Goal: Task Accomplishment & Management: Use online tool/utility

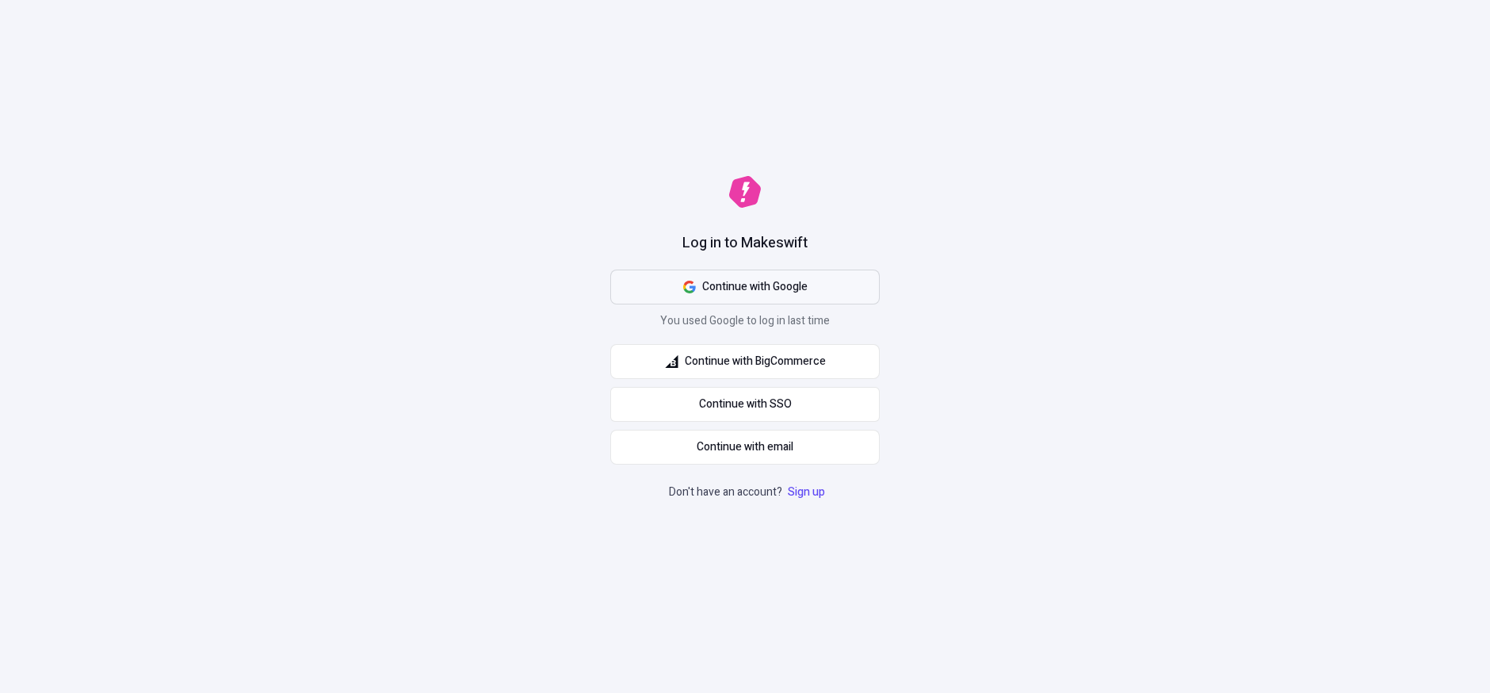
click at [816, 272] on button "Continue with Google" at bounding box center [744, 286] width 269 height 35
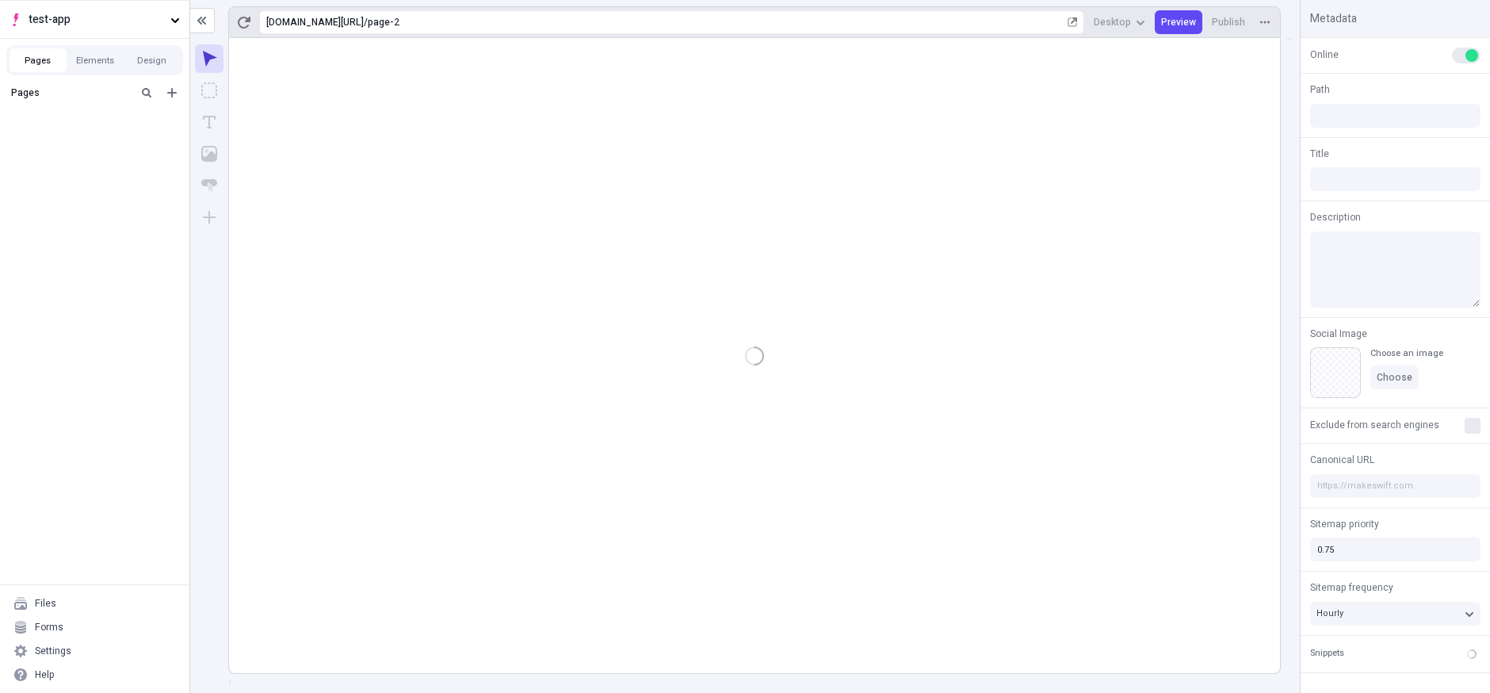
type input "/page-2"
click at [808, 170] on rect at bounding box center [754, 355] width 1051 height 635
click at [788, 184] on body "test-app Pages Elements Design Pages page A page B Files Forms Settings Help ht…" at bounding box center [745, 346] width 1490 height 693
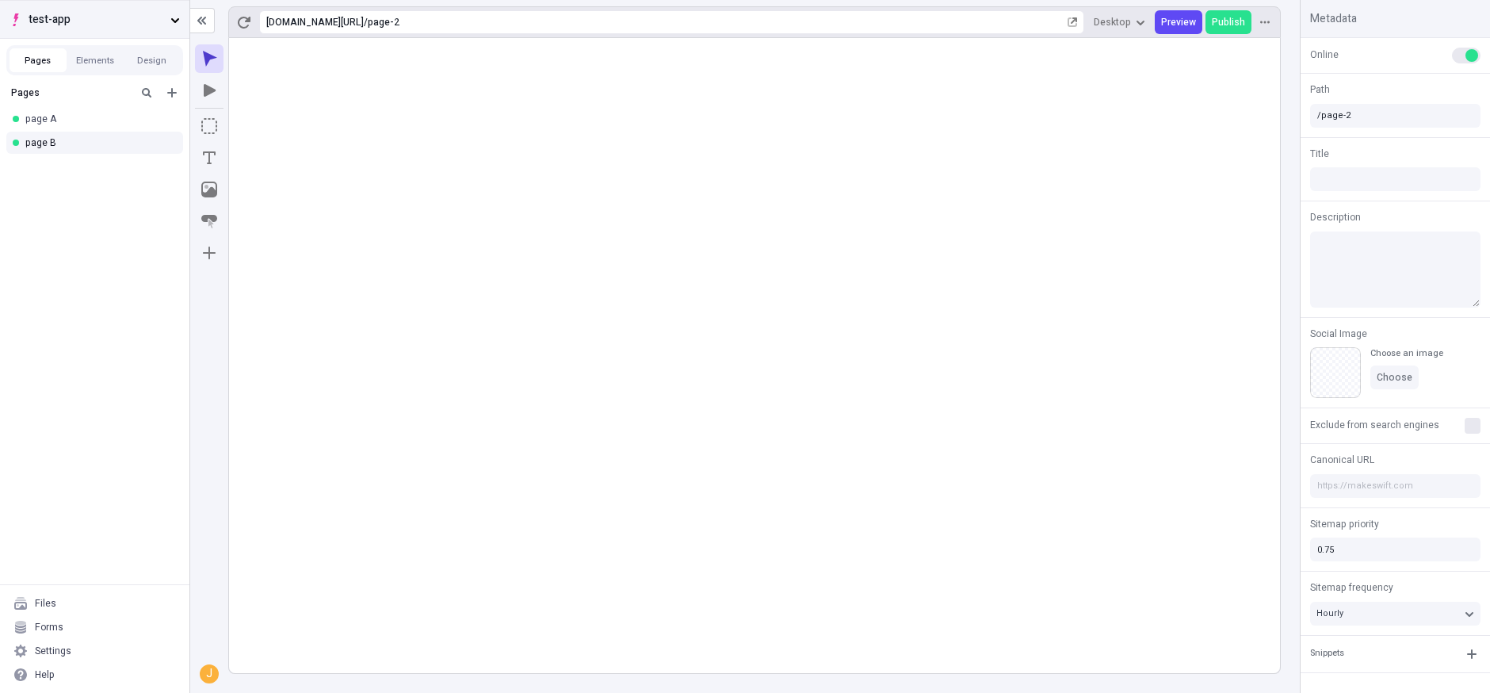
click at [165, 21] on button "test-app" at bounding box center [94, 19] width 189 height 38
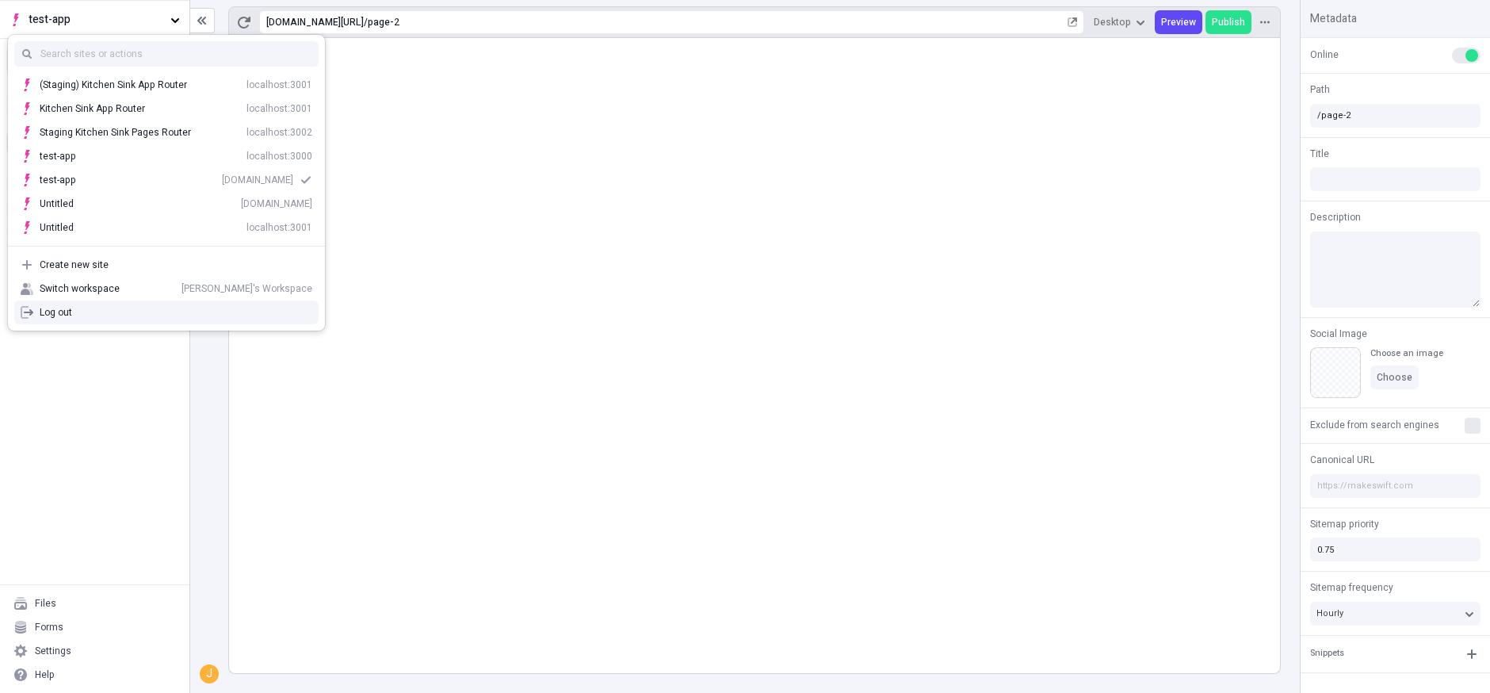
click at [95, 536] on div "Pages page A page B" at bounding box center [94, 331] width 189 height 506
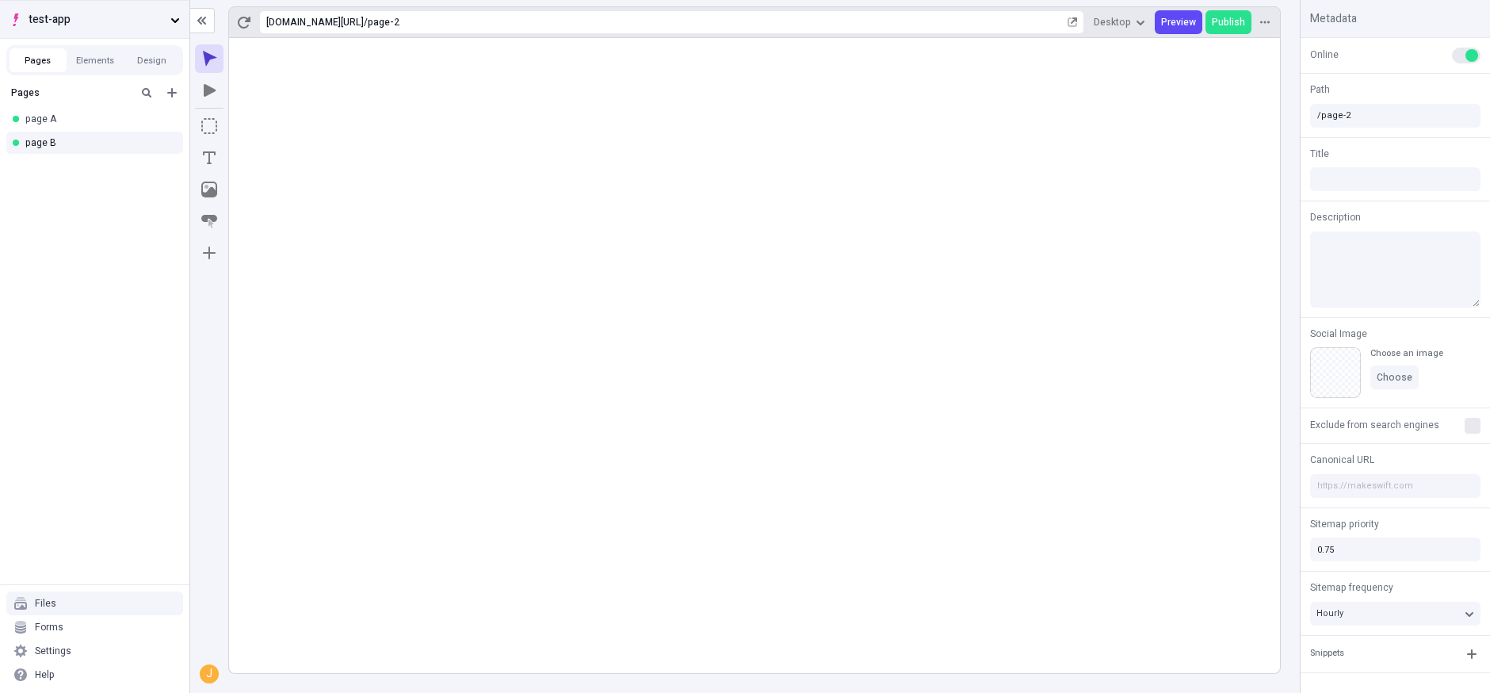
click at [166, 30] on button "test-app" at bounding box center [94, 19] width 189 height 38
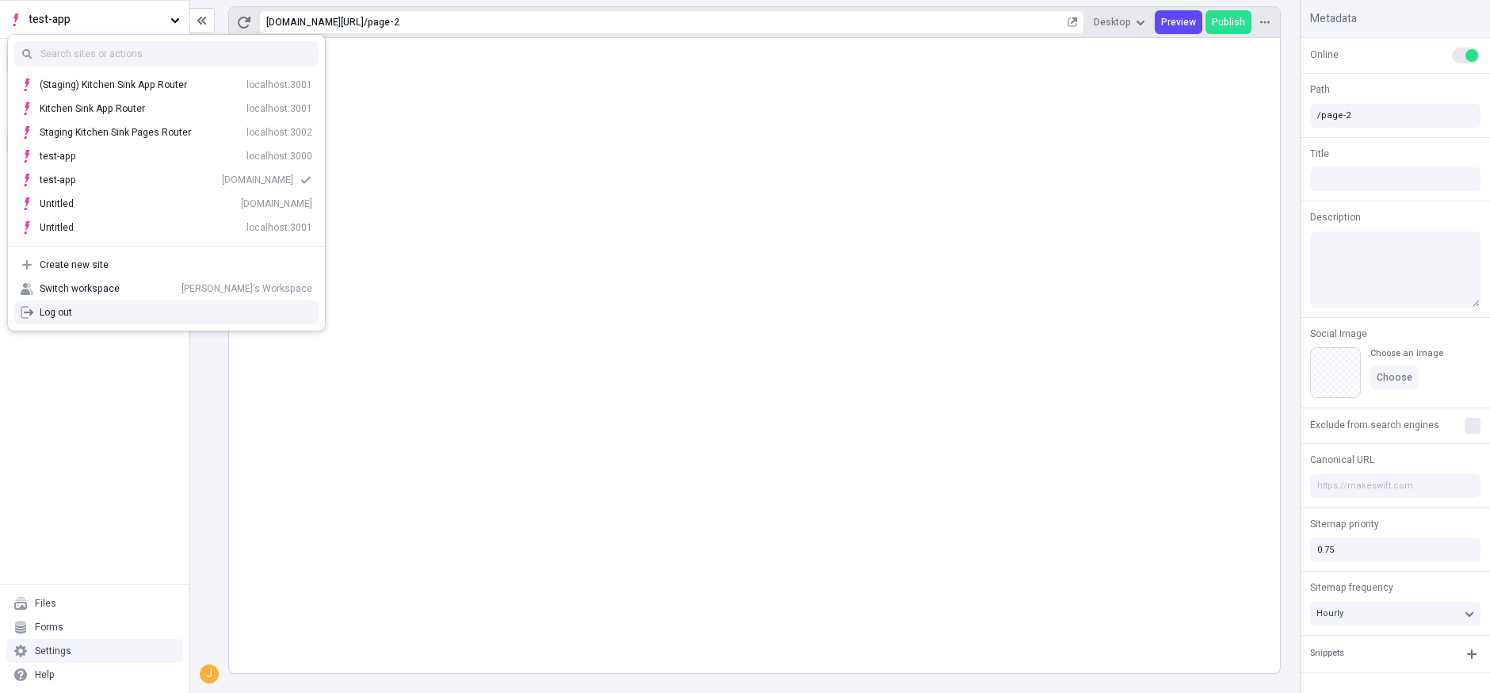
click at [51, 644] on div "Settings" at bounding box center [53, 650] width 36 height 13
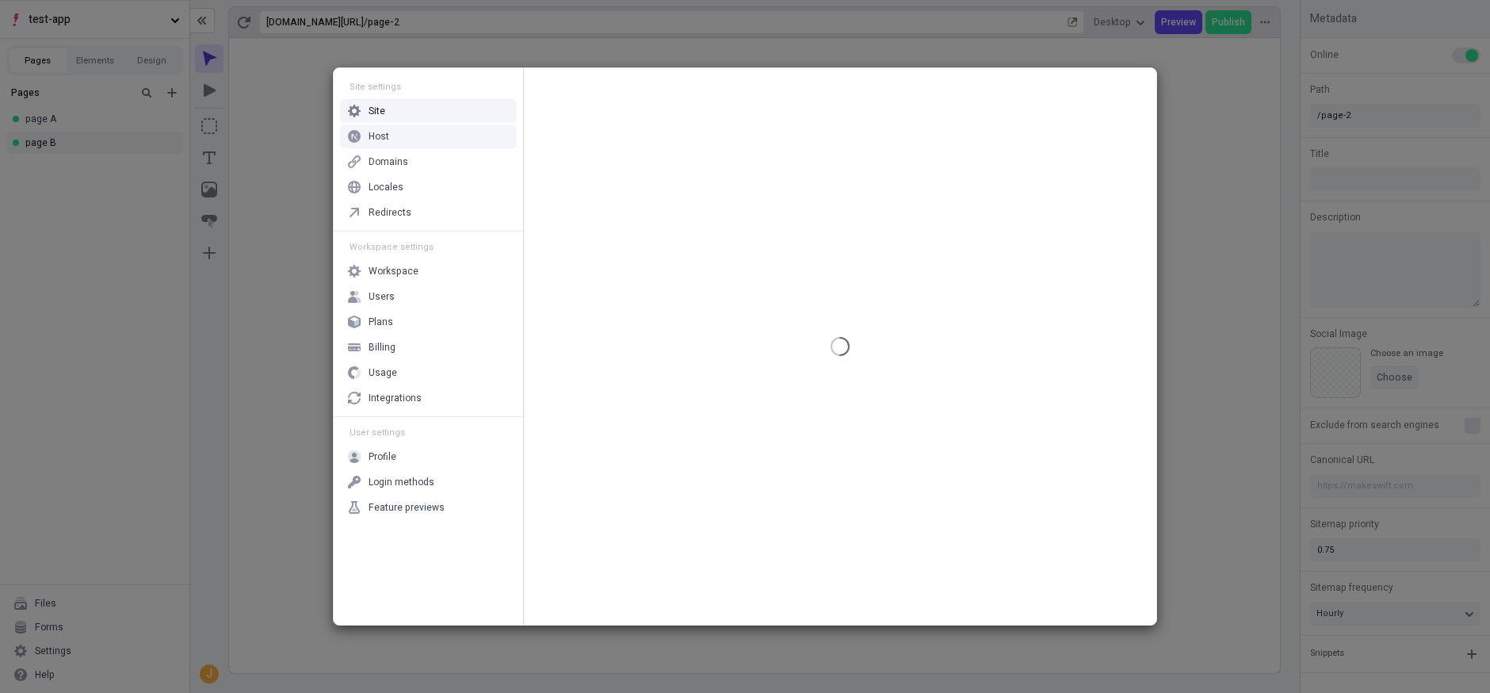
click at [141, 28] on div "Site settings Site Host Domains Locales Redirects Workspace settings Workspace …" at bounding box center [745, 346] width 1490 height 693
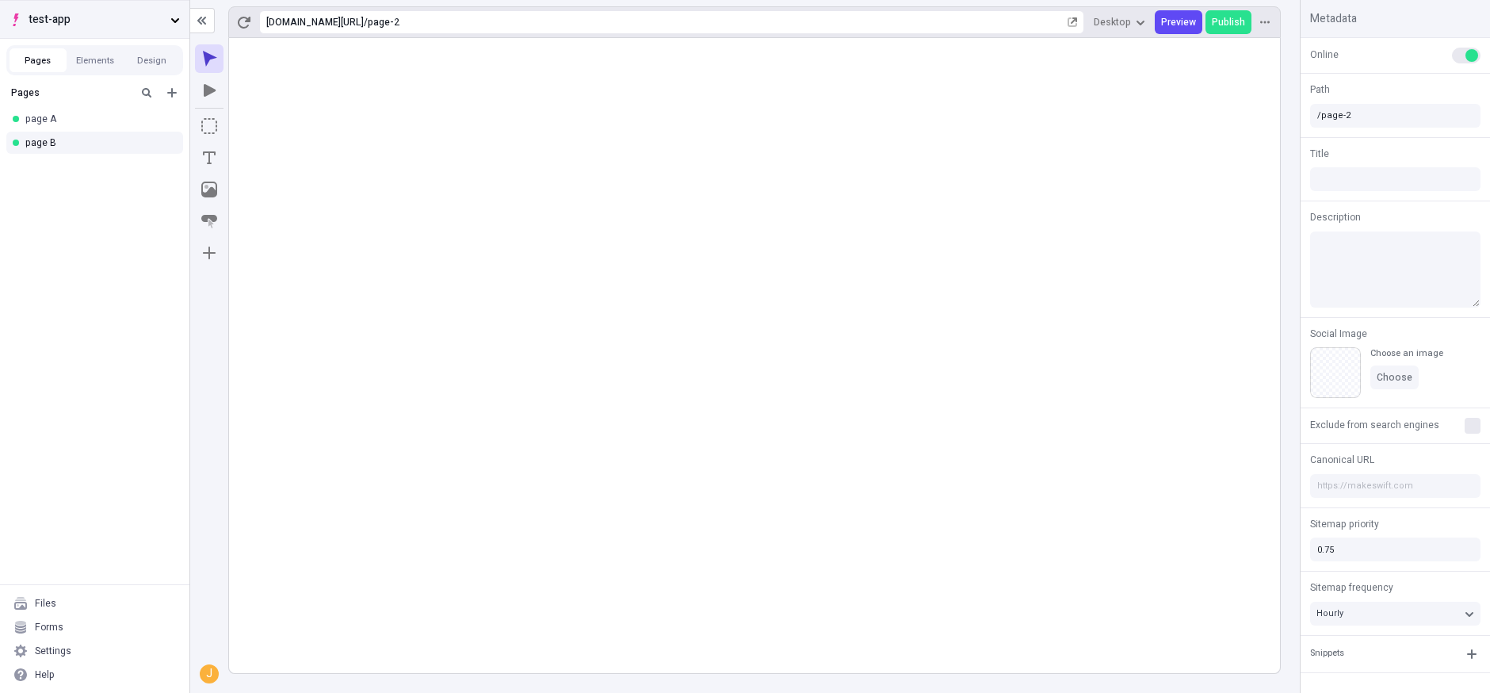
click at [148, 28] on span "test-app" at bounding box center [97, 19] width 136 height 17
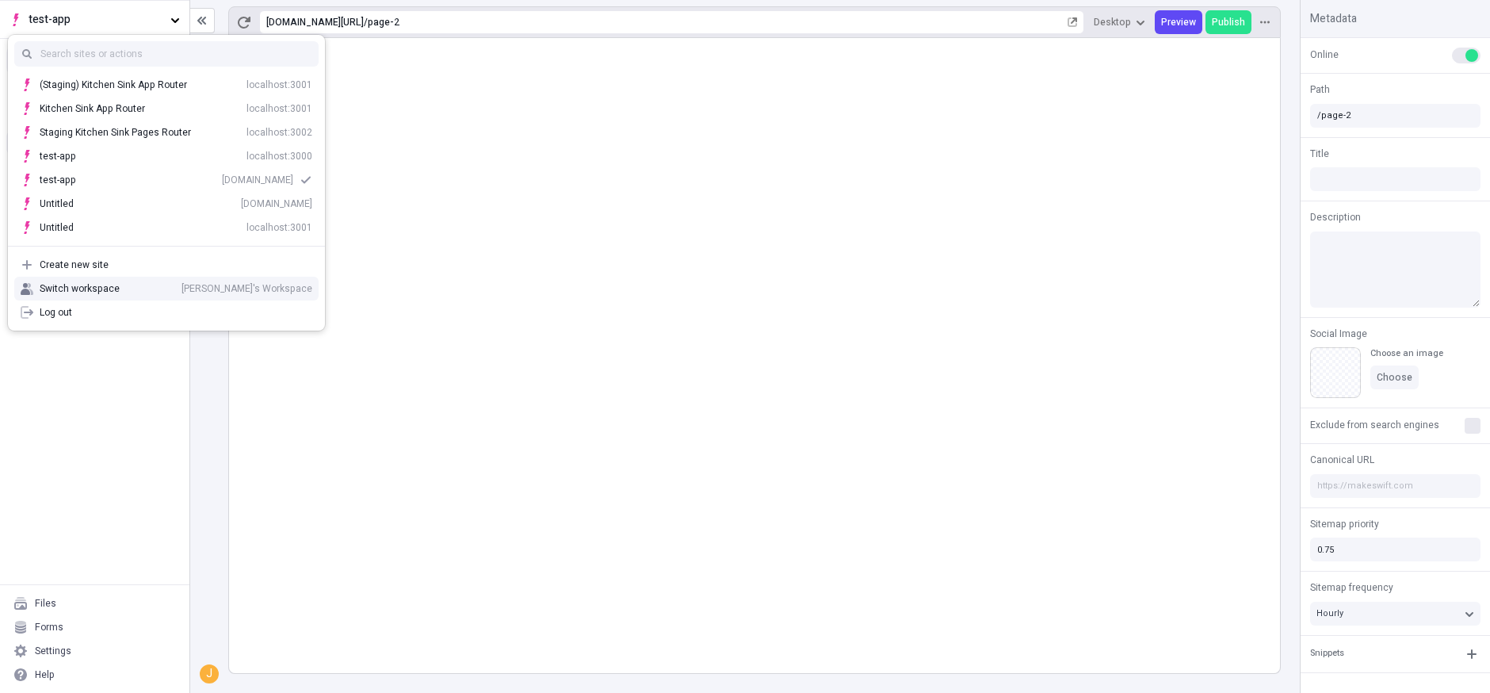
click at [151, 486] on div "Pages page A page B" at bounding box center [94, 331] width 189 height 506
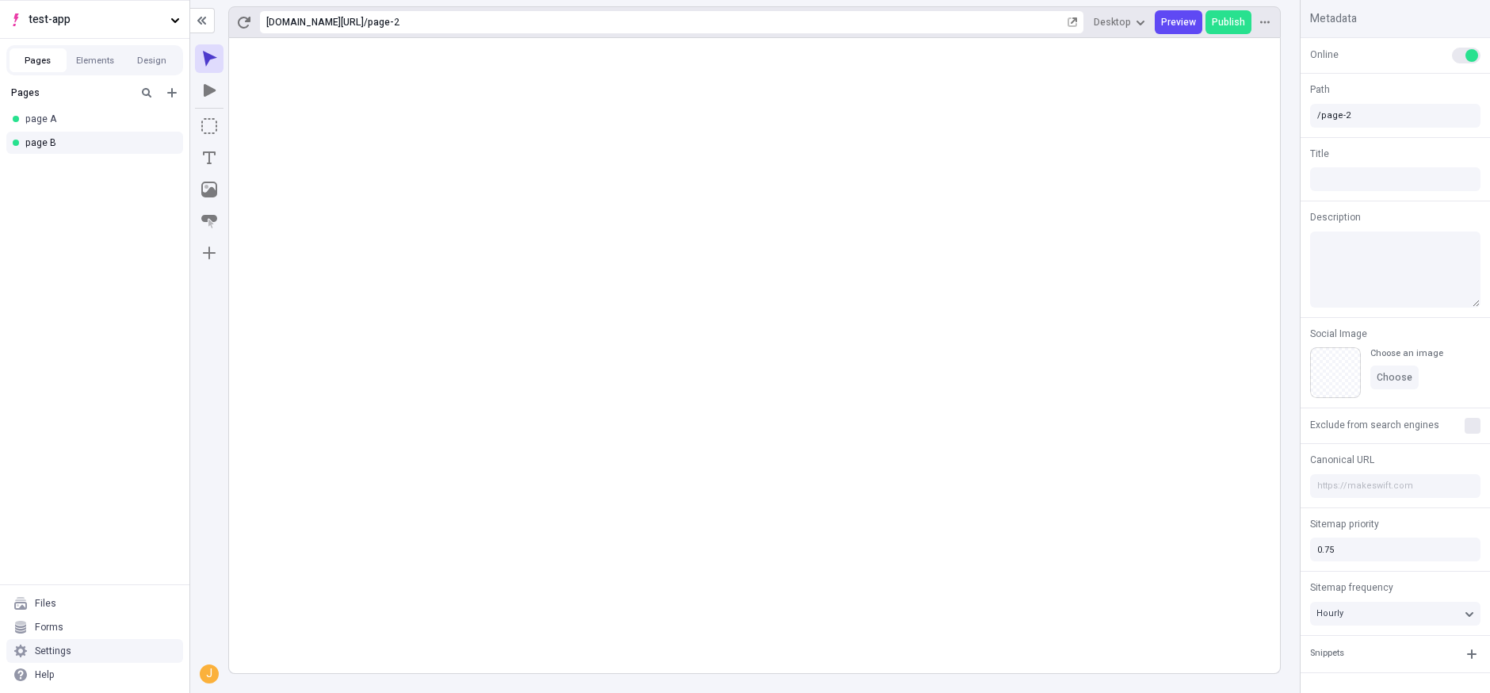
click at [68, 660] on div "Settings" at bounding box center [94, 651] width 177 height 24
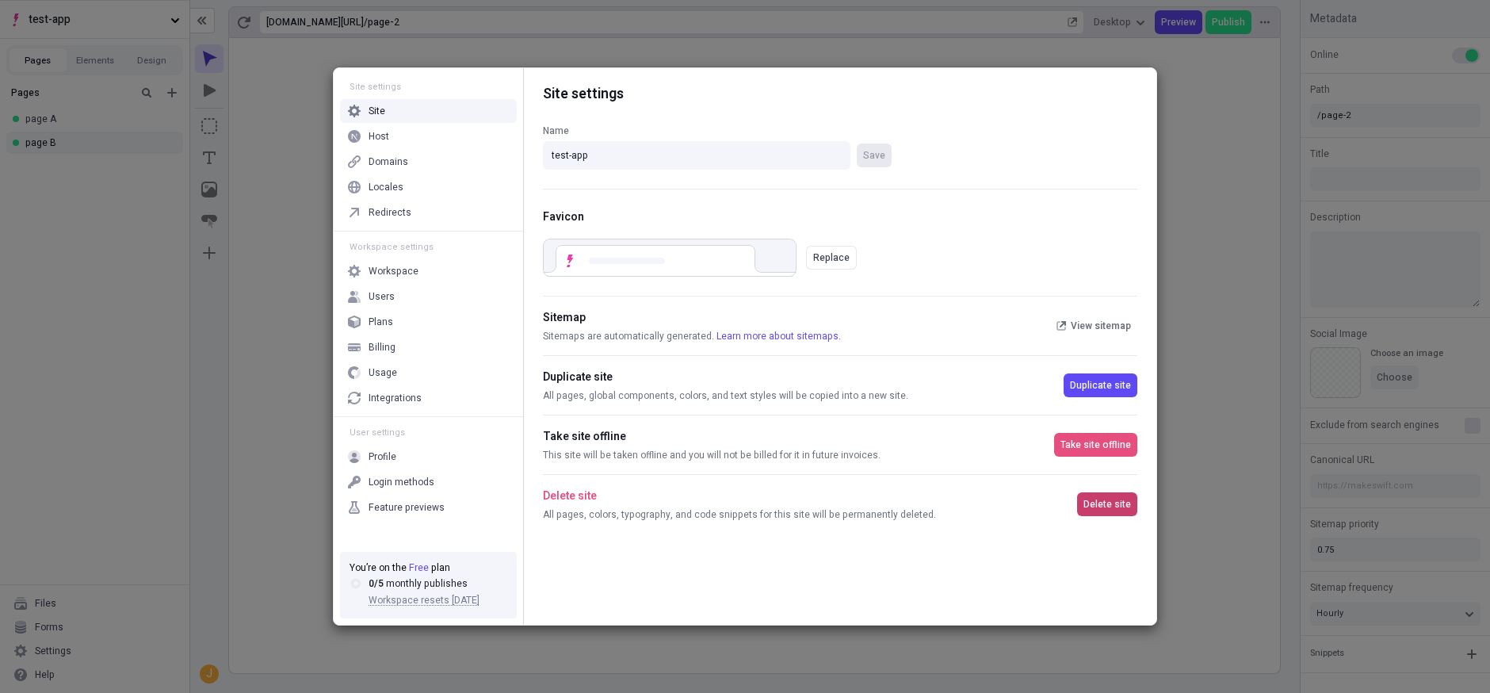
click at [1101, 502] on span "Delete site" at bounding box center [1107, 504] width 48 height 13
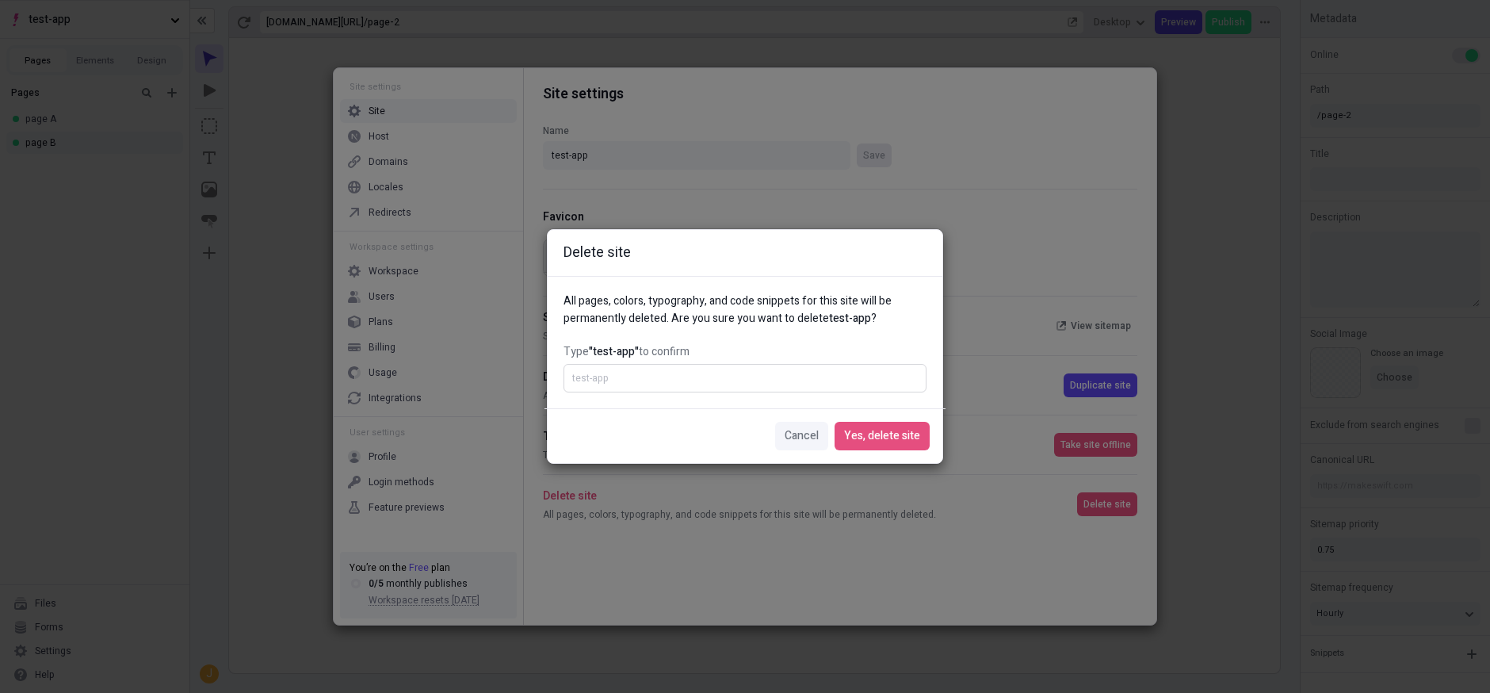
click at [755, 373] on input "Type "test-app" to confirm" at bounding box center [744, 378] width 363 height 29
type input "test-app"
click at [877, 434] on span "Yes, delete site" at bounding box center [882, 435] width 76 height 17
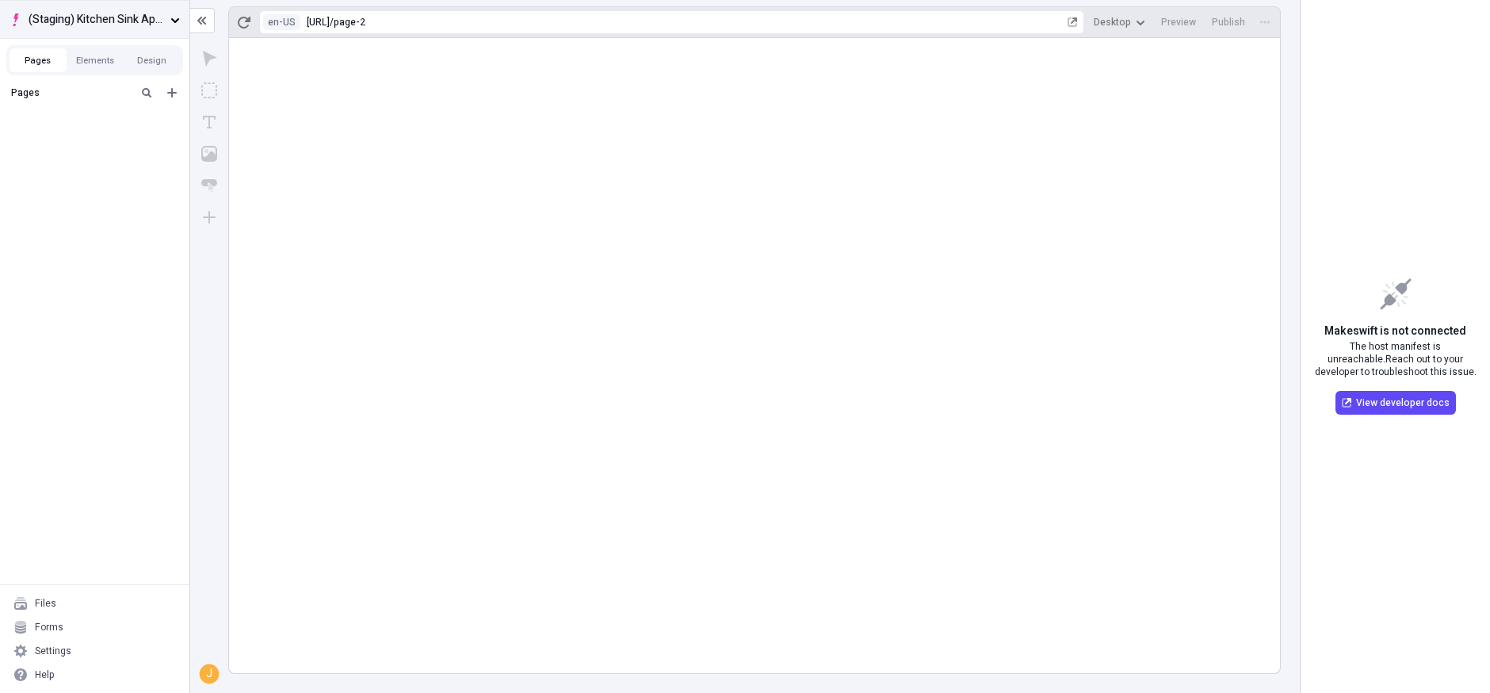
click at [143, 8] on button "(Staging) Kitchen Sink App Router" at bounding box center [94, 19] width 189 height 38
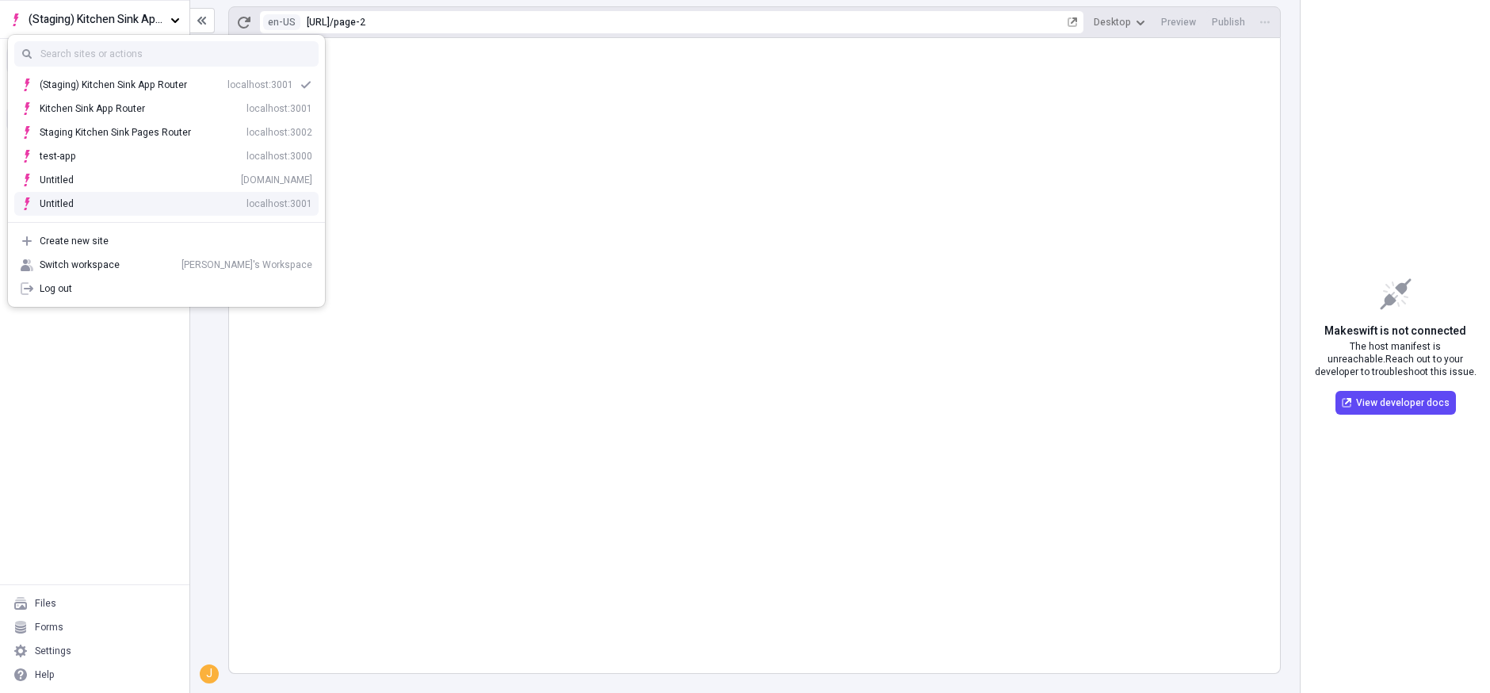
click at [190, 197] on div "Untitled localhost:3001" at bounding box center [176, 203] width 273 height 13
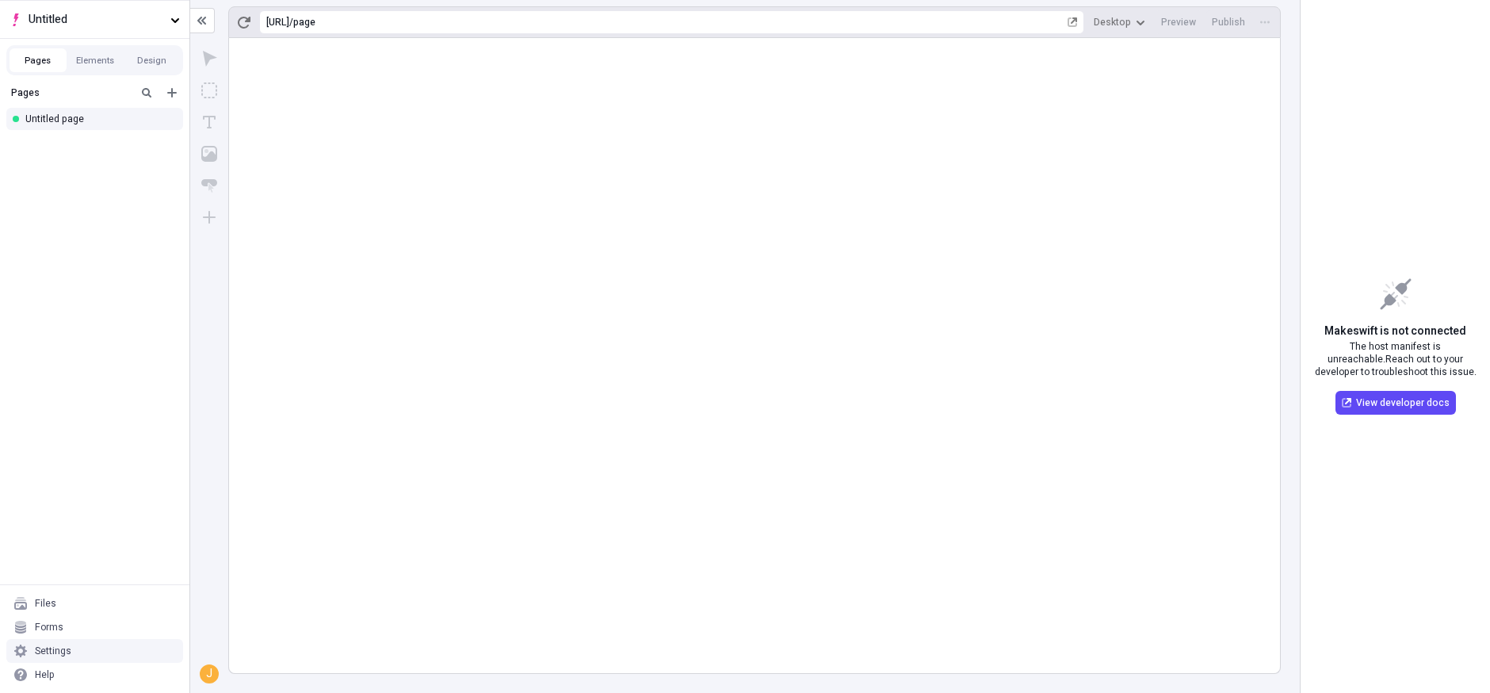
click at [71, 654] on div "Settings" at bounding box center [94, 651] width 177 height 24
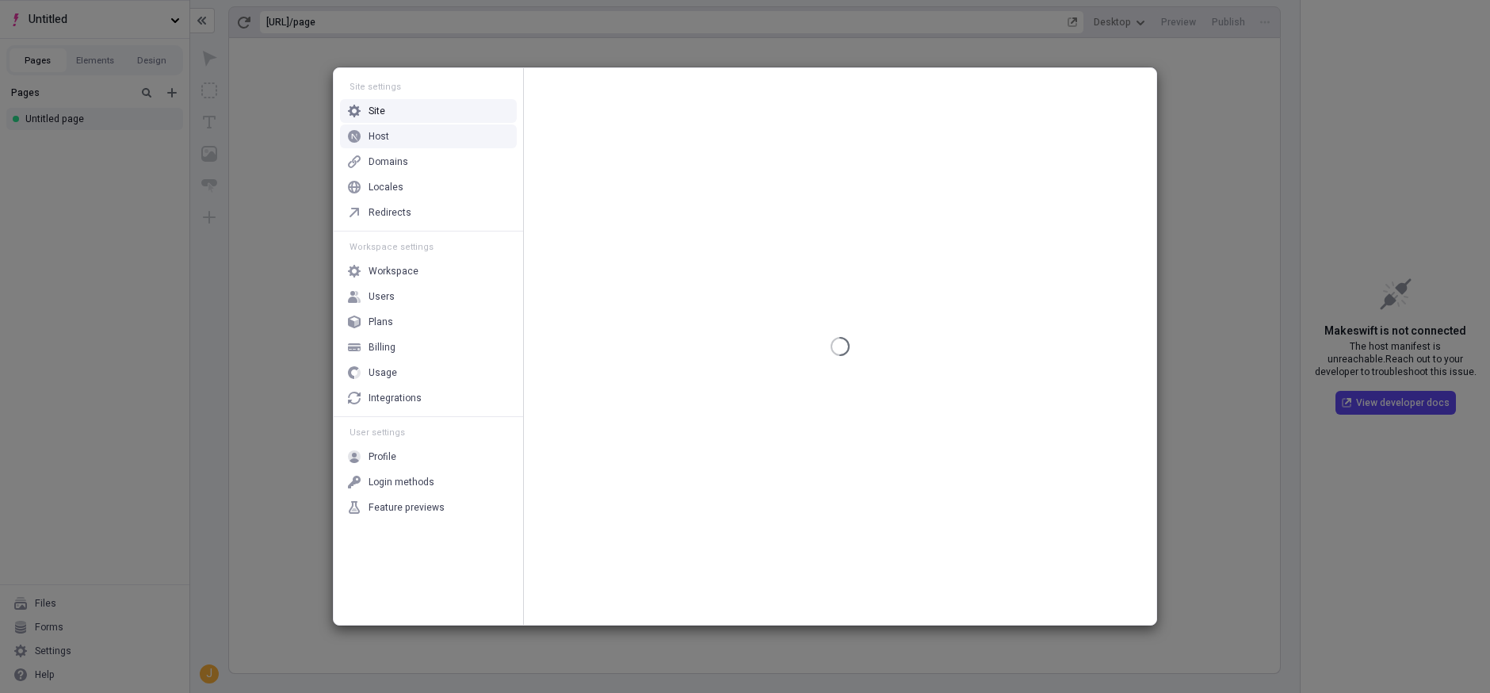
click at [464, 133] on div "Host" at bounding box center [428, 136] width 177 height 24
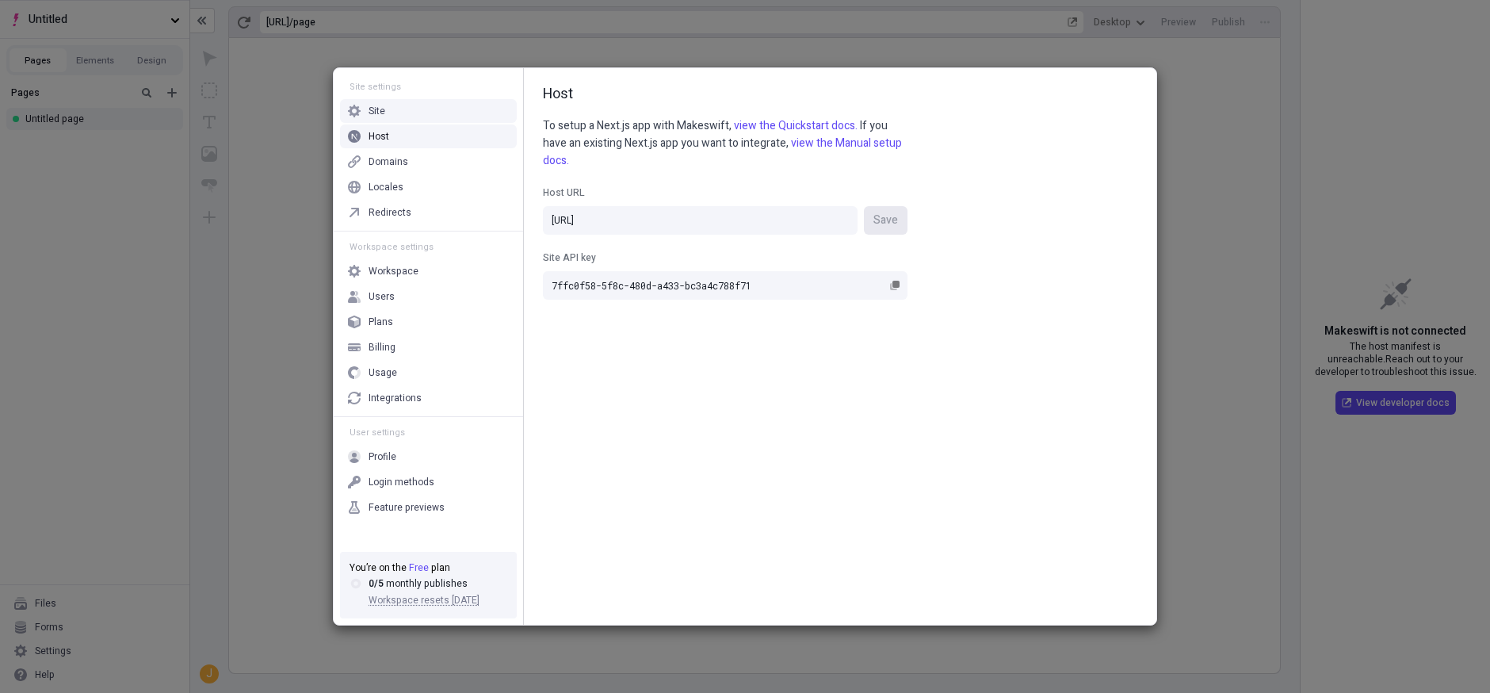
click at [464, 111] on div "Site" at bounding box center [428, 111] width 177 height 24
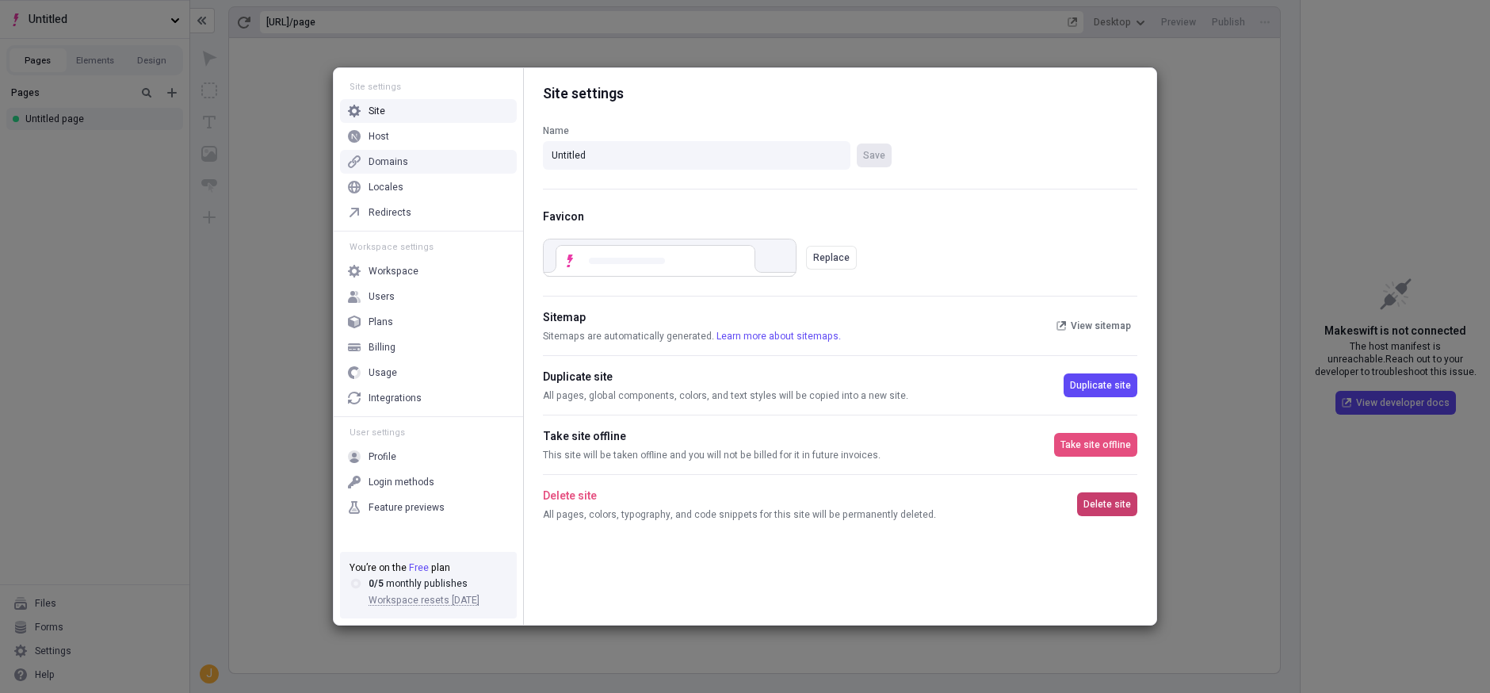
click at [1110, 502] on span "Delete site" at bounding box center [1107, 504] width 48 height 13
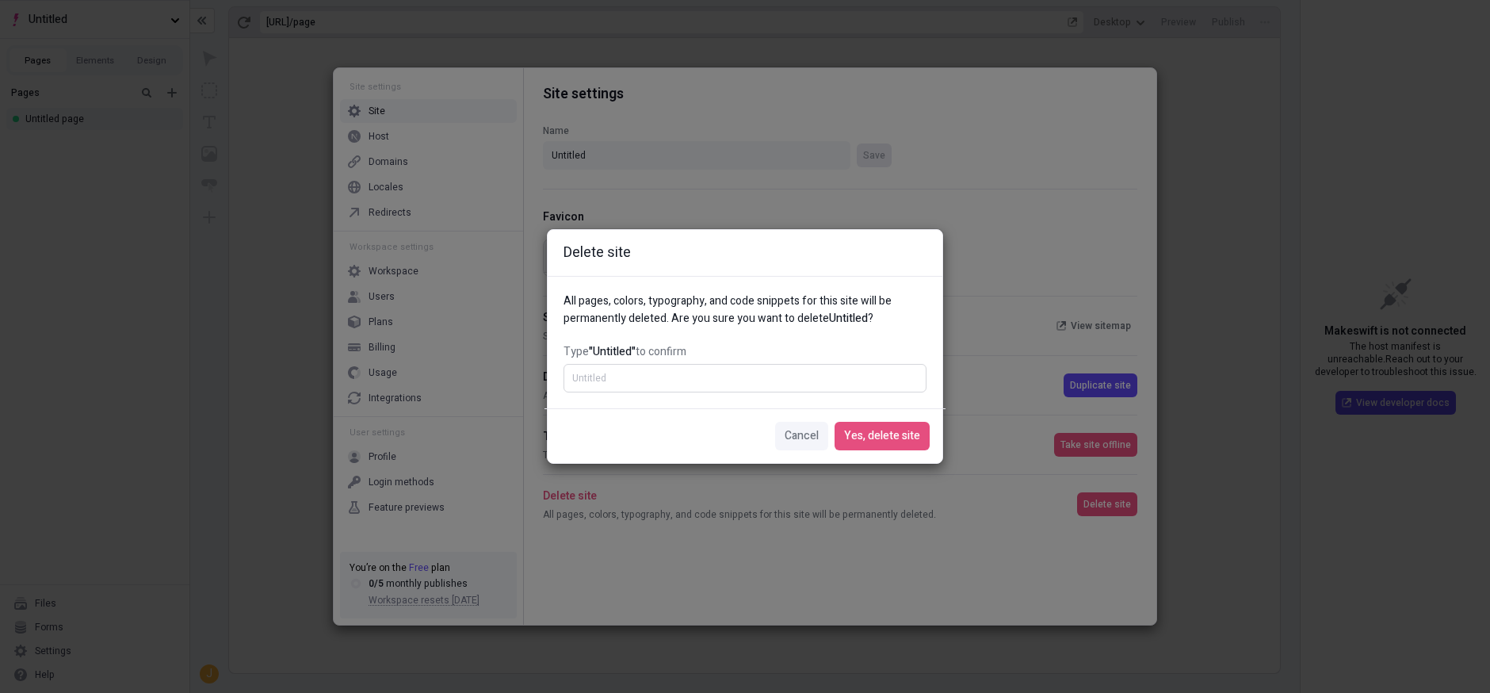
click at [711, 365] on input "Type "Untitled" to confirm" at bounding box center [744, 378] width 363 height 29
type input "Untitled"
click at [884, 431] on span "Yes, delete site" at bounding box center [882, 435] width 76 height 17
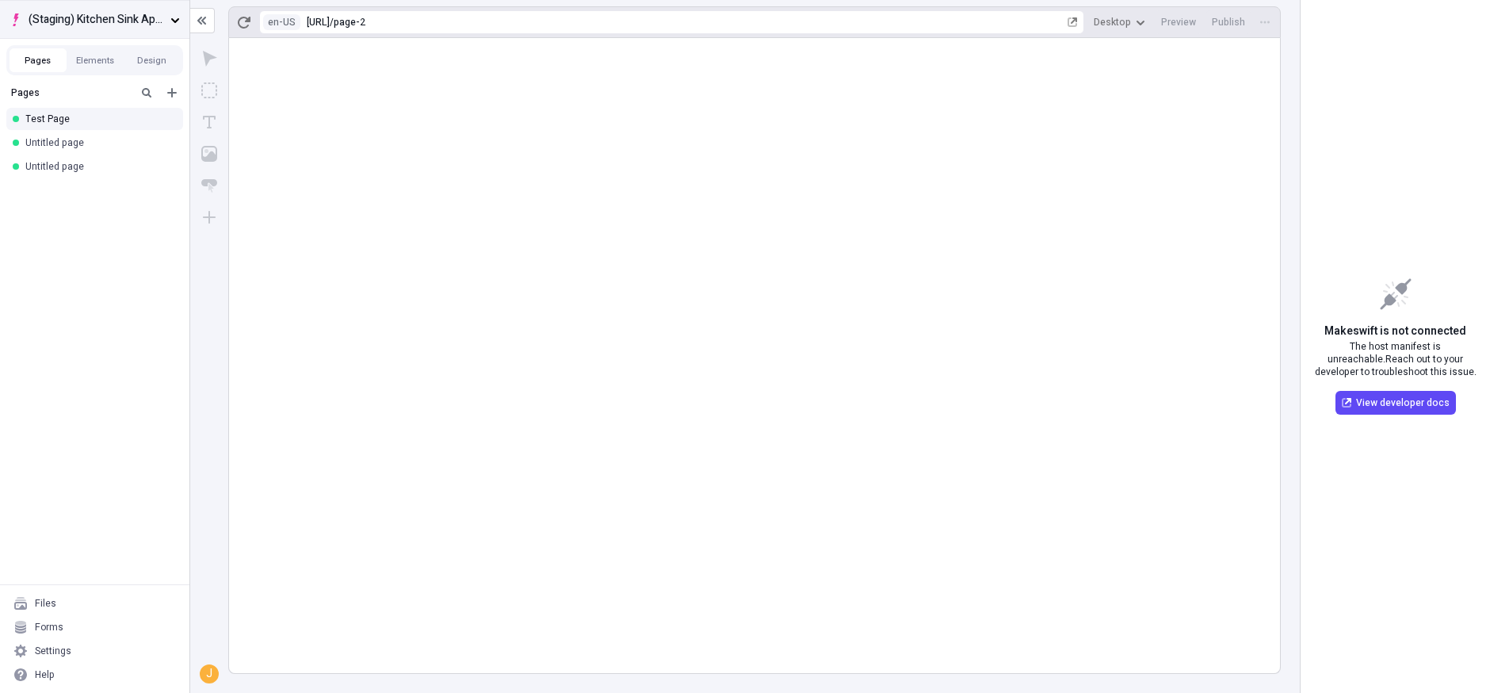
click at [151, 5] on button "(Staging) Kitchen Sink App Router" at bounding box center [94, 19] width 189 height 38
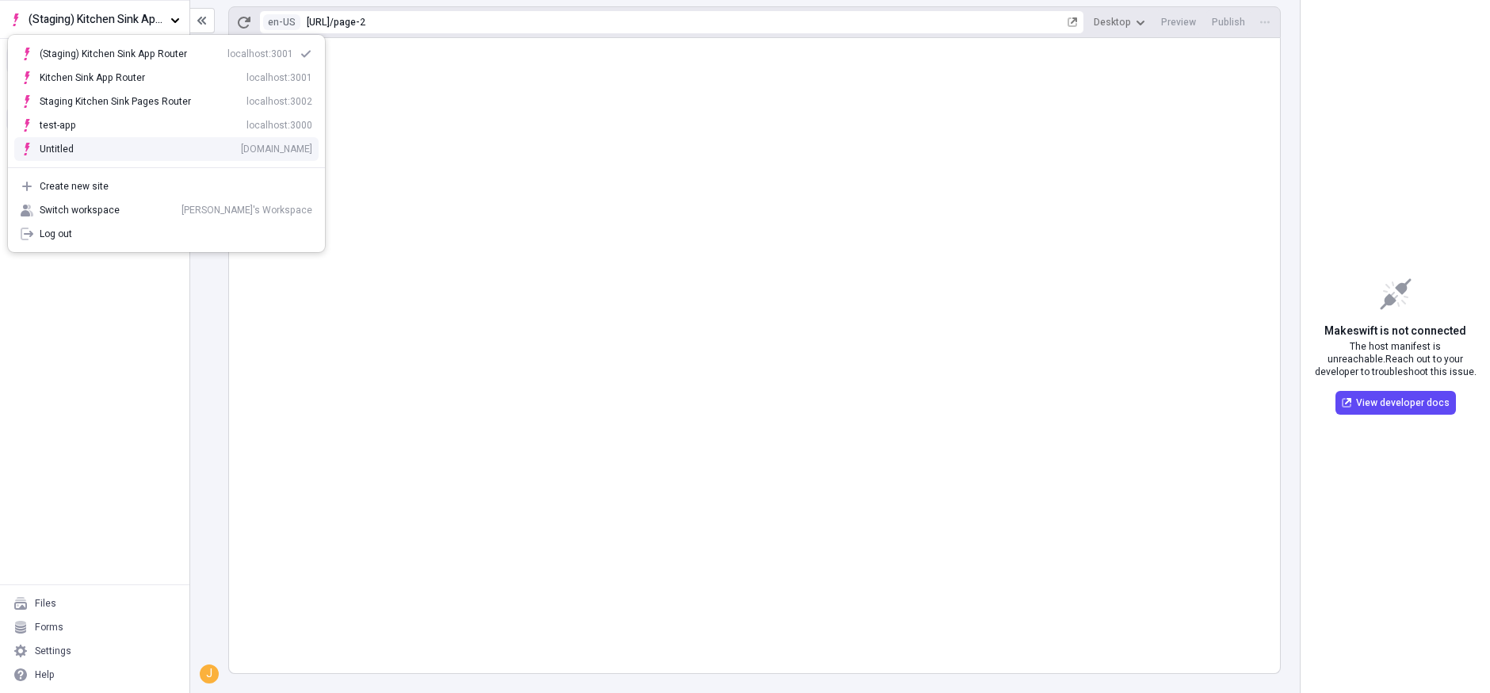
click at [241, 146] on div "y1yhsjzveba.staging.makeswift.site" at bounding box center [276, 149] width 71 height 13
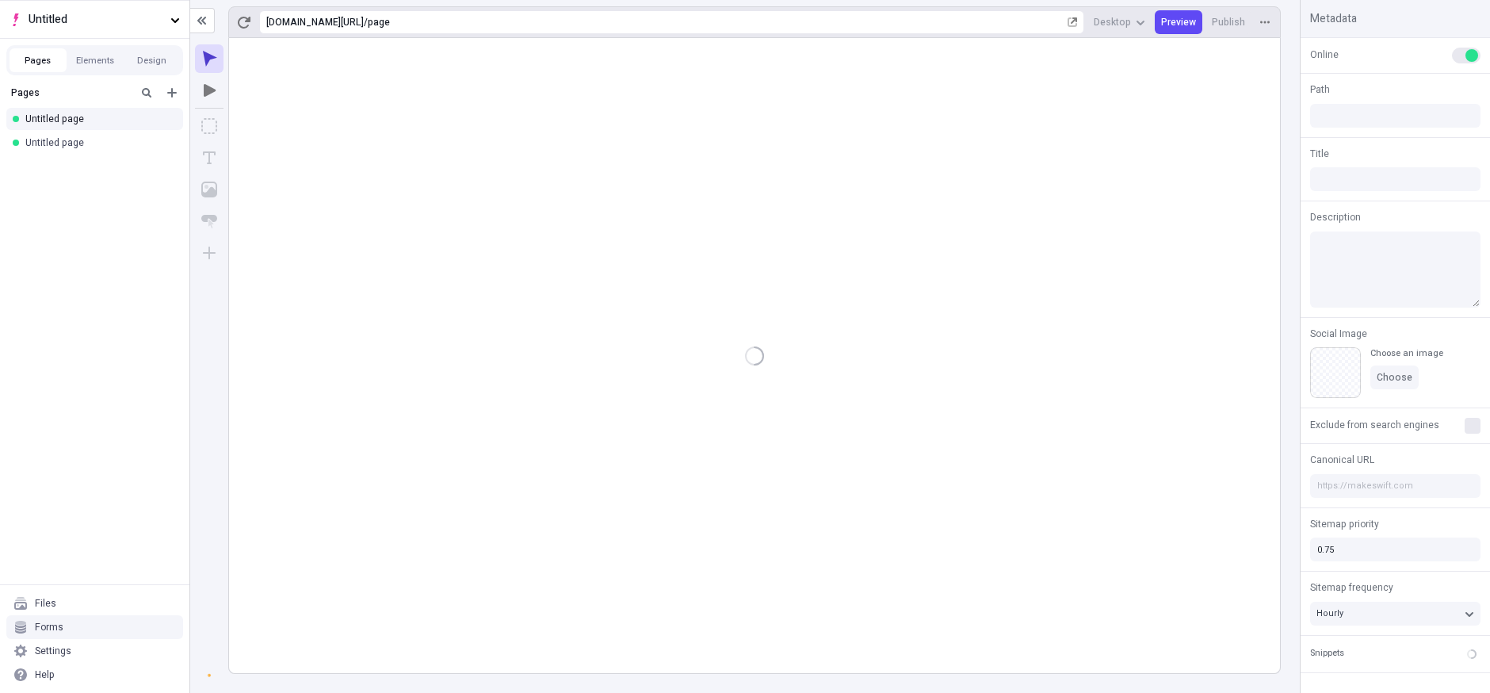
type input "/page"
click at [101, 17] on span "Untitled" at bounding box center [97, 19] width 136 height 17
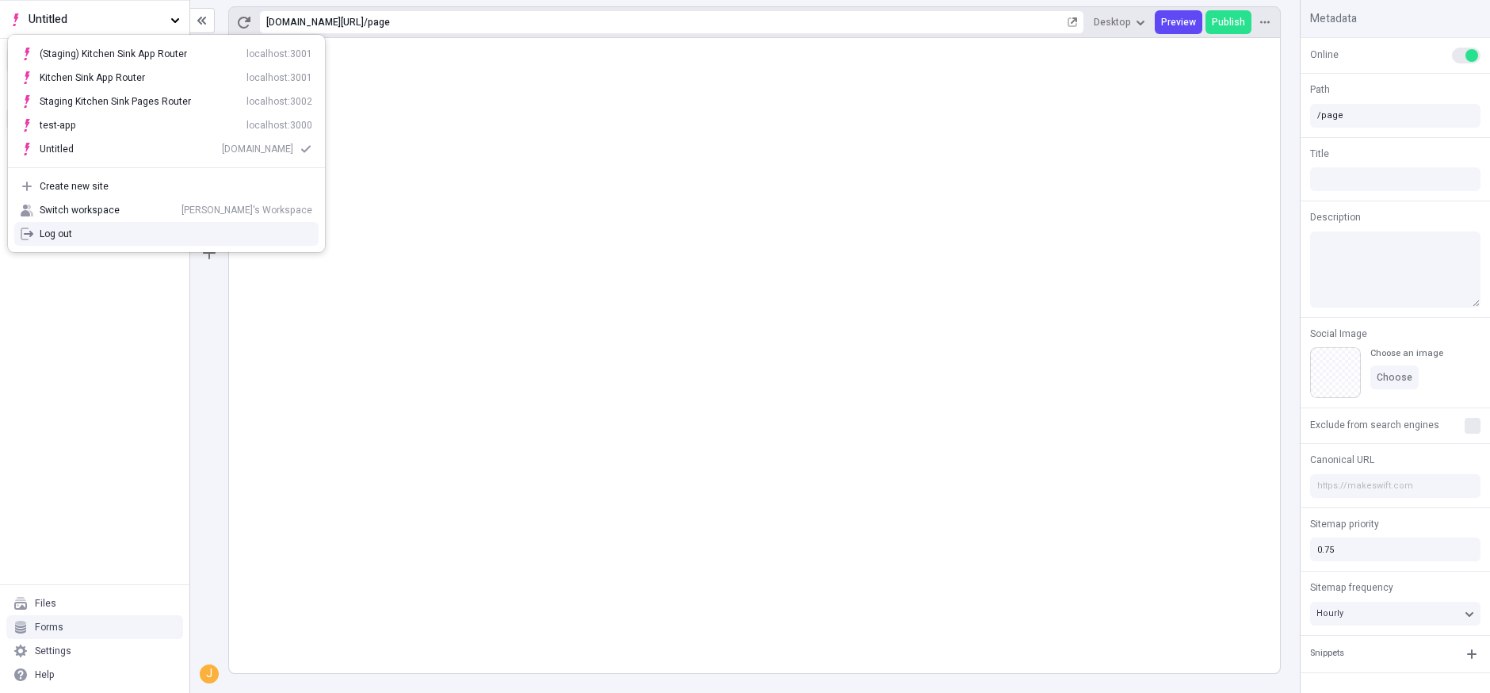
click at [200, 382] on div "J" at bounding box center [209, 365] width 38 height 655
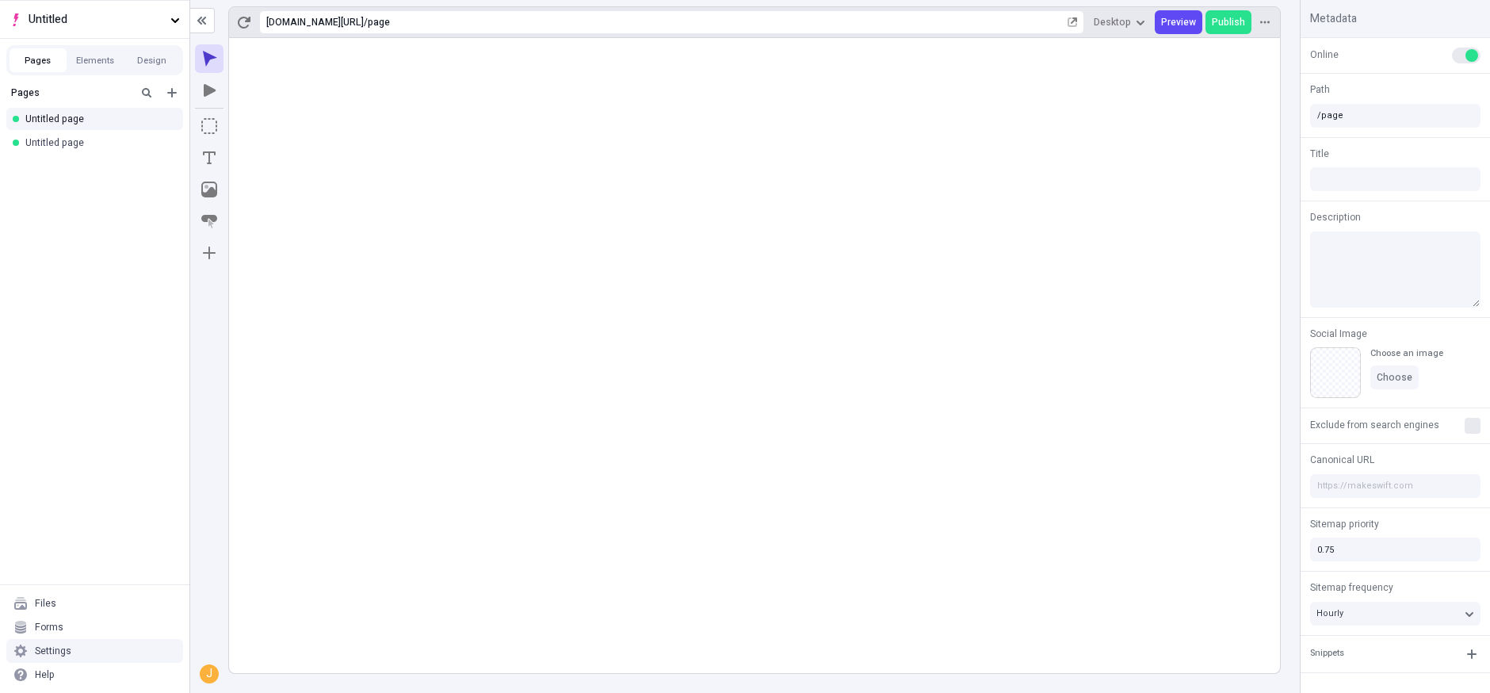
click at [51, 657] on div "Settings" at bounding box center [94, 651] width 177 height 24
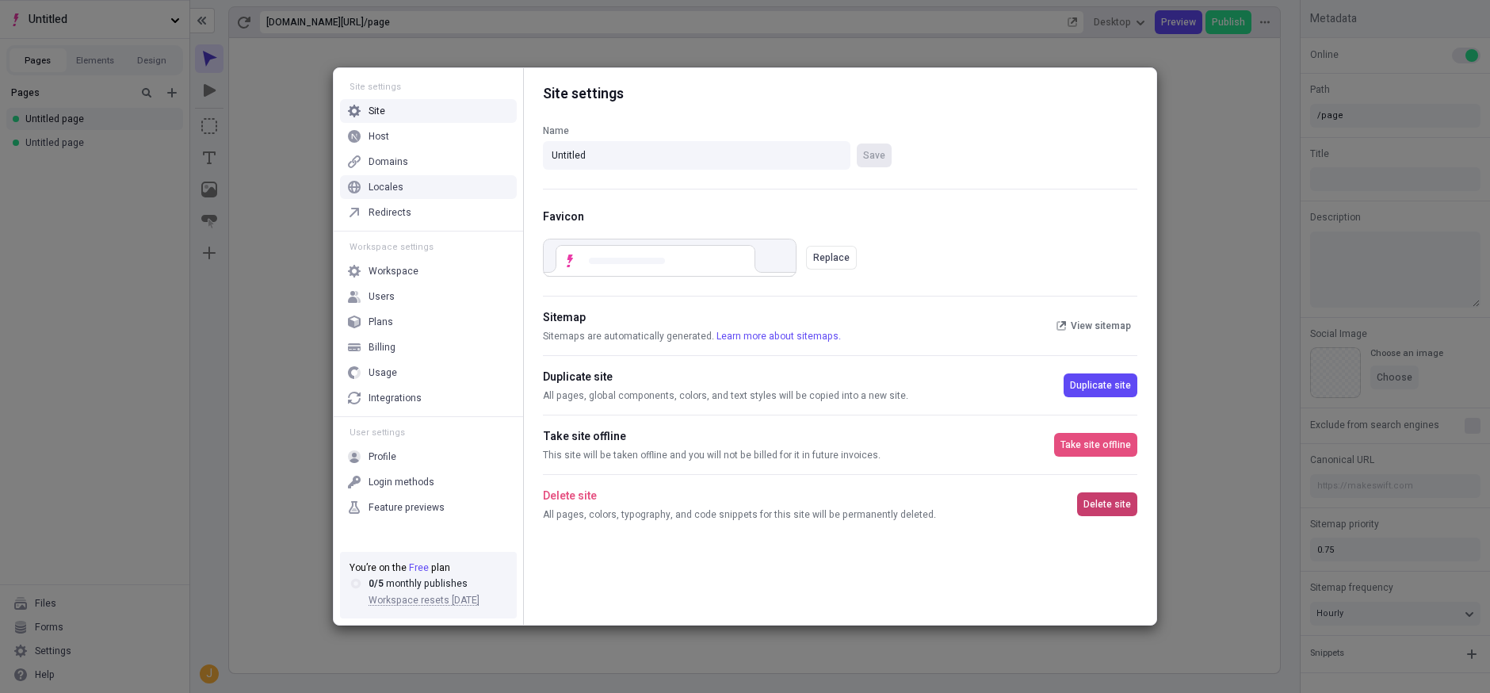
click at [1096, 500] on span "Delete site" at bounding box center [1107, 504] width 48 height 13
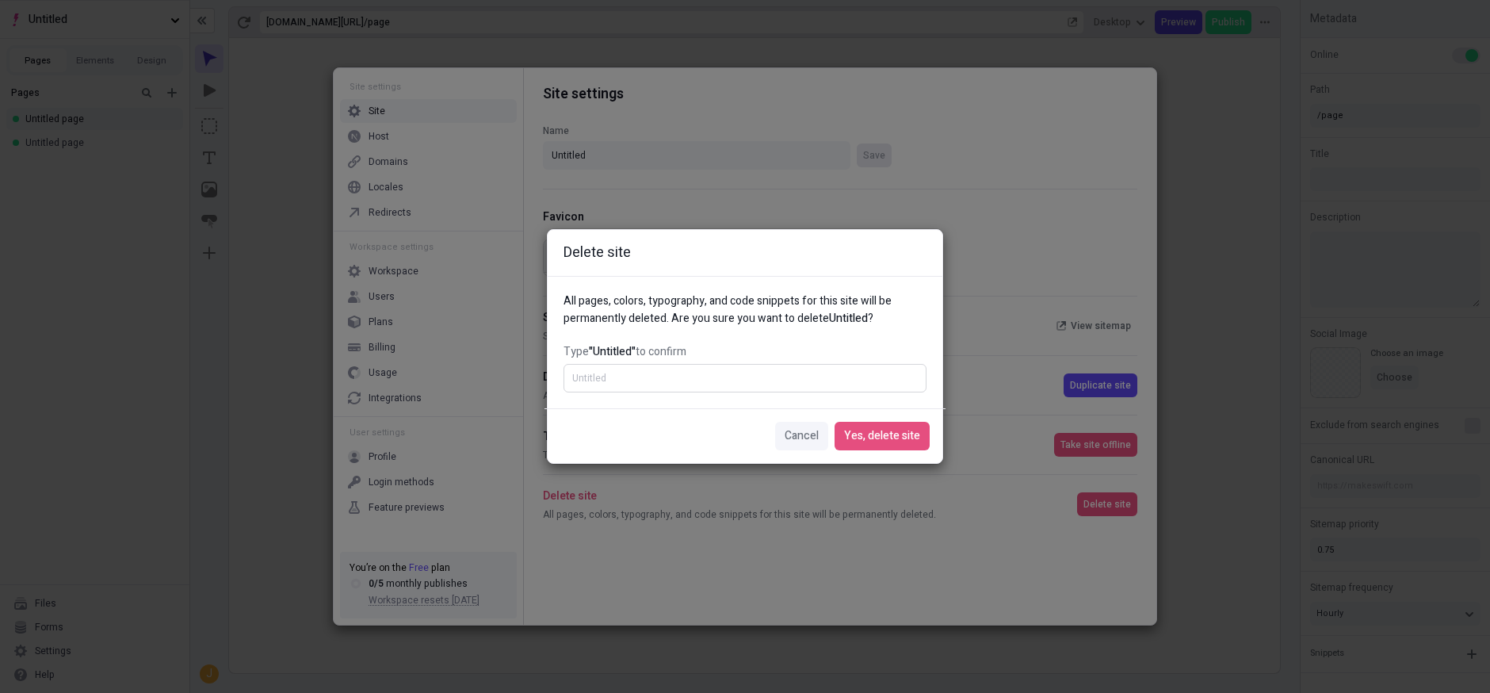
click at [707, 376] on input "Type "Untitled" to confirm" at bounding box center [744, 378] width 363 height 29
type input "Untitled"
click at [901, 428] on span "Yes, delete site" at bounding box center [882, 435] width 76 height 17
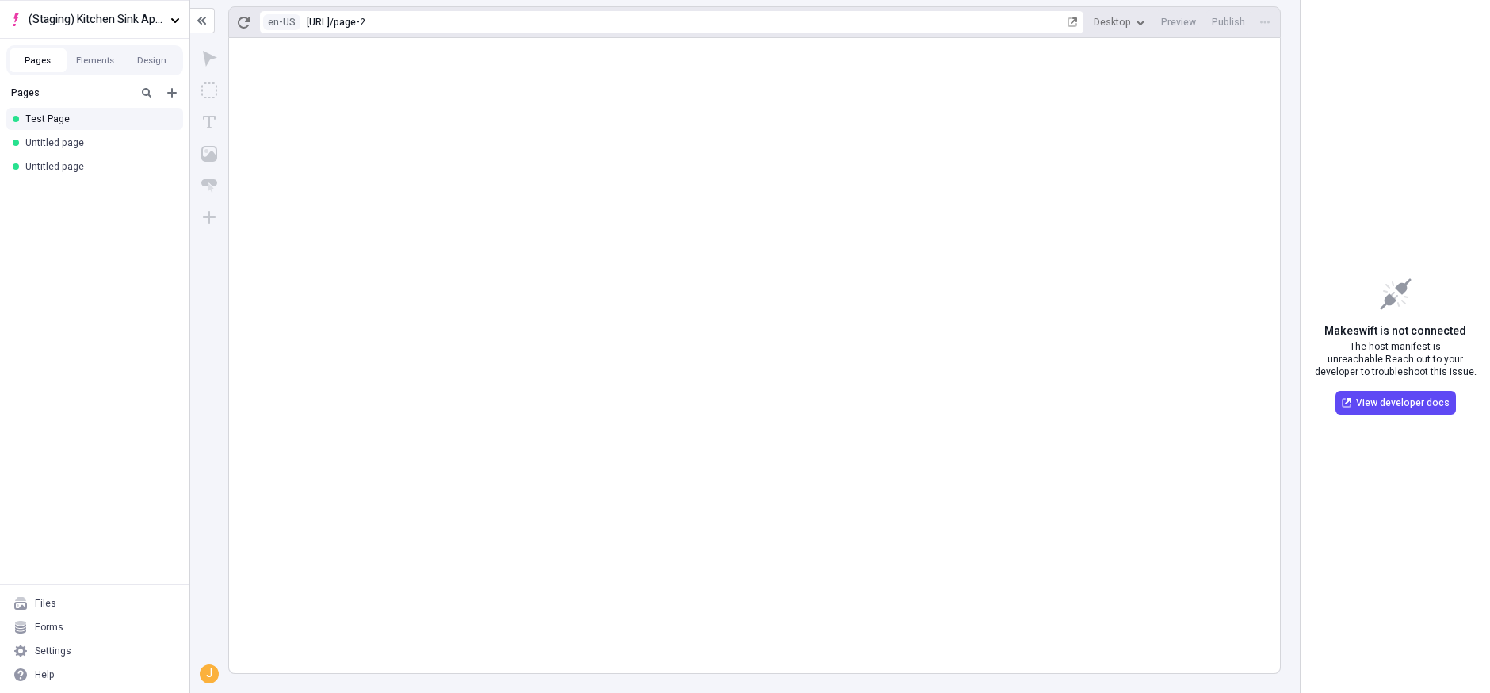
click at [971, 187] on rect at bounding box center [754, 355] width 1051 height 635
click at [726, 284] on rect at bounding box center [754, 355] width 1051 height 635
click at [106, 21] on span "(Staging) Kitchen Sink App Router" at bounding box center [97, 19] width 136 height 17
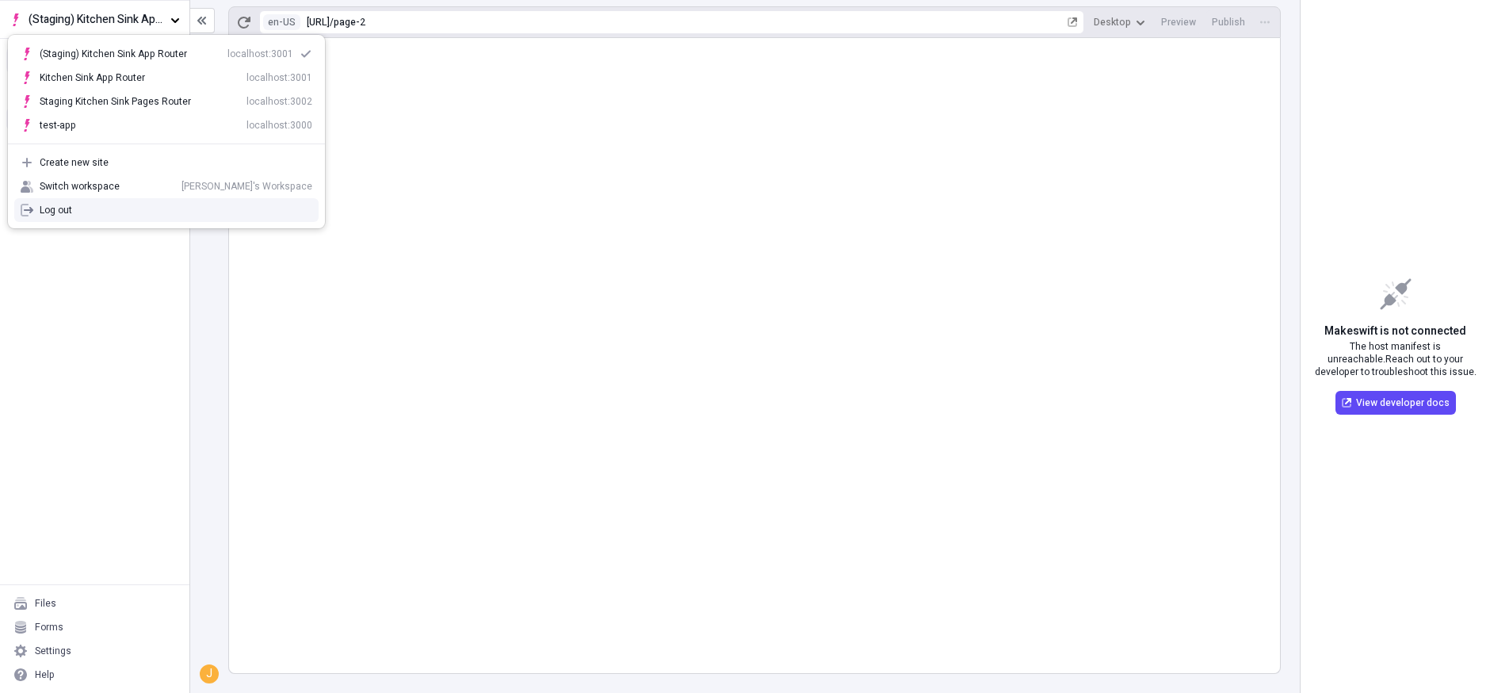
click at [214, 459] on div "J" at bounding box center [209, 365] width 38 height 655
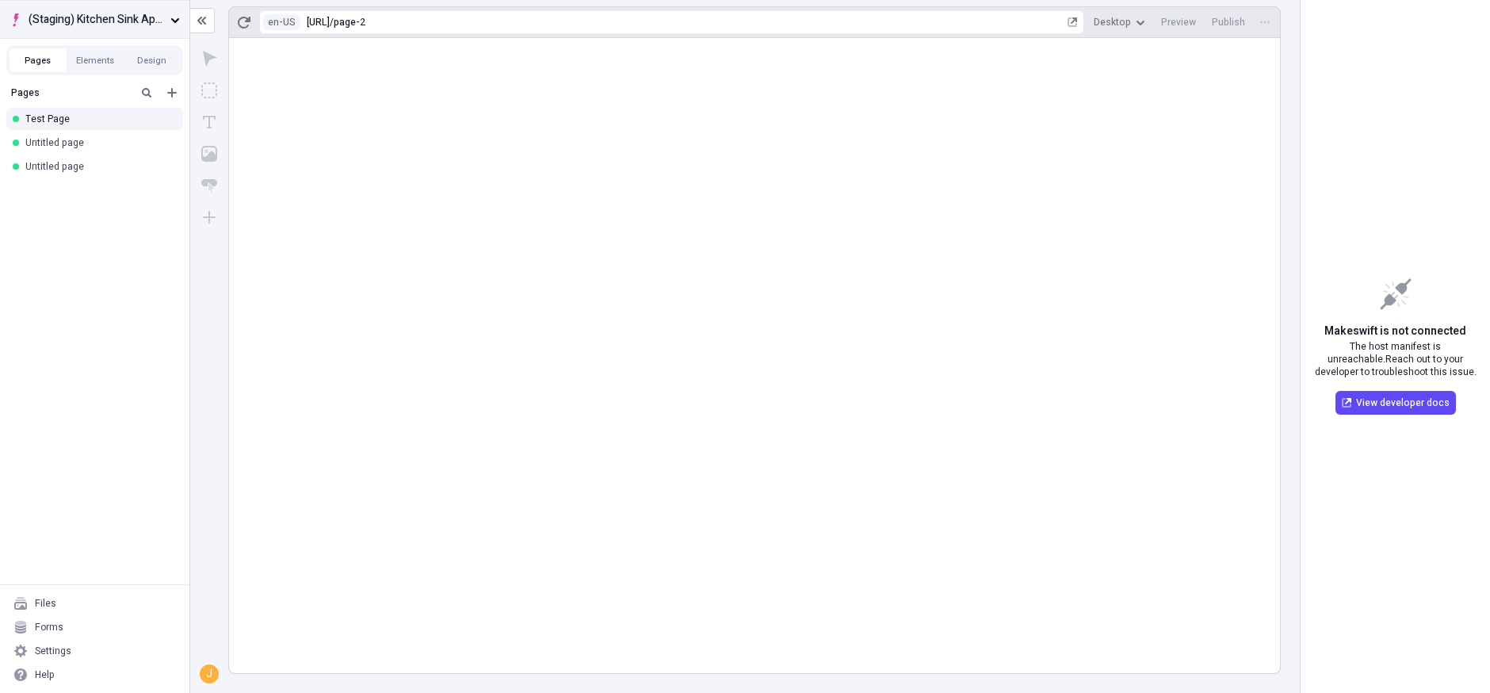
click at [127, 17] on span "(Staging) Kitchen Sink App Router" at bounding box center [97, 19] width 136 height 17
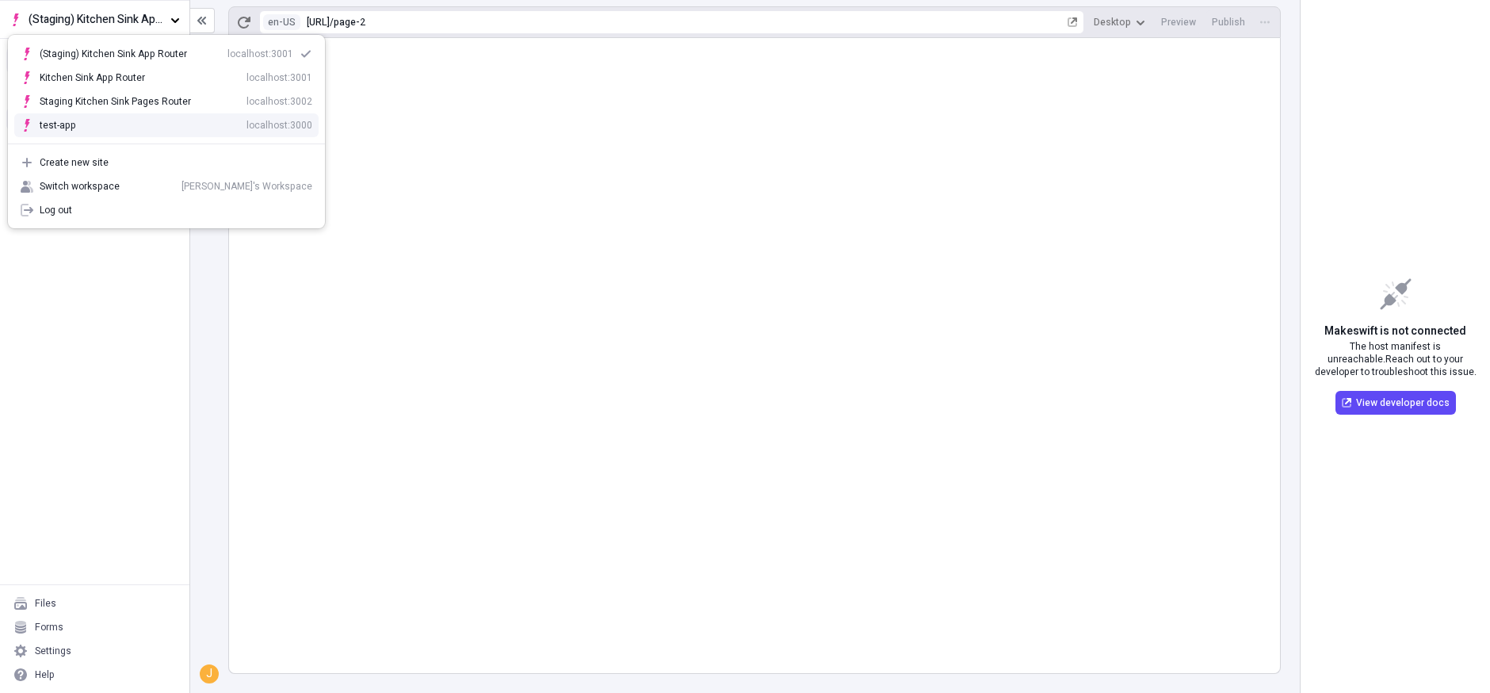
click at [211, 122] on div "test-app localhost:3000" at bounding box center [176, 125] width 273 height 13
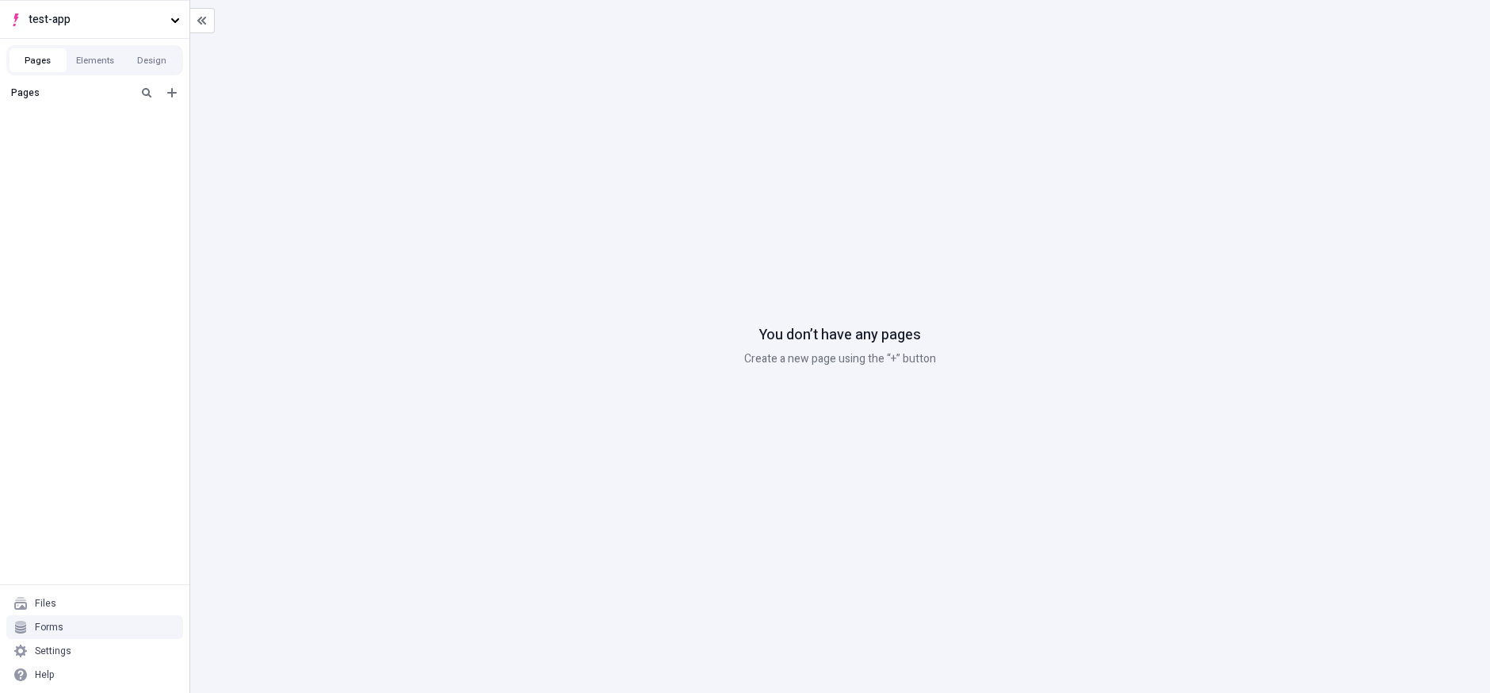
click at [117, 635] on div "Forms" at bounding box center [94, 627] width 177 height 24
click at [113, 649] on div "Settings" at bounding box center [94, 651] width 177 height 24
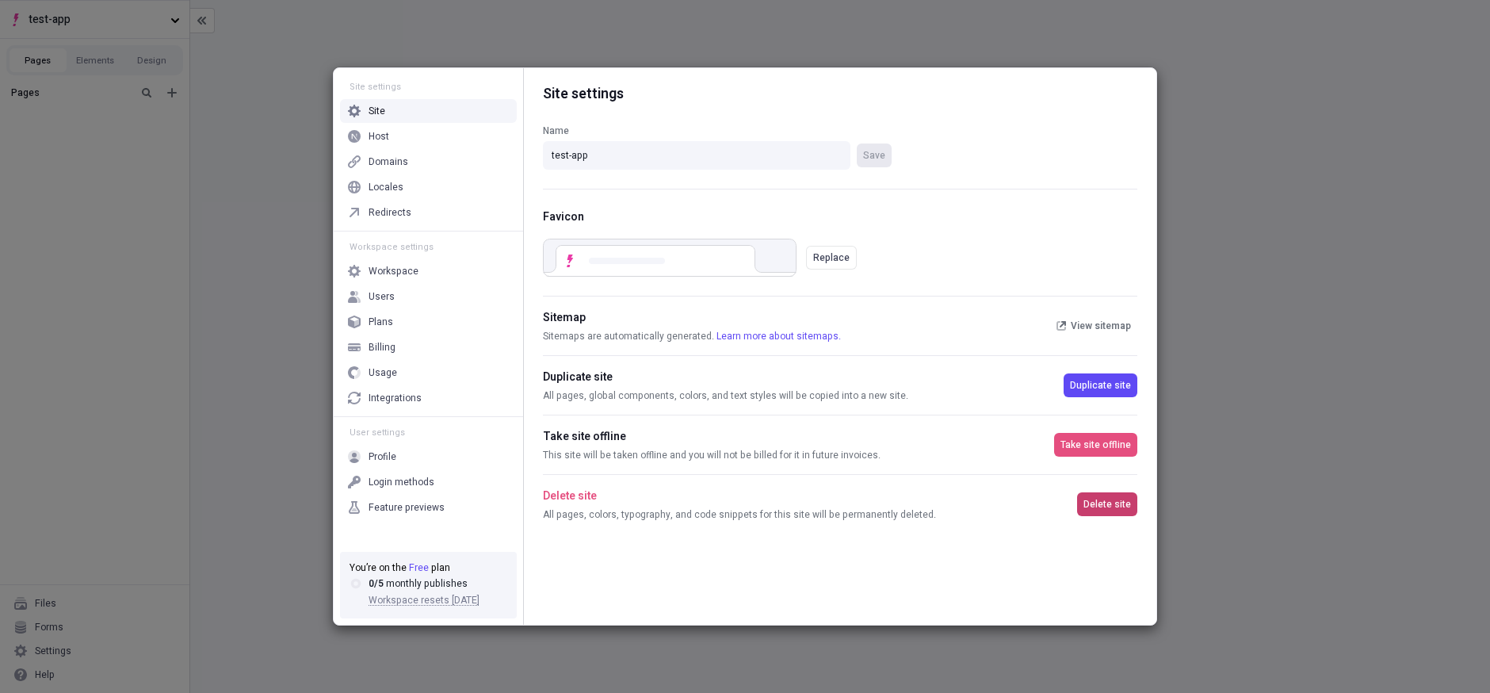
click at [1094, 512] on button "Delete site" at bounding box center [1107, 504] width 60 height 24
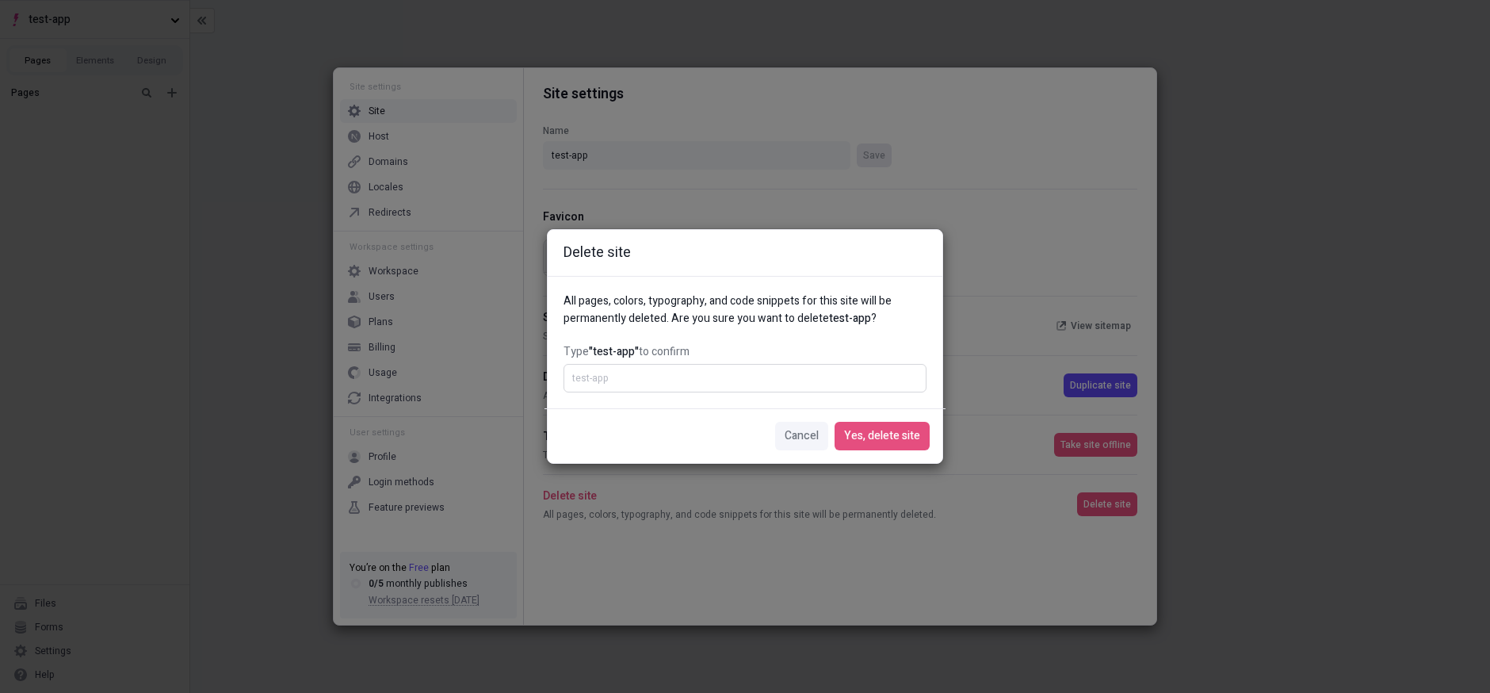
click at [734, 368] on input "Type "test-app" to confirm" at bounding box center [744, 378] width 363 height 29
type input "test-app"
click at [869, 445] on button "Yes, delete site" at bounding box center [881, 436] width 95 height 29
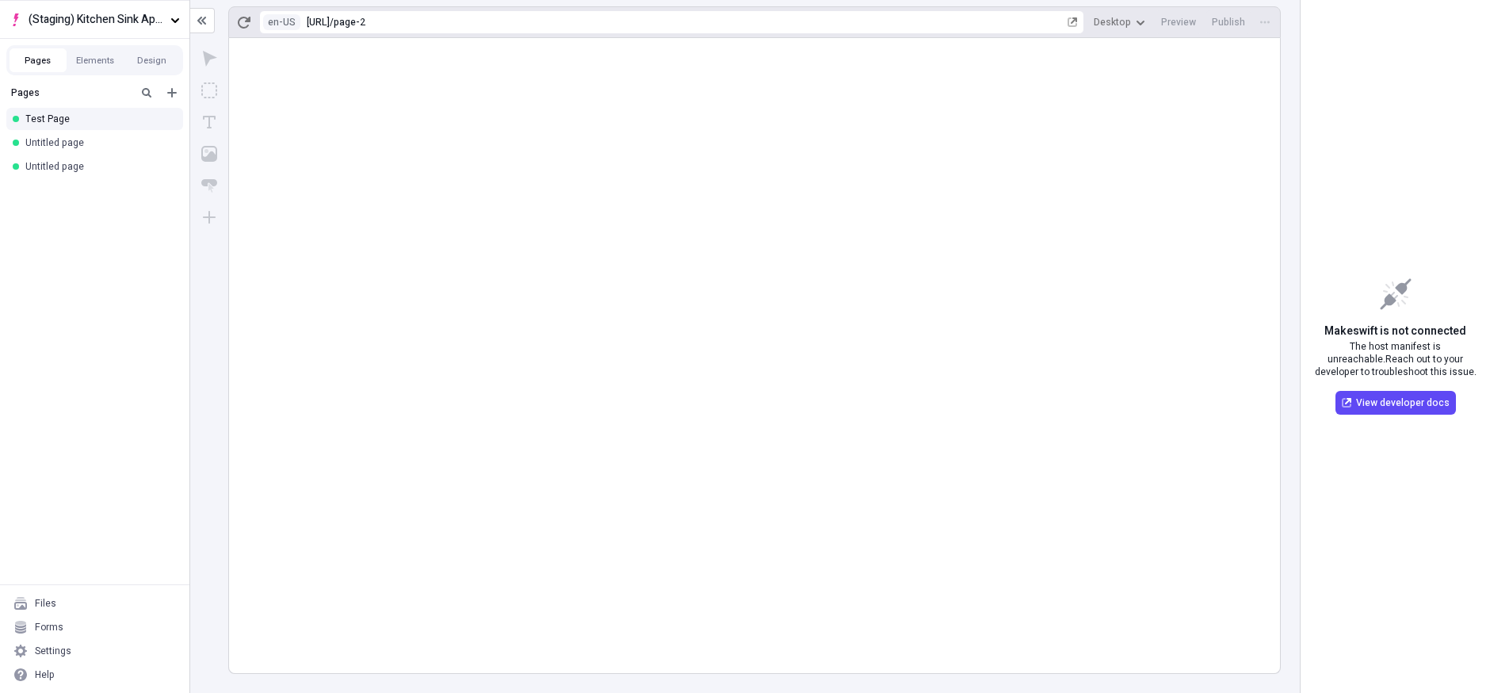
click at [386, 179] on rect at bounding box center [754, 355] width 1051 height 635
click at [151, 11] on span "(Staging) Kitchen Sink App Router" at bounding box center [97, 19] width 136 height 17
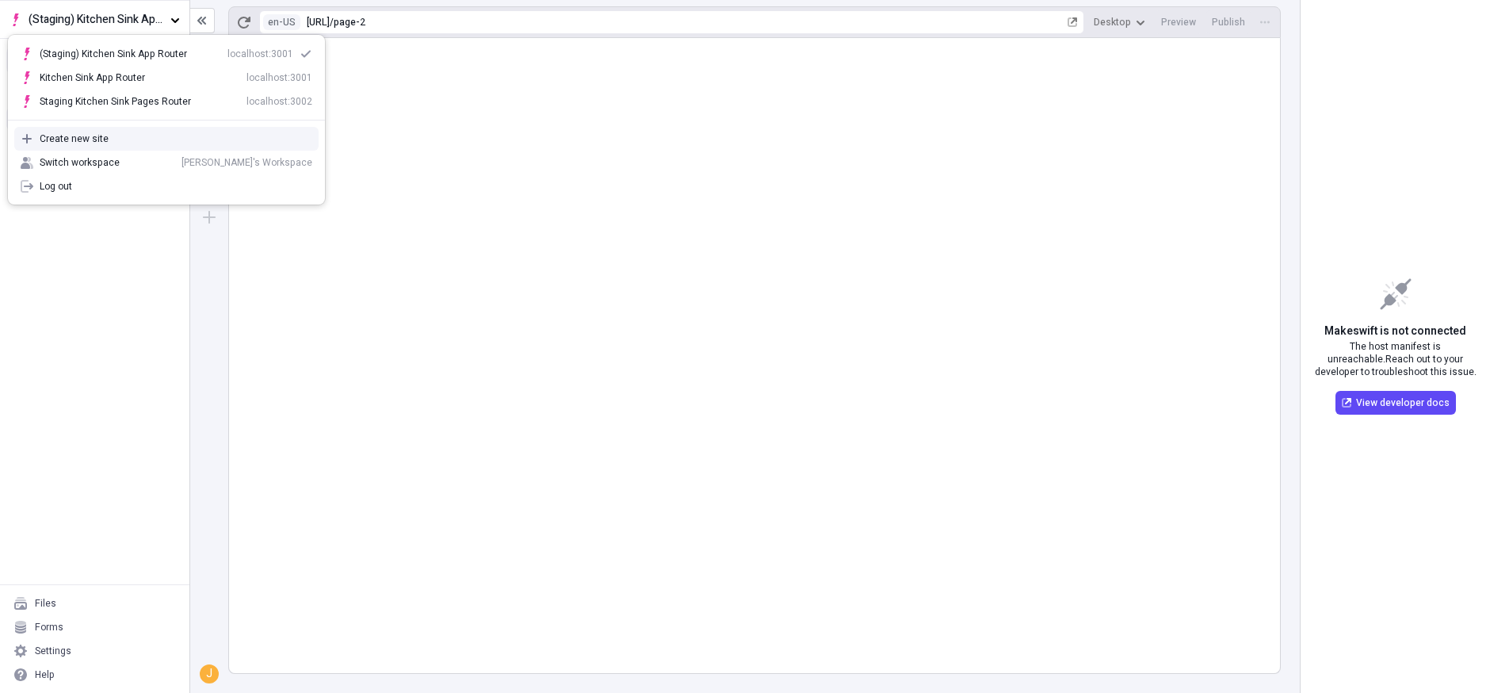
click at [116, 140] on div "Create new site" at bounding box center [176, 138] width 273 height 13
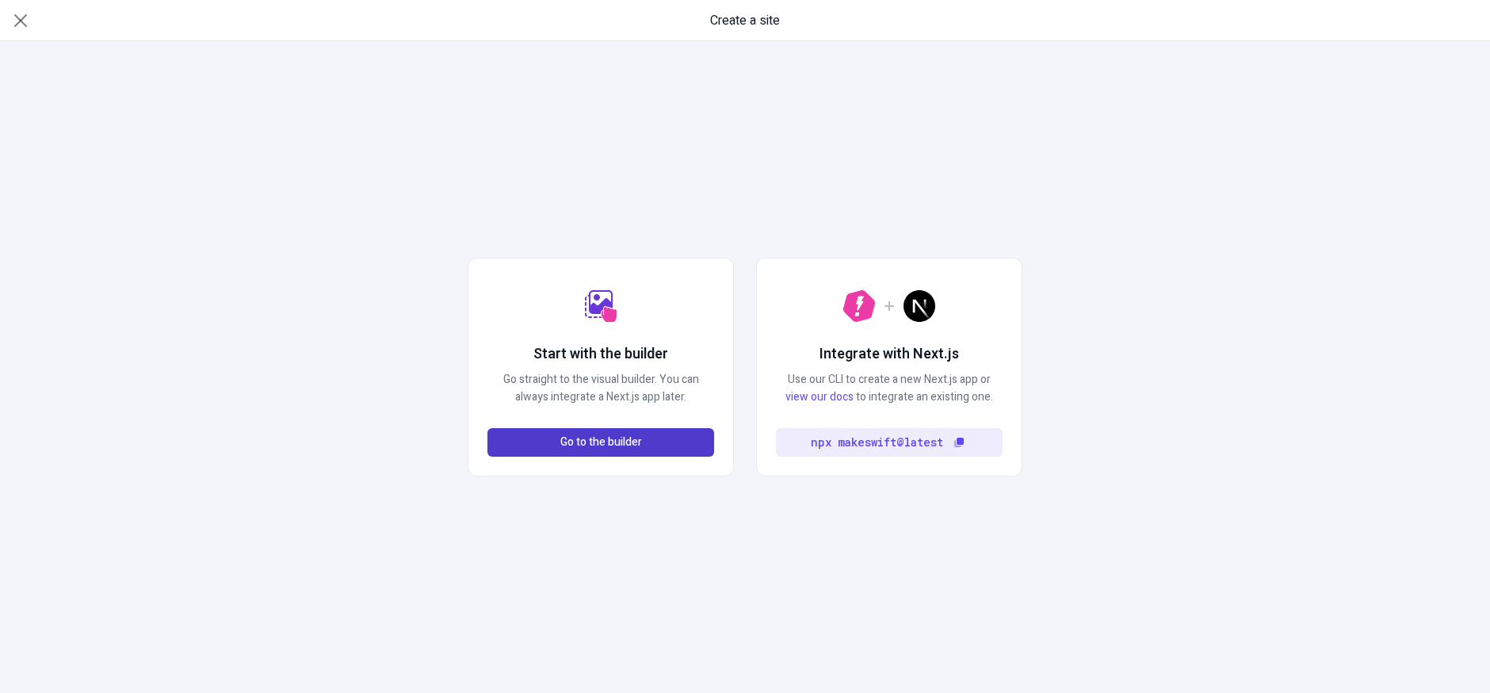
click at [633, 445] on span "Go to the builder" at bounding box center [601, 441] width 82 height 17
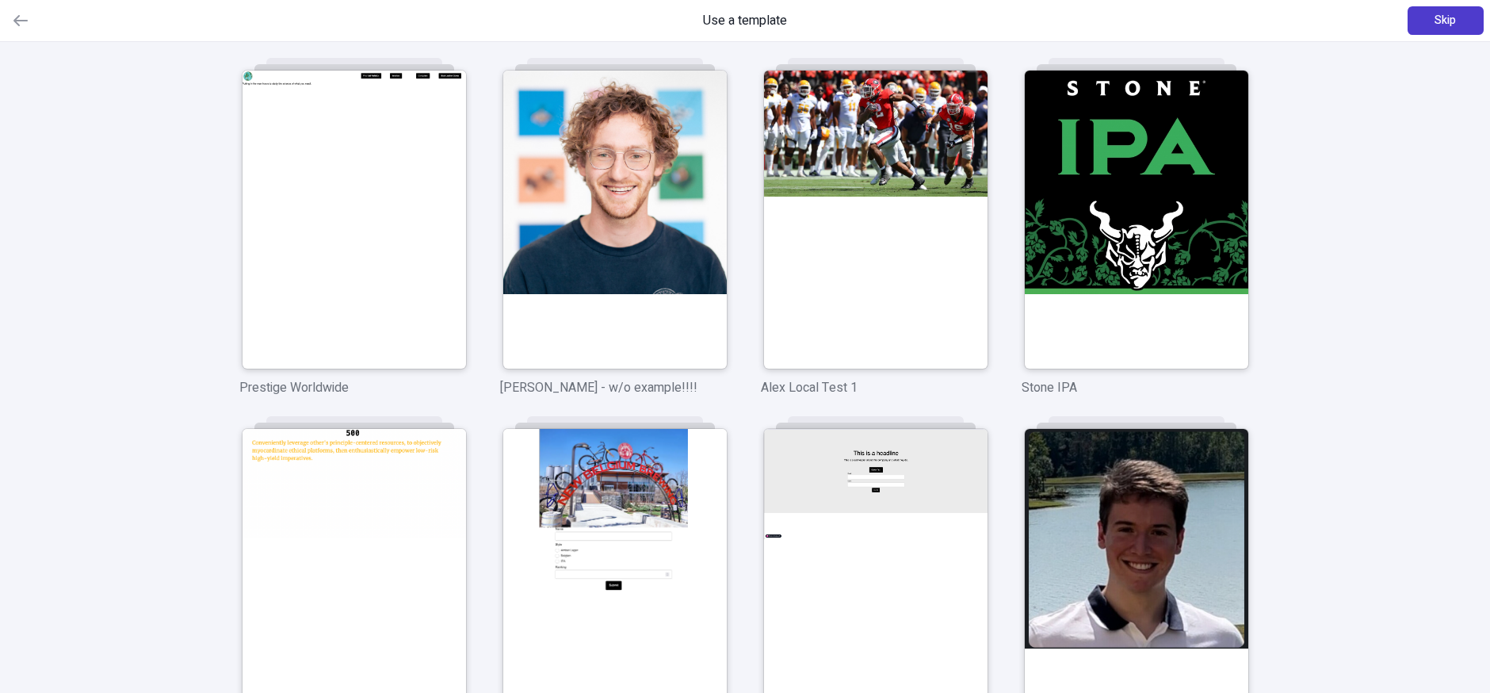
click at [1453, 21] on span "Skip" at bounding box center [1444, 20] width 21 height 17
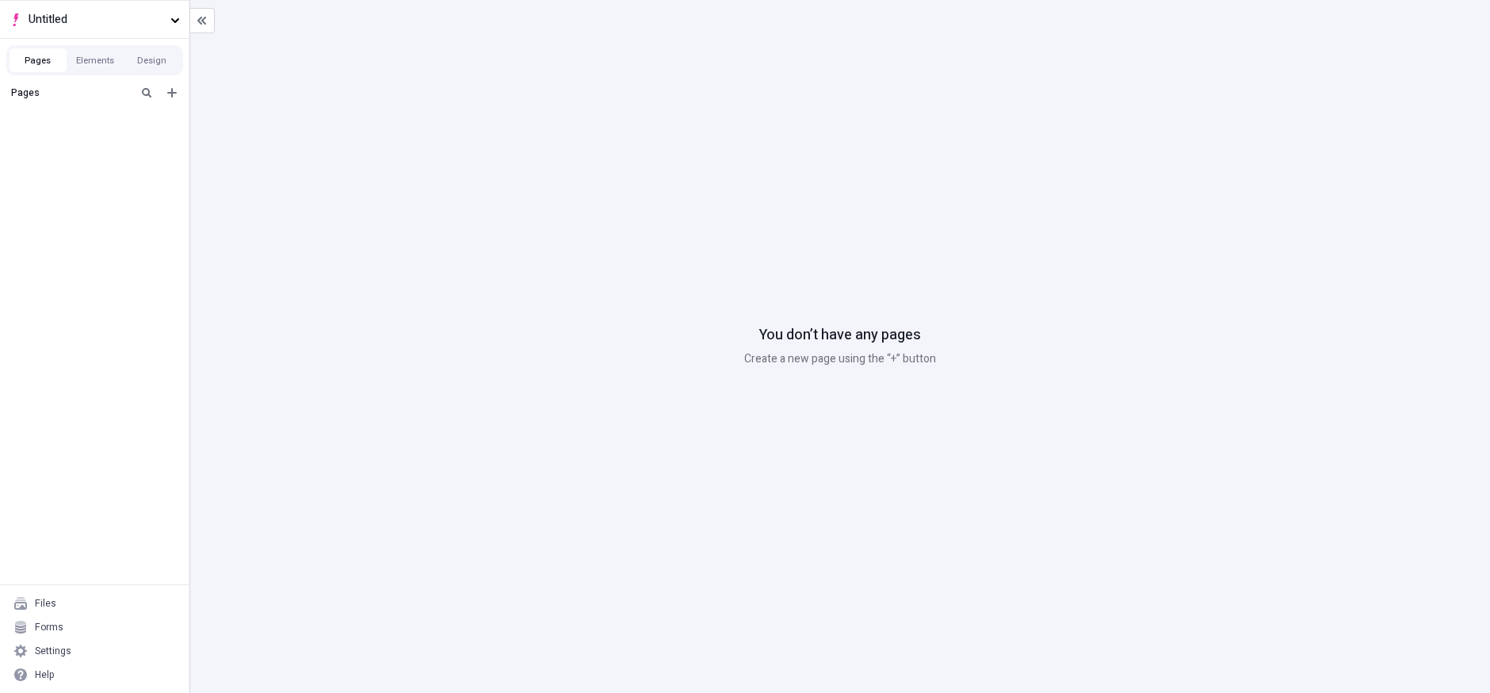
click at [502, 181] on div "You don’t have any pages Create a new page using the “+” button" at bounding box center [840, 346] width 1300 height 693
click at [68, 655] on div "Settings" at bounding box center [53, 650] width 36 height 13
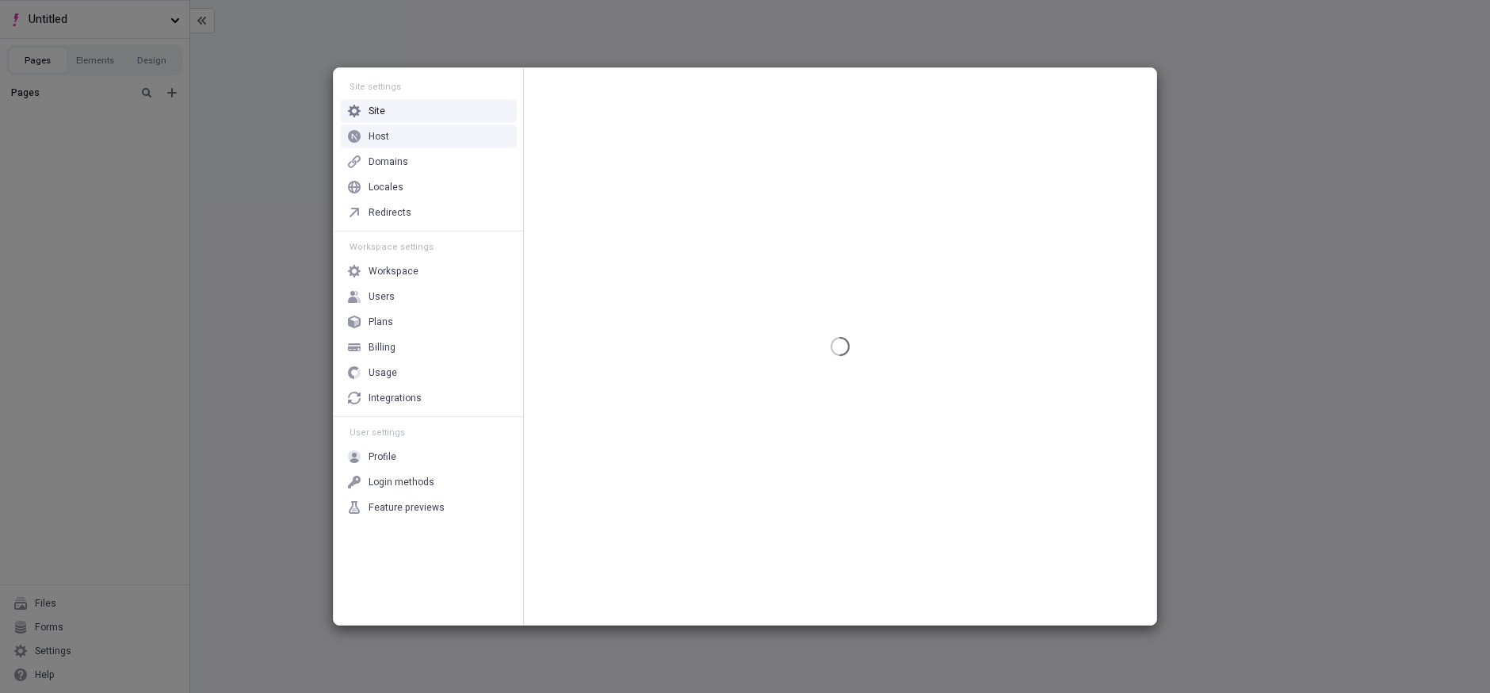
click at [479, 139] on div "Host" at bounding box center [428, 136] width 177 height 24
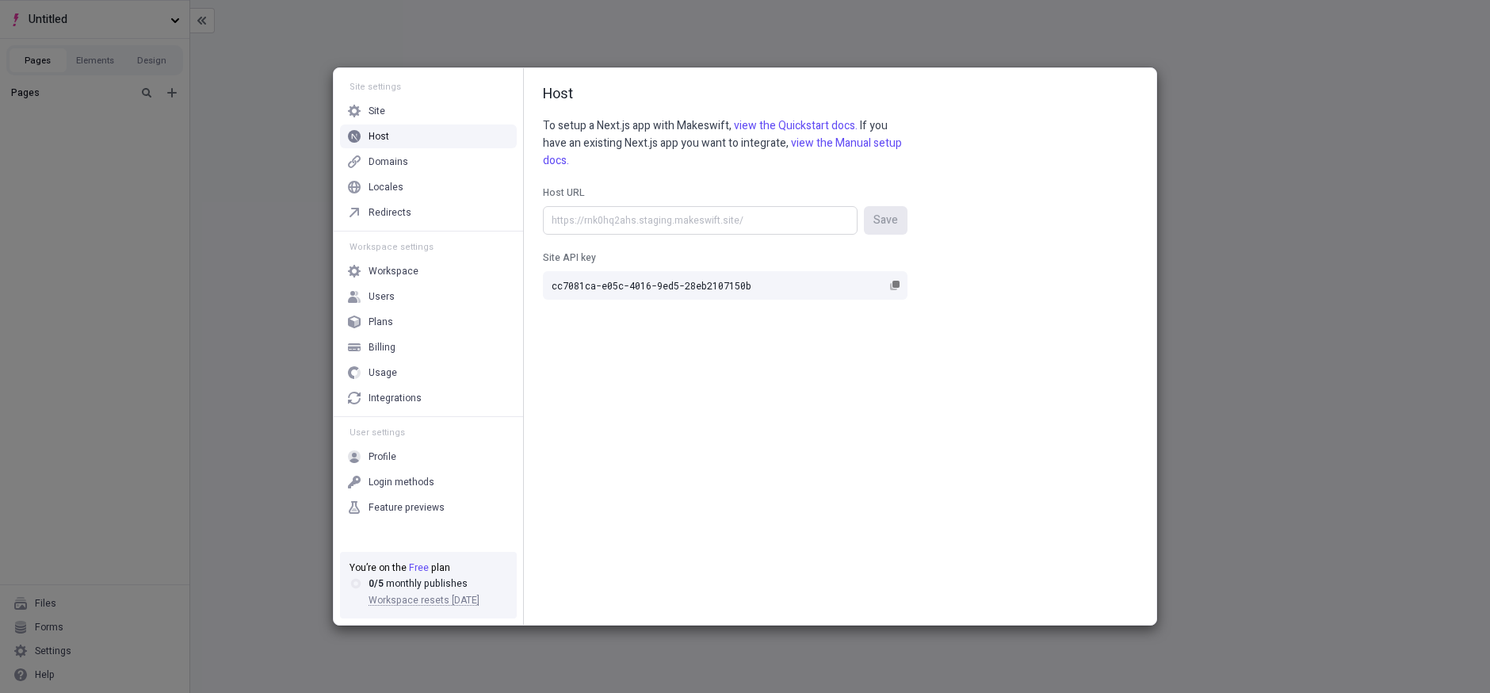
click at [689, 223] on input "Host URL Save" at bounding box center [700, 220] width 315 height 29
click at [896, 281] on rect "button" at bounding box center [895, 284] width 7 height 7
click at [896, 281] on input "cc7081ca-e05c-4016-9ed5-28eb2107150b" at bounding box center [725, 285] width 365 height 29
click at [266, 68] on div "Site settings Site Host Domains Locales Redirects Workspace settings Workspace …" at bounding box center [745, 346] width 1490 height 693
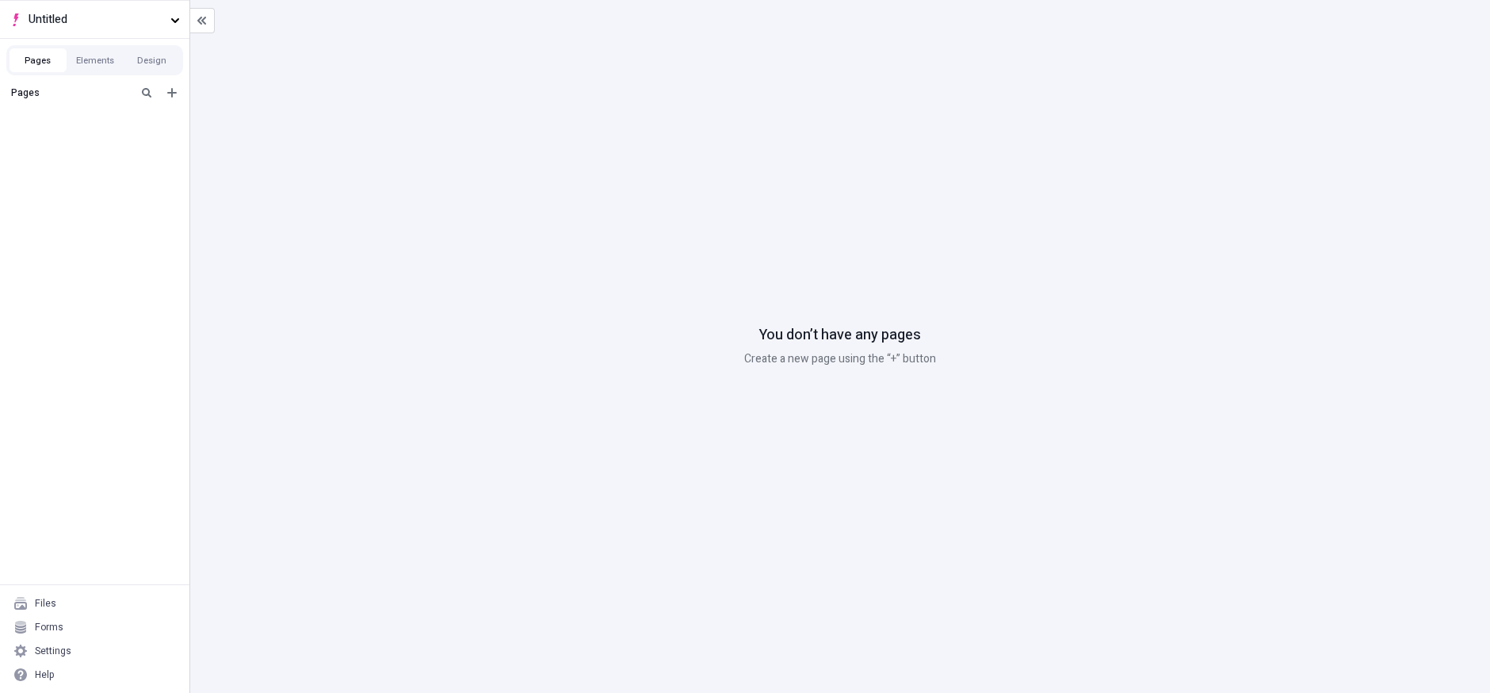
click at [150, 40] on div "Pages Elements Design" at bounding box center [94, 57] width 189 height 36
click at [152, 34] on button "Untitled" at bounding box center [94, 19] width 189 height 38
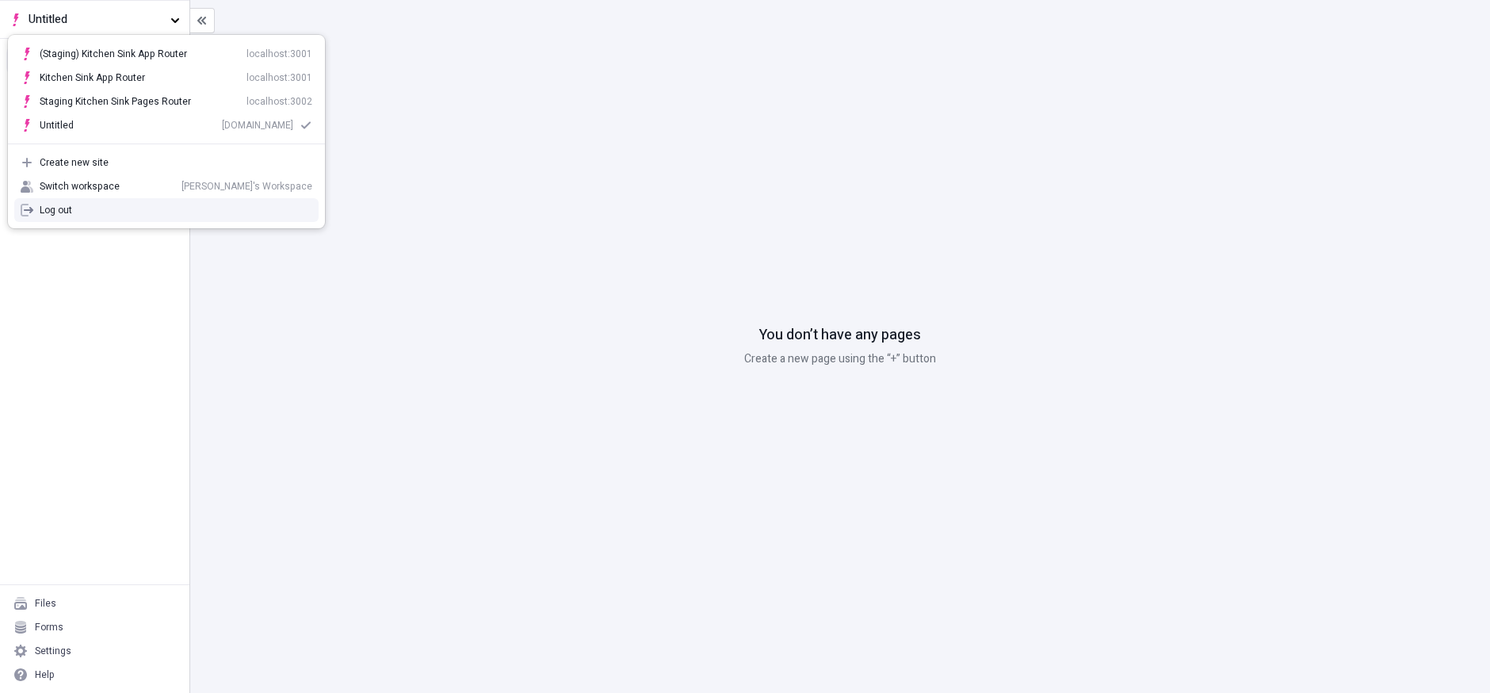
click at [137, 380] on div "Pages" at bounding box center [94, 331] width 189 height 506
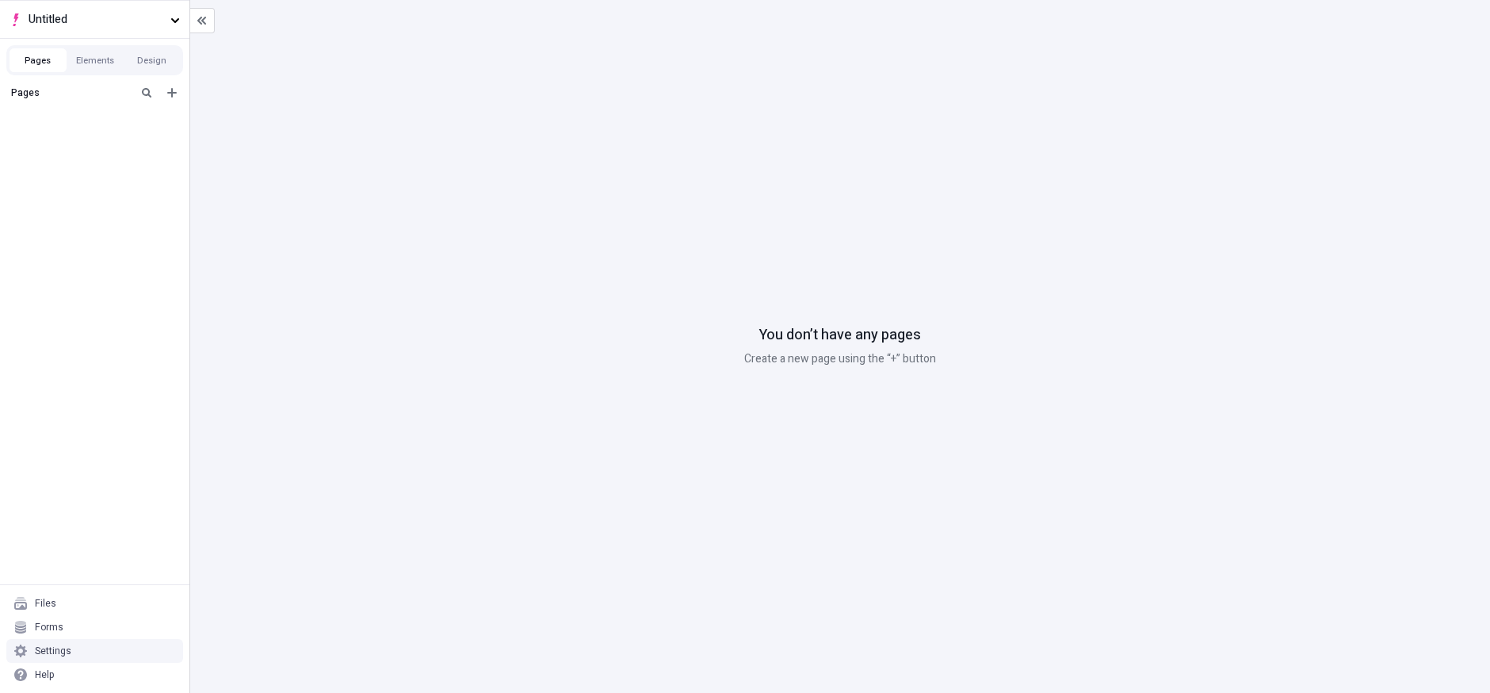
click at [71, 645] on div "Settings" at bounding box center [94, 651] width 177 height 24
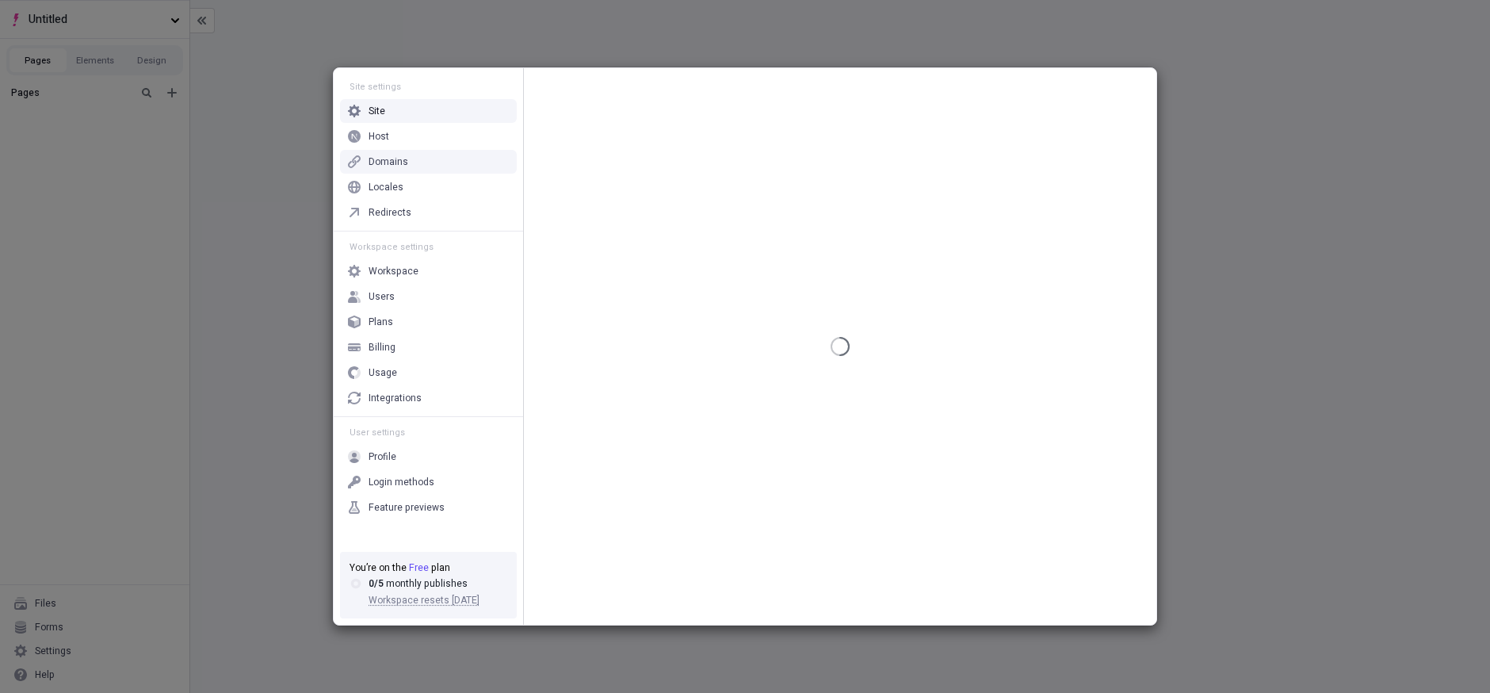
click at [481, 136] on div "Host" at bounding box center [428, 136] width 177 height 24
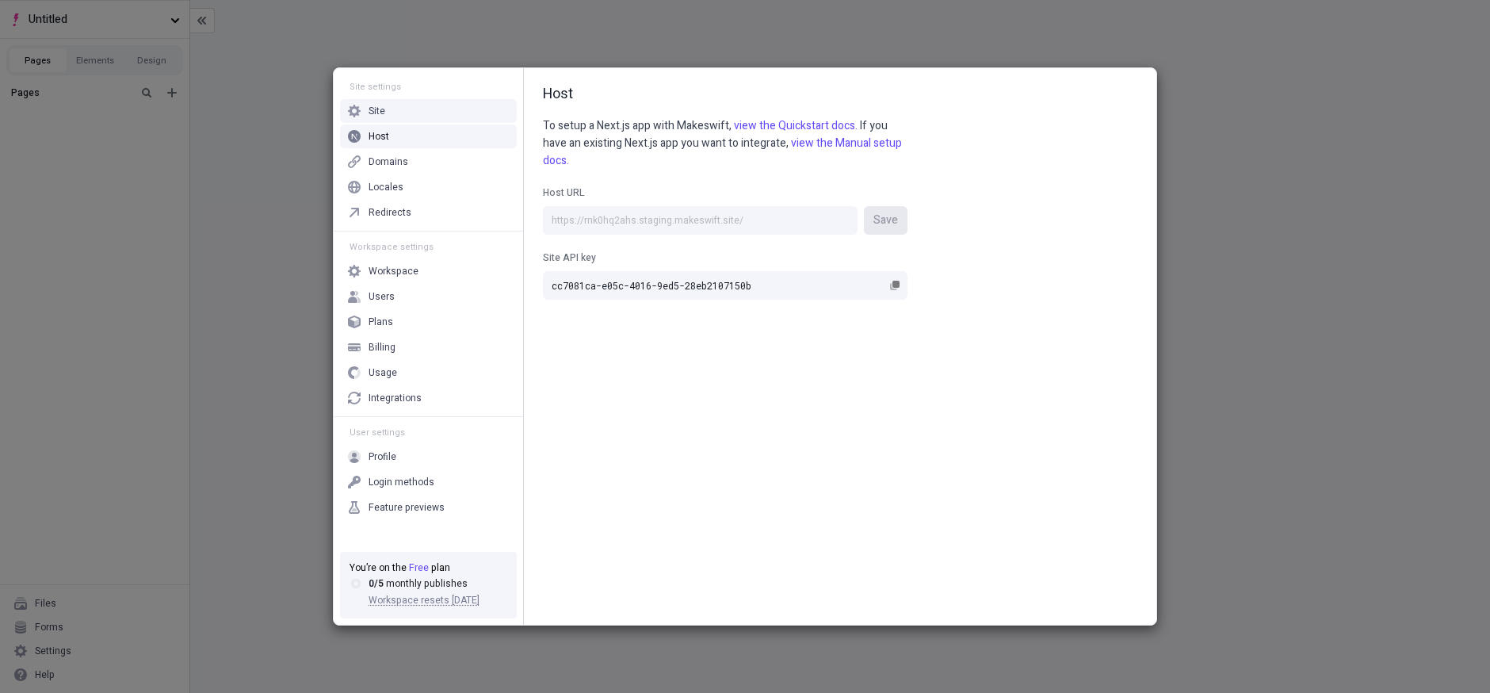
click at [480, 104] on div "Site" at bounding box center [428, 111] width 177 height 24
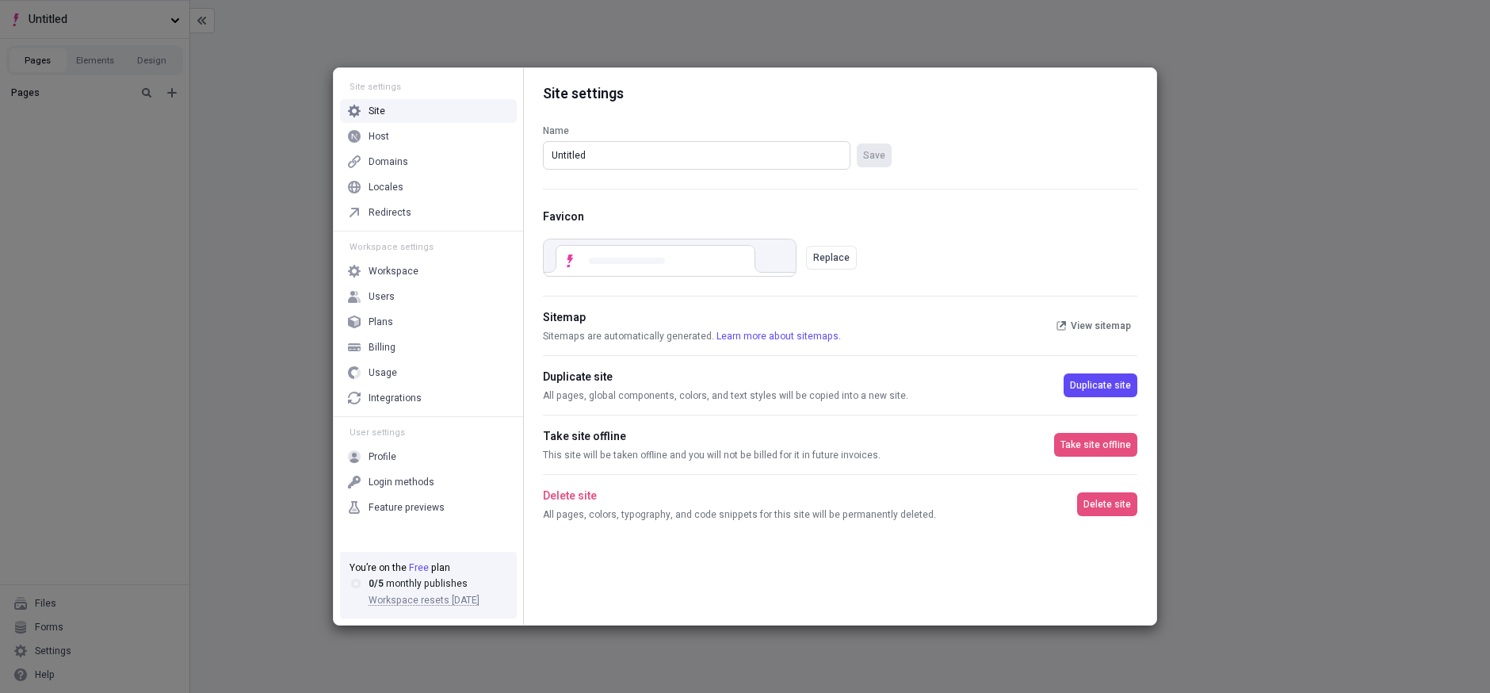
drag, startPoint x: 629, startPoint y: 151, endPoint x: 380, endPoint y: 145, distance: 248.9
click at [382, 145] on div "Site settings Site Host Domains Locales Redirects Workspace settings Workspace …" at bounding box center [745, 346] width 823 height 556
click at [578, 150] on input "Vercel test - app router host" at bounding box center [696, 155] width 307 height 29
drag, startPoint x: 777, startPoint y: 158, endPoint x: 710, endPoint y: 158, distance: 67.4
click at [710, 158] on input "Vercel host share link test - app router host" at bounding box center [696, 155] width 307 height 29
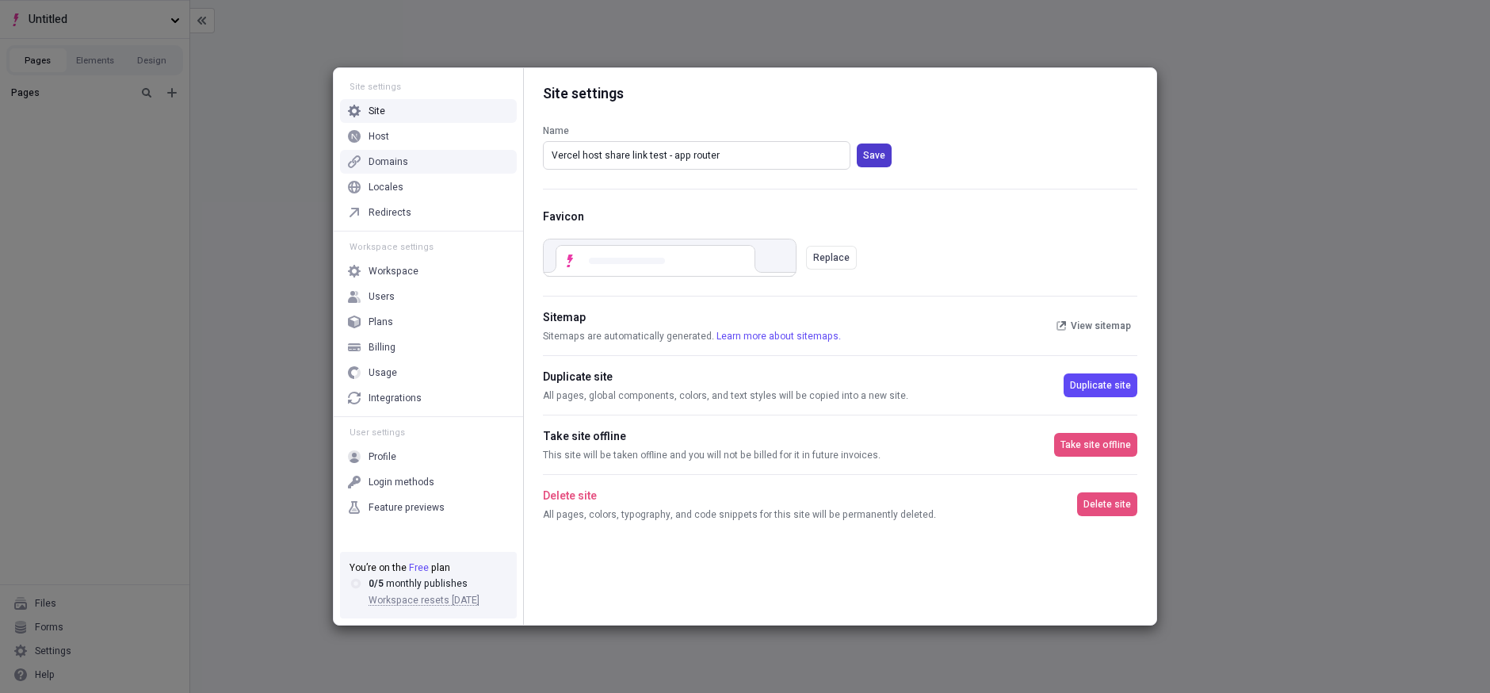
type input "Vercel host share link test - app router"
click at [871, 150] on span "Save" at bounding box center [874, 155] width 22 height 13
click at [807, 37] on div "Site settings Site Host Domains Locales Redirects Workspace settings Workspace …" at bounding box center [745, 346] width 1490 height 693
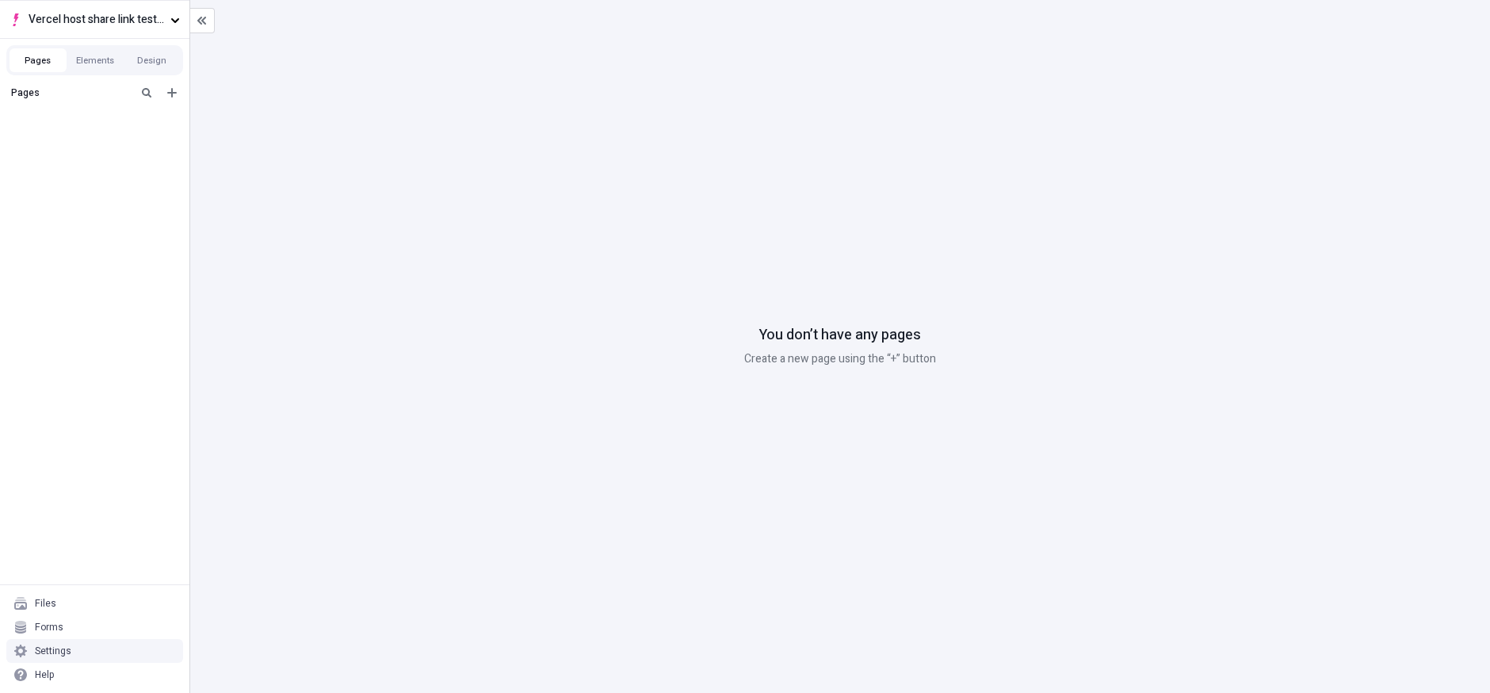
click at [87, 639] on div "Settings" at bounding box center [94, 651] width 177 height 24
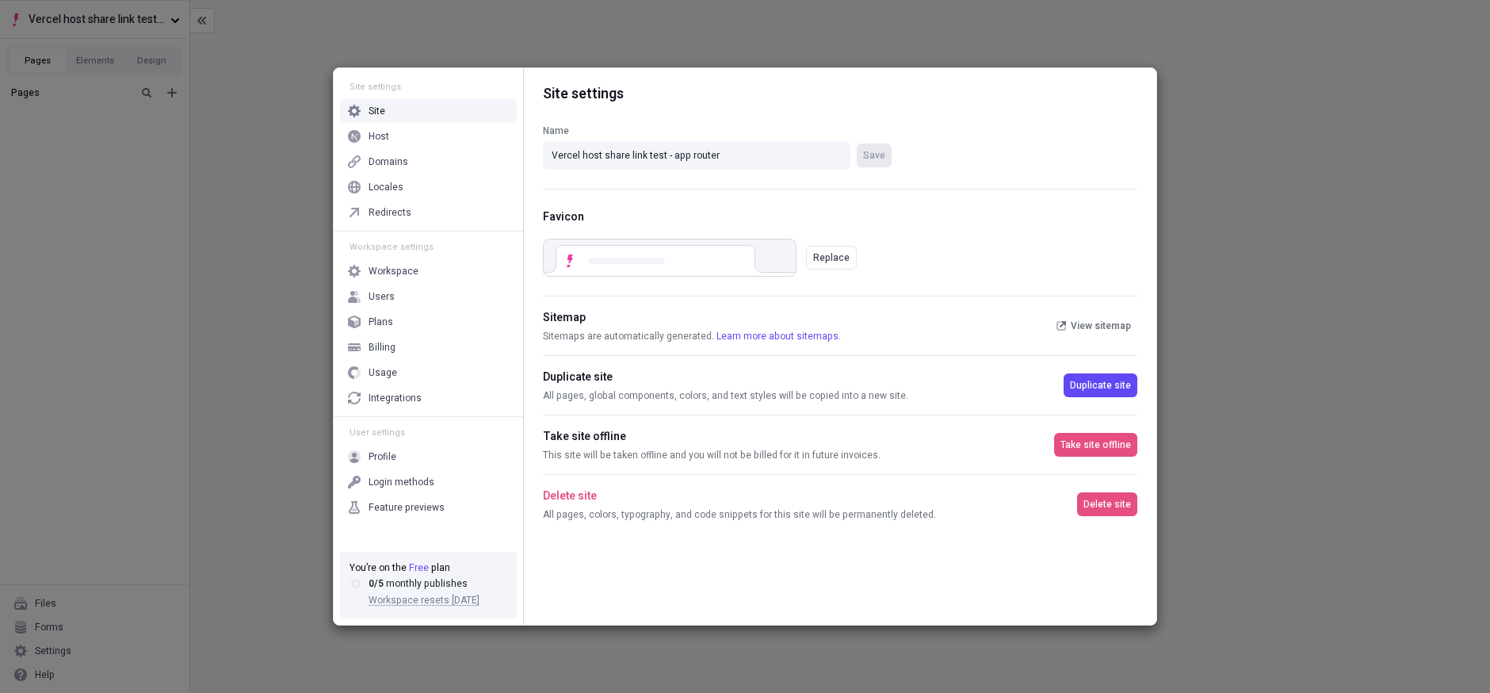
click at [143, 388] on div "Site settings Site Host Domains Locales Redirects Workspace settings Workspace …" at bounding box center [745, 346] width 1490 height 693
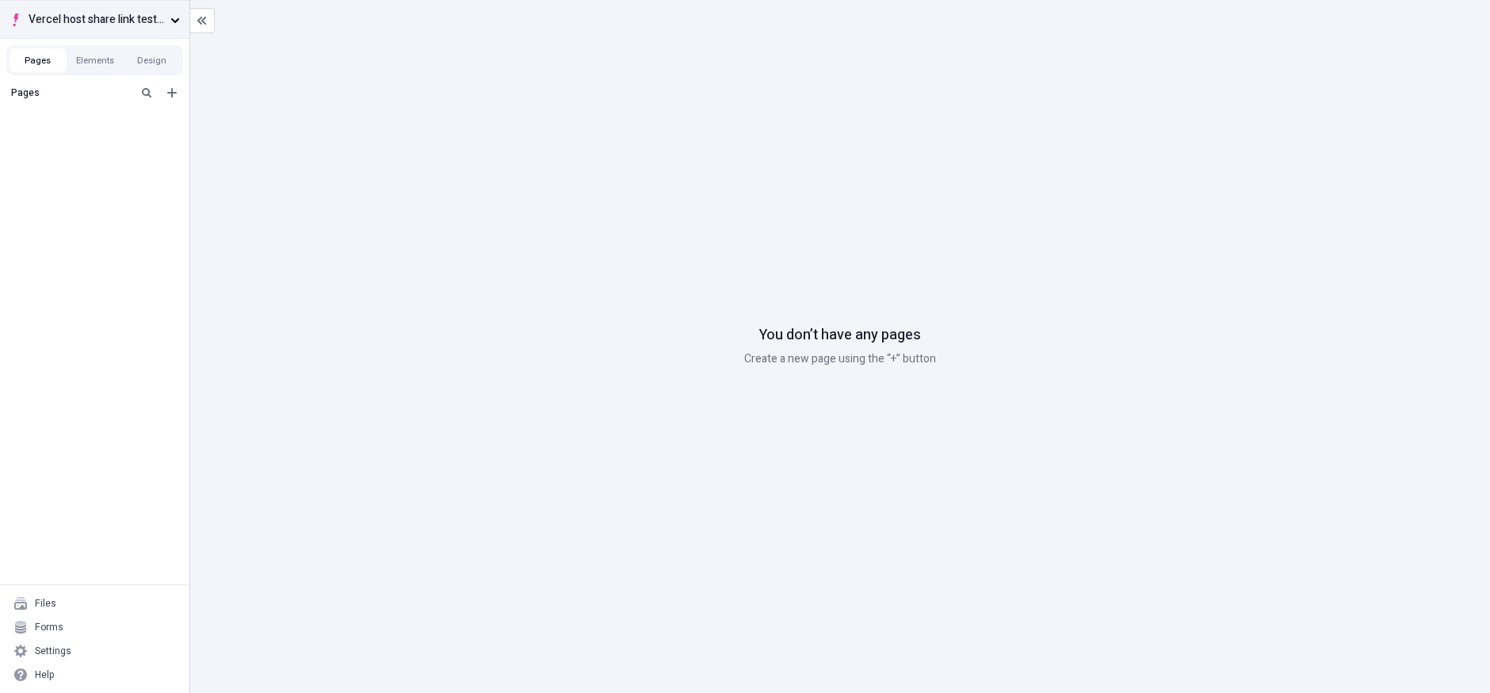
click at [163, 26] on span "Vercel host share link test - app router" at bounding box center [97, 19] width 136 height 17
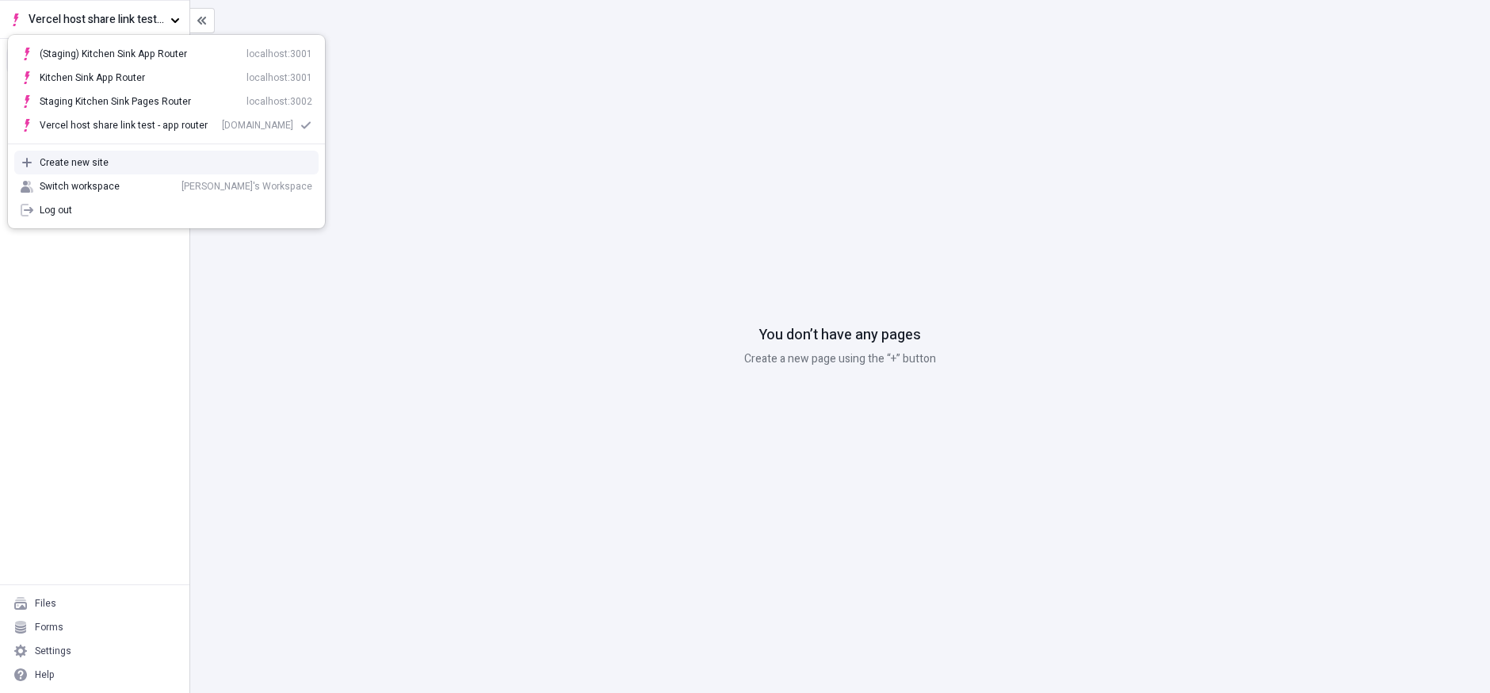
click at [170, 163] on div "Create new site" at bounding box center [176, 162] width 273 height 13
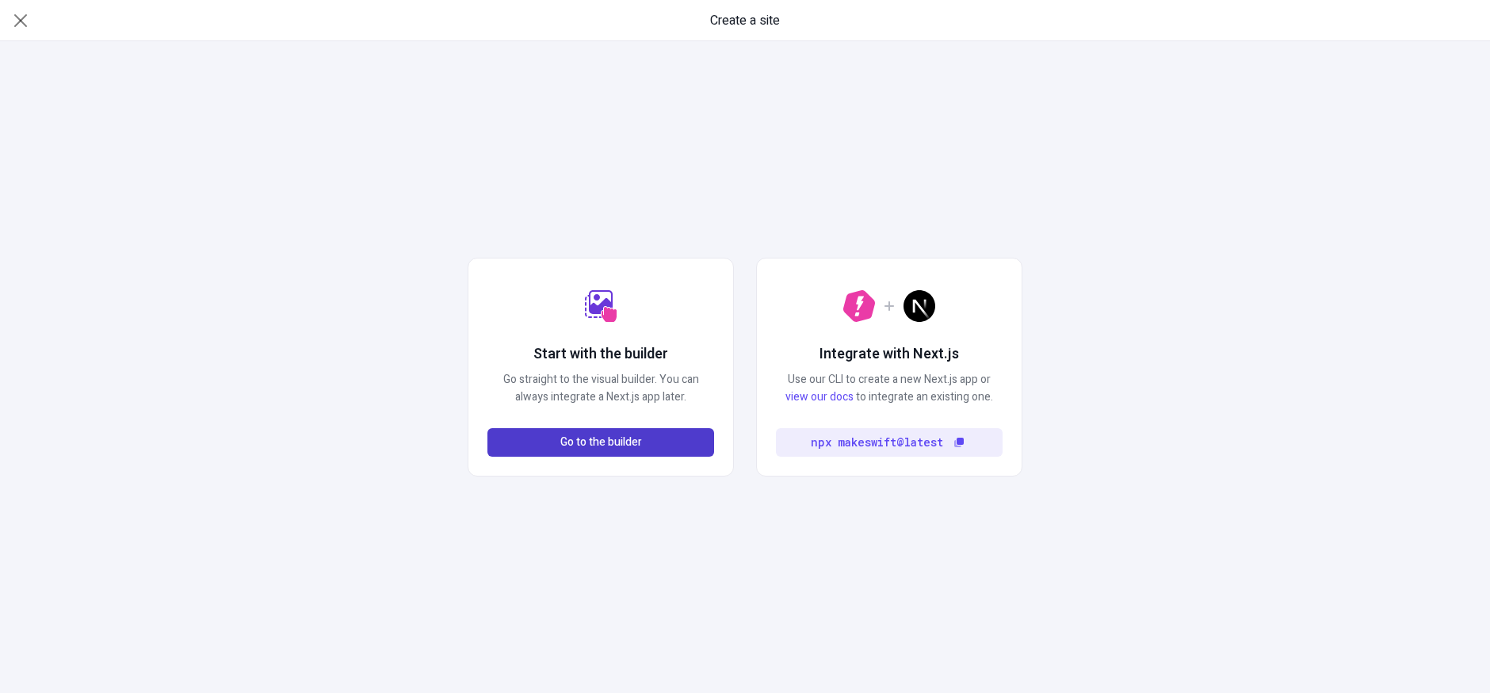
click at [590, 446] on span "Go to the builder" at bounding box center [601, 441] width 82 height 17
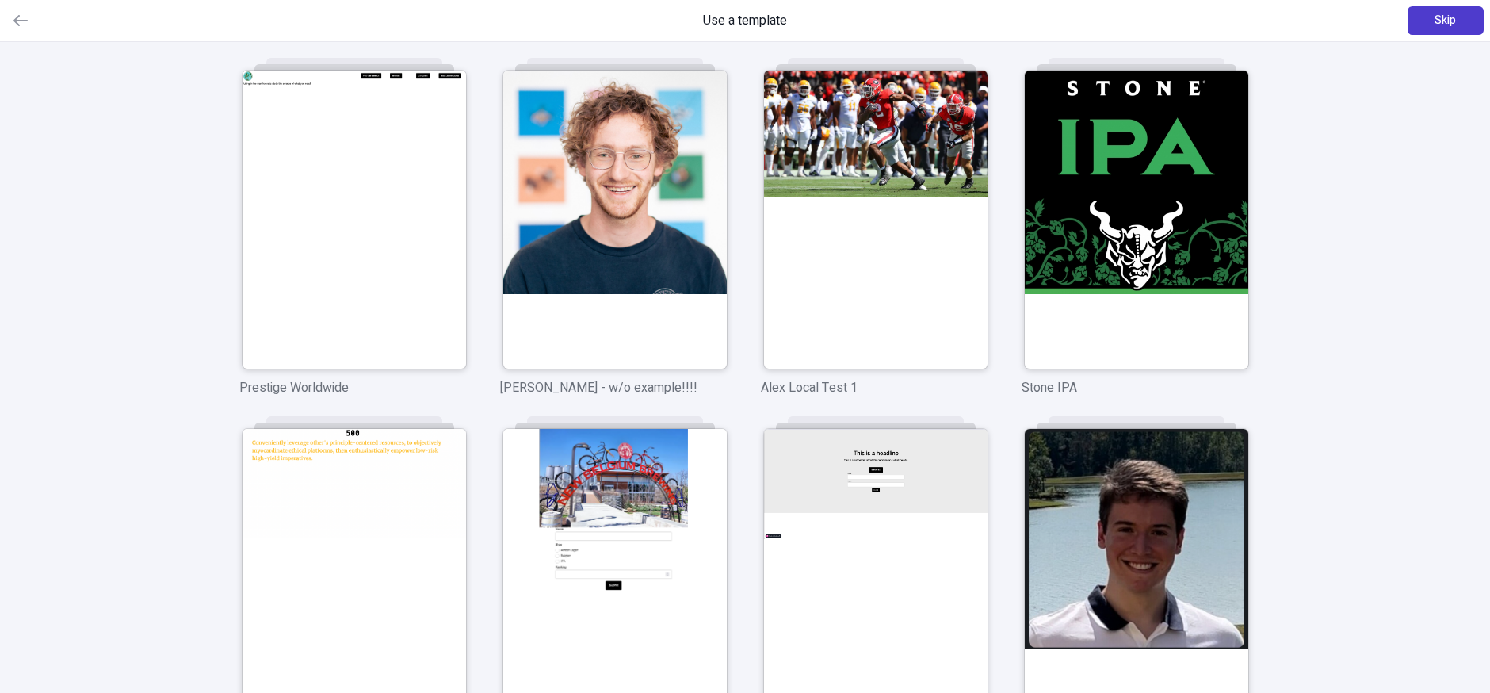
click at [1423, 32] on button "Skip" at bounding box center [1445, 20] width 76 height 29
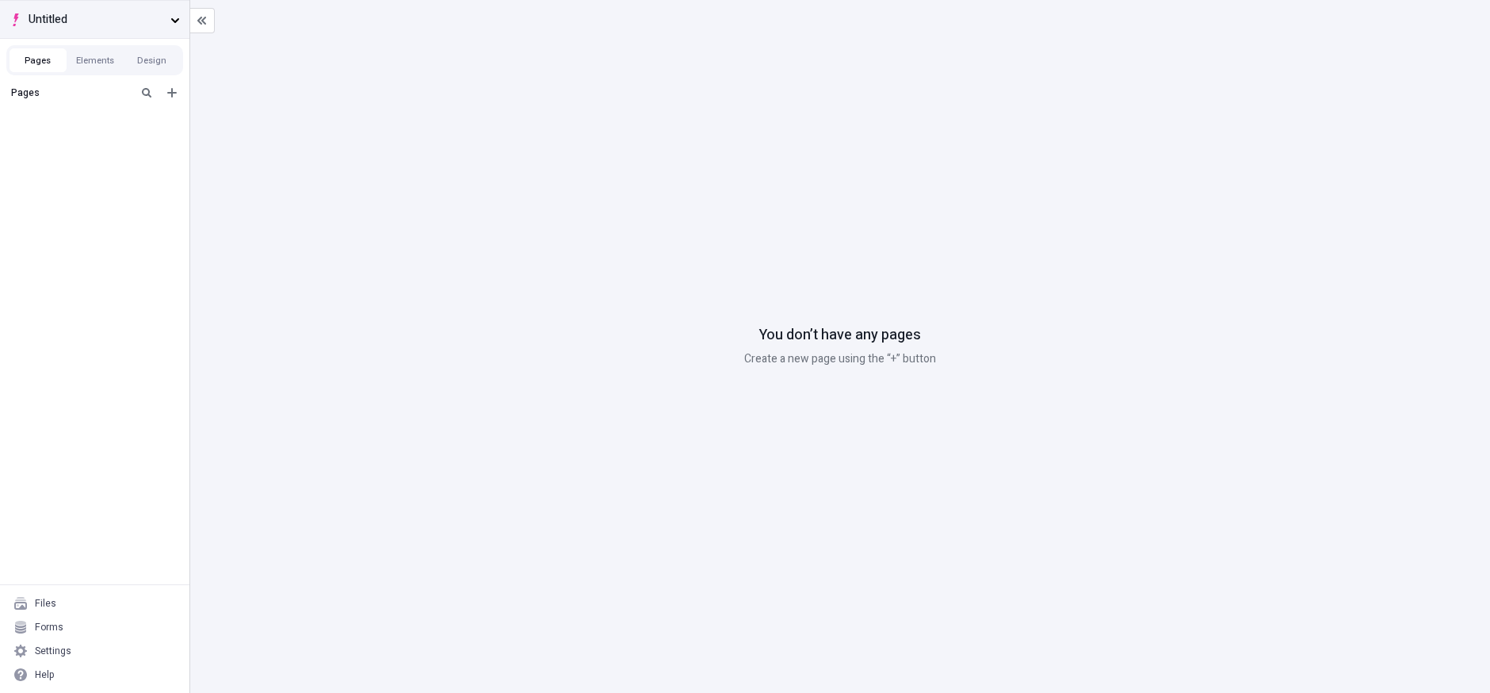
click at [147, 25] on span "Untitled" at bounding box center [97, 19] width 136 height 17
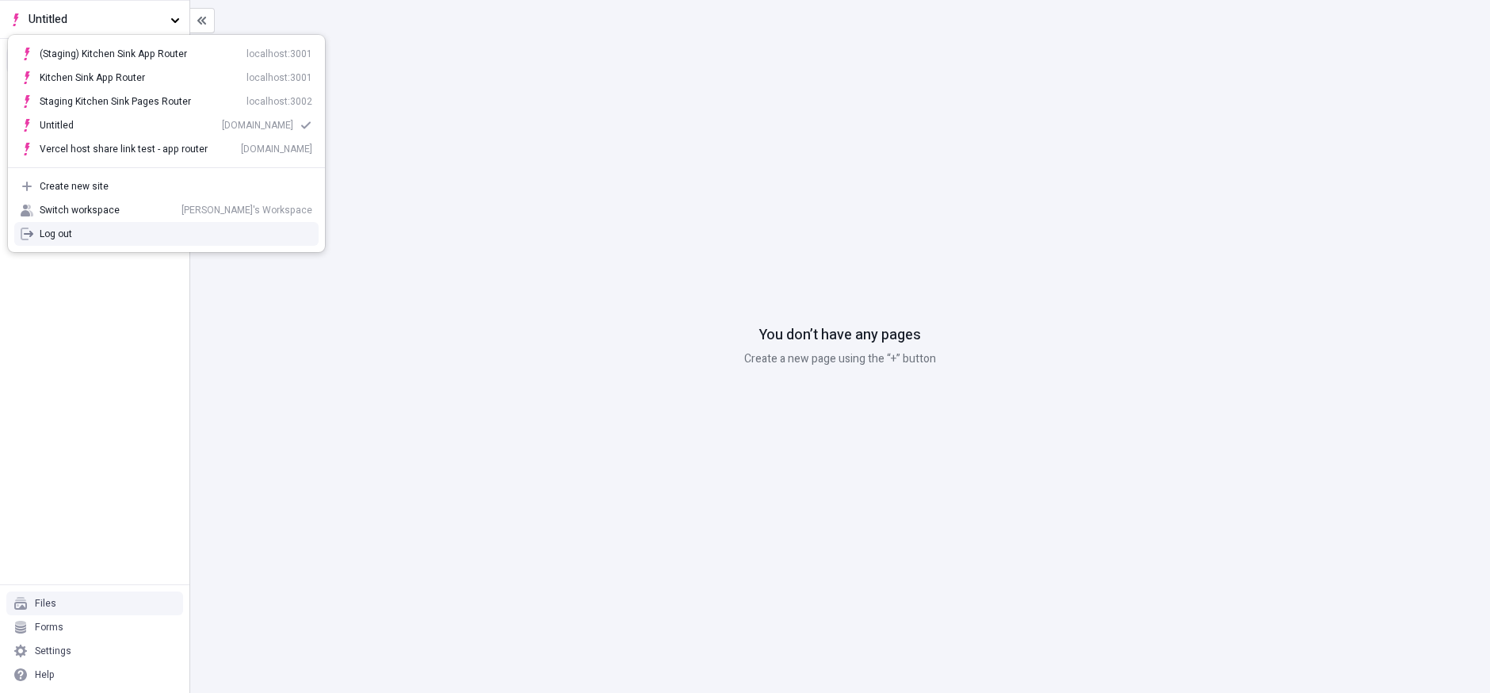
click at [76, 609] on div "Files" at bounding box center [94, 603] width 177 height 24
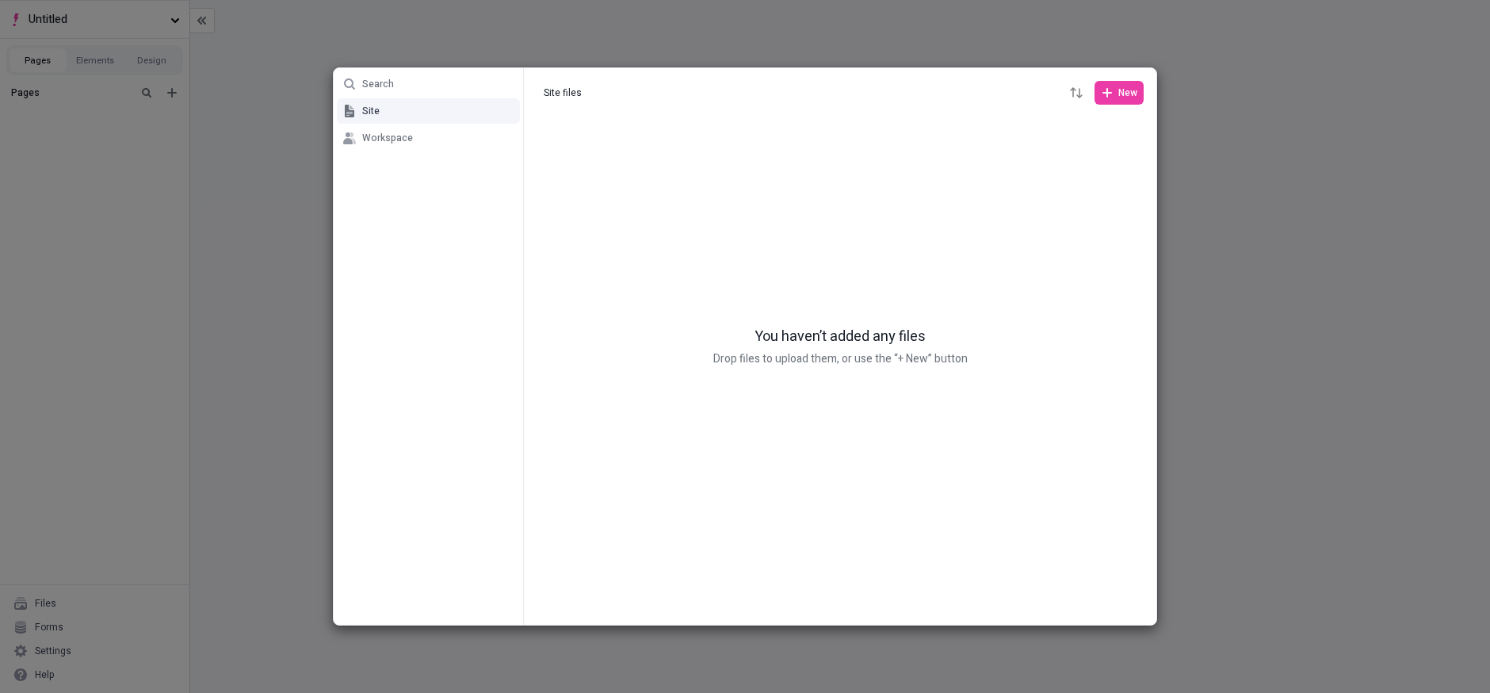
click at [79, 640] on div "Search Site Workspace Site files Site files New You haven’t added any files Dro…" at bounding box center [745, 346] width 1490 height 693
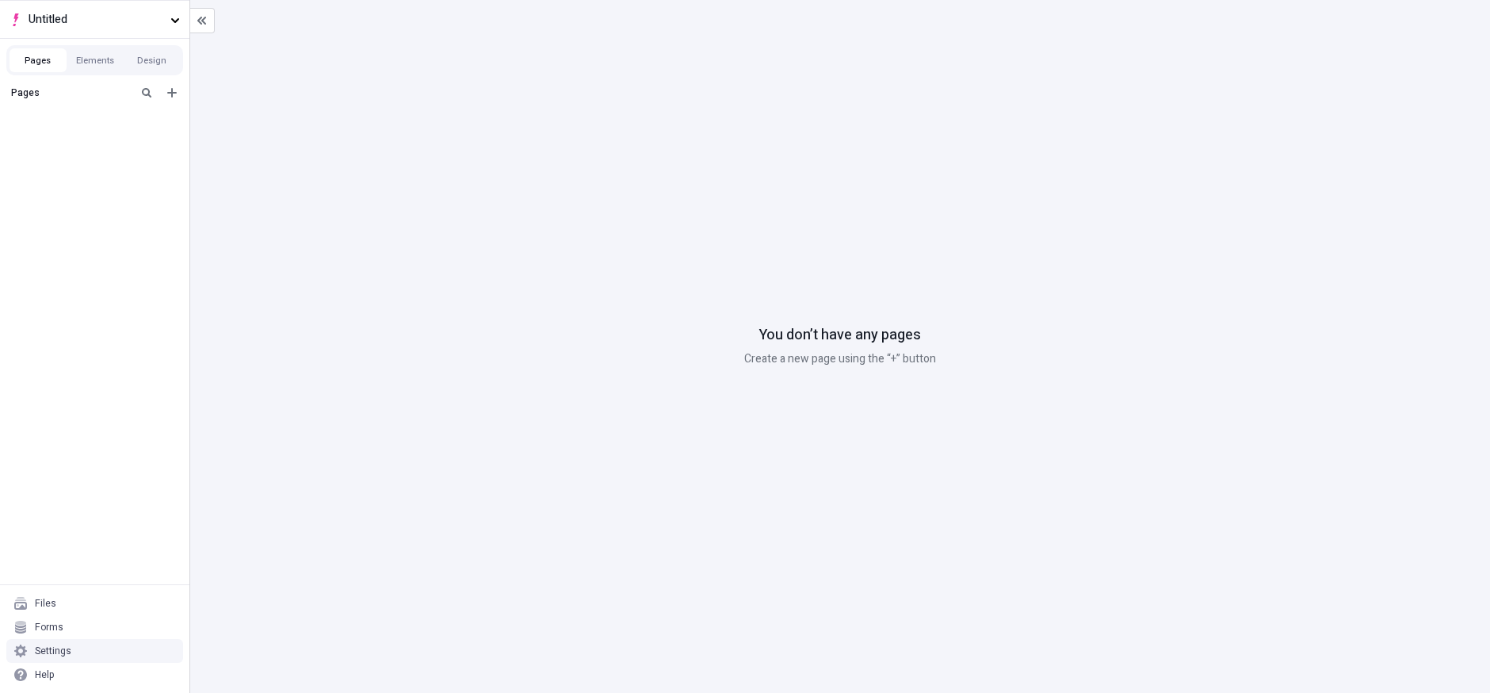
click at [79, 646] on div "Settings" at bounding box center [94, 651] width 177 height 24
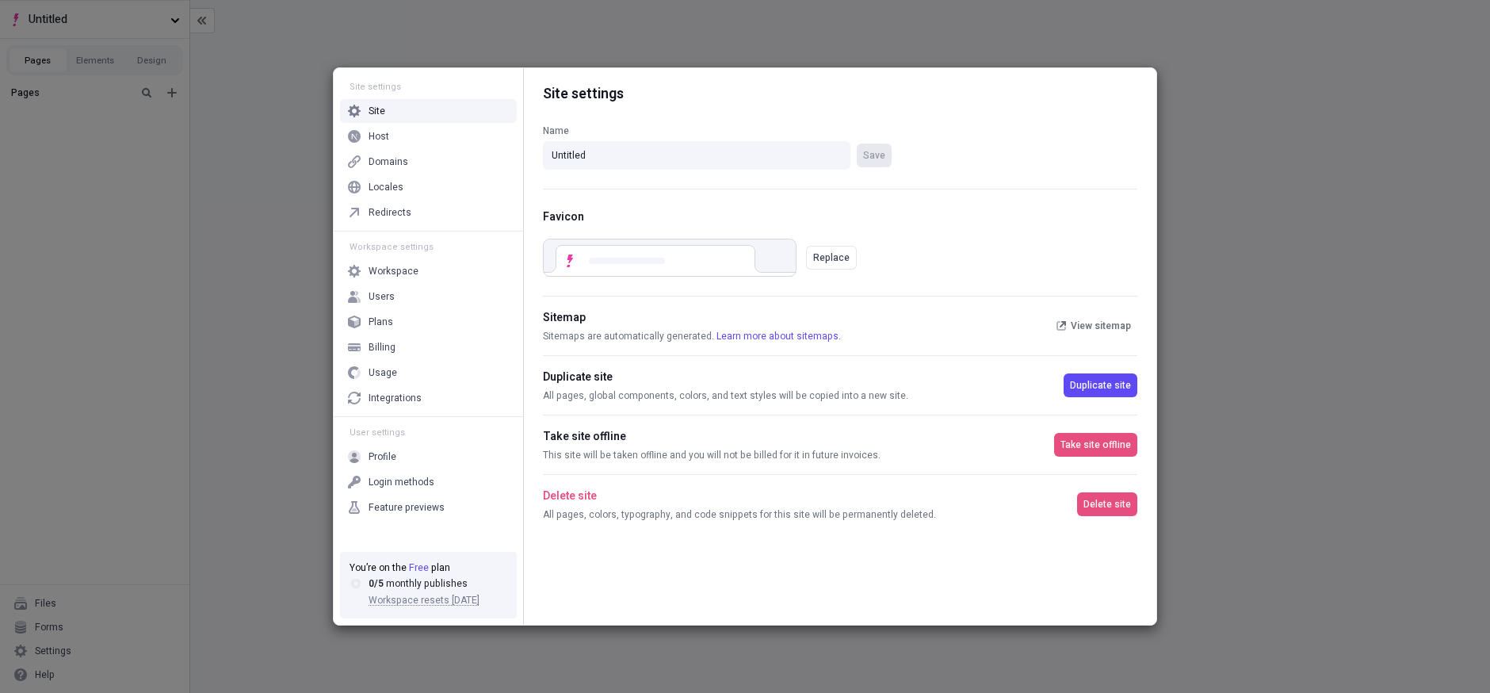
click at [676, 111] on div "Name Untitled Save" at bounding box center [840, 147] width 594 height 84
click at [676, 133] on div "Name" at bounding box center [717, 131] width 349 height 14
click at [676, 141] on input "Untitled" at bounding box center [696, 155] width 307 height 29
click at [676, 164] on input "Untitled" at bounding box center [696, 155] width 307 height 29
type input "Vercel host share link test - pages router"
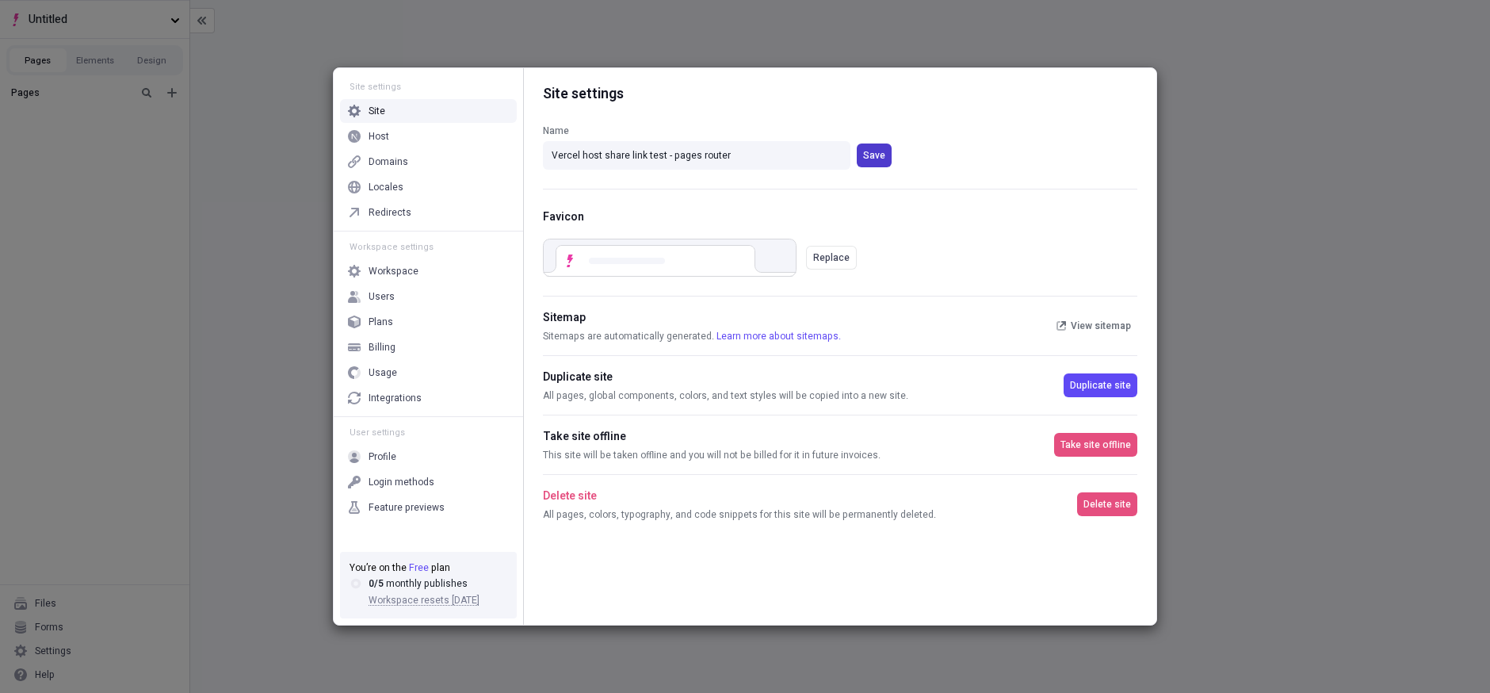
click at [870, 166] on button "Save" at bounding box center [874, 155] width 35 height 24
click at [259, 120] on div "Site settings Site Host Domains Locales Redirects Workspace settings Workspace …" at bounding box center [745, 346] width 1490 height 693
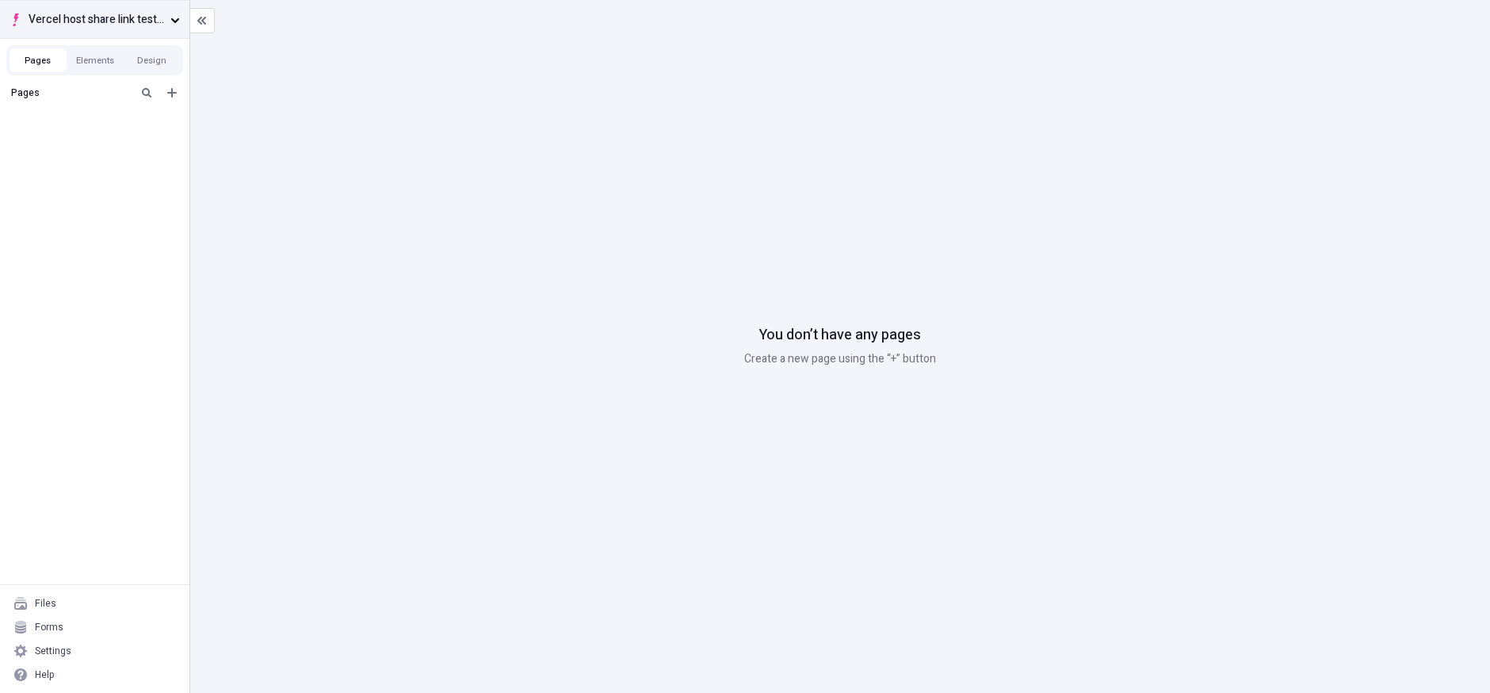
click at [144, 21] on span "Vercel host share link test - pages router" at bounding box center [97, 19] width 136 height 17
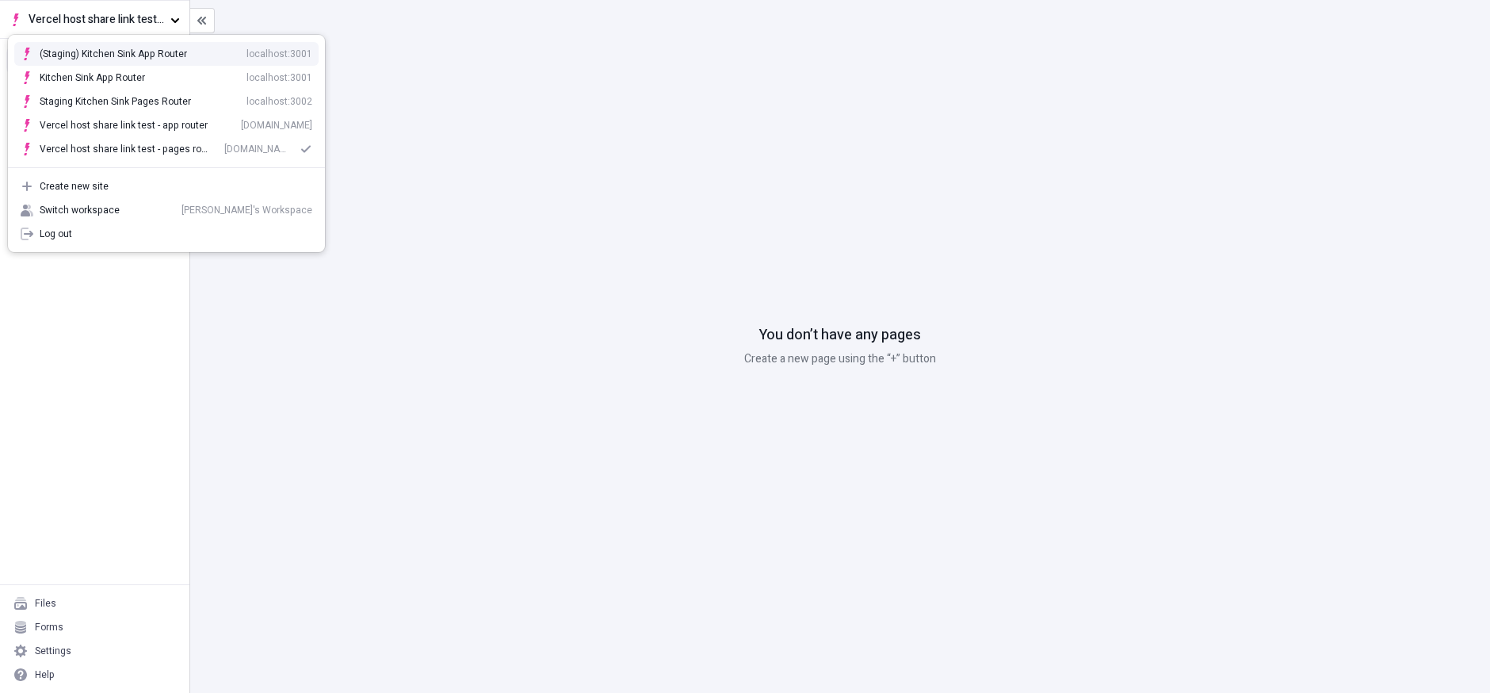
click at [132, 52] on div "(Staging) Kitchen Sink App Router" at bounding box center [113, 54] width 147 height 13
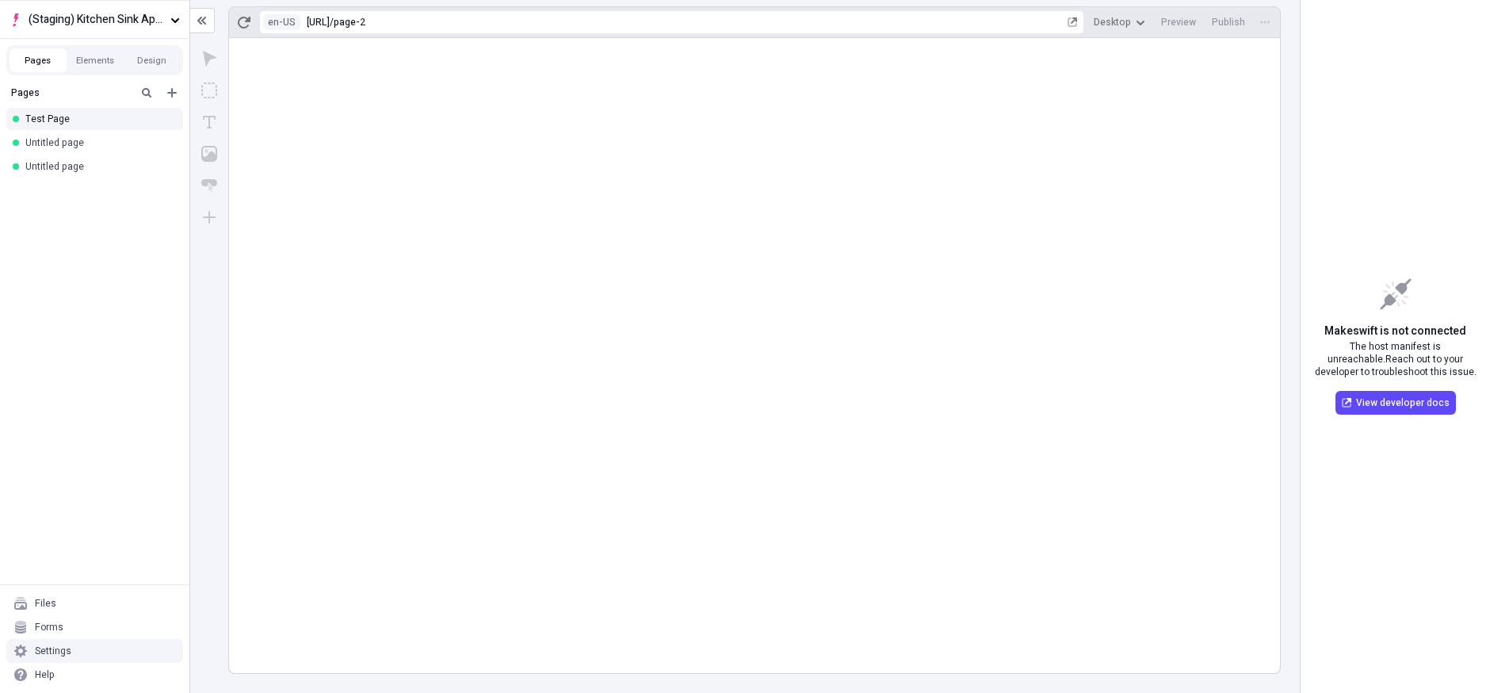
click at [52, 655] on div "Settings" at bounding box center [53, 650] width 36 height 13
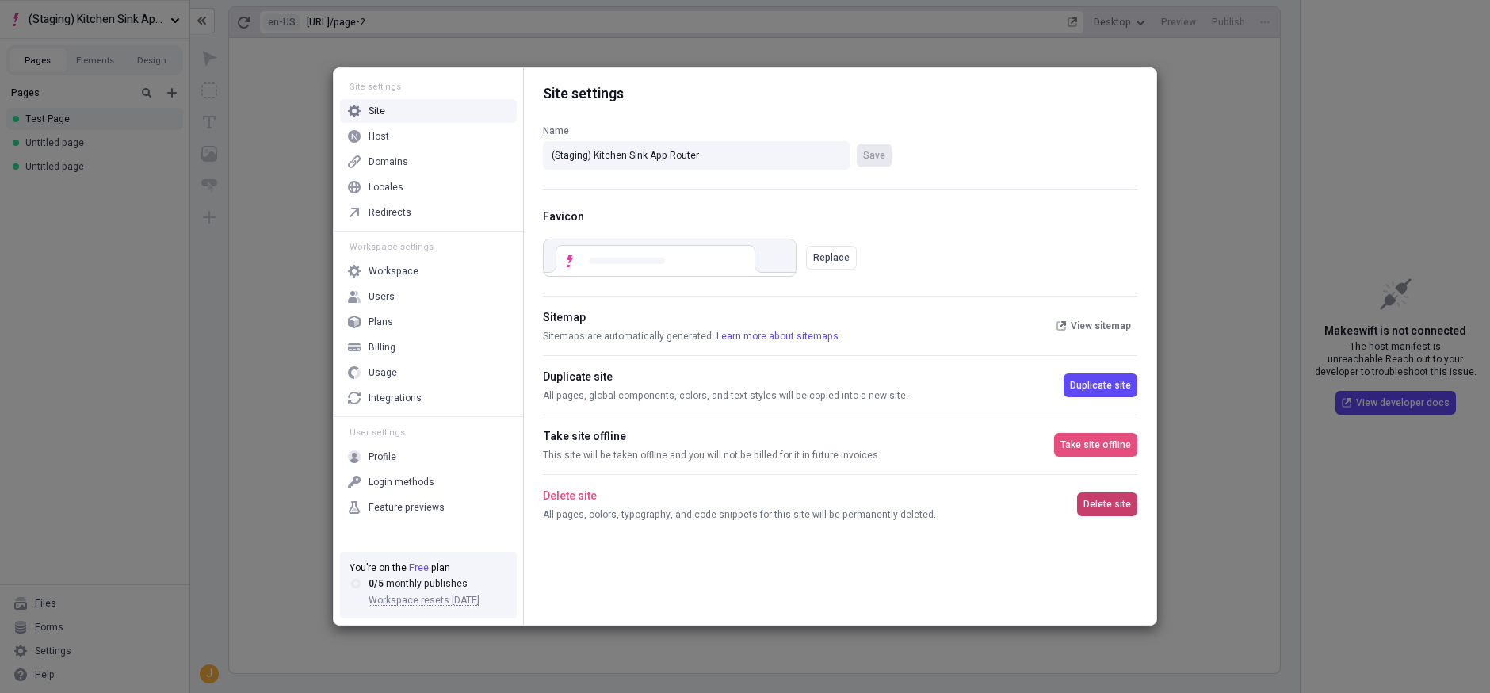
click at [1116, 498] on span "Delete site" at bounding box center [1107, 504] width 48 height 13
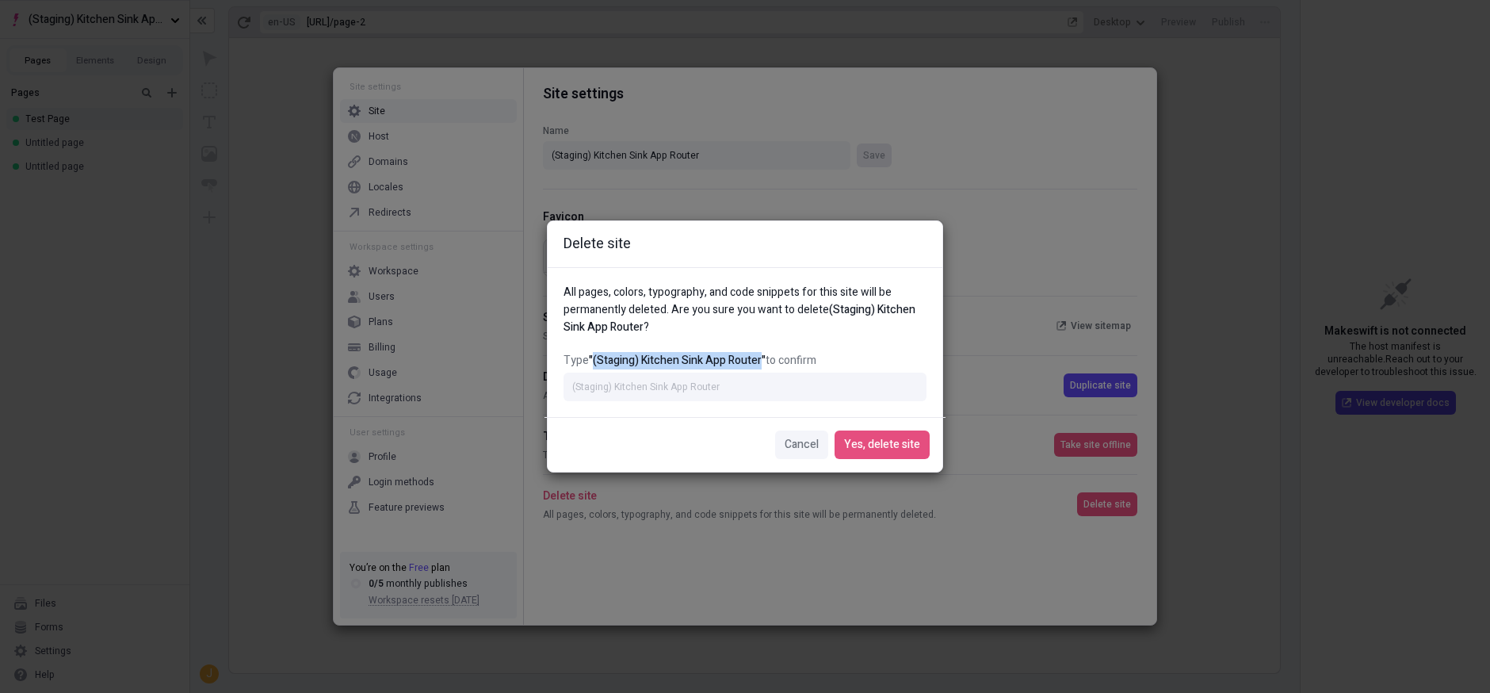
drag, startPoint x: 593, startPoint y: 359, endPoint x: 760, endPoint y: 362, distance: 167.2
click at [760, 362] on span ""(Staging) Kitchen Sink App Router"" at bounding box center [677, 360] width 177 height 17
copy span "(Staging) Kitchen Sink App Router"
click at [737, 395] on input "Type "(Staging) Kitchen Sink App Router" to confirm" at bounding box center [744, 386] width 363 height 29
paste input "cc7081ca-e05c-4016-9ed5-28eb2107150b"
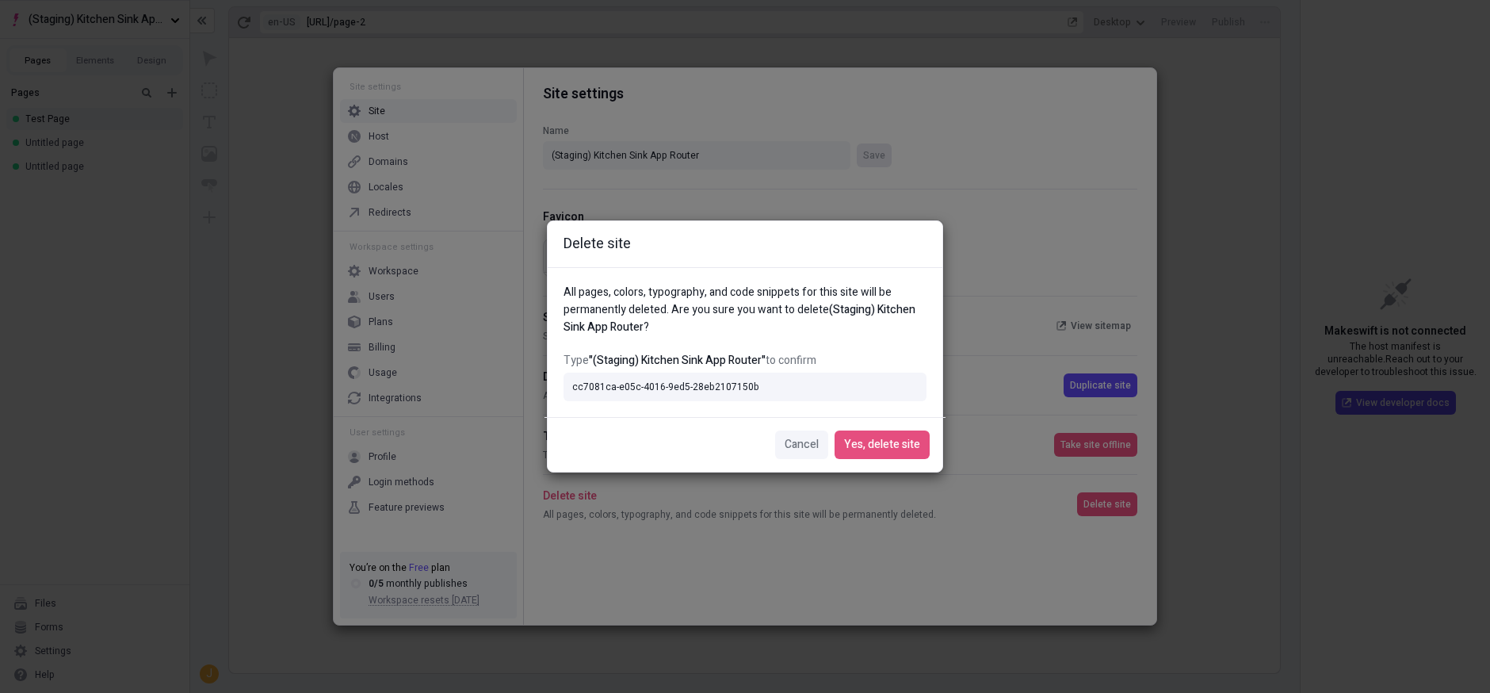
click at [735, 412] on div "All pages, colors, typography, and code snippets for this site will be permanen…" at bounding box center [745, 342] width 395 height 150
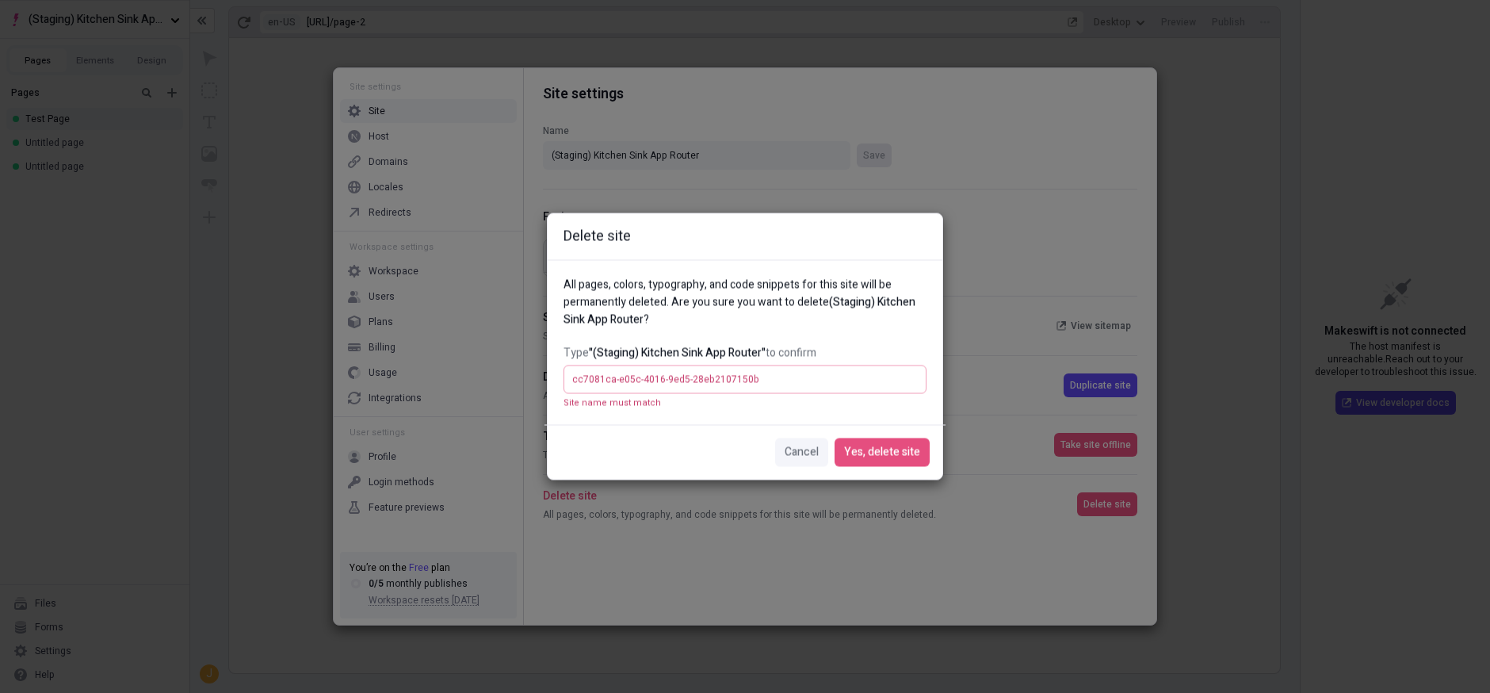
click at [756, 384] on input "cc7081ca-e05c-4016-9ed5-28eb2107150b" at bounding box center [744, 379] width 363 height 29
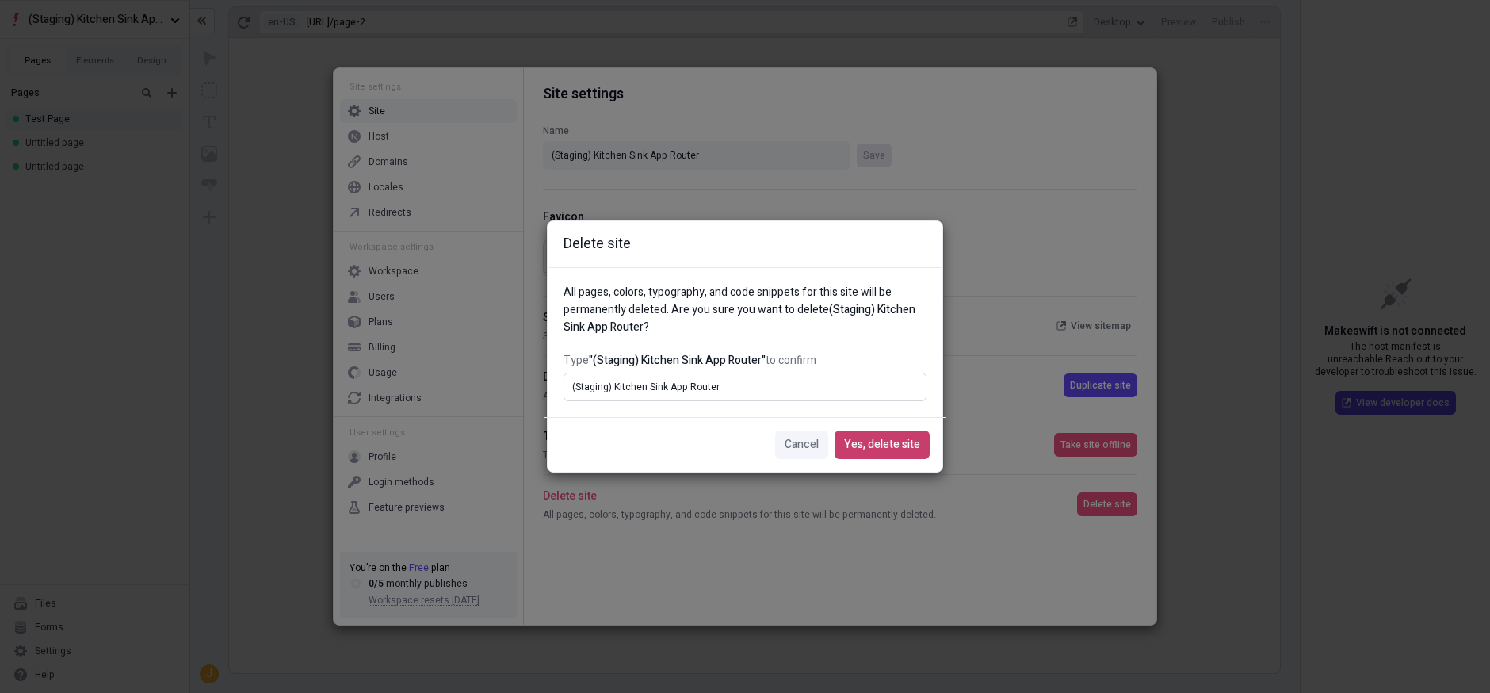
type input "(Staging) Kitchen Sink App Router"
click at [882, 440] on span "Yes, delete site" at bounding box center [882, 444] width 76 height 17
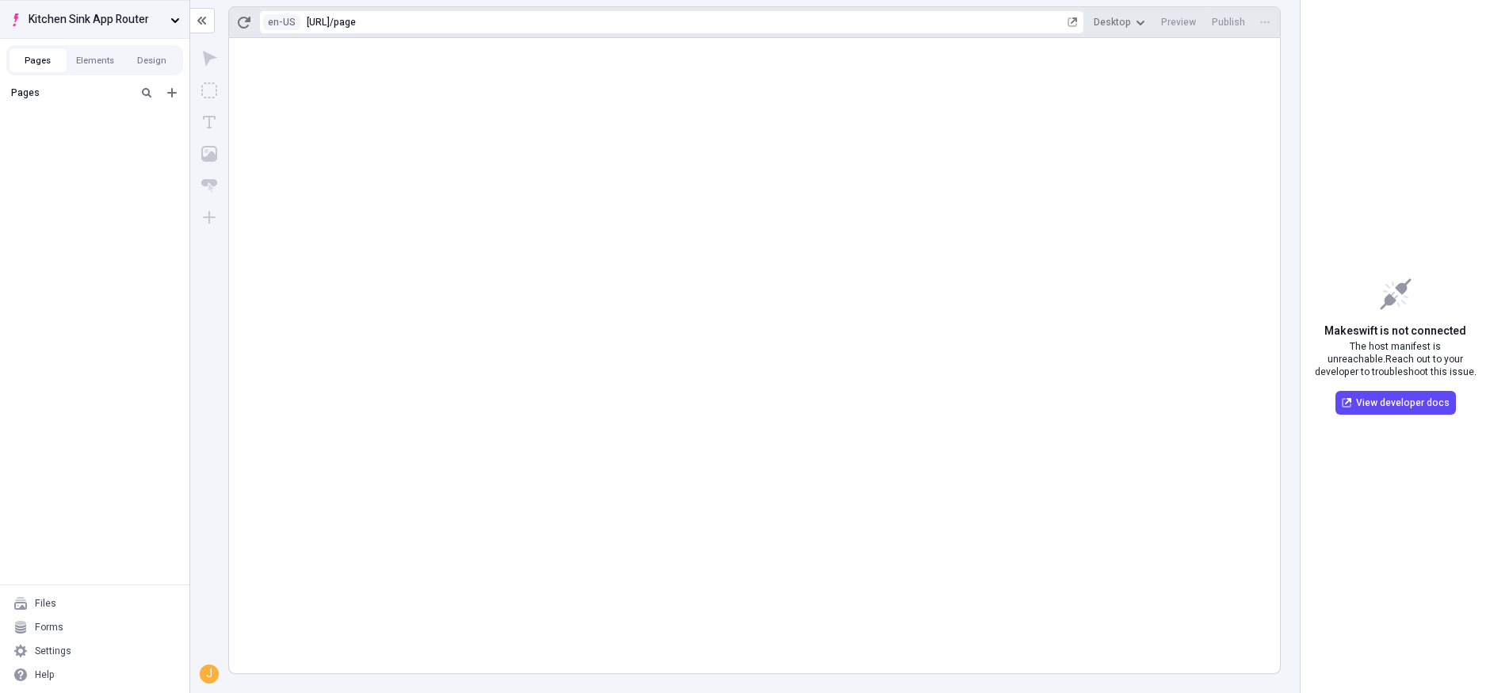
click at [165, 26] on button "Kitchen Sink App Router" at bounding box center [94, 19] width 189 height 38
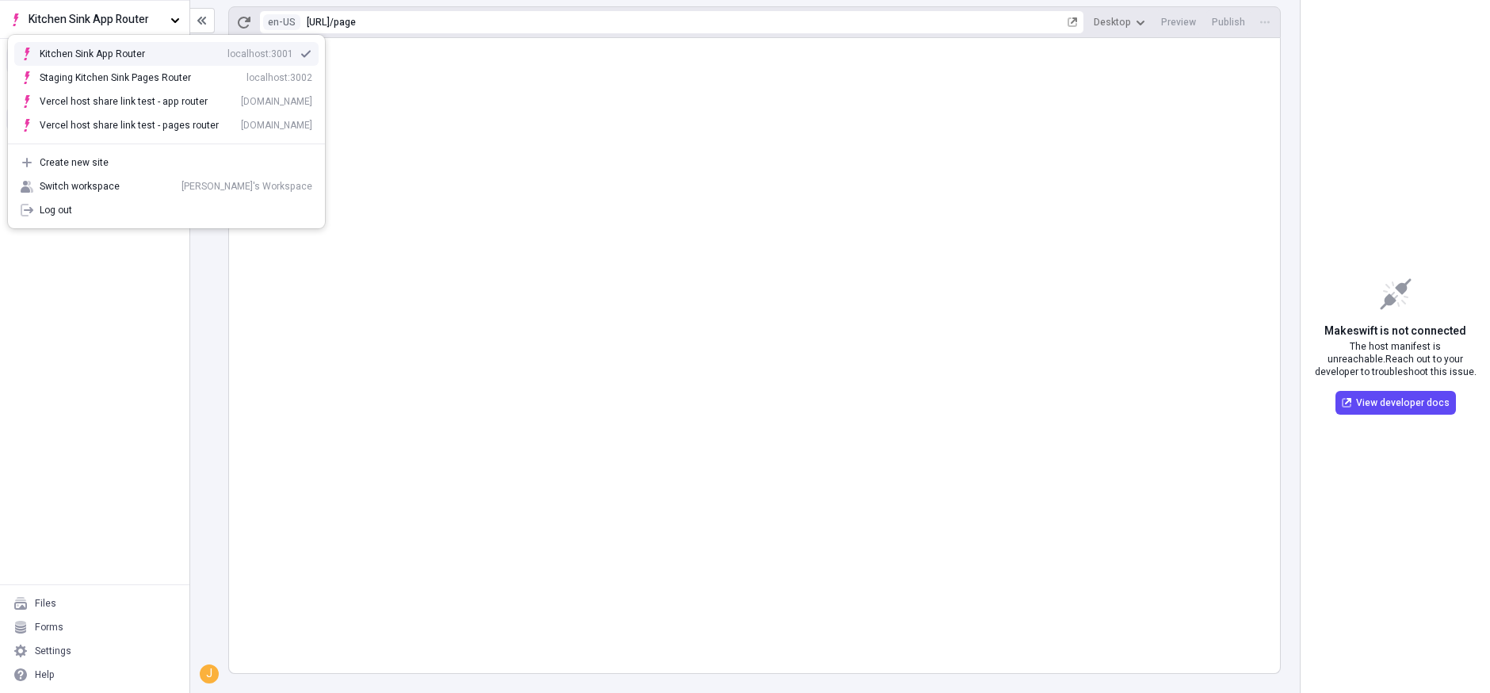
click at [143, 63] on div "Kitchen Sink App Router localhost:3001" at bounding box center [166, 54] width 317 height 24
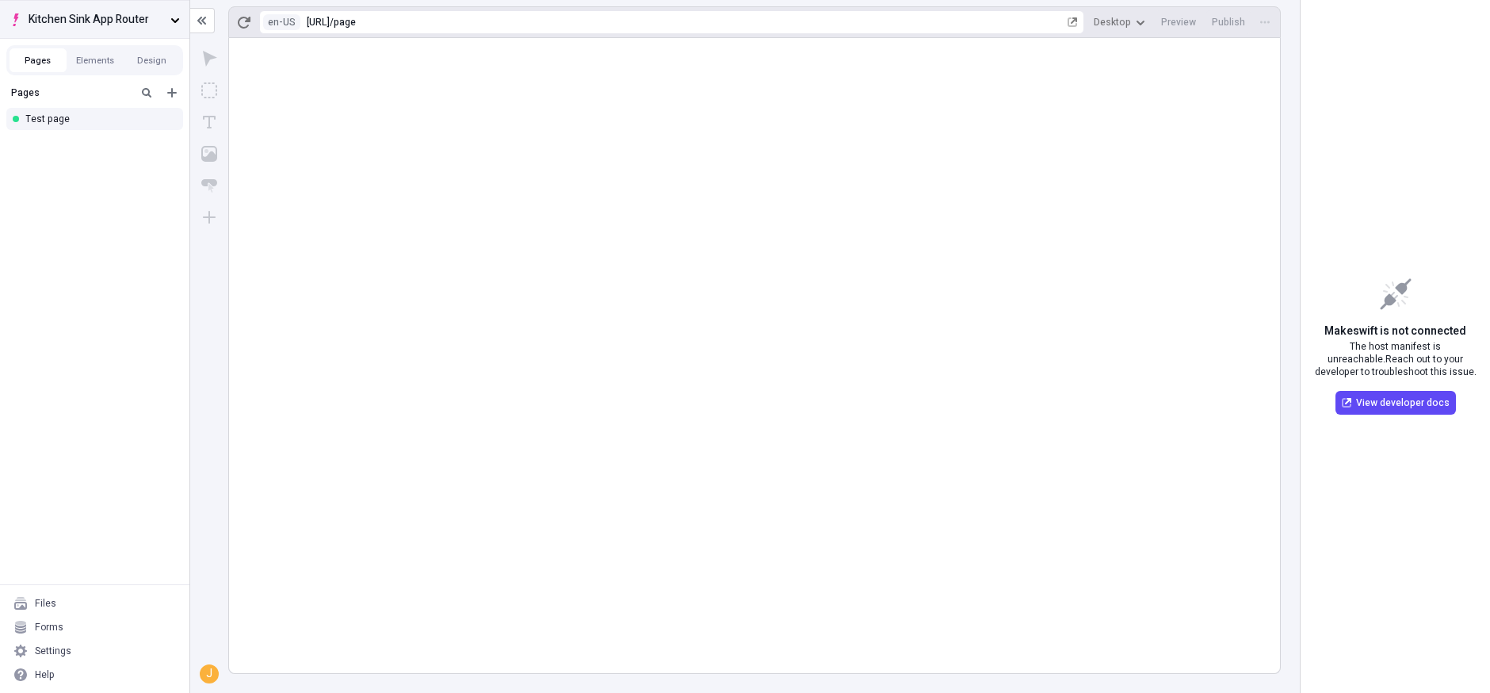
click at [142, 36] on button "Kitchen Sink App Router" at bounding box center [94, 19] width 189 height 38
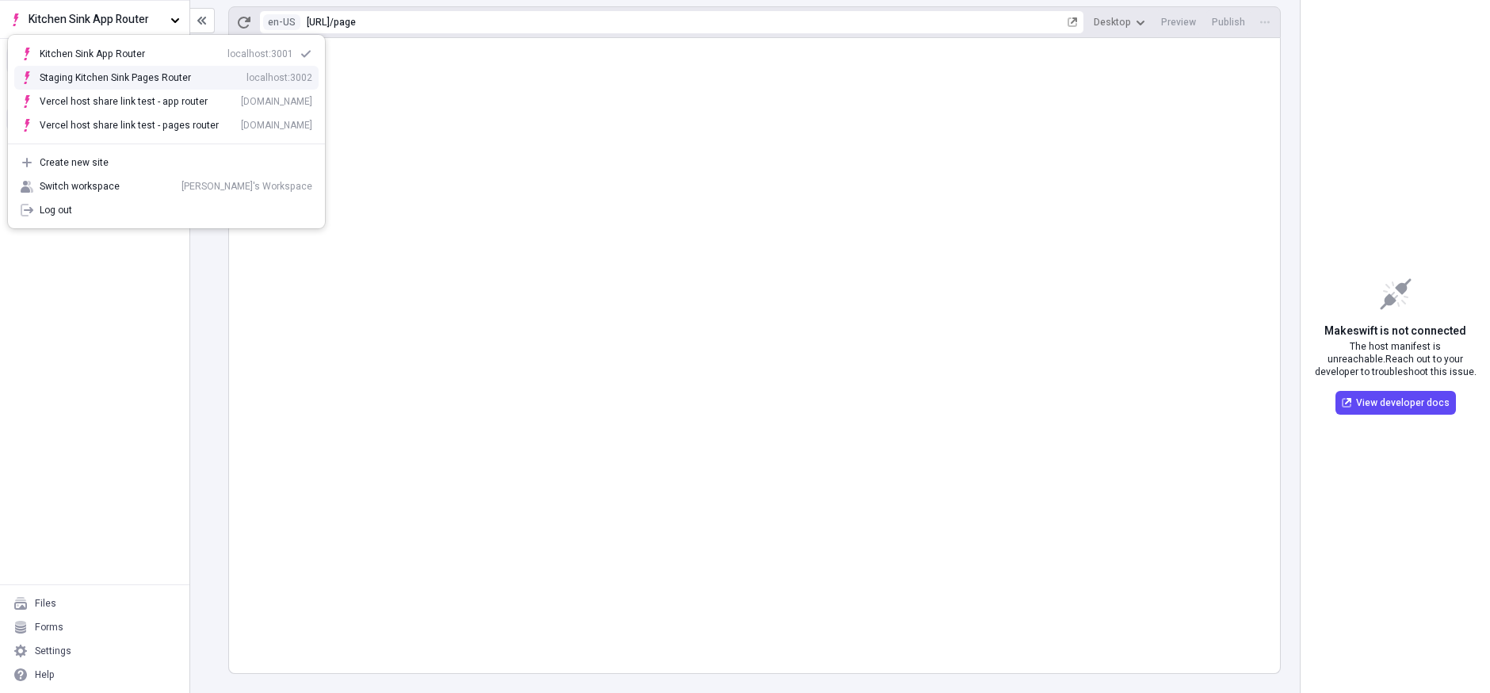
click at [136, 77] on div "Staging Kitchen Sink Pages Router" at bounding box center [115, 77] width 151 height 13
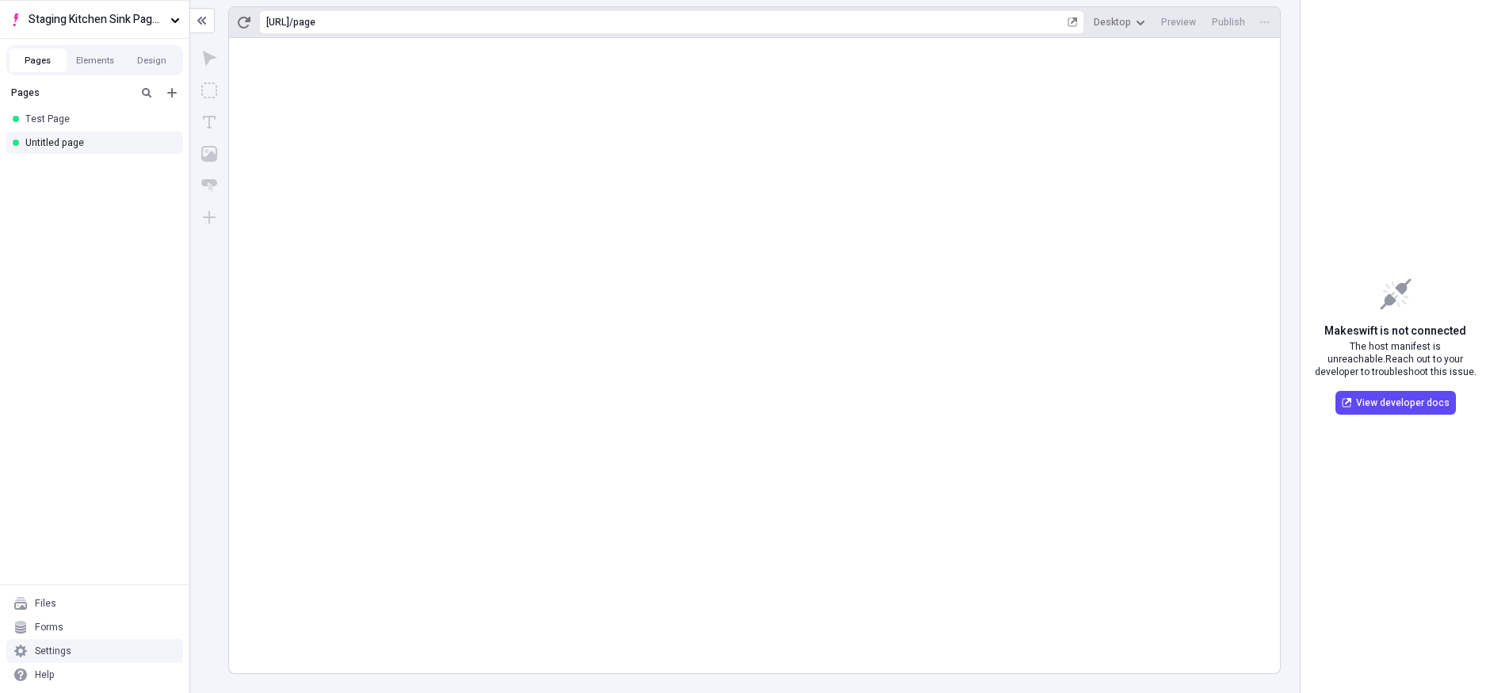
click at [85, 655] on div "Settings" at bounding box center [94, 651] width 177 height 24
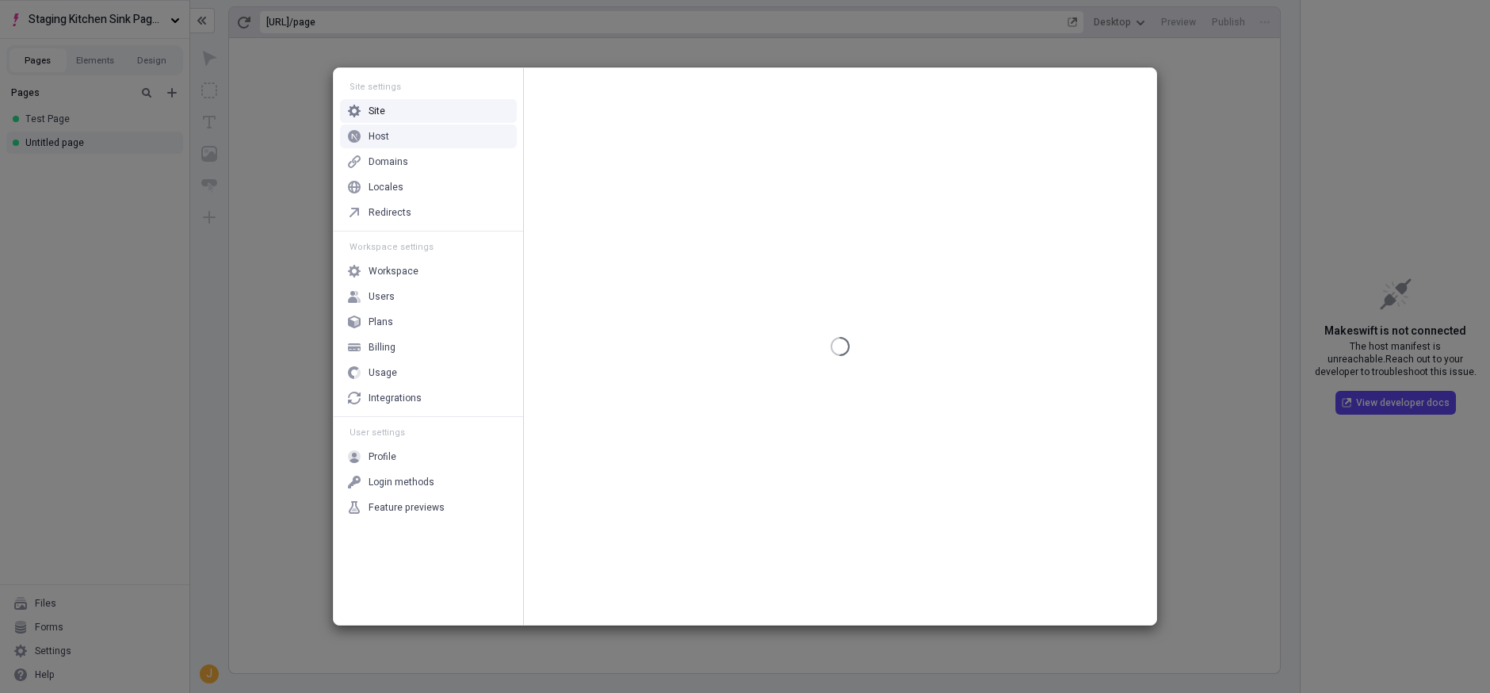
click at [399, 144] on div "Host" at bounding box center [428, 136] width 177 height 24
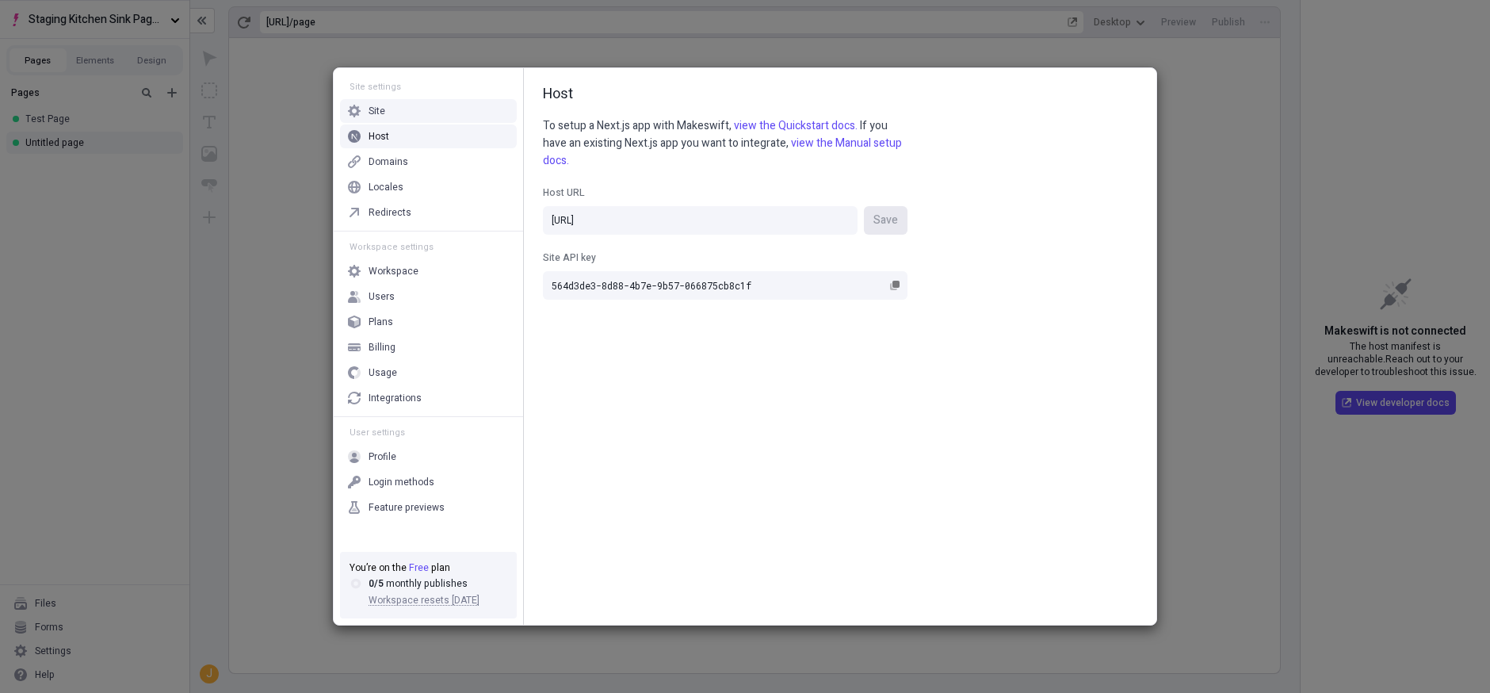
click at [414, 110] on div "Site" at bounding box center [428, 111] width 177 height 24
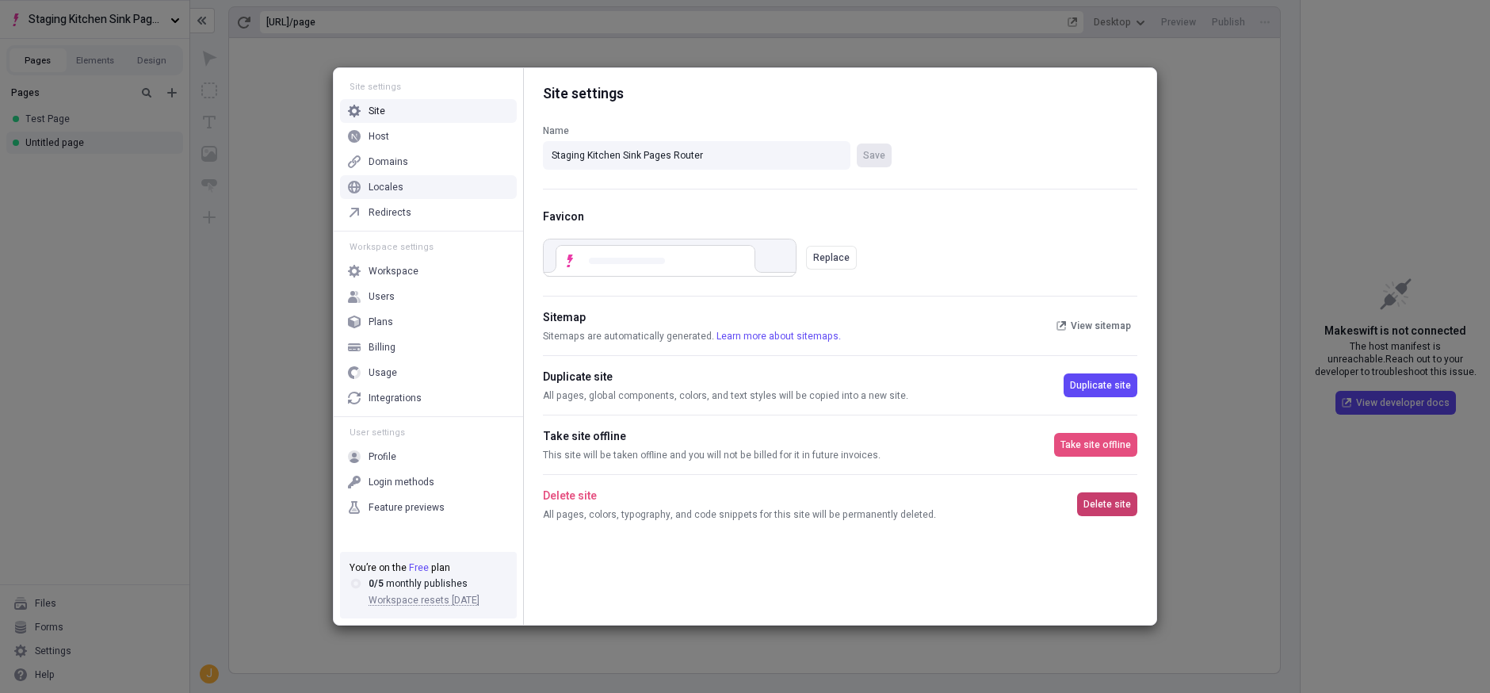
click at [1107, 498] on span "Delete site" at bounding box center [1107, 504] width 48 height 13
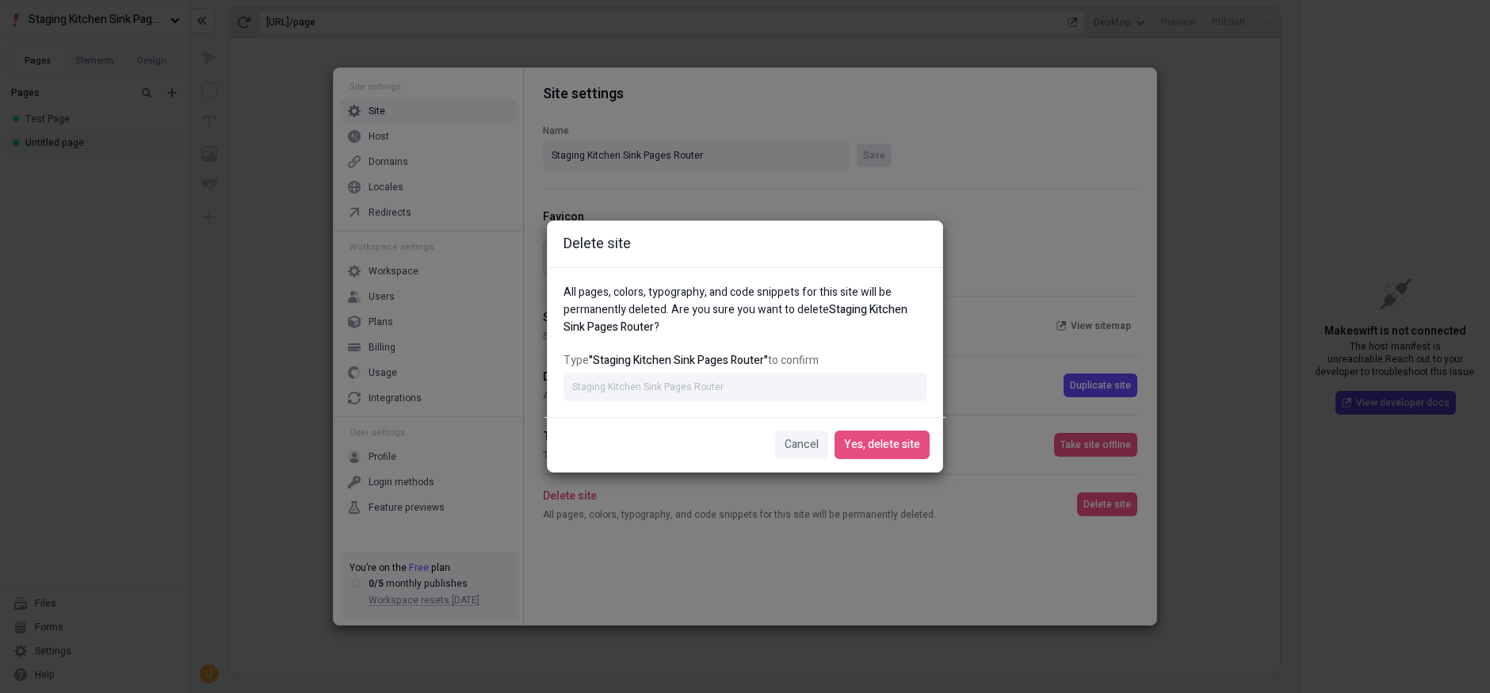
click at [713, 402] on div "All pages, colors, typography, and code snippets for this site will be permanen…" at bounding box center [745, 342] width 395 height 150
click at [709, 384] on input "Type "Staging Kitchen Sink Pages Router" to confirm" at bounding box center [744, 386] width 363 height 29
type input "Staging Kitchen Sink Pages Router"
click at [881, 447] on span "Yes, delete site" at bounding box center [882, 444] width 76 height 17
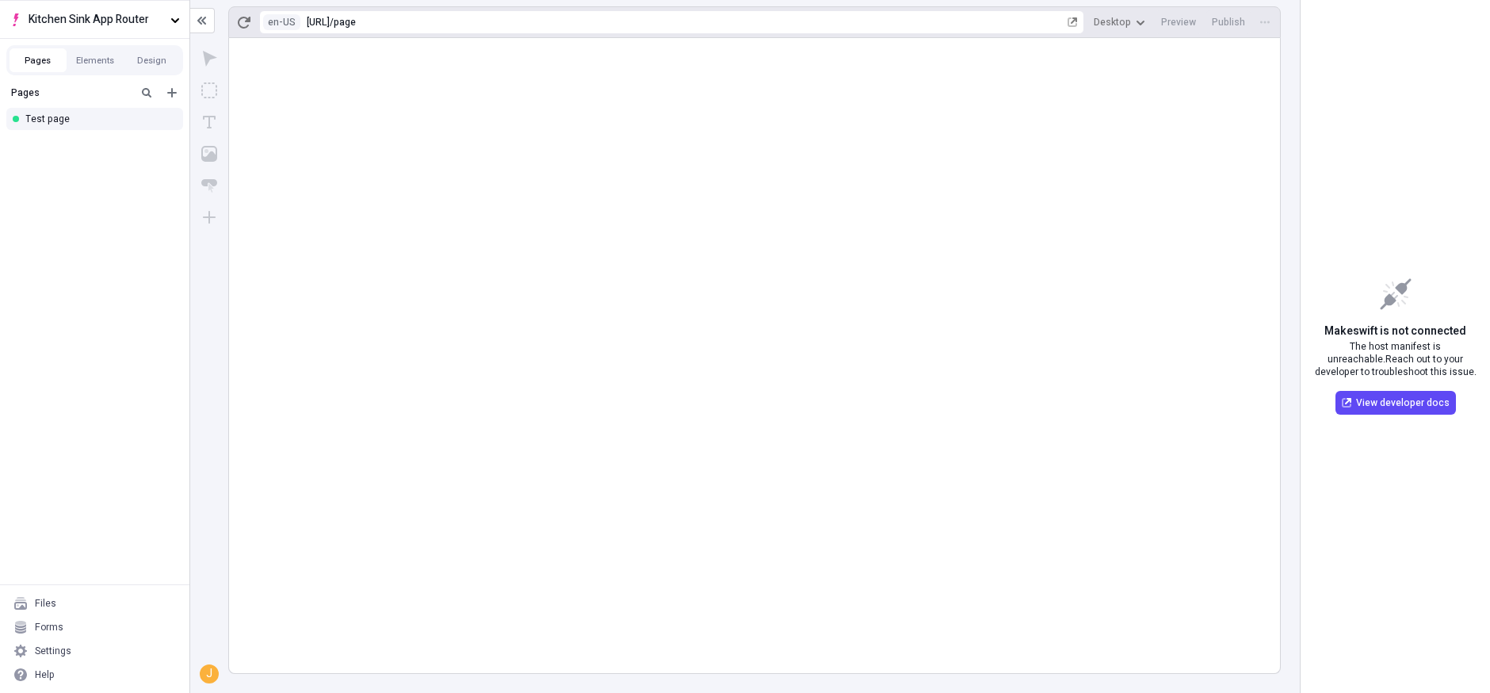
click at [586, 150] on rect at bounding box center [754, 355] width 1051 height 635
click at [155, 32] on button "Kitchen Sink App Router" at bounding box center [94, 19] width 189 height 38
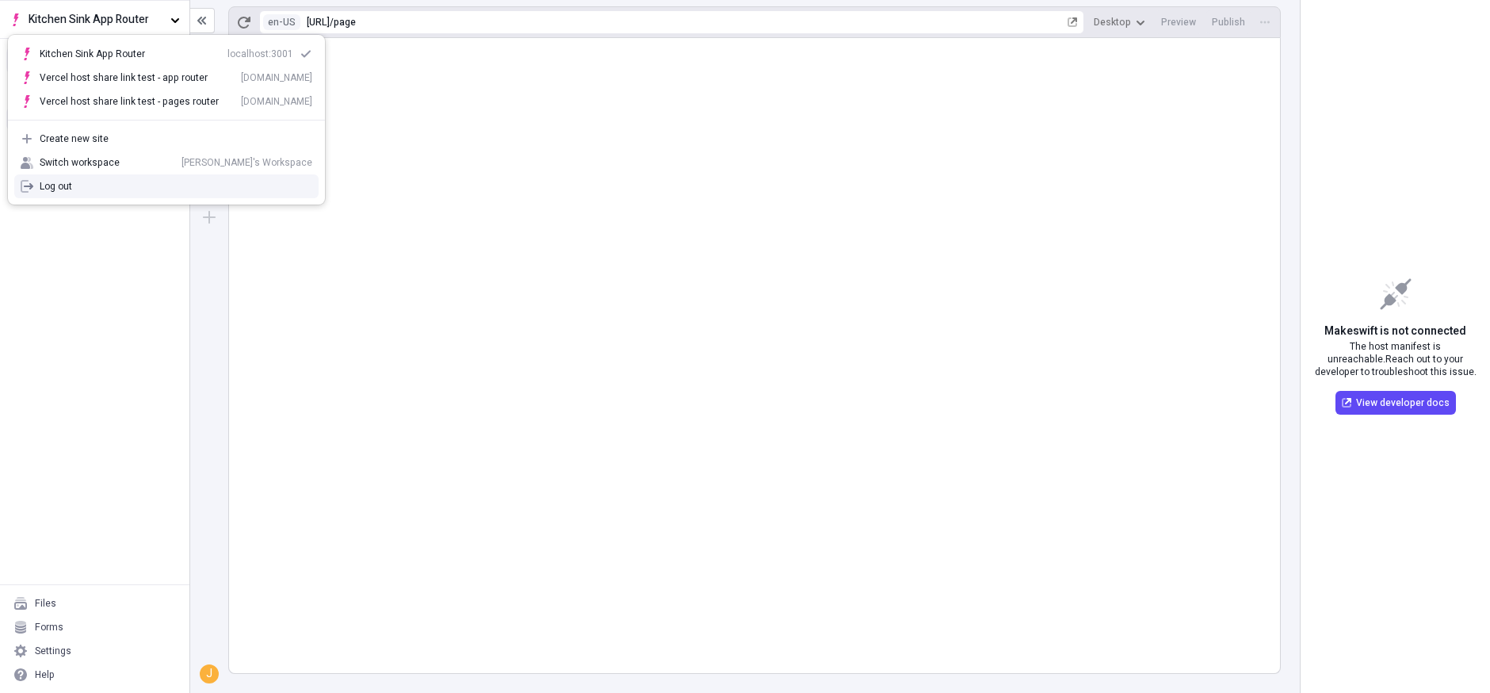
click at [431, 521] on rect at bounding box center [754, 355] width 1051 height 635
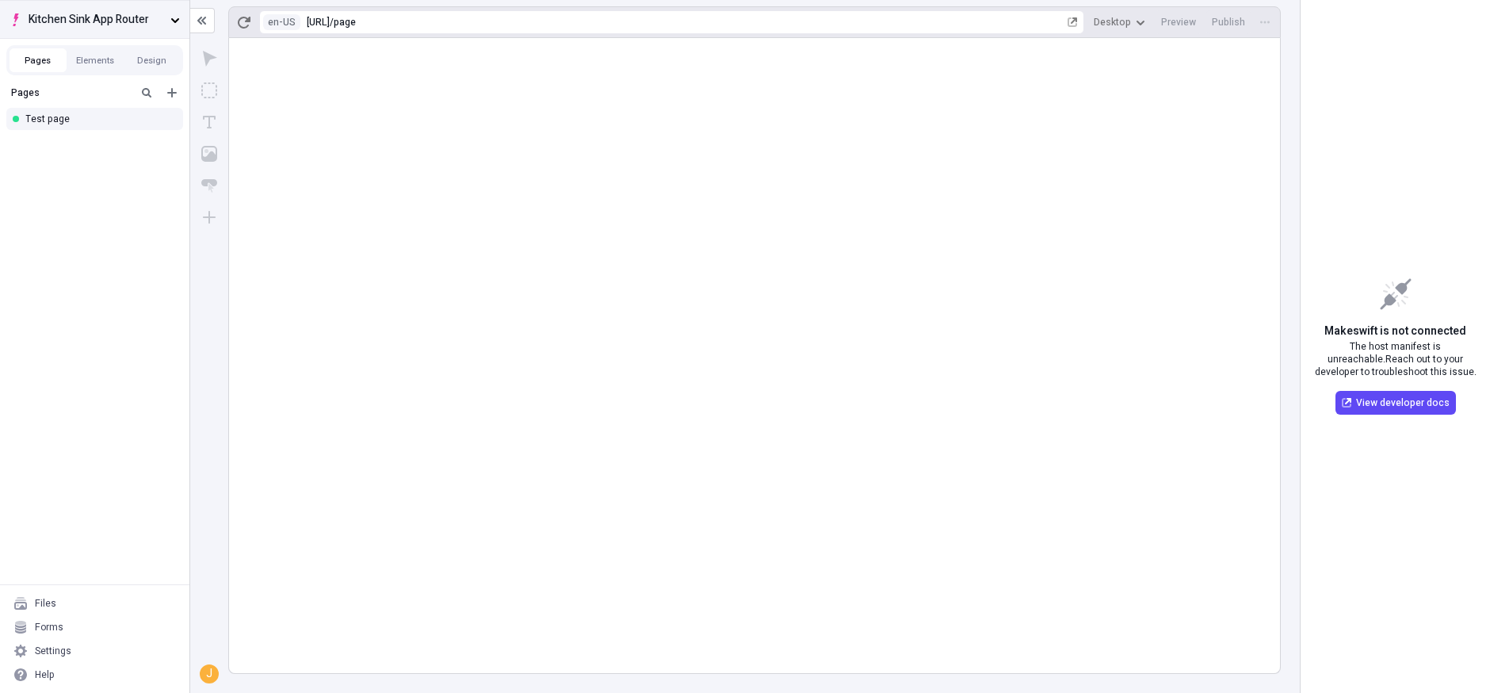
click at [108, 21] on span "Kitchen Sink App Router" at bounding box center [97, 19] width 136 height 17
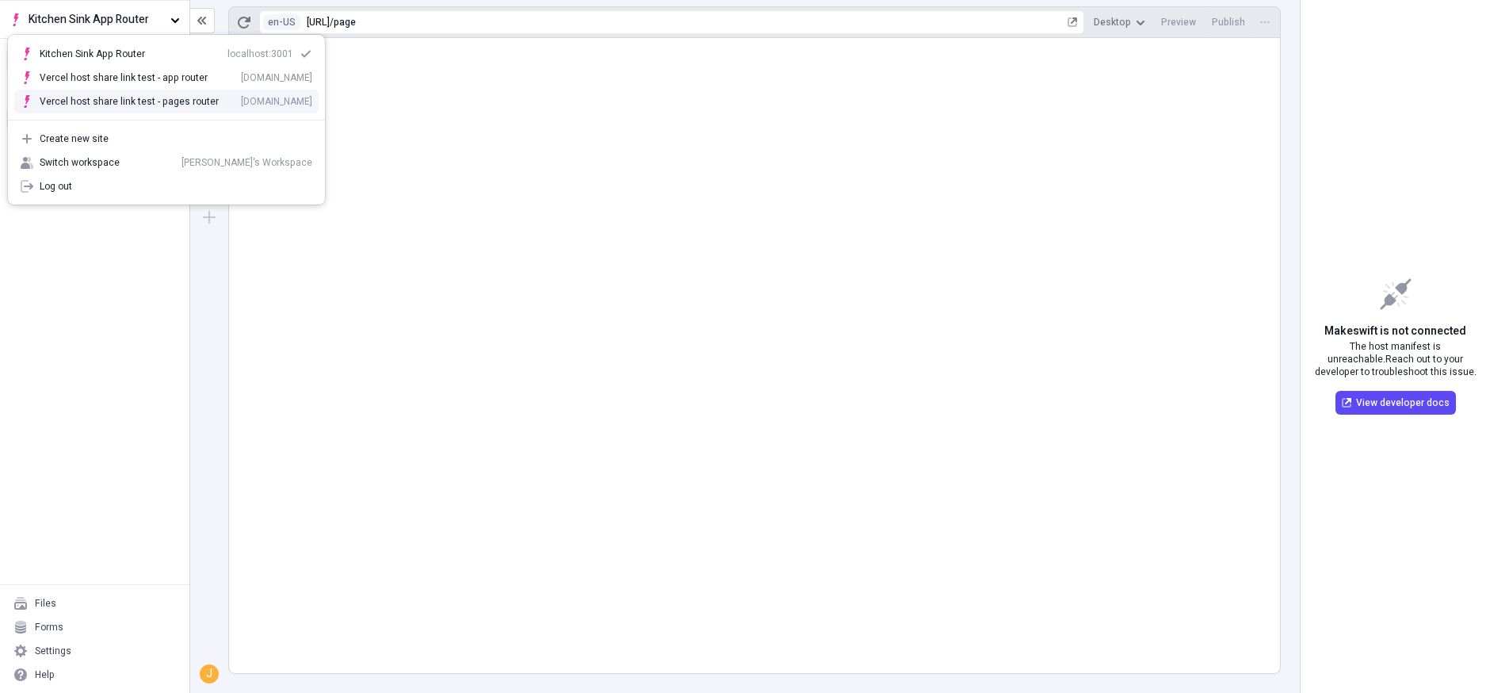
click at [163, 100] on div "Vercel host share link test - pages router" at bounding box center [129, 101] width 179 height 13
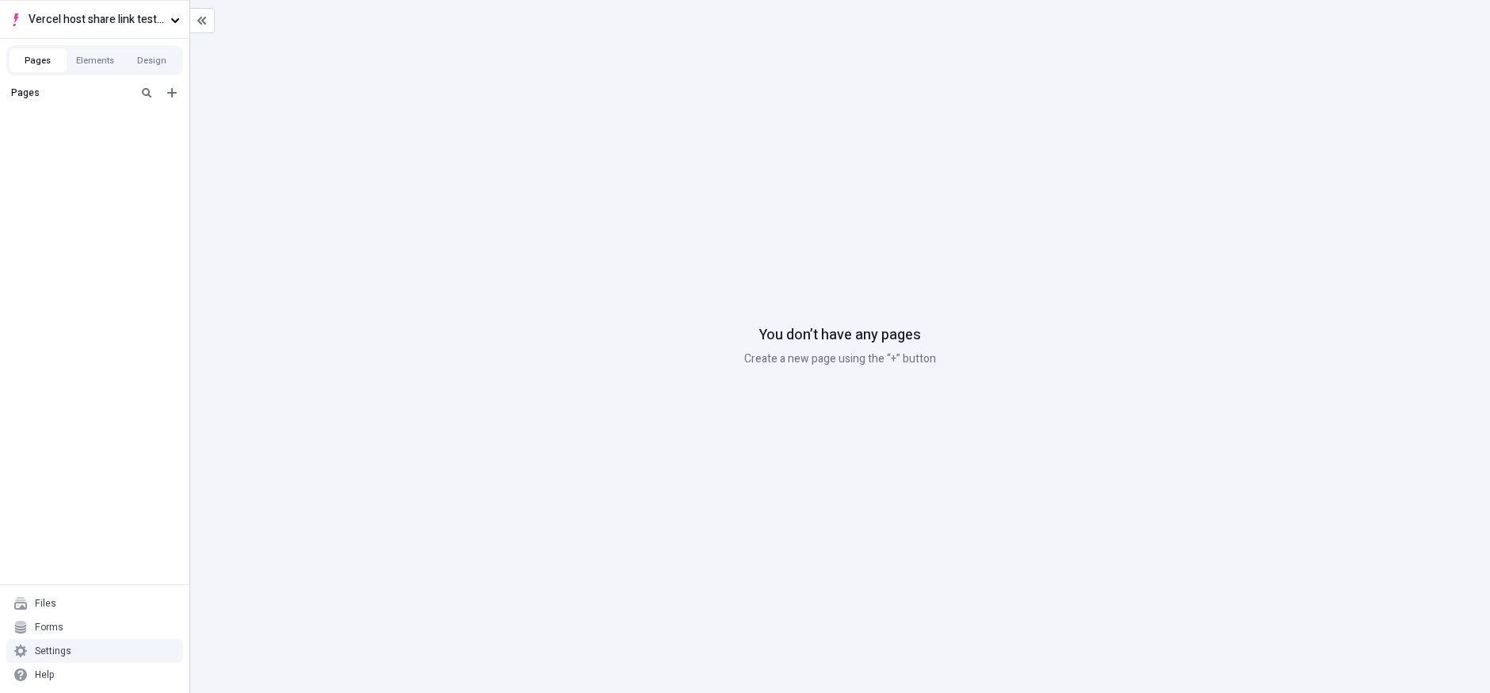
click at [84, 640] on div "Settings" at bounding box center [94, 651] width 177 height 24
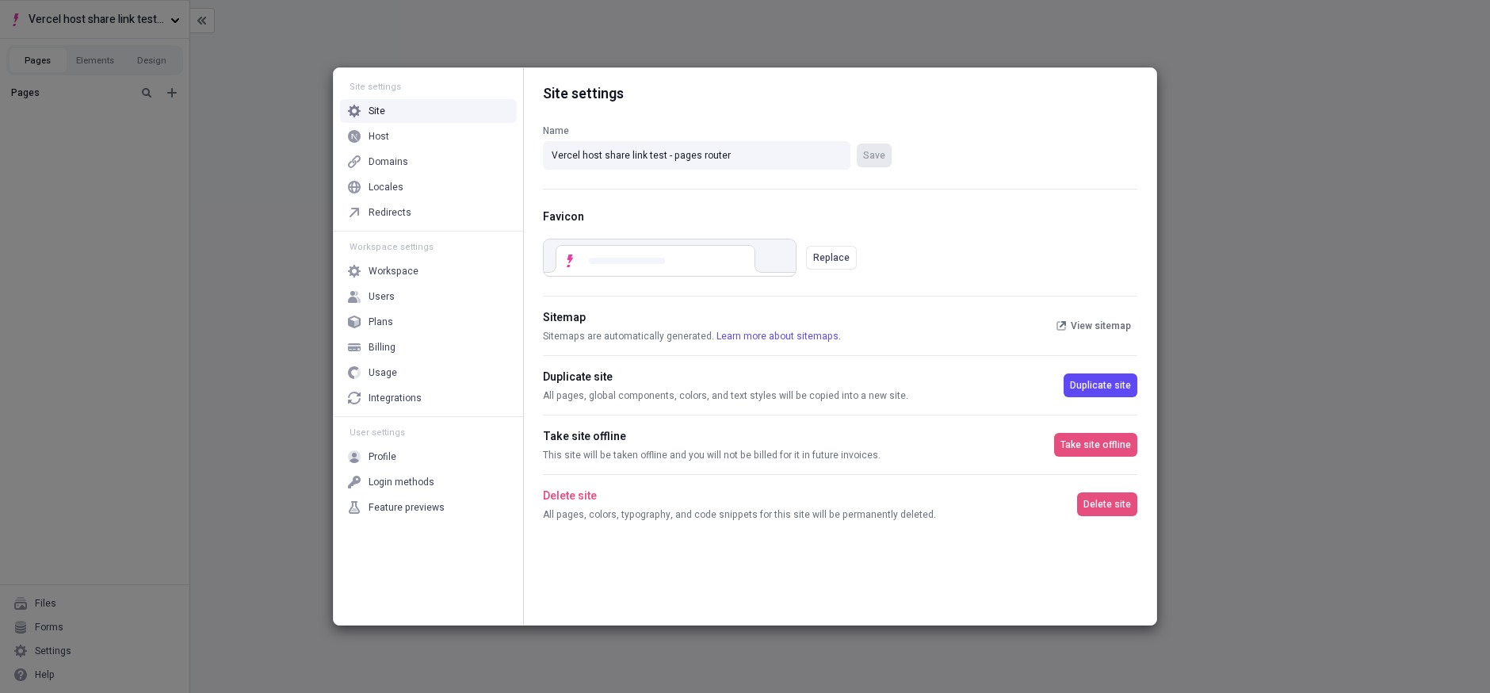
click at [447, 147] on div "Host" at bounding box center [428, 136] width 177 height 24
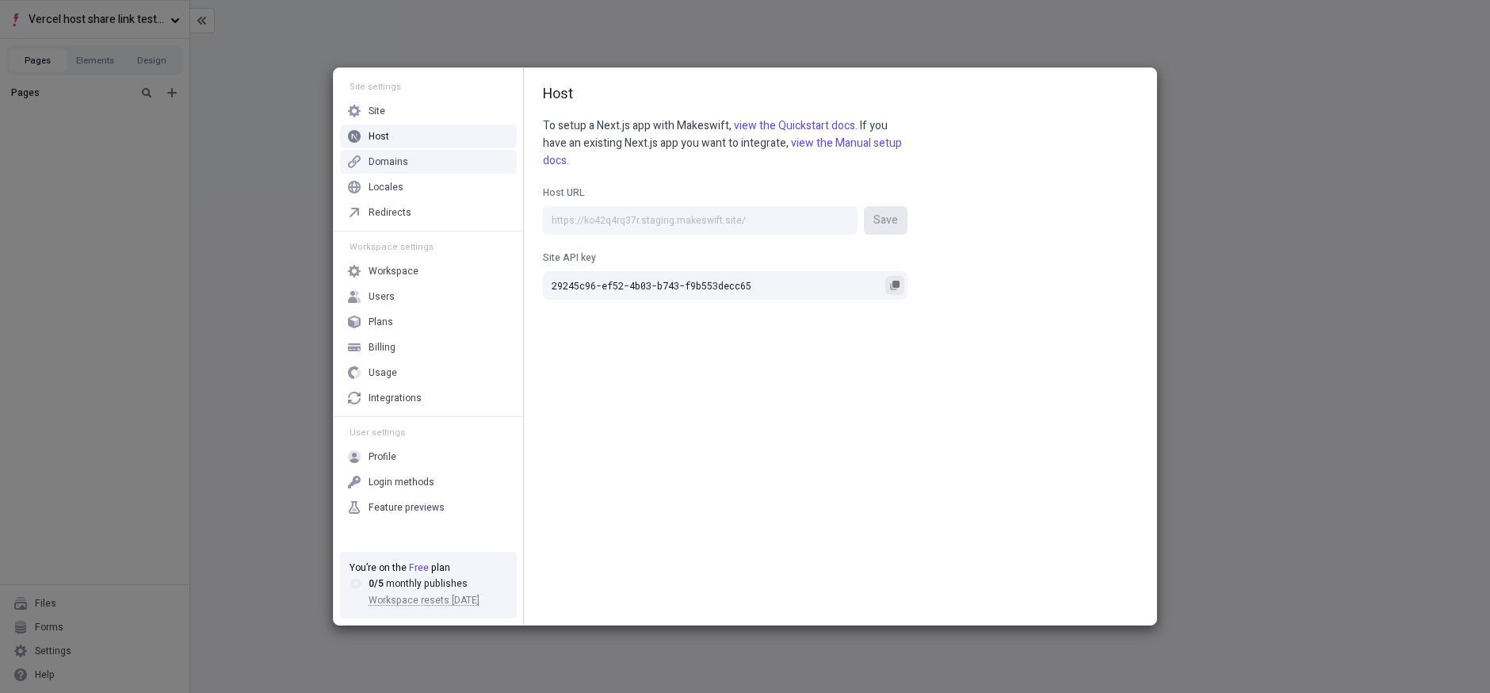
click at [902, 284] on button "Site API key 29245c96-ef52-4b03-b743-f9b553decc65" at bounding box center [894, 285] width 19 height 19
click at [1228, 227] on div "Site settings Site Host Domains Locales Redirects Workspace settings Workspace …" at bounding box center [745, 346] width 1490 height 693
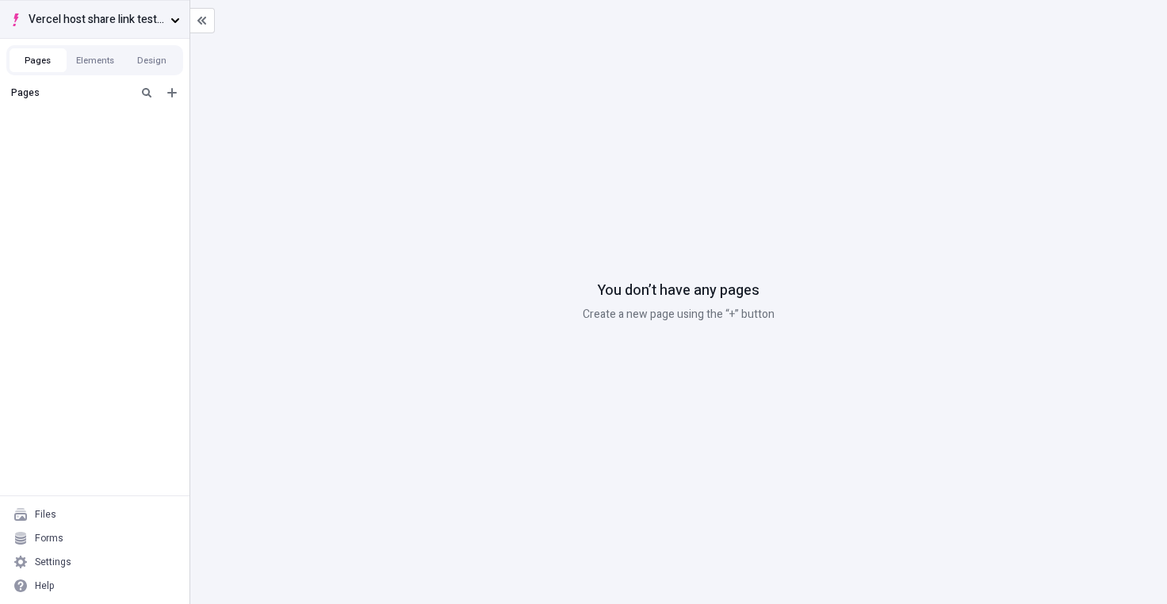
click at [176, 20] on icon "button" at bounding box center [175, 20] width 8 height 5
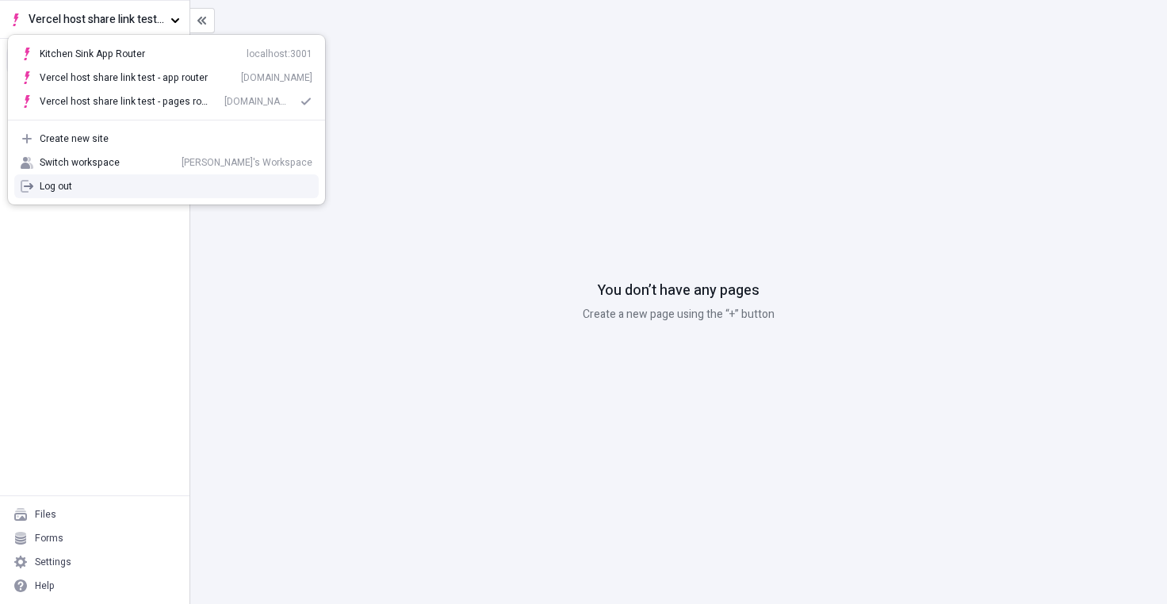
click at [123, 326] on div "Pages" at bounding box center [94, 286] width 189 height 417
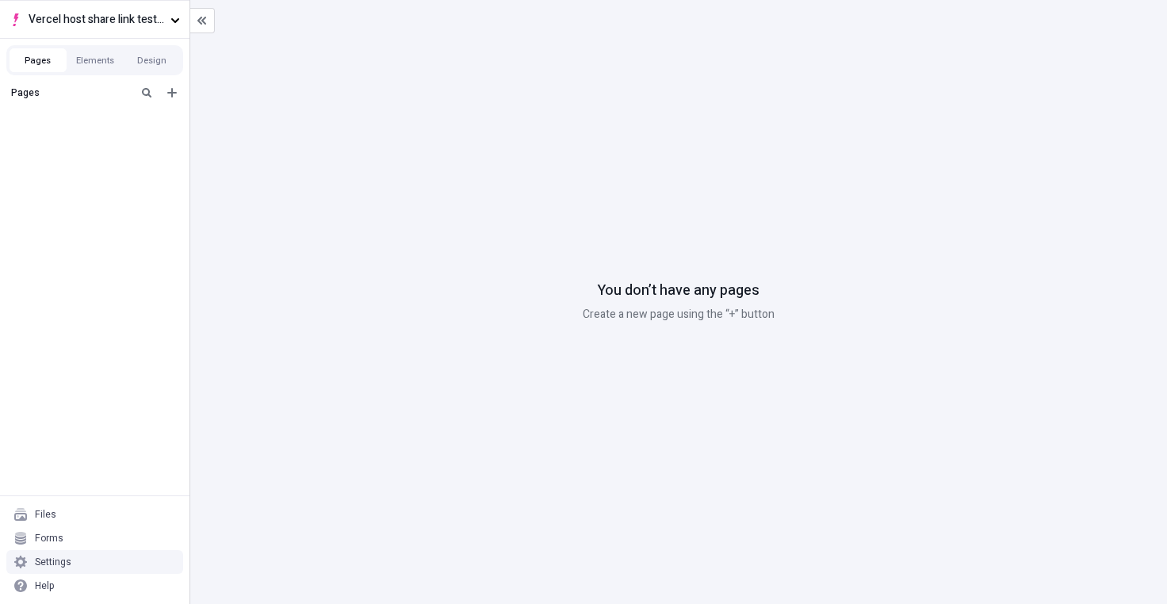
click at [82, 566] on div "Settings" at bounding box center [94, 562] width 177 height 24
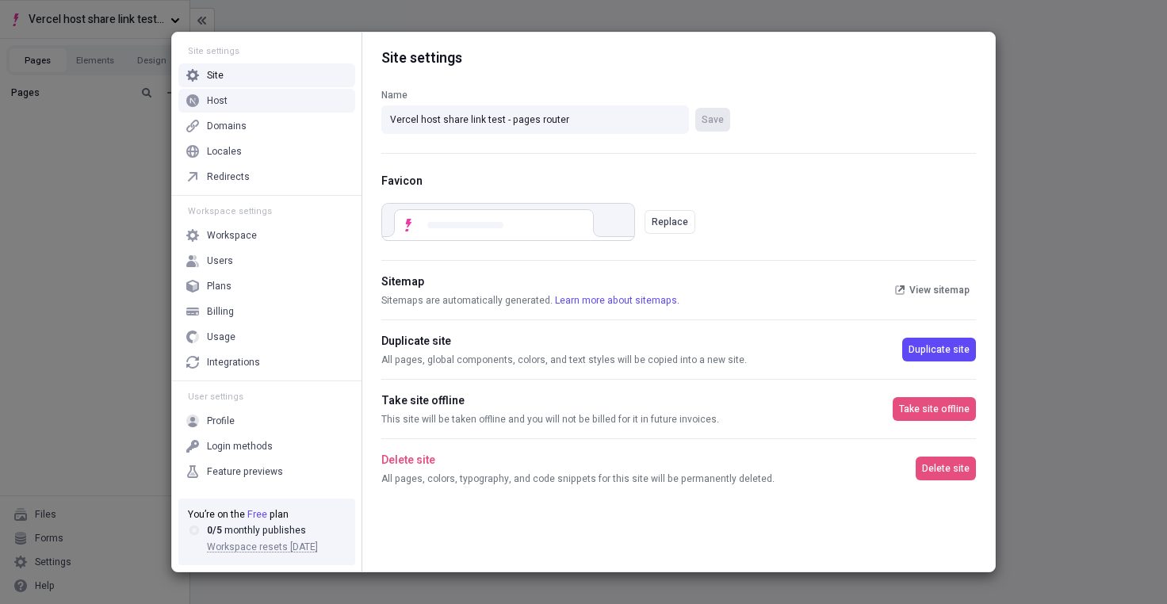
click at [311, 100] on div "Host" at bounding box center [266, 101] width 177 height 24
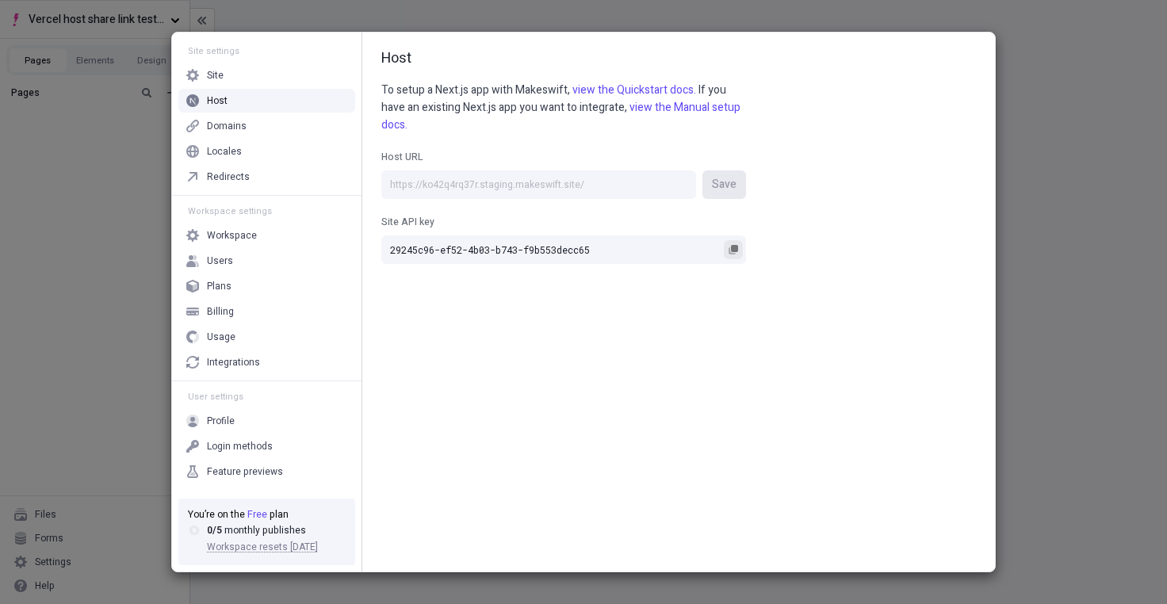
click at [733, 249] on rect "button" at bounding box center [734, 248] width 7 height 7
click at [733, 249] on input "29245c96-ef52-4b03-b743-f9b553decc65" at bounding box center [563, 249] width 365 height 29
click at [738, 258] on button "Site API key 29245c96-ef52-4b03-b743-f9b553decc65" at bounding box center [733, 249] width 19 height 19
click at [620, 287] on div "Host To setup a Next.js app with Makeswift, view the Quickstart docs. If you ha…" at bounding box center [678, 301] width 632 height 539
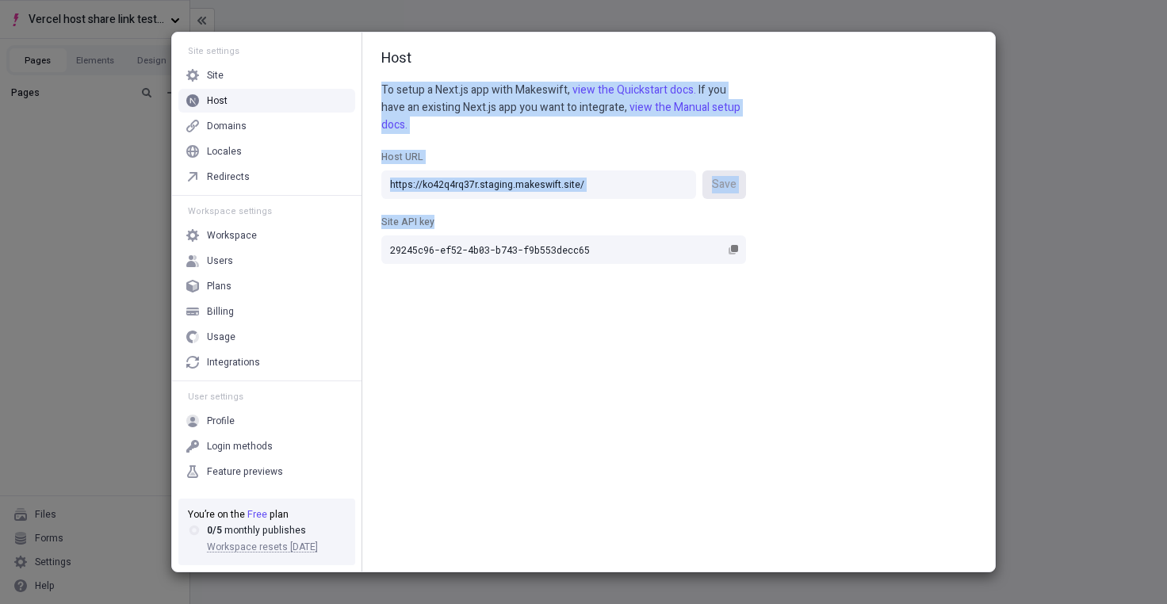
drag, startPoint x: 775, startPoint y: 61, endPoint x: 793, endPoint y: 381, distance: 320.7
click at [793, 381] on div "Host To setup a Next.js app with Makeswift, view the Quickstart docs. If you ha…" at bounding box center [678, 301] width 632 height 539
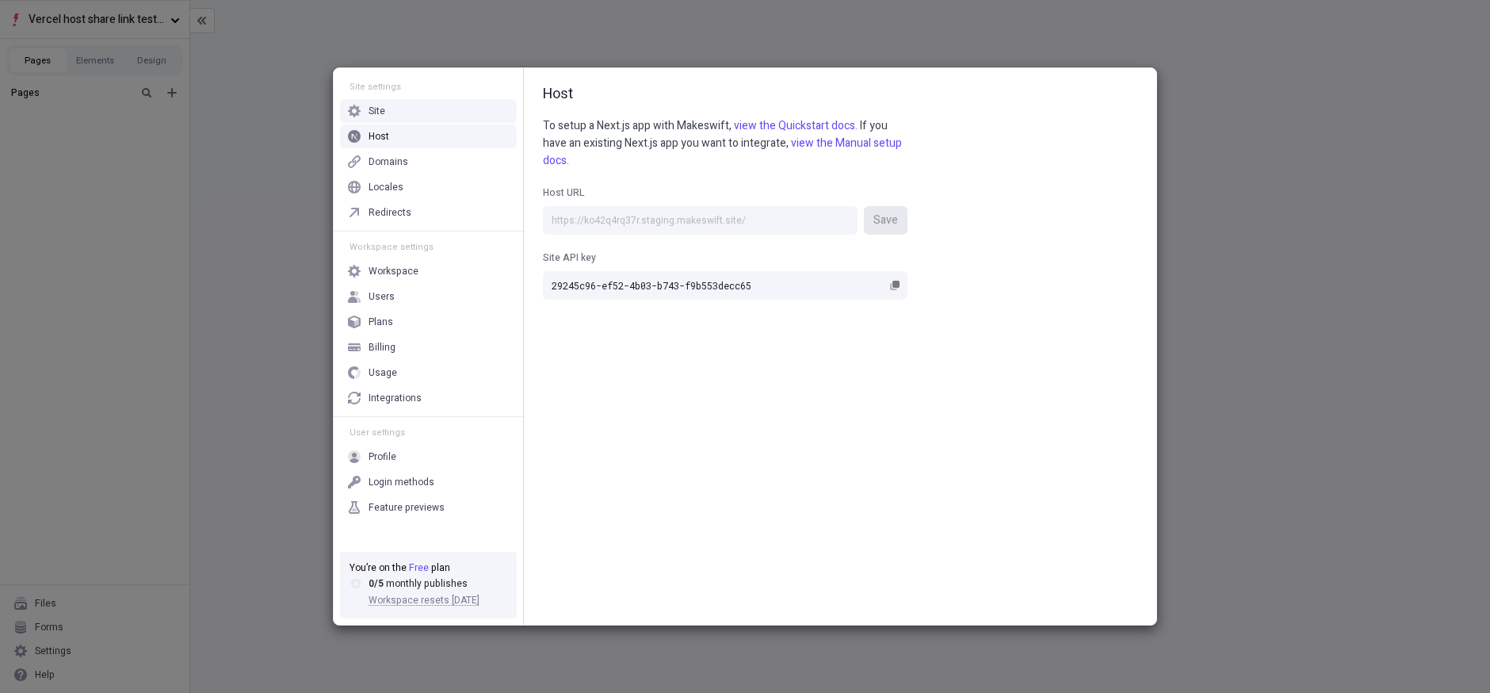
click at [733, 49] on div "Site settings Site Host Domains Locales Redirects Workspace settings Workspace …" at bounding box center [745, 346] width 1490 height 693
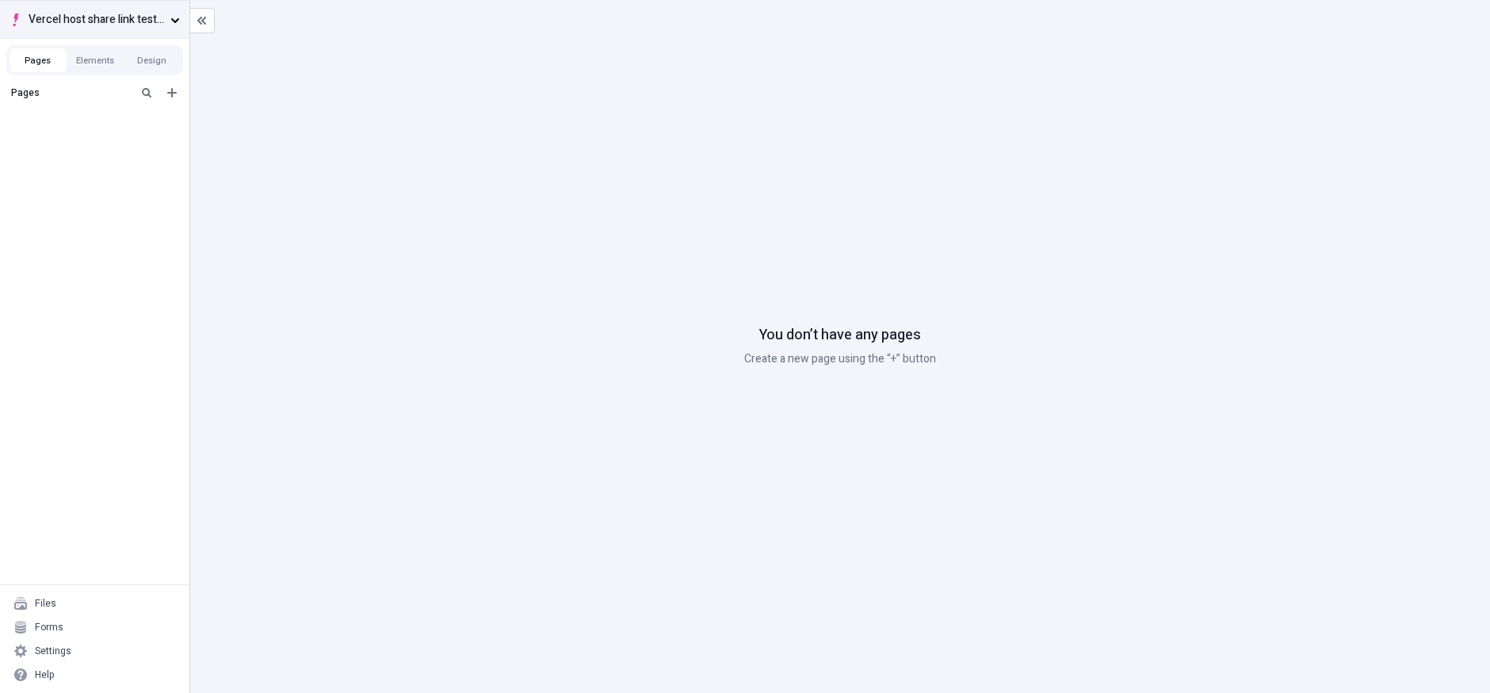
click at [114, 1] on button "Vercel host share link test - pages router" at bounding box center [94, 19] width 189 height 38
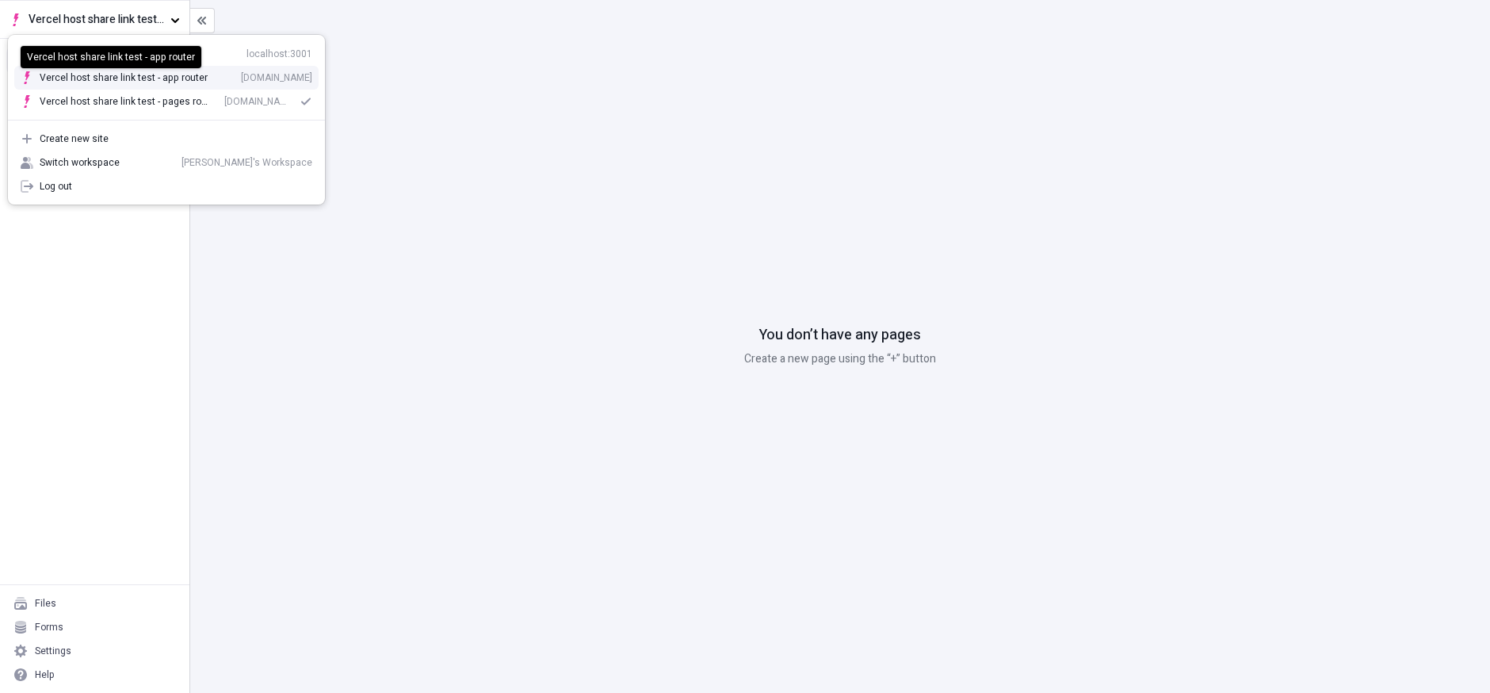
click at [152, 81] on div "Vercel host share link test - app router" at bounding box center [124, 77] width 168 height 13
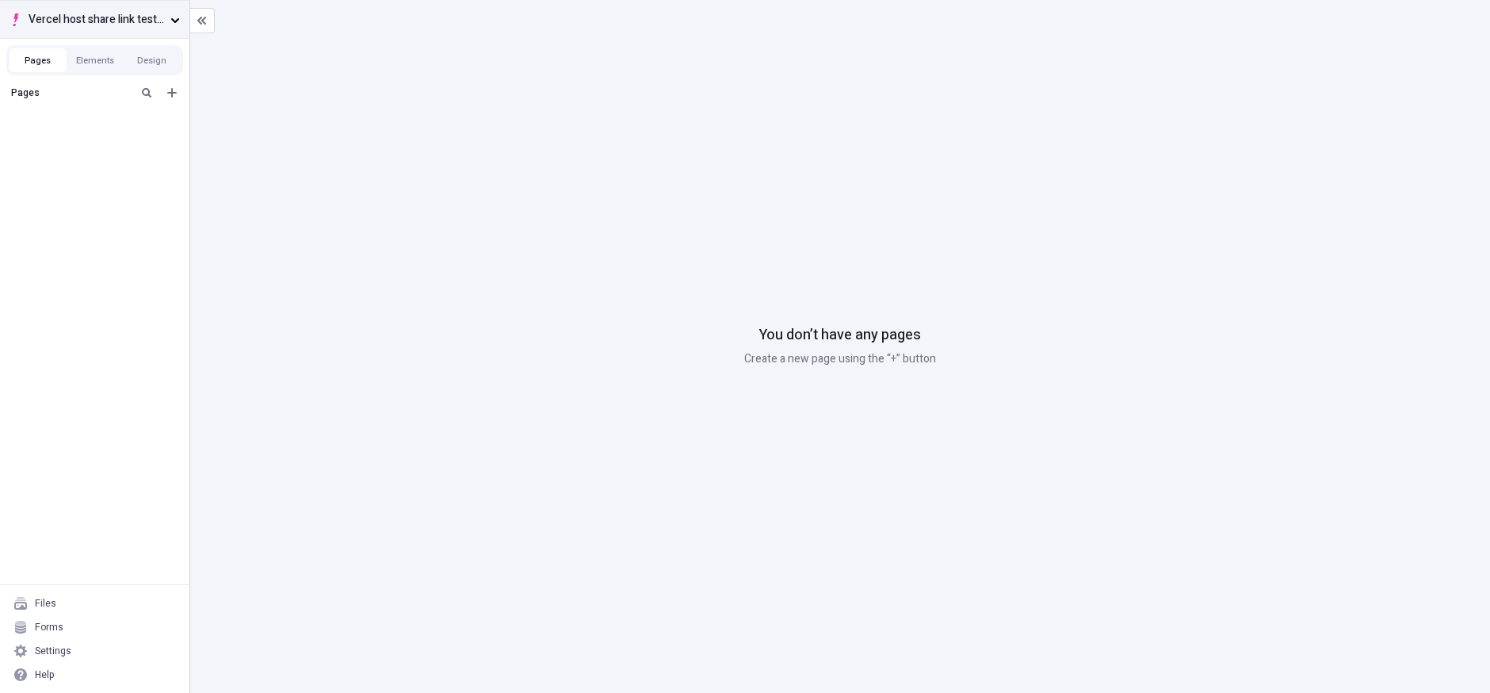
click at [162, 27] on span "Vercel host share link test - app router" at bounding box center [97, 19] width 136 height 17
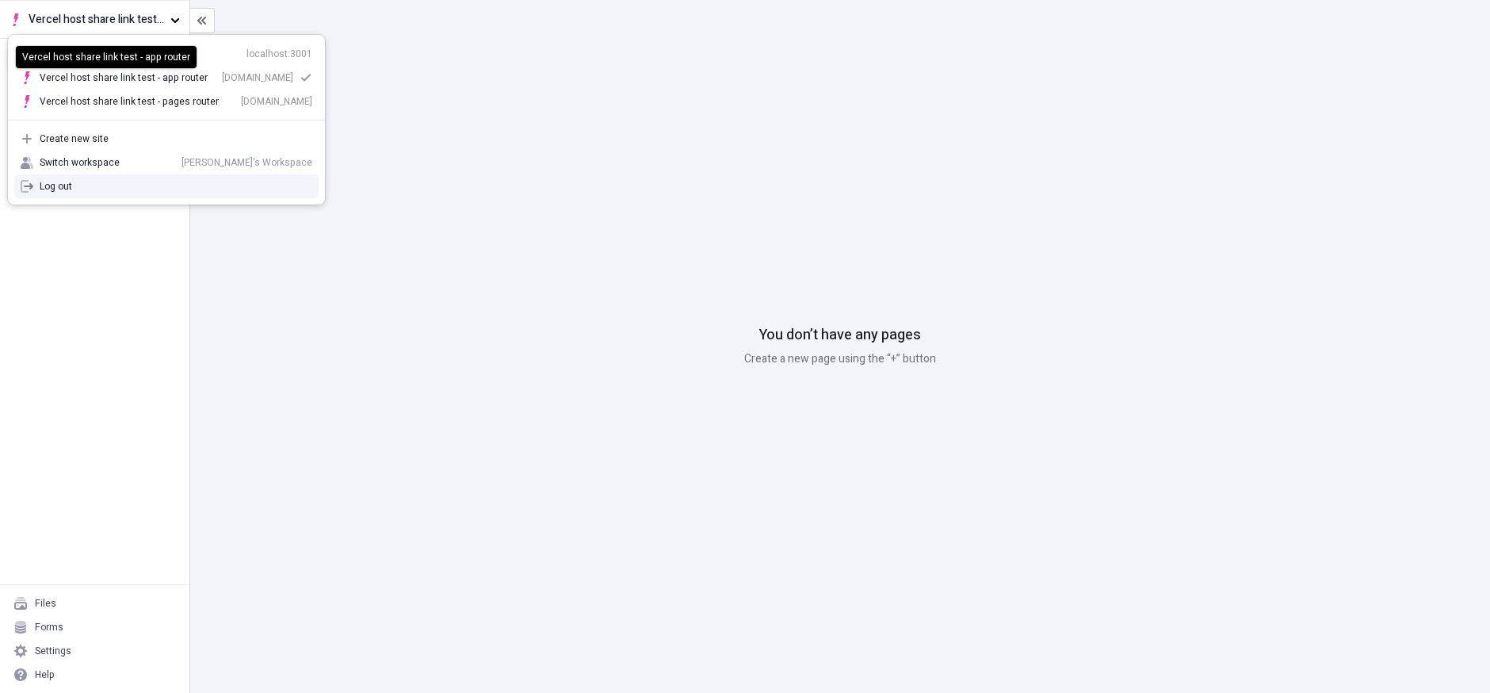
drag, startPoint x: 161, startPoint y: 347, endPoint x: 144, endPoint y: 353, distance: 17.5
click at [161, 347] on div "Pages" at bounding box center [94, 331] width 189 height 506
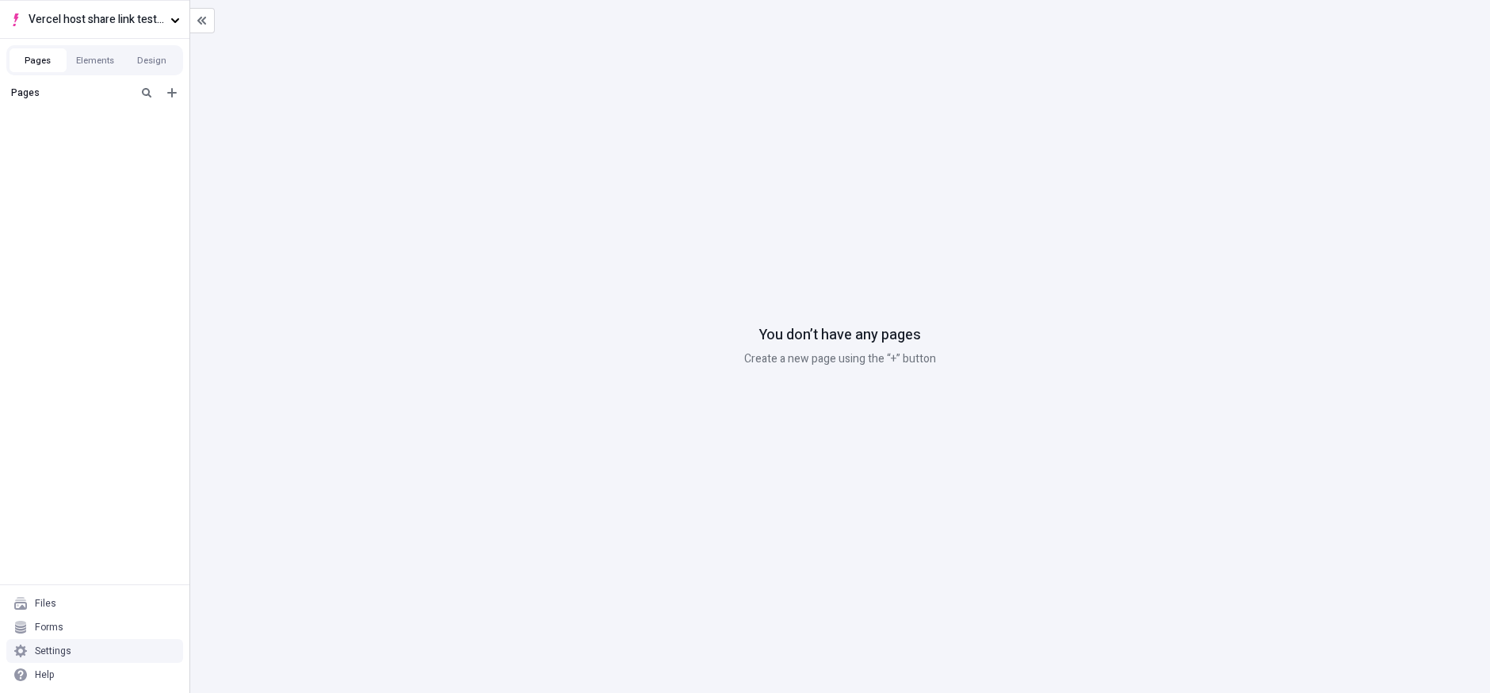
click at [57, 652] on div "Settings" at bounding box center [53, 650] width 36 height 13
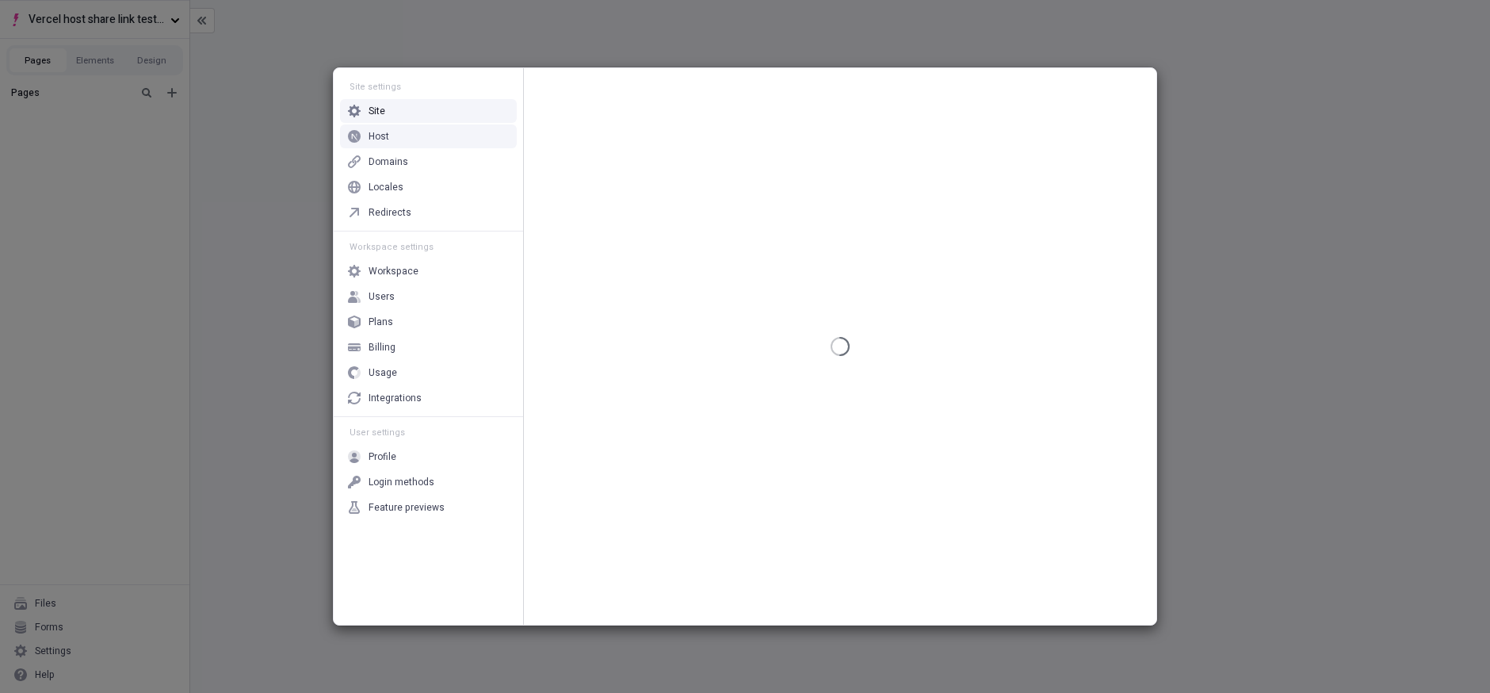
click at [405, 134] on div "Host" at bounding box center [428, 136] width 177 height 24
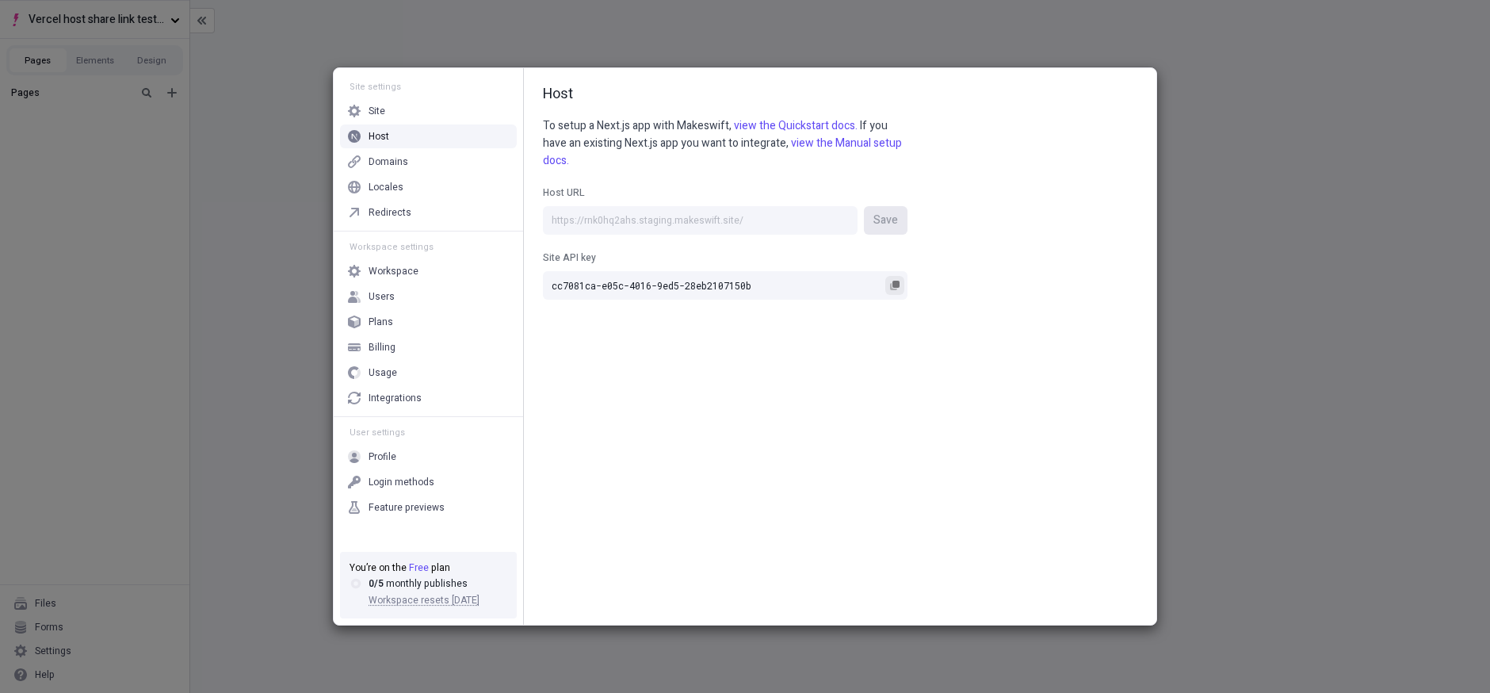
click at [891, 284] on icon "button" at bounding box center [893, 286] width 7 height 7
click at [891, 284] on input "cc7081ca-e05c-4016-9ed5-28eb2107150b" at bounding box center [725, 285] width 365 height 29
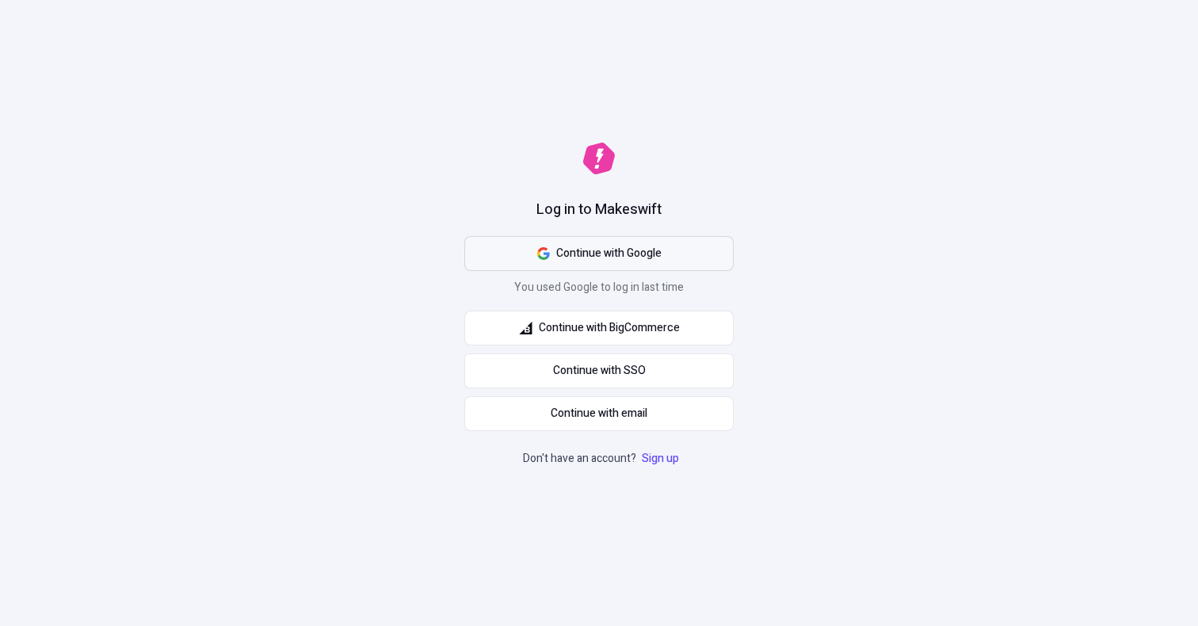
click at [625, 246] on span "Continue with Google" at bounding box center [608, 253] width 105 height 17
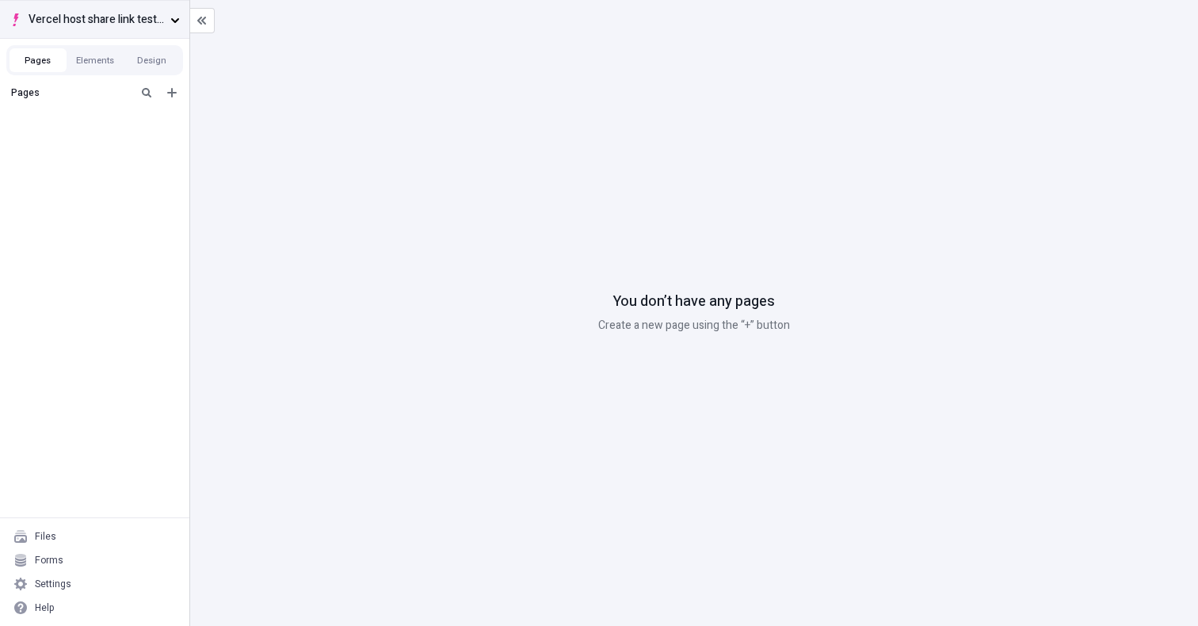
click at [136, 6] on button "Vercel host share link test - app router" at bounding box center [94, 19] width 189 height 38
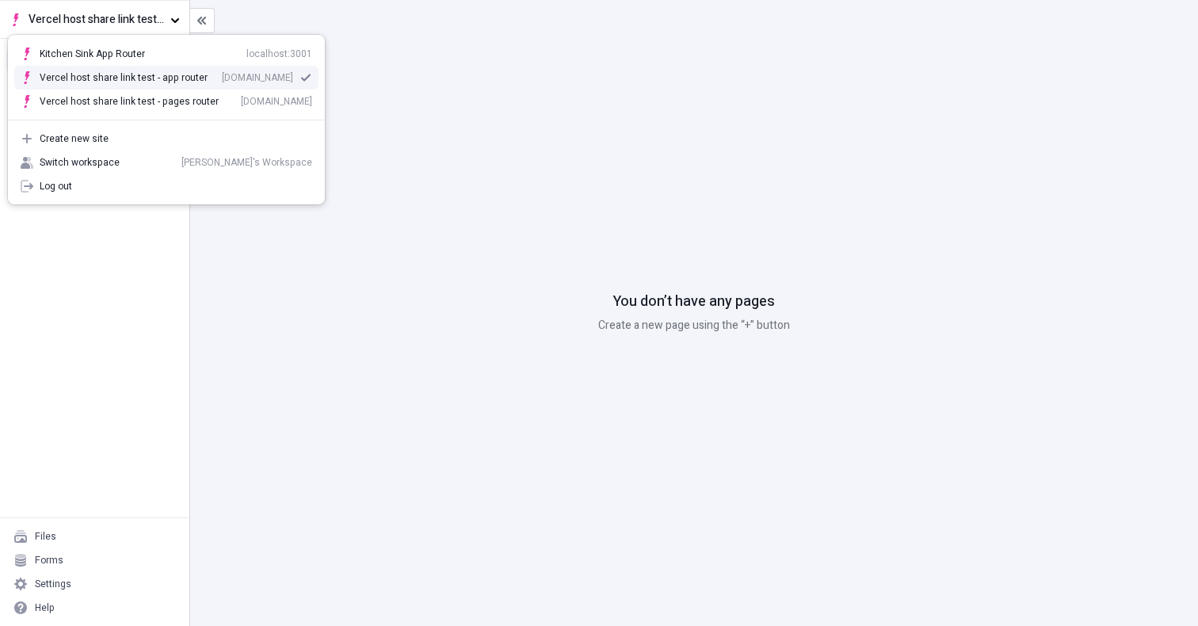
click at [142, 74] on div "Vercel host share link test - app router" at bounding box center [124, 77] width 168 height 13
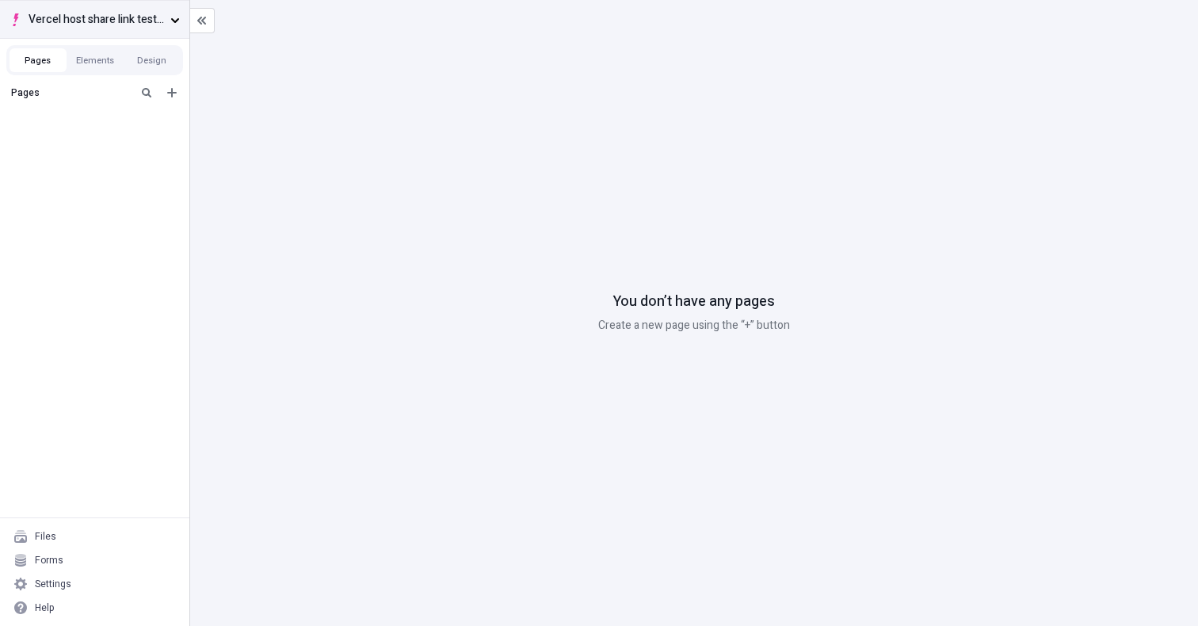
click at [124, 24] on span "Vercel host share link test - app router" at bounding box center [97, 19] width 136 height 17
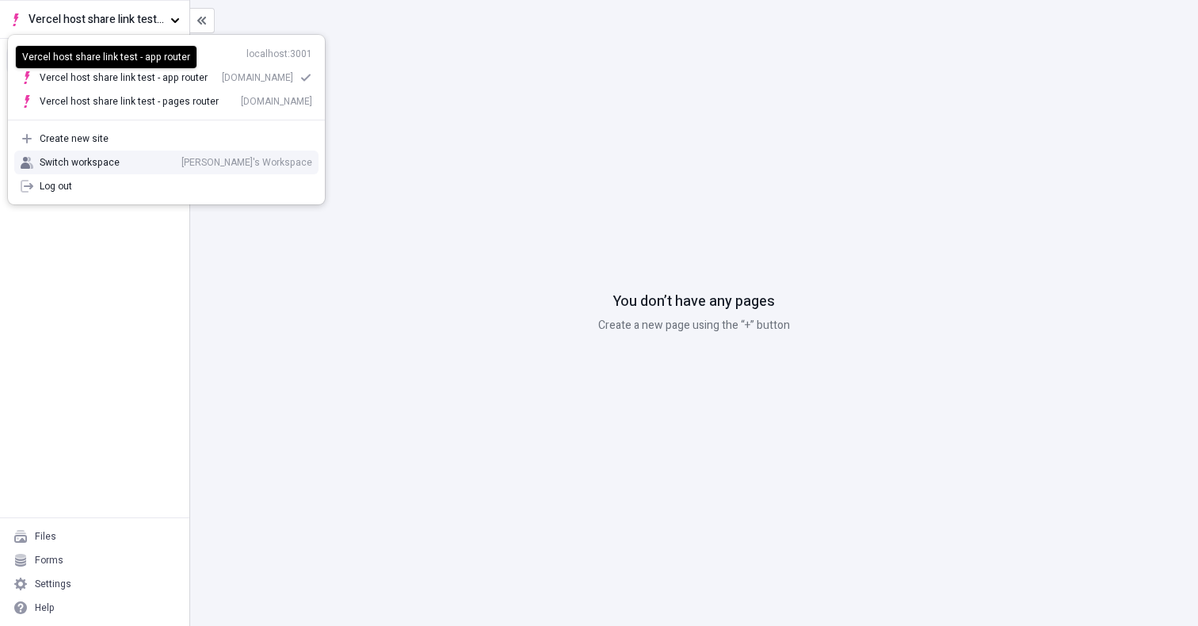
click at [124, 350] on div "Pages" at bounding box center [94, 297] width 189 height 439
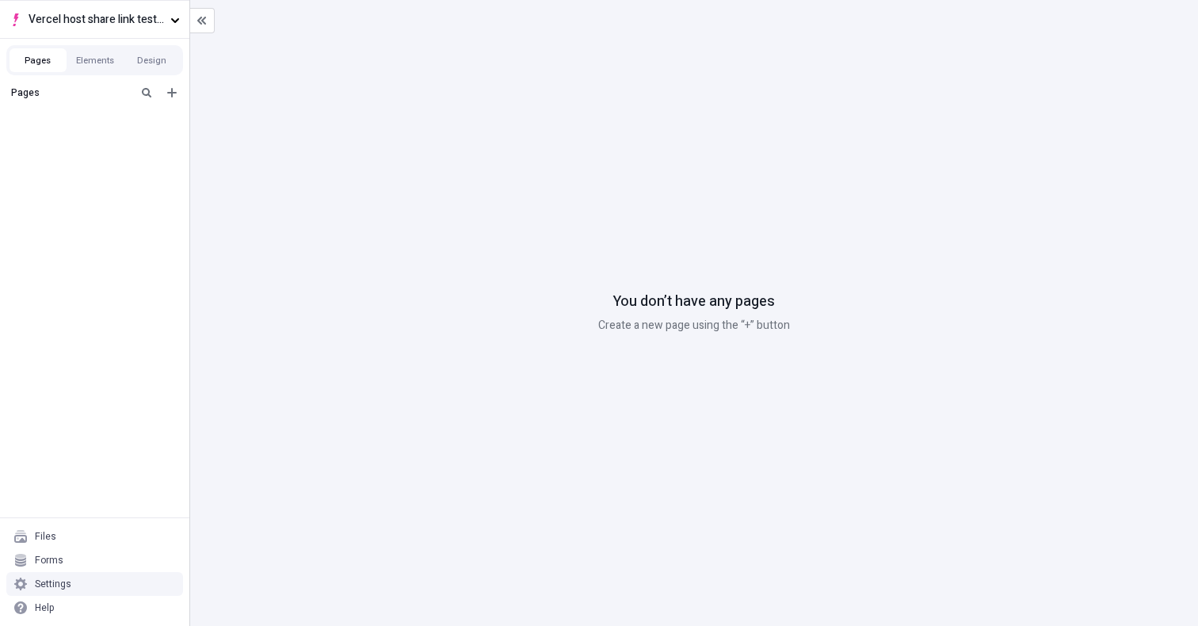
click at [67, 572] on div "Settings" at bounding box center [94, 584] width 177 height 24
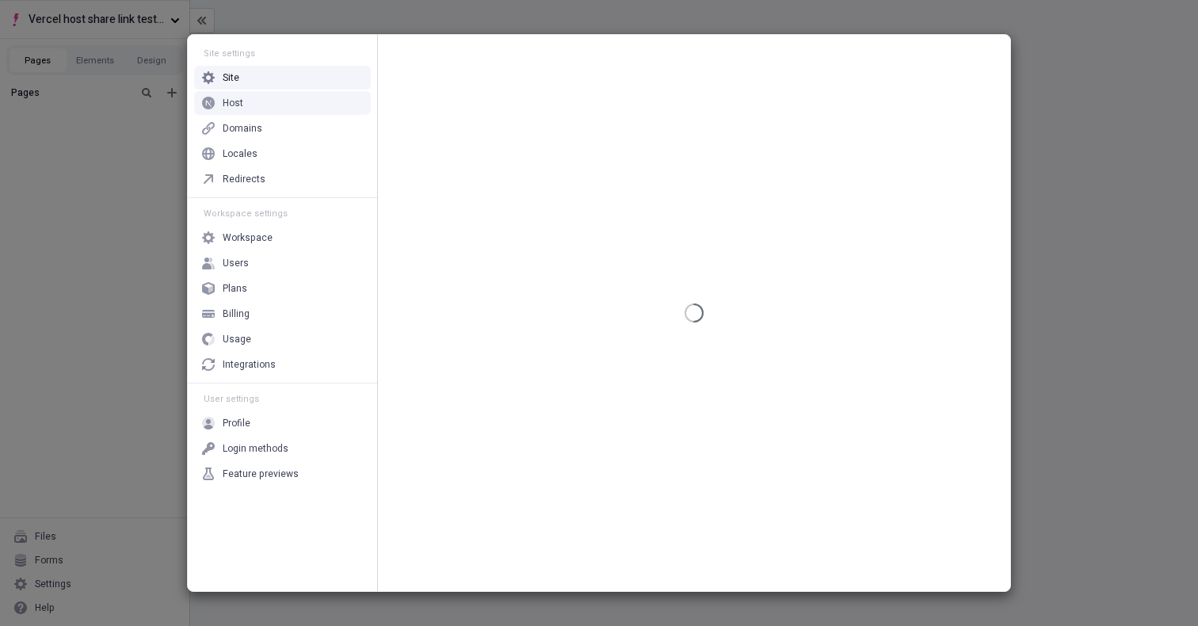
click at [281, 108] on div "Host" at bounding box center [282, 103] width 177 height 24
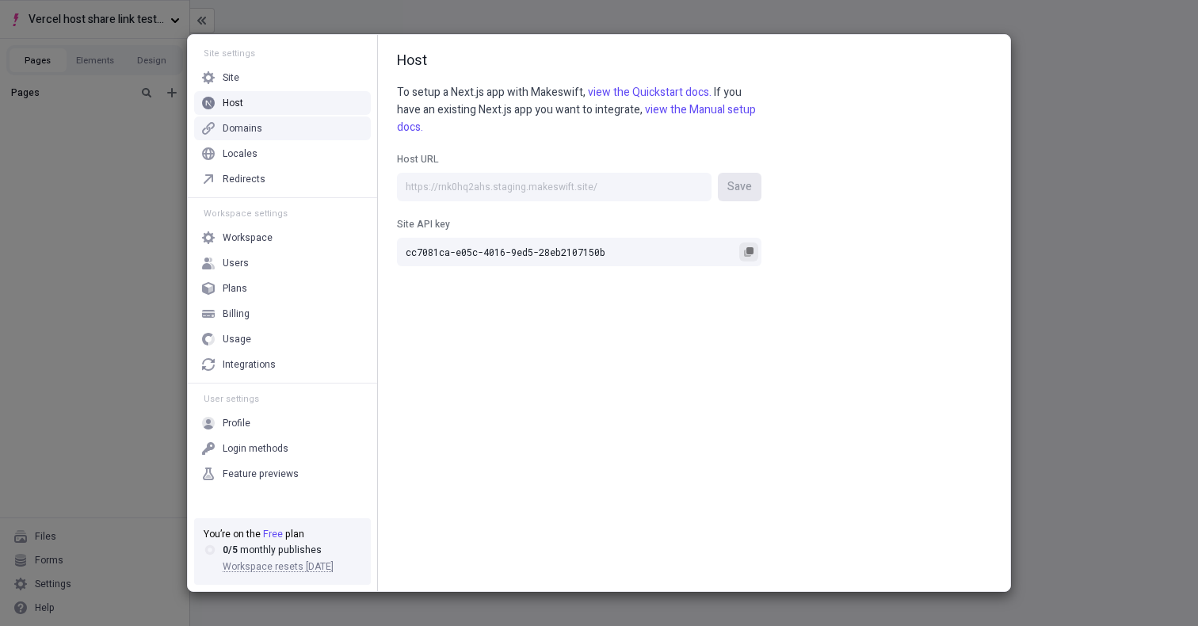
drag, startPoint x: 769, startPoint y: 251, endPoint x: 752, endPoint y: 257, distance: 17.5
click at [763, 253] on div "Host To setup a Next.js app with Makeswift, view the Quickstart docs. If you ha…" at bounding box center [694, 313] width 632 height 556
click at [750, 258] on button "Site API key cc7081ca-e05c-4016-9ed5-28eb2107150b" at bounding box center [748, 251] width 19 height 19
drag, startPoint x: 1090, startPoint y: 86, endPoint x: 1013, endPoint y: 10, distance: 108.7
click at [1090, 86] on div "Site settings Site Host Domains Locales Redirects Workspace settings Workspace …" at bounding box center [599, 313] width 1198 height 626
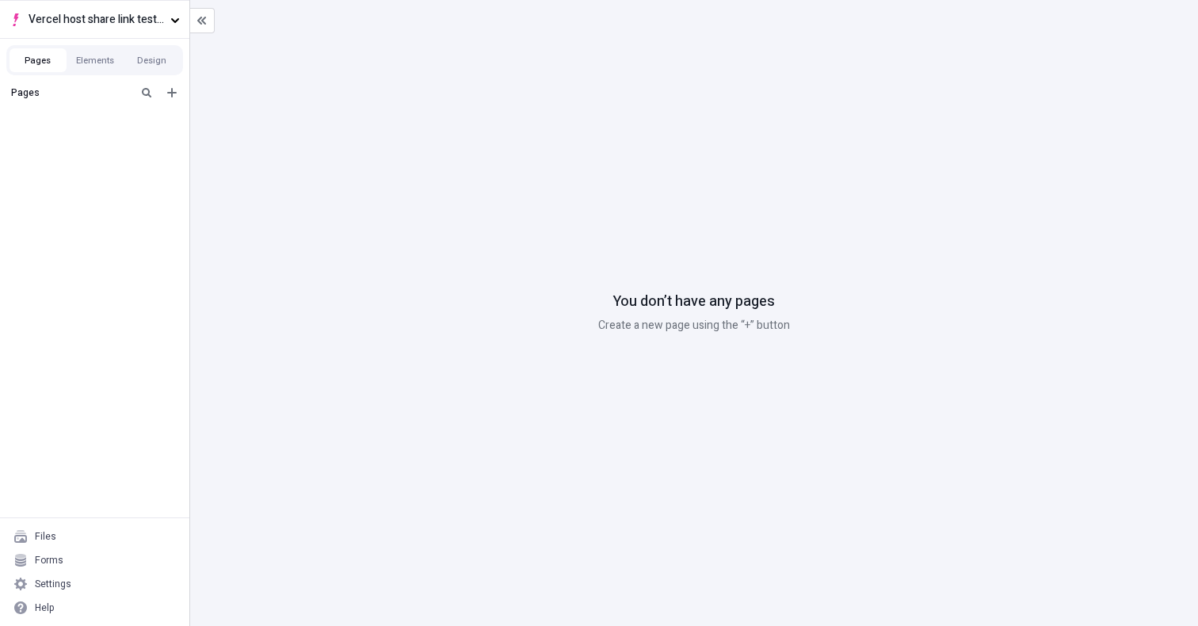
click at [299, 95] on div "You don’t have any pages Create a new page using the “+” button" at bounding box center [694, 313] width 1008 height 626
click at [174, 25] on button "Vercel host share link test - app router" at bounding box center [94, 19] width 189 height 38
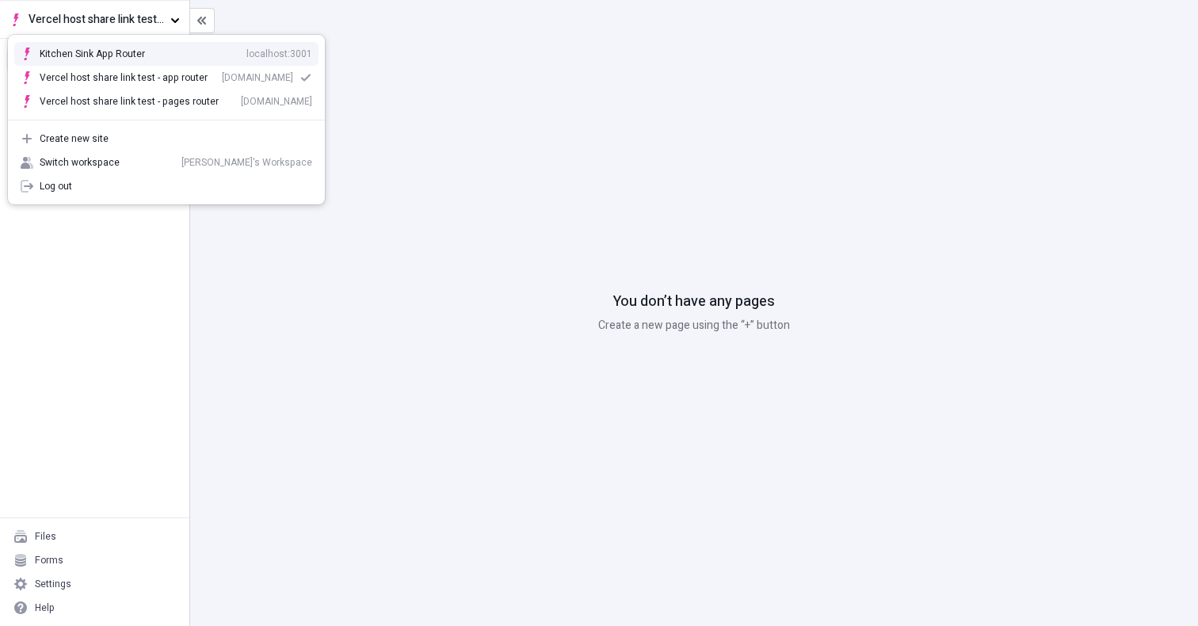
click at [570, 40] on div "You don’t have any pages Create a new page using the “+” button" at bounding box center [694, 313] width 1008 height 626
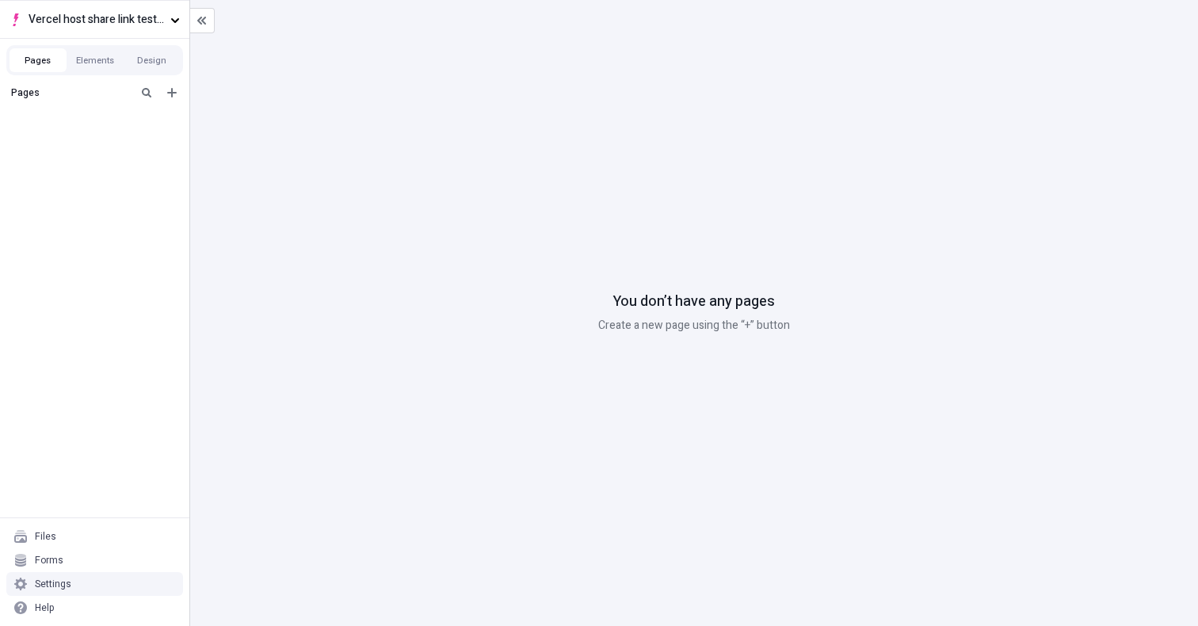
click at [71, 586] on div "Settings" at bounding box center [94, 584] width 177 height 24
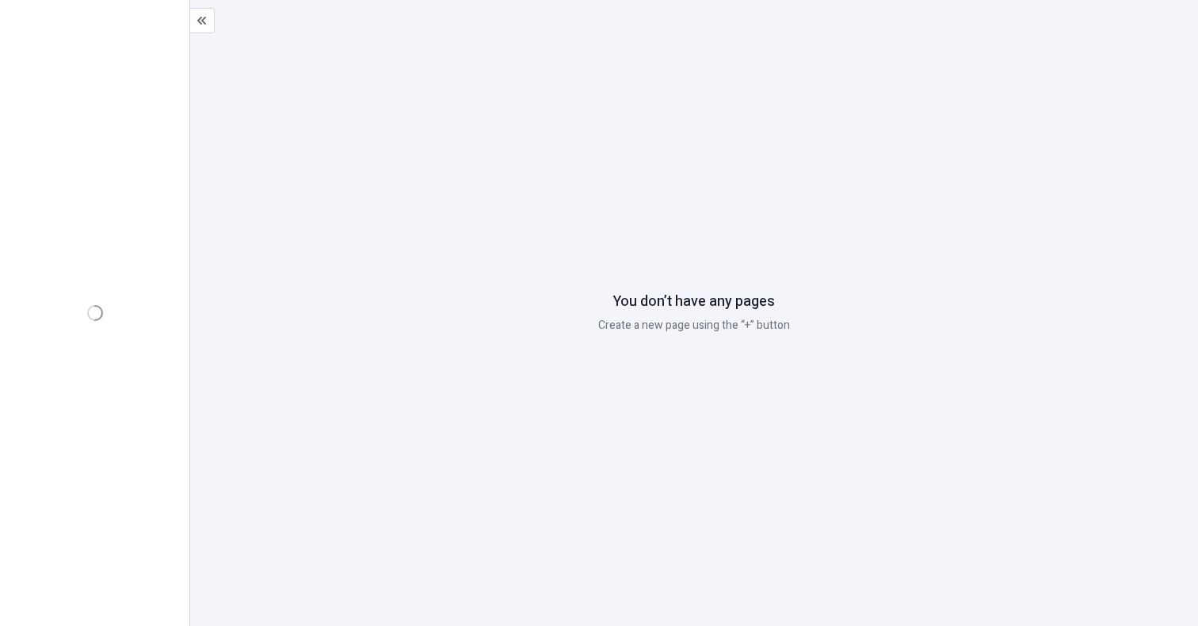
click at [297, 131] on div "You don’t have any pages Create a new page using the “+” button" at bounding box center [694, 313] width 1008 height 626
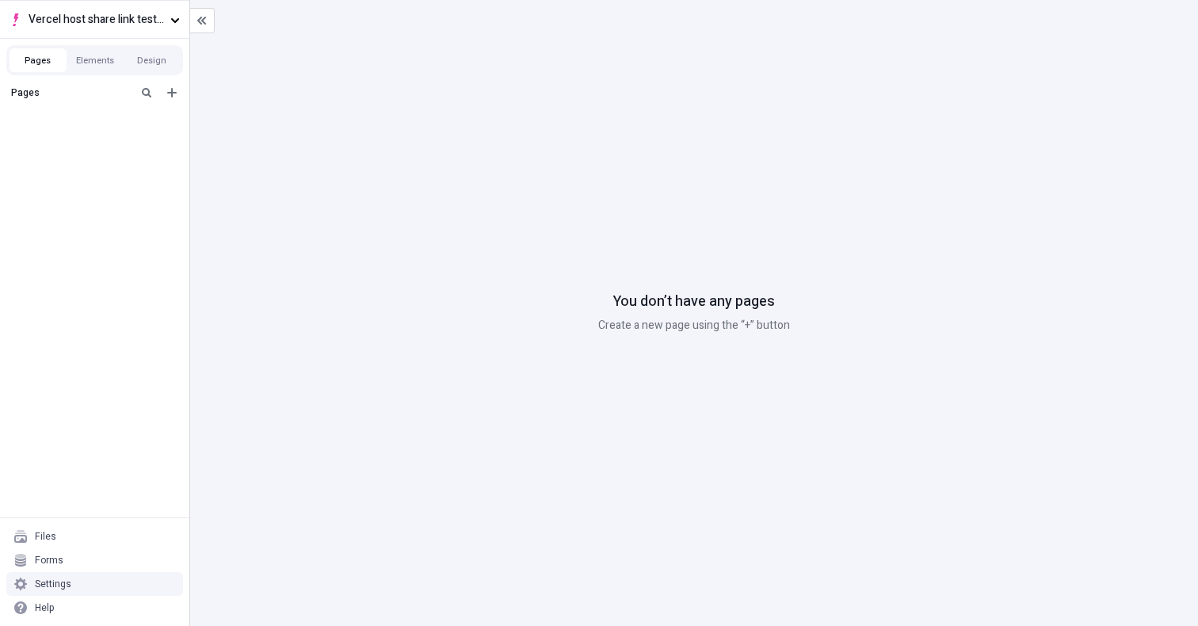
click at [74, 590] on div "Settings" at bounding box center [94, 584] width 177 height 24
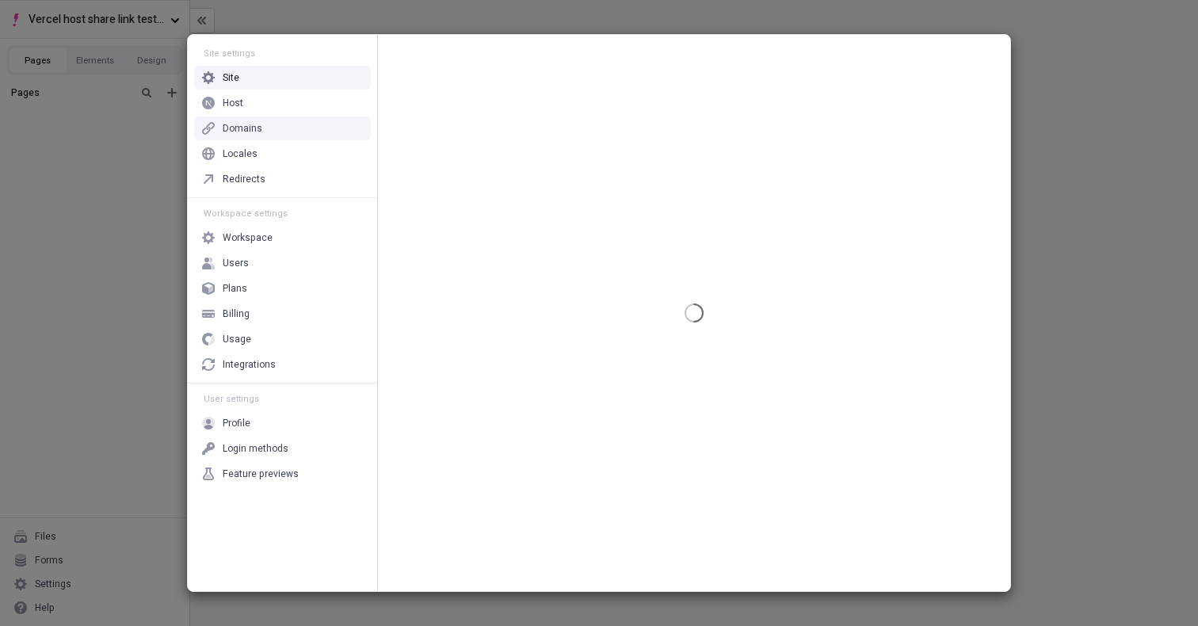
click at [250, 102] on div "Host" at bounding box center [282, 103] width 177 height 24
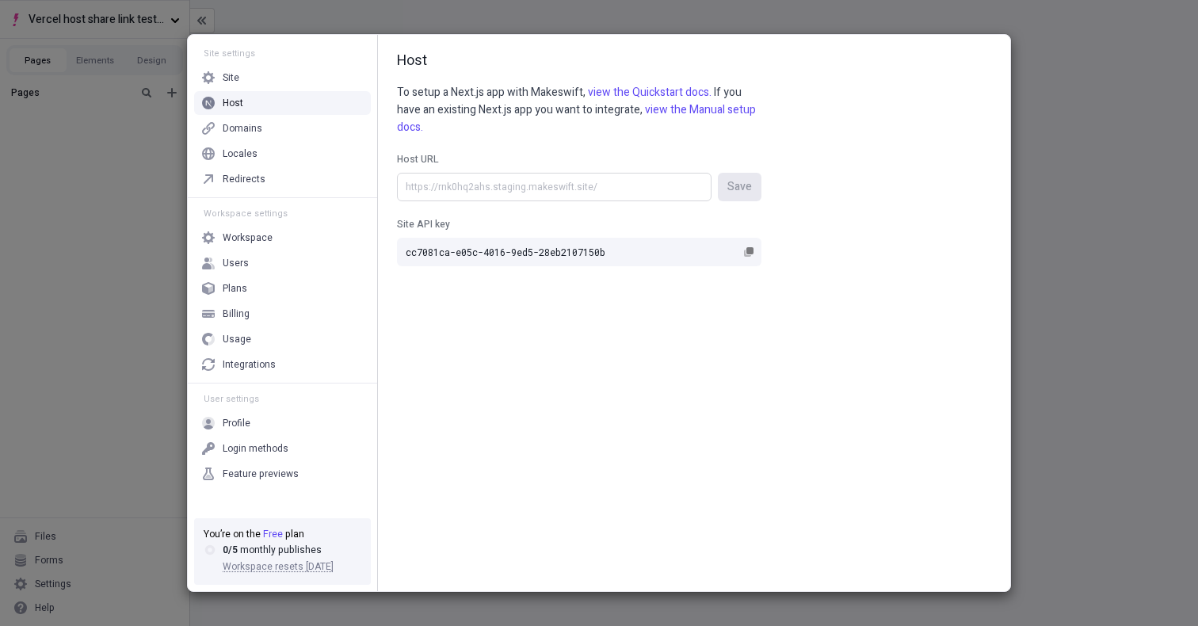
click at [590, 189] on input "Host URL Save" at bounding box center [554, 187] width 315 height 29
type input "[URL]"
click at [733, 188] on span "Save" at bounding box center [739, 186] width 25 height 17
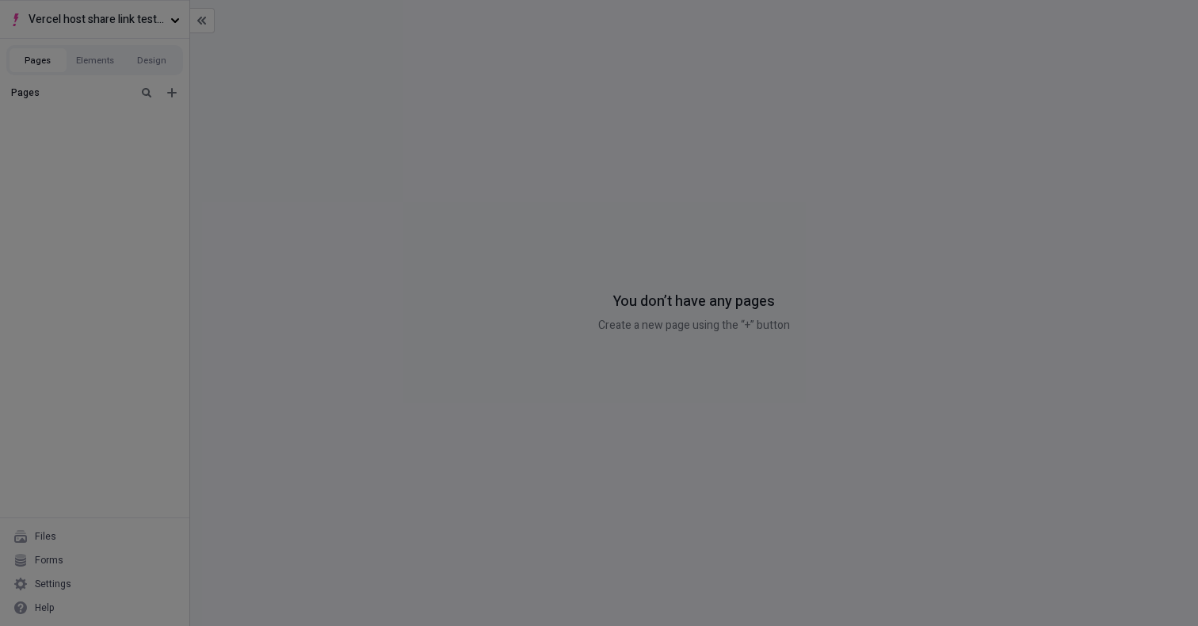
drag, startPoint x: 139, startPoint y: 338, endPoint x: 114, endPoint y: 347, distance: 26.1
click at [139, 339] on div "Site settings Site Host Domains Locales Redirects Workspace settings Workspace …" at bounding box center [599, 313] width 1198 height 626
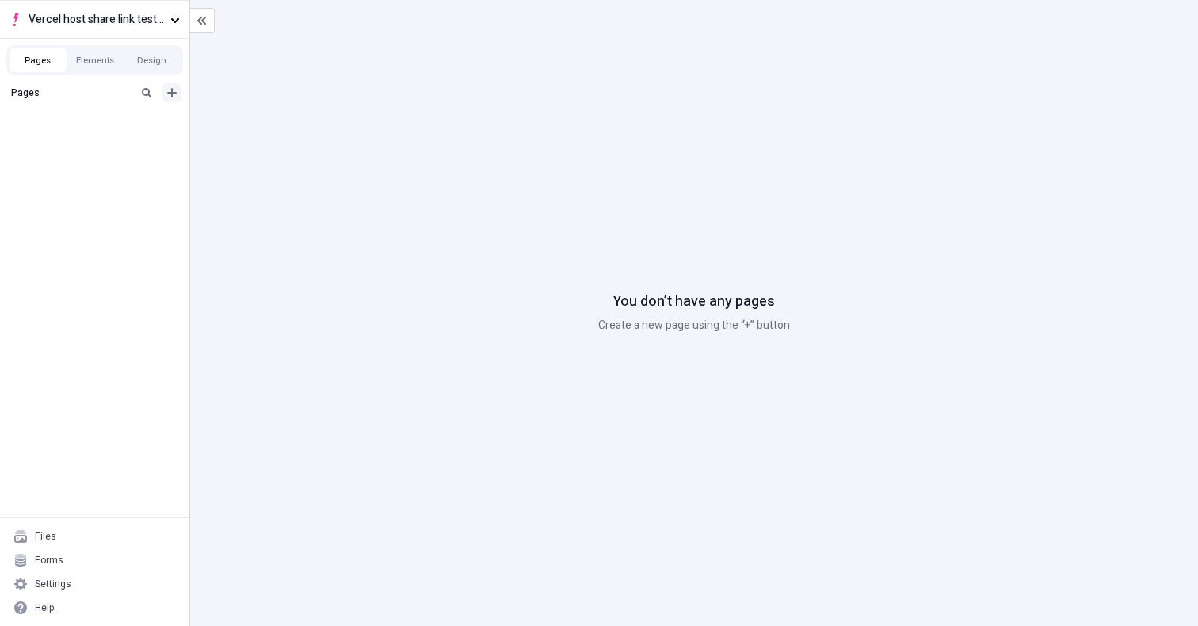
click at [170, 93] on icon "Add new" at bounding box center [172, 93] width 10 height 10
click at [144, 125] on div "Blank page" at bounding box center [99, 121] width 152 height 24
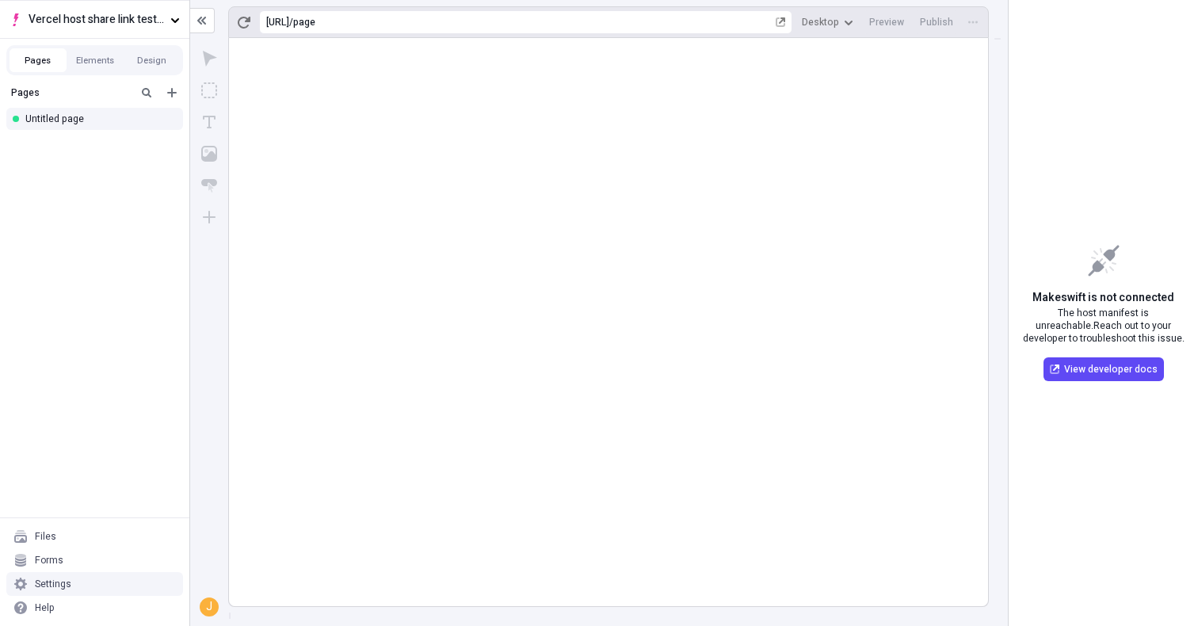
click at [104, 587] on div "Settings" at bounding box center [94, 584] width 177 height 24
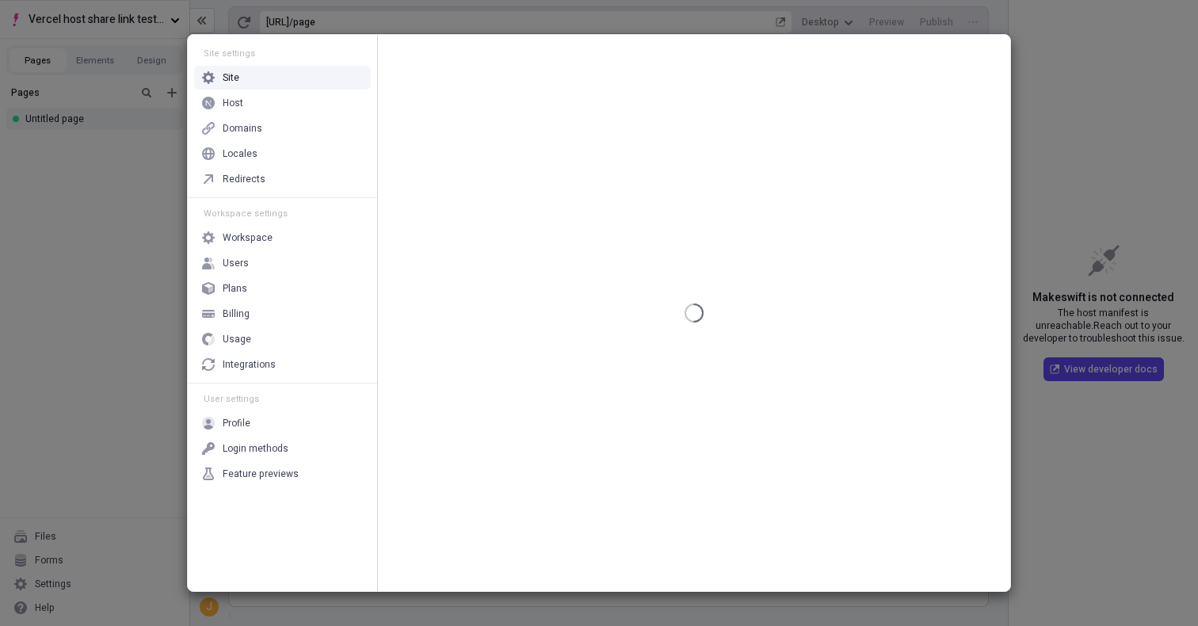
click at [292, 85] on div "Site" at bounding box center [282, 78] width 177 height 24
click at [291, 105] on div "Host" at bounding box center [282, 103] width 177 height 24
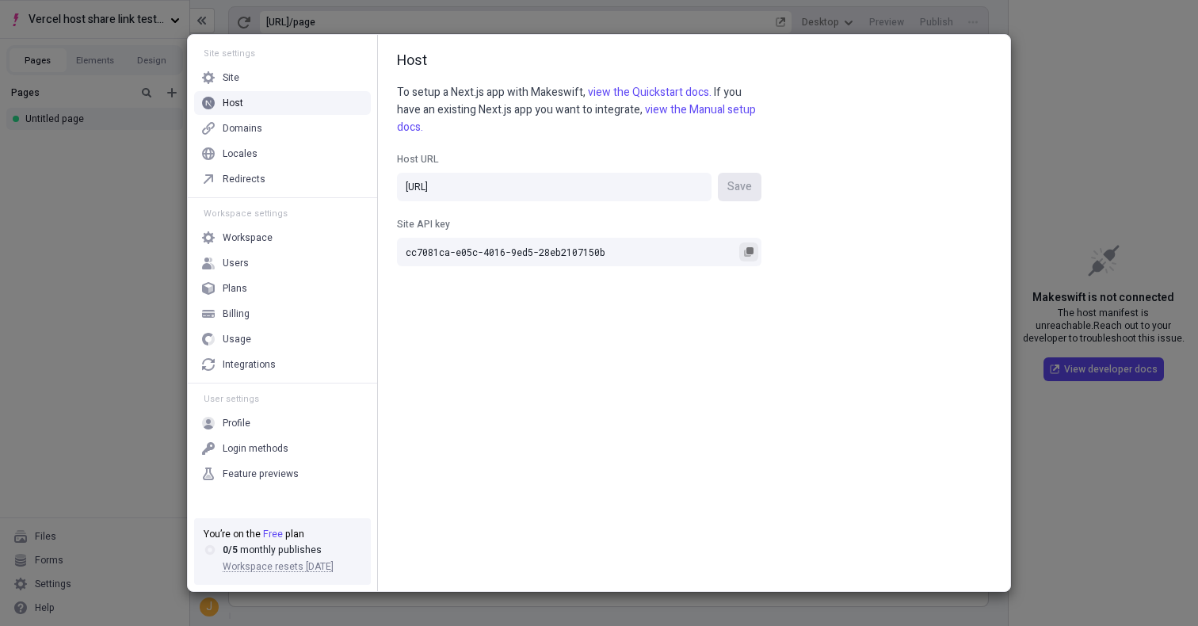
click at [748, 252] on rect "button" at bounding box center [750, 250] width 7 height 7
click at [748, 252] on input "cc7081ca-e05c-4016-9ed5-28eb2107150b" at bounding box center [579, 252] width 365 height 29
click at [140, 225] on div "Site settings Site Host Domains Locales Redirects Workspace settings Workspace …" at bounding box center [599, 313] width 1198 height 626
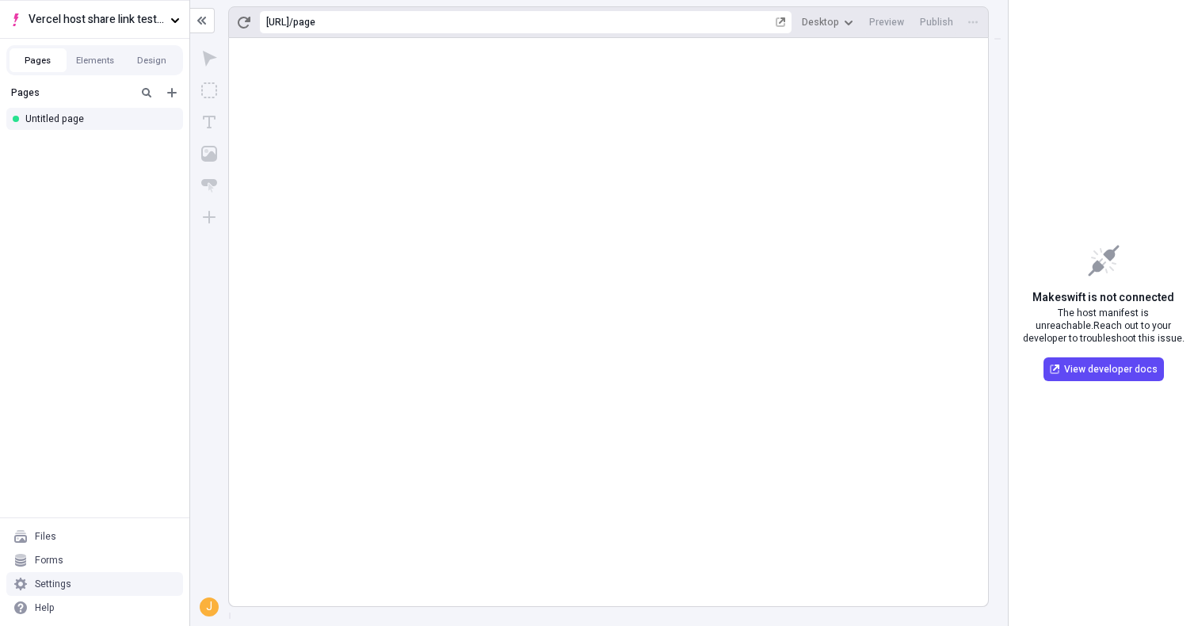
click at [88, 579] on div "Settings" at bounding box center [94, 584] width 177 height 24
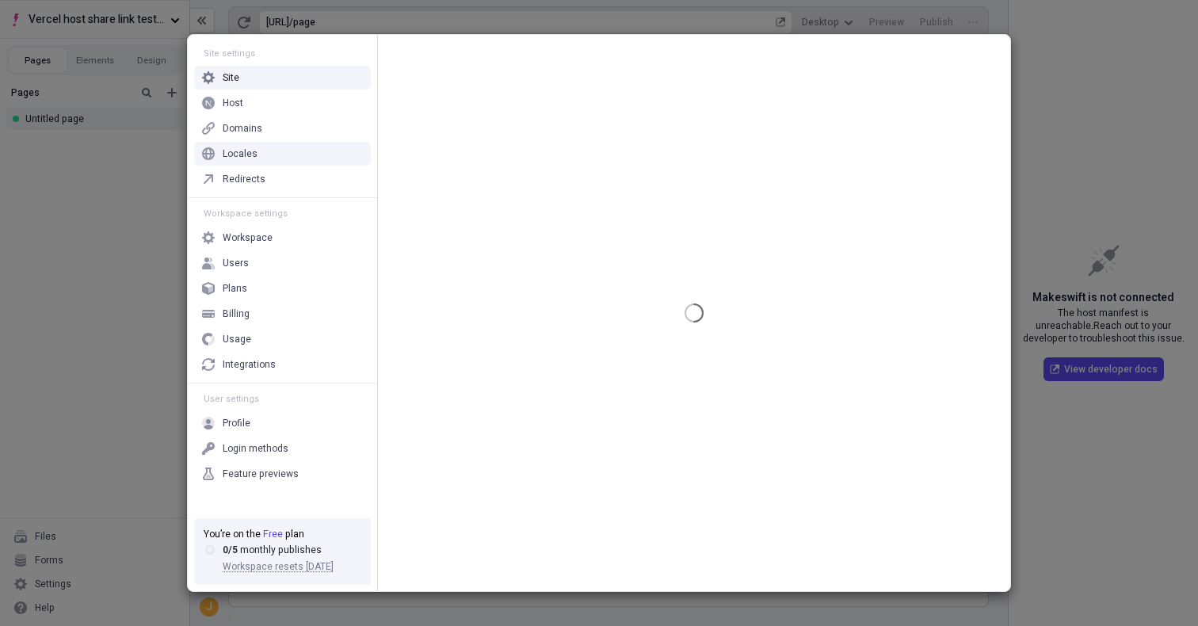
click at [295, 156] on div "Locales" at bounding box center [282, 154] width 177 height 24
click at [300, 99] on div "Host" at bounding box center [282, 103] width 177 height 24
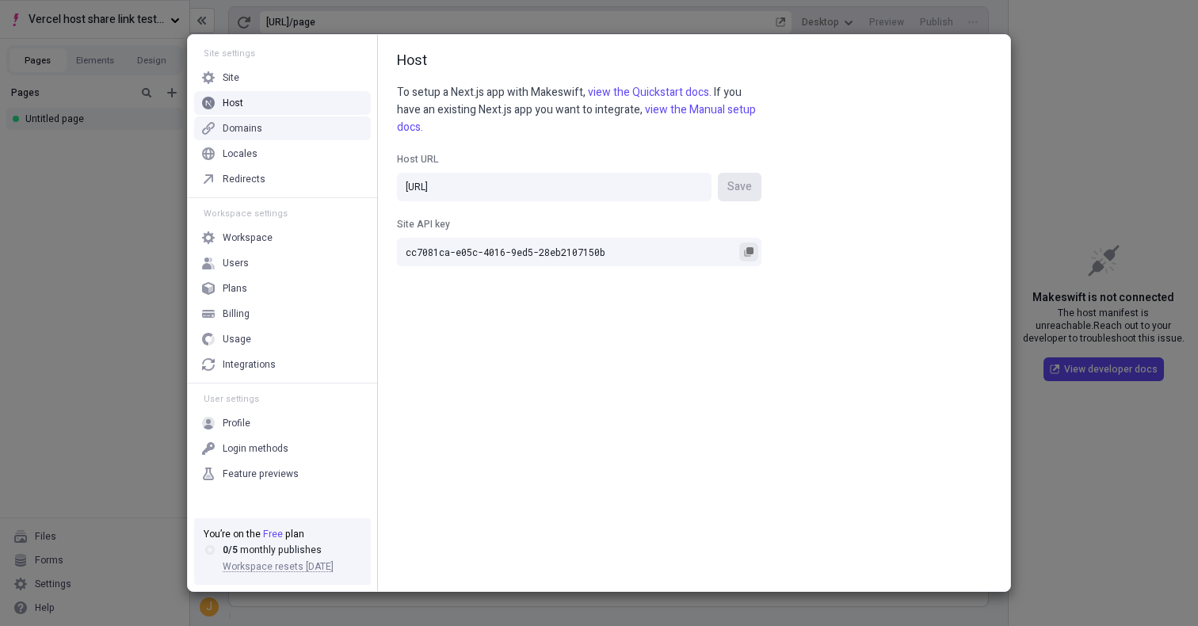
click at [751, 257] on button "Site API key cc7081ca-e05c-4016-9ed5-28eb2107150b" at bounding box center [748, 251] width 19 height 19
click at [328, 143] on div "Locales" at bounding box center [282, 154] width 177 height 24
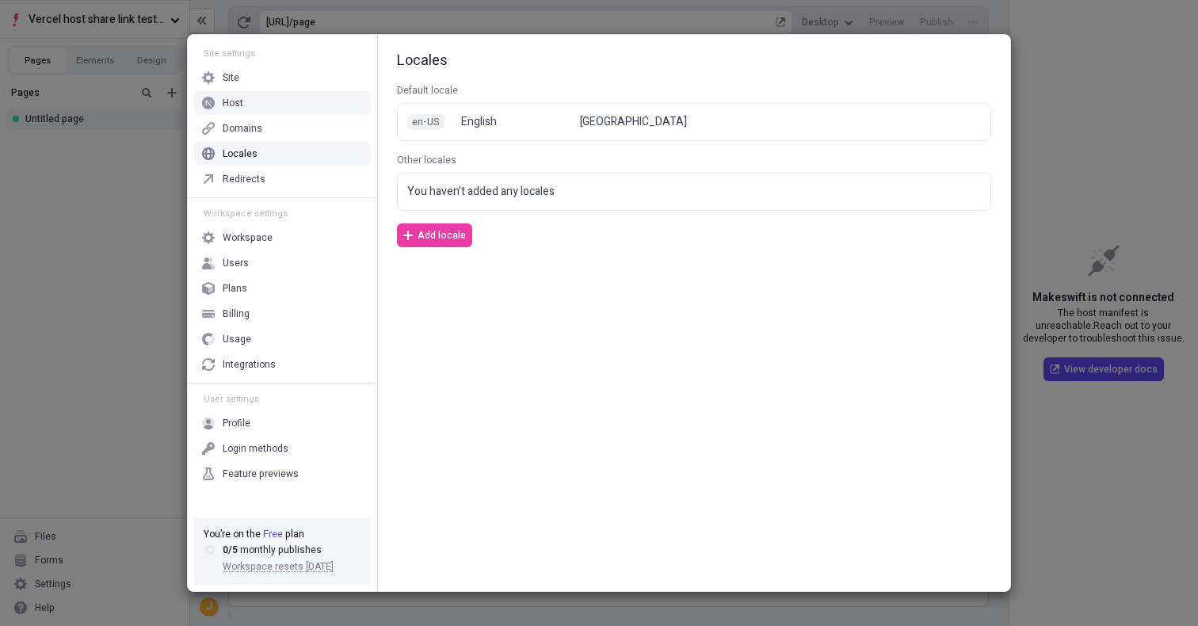
click at [326, 99] on div "Host" at bounding box center [282, 103] width 177 height 24
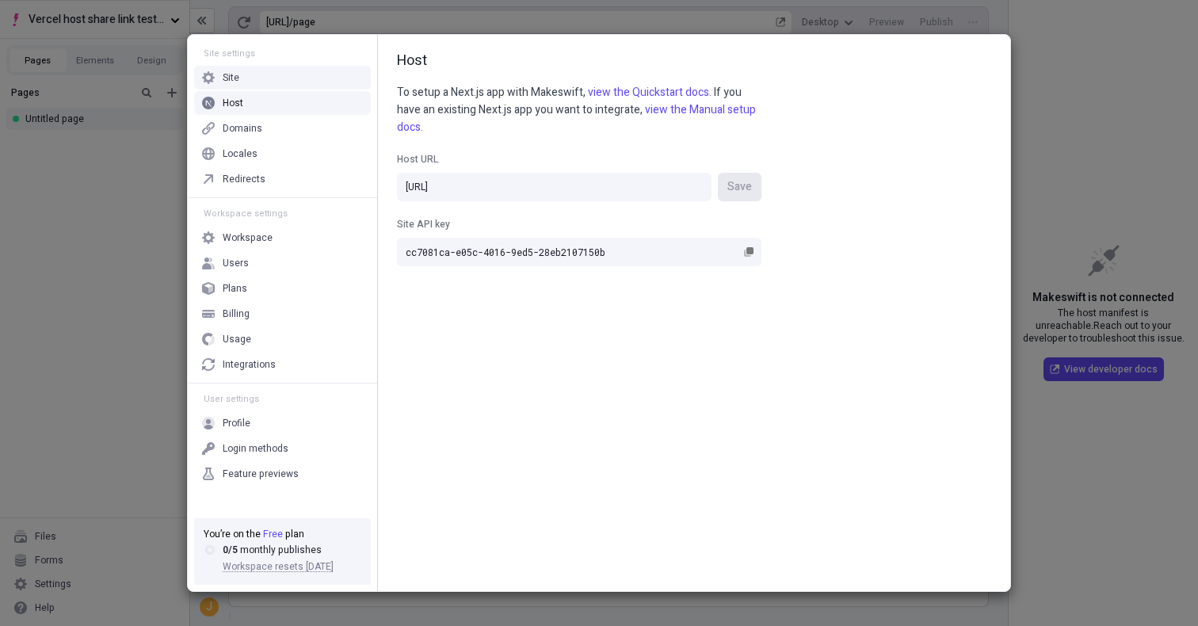
click at [97, 195] on div "Site settings Site Host Domains Locales Redirects Workspace settings Workspace …" at bounding box center [599, 313] width 1198 height 626
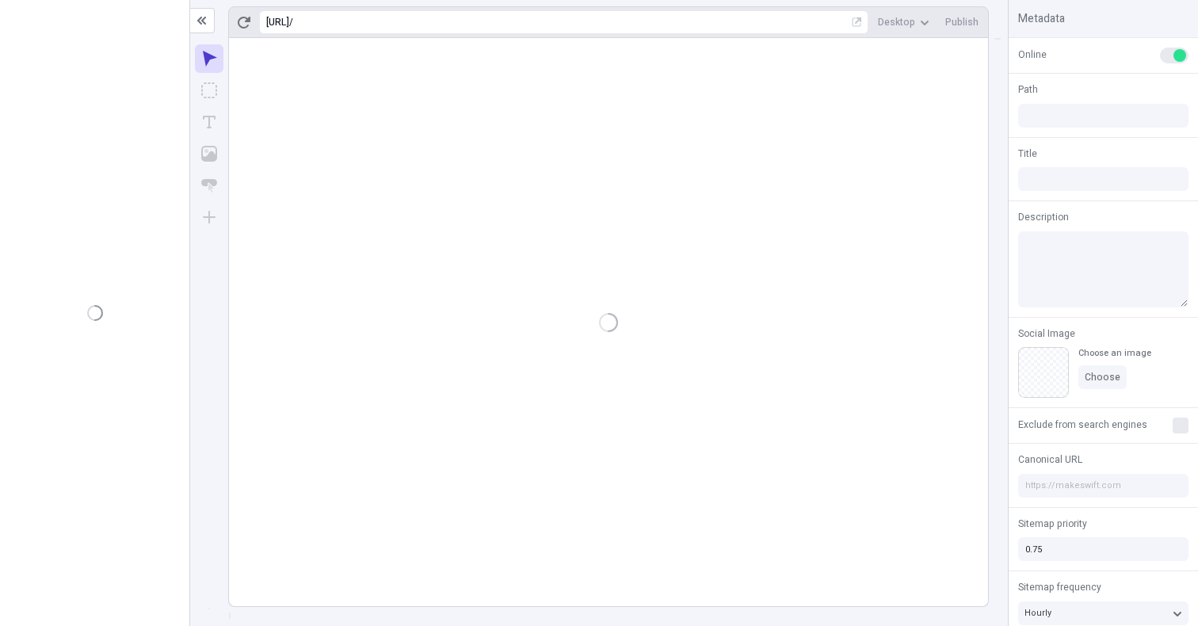
type input "/page"
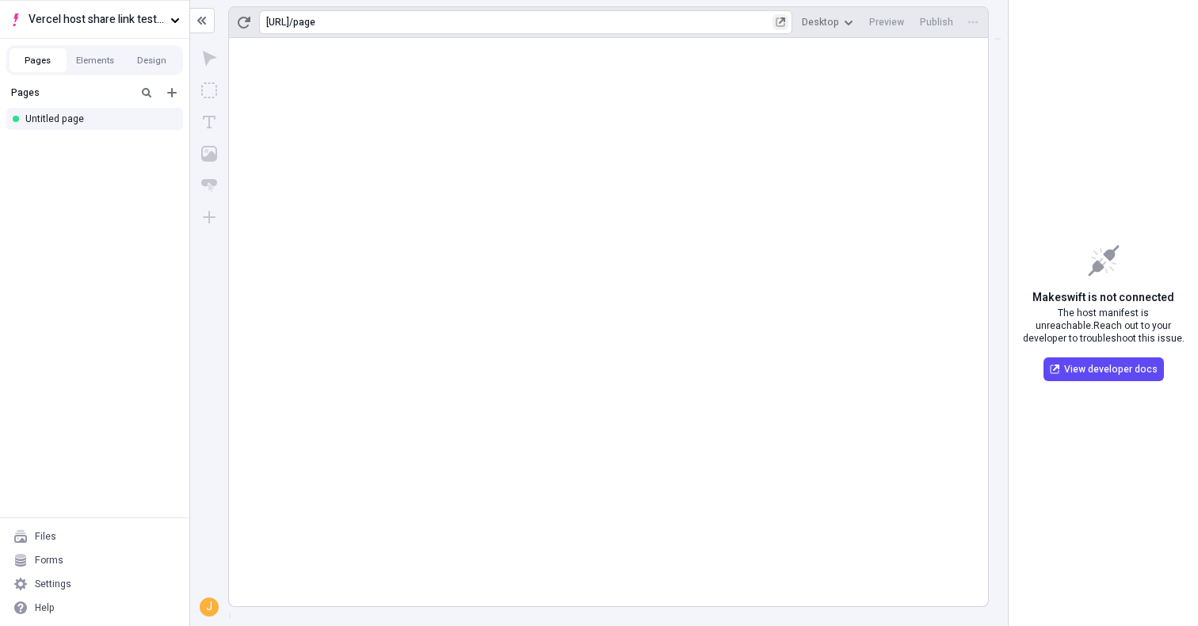
click at [785, 19] on icon "button" at bounding box center [782, 20] width 6 height 6
click at [994, 61] on div at bounding box center [618, 332] width 780 height 588
click at [491, 25] on div "page" at bounding box center [532, 22] width 479 height 13
click at [479, 21] on div "http://localhost:3001 / page" at bounding box center [528, 22] width 539 height 24
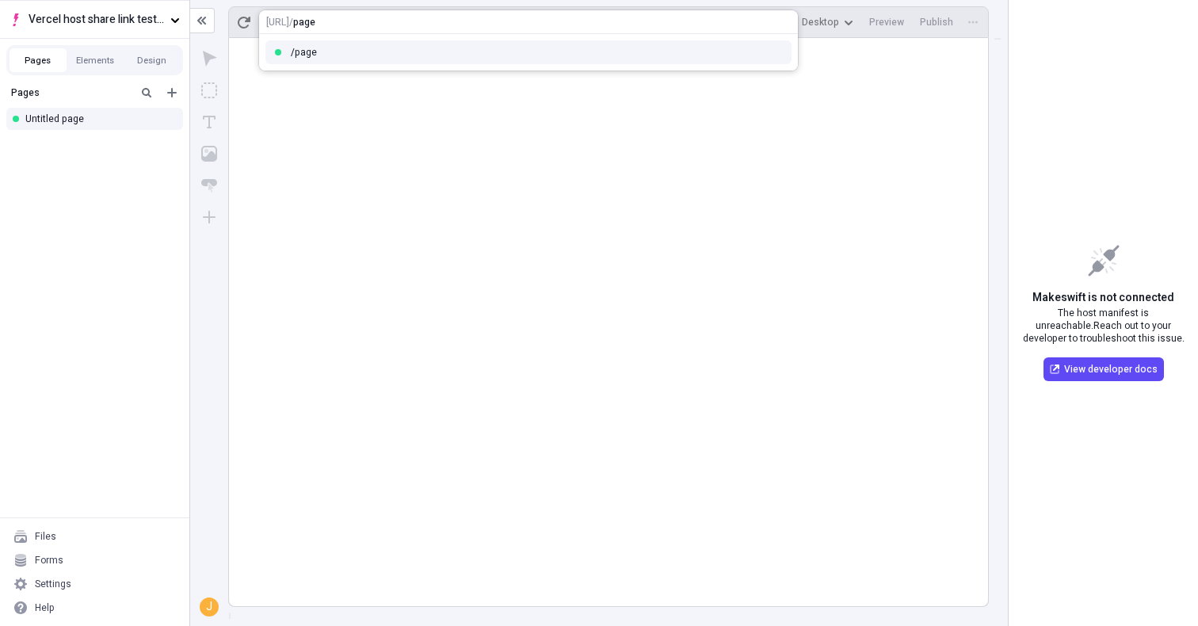
click at [299, 149] on html "Vercel host share link test - app router Pages Elements Design Pages Untitled p…" at bounding box center [599, 313] width 1198 height 626
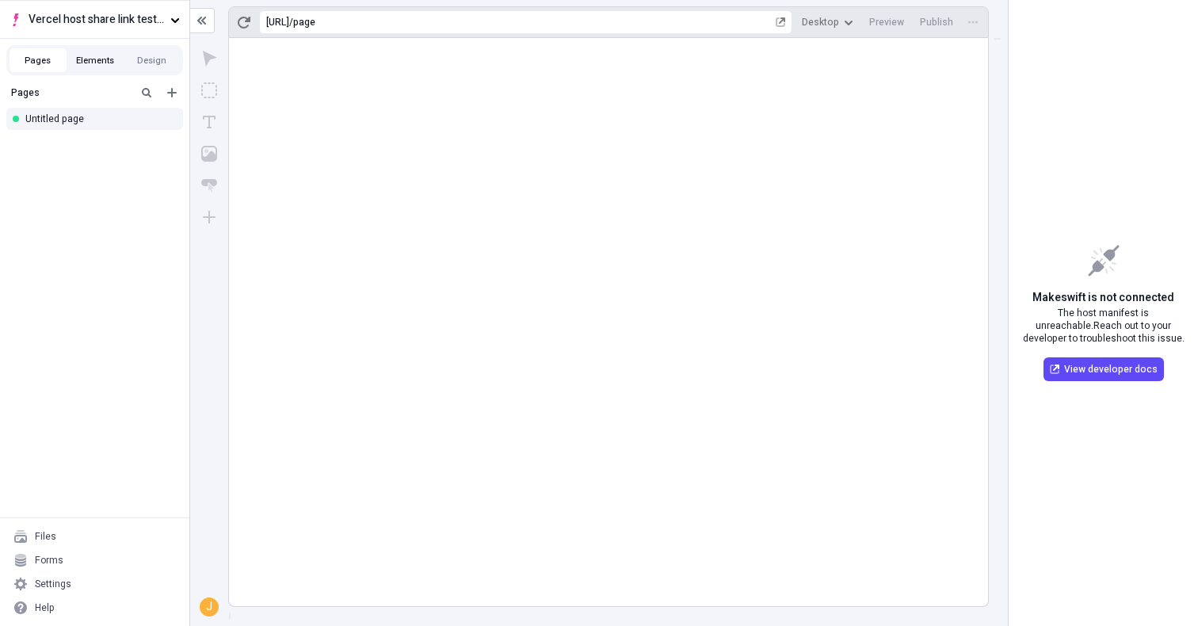
click at [89, 61] on button "Elements" at bounding box center [95, 60] width 57 height 24
click at [19, 62] on button "Pages" at bounding box center [38, 60] width 57 height 24
click at [86, 587] on div "Settings" at bounding box center [94, 584] width 177 height 24
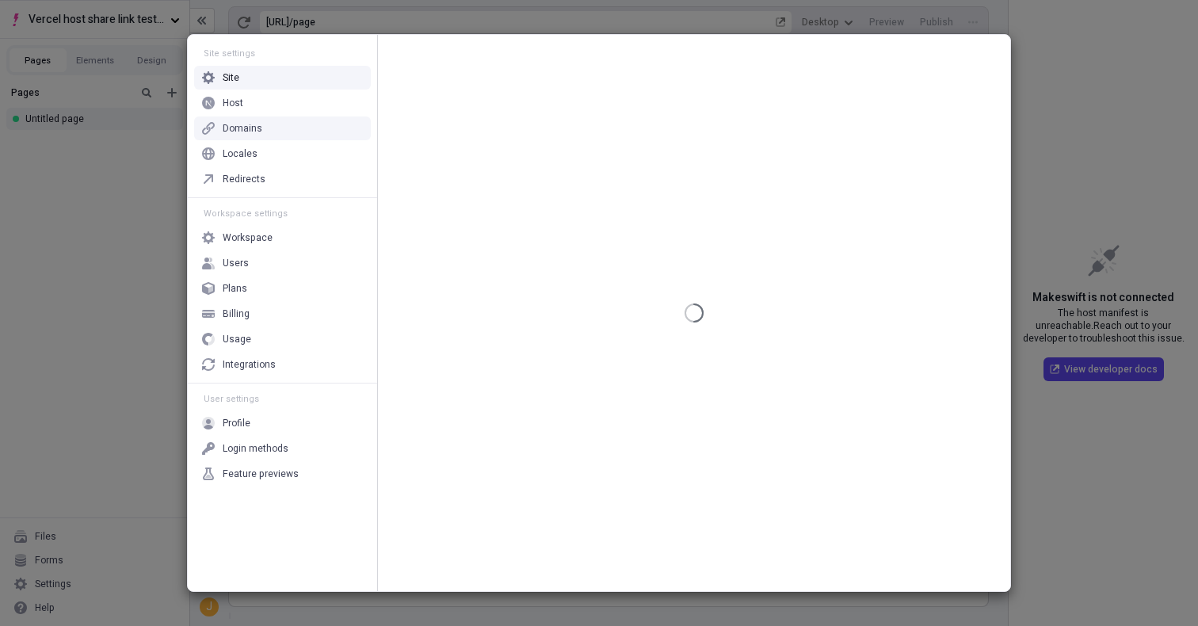
click at [308, 97] on div "Host" at bounding box center [282, 103] width 177 height 24
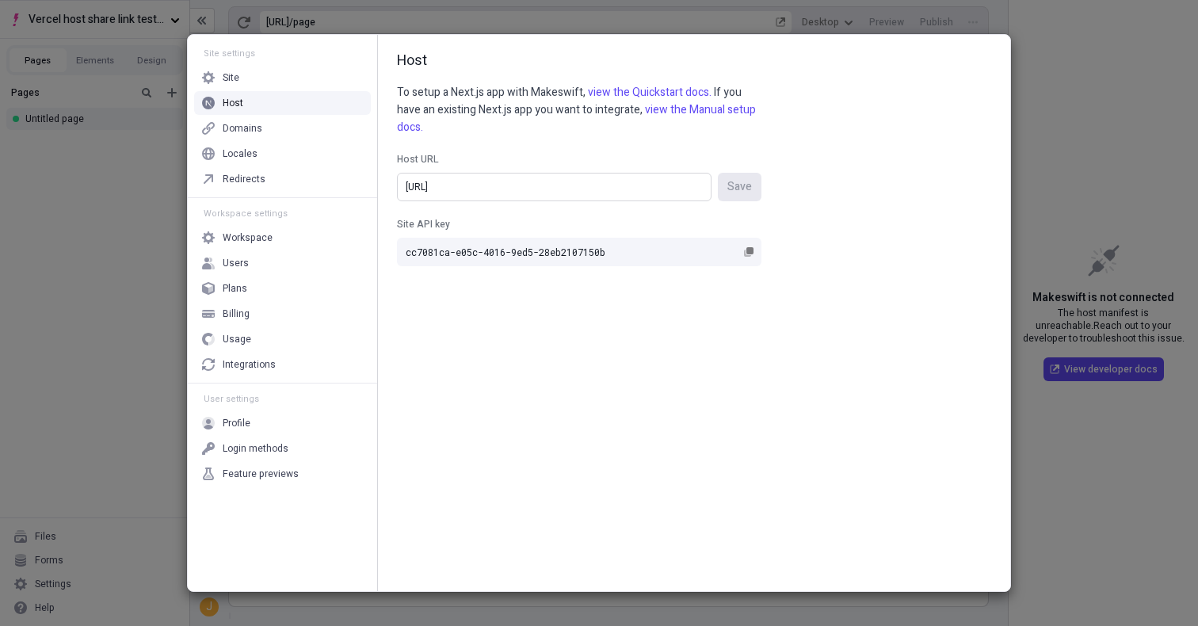
click at [549, 181] on input "[URL]" at bounding box center [554, 187] width 315 height 29
paste input "s://share-link-testing-quickstart-m9426t118.vercel.app"
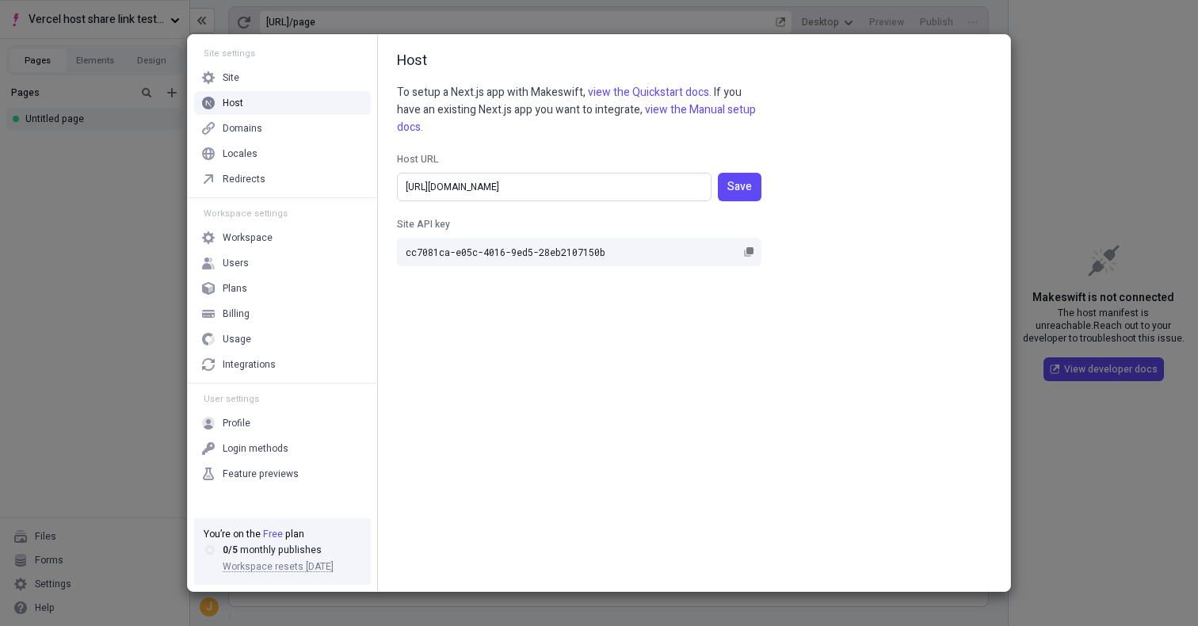
type input "https://share-link-testing-quickstart-m9426t118.vercel.app/"
click at [762, 194] on div "https://share-link-testing-quickstart-m9426t118.vercel.app/ Save" at bounding box center [579, 187] width 371 height 29
click at [712, 194] on input "https://share-link-testing-quickstart-m9426t118.vercel.app/" at bounding box center [554, 187] width 315 height 29
click at [749, 190] on span "Save" at bounding box center [739, 186] width 25 height 17
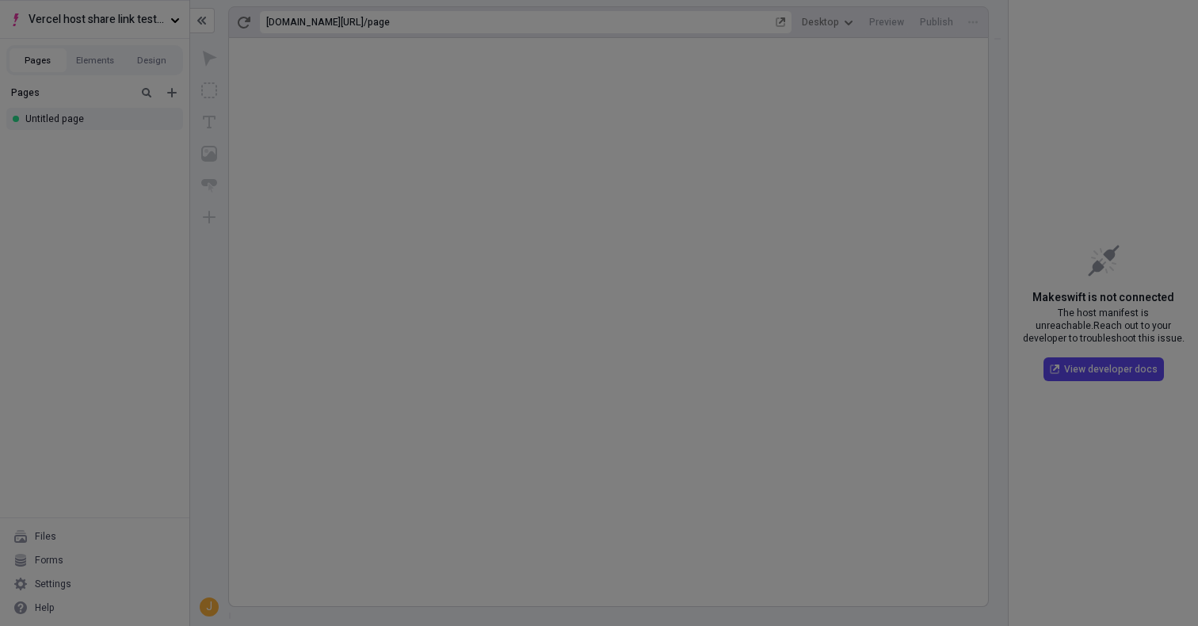
click at [1131, 126] on div "Site settings Site Host Domains Locales Redirects Workspace settings Workspace …" at bounding box center [599, 313] width 1198 height 626
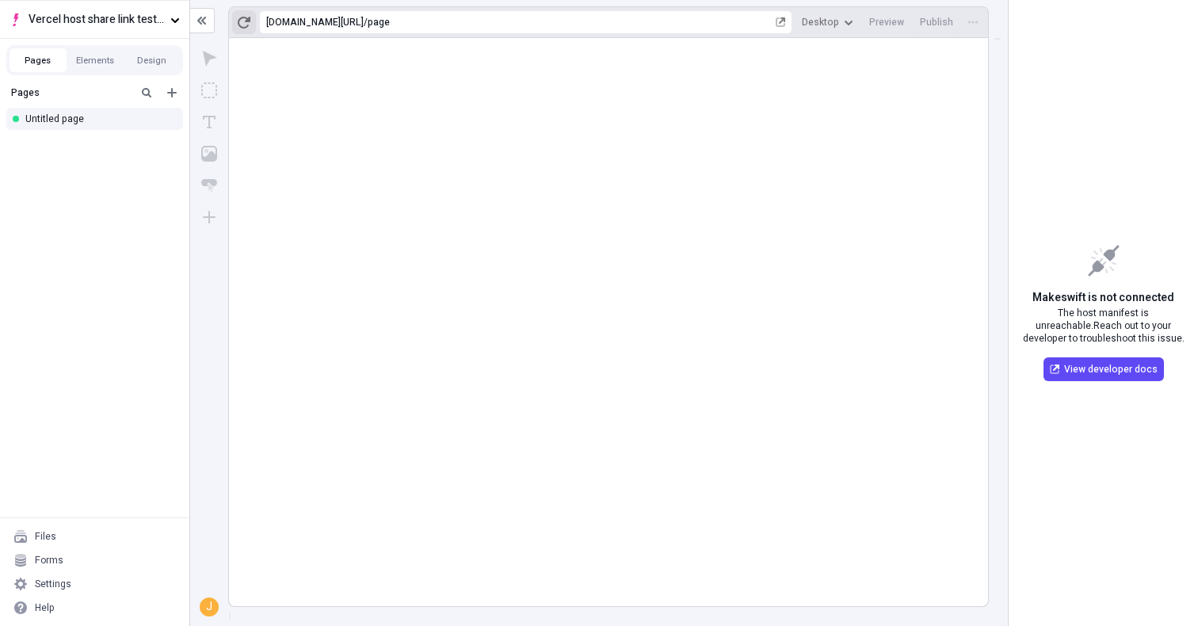
click at [242, 19] on icon "button" at bounding box center [244, 22] width 13 height 13
click at [135, 21] on span "Vercel host share link test - app router" at bounding box center [97, 19] width 136 height 17
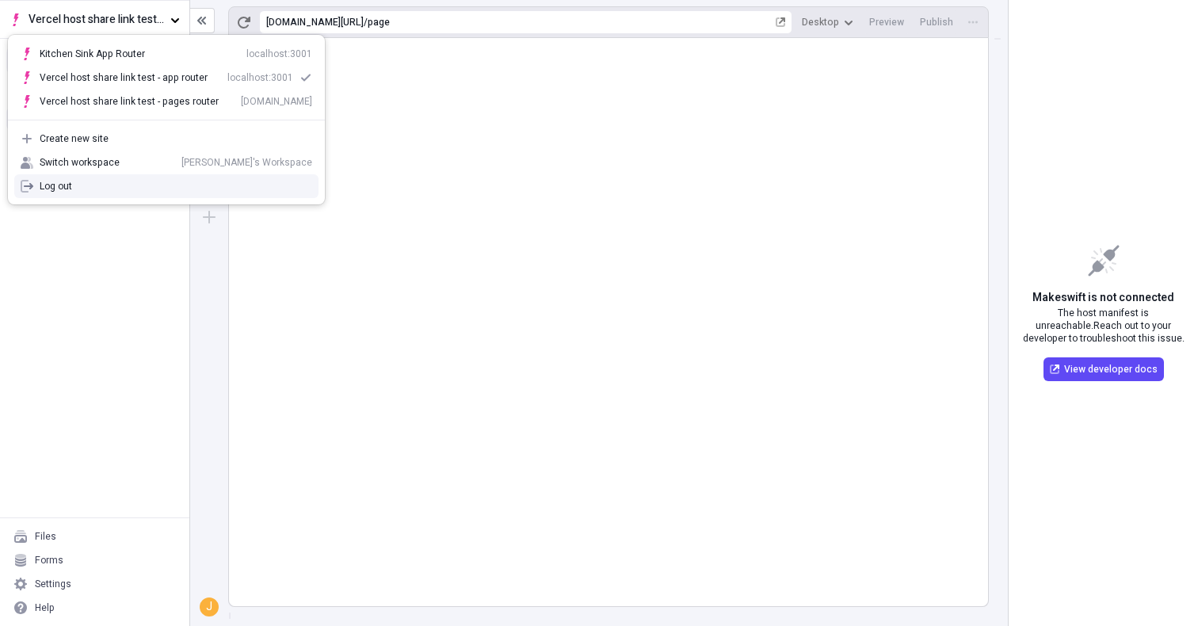
click at [185, 302] on div "Pages Untitled page" at bounding box center [94, 297] width 189 height 439
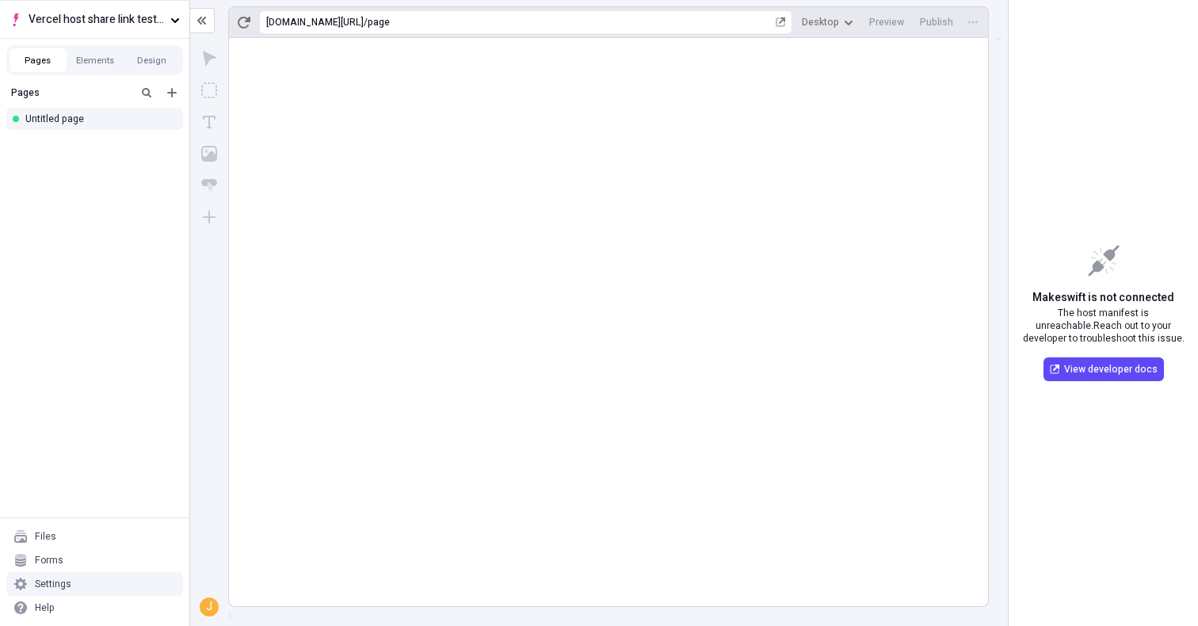
click at [77, 573] on div "Settings" at bounding box center [94, 584] width 177 height 24
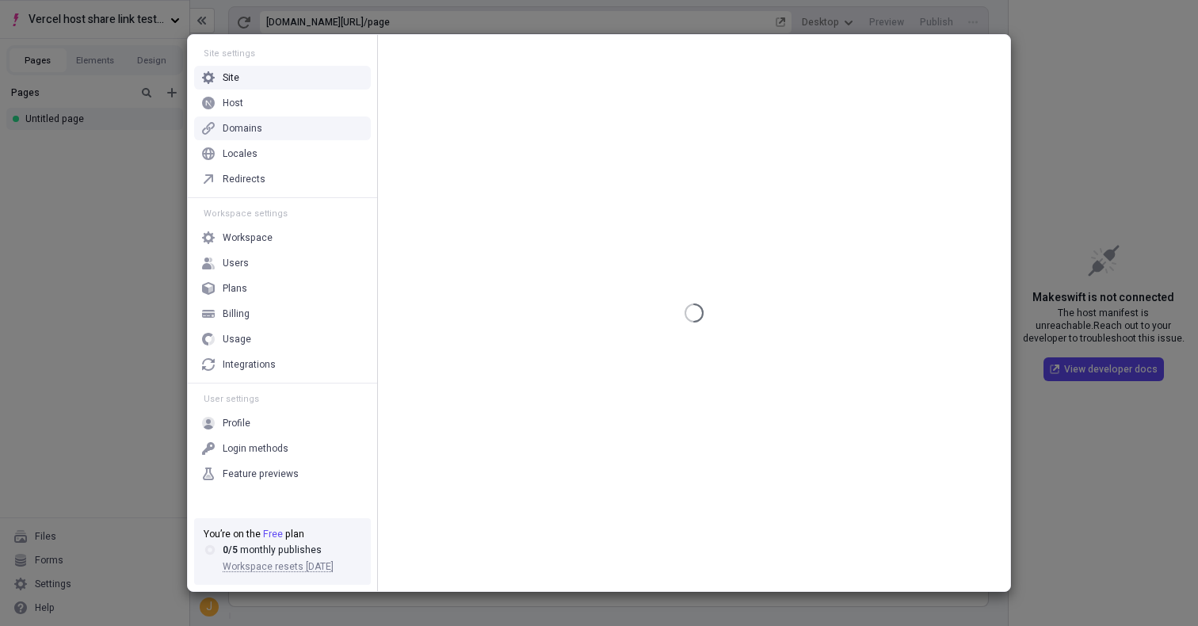
click at [258, 114] on div "Host" at bounding box center [282, 103] width 177 height 24
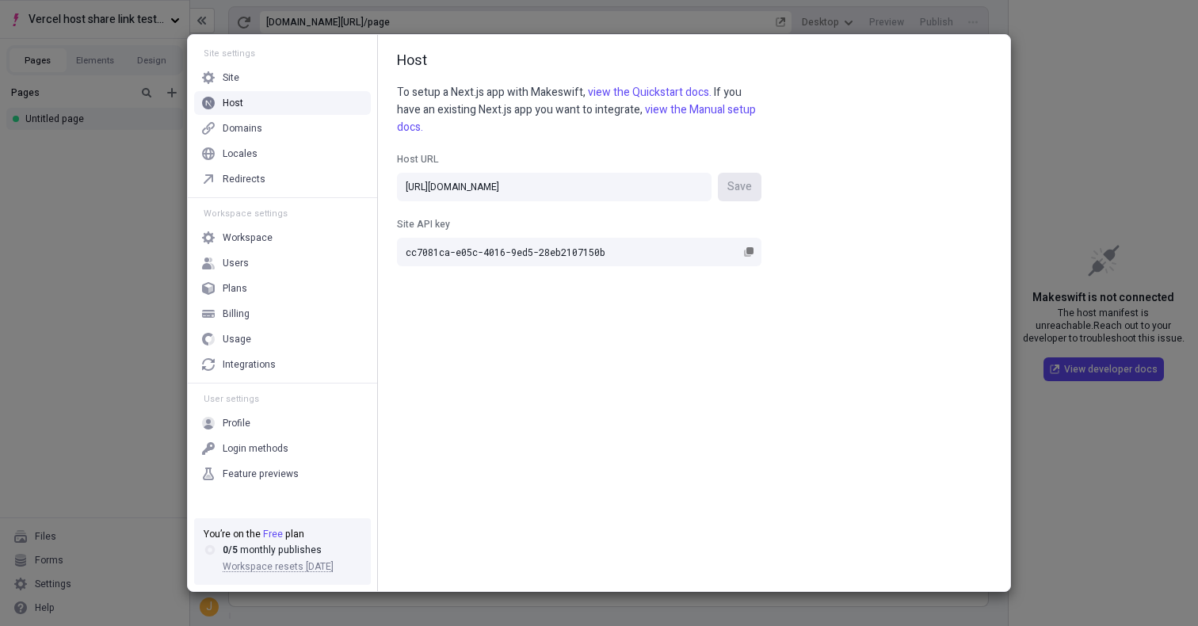
click at [541, 124] on p "To setup a Next.js app with Makeswift, view the Quickstart docs. If you have an…" at bounding box center [579, 110] width 365 height 52
click at [694, 189] on input "https://share-link-testing-quickstart-m9426t118.vercel.app/" at bounding box center [554, 187] width 315 height 29
click at [698, 144] on div "Host URL https://share-link-testing-quickstart-m9426t118.vercel.app/ Save Site …" at bounding box center [579, 201] width 365 height 130
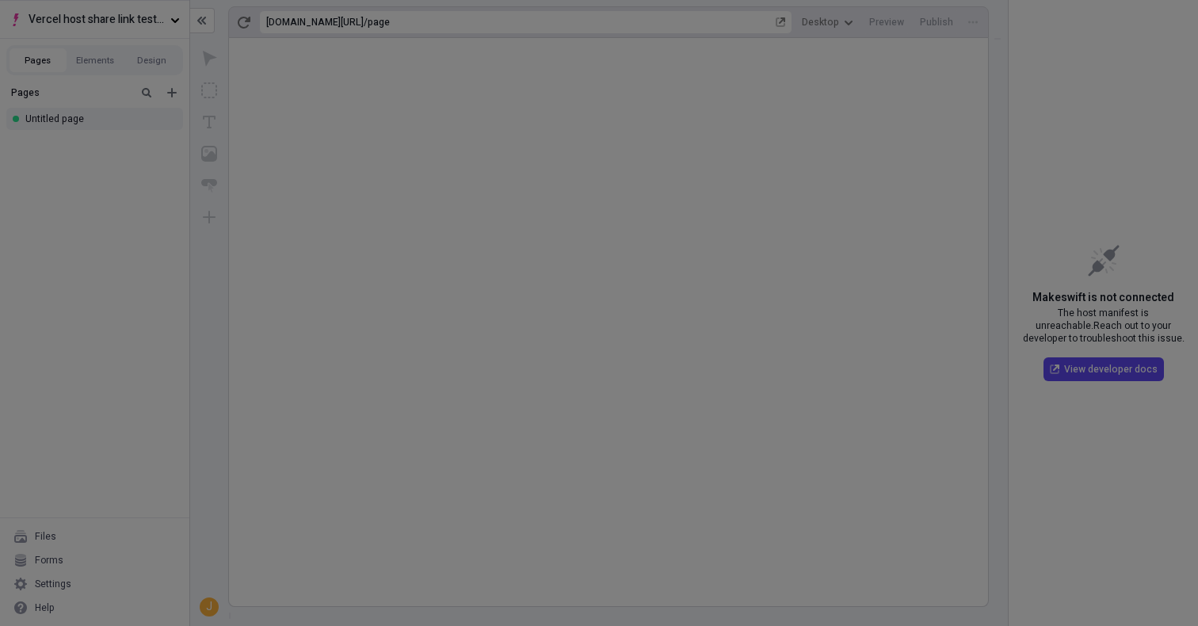
click at [160, 178] on div "Site settings Site Host Domains Locales Redirects Workspace settings Workspace …" at bounding box center [599, 313] width 1198 height 626
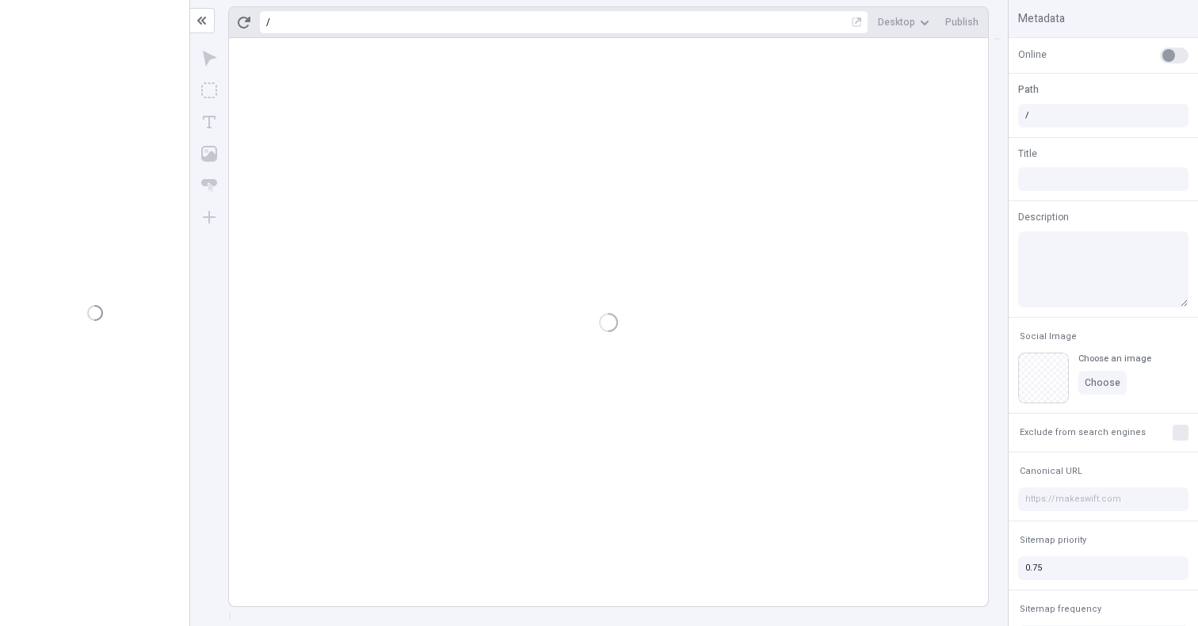
type input "/page"
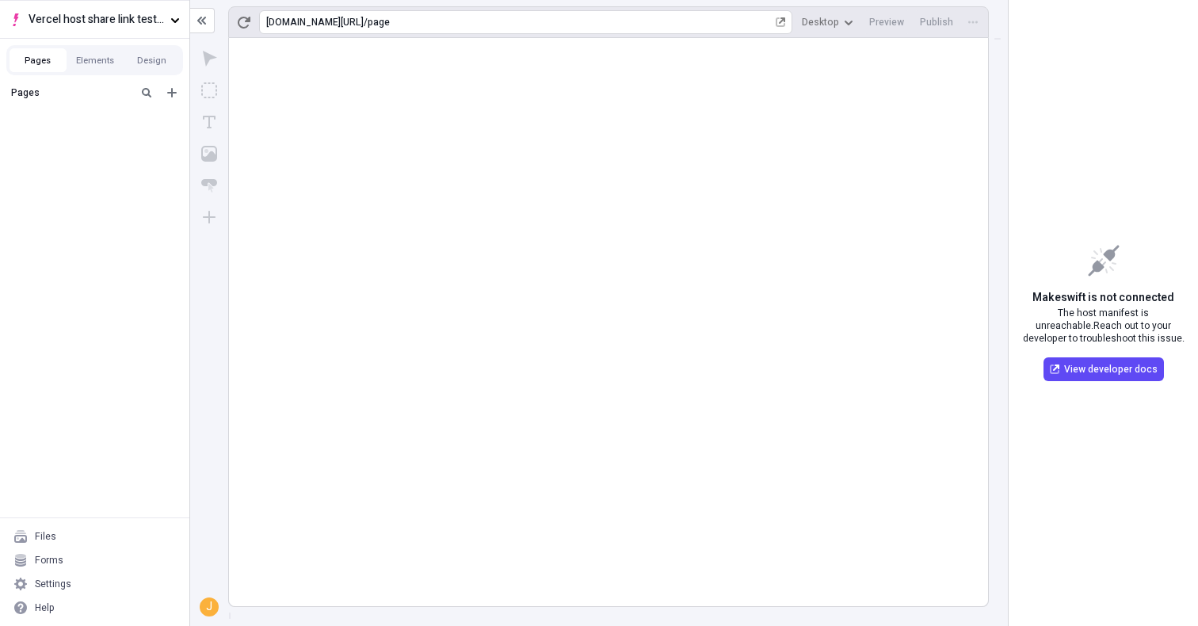
click at [602, 29] on div "[URL][DOMAIN_NAME] / page" at bounding box center [525, 22] width 533 height 24
click at [602, 29] on div "https://share-link-testing-quickstart-m9426t118.vercel.app / page" at bounding box center [528, 22] width 539 height 24
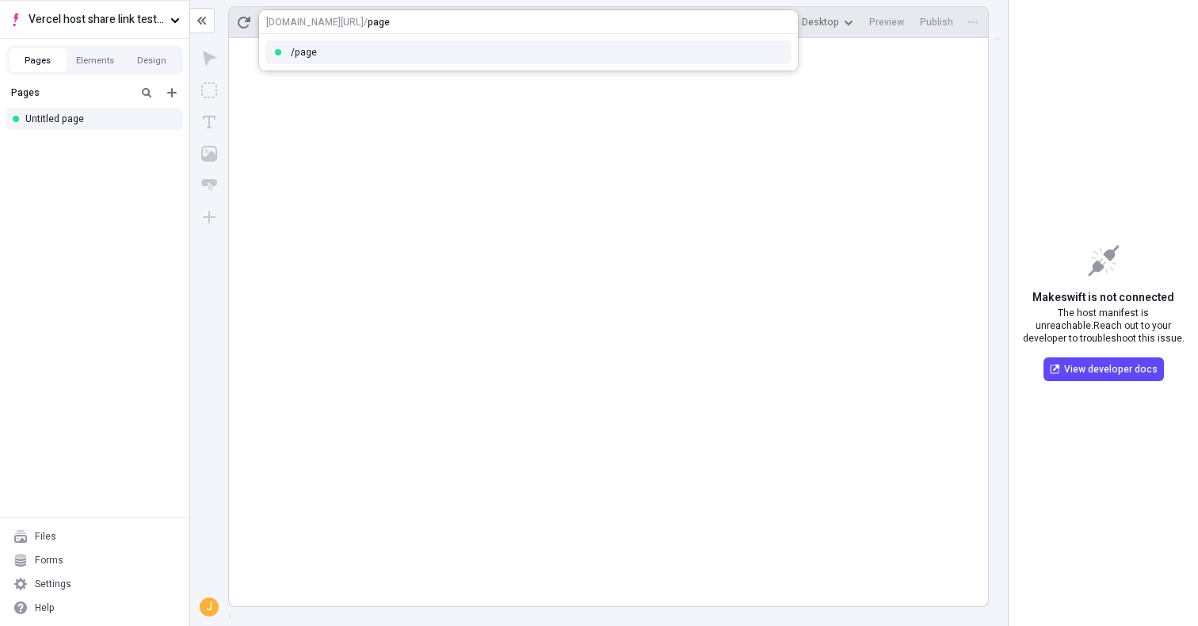
click at [364, 21] on div "[URL][DOMAIN_NAME]" at bounding box center [314, 22] width 97 height 13
click at [468, 254] on html "Vercel host share link test - app router Pages Elements Design Pages Untitled p…" at bounding box center [599, 313] width 1198 height 626
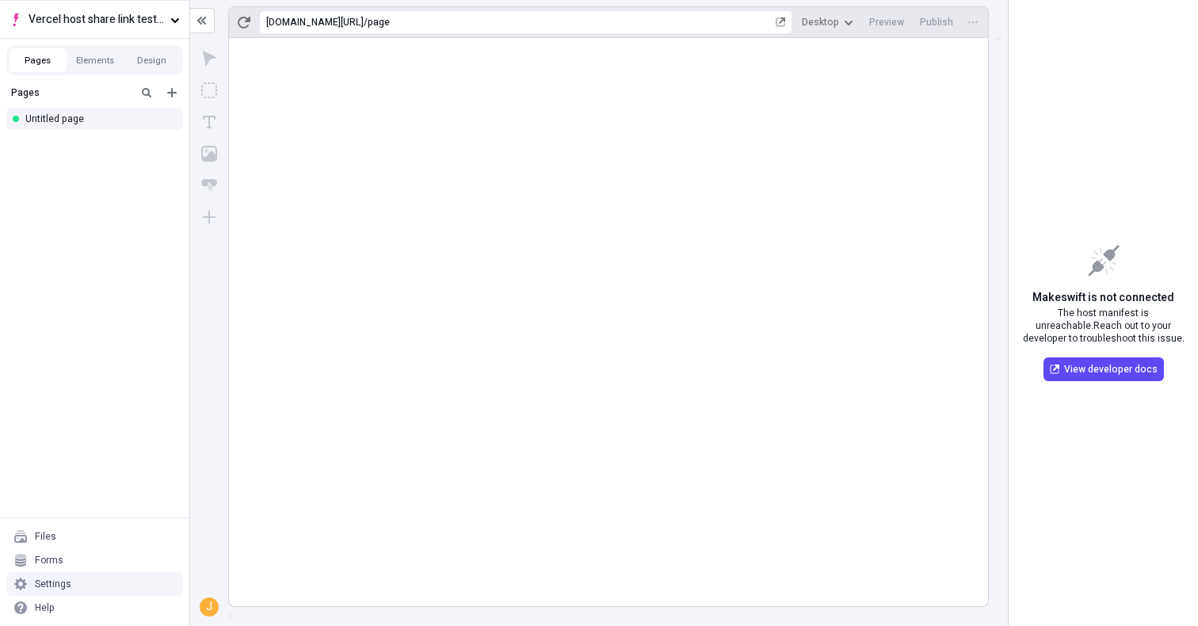
click at [78, 579] on div "Settings" at bounding box center [94, 584] width 177 height 24
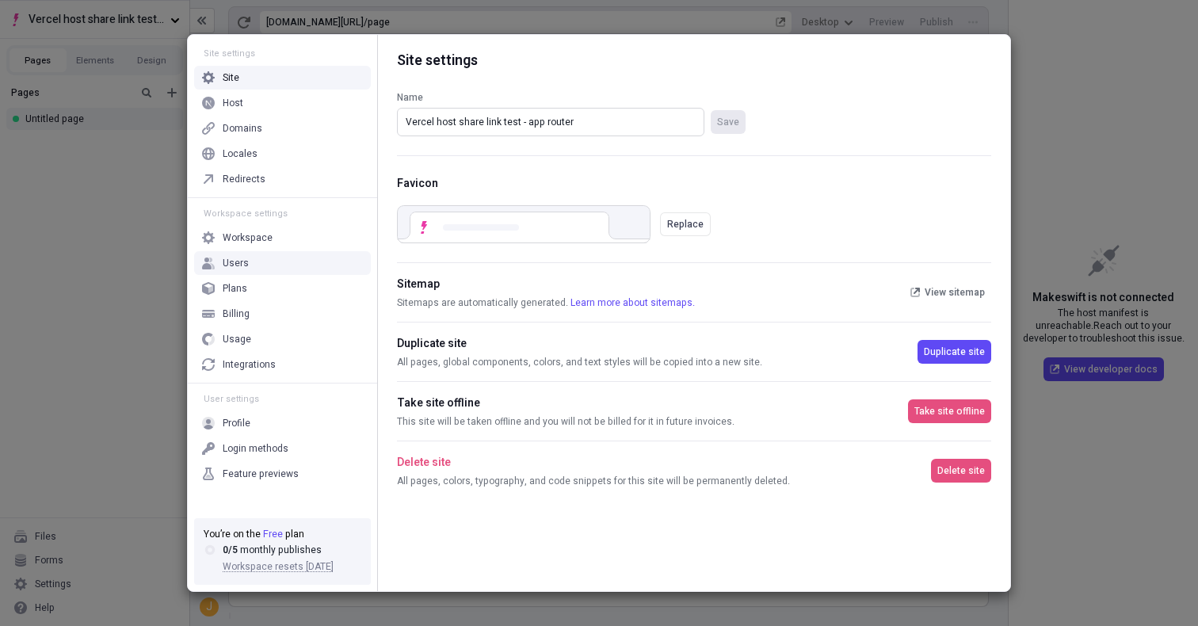
click at [636, 123] on input "Vercel host share link test - app router" at bounding box center [550, 122] width 307 height 29
click at [288, 105] on div "Host" at bounding box center [282, 103] width 177 height 24
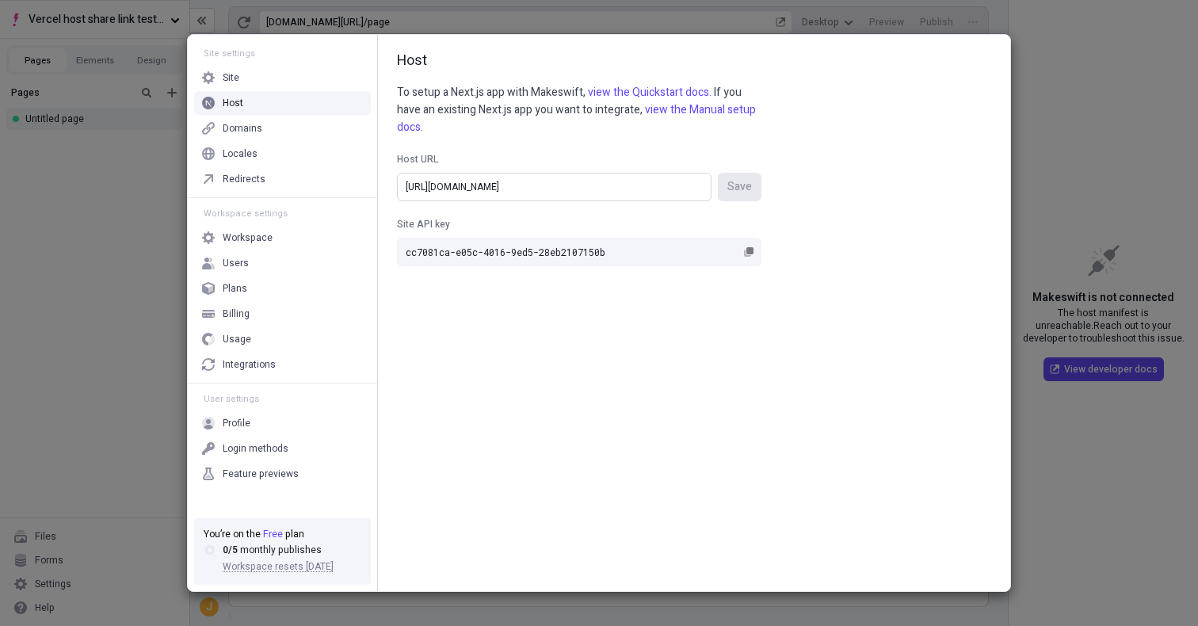
click at [590, 179] on input "[URL][DOMAIN_NAME]" at bounding box center [554, 187] width 315 height 29
type input "[URL]"
click at [755, 163] on div "Host URL" at bounding box center [579, 159] width 365 height 14
click at [712, 173] on input "http://localhost:3001" at bounding box center [554, 187] width 315 height 29
click at [755, 185] on button "Save" at bounding box center [740, 187] width 44 height 29
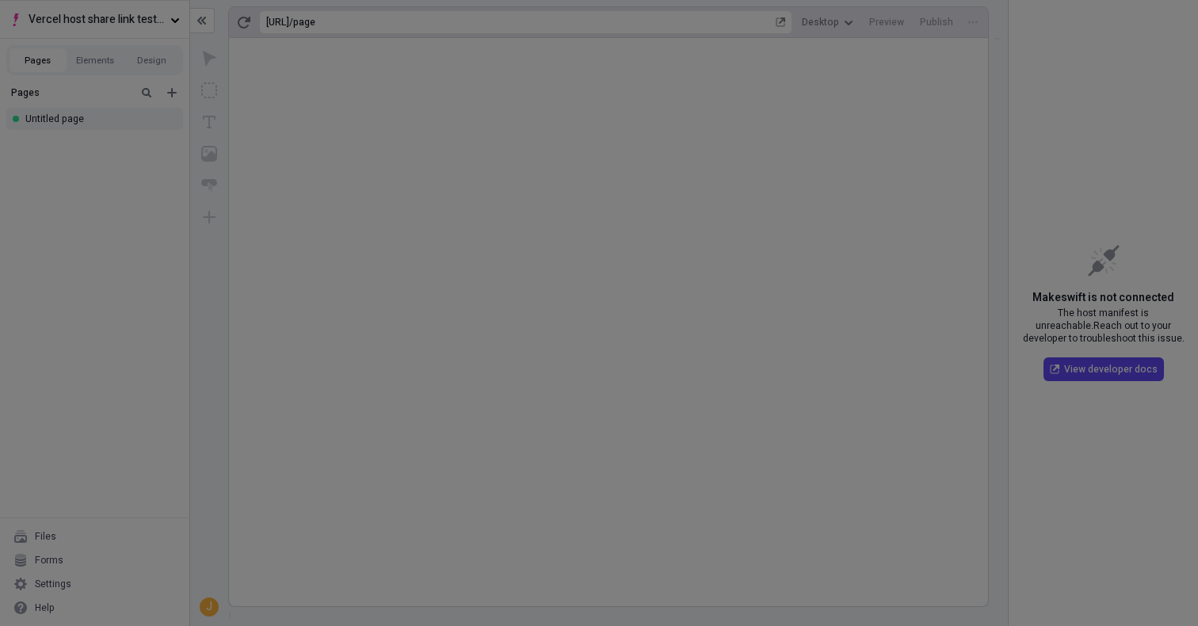
click at [1079, 130] on div "Site settings Site Host Domains Locales Redirects Workspace settings Workspace …" at bounding box center [599, 313] width 1198 height 626
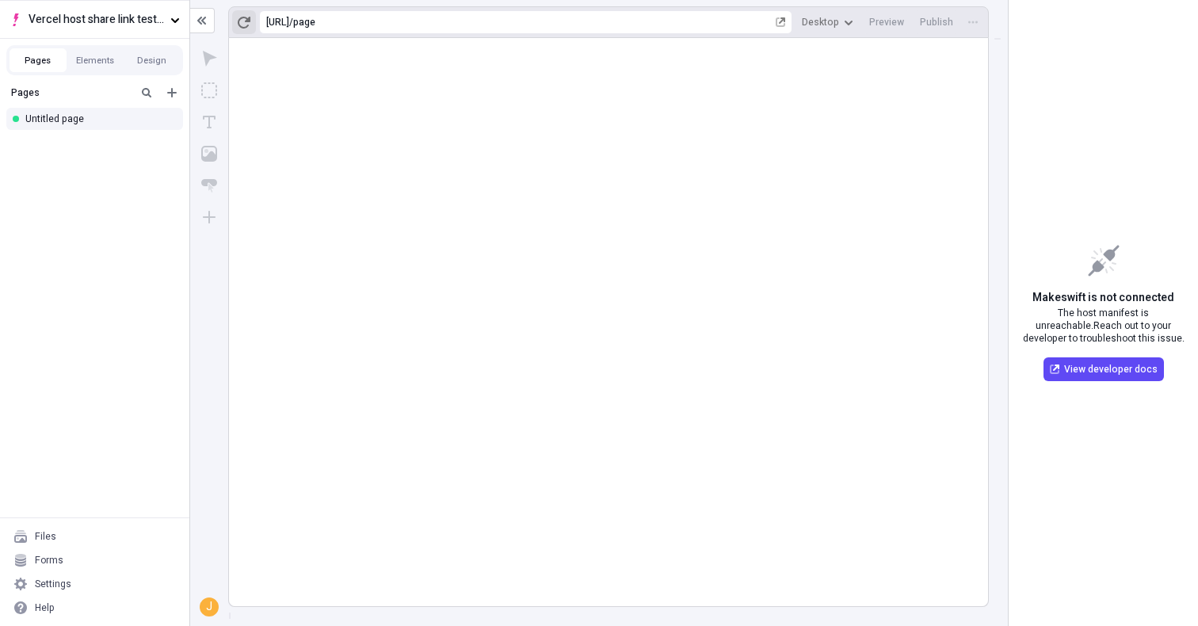
click at [253, 29] on button "button" at bounding box center [244, 22] width 24 height 24
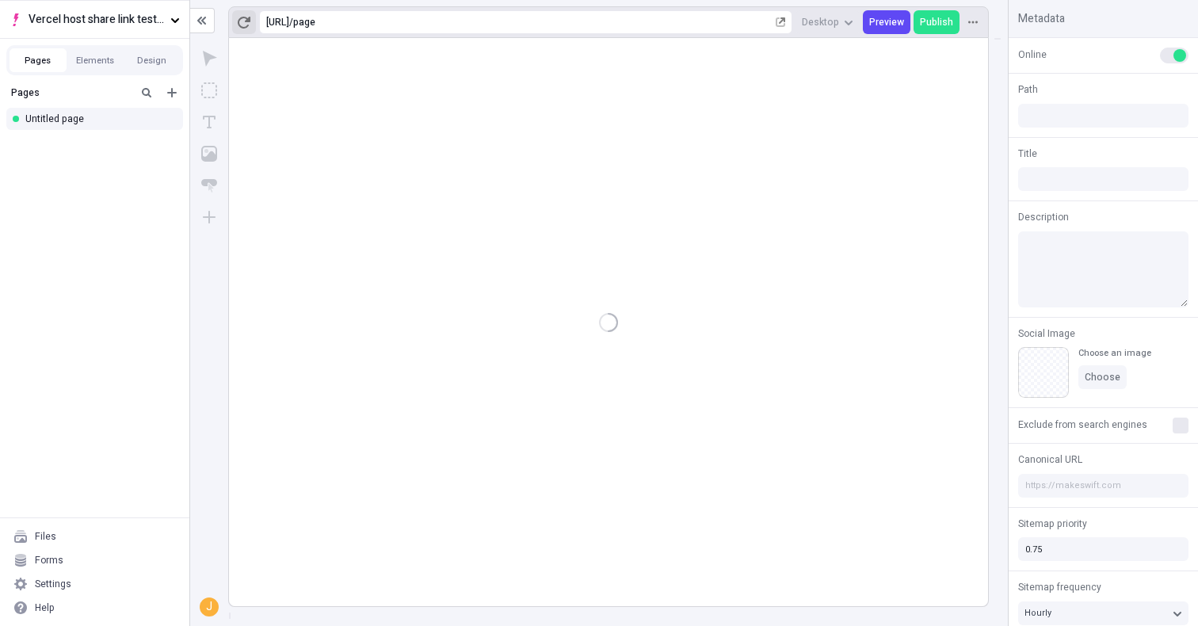
type input "/page"
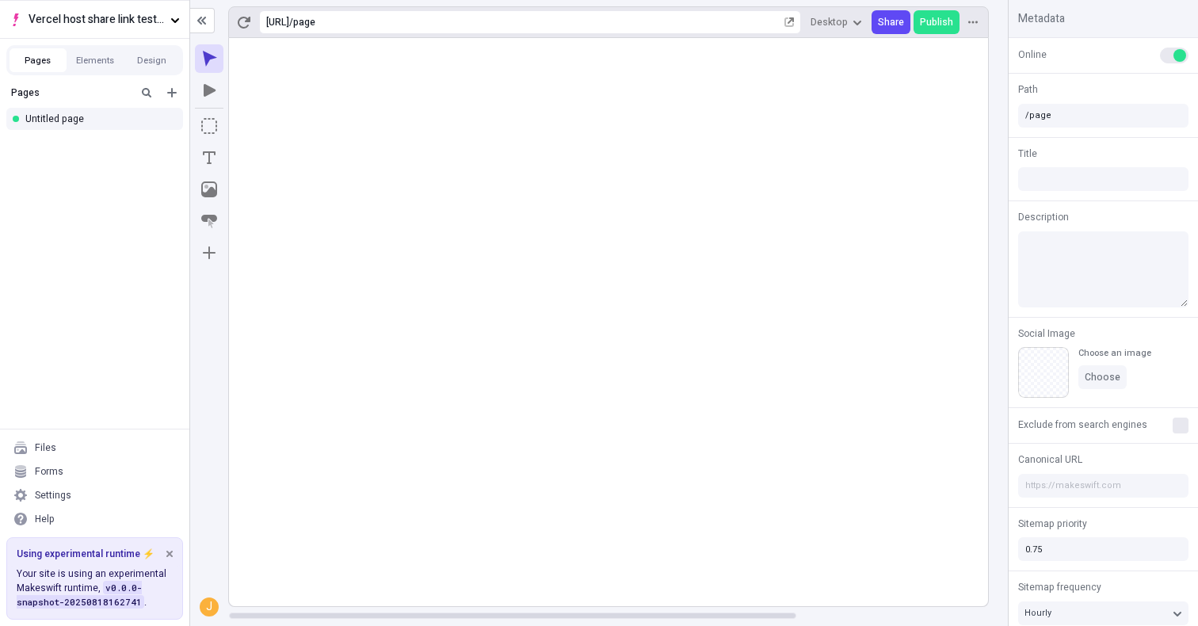
click at [284, 449] on rect at bounding box center [736, 322] width 1015 height 568
drag, startPoint x: 94, startPoint y: 568, endPoint x: 155, endPoint y: 590, distance: 65.7
click at [155, 590] on p "Your site is using an experimental Makeswift runtime, v 0.0.0-snapshot-20250818…" at bounding box center [95, 588] width 156 height 43
click at [171, 549] on button "Using experimental runtime ⚡️" at bounding box center [94, 552] width 175 height 29
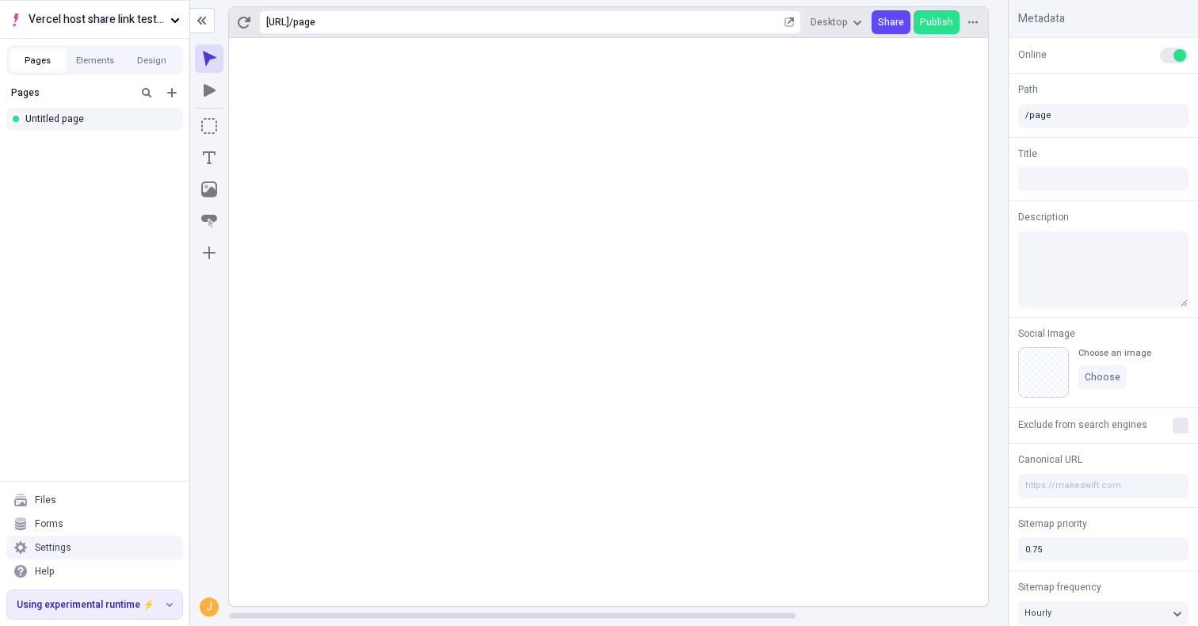
click at [517, 148] on rect at bounding box center [736, 322] width 1015 height 568
click at [418, 293] on rect at bounding box center [736, 322] width 1015 height 568
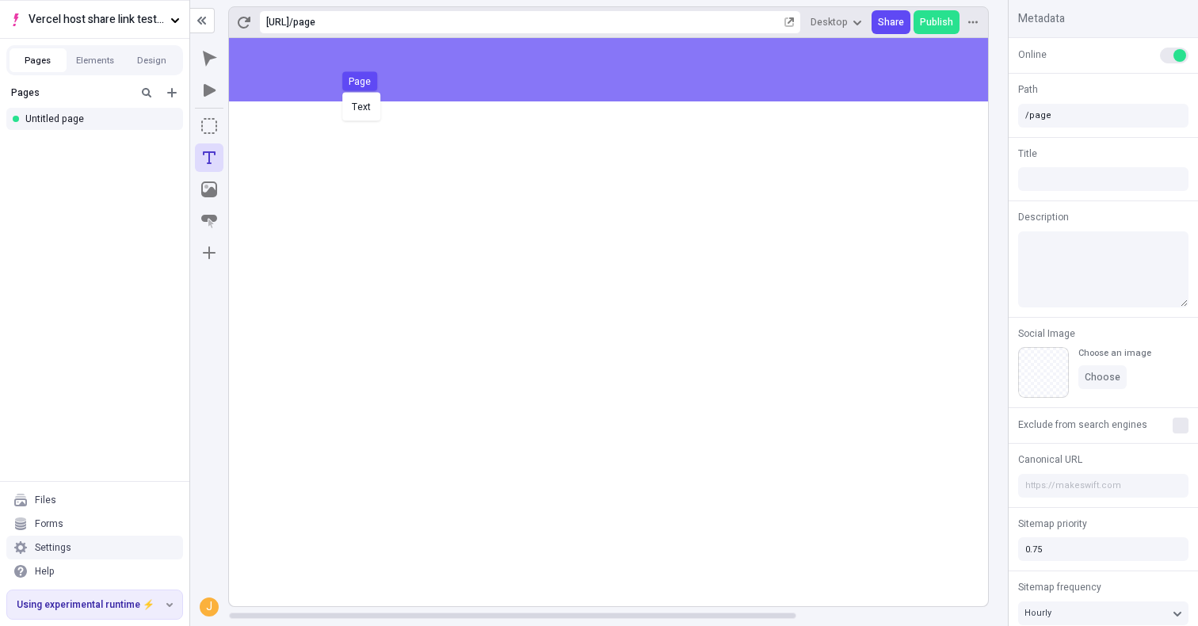
click at [374, 68] on body "Vercel host share link test - app router Pages Elements Design Pages Untitled p…" at bounding box center [599, 313] width 1198 height 626
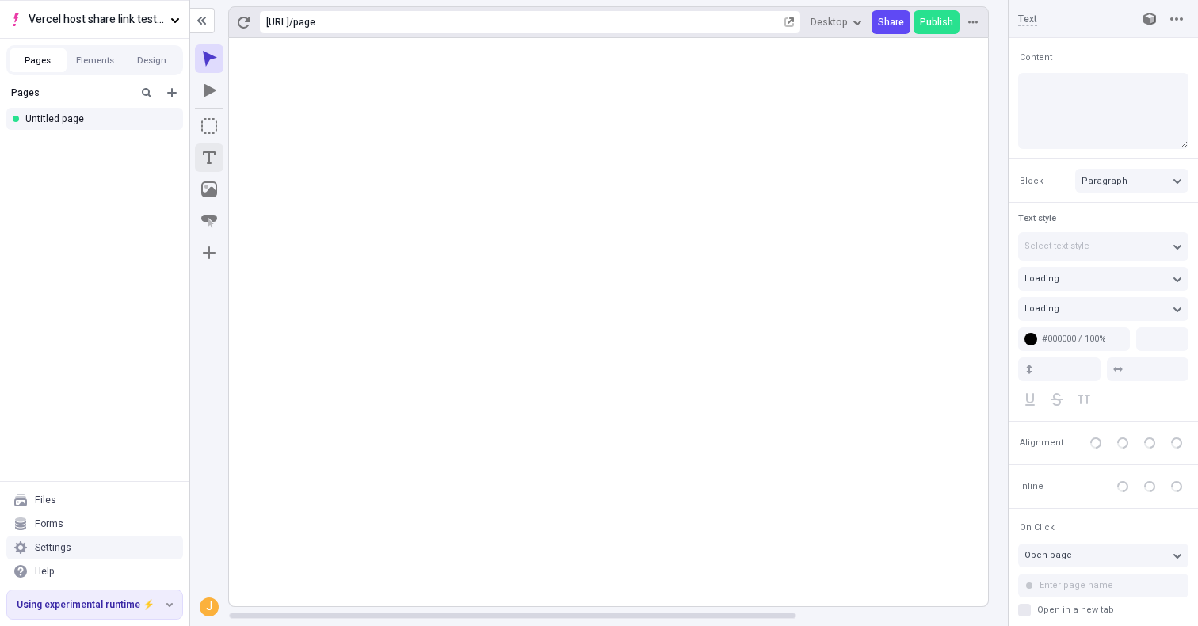
type input "18"
type input "1.5"
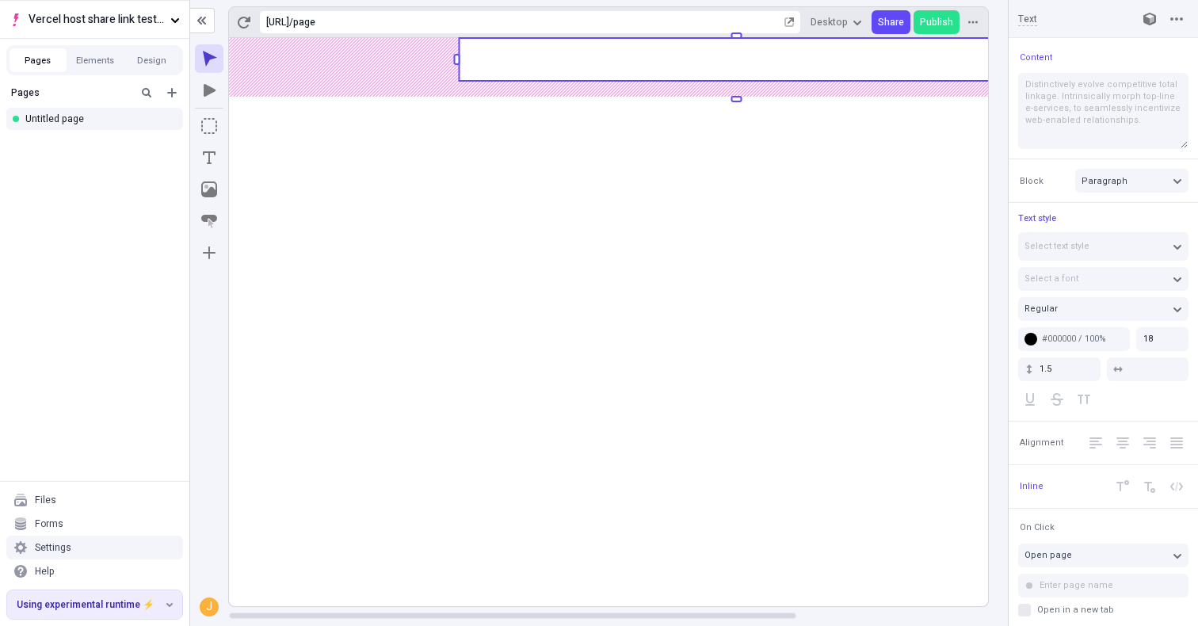
click at [574, 63] on rect at bounding box center [736, 59] width 555 height 43
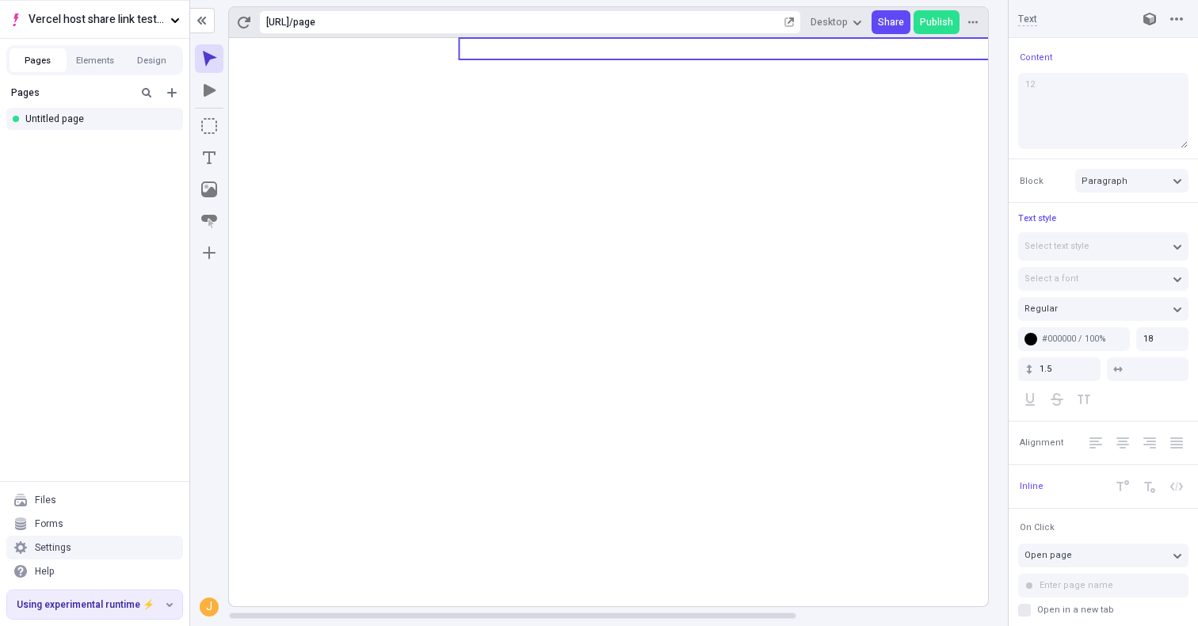
type textarea "1"
type textarea "Testing"
click at [588, 311] on icon at bounding box center [736, 322] width 1015 height 568
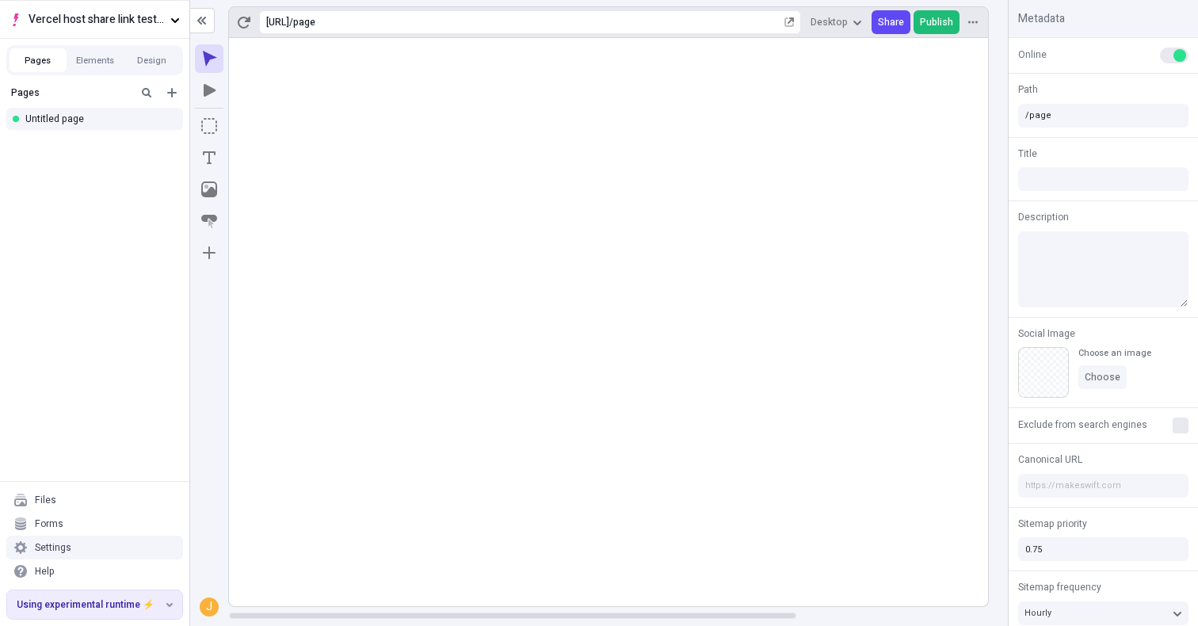
click at [955, 23] on button "Publish" at bounding box center [937, 22] width 46 height 24
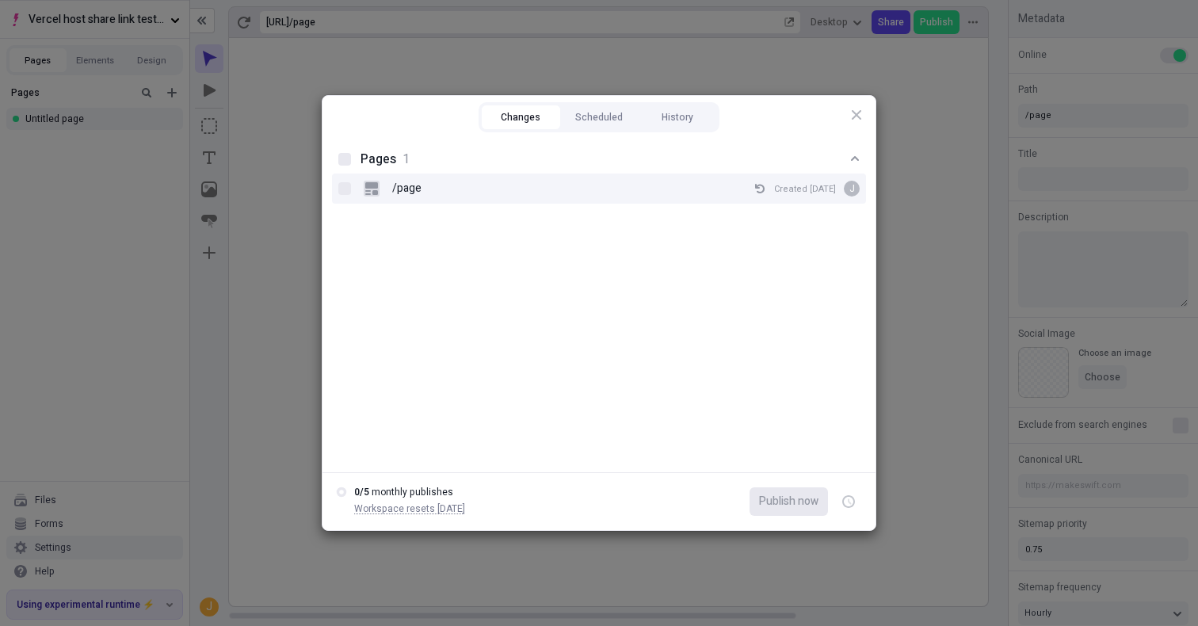
click at [463, 185] on div "/page Created Aug 18 J" at bounding box center [612, 189] width 496 height 24
click at [346, 189] on input "/page Created Aug 18 J" at bounding box center [345, 189] width 1 height 1
checkbox input "true"
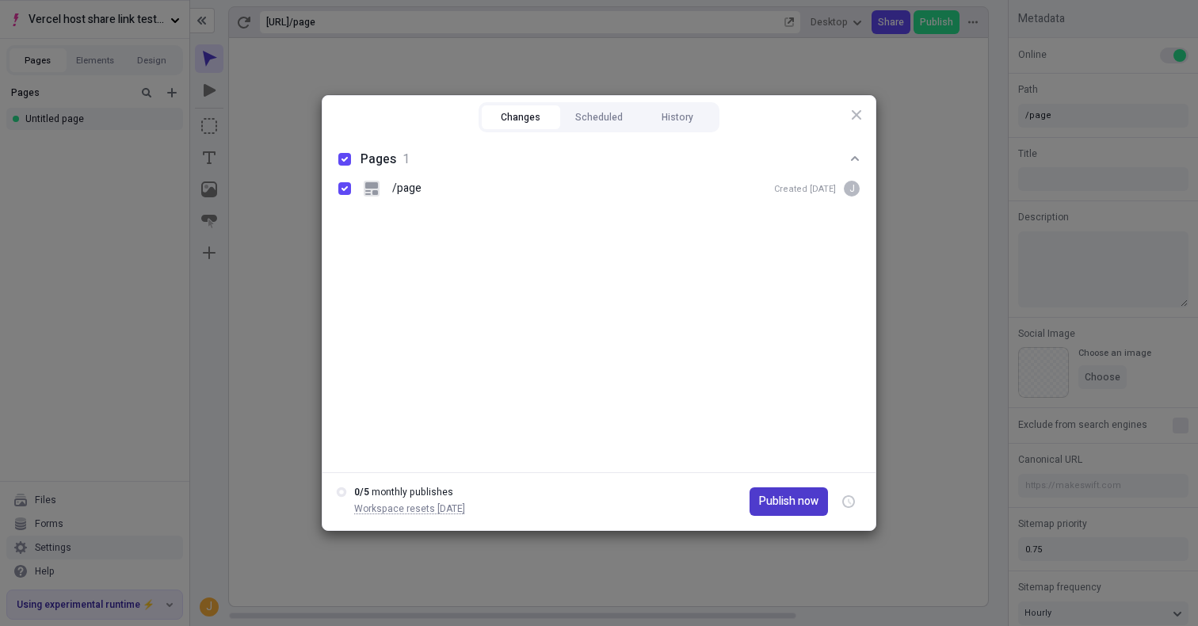
click at [781, 505] on span "Publish now" at bounding box center [788, 501] width 59 height 17
checkbox input "true"
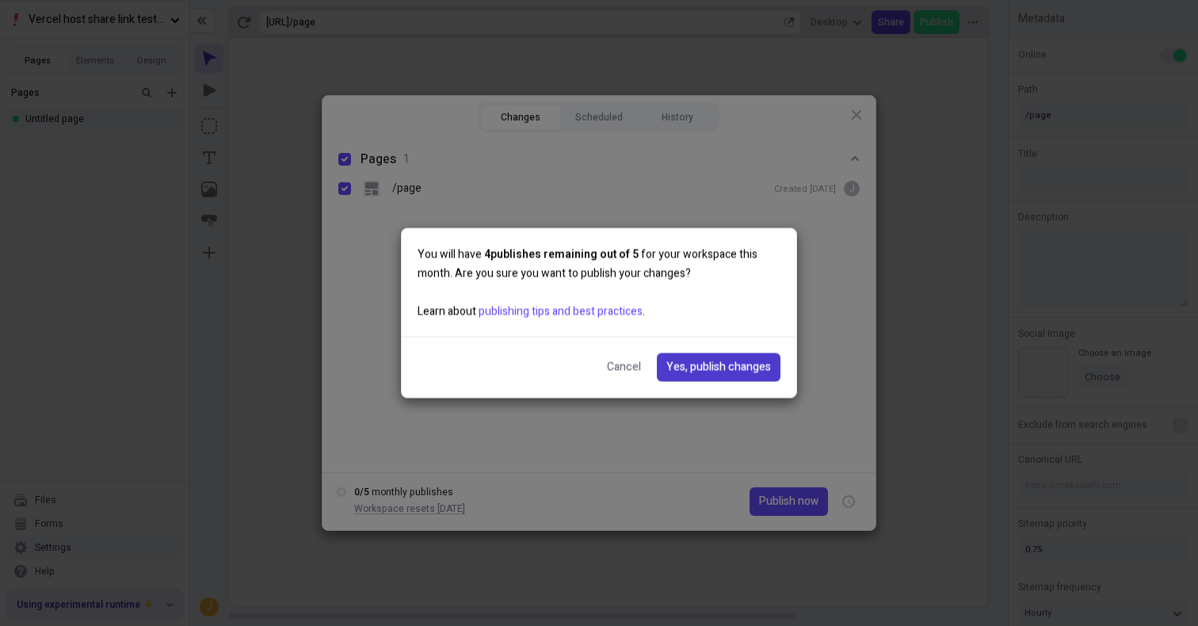
click at [720, 365] on span "Yes, publish changes" at bounding box center [718, 367] width 105 height 17
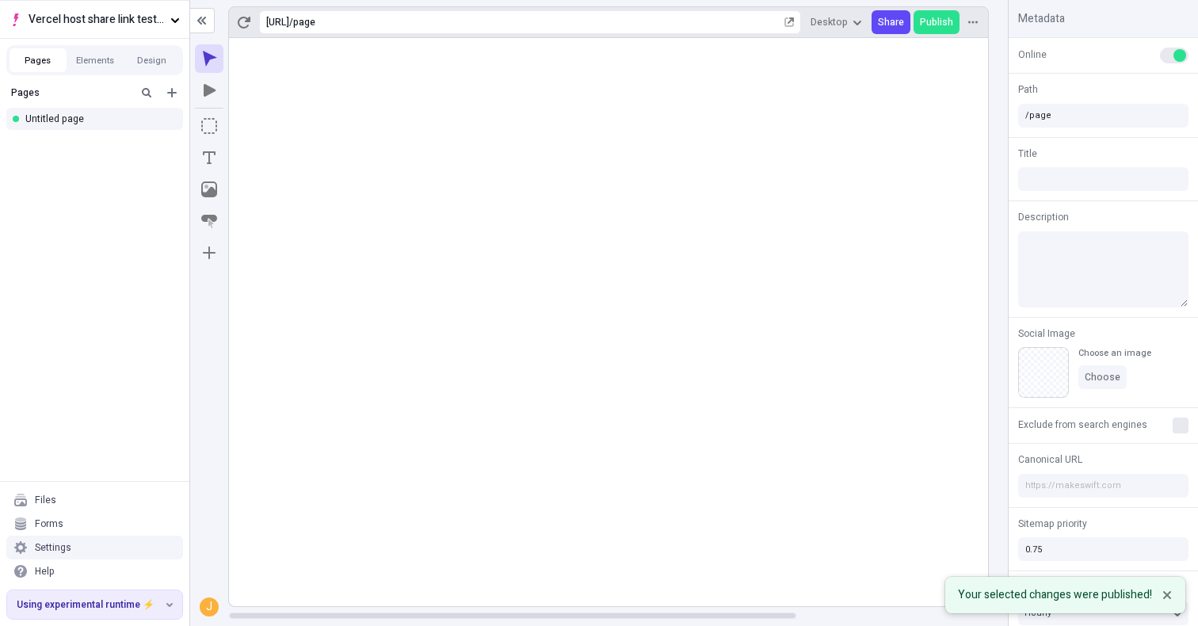
click at [375, 287] on rect at bounding box center [736, 322] width 1015 height 568
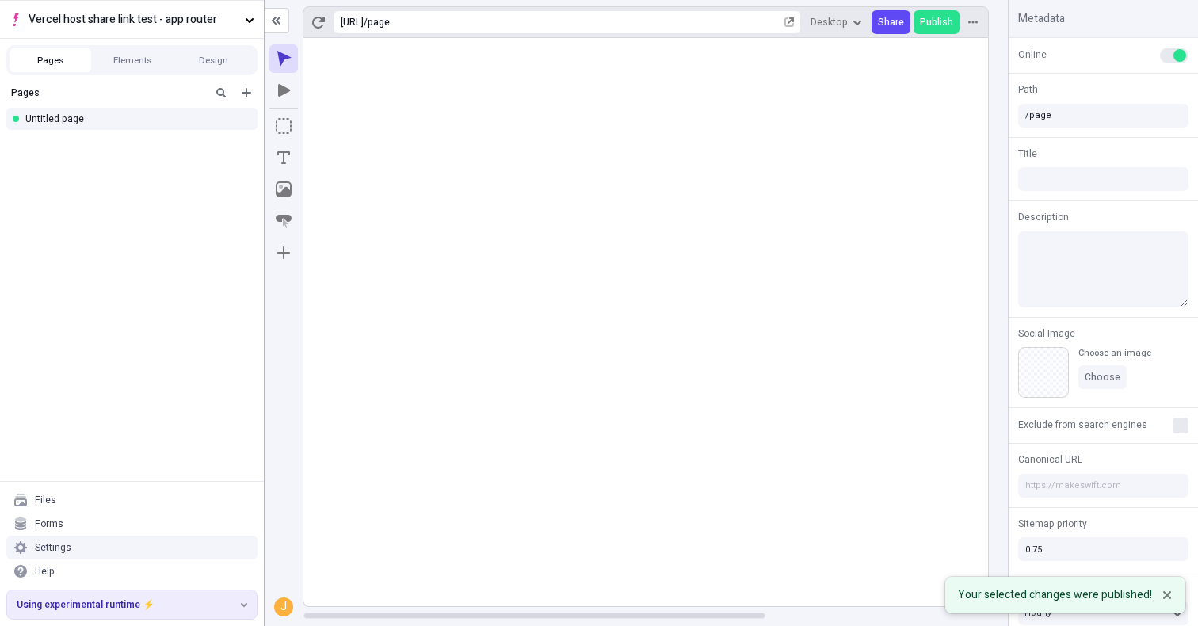
click at [262, 247] on div at bounding box center [264, 313] width 143 height 625
click at [515, 220] on rect at bounding box center [811, 322] width 1015 height 568
click at [434, 172] on rect at bounding box center [811, 322] width 1015 height 568
click at [106, 552] on div "Settings" at bounding box center [131, 548] width 251 height 24
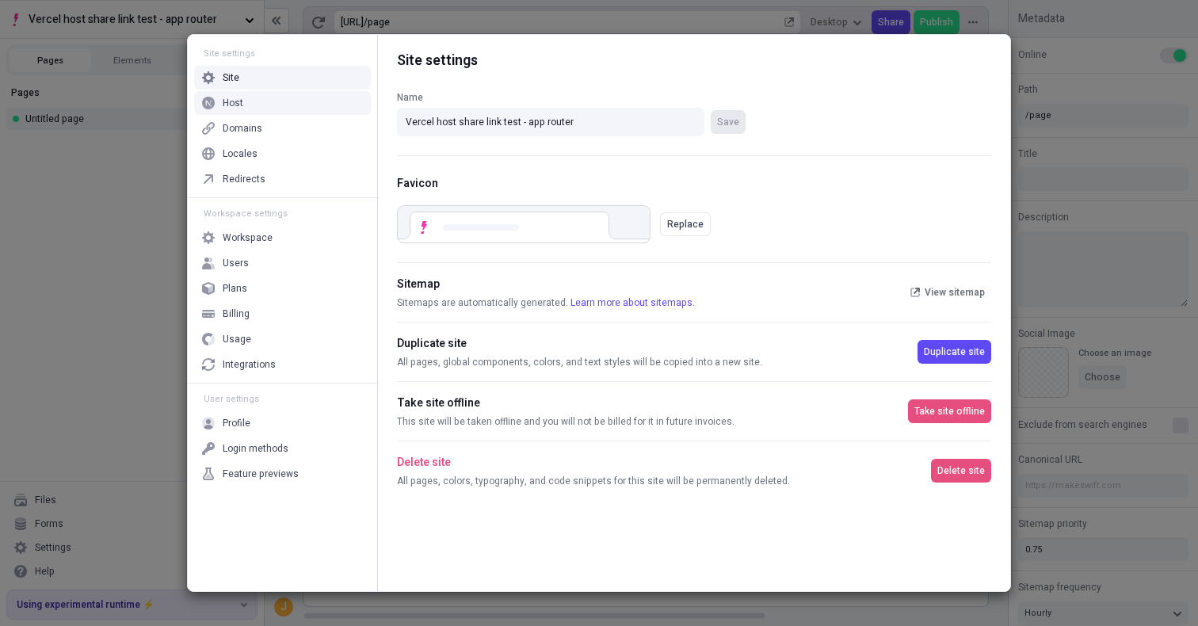
click at [274, 90] on div "Site settings Site Host Domains Locales Redirects" at bounding box center [282, 117] width 189 height 159
click at [277, 102] on div "Host" at bounding box center [282, 103] width 177 height 24
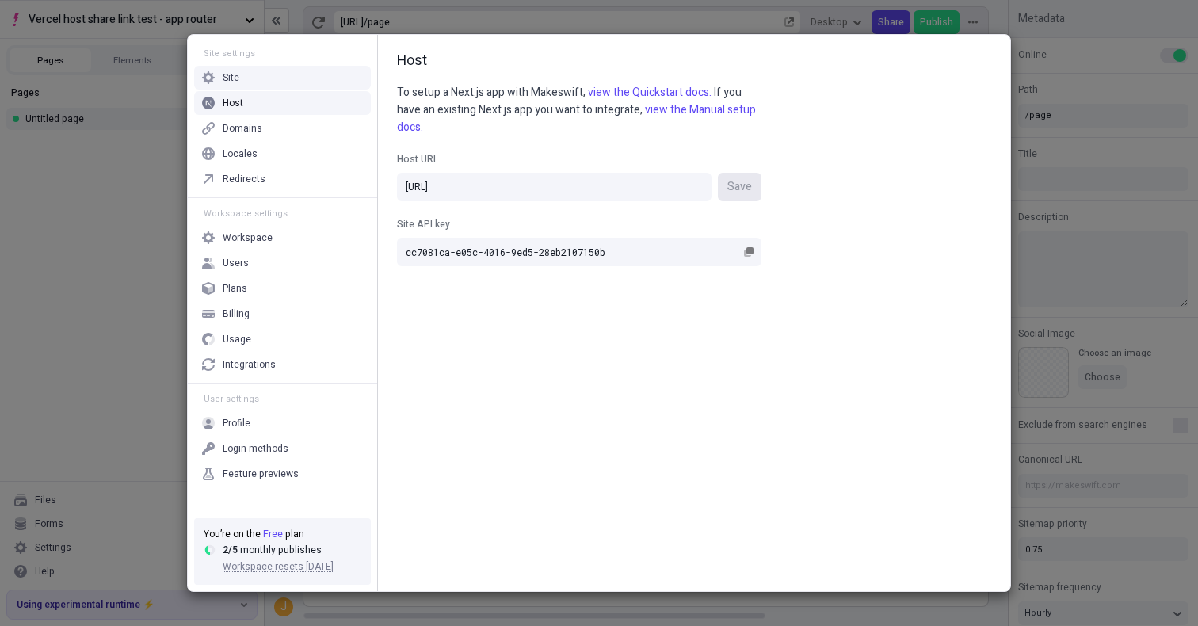
click at [313, 81] on div "Site" at bounding box center [282, 78] width 177 height 24
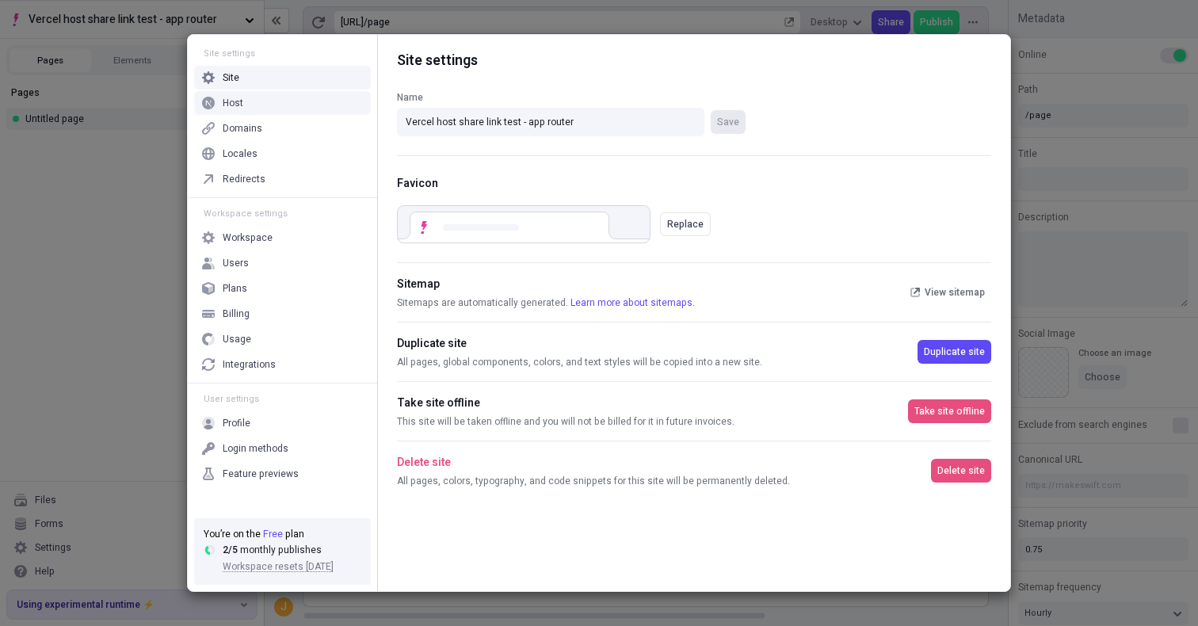
click at [304, 100] on div "Host" at bounding box center [282, 103] width 177 height 24
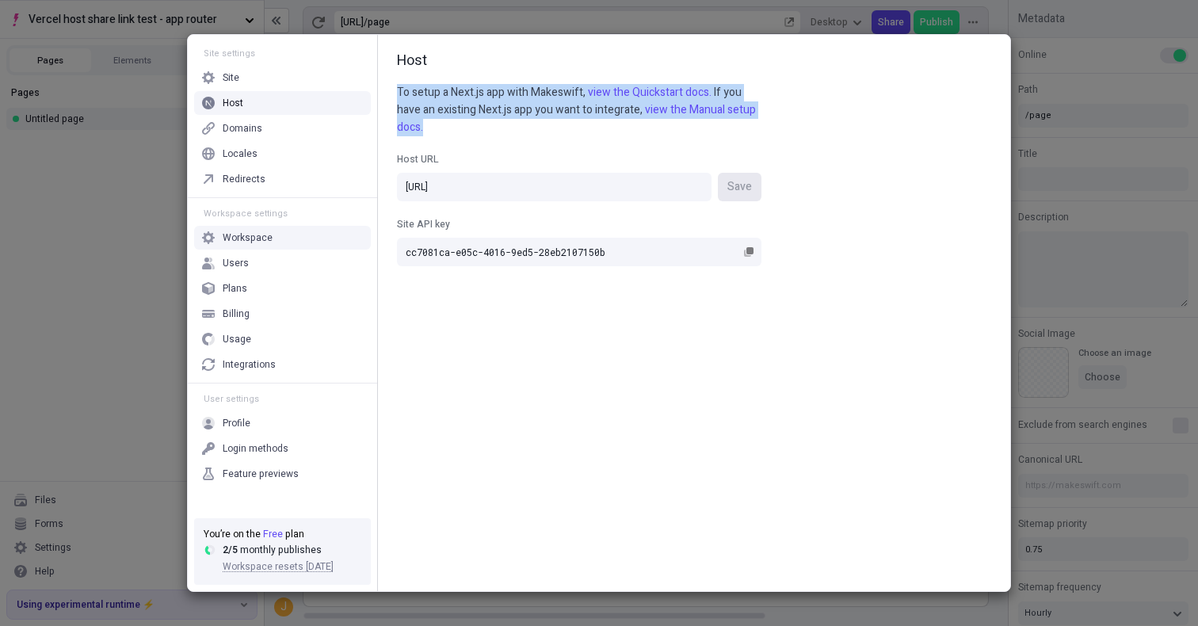
drag, startPoint x: 473, startPoint y: 82, endPoint x: 569, endPoint y: 125, distance: 105.0
click at [569, 125] on div "Host To setup a Next.js app with Makeswift, view the Quickstart docs. If you ha…" at bounding box center [694, 313] width 632 height 556
click at [569, 125] on p "To setup a Next.js app with Makeswift, view the Quickstart docs. If you have an…" at bounding box center [579, 110] width 365 height 52
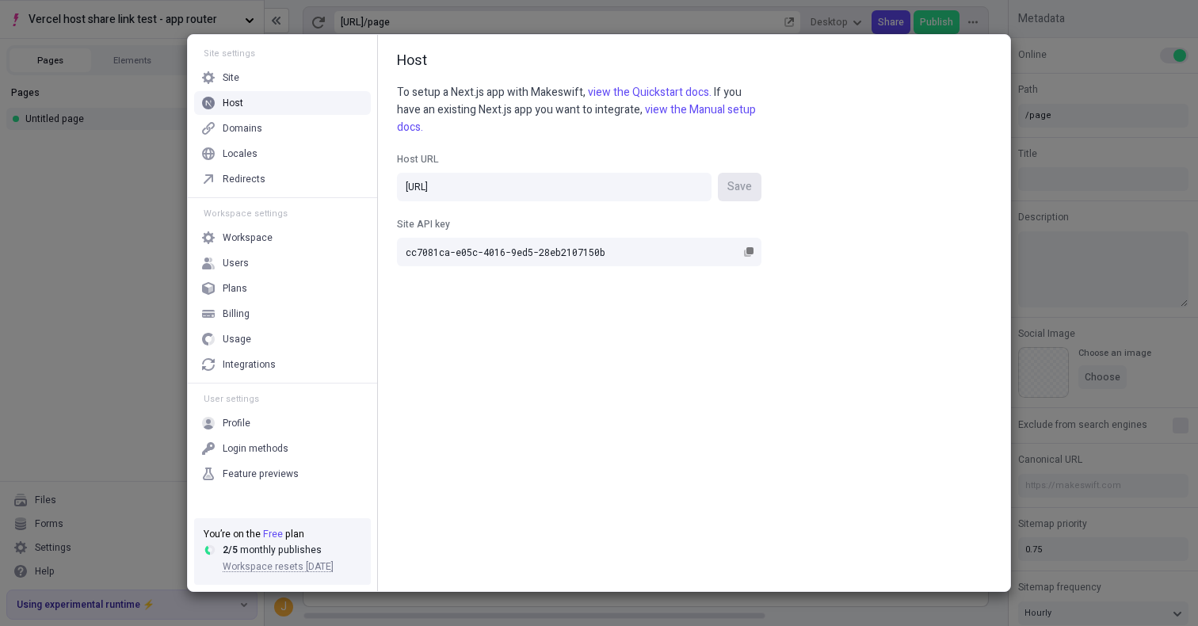
drag, startPoint x: 495, startPoint y: 70, endPoint x: 509, endPoint y: 83, distance: 19.6
click at [502, 78] on div "Host To setup a Next.js app with Makeswift, view the Quickstart docs. If you ha…" at bounding box center [694, 313] width 632 height 556
click at [548, 197] on input "http://localhost:3001/" at bounding box center [554, 187] width 315 height 29
paste input "share-link-testing-quickstart-m9426t118.vercel.app"
click at [735, 192] on span "Save" at bounding box center [739, 186] width 25 height 17
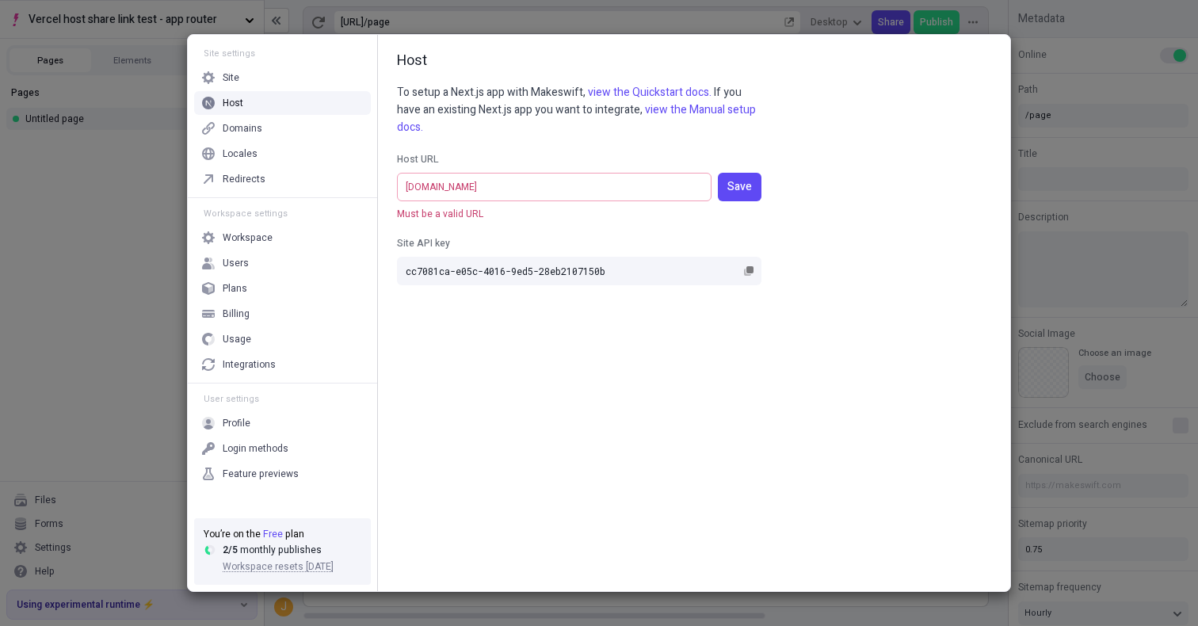
click at [402, 178] on input "share-link-testing-quickstart-m9426t118.vercel.app" at bounding box center [554, 187] width 315 height 29
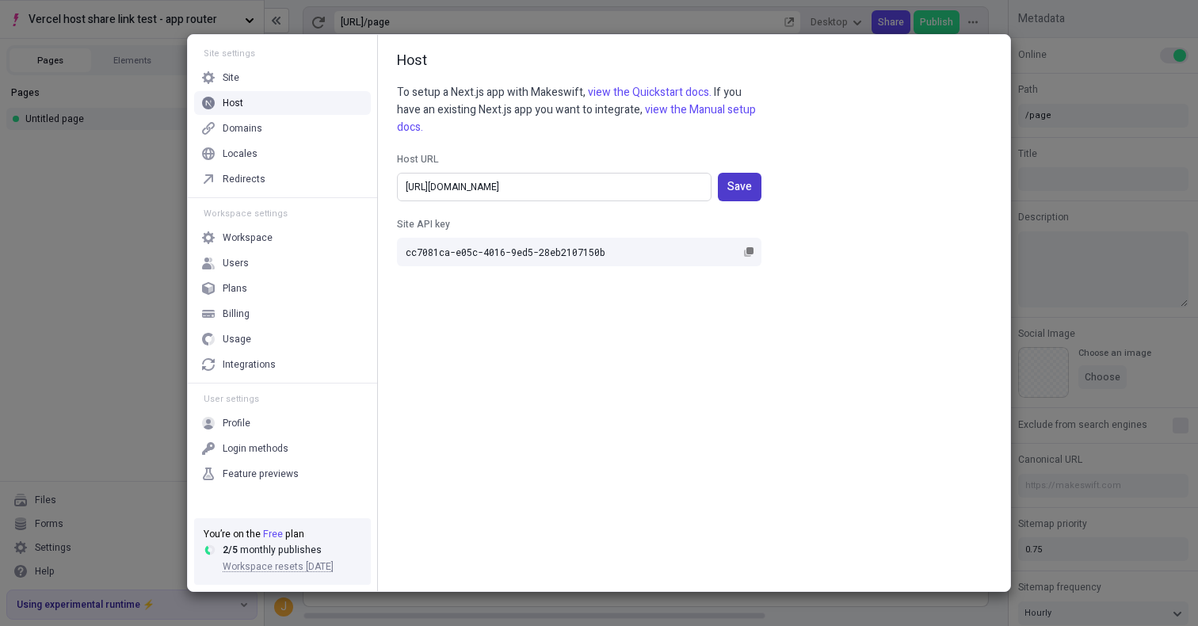
type input "[URL][DOMAIN_NAME]"
click at [743, 185] on span "Save" at bounding box center [739, 186] width 25 height 17
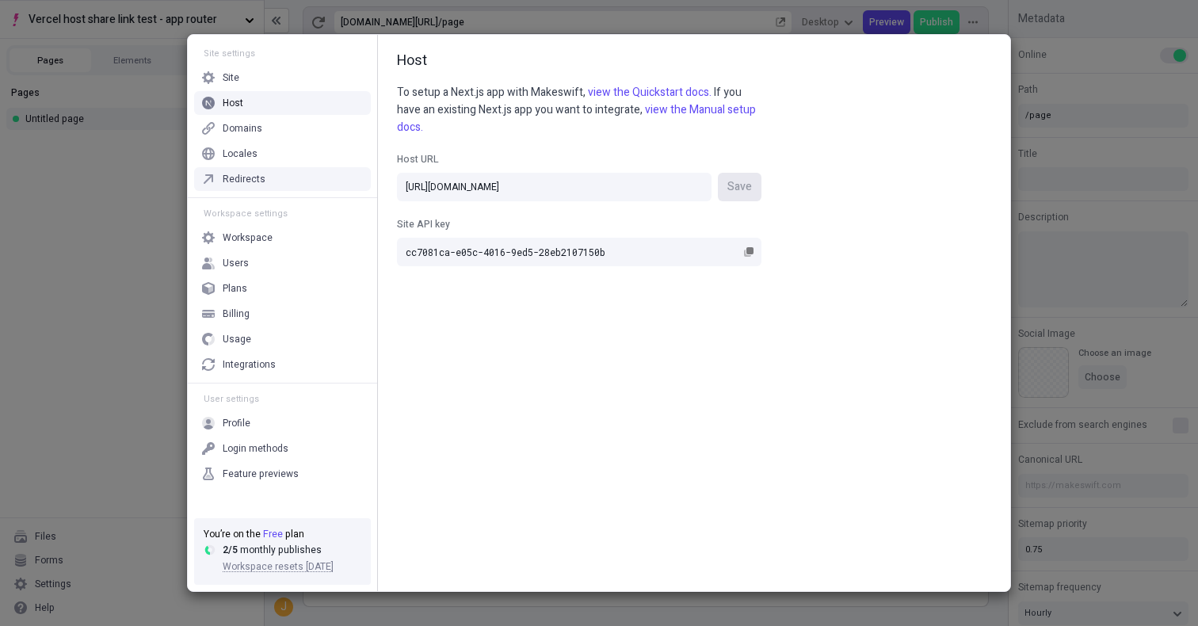
click at [116, 254] on div "Site settings Site Host Domains Locales Redirects Workspace settings Workspace …" at bounding box center [599, 313] width 1198 height 626
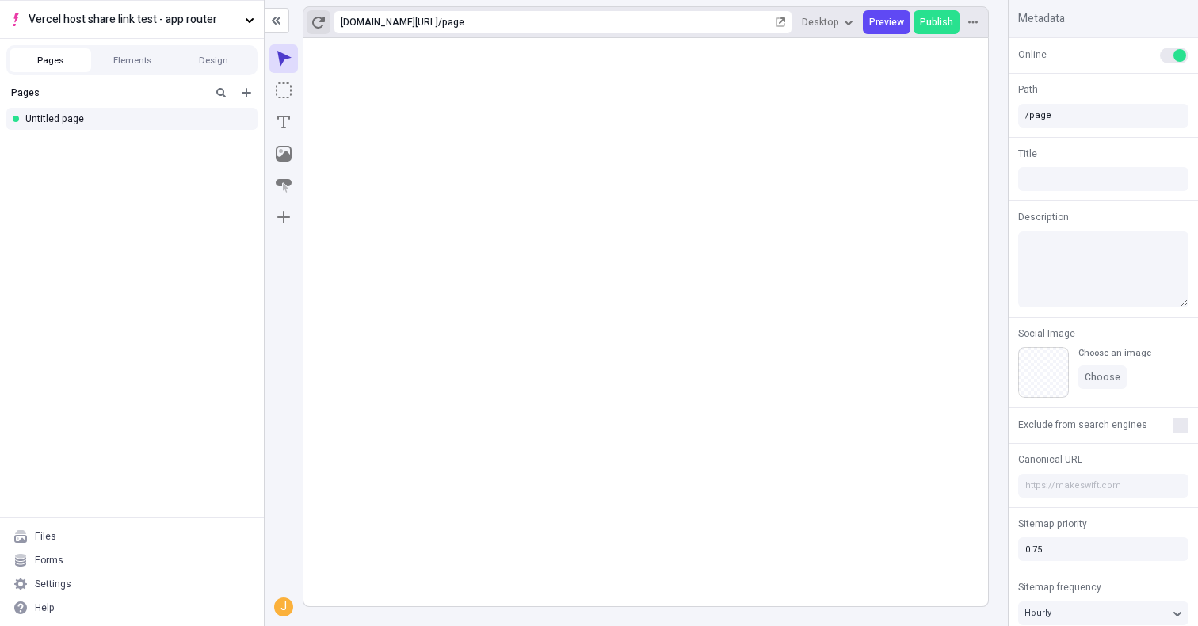
click at [318, 21] on icon "button" at bounding box center [318, 22] width 13 height 13
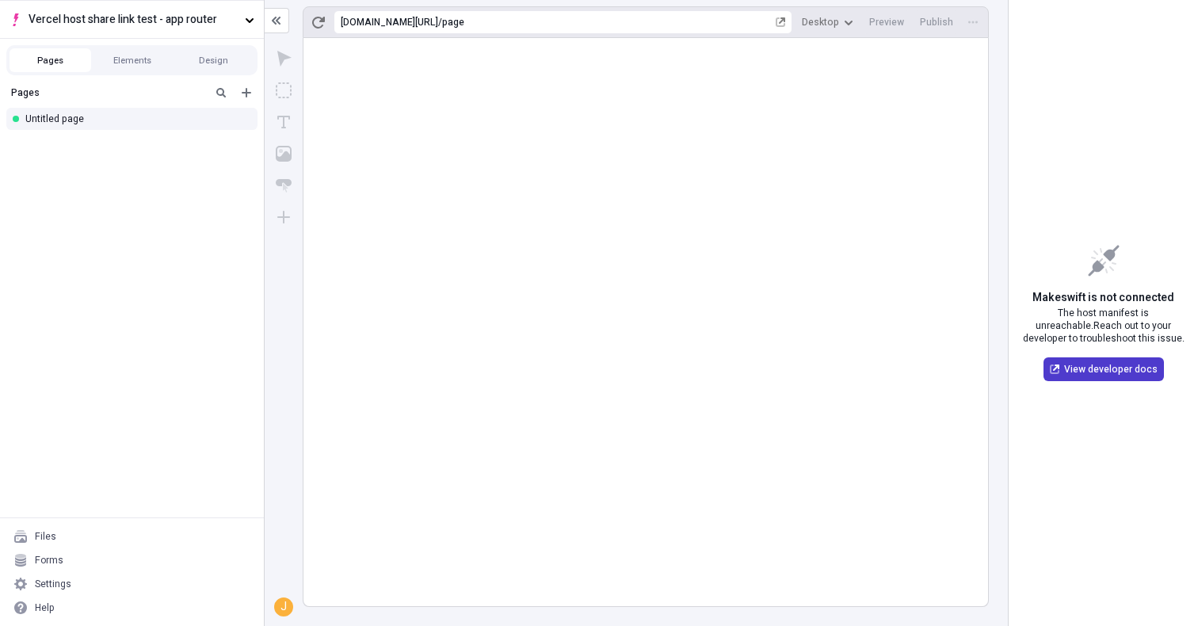
click at [1105, 365] on link "View developer docs" at bounding box center [1104, 369] width 120 height 24
click at [82, 599] on div "Help" at bounding box center [131, 608] width 251 height 24
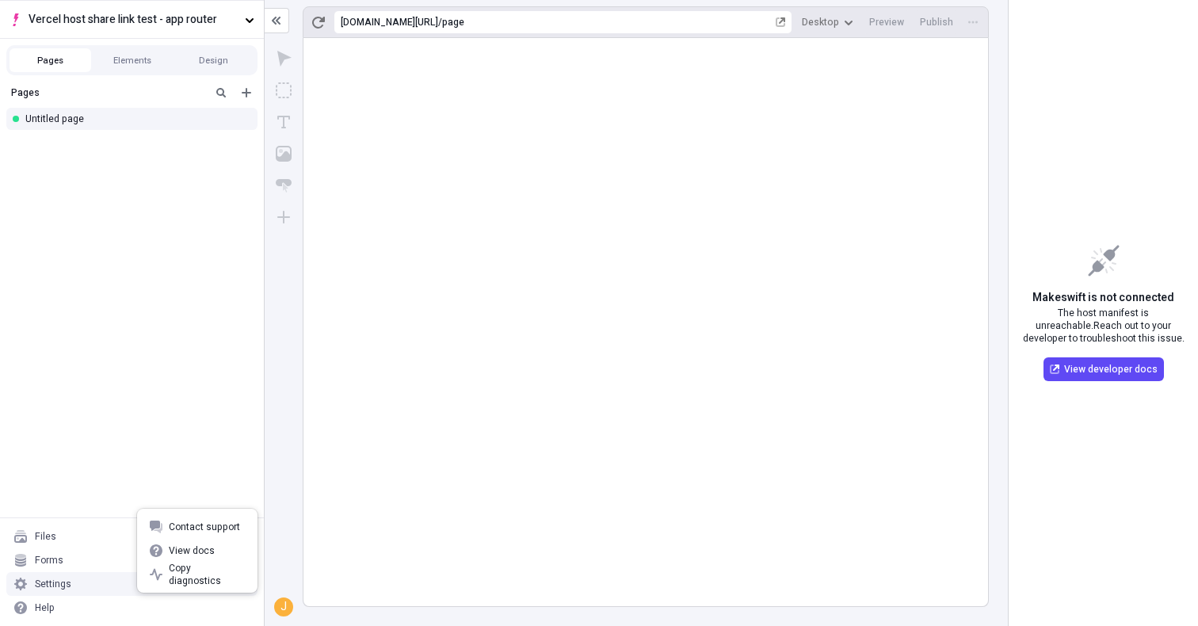
click at [83, 589] on div "Settings" at bounding box center [131, 584] width 251 height 24
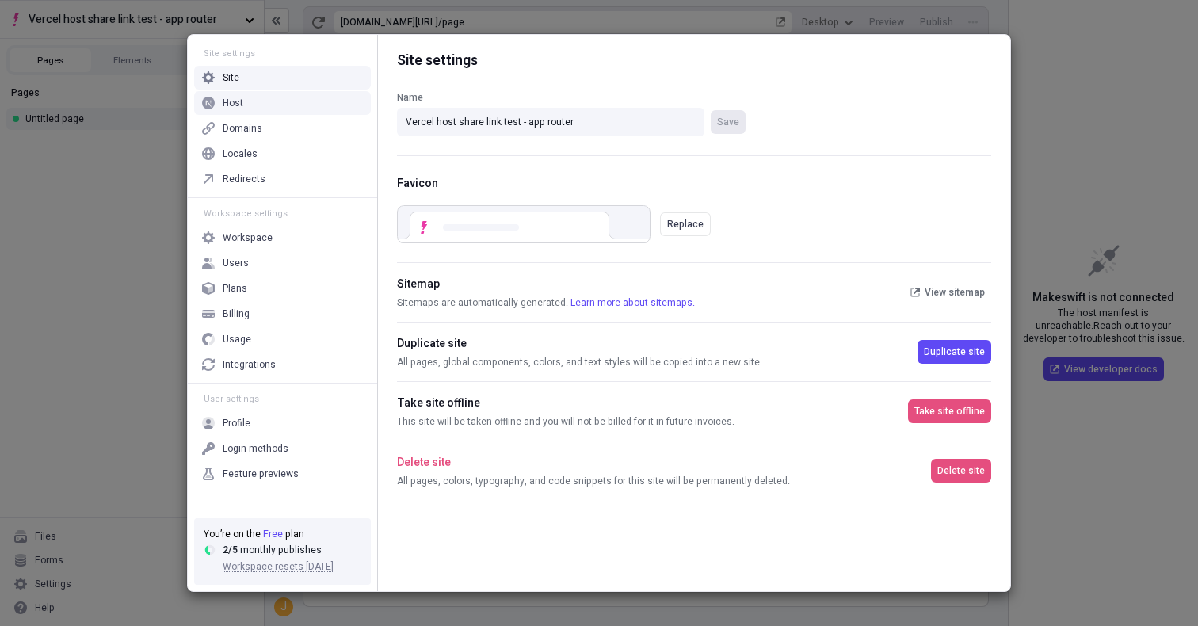
click at [289, 113] on div "Host" at bounding box center [282, 103] width 177 height 24
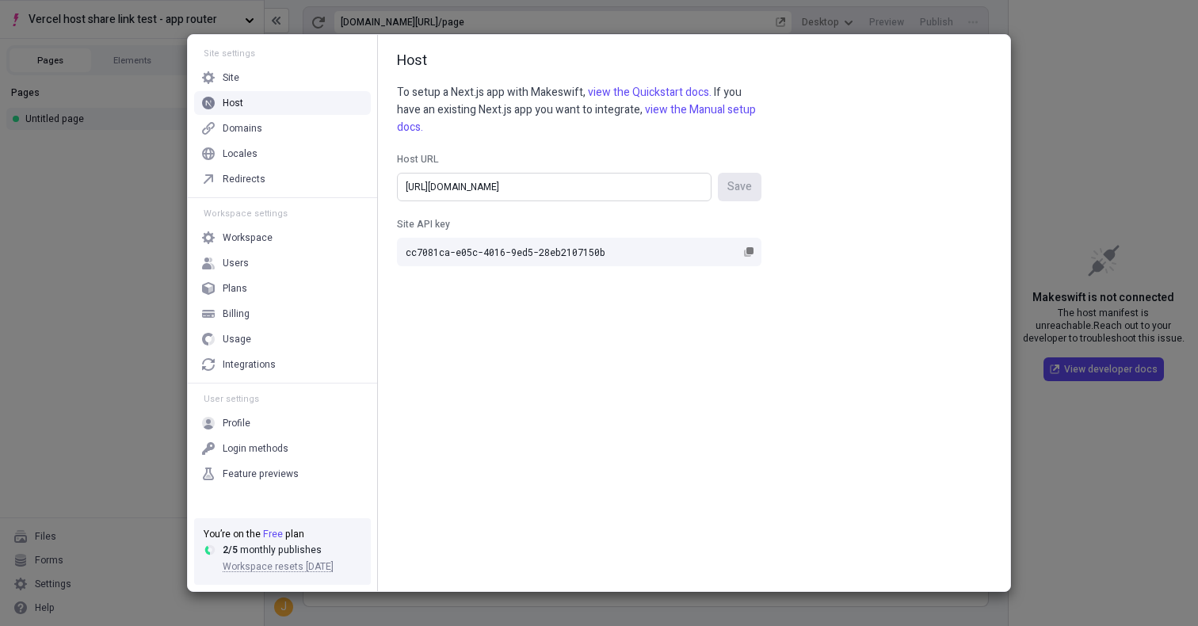
click at [547, 178] on input "[URL][DOMAIN_NAME]" at bounding box center [554, 187] width 315 height 29
paste input "text"
type input "[URL][DOMAIN_NAME]"
click at [732, 197] on button "Save" at bounding box center [740, 187] width 44 height 29
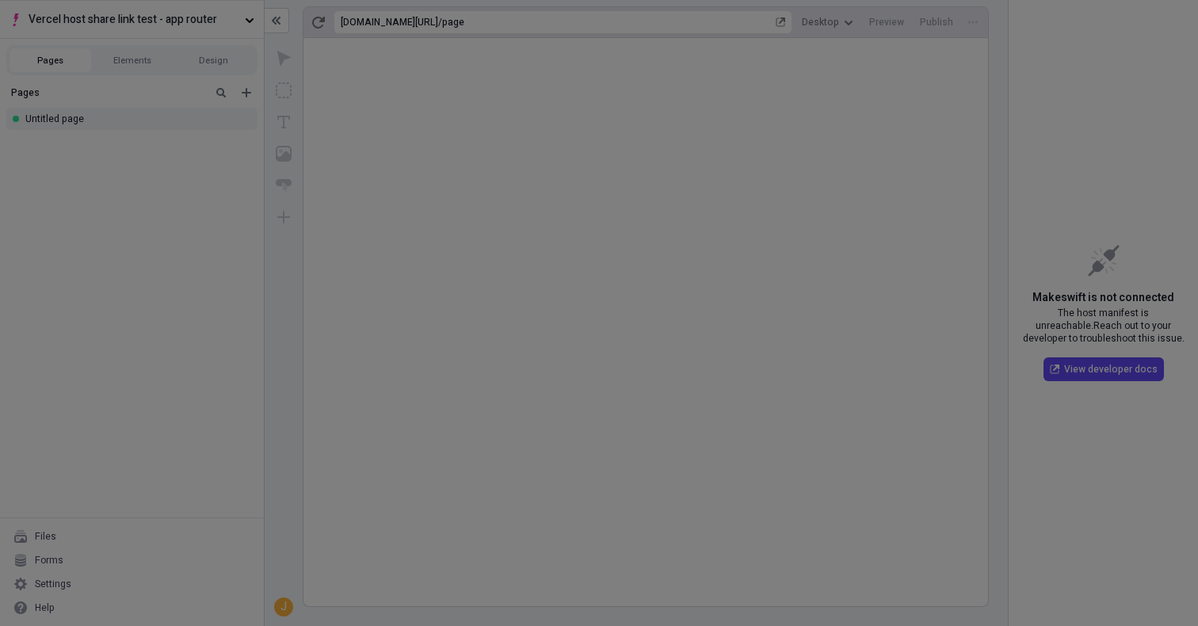
click at [1015, 99] on div "Site settings Site Host Domains Locales Redirects Workspace settings Workspace …" at bounding box center [599, 313] width 1198 height 626
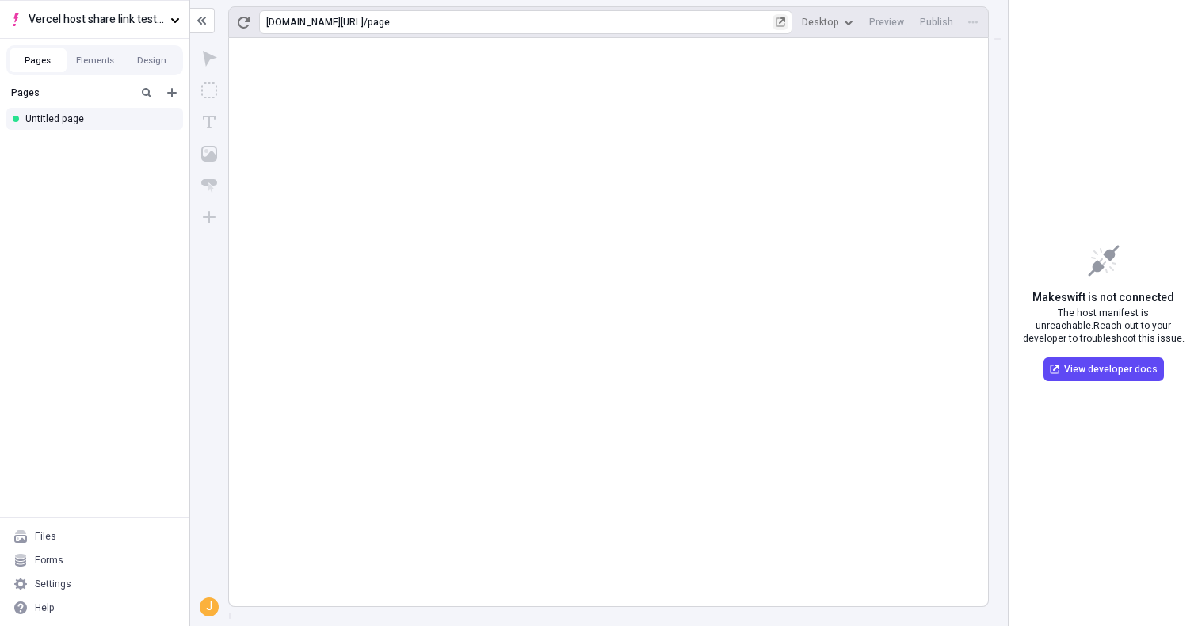
click at [785, 23] on icon "button" at bounding box center [781, 22] width 10 height 10
click at [136, 385] on div "Pages Untitled page" at bounding box center [94, 297] width 189 height 439
click at [101, 588] on div "Settings" at bounding box center [94, 584] width 177 height 24
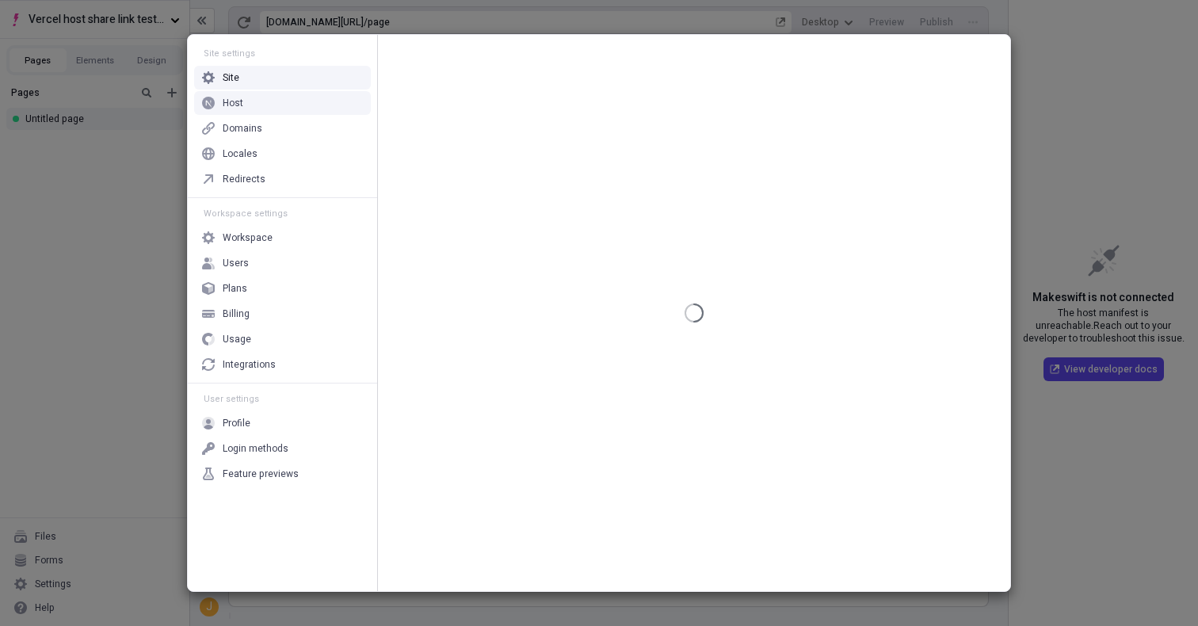
click at [232, 97] on div "Host" at bounding box center [233, 103] width 21 height 13
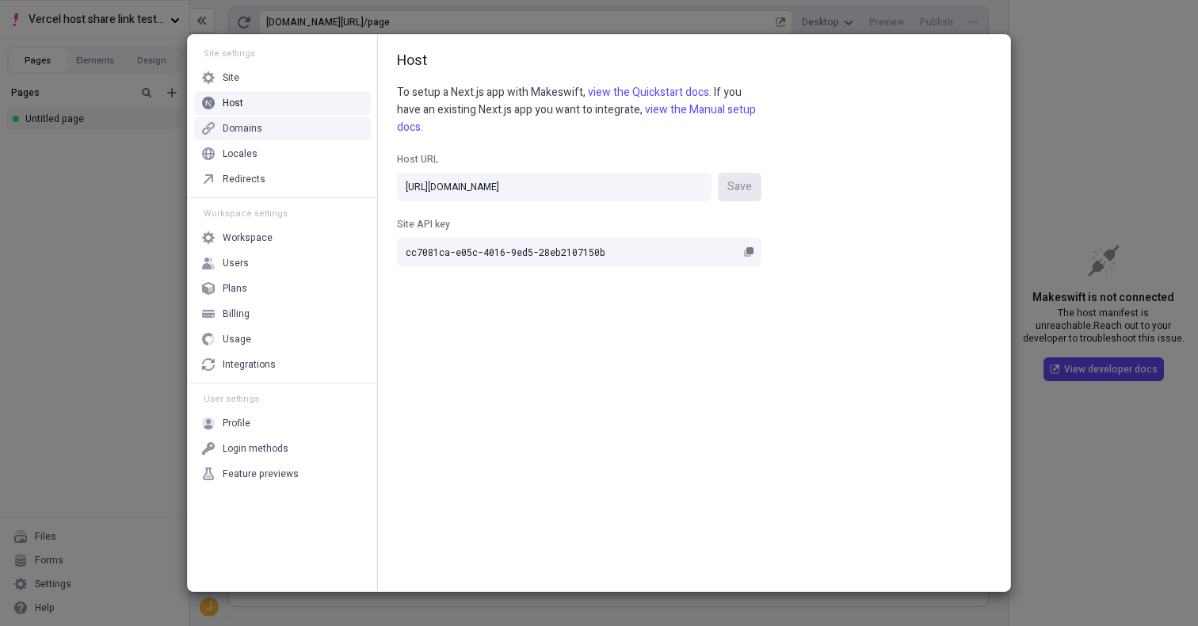
click at [250, 141] on div "Site settings Site Host Domains Locales Redirects" at bounding box center [282, 117] width 189 height 159
click at [251, 132] on div "Domains" at bounding box center [243, 128] width 40 height 13
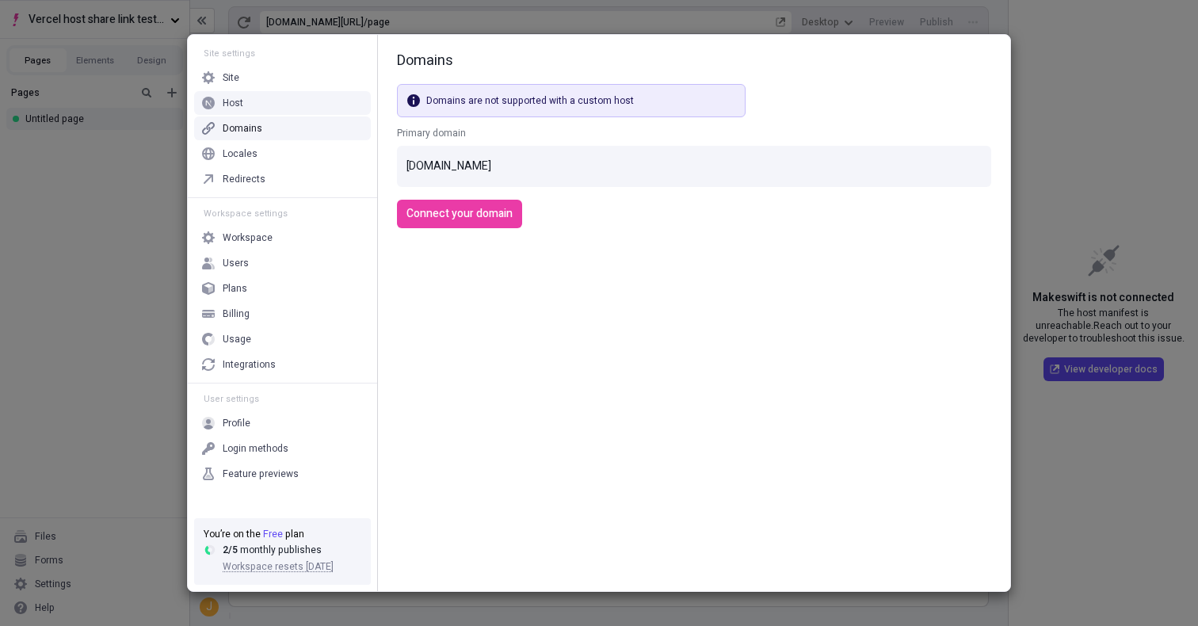
click at [262, 96] on div "Host" at bounding box center [282, 103] width 177 height 24
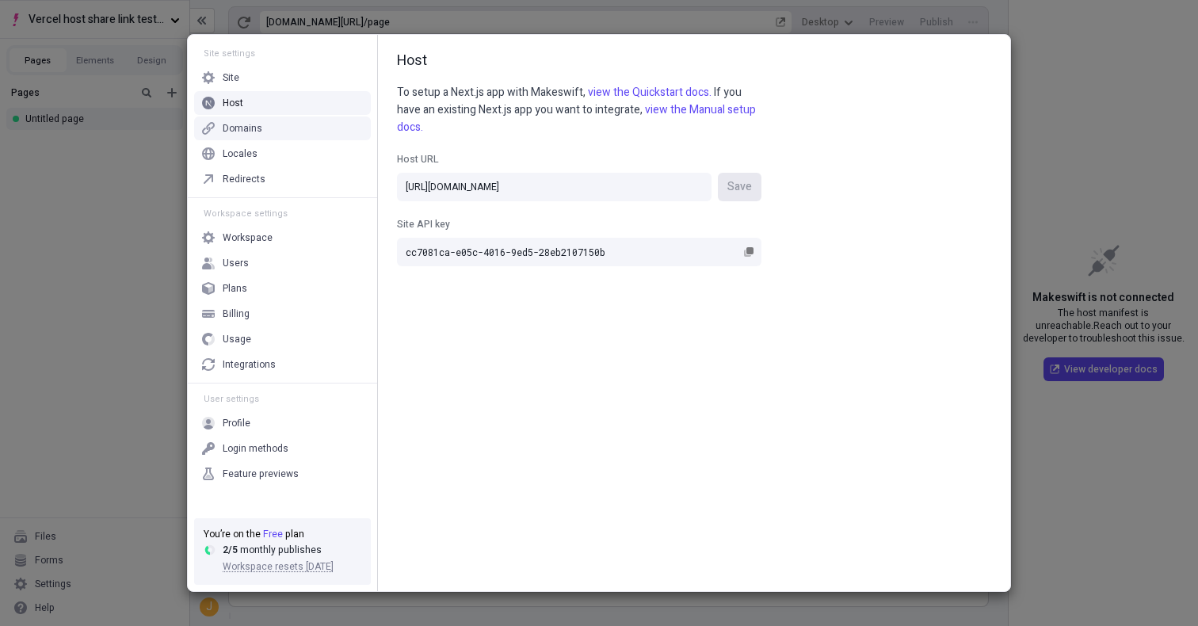
click at [269, 127] on div "Domains" at bounding box center [282, 128] width 177 height 24
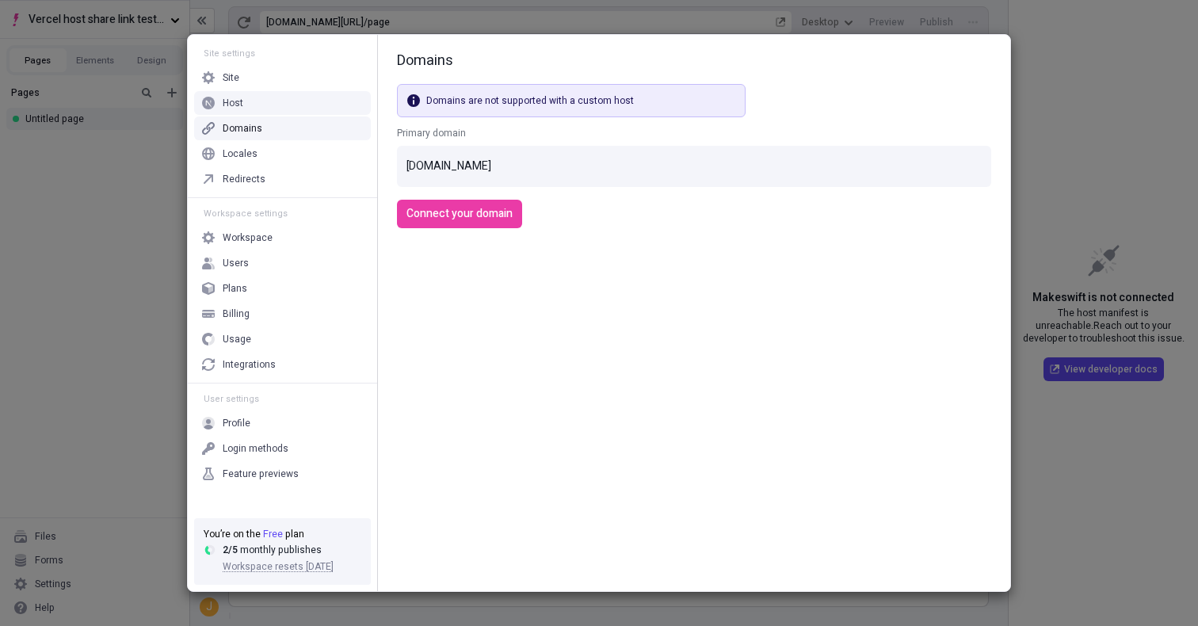
click at [269, 105] on div "Host" at bounding box center [282, 103] width 177 height 24
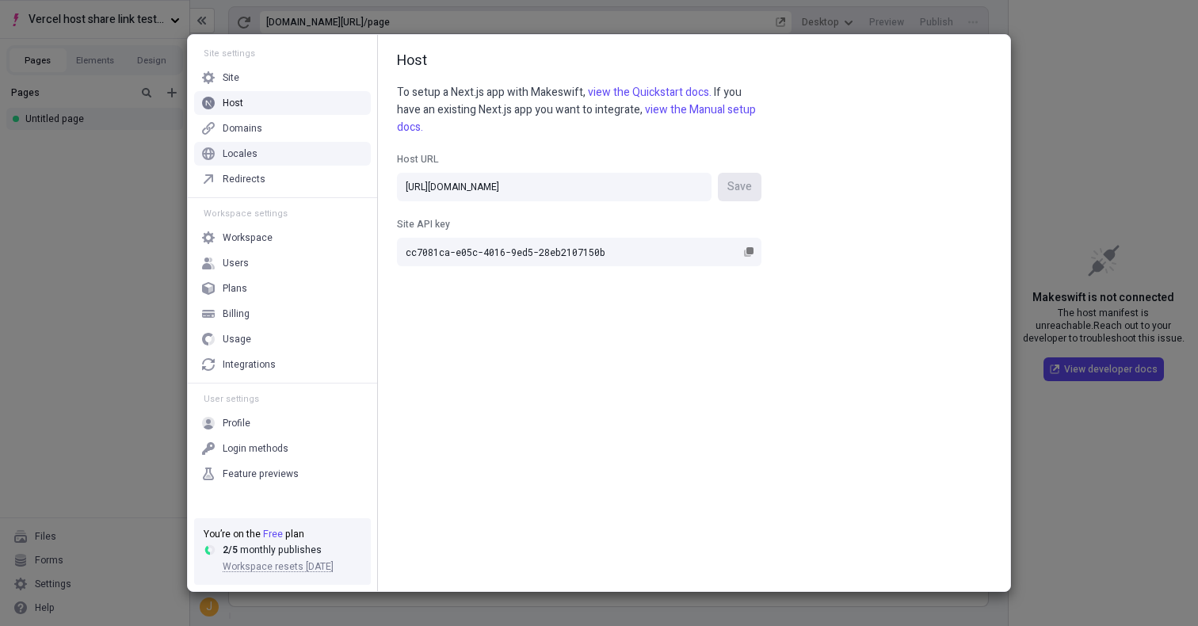
click at [291, 147] on div "Locales" at bounding box center [282, 154] width 177 height 24
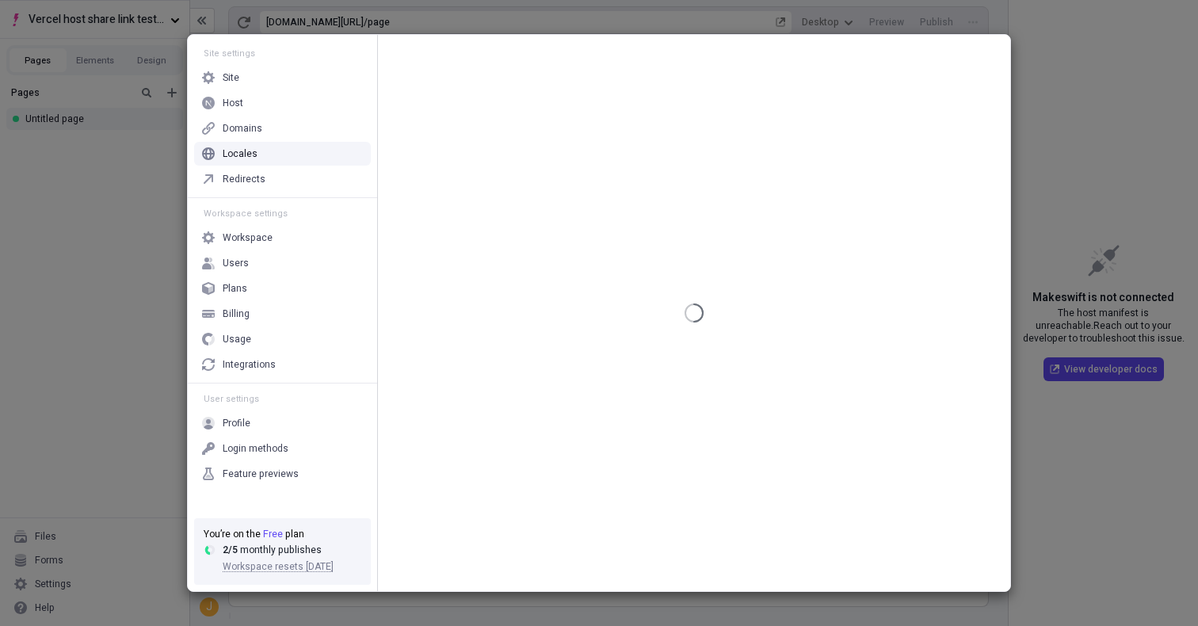
click at [290, 135] on div "Domains" at bounding box center [282, 128] width 177 height 24
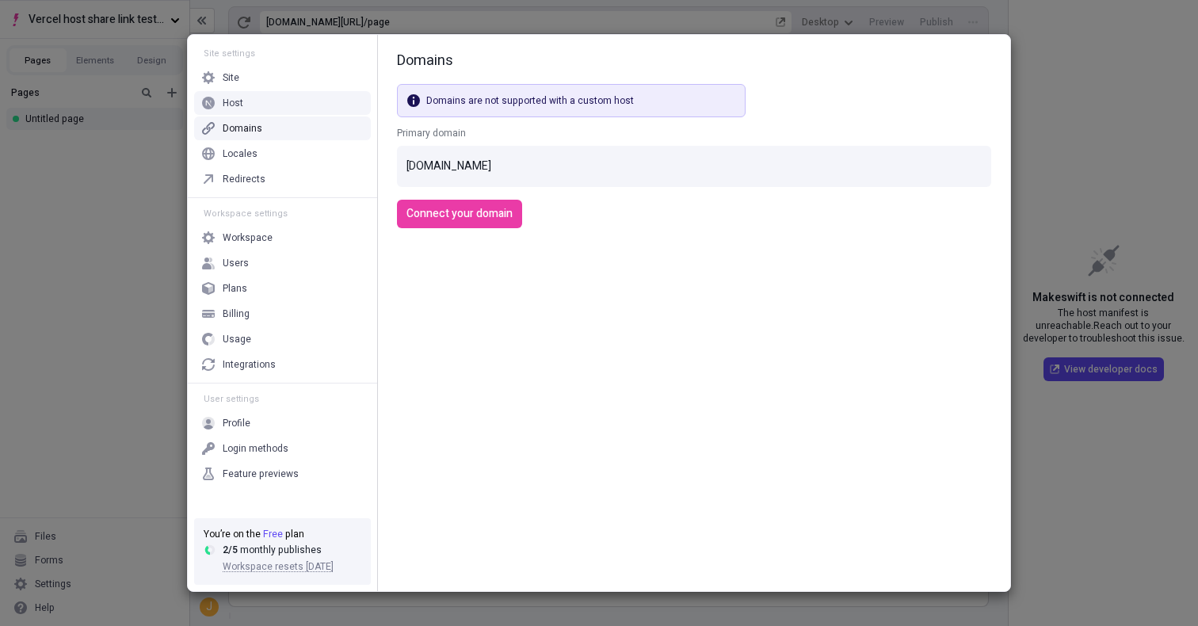
click at [282, 111] on div "Host" at bounding box center [282, 103] width 177 height 24
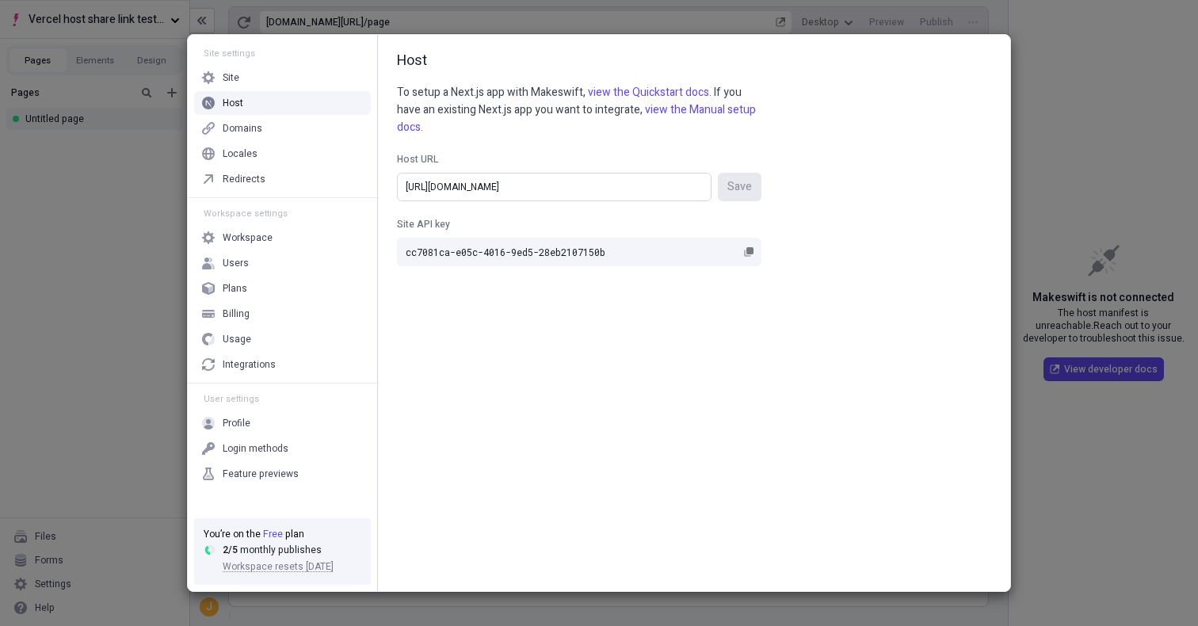
click at [630, 189] on input "https://share-link-testing-quickstart-m9426t118.vercel.app/" at bounding box center [554, 187] width 315 height 29
paste input "lot55rw9b.vercel.app"
type input "https://share-link-testing-quickstart-lot55rw9b.vercel.app"
click at [734, 193] on span "Save" at bounding box center [739, 186] width 25 height 17
click at [1098, 124] on div "Site settings Site Host Domains Locales Redirects Workspace settings Workspace …" at bounding box center [599, 313] width 1198 height 626
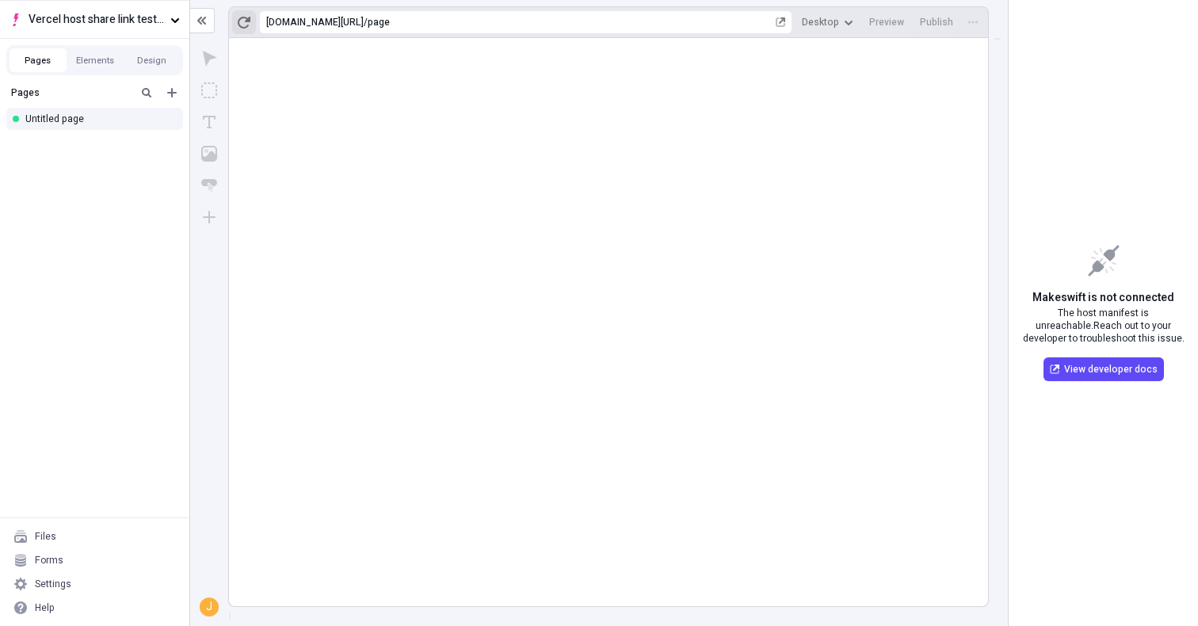
click at [252, 20] on button "button" at bounding box center [244, 22] width 24 height 24
click at [242, 21] on icon "button" at bounding box center [244, 22] width 13 height 13
click at [90, 579] on div "Settings" at bounding box center [94, 584] width 177 height 24
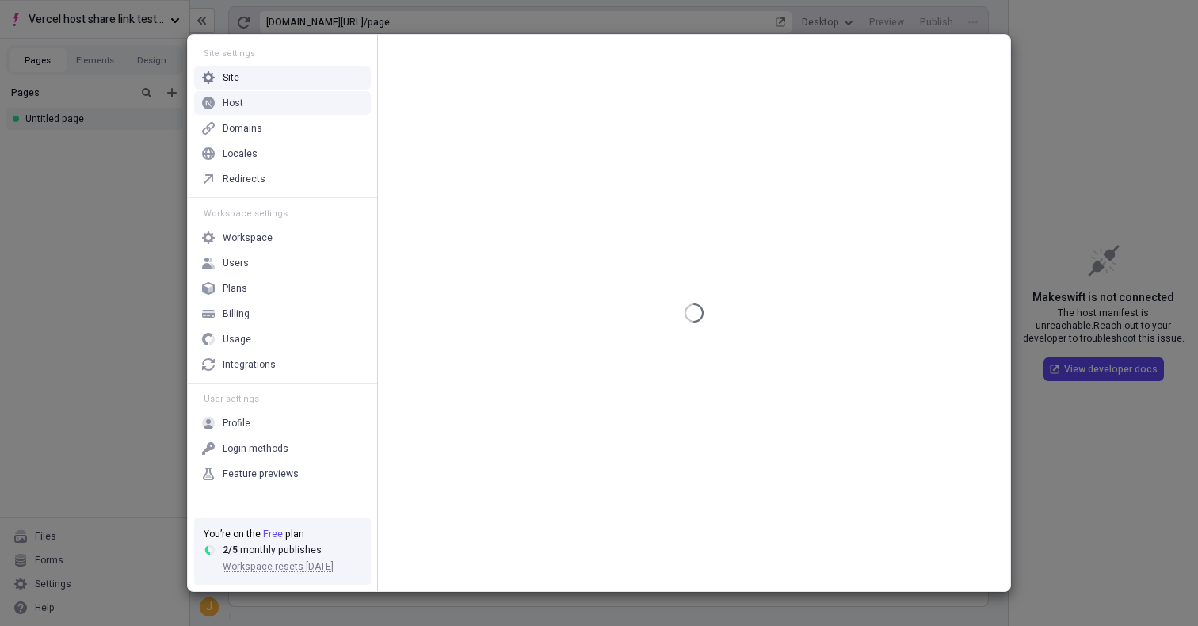
click at [290, 107] on div "Host" at bounding box center [282, 103] width 177 height 24
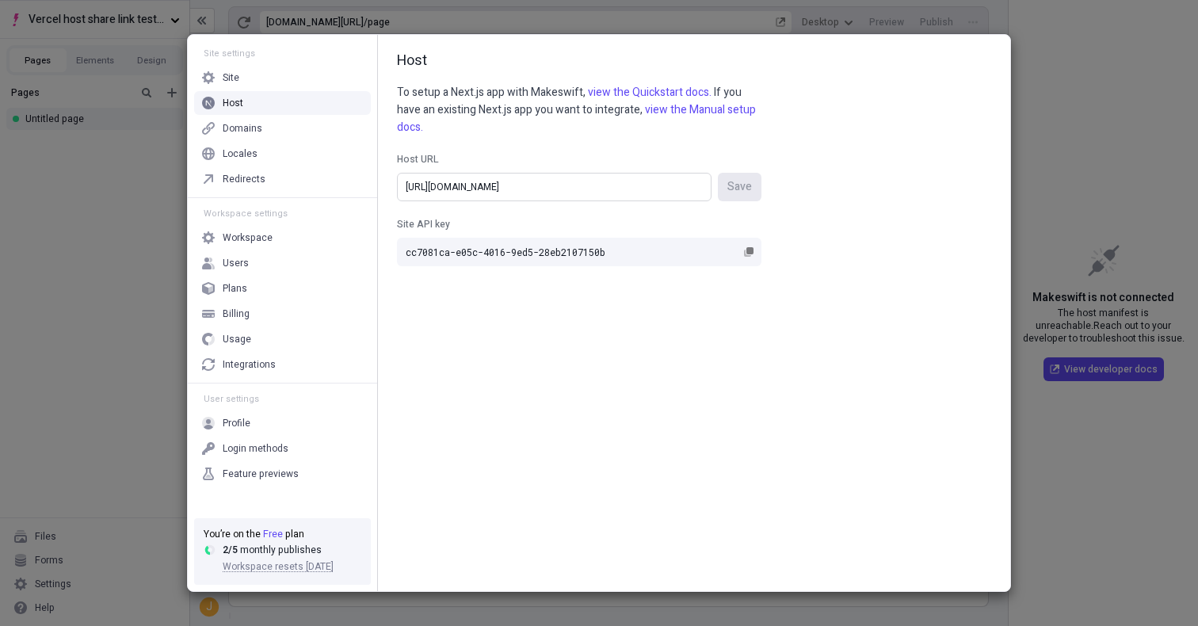
click at [627, 186] on input "https://share-link-testing-quickstart-lot55rw9b.vercel.app/" at bounding box center [554, 187] width 315 height 29
paste input "mpz5cabzs.vercel.app"
type input "[URL][DOMAIN_NAME]"
click at [758, 178] on button "Save" at bounding box center [740, 187] width 44 height 29
click at [150, 256] on div "Site settings Site Host Domains Locales Redirects Workspace settings Workspace …" at bounding box center [599, 313] width 1198 height 626
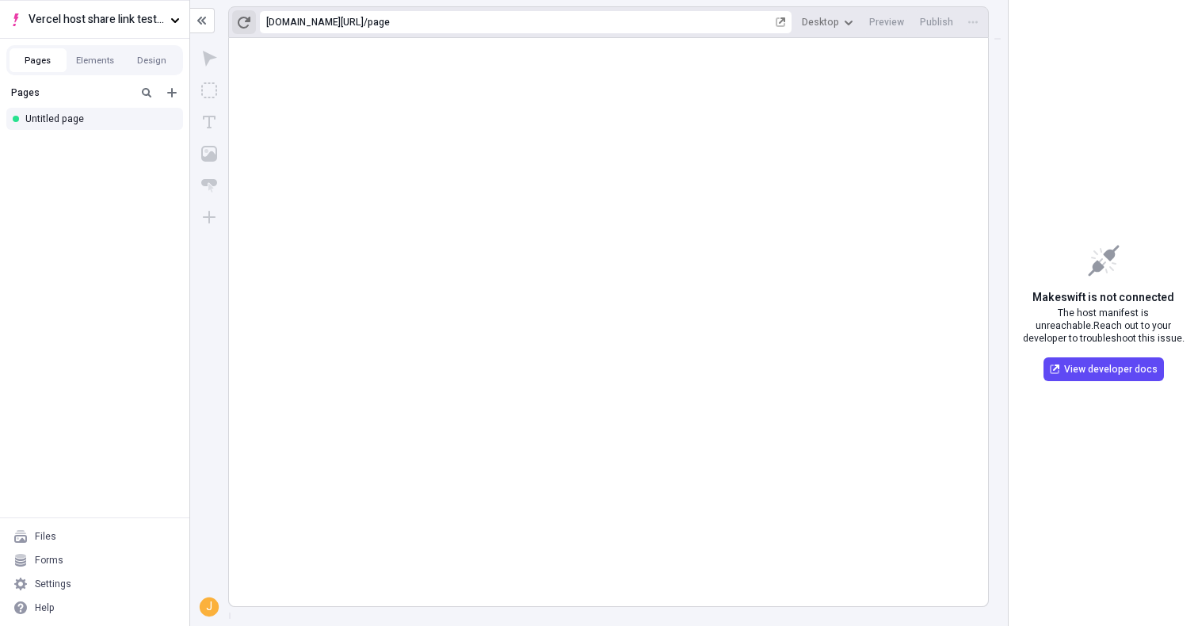
click at [244, 25] on icon "button" at bounding box center [244, 22] width 13 height 13
click at [94, 579] on div "Settings" at bounding box center [94, 584] width 177 height 24
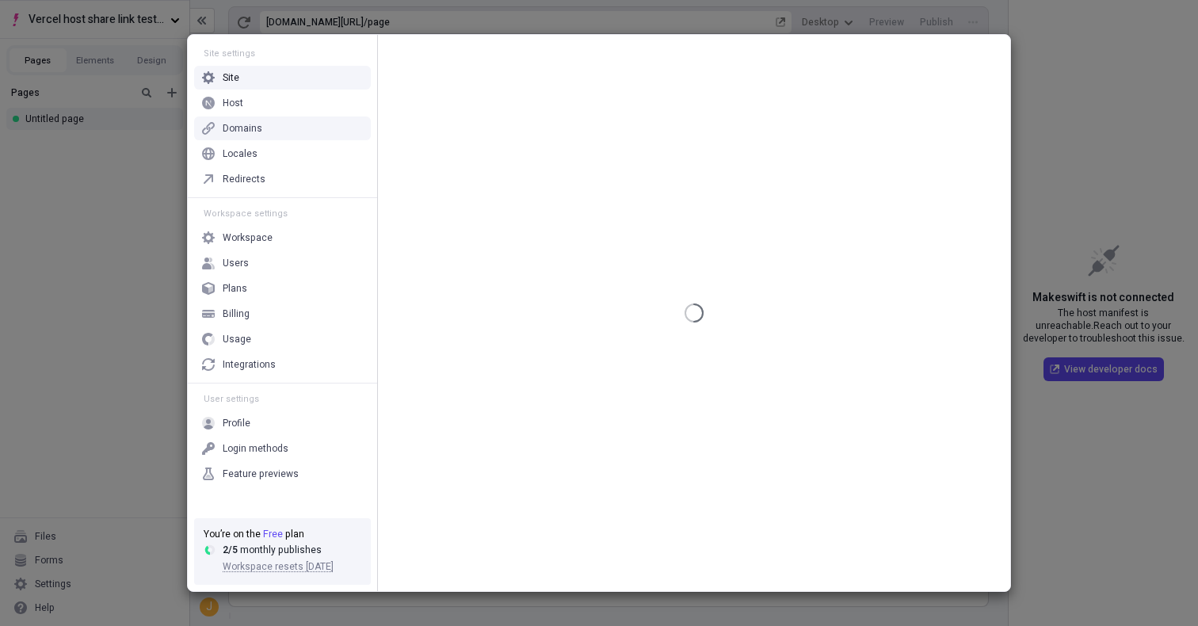
click at [330, 116] on div "Domains" at bounding box center [282, 128] width 177 height 24
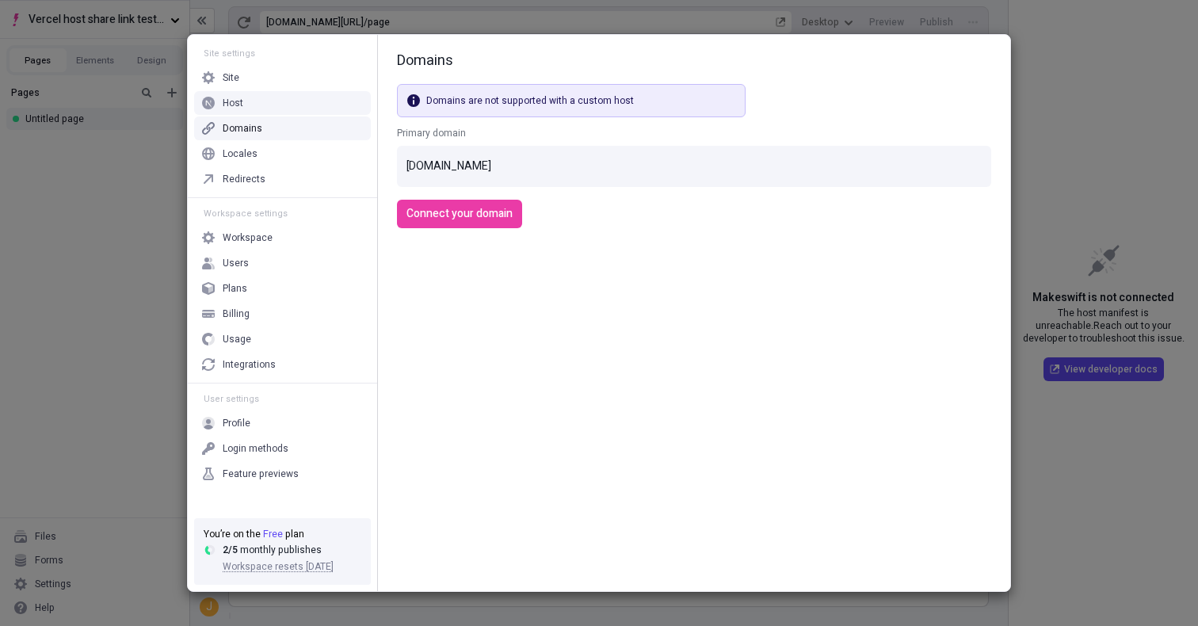
click at [334, 90] on div "Site settings Site Host Domains Locales Redirects" at bounding box center [282, 117] width 189 height 159
click at [338, 97] on div "Host" at bounding box center [282, 103] width 177 height 24
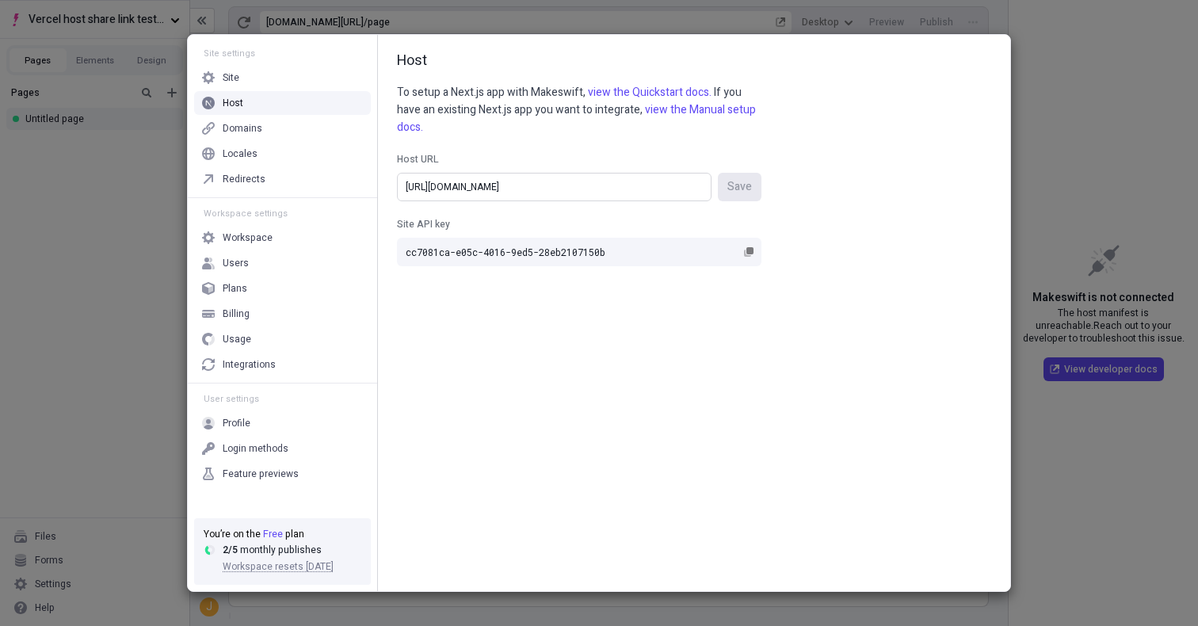
click at [589, 189] on input "[URL][DOMAIN_NAME]" at bounding box center [554, 187] width 315 height 29
click at [837, 263] on div "Host To setup a Next.js app with Makeswift, view the Quickstart docs. If you ha…" at bounding box center [694, 313] width 632 height 556
click at [687, 191] on input "[URL][DOMAIN_NAME]" at bounding box center [554, 187] width 315 height 29
type input "[URL][DOMAIN_NAME]"
click at [736, 185] on span "Save" at bounding box center [739, 186] width 25 height 17
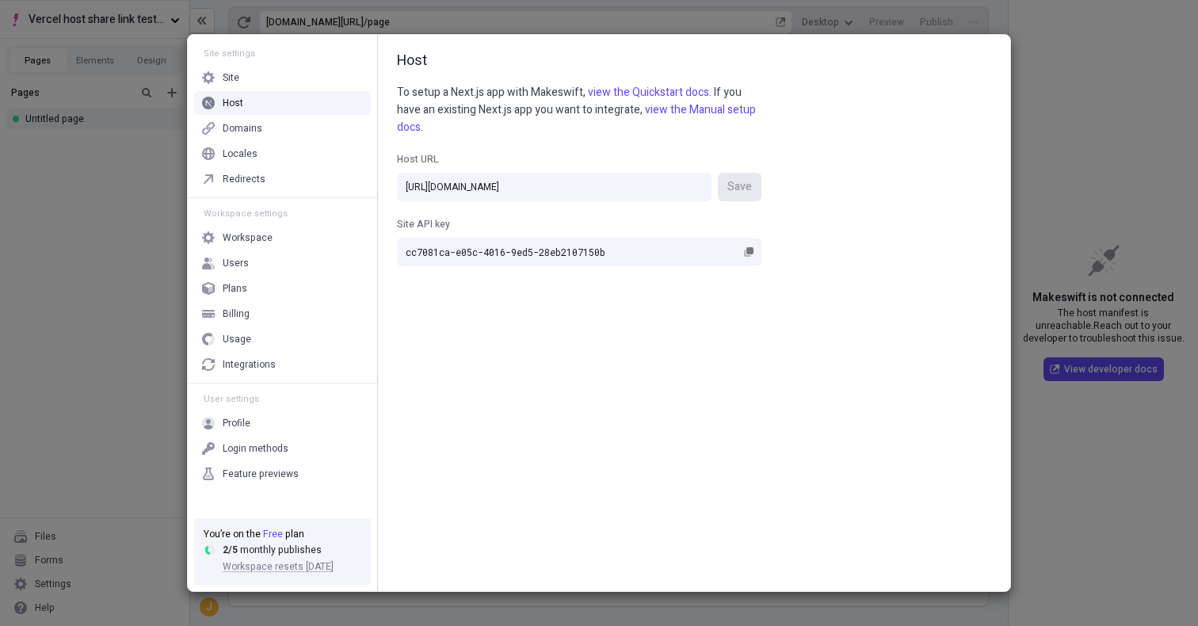
click at [795, 240] on div "Host To setup a Next.js app with Makeswift, view the Quickstart docs. If you ha…" at bounding box center [694, 313] width 632 height 556
click at [1063, 124] on div "Site settings Site Host Domains Locales Redirects Workspace settings Workspace …" at bounding box center [599, 313] width 1198 height 626
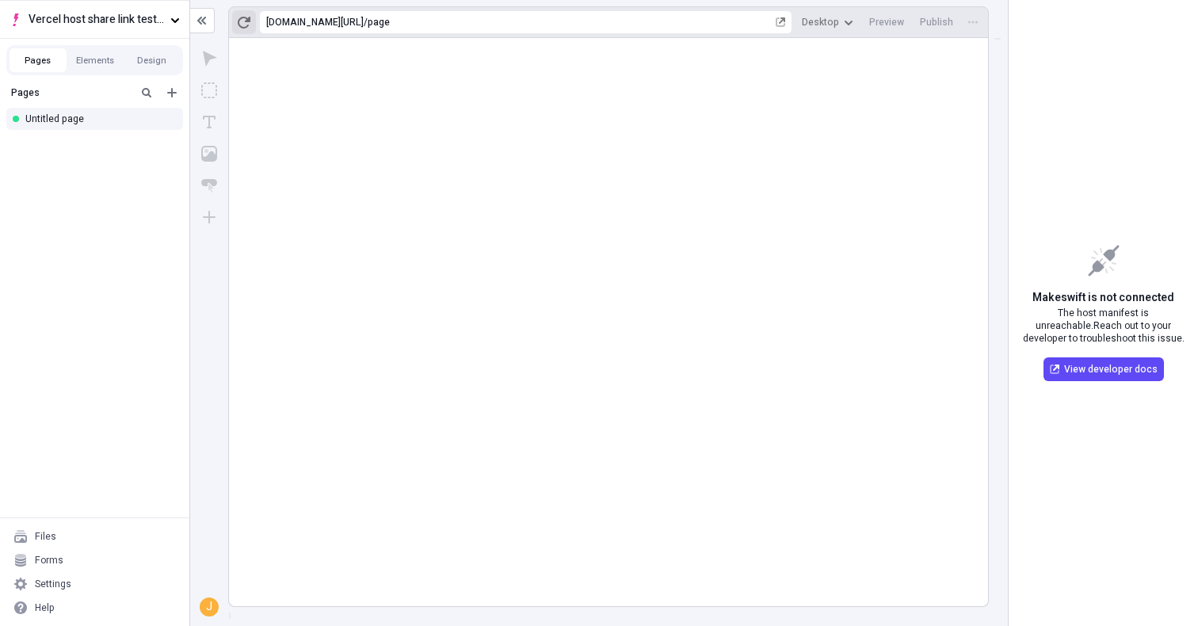
click at [243, 11] on button "button" at bounding box center [244, 22] width 24 height 24
click at [156, 378] on div "Pages Untitled page" at bounding box center [94, 297] width 189 height 439
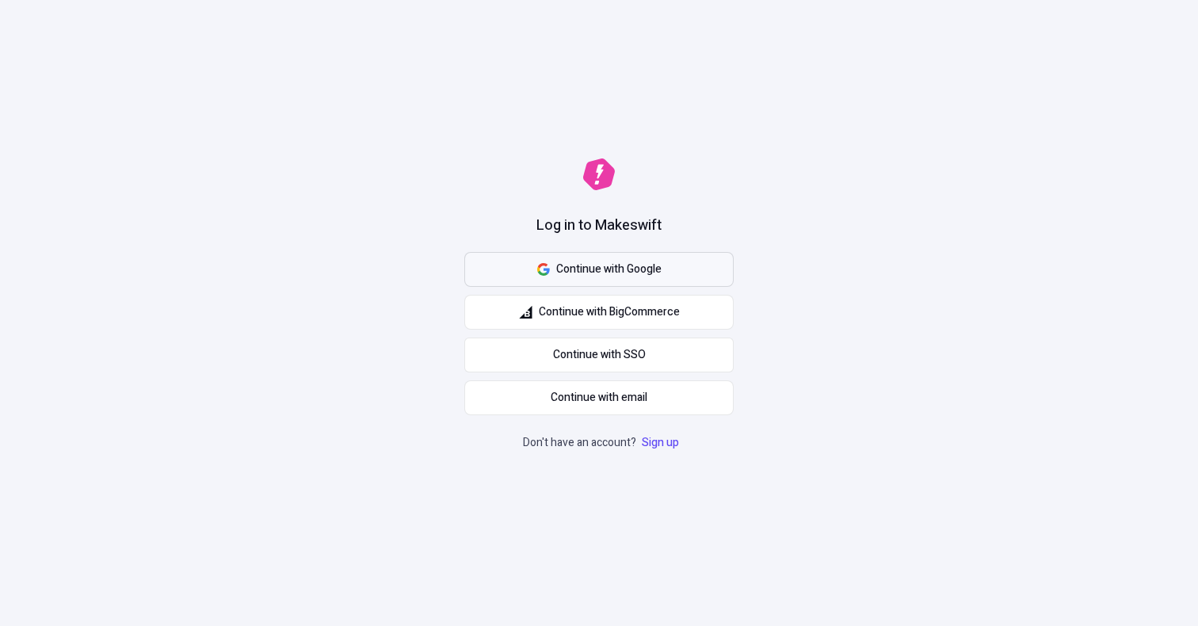
click at [671, 271] on button "Continue with Google" at bounding box center [598, 269] width 269 height 35
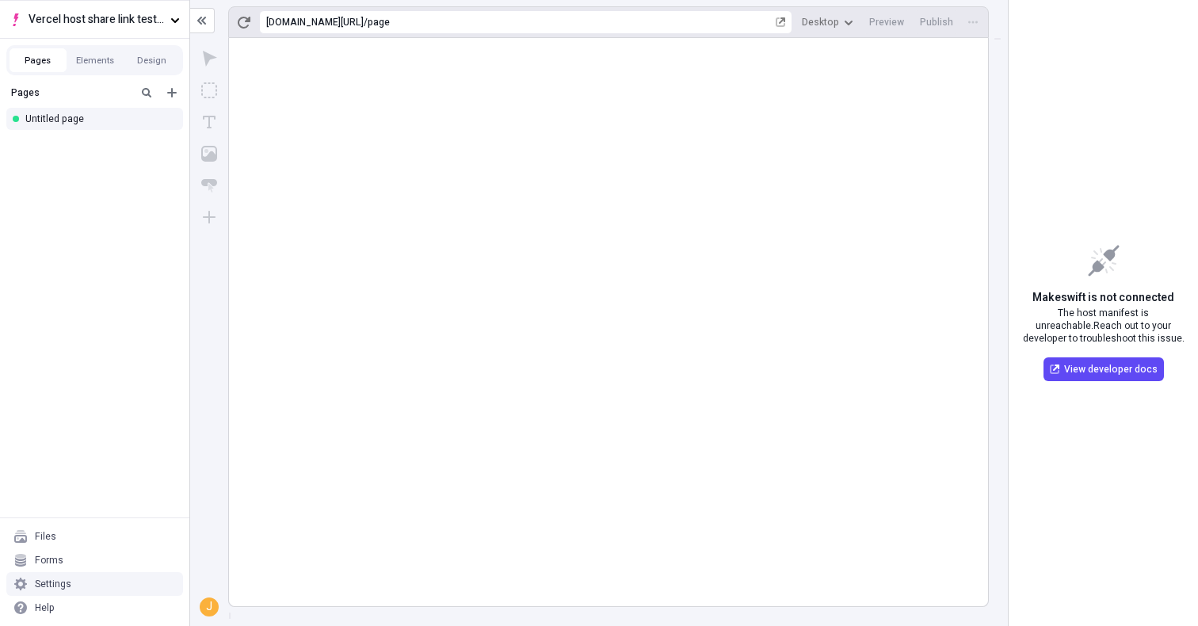
click at [111, 583] on div "Settings" at bounding box center [94, 584] width 177 height 24
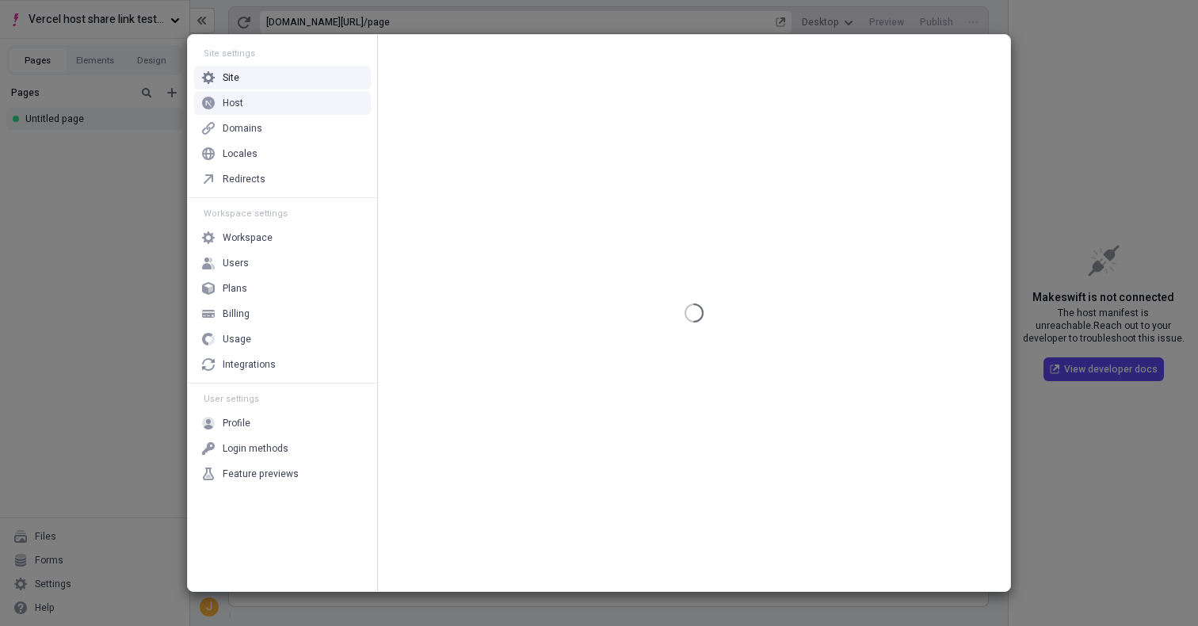
click at [270, 92] on div "Host" at bounding box center [282, 103] width 177 height 24
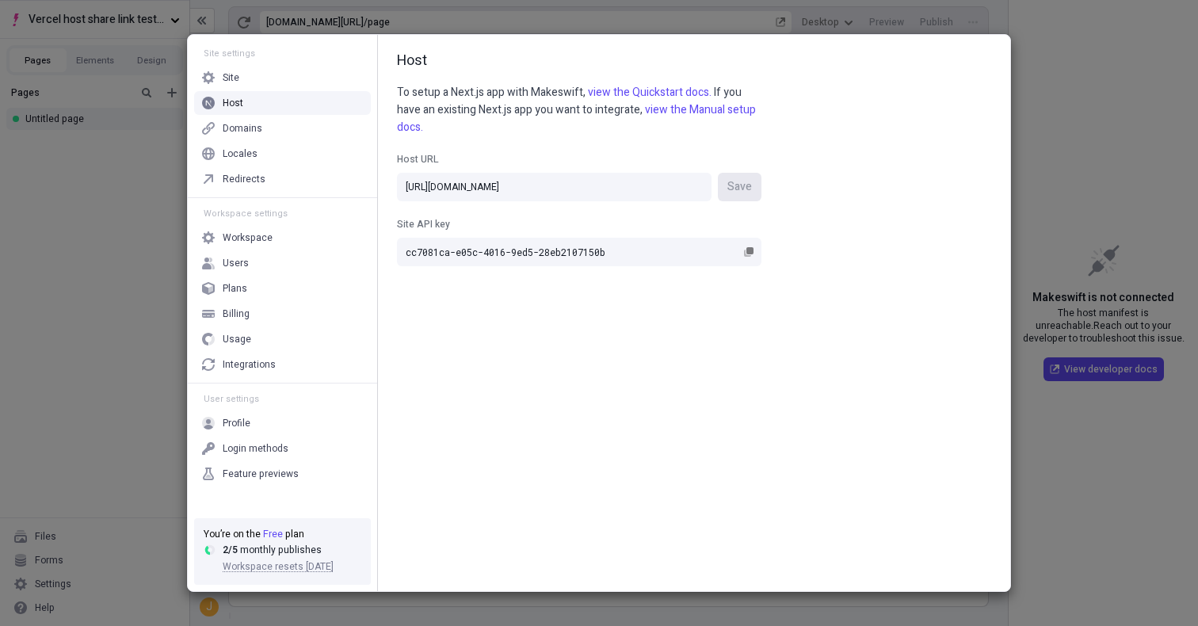
click at [560, 148] on div "Host URL [URL][DOMAIN_NAME] Save Site API key cc7081ca-e05c-4016-9ed5-28eb21071…" at bounding box center [579, 201] width 365 height 130
click at [48, 152] on div "Site settings Site Host Domains Locales Redirects Workspace settings Workspace …" at bounding box center [599, 313] width 1198 height 626
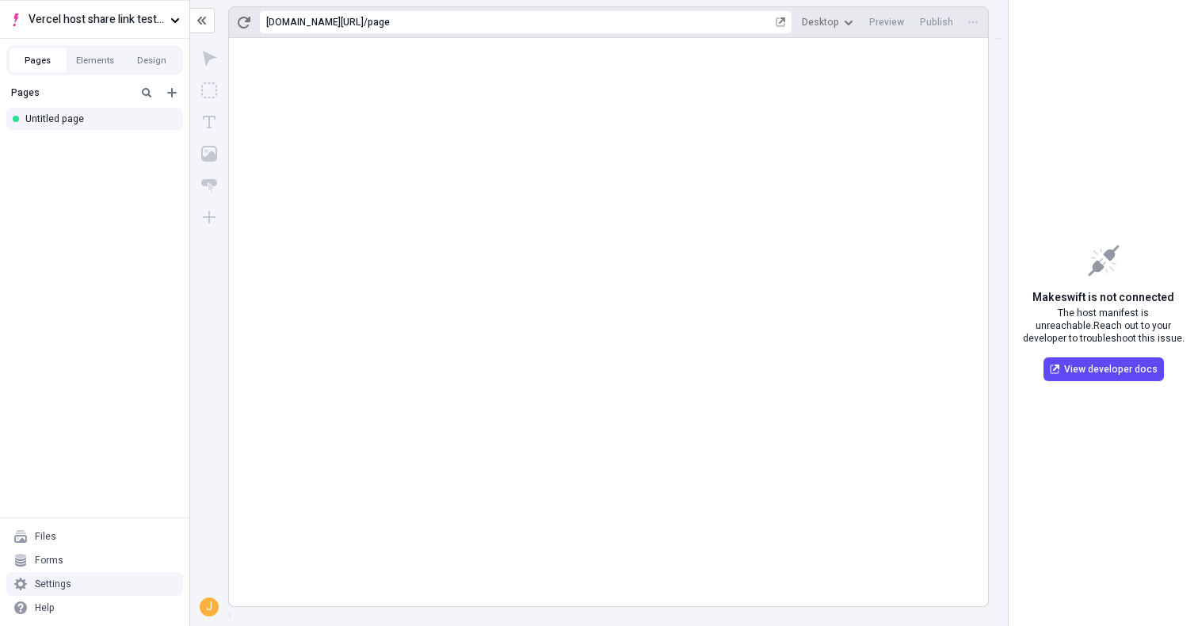
click at [90, 588] on div "Settings" at bounding box center [94, 584] width 177 height 24
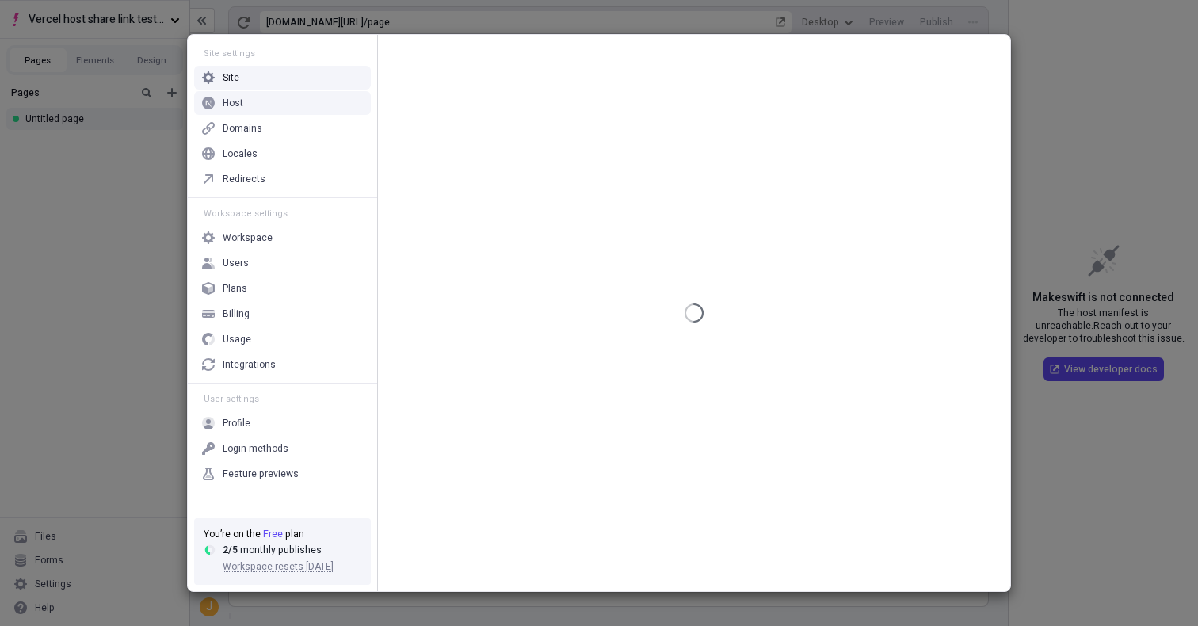
click at [299, 102] on div "Host" at bounding box center [282, 103] width 177 height 24
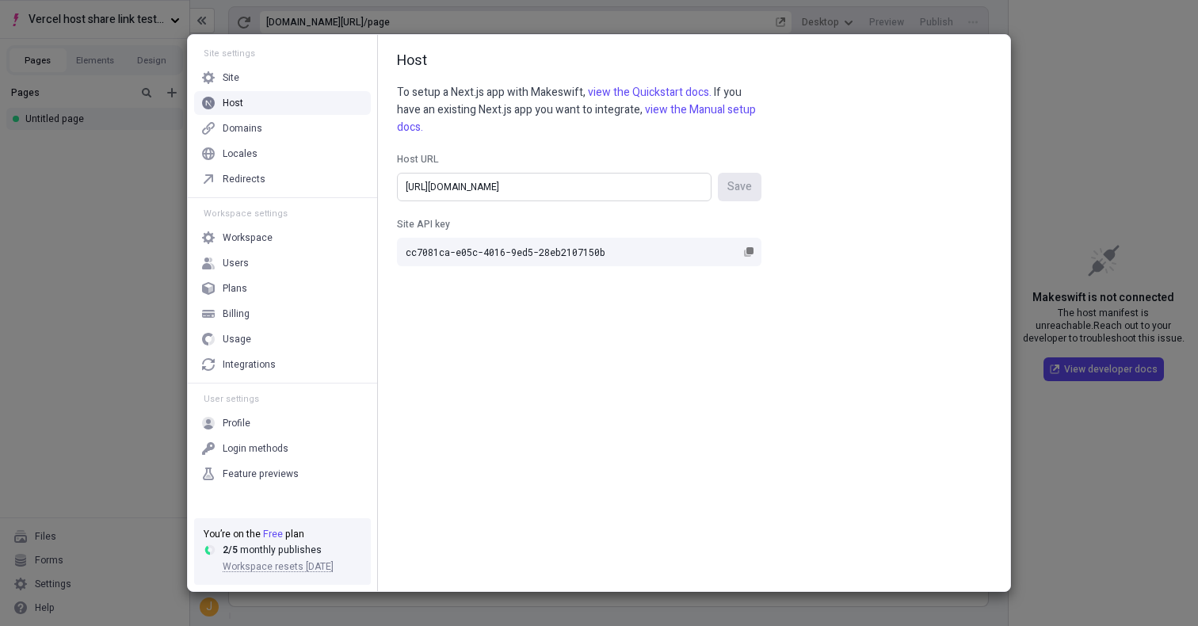
click at [666, 187] on input "[URL][DOMAIN_NAME]" at bounding box center [554, 187] width 315 height 29
paste input "page"
type input "[URL][DOMAIN_NAME]"
click at [750, 181] on span "Save" at bounding box center [739, 186] width 25 height 17
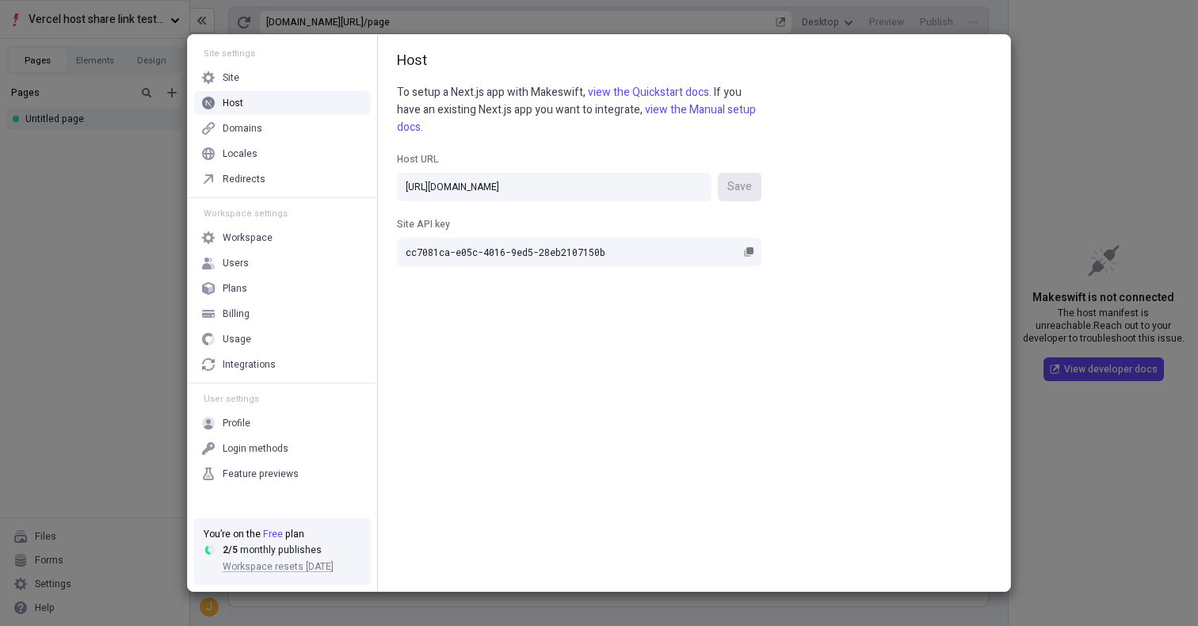
click at [1002, 206] on div "Host To setup a Next.js app with Makeswift, view the Quickstart docs. If you ha…" at bounding box center [694, 313] width 632 height 556
click at [1037, 206] on div "Site settings Site Host Domains Locales Redirects Workspace settings Workspace …" at bounding box center [599, 313] width 1198 height 626
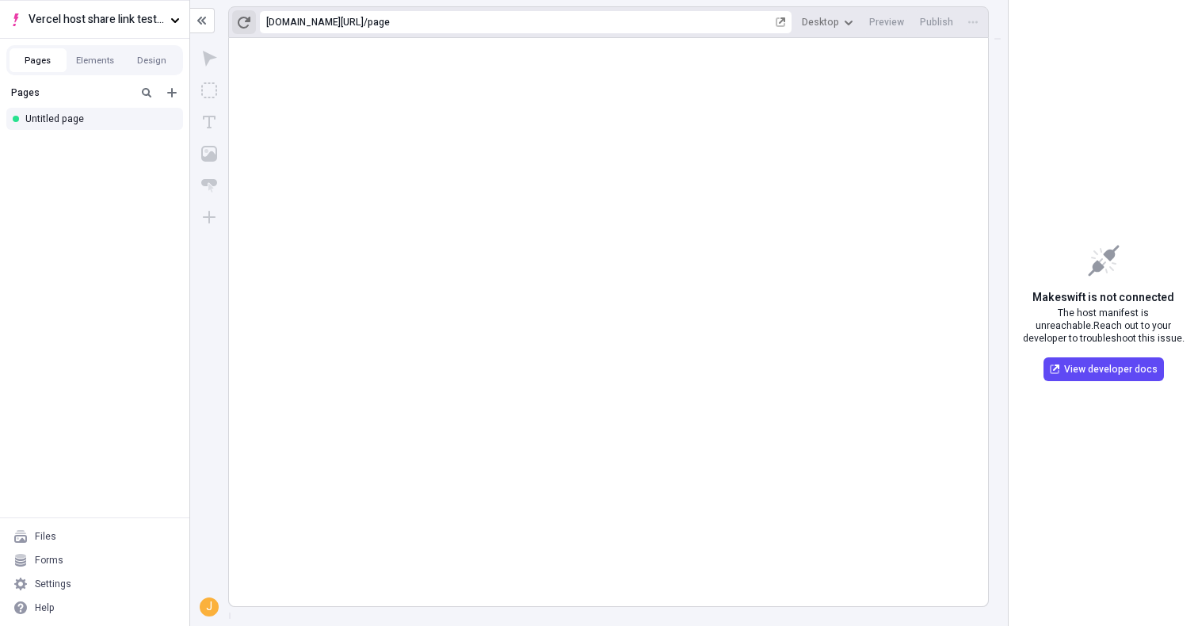
click at [242, 25] on icon "button" at bounding box center [244, 22] width 13 height 13
click at [789, 21] on button "button" at bounding box center [781, 22] width 16 height 16
click at [88, 586] on div "Settings" at bounding box center [94, 584] width 177 height 24
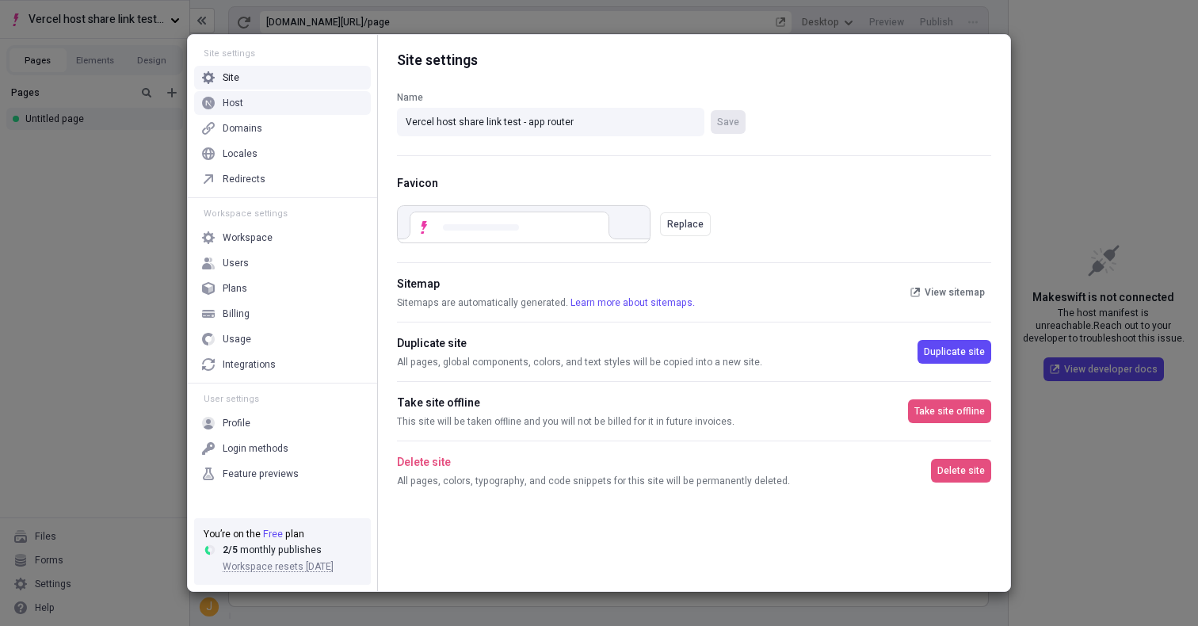
click at [326, 109] on div "Host" at bounding box center [282, 103] width 177 height 24
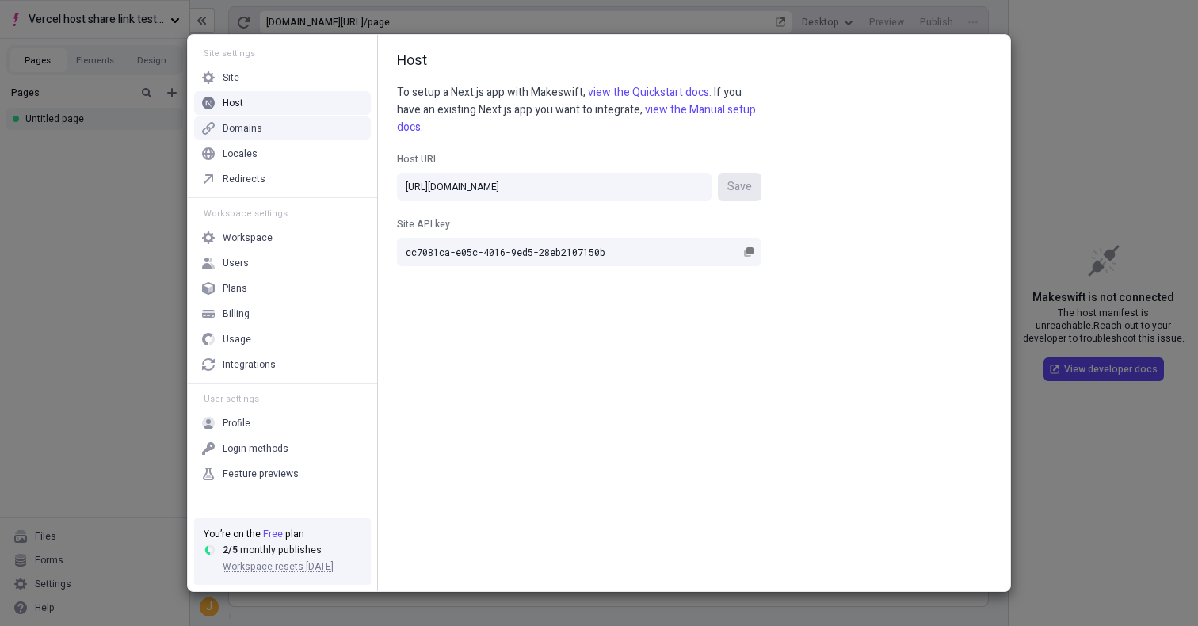
click at [318, 137] on div "Domains" at bounding box center [282, 128] width 177 height 24
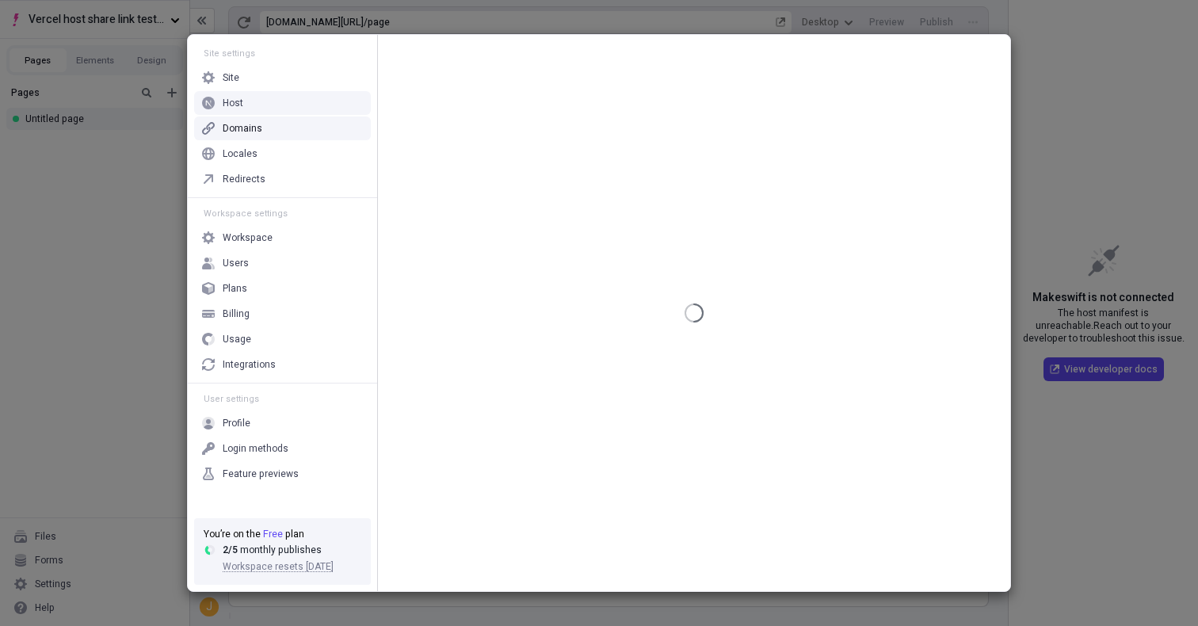
click at [319, 101] on div "Host" at bounding box center [282, 103] width 177 height 24
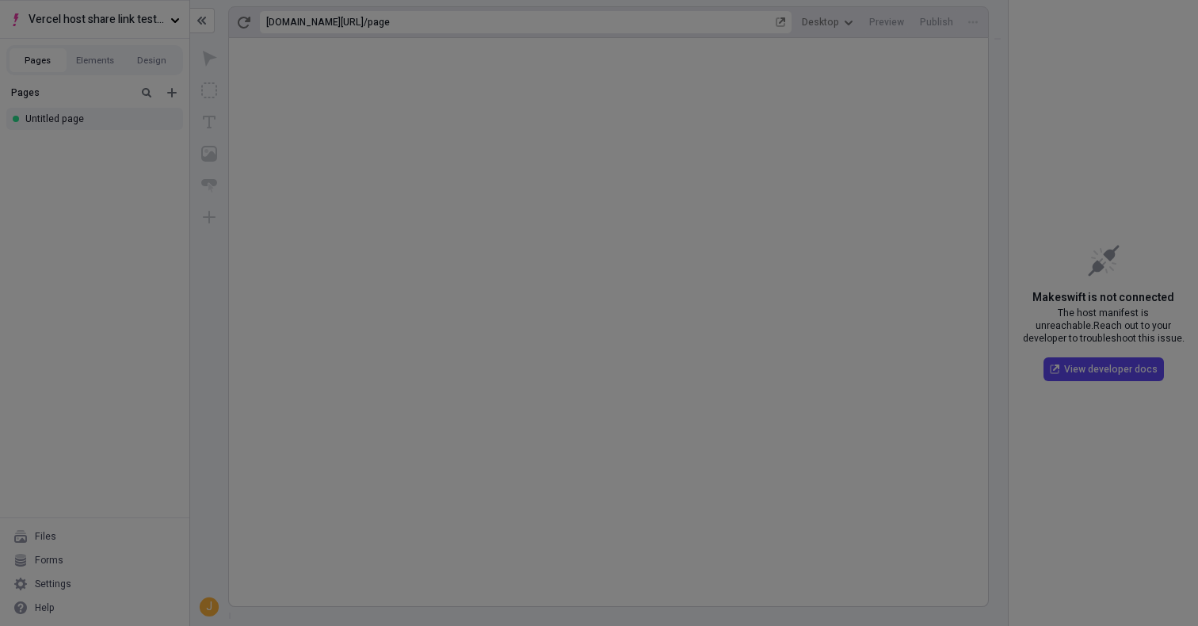
click at [105, 328] on div "Site settings Site Host Domains Locales Redirects Workspace settings Workspace …" at bounding box center [599, 313] width 1198 height 626
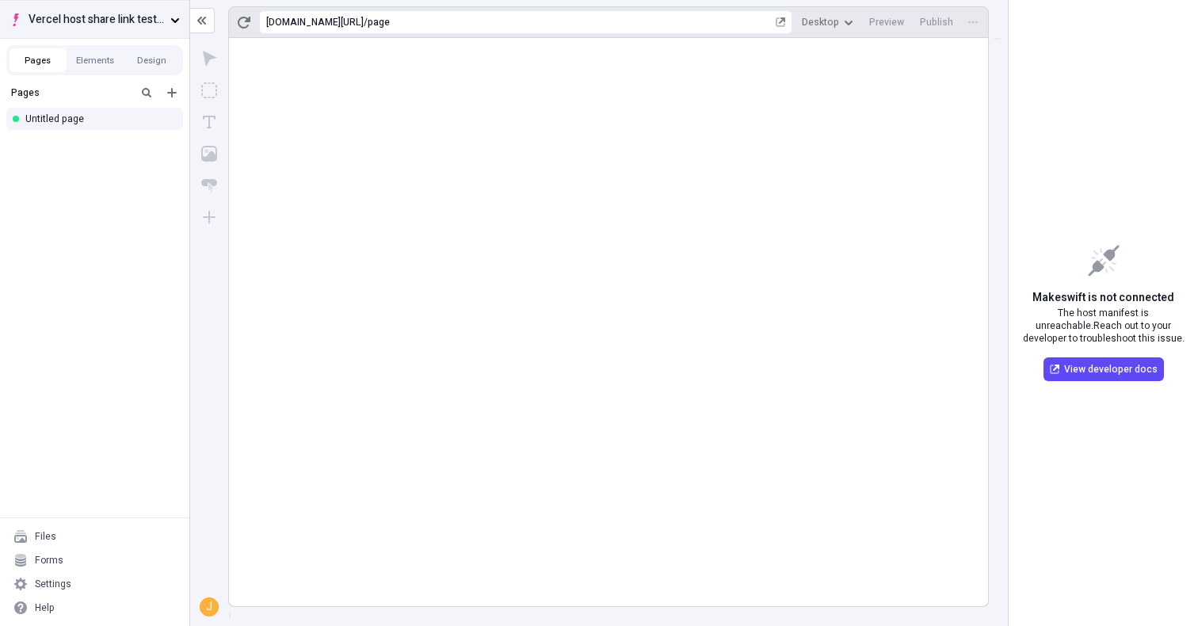
click at [151, 21] on span "Vercel host share link test - app router" at bounding box center [97, 19] width 136 height 17
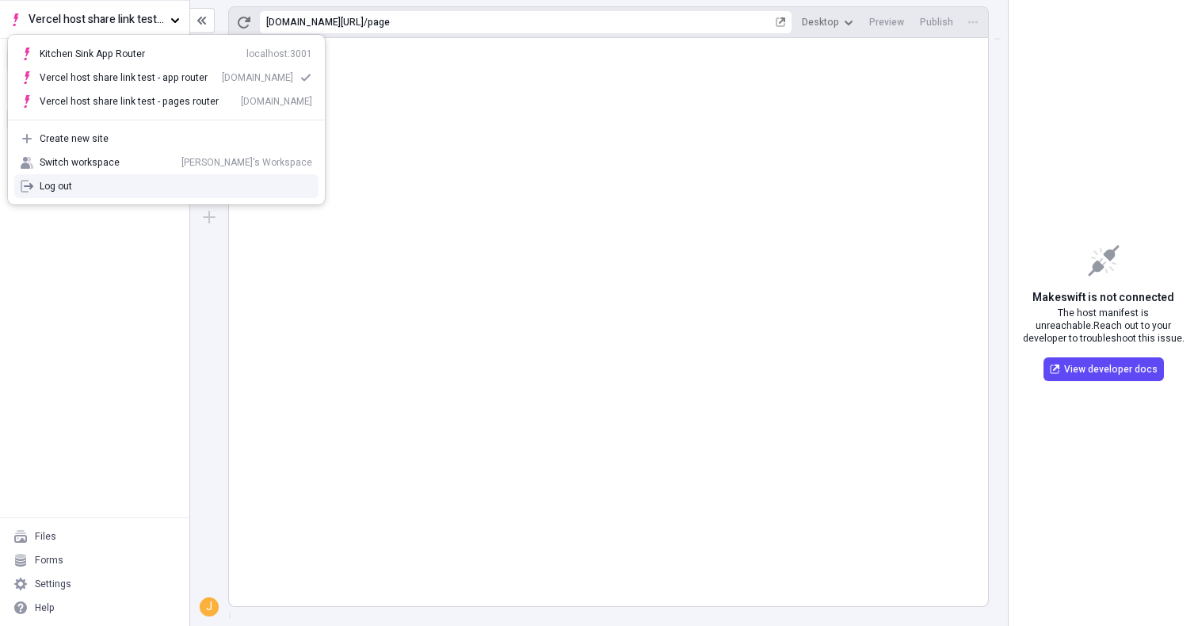
click at [108, 329] on div "Pages Untitled page" at bounding box center [94, 297] width 189 height 439
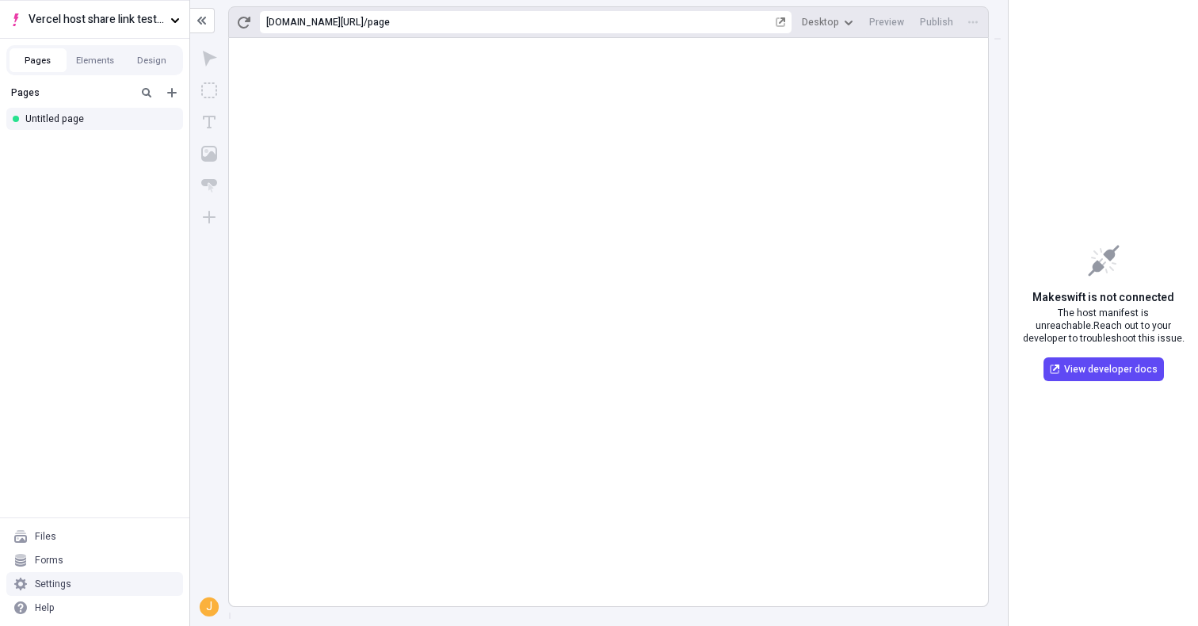
click at [82, 583] on div "Settings" at bounding box center [94, 584] width 177 height 24
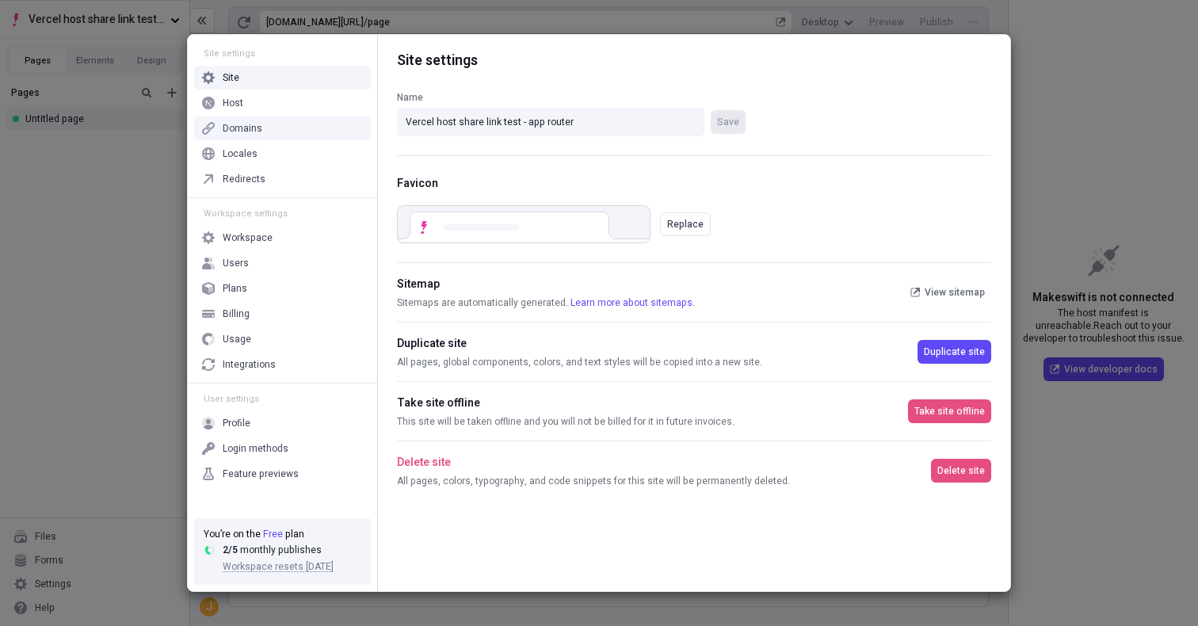
click at [255, 109] on div "Host" at bounding box center [282, 103] width 177 height 24
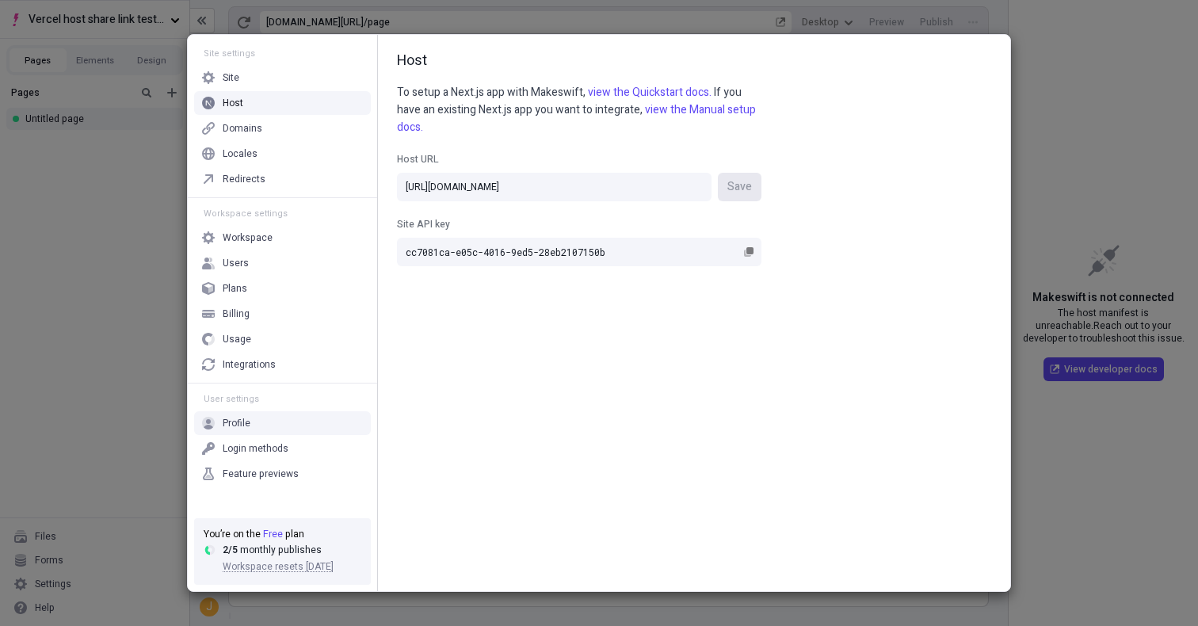
click at [152, 401] on div "Site settings Site Host Domains Locales Redirects Workspace settings Workspace …" at bounding box center [599, 313] width 1198 height 626
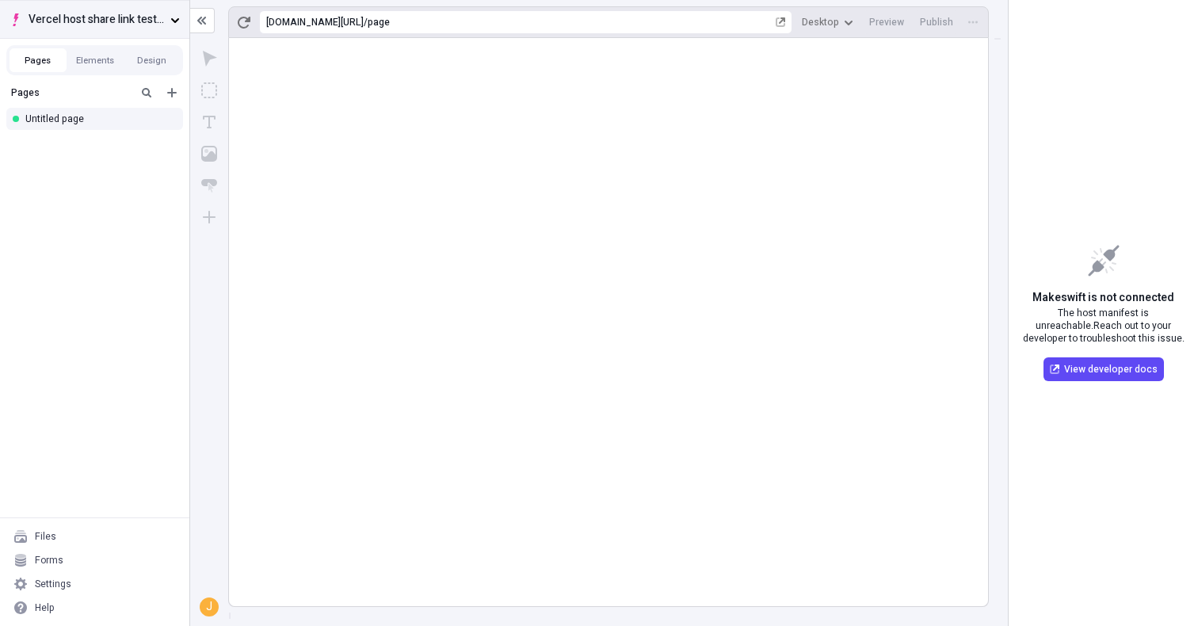
click at [172, 29] on button "Vercel host share link test - app router" at bounding box center [94, 19] width 189 height 38
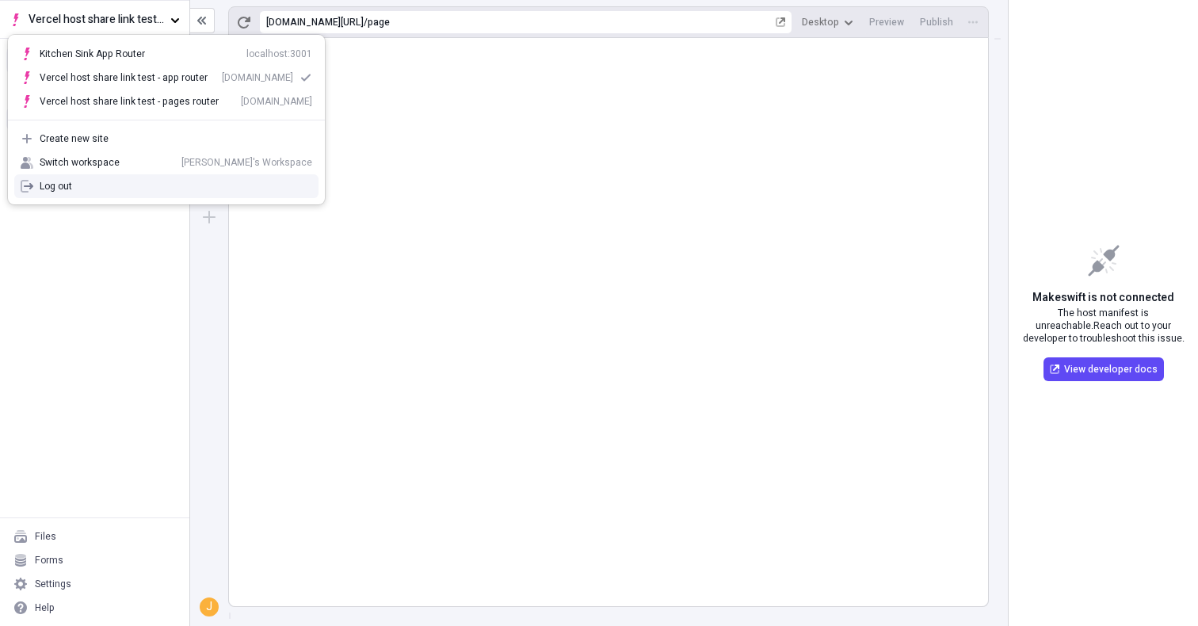
click at [124, 366] on div "Pages Untitled page" at bounding box center [94, 297] width 189 height 439
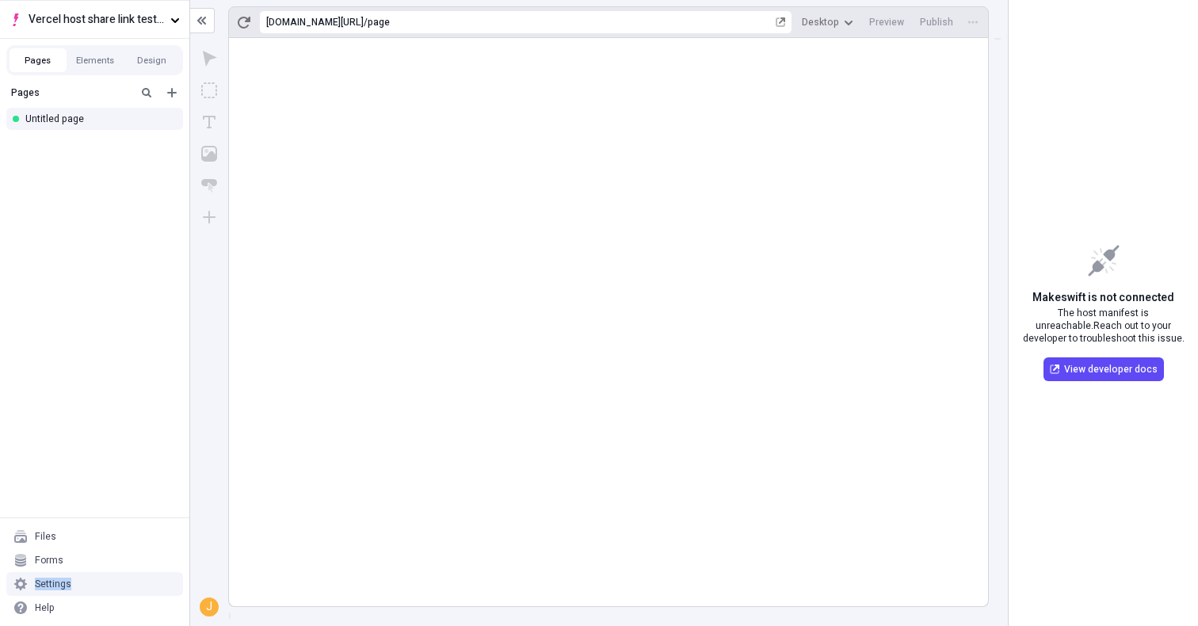
click at [143, 578] on div "Settings" at bounding box center [94, 584] width 177 height 24
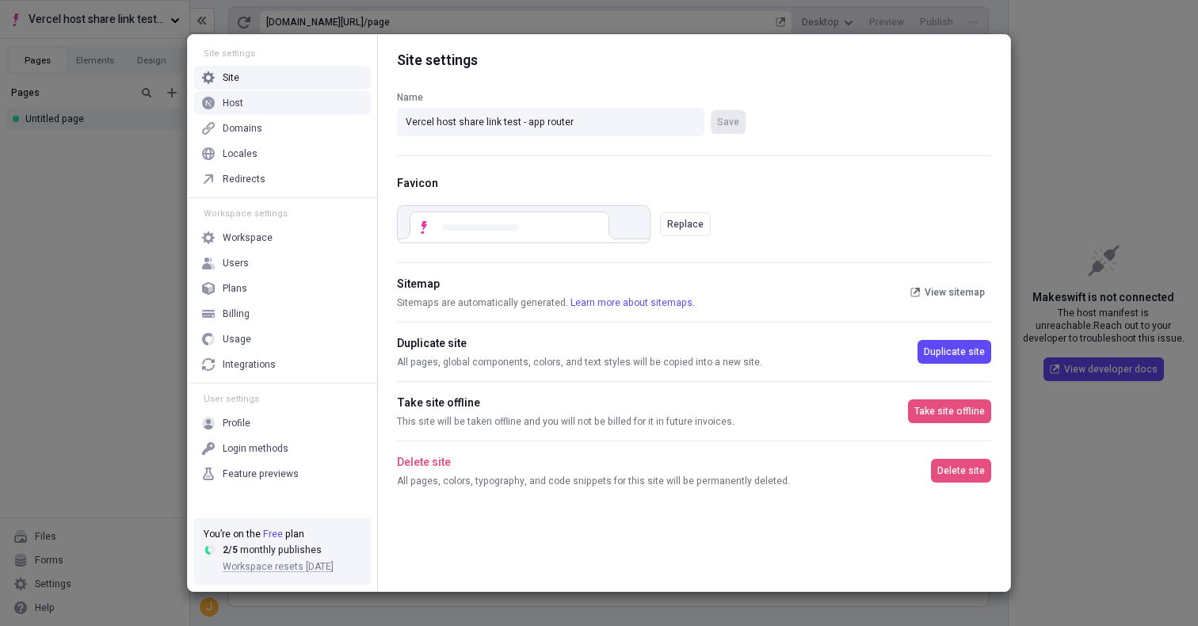
click at [346, 105] on div "Host" at bounding box center [282, 103] width 177 height 24
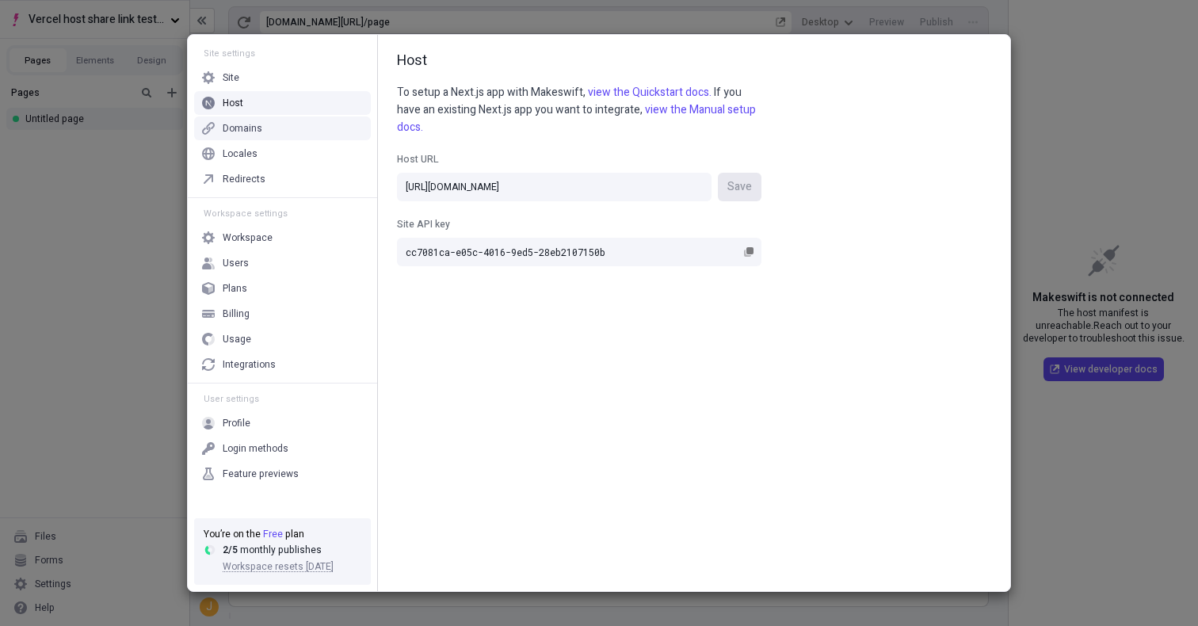
click at [345, 118] on div "Domains" at bounding box center [282, 128] width 177 height 24
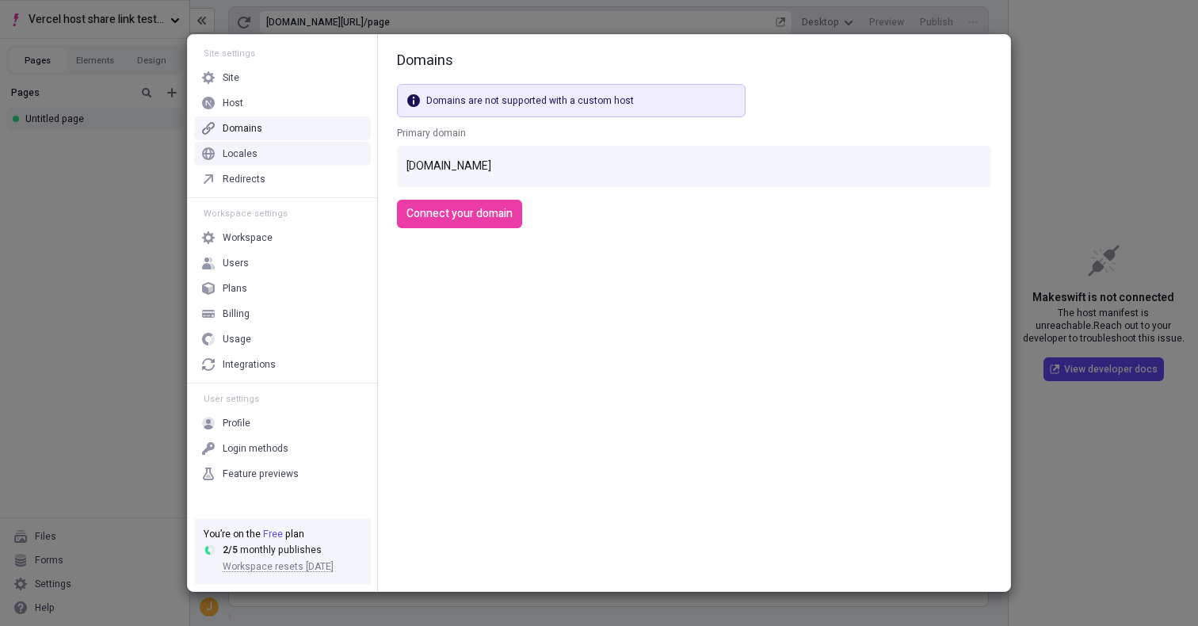
click at [326, 149] on div "Locales" at bounding box center [282, 154] width 177 height 24
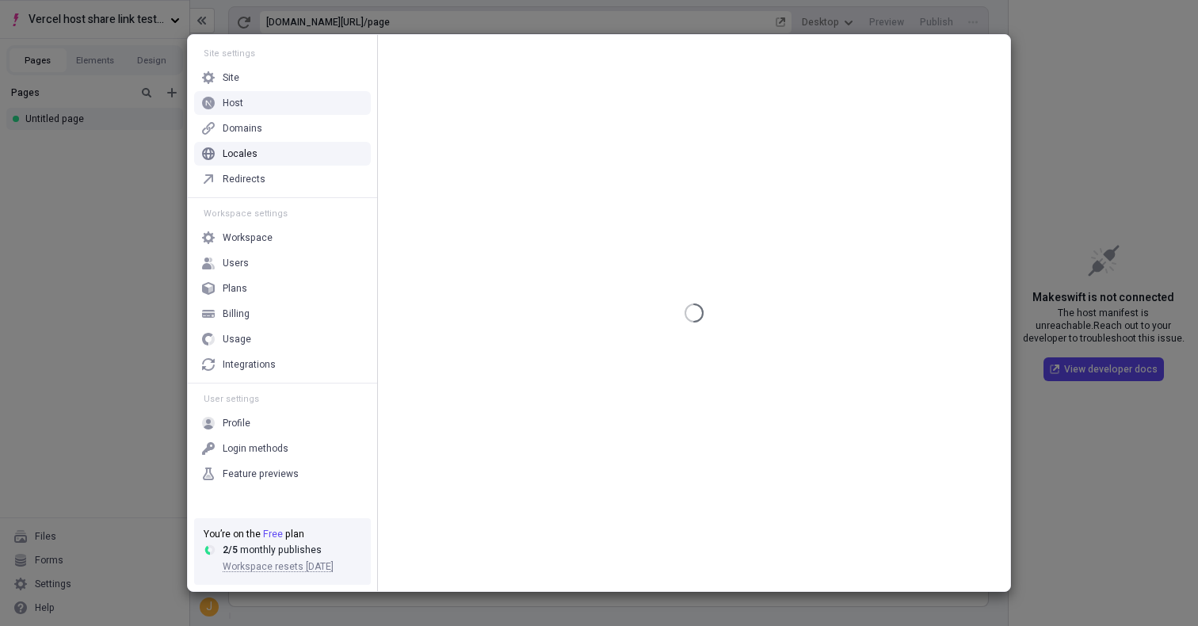
click at [329, 97] on div "Host" at bounding box center [282, 103] width 177 height 24
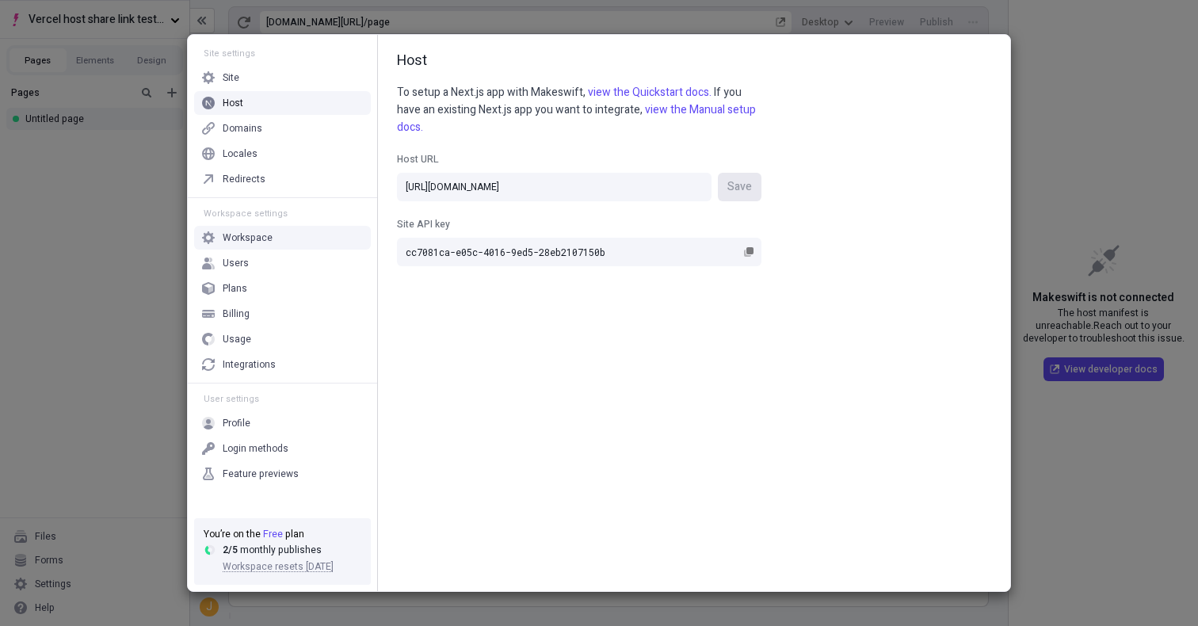
click at [834, 185] on div "Host To setup a Next.js app with Makeswift, view the Quickstart docs. If you ha…" at bounding box center [694, 313] width 632 height 556
click at [38, 240] on div "Site settings Site Host Domains Locales Redirects Workspace settings Workspace …" at bounding box center [599, 313] width 1198 height 626
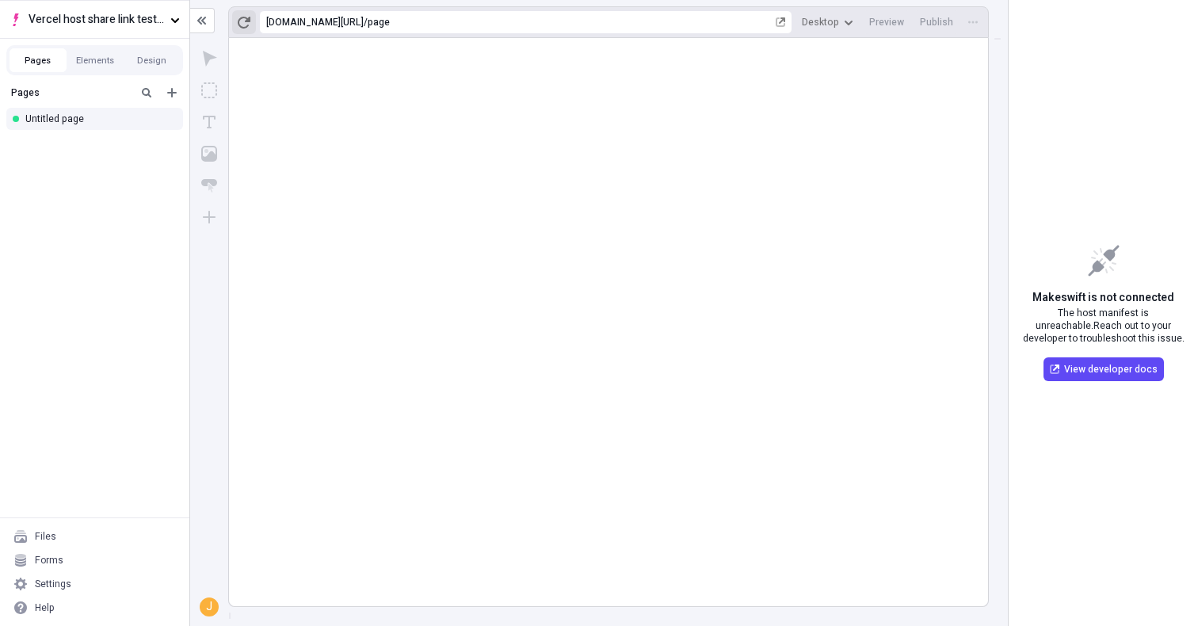
click at [242, 20] on icon "button" at bounding box center [244, 22] width 13 height 13
click at [55, 587] on div "Settings" at bounding box center [53, 584] width 36 height 13
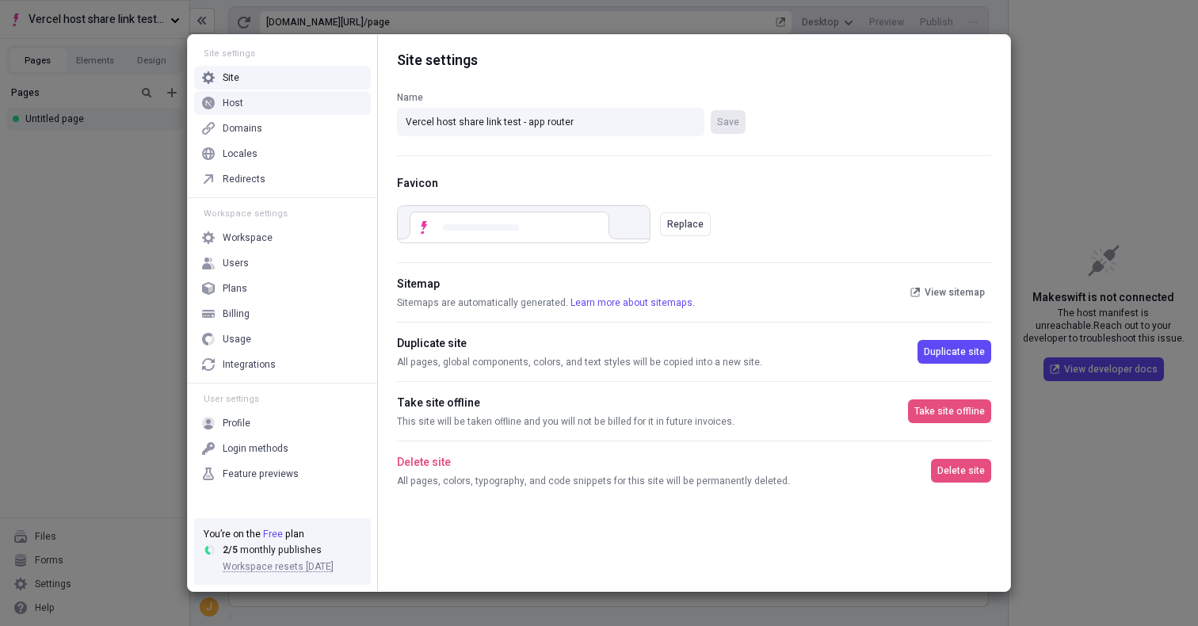
click at [267, 103] on div "Host" at bounding box center [282, 103] width 177 height 24
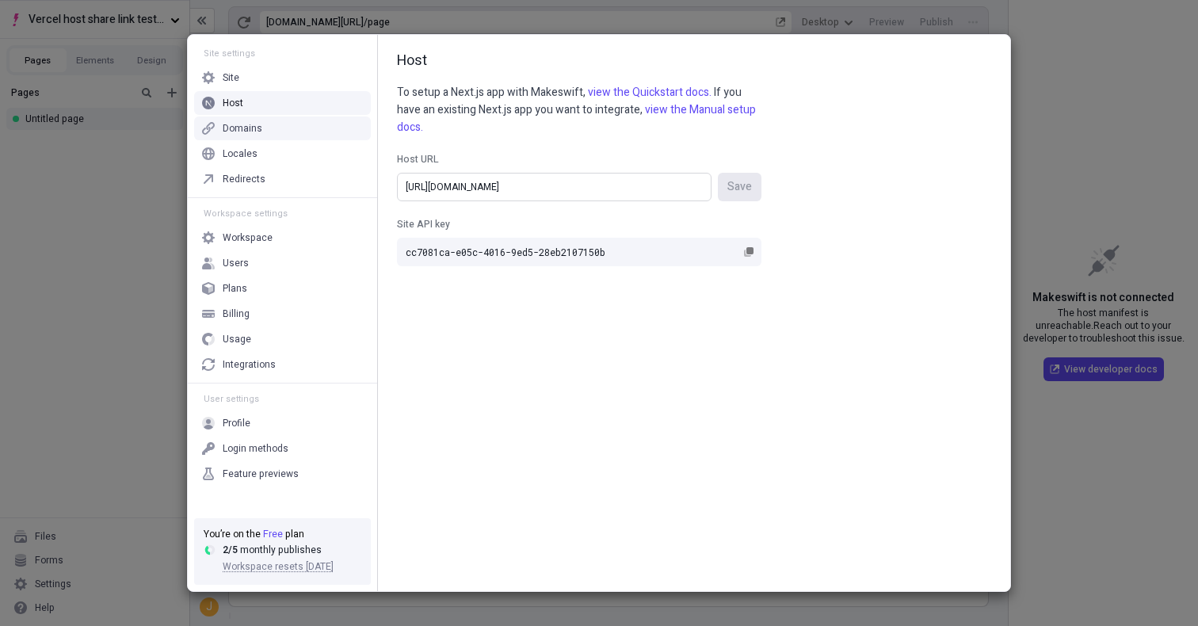
click at [537, 185] on input "https://share-link-testing-quickstart-mpz5cabzs.vercel.app/" at bounding box center [554, 187] width 315 height 29
click at [797, 193] on div "Host To setup a Next.js app with Makeswift, view the Quickstart docs. If you ha…" at bounding box center [694, 313] width 632 height 556
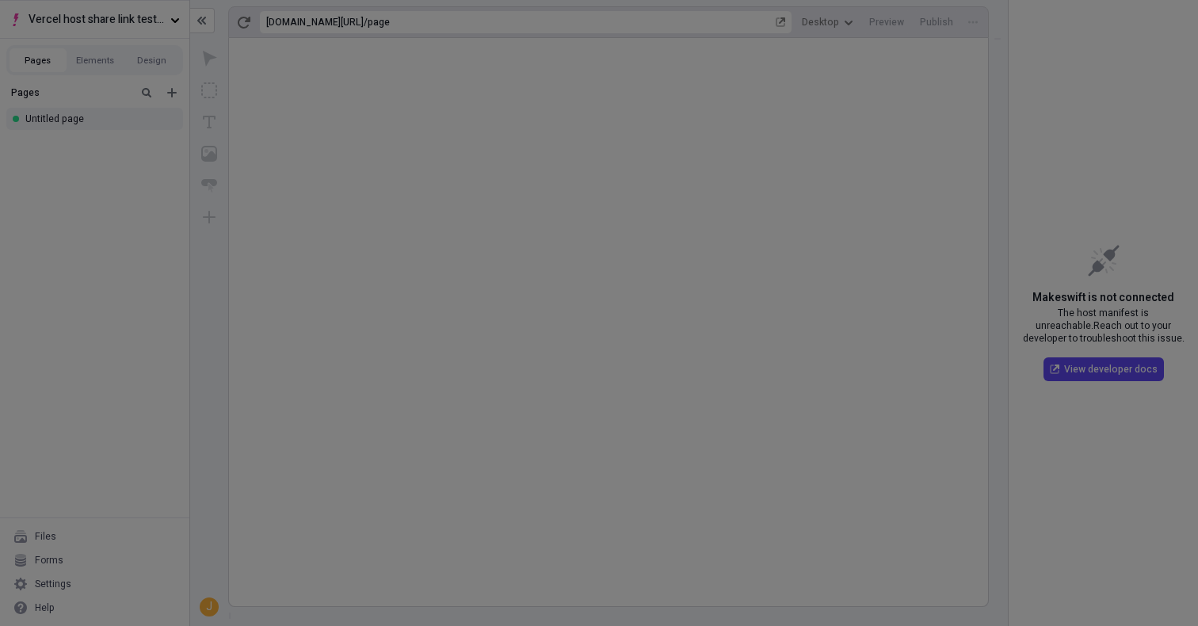
click at [1066, 113] on div "Site settings Site Host Domains Locales Redirects Workspace settings Workspace …" at bounding box center [599, 313] width 1198 height 626
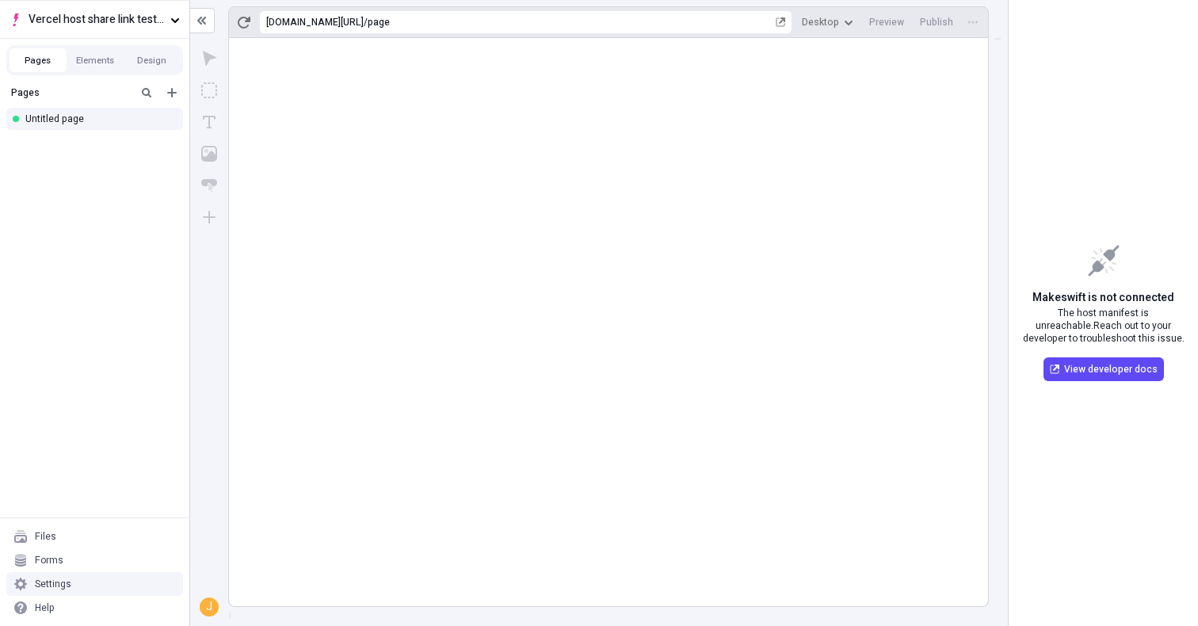
click at [106, 591] on div "Settings" at bounding box center [94, 584] width 177 height 24
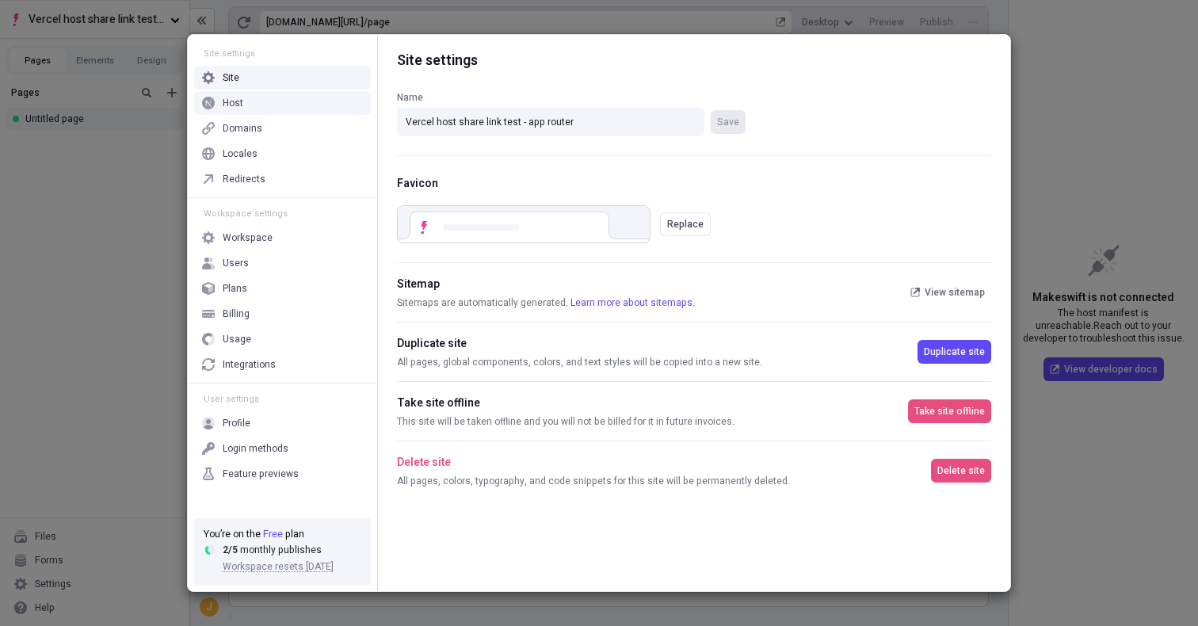
click at [297, 109] on div "Host" at bounding box center [282, 103] width 177 height 24
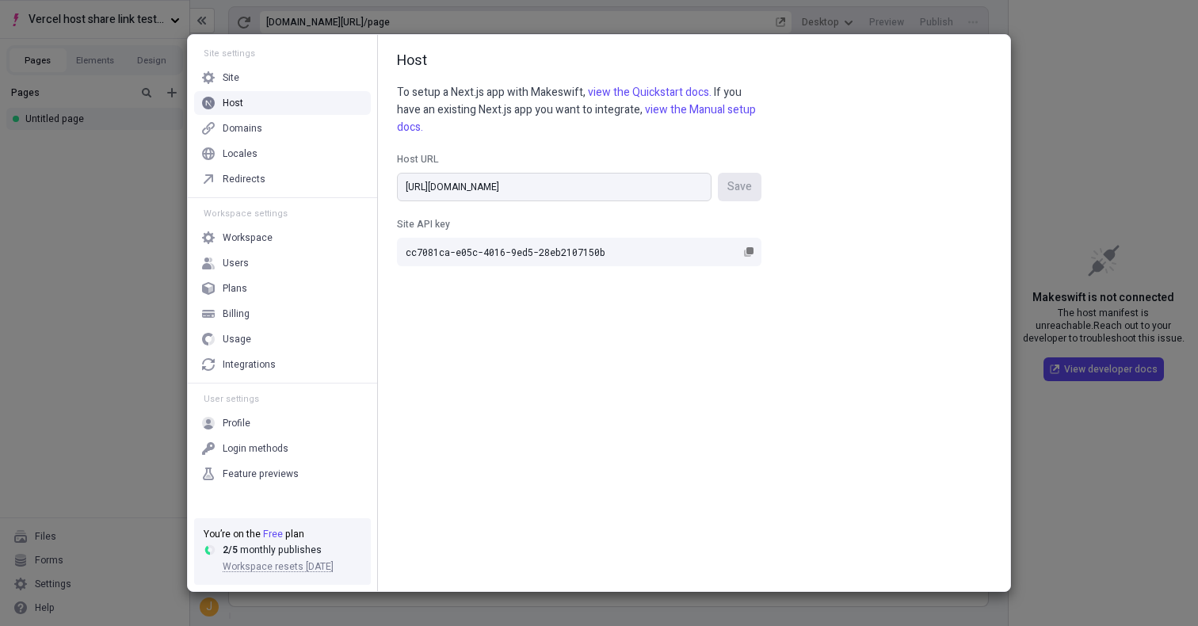
drag, startPoint x: 632, startPoint y: 169, endPoint x: 651, endPoint y: 184, distance: 23.6
click at [646, 183] on label "Host URL https://share-link-testing-quickstart-mpz5cabzs.vercel.app/ Save" at bounding box center [579, 176] width 365 height 49
click at [651, 183] on input "https://share-link-testing-quickstart-mpz5cabzs.vercel.app/" at bounding box center [554, 187] width 315 height 29
paste input "jacnu6qft.vercel.app"
type input "https://share-link-testing-quickstart-jacnu6qft.vercel.app"
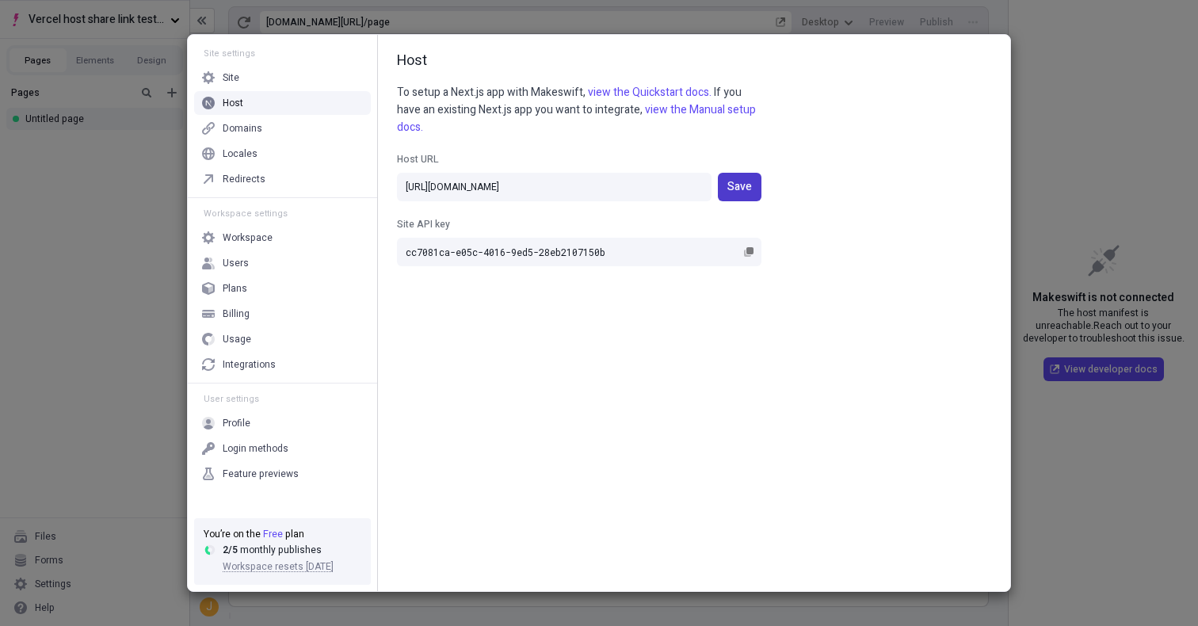
click at [741, 192] on span "Save" at bounding box center [739, 186] width 25 height 17
click at [1117, 164] on div "Site settings Site Host Domains Locales Redirects Workspace settings Workspace …" at bounding box center [599, 313] width 1198 height 626
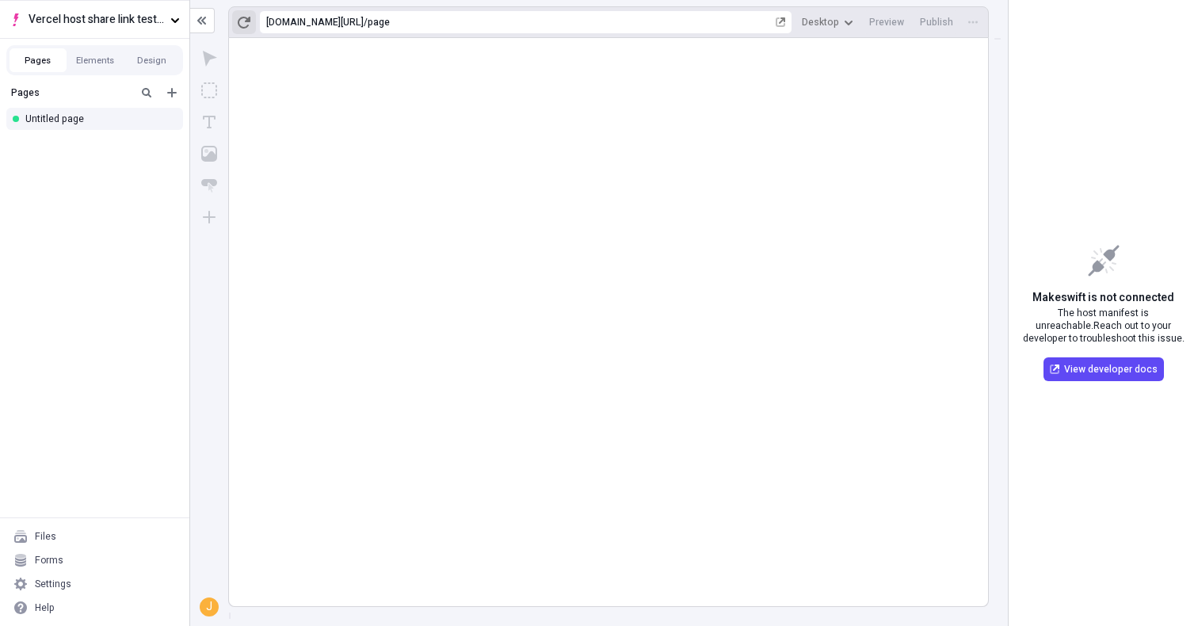
click at [245, 22] on icon "button" at bounding box center [244, 22] width 13 height 13
click at [131, 579] on div "Settings" at bounding box center [94, 584] width 177 height 24
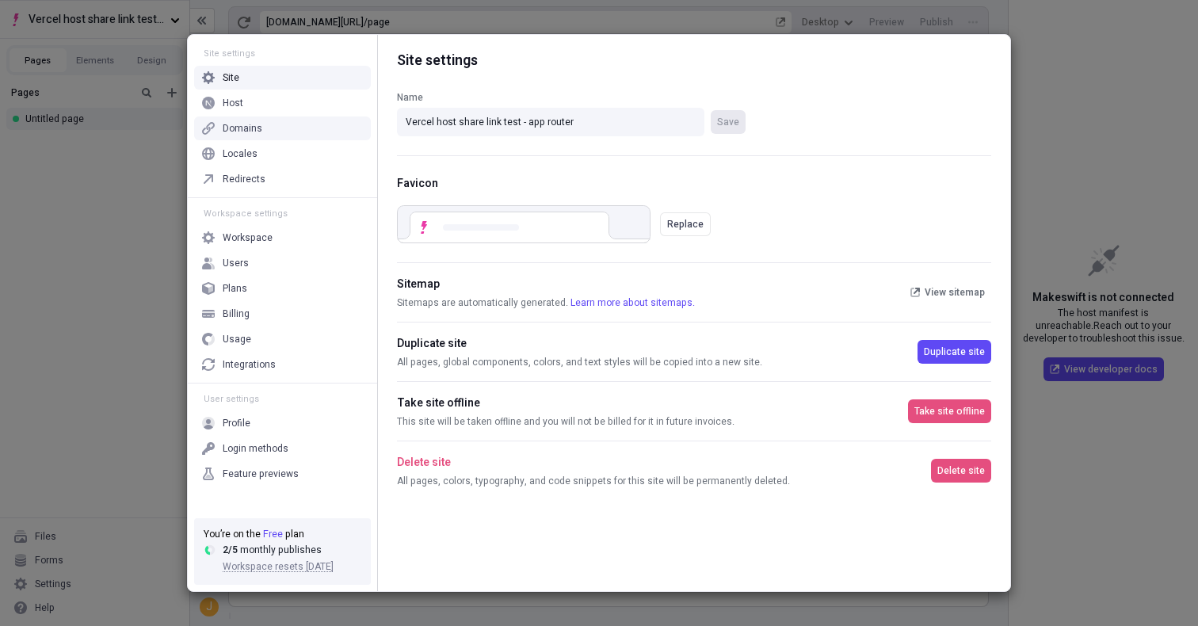
click at [295, 98] on div "Host" at bounding box center [282, 103] width 177 height 24
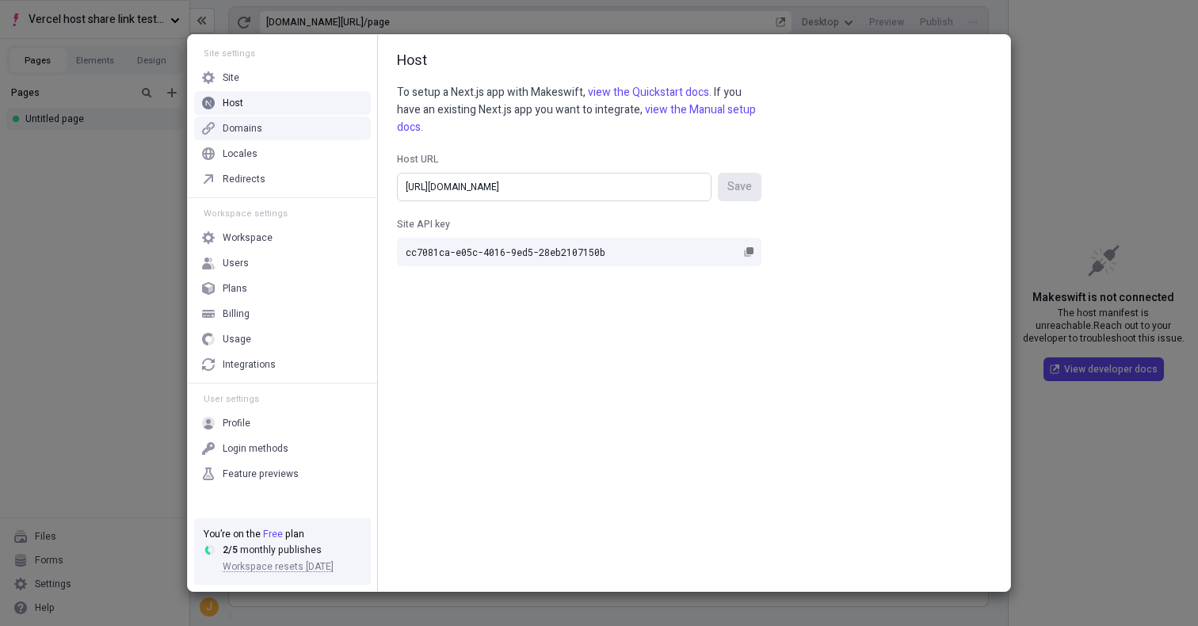
click at [689, 182] on input "https://share-link-testing-quickstart-jacnu6qft.vercel.app/" at bounding box center [554, 187] width 315 height 29
click at [831, 136] on div "Host To setup a Next.js app with Makeswift, view the Quickstart docs. If you ha…" at bounding box center [694, 313] width 632 height 556
click at [660, 184] on input "https://share-link-testing-quickstart-jacnu6qft.vercel.app/" at bounding box center [554, 187] width 315 height 29
type input "https://share-link-testing-quickstart-jacnu6qft.vercel.app"
click at [748, 192] on span "Save" at bounding box center [739, 186] width 25 height 17
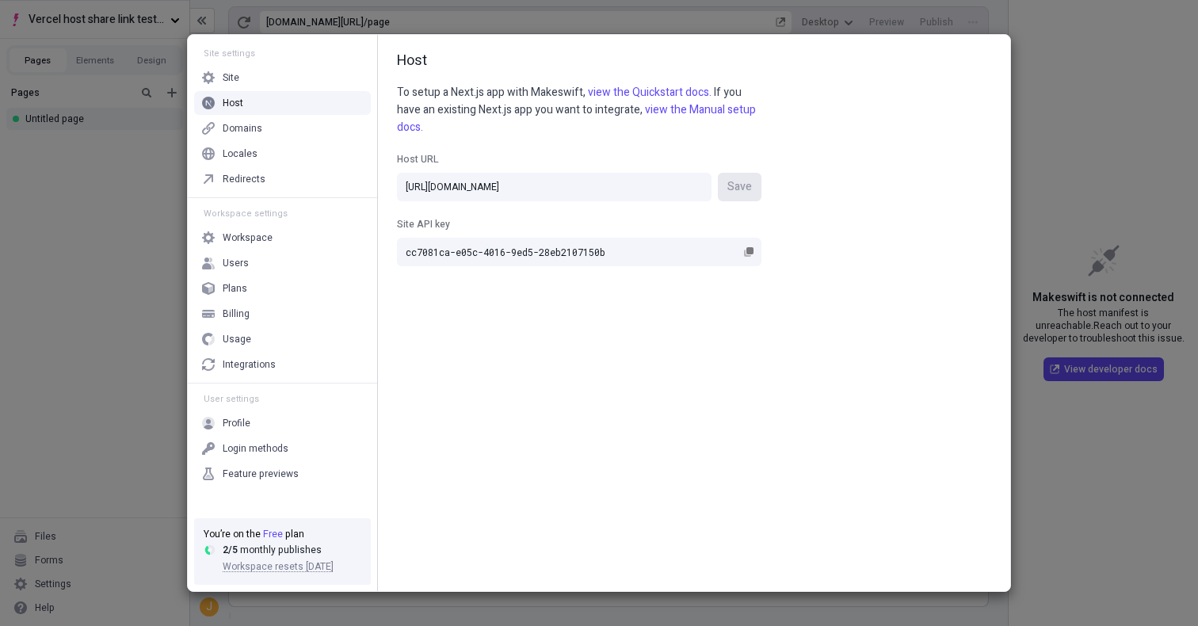
click at [793, 242] on div "Host To setup a Next.js app with Makeswift, view the Quickstart docs. If you ha…" at bounding box center [694, 313] width 632 height 556
click at [999, 109] on div "Host To setup a Next.js app with Makeswift, view the Quickstart docs. If you ha…" at bounding box center [694, 313] width 632 height 556
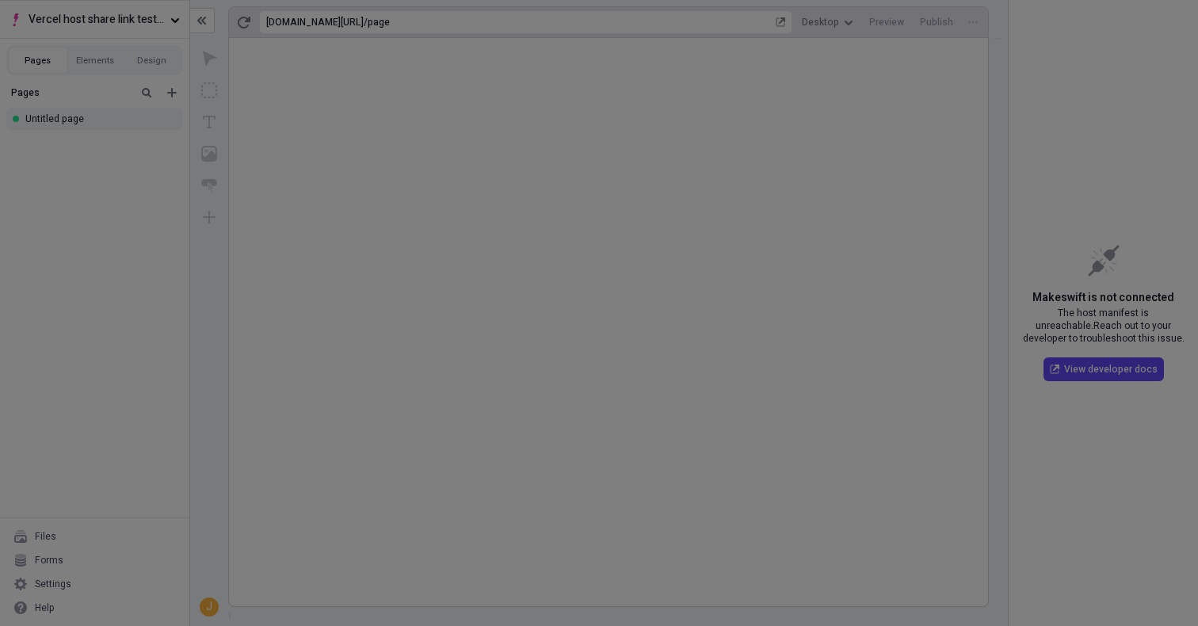
click at [1026, 101] on div "Site settings Site Host Domains Locales Redirects Workspace settings Workspace …" at bounding box center [599, 313] width 1198 height 626
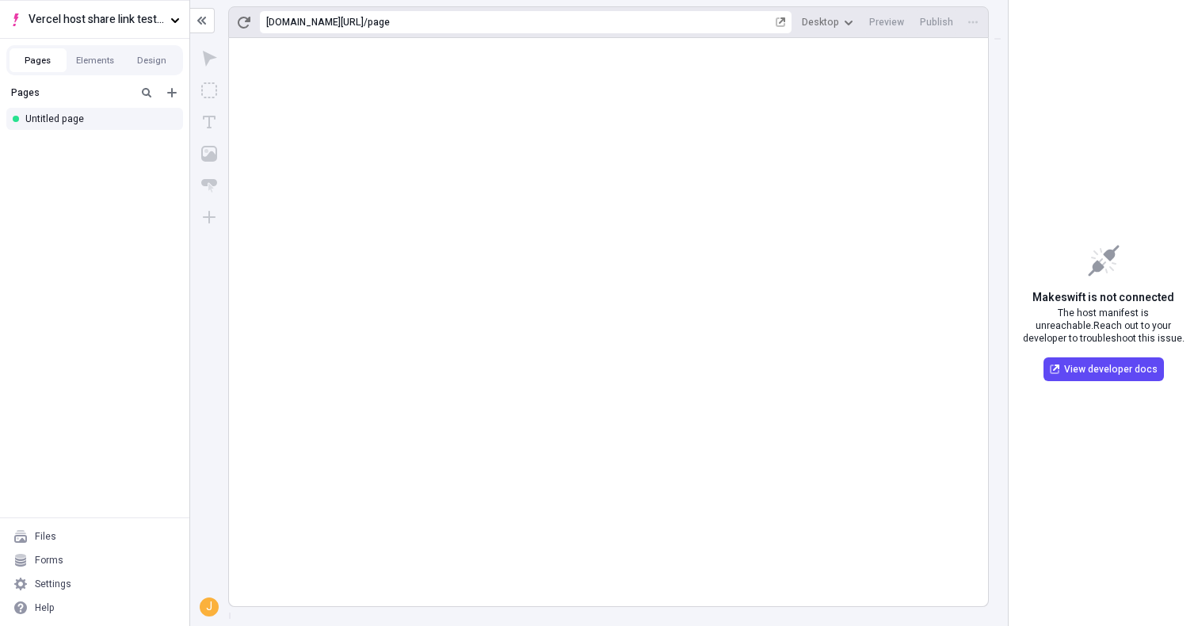
click at [258, 30] on div "https://share-link-testing-quickstart-jacnu6qft.vercel.app / page Desktop Previ…" at bounding box center [608, 22] width 761 height 32
click at [226, 21] on div "https://share-link-testing-quickstart-jacnu6qft.vercel.app / page Desktop Previ…" at bounding box center [599, 19] width 818 height 38
click at [274, 19] on div "https://share-link-testing-quickstart-jacnu6qft.vercel.app" at bounding box center [314, 22] width 97 height 13
click at [236, 29] on html "Vercel host share link test - app router Pages Elements Design Pages Untitled p…" at bounding box center [599, 313] width 1198 height 626
click at [250, 24] on button "button" at bounding box center [244, 22] width 24 height 24
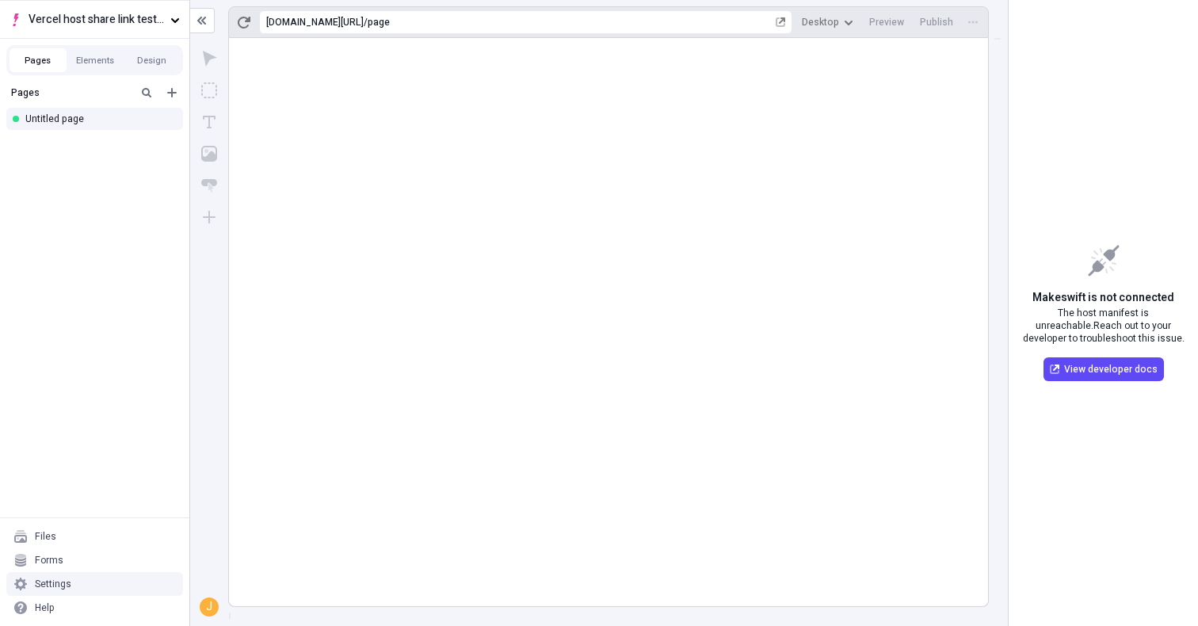
click at [104, 579] on div "Settings" at bounding box center [94, 584] width 177 height 24
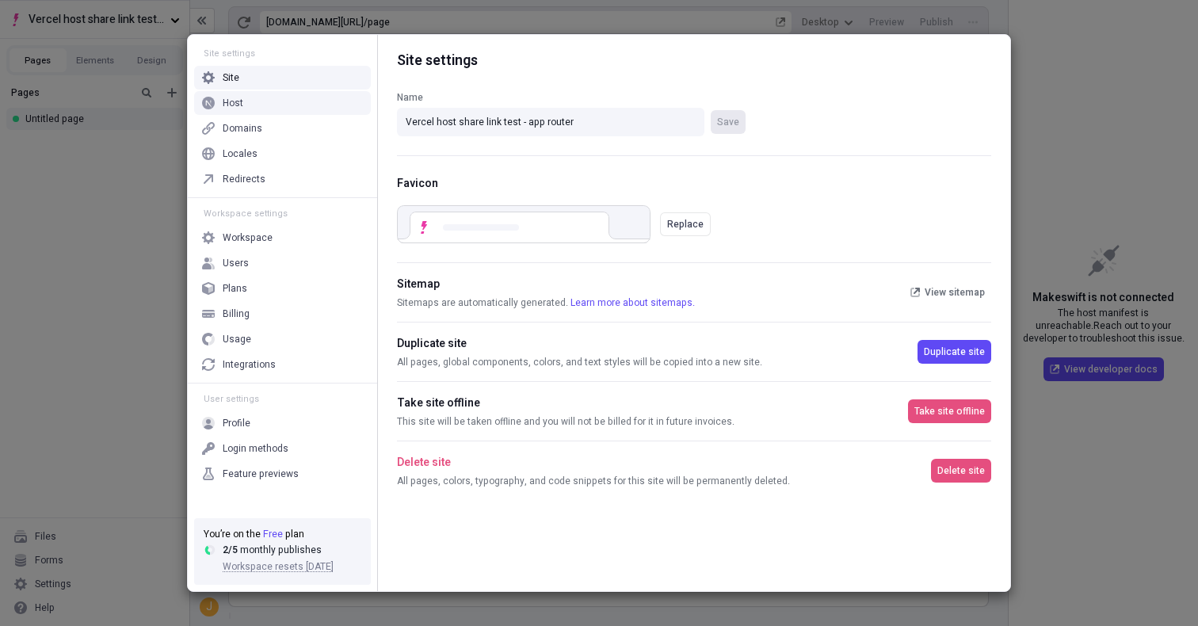
click at [317, 106] on div "Host" at bounding box center [282, 103] width 177 height 24
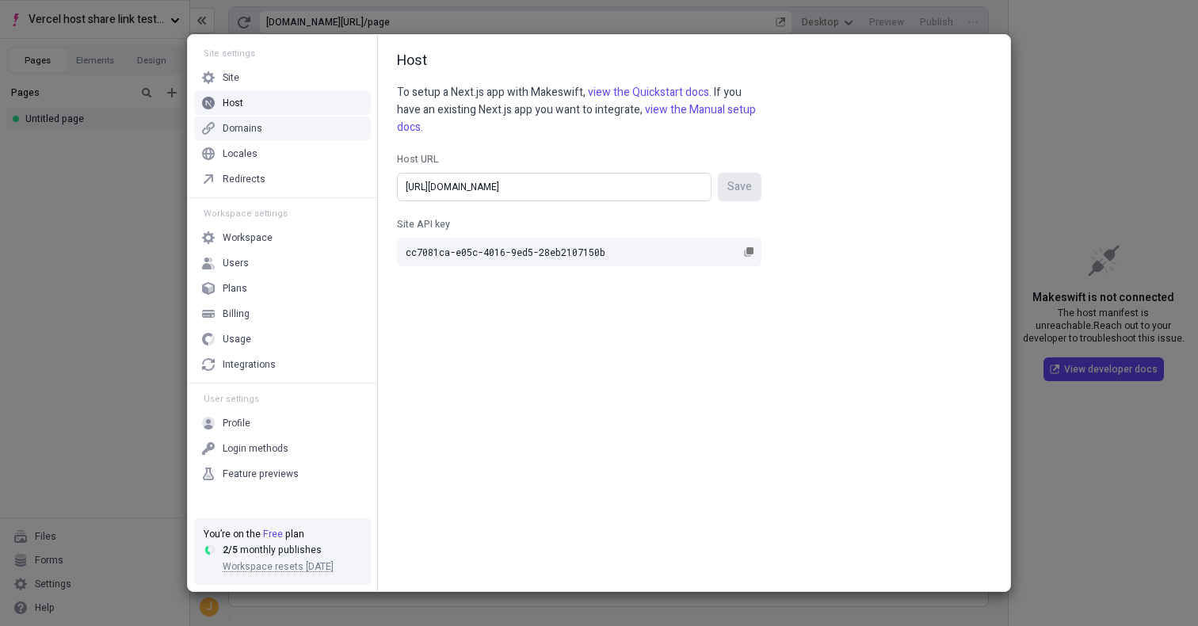
click at [570, 176] on input "https://share-link-testing-quickstart-jacnu6qft.vercel.app/" at bounding box center [554, 187] width 315 height 29
type input "[URL]"
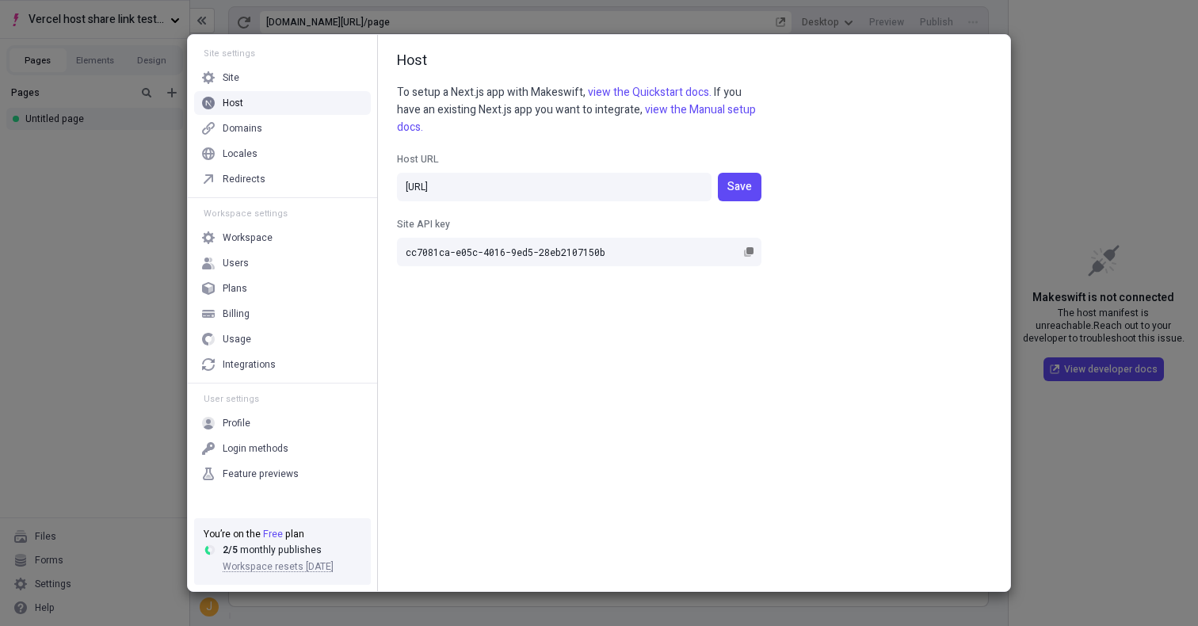
click at [766, 196] on div "Host To setup a Next.js app with Makeswift, view the Quickstart docs. If you ha…" at bounding box center [694, 313] width 632 height 556
click at [758, 192] on button "Save" at bounding box center [740, 187] width 44 height 29
click at [130, 267] on div "Site settings Site Host Domains Locales Redirects Workspace settings Workspace …" at bounding box center [599, 313] width 1198 height 626
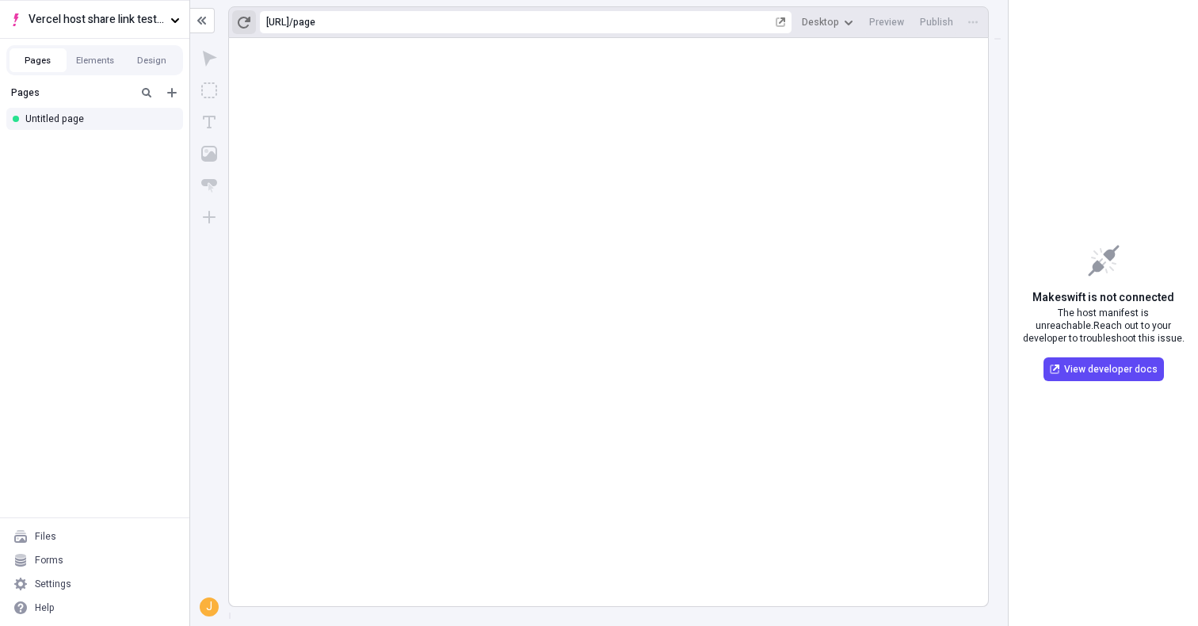
click at [240, 19] on icon "button" at bounding box center [244, 23] width 13 height 12
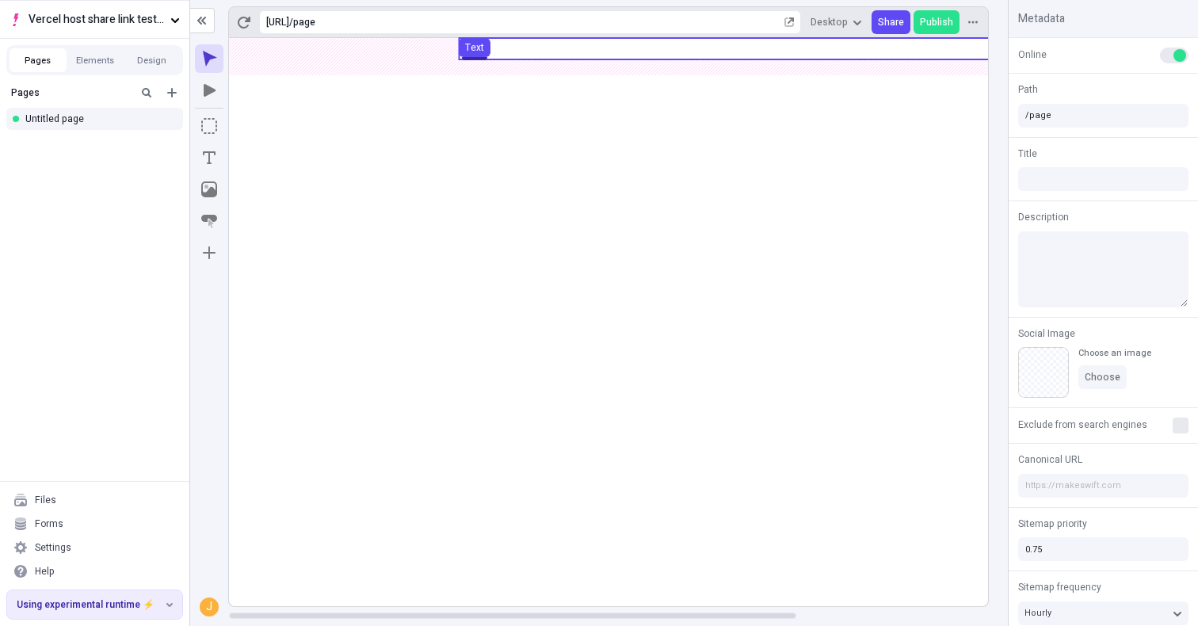
click at [494, 54] on div "Text" at bounding box center [475, 44] width 44 height 25
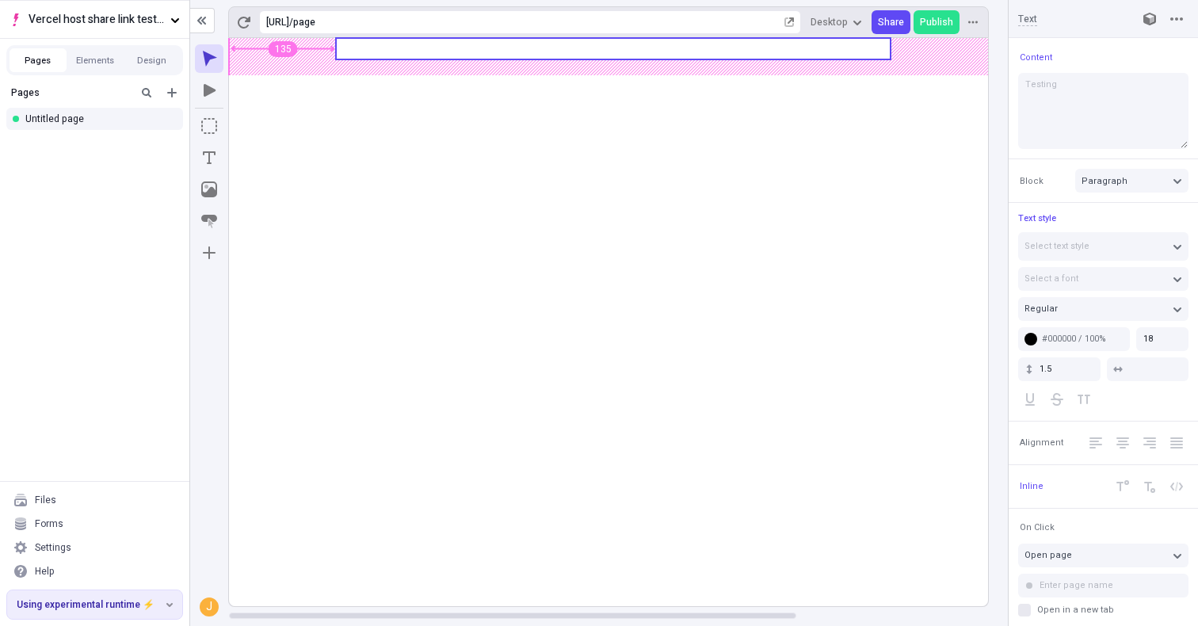
type input "105"
click at [344, 56] on body "Vercel host share link test - app router Pages Elements Design Pages Untitled p…" at bounding box center [599, 313] width 1198 height 626
click at [453, 216] on body "Vercel host share link test - app router Pages Elements Design Pages Untitled p…" at bounding box center [599, 313] width 1198 height 626
click at [888, 17] on span "Share" at bounding box center [891, 22] width 26 height 13
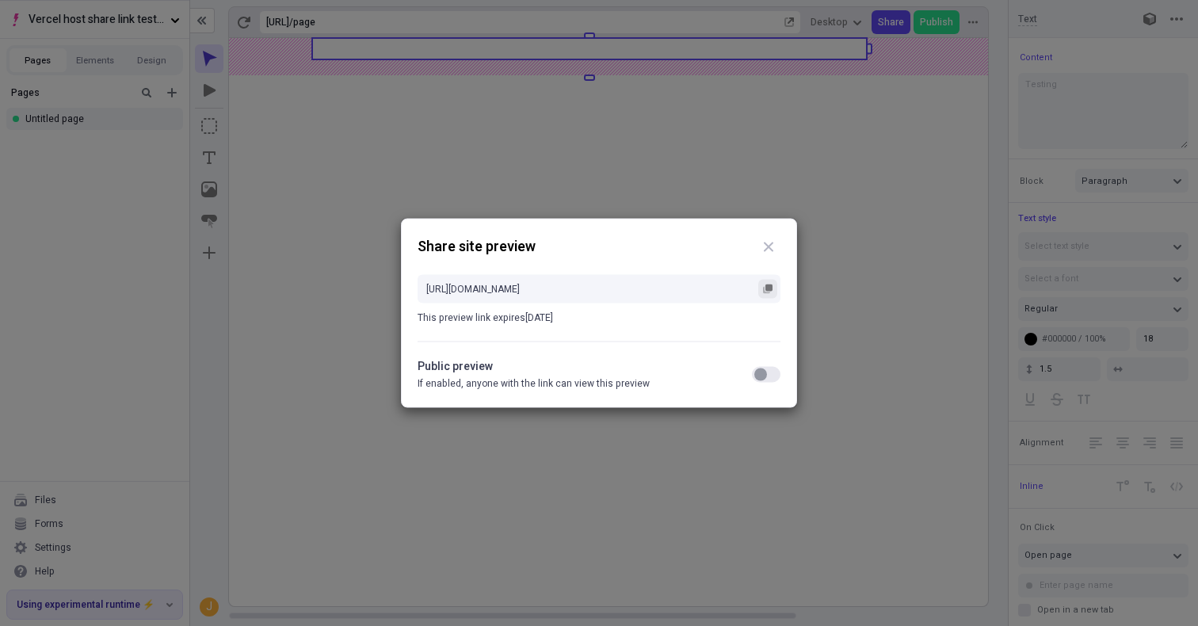
click at [777, 286] on button "button" at bounding box center [767, 289] width 19 height 19
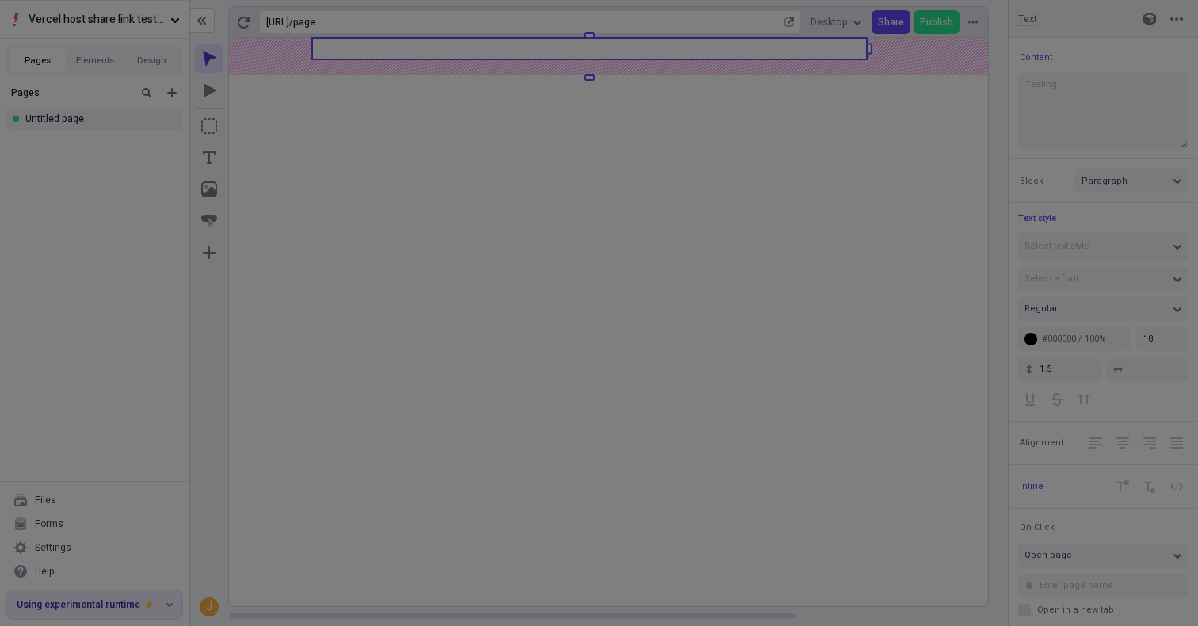
click at [871, 199] on div "Share site preview https://app.staging.makeswift.com/share/1wVAsyfLc4uCeVBKupQ6…" at bounding box center [599, 313] width 1198 height 626
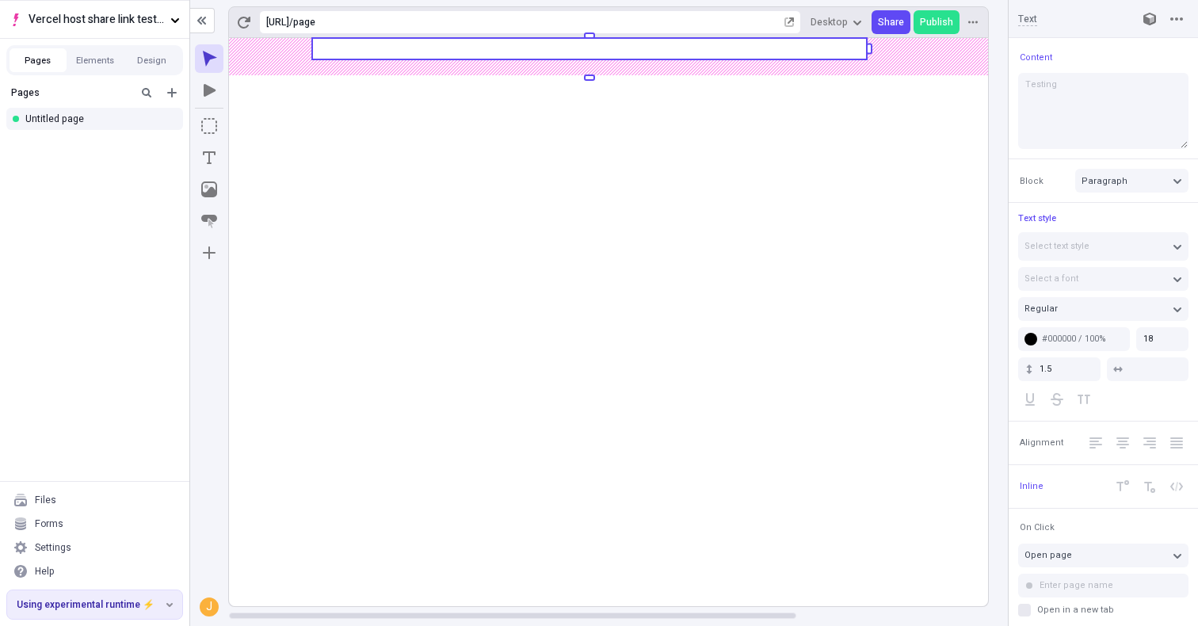
click at [434, 208] on rect at bounding box center [736, 322] width 1015 height 568
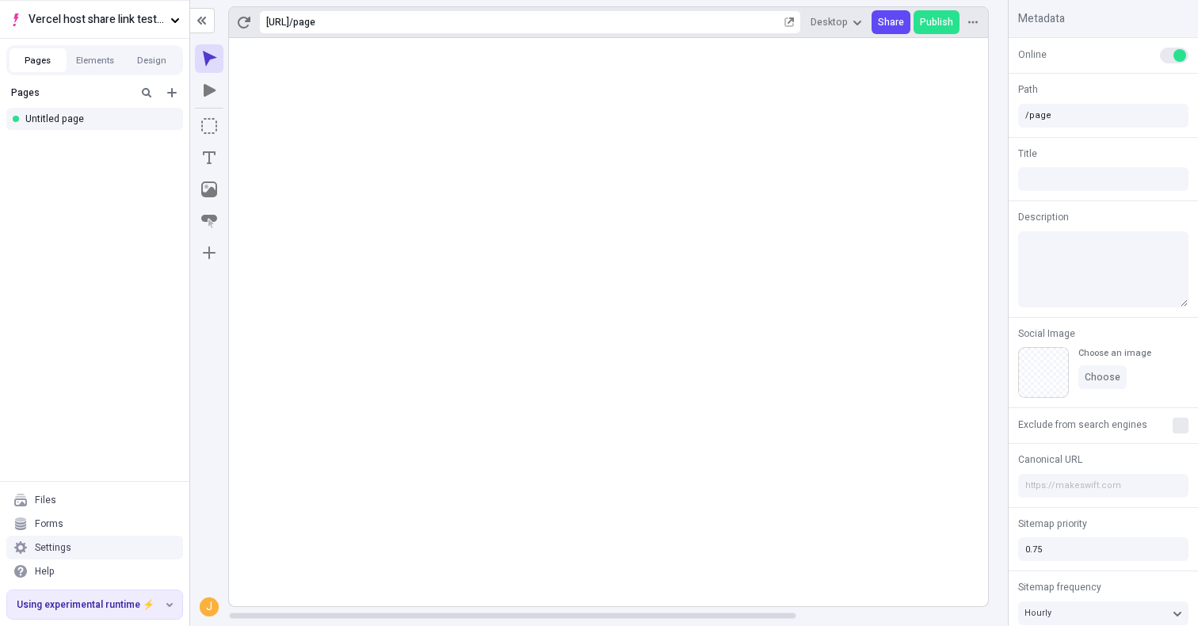
click at [102, 542] on div "Settings" at bounding box center [94, 548] width 177 height 24
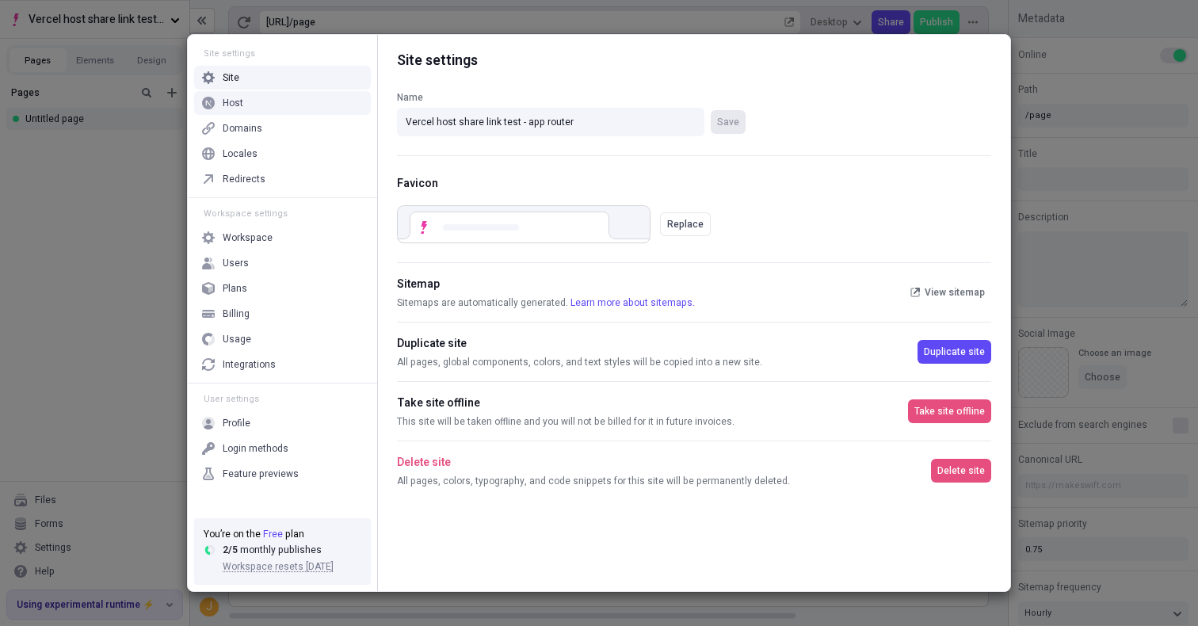
click at [315, 113] on div "Host" at bounding box center [282, 103] width 177 height 24
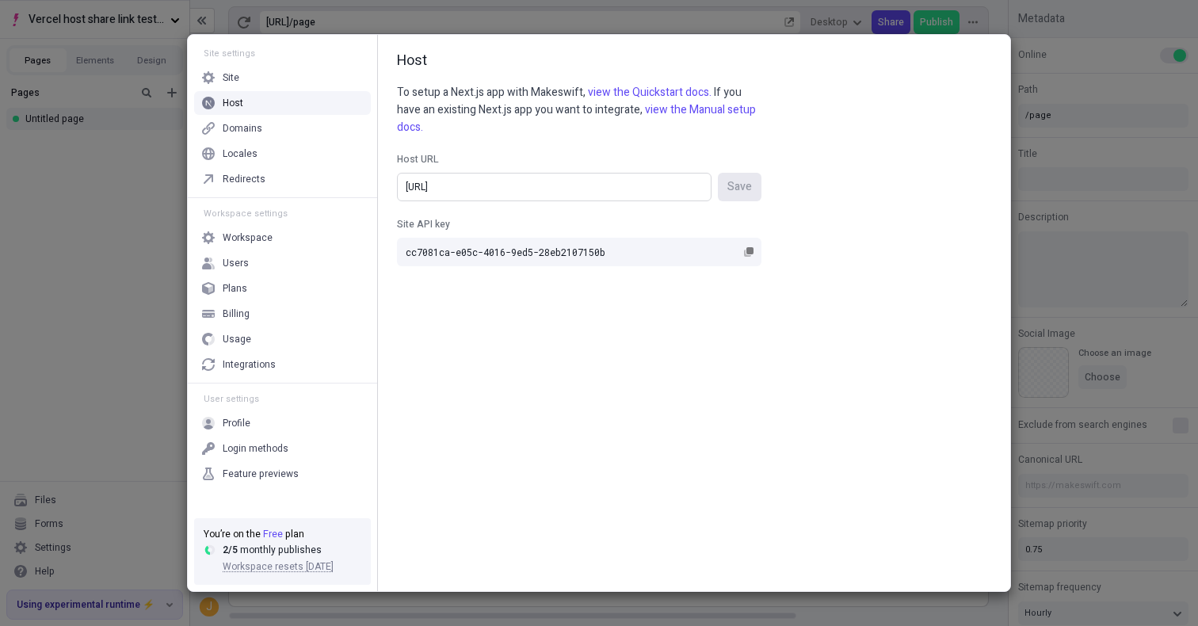
click at [529, 193] on input "[URL]" at bounding box center [554, 187] width 315 height 29
paste input "s://share-link-testing-quickstart-3dtsd74w5.vercel.app"
type input "https://share-link-testing-quickstart-3dtsd74w5.vercel.app/"
click at [751, 190] on span "Save" at bounding box center [739, 186] width 25 height 17
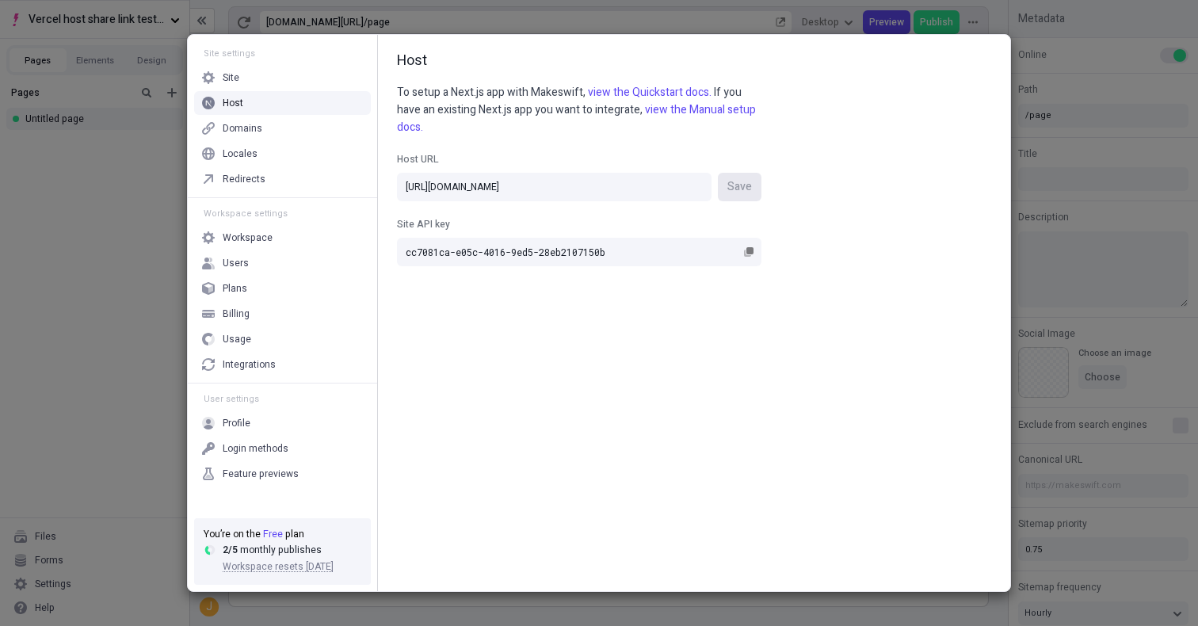
click at [1029, 145] on div "Site settings Site Host Domains Locales Redirects Workspace settings Workspace …" at bounding box center [599, 313] width 1198 height 626
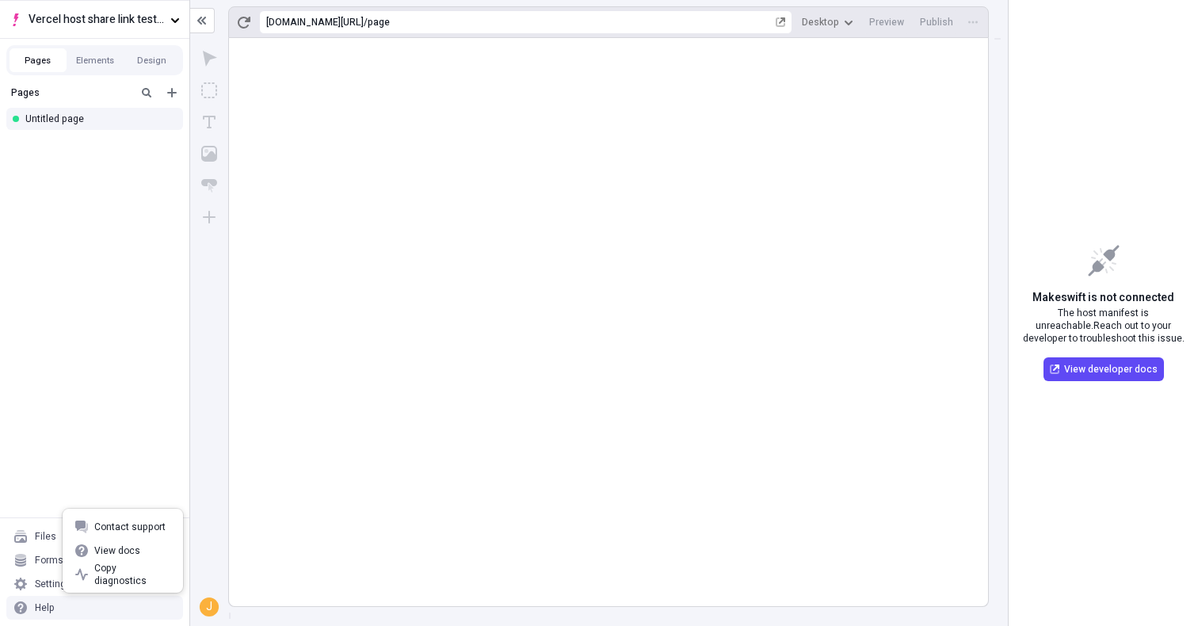
click at [73, 600] on div "Help" at bounding box center [94, 608] width 177 height 24
click at [48, 586] on div "Settings" at bounding box center [53, 584] width 36 height 13
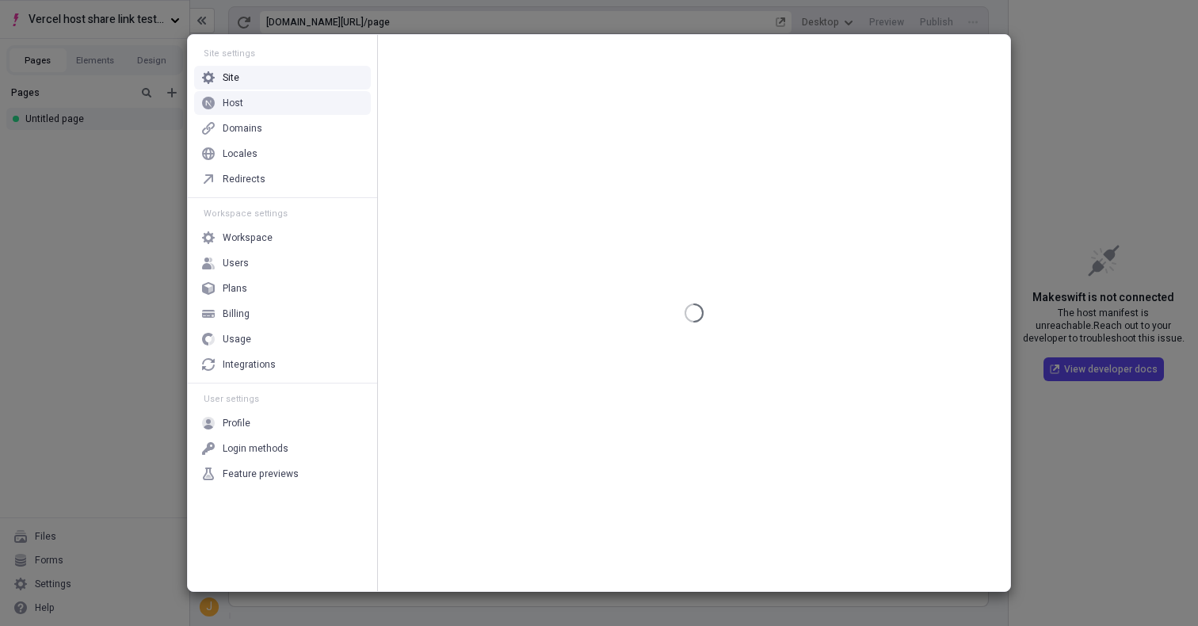
click at [301, 108] on div "Host" at bounding box center [282, 103] width 177 height 24
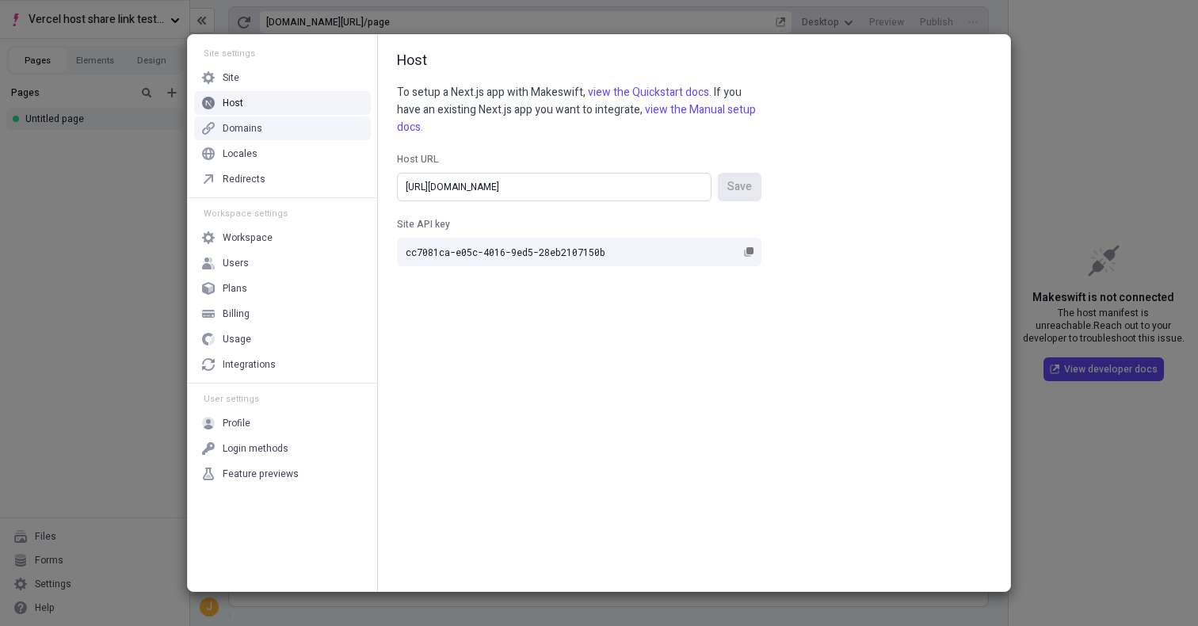
click at [576, 195] on input "[URL][DOMAIN_NAME]" at bounding box center [554, 187] width 315 height 29
paste input "app"
type input "[URL][DOMAIN_NAME]"
click at [750, 183] on span "Save" at bounding box center [739, 186] width 25 height 17
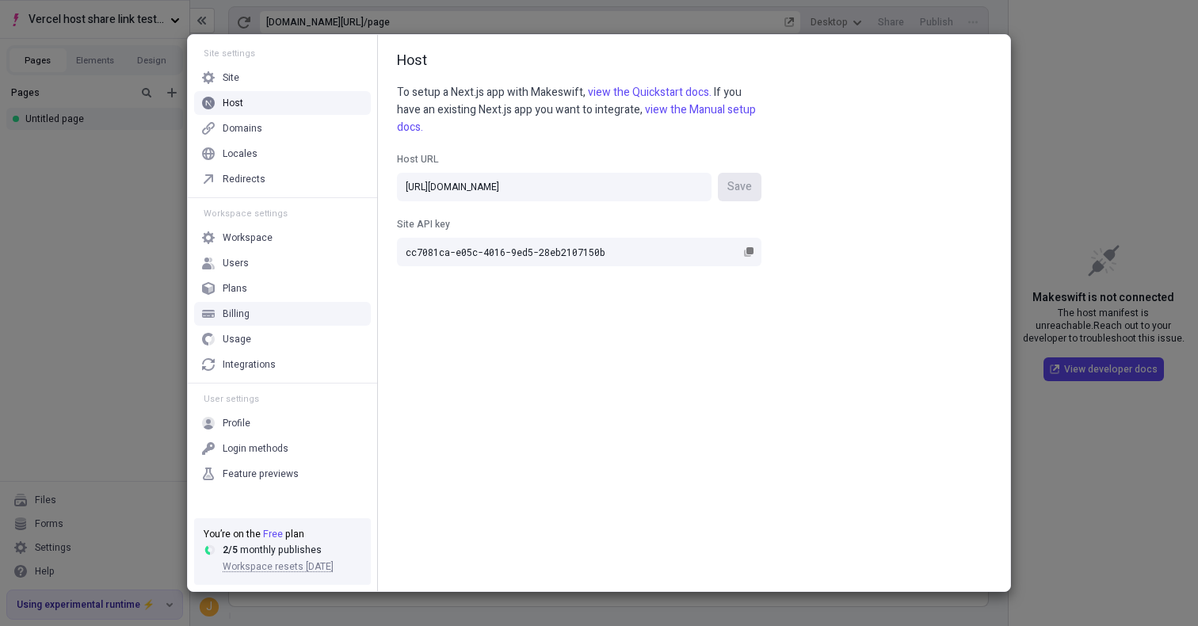
click at [89, 331] on div "Site settings Site Host Domains Locales Redirects Workspace settings Workspace …" at bounding box center [599, 313] width 1198 height 626
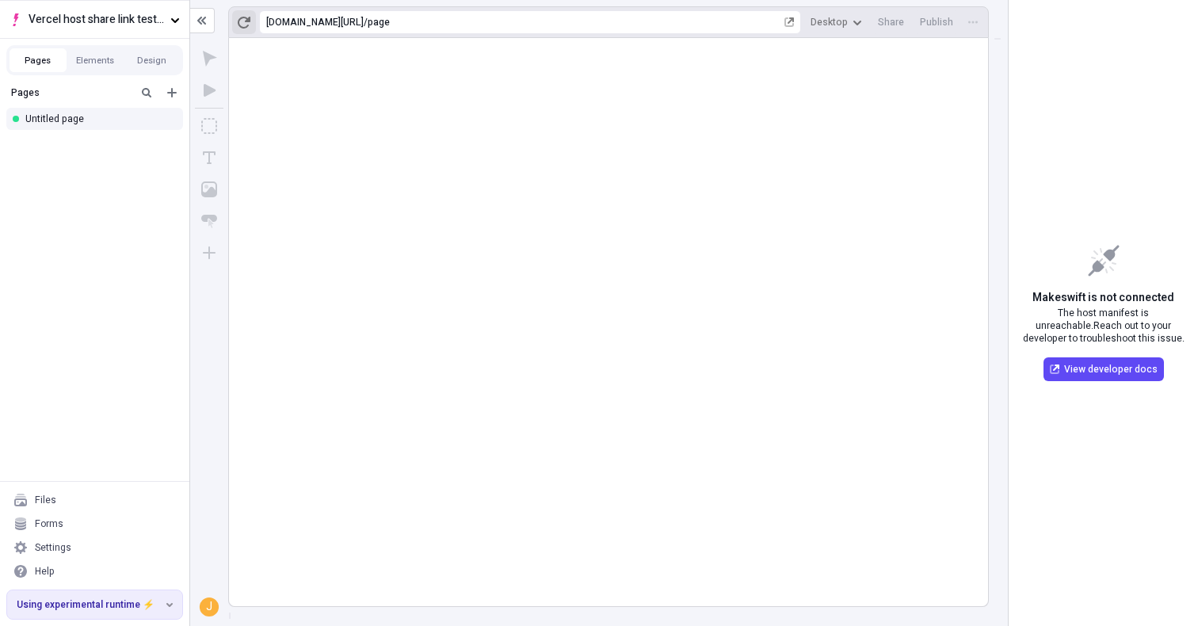
click at [239, 23] on icon "button" at bounding box center [244, 23] width 13 height 12
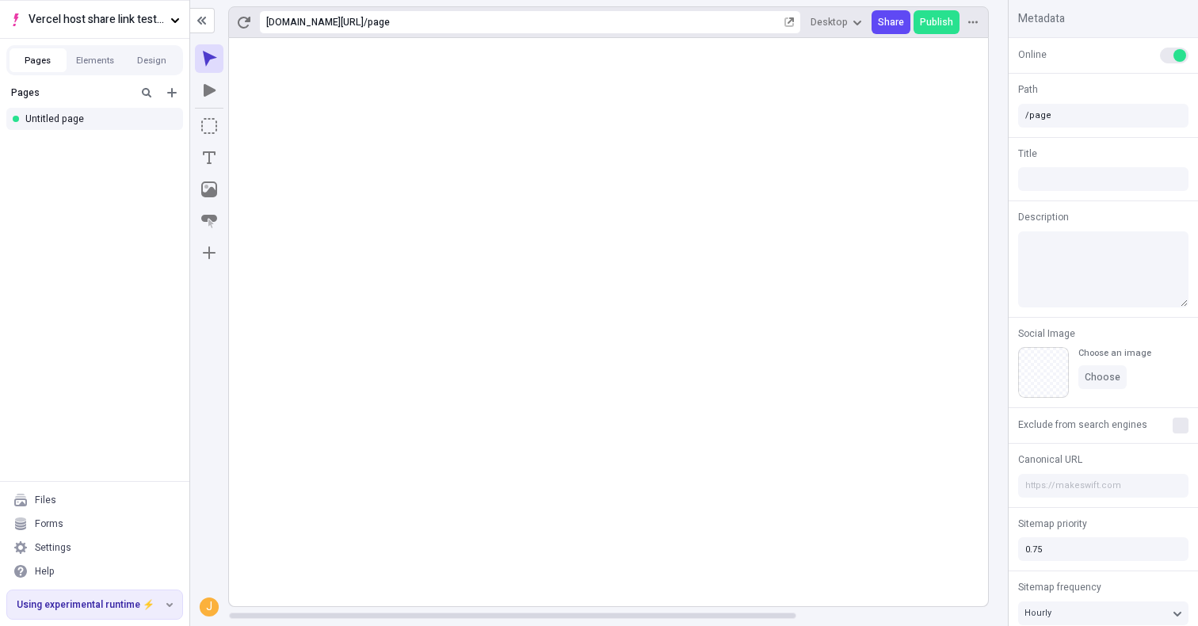
click at [483, 196] on rect at bounding box center [736, 322] width 1015 height 568
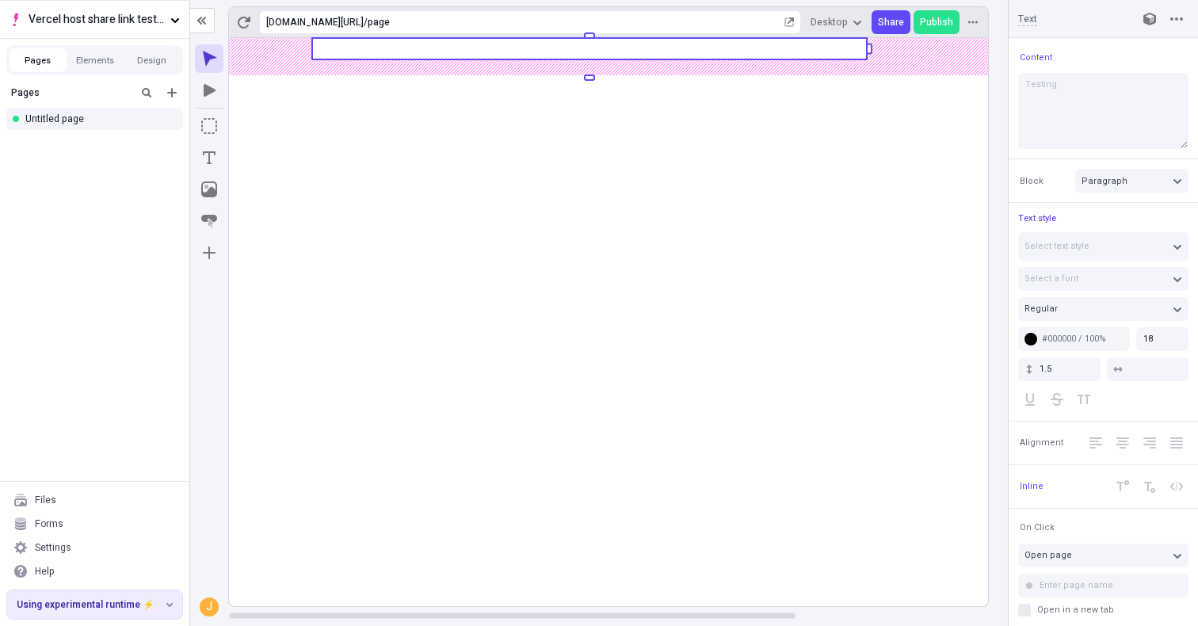
type input "0"
click at [239, 54] on body "Vercel host share link test - app router Pages Elements Design Pages Untitled p…" at bounding box center [599, 313] width 1198 height 626
click at [373, 212] on rect at bounding box center [736, 322] width 1015 height 568
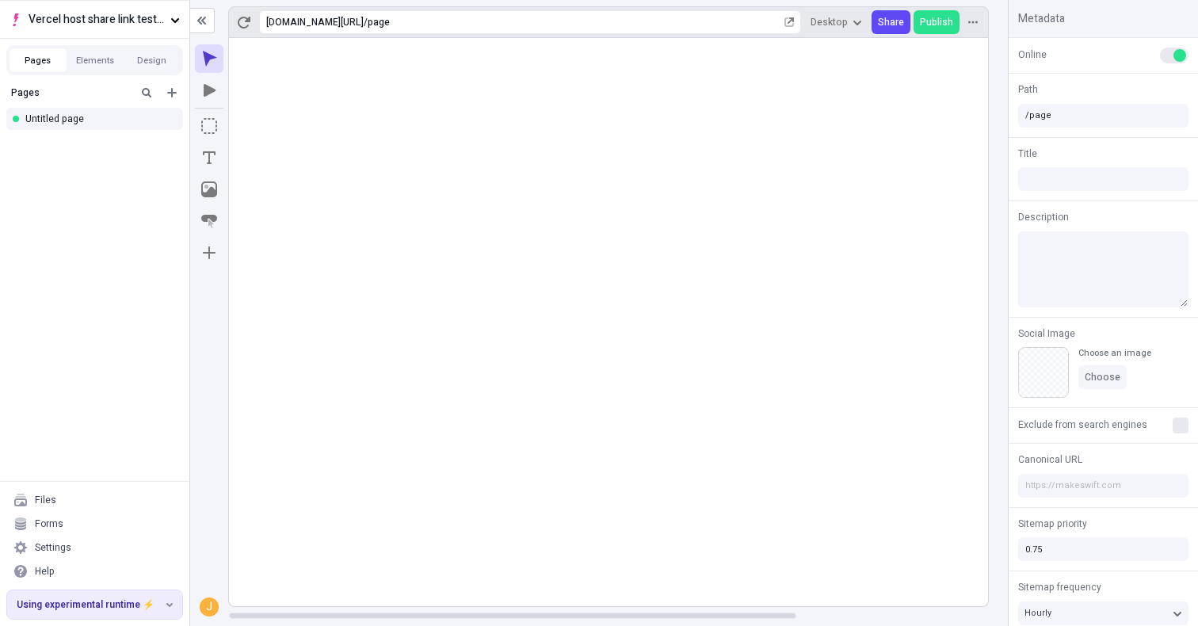
click at [615, 193] on rect at bounding box center [736, 322] width 1015 height 568
click at [794, 20] on icon "button" at bounding box center [790, 22] width 10 height 10
click at [370, 208] on rect at bounding box center [736, 322] width 1015 height 568
click at [537, 143] on rect at bounding box center [736, 322] width 1015 height 568
click at [356, 250] on rect at bounding box center [736, 322] width 1015 height 568
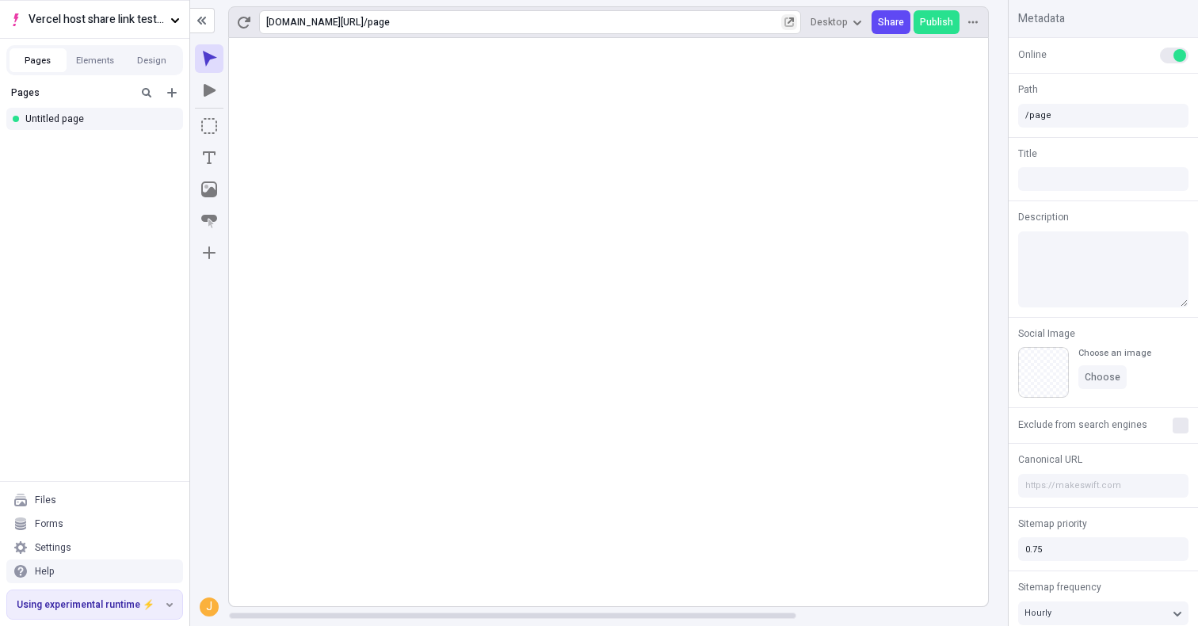
click at [174, 605] on button "Using experimental runtime ⚡️" at bounding box center [94, 604] width 175 height 29
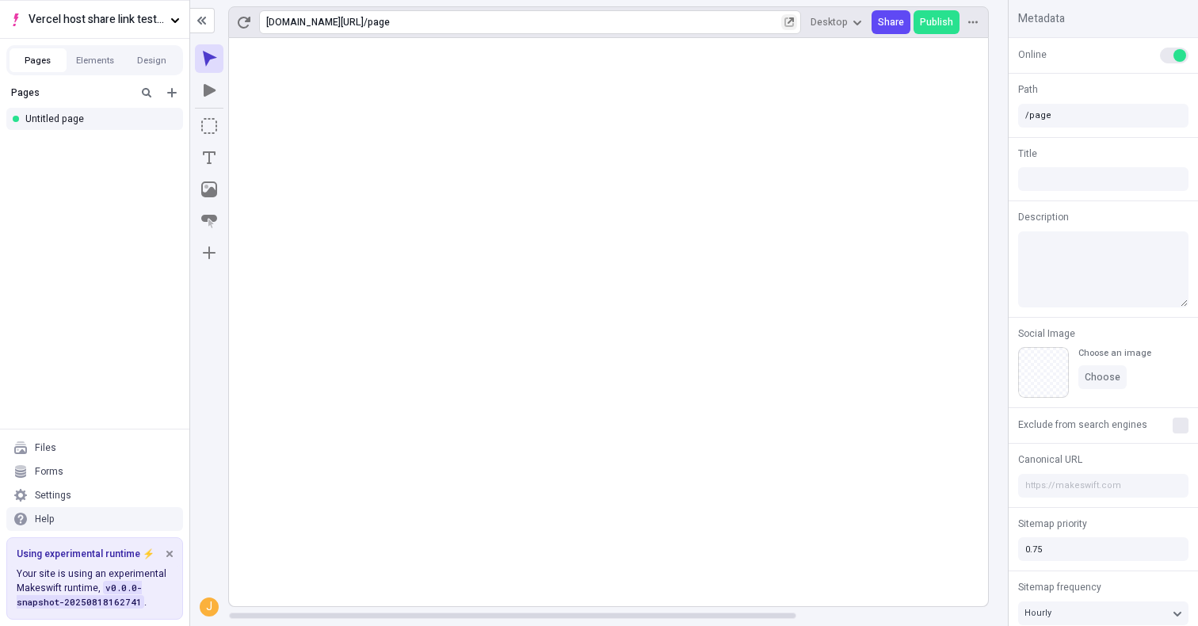
click at [174, 555] on button "Using experimental runtime ⚡️" at bounding box center [94, 552] width 175 height 29
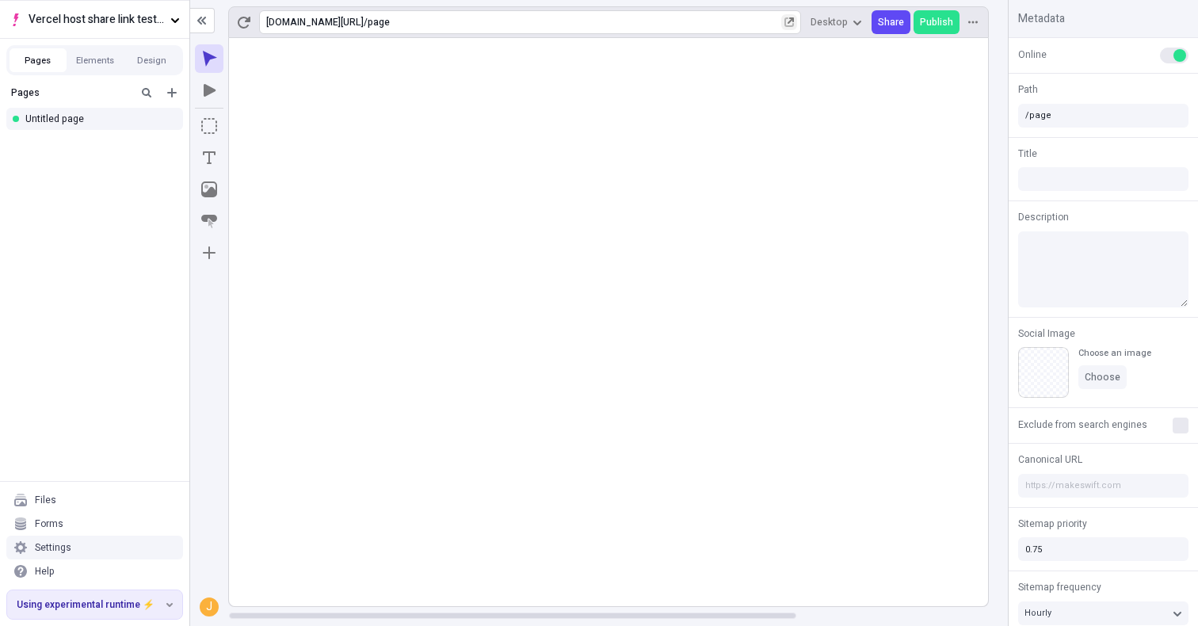
click at [119, 551] on div "Settings" at bounding box center [94, 548] width 177 height 24
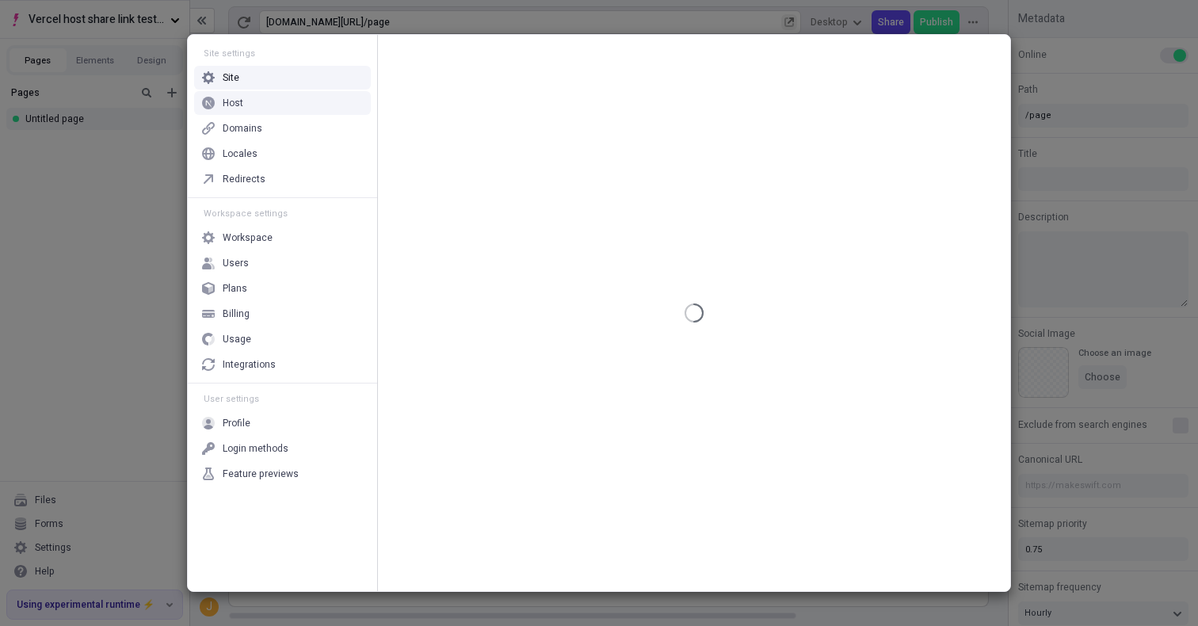
click at [324, 109] on div "Host" at bounding box center [282, 103] width 177 height 24
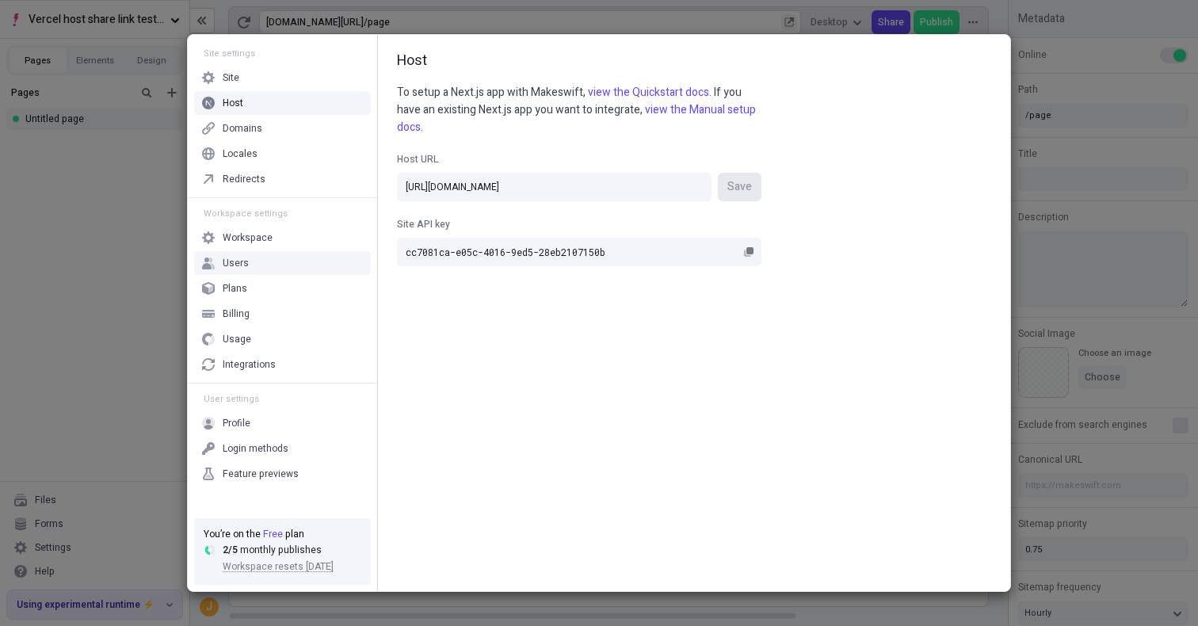
click at [342, 273] on div "Users" at bounding box center [282, 263] width 177 height 24
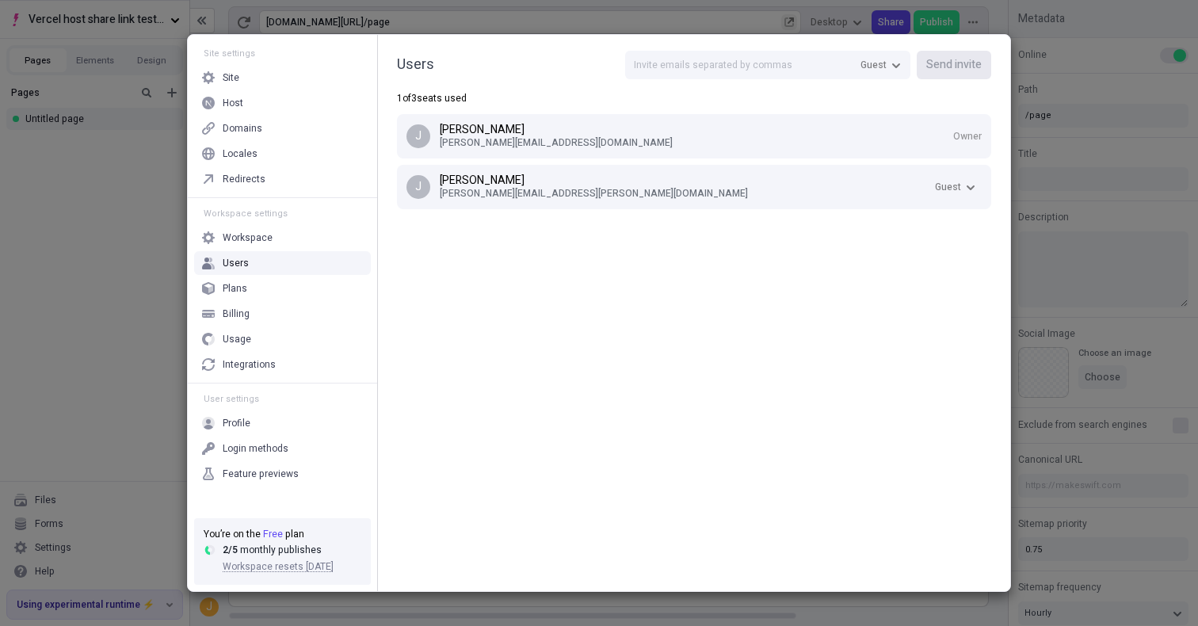
click at [525, 361] on div "Users Guest Send invite 1 of 3 seats used [PERSON_NAME] [PERSON_NAME][EMAIL_ADD…" at bounding box center [694, 313] width 632 height 556
click at [540, 93] on div "1 of 3 seats used" at bounding box center [694, 98] width 594 height 13
click at [258, 230] on div "Workspace" at bounding box center [282, 238] width 177 height 24
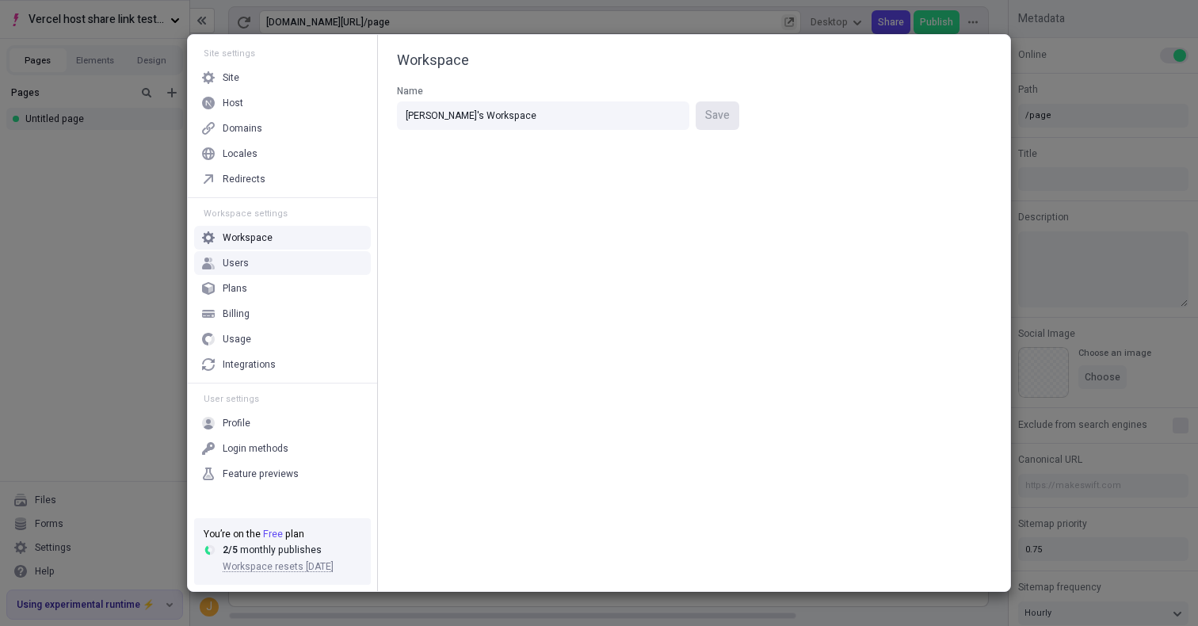
click at [260, 263] on div "Users" at bounding box center [282, 263] width 177 height 24
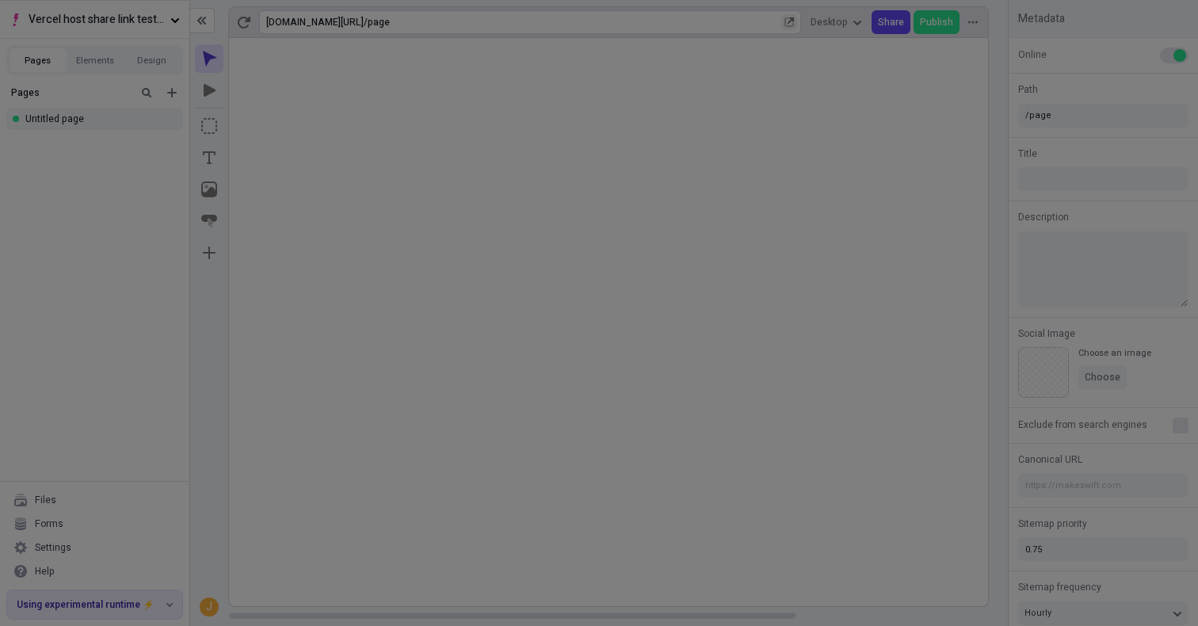
click at [125, 262] on div "Site settings Site Host Domains Locales Redirects Workspace settings Workspace …" at bounding box center [599, 313] width 1198 height 626
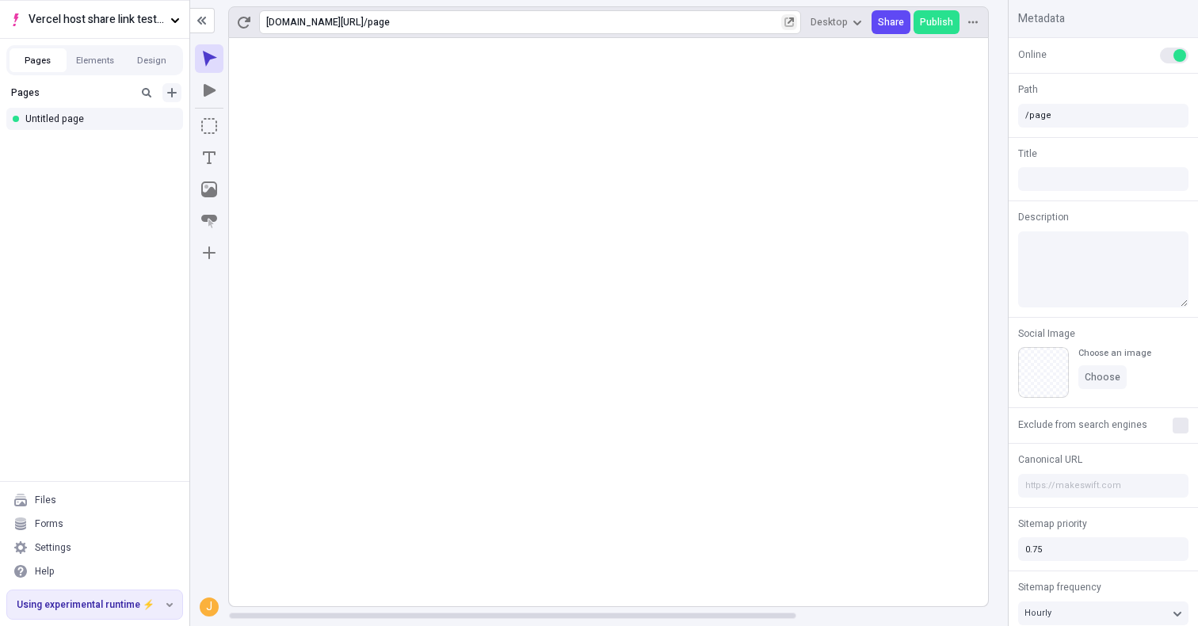
click at [173, 89] on icon "Add new" at bounding box center [172, 92] width 13 height 13
click at [140, 116] on div "Blank page" at bounding box center [99, 121] width 152 height 24
type input "/page-2"
click at [131, 148] on div "Untitled page" at bounding box center [89, 142] width 129 height 13
click at [146, 120] on div "Untitled page" at bounding box center [89, 119] width 129 height 13
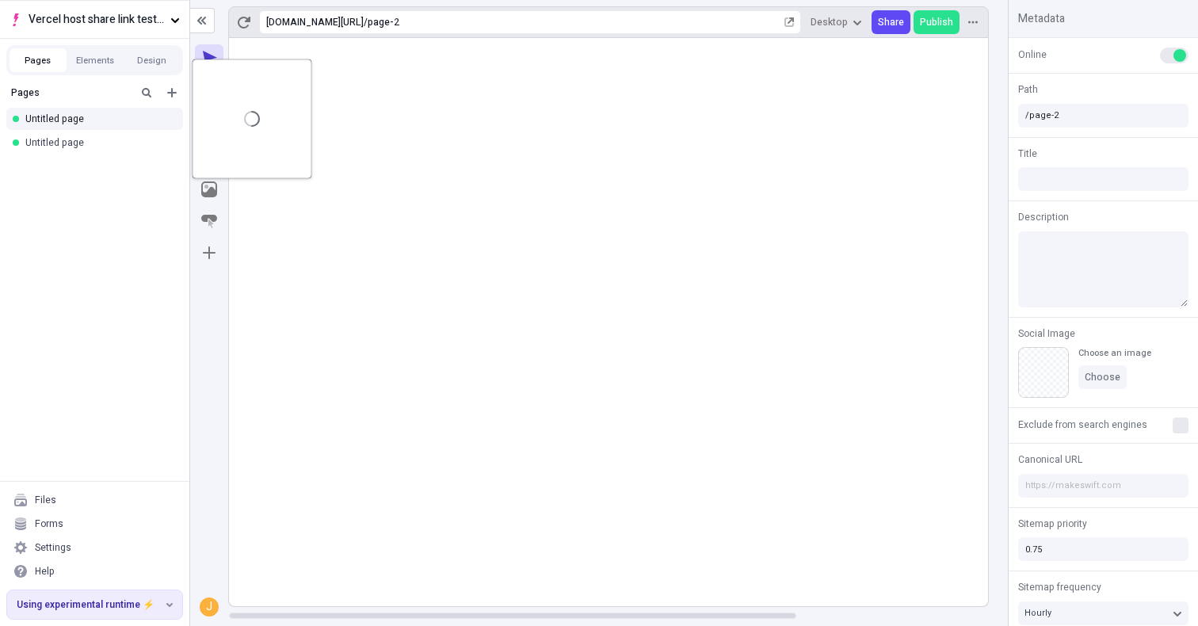
click at [632, 210] on rect at bounding box center [736, 322] width 1015 height 568
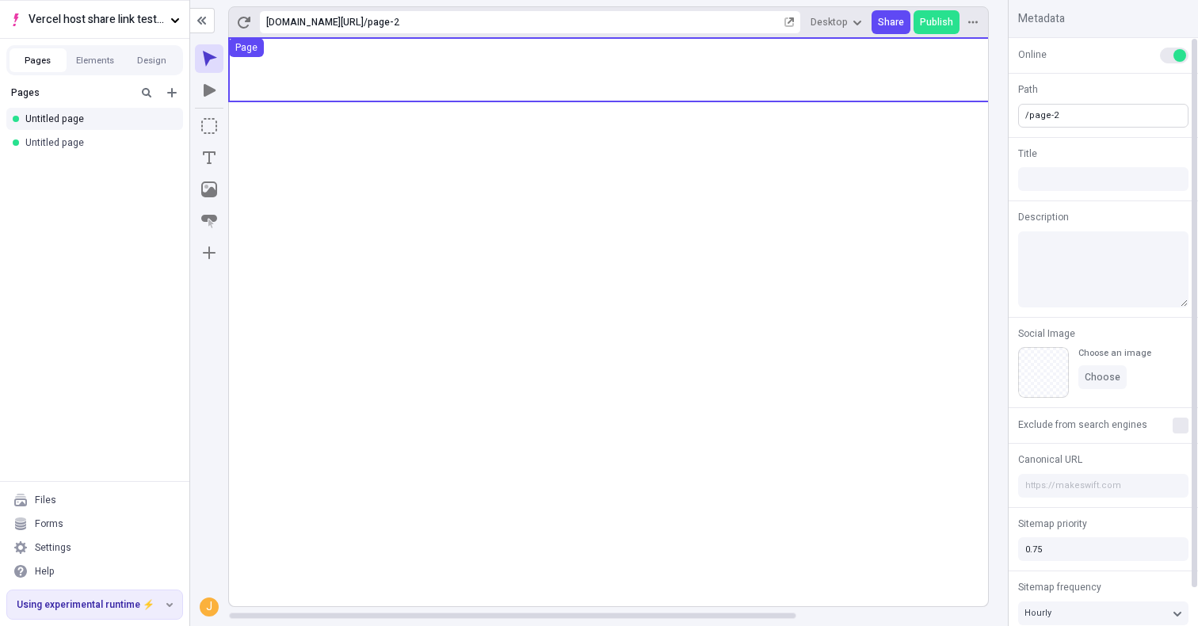
click at [1094, 119] on input "/page-2" at bounding box center [1103, 116] width 170 height 24
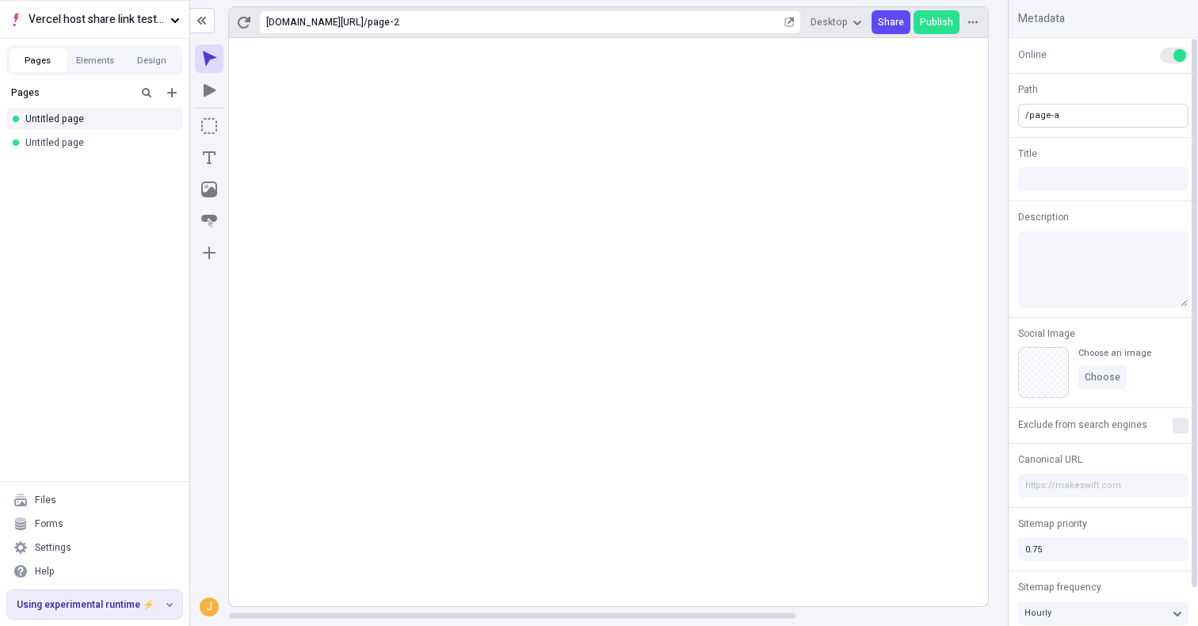
click at [801, 254] on rect at bounding box center [736, 322] width 1015 height 568
type input "/page-a"
click at [166, 117] on icon "button" at bounding box center [169, 119] width 10 height 10
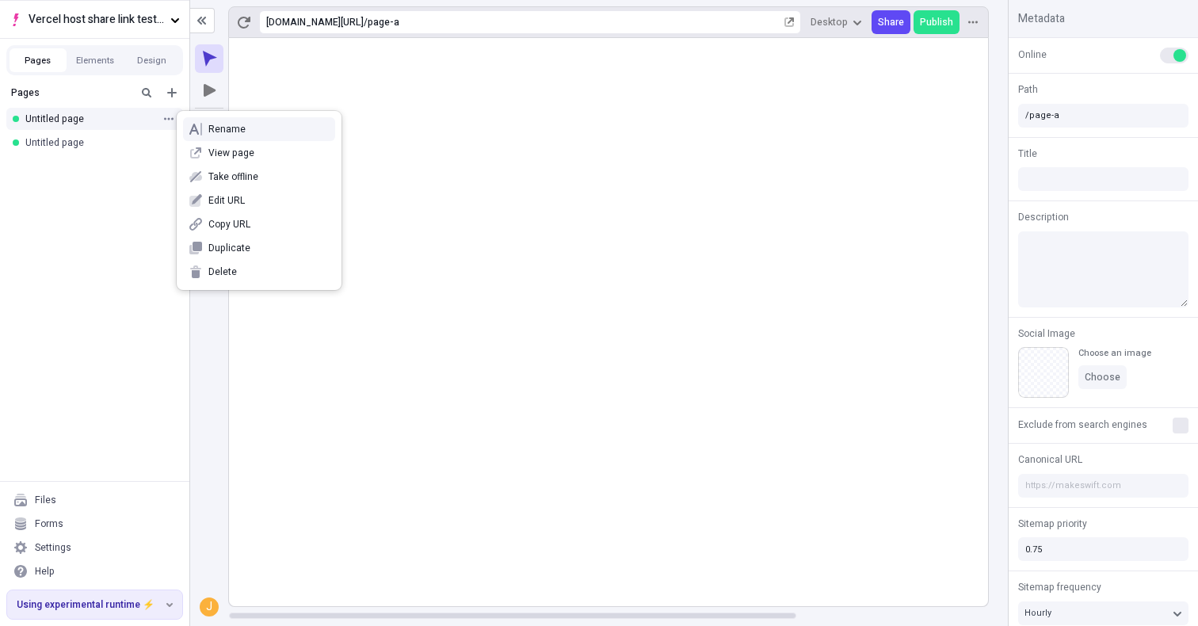
click at [211, 134] on span "Rename" at bounding box center [268, 129] width 120 height 13
type input "Page A"
click at [369, 284] on rect at bounding box center [736, 322] width 1015 height 568
click at [133, 139] on div "Untitled page" at bounding box center [89, 142] width 129 height 13
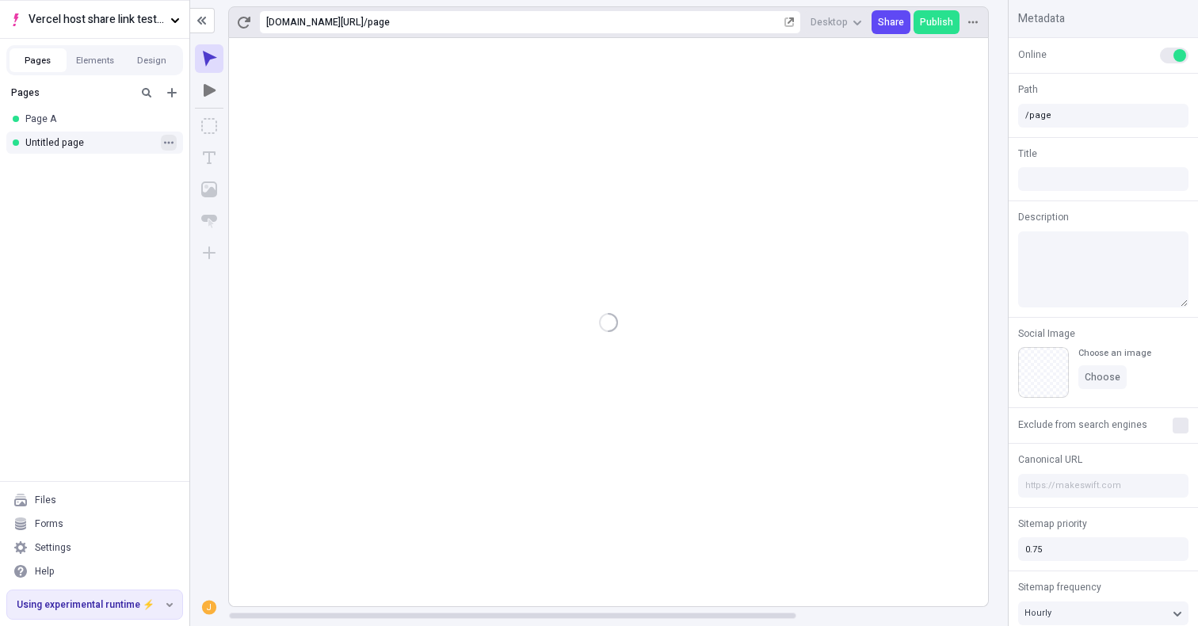
click at [174, 138] on button "button" at bounding box center [169, 143] width 16 height 16
click at [210, 150] on span "Rename" at bounding box center [268, 153] width 120 height 13
type input "Page B"
click at [468, 252] on rect at bounding box center [736, 322] width 1015 height 568
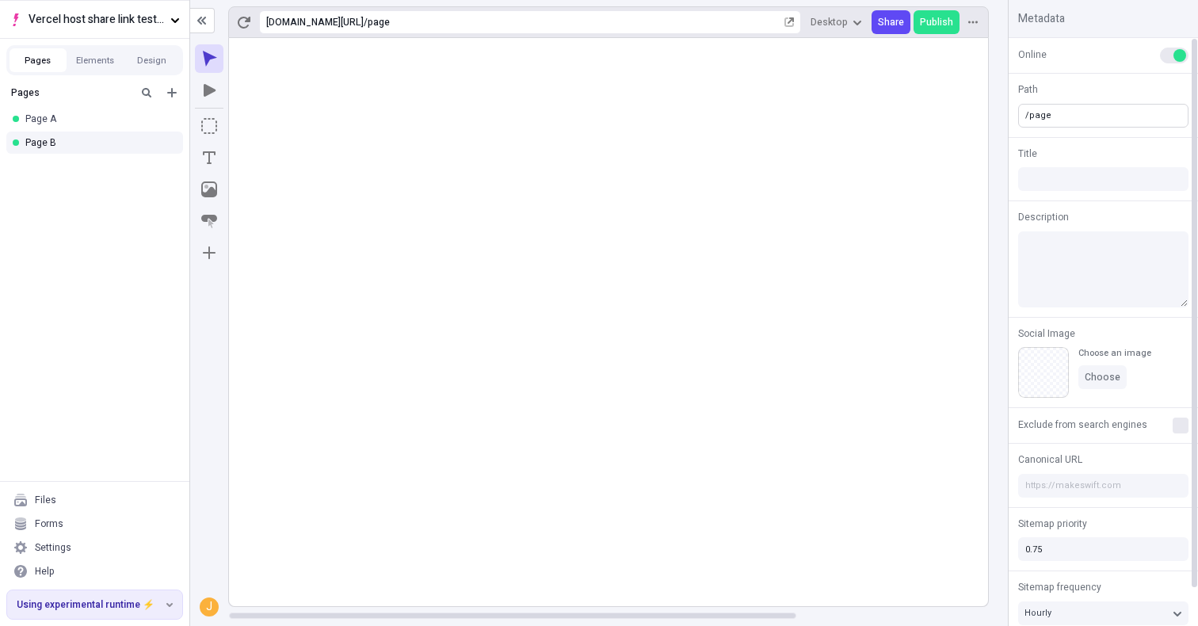
click at [1077, 109] on input "/page" at bounding box center [1103, 116] width 170 height 24
click at [952, 161] on rect at bounding box center [736, 322] width 1015 height 568
type input "/page-b"
click at [1039, 145] on div "Title" at bounding box center [1103, 169] width 189 height 63
click at [633, 168] on body "Vercel host share link test - app router Pages Elements Design Pages Page A Pag…" at bounding box center [599, 313] width 1198 height 626
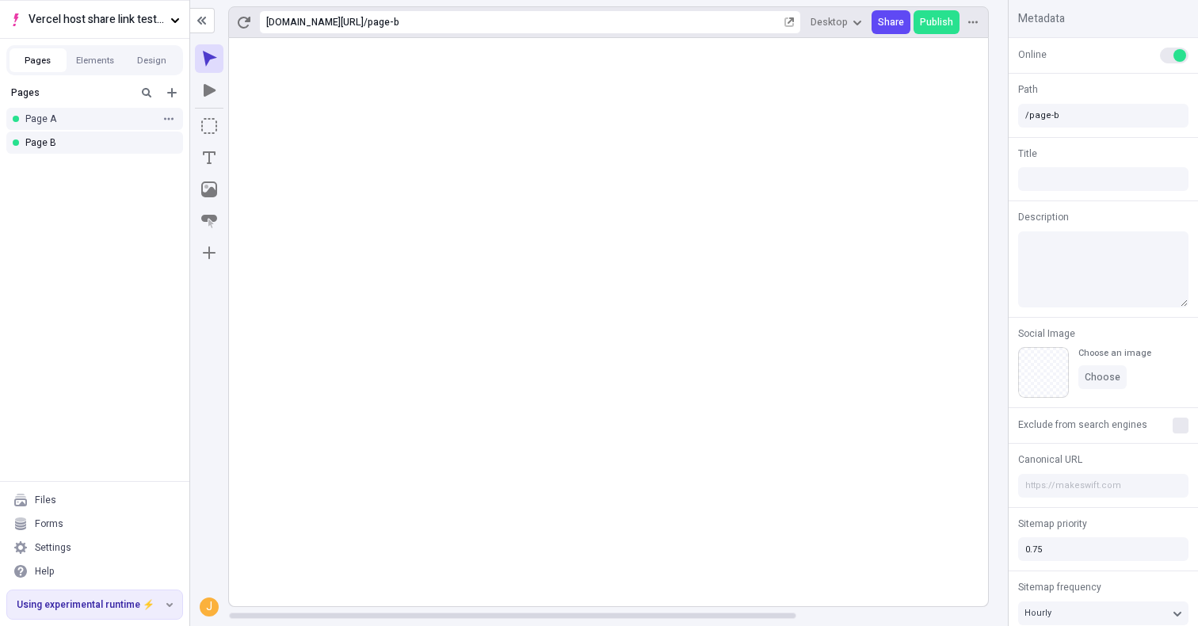
click at [118, 120] on div "Page A" at bounding box center [89, 119] width 129 height 13
click at [470, 121] on rect at bounding box center [736, 322] width 1015 height 568
click at [216, 88] on icon "button" at bounding box center [209, 90] width 16 height 16
click at [214, 71] on button "button" at bounding box center [209, 58] width 29 height 29
click at [540, 178] on rect at bounding box center [736, 322] width 1015 height 568
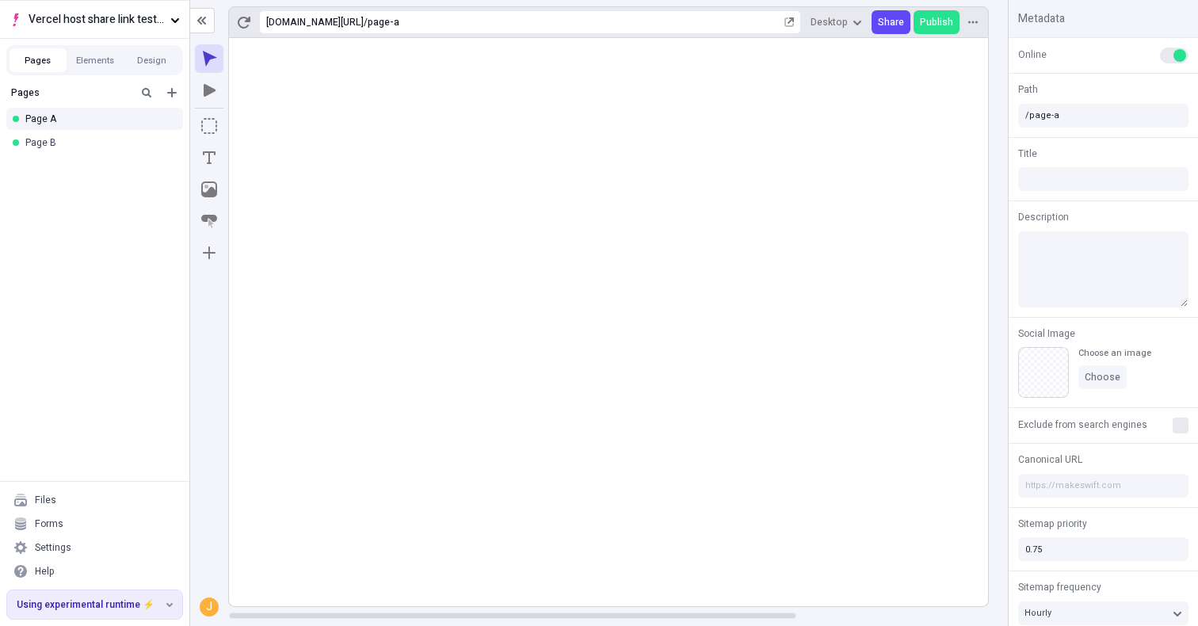
click at [709, 157] on body "Vercel host share link test - app router Pages Elements Design Pages Page A Pag…" at bounding box center [599, 313] width 1198 height 626
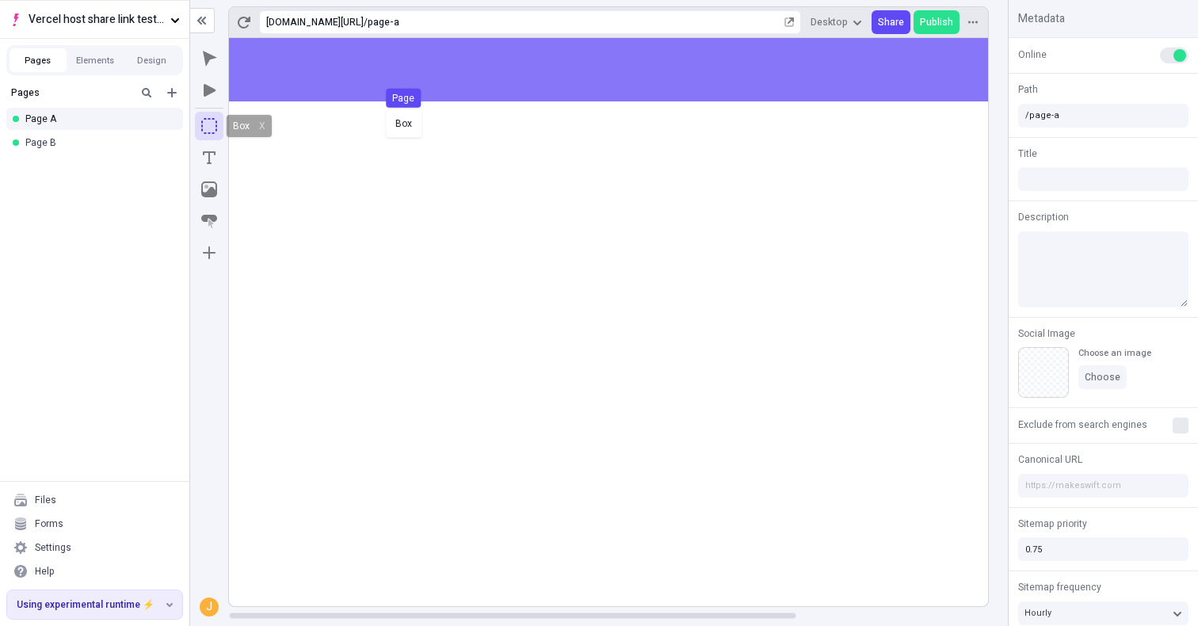
click at [493, 93] on body "Vercel host share link test - app router Pages Elements Design Pages Page A Pag…" at bounding box center [599, 313] width 1198 height 626
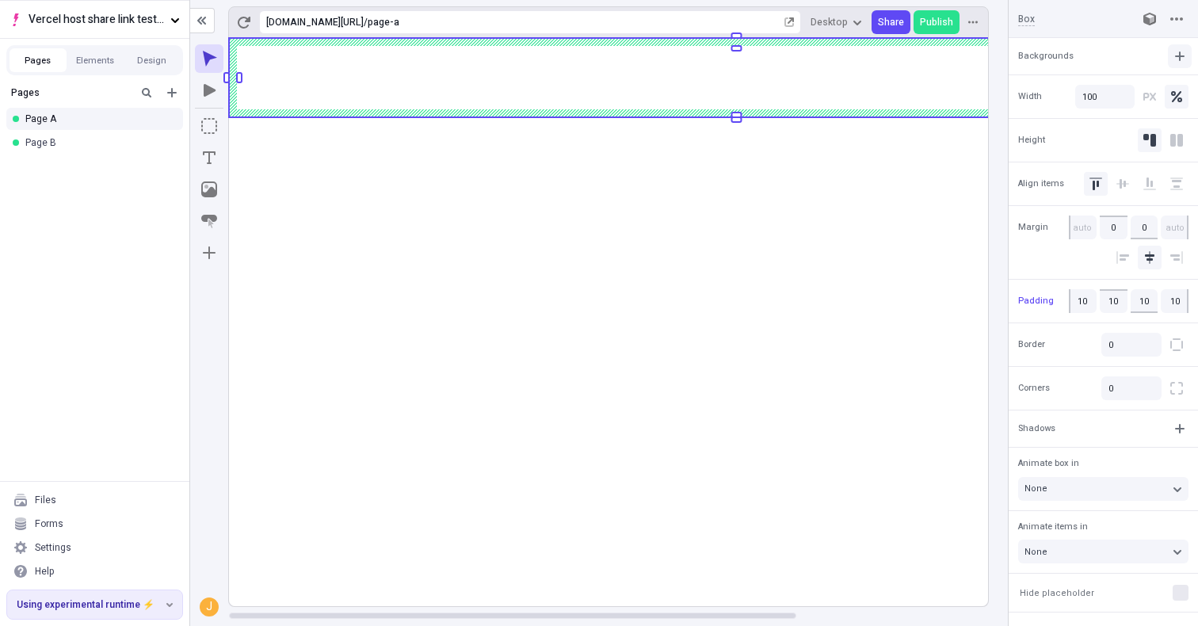
click at [1177, 52] on icon "button" at bounding box center [1180, 56] width 13 height 13
click at [1149, 128] on div "Image" at bounding box center [1144, 137] width 82 height 24
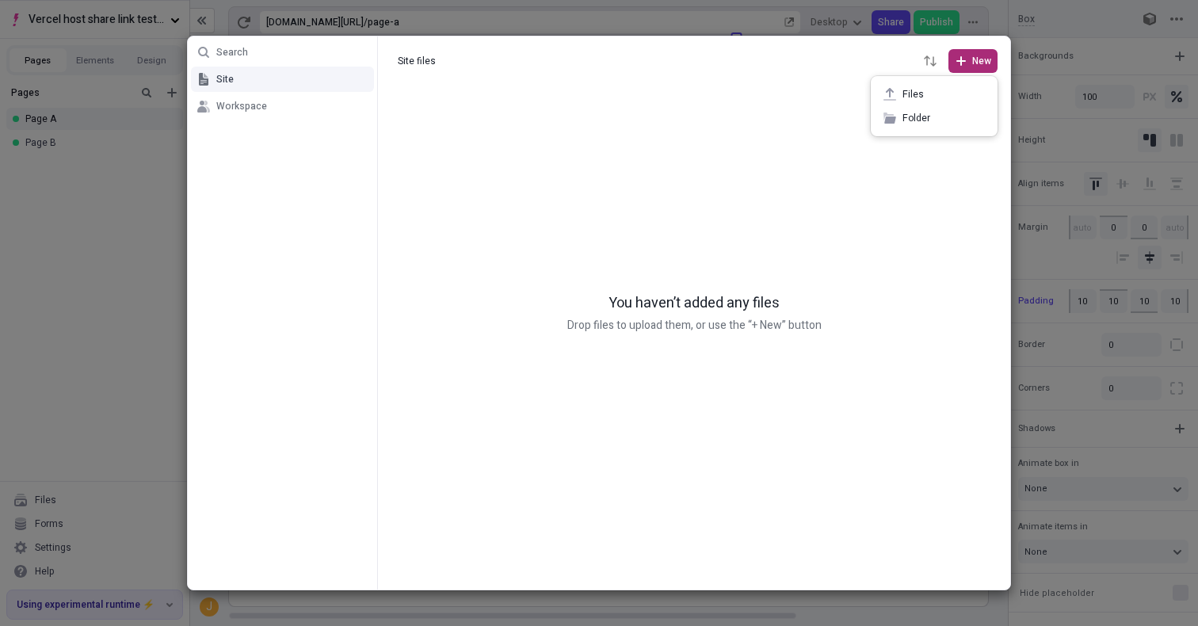
click at [972, 67] on span "New" at bounding box center [973, 61] width 36 height 13
click at [941, 94] on span "Files" at bounding box center [944, 94] width 82 height 13
click at [715, 319] on p "Drop files to upload them, or use the “+ New” button" at bounding box center [694, 325] width 254 height 17
drag, startPoint x: 731, startPoint y: 198, endPoint x: 871, endPoint y: 134, distance: 153.5
click at [734, 198] on div "You haven’t added any files Drop files to upload them, or use the “+ New” button" at bounding box center [694, 338] width 632 height 504
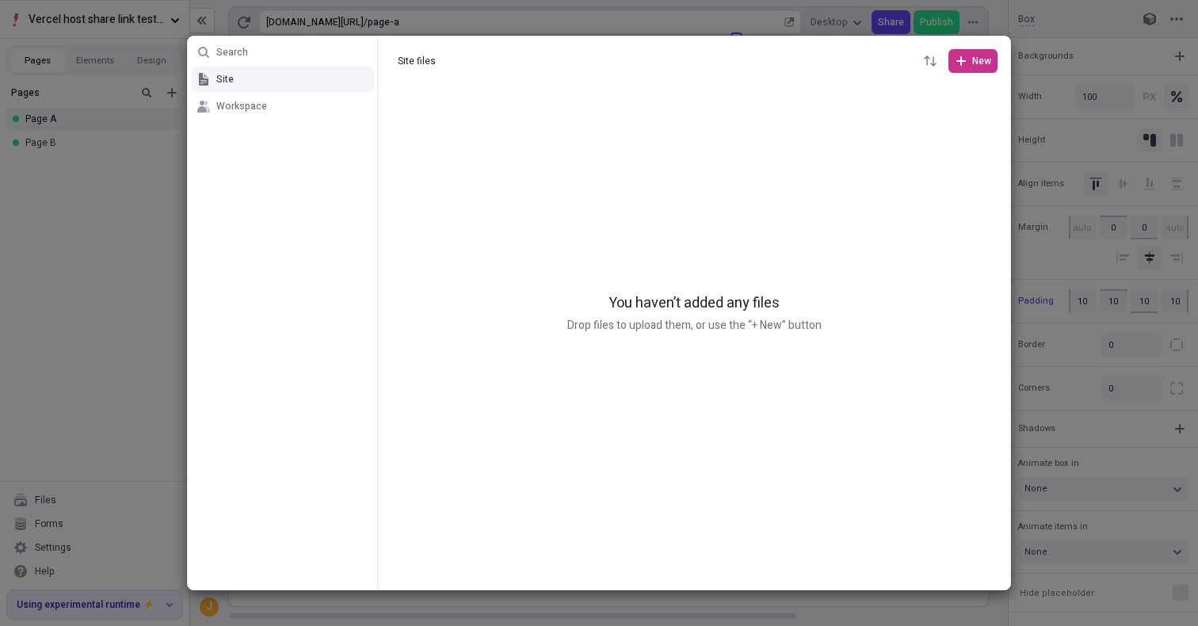
click at [959, 65] on icon "button" at bounding box center [961, 61] width 13 height 13
click at [906, 96] on span "Files" at bounding box center [944, 94] width 82 height 13
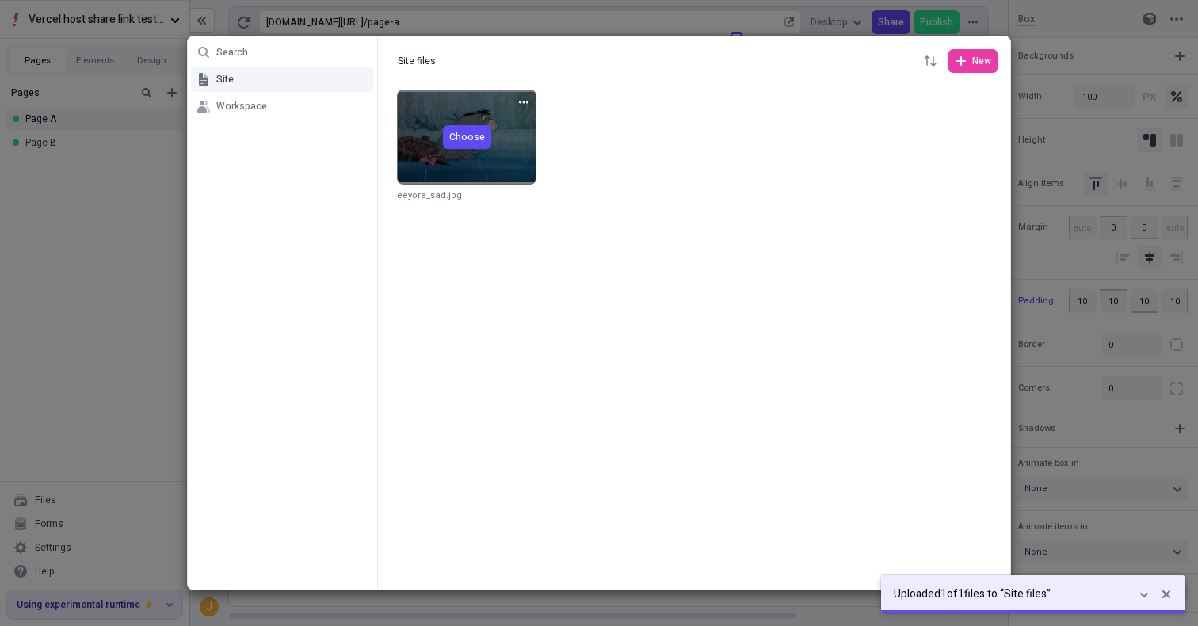
click at [458, 137] on span "Choose" at bounding box center [467, 137] width 36 height 13
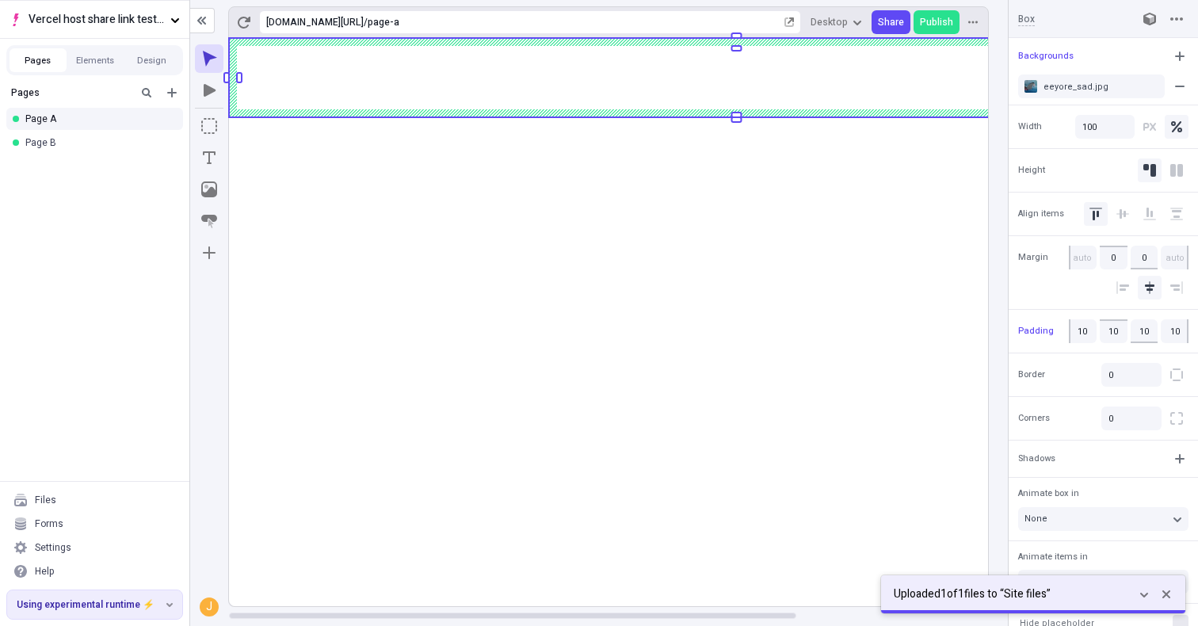
click at [712, 204] on body "Vercel host share link test - app router Pages Elements Design Pages Page A Pag…" at bounding box center [599, 313] width 1198 height 626
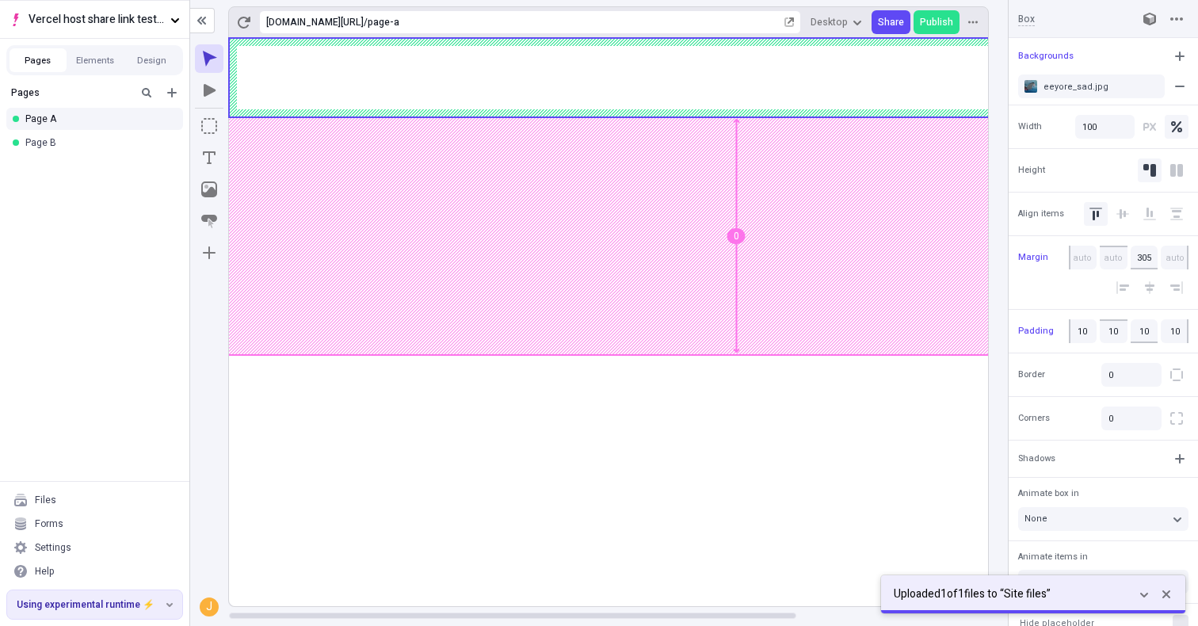
click at [748, 365] on body "Vercel host share link test - app router Pages Elements Design Pages Page A Pag…" at bounding box center [599, 313] width 1198 height 626
type input "120"
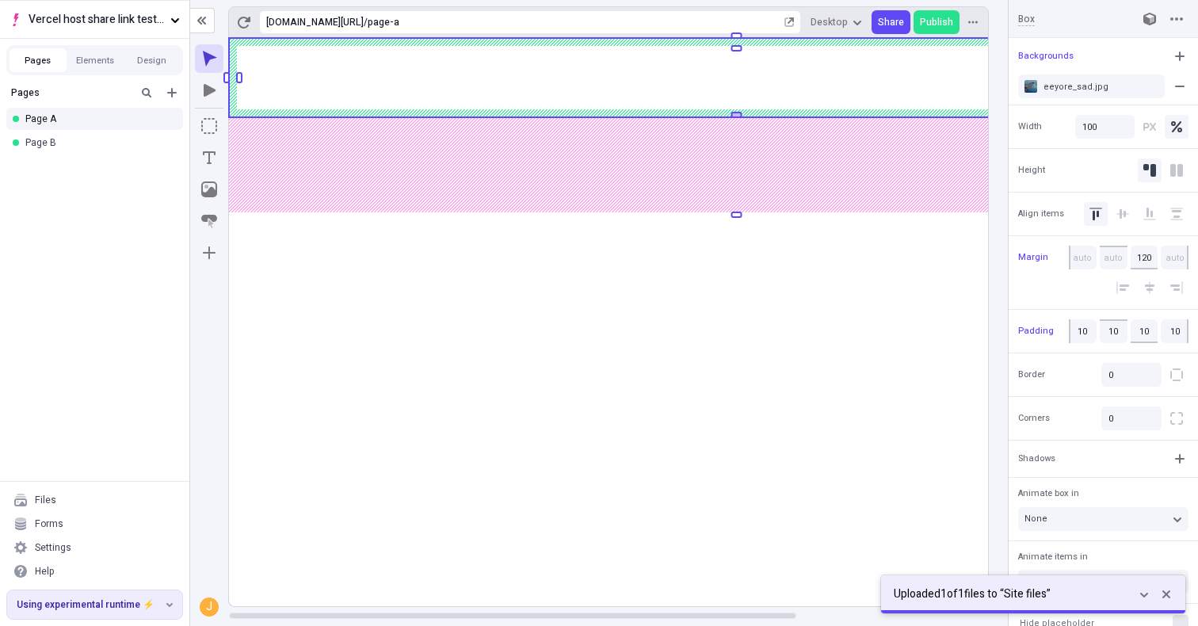
type input "0"
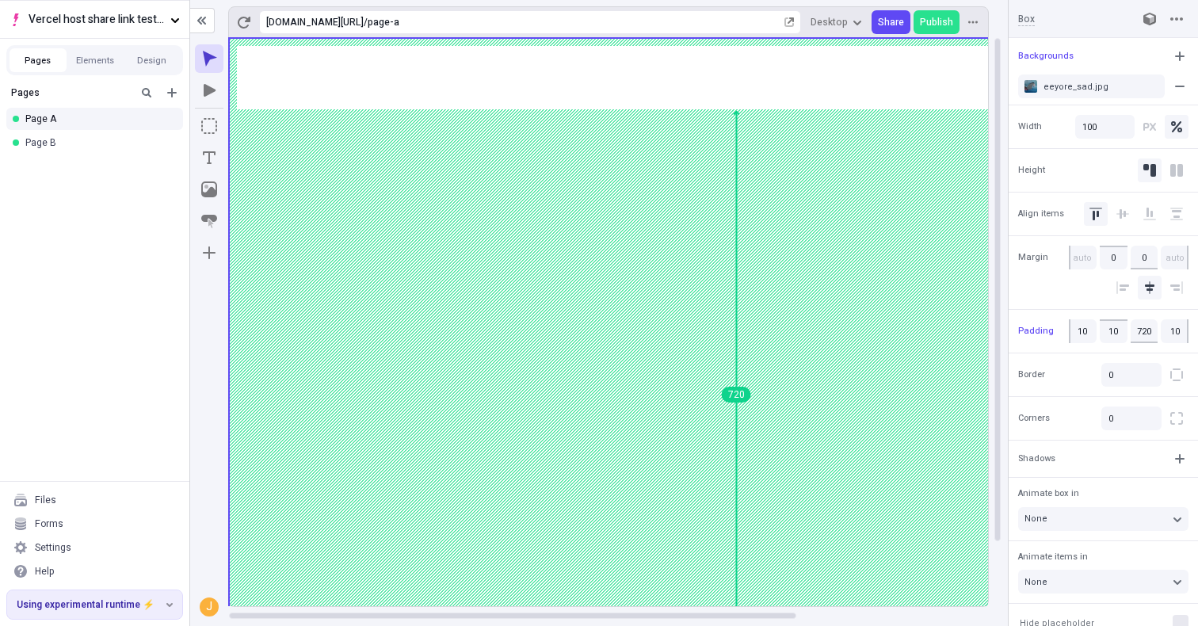
click at [817, 625] on html "Vercel host share link test - app router Pages Elements Design Pages Page A Pag…" at bounding box center [599, 313] width 1198 height 626
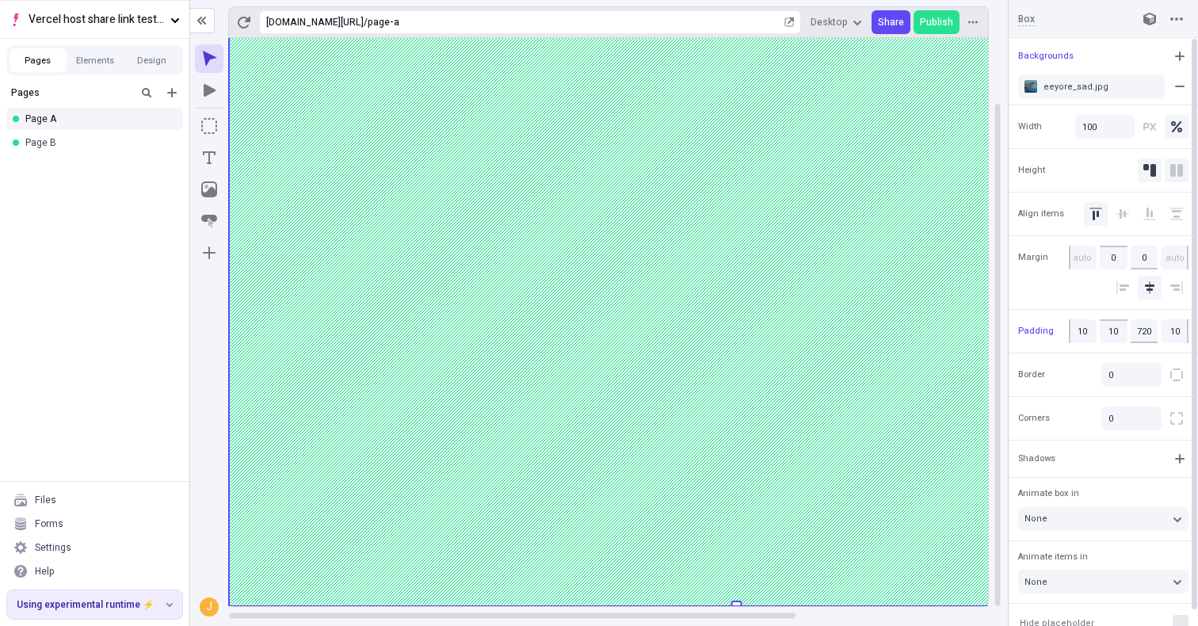
click at [1174, 163] on button "Stretch" at bounding box center [1177, 170] width 24 height 24
click at [1140, 168] on button "Auto" at bounding box center [1150, 170] width 24 height 24
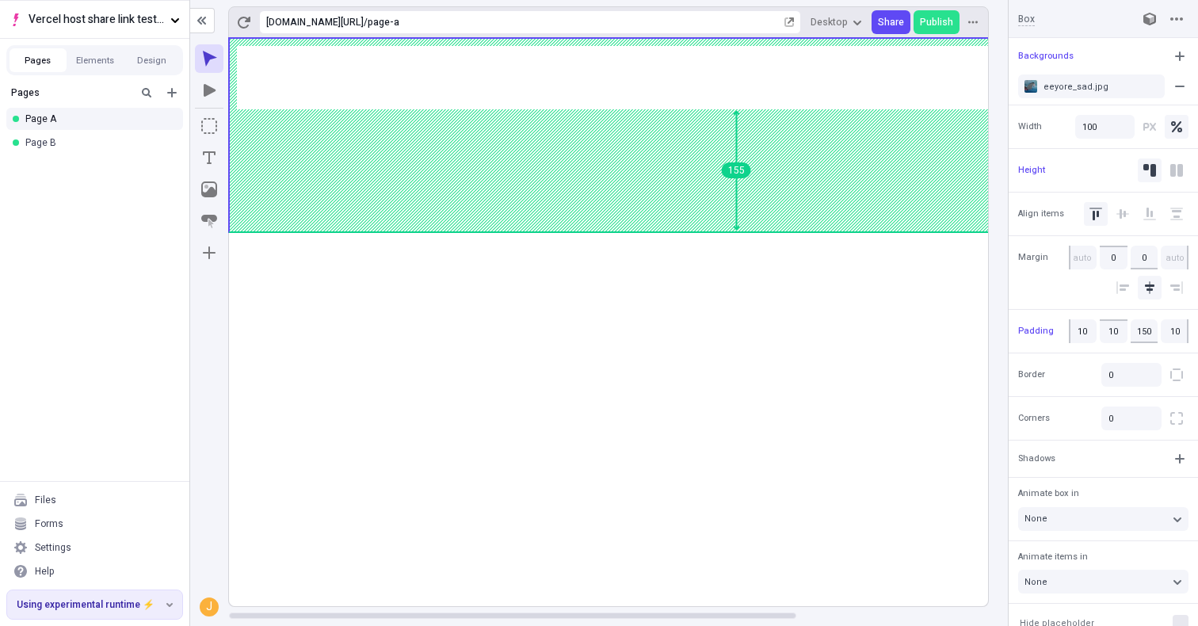
type input "145"
click at [706, 151] on body "Vercel host share link test - app router Pages Elements Design Pages Page A Pag…" at bounding box center [599, 313] width 1198 height 626
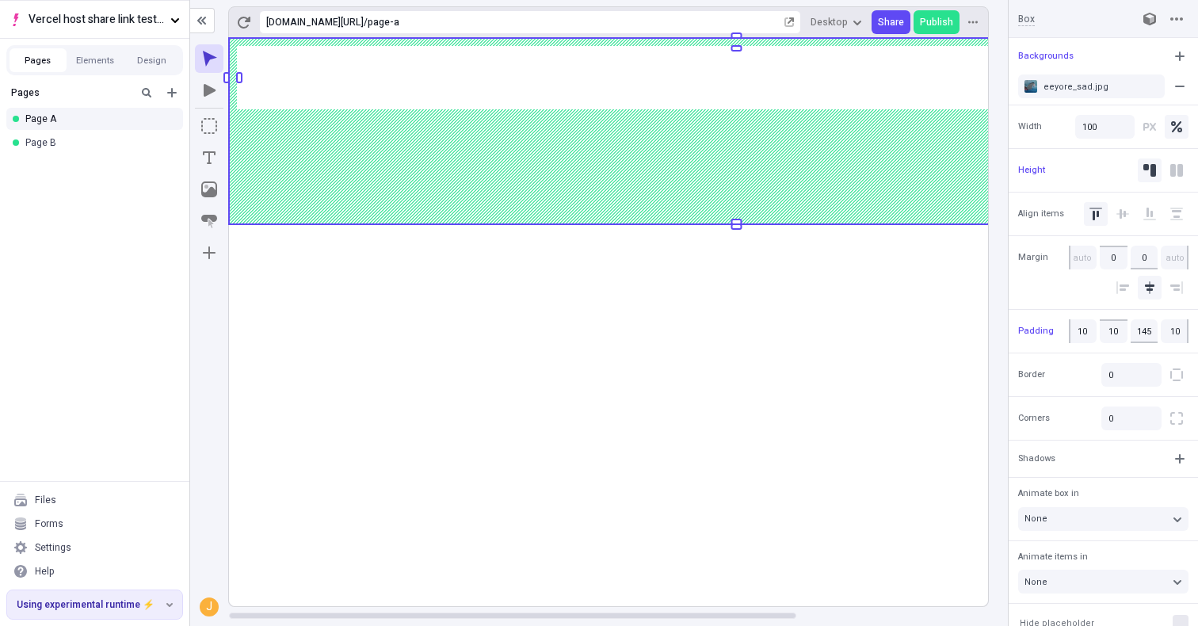
click at [511, 280] on rect at bounding box center [736, 322] width 1015 height 568
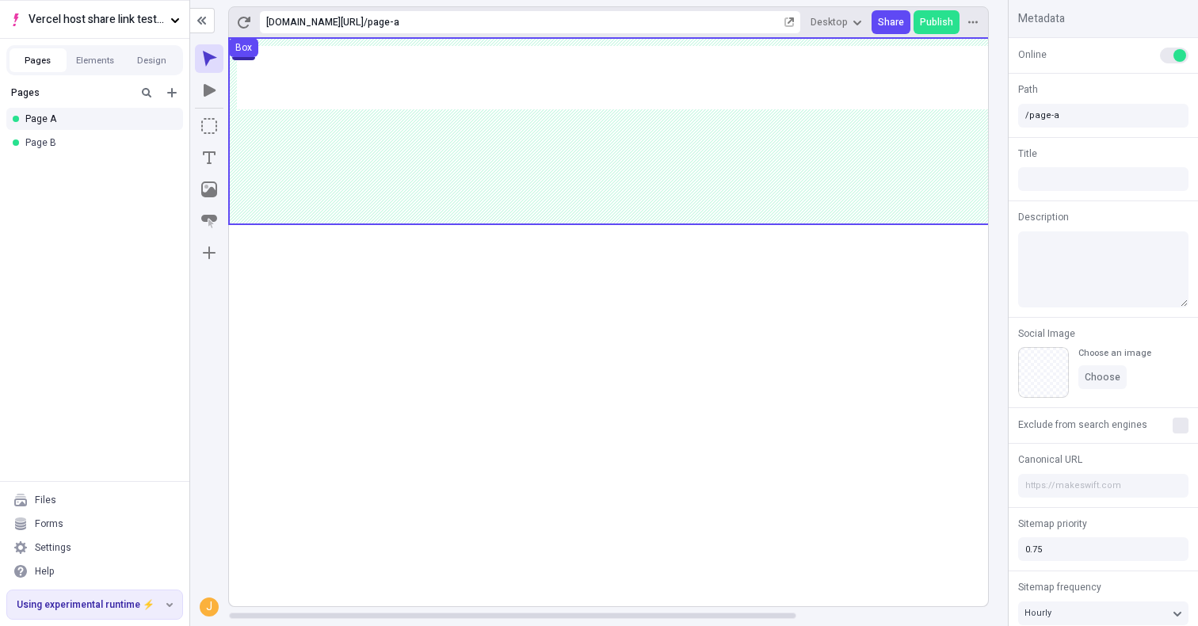
click at [405, 186] on use at bounding box center [736, 131] width 1015 height 186
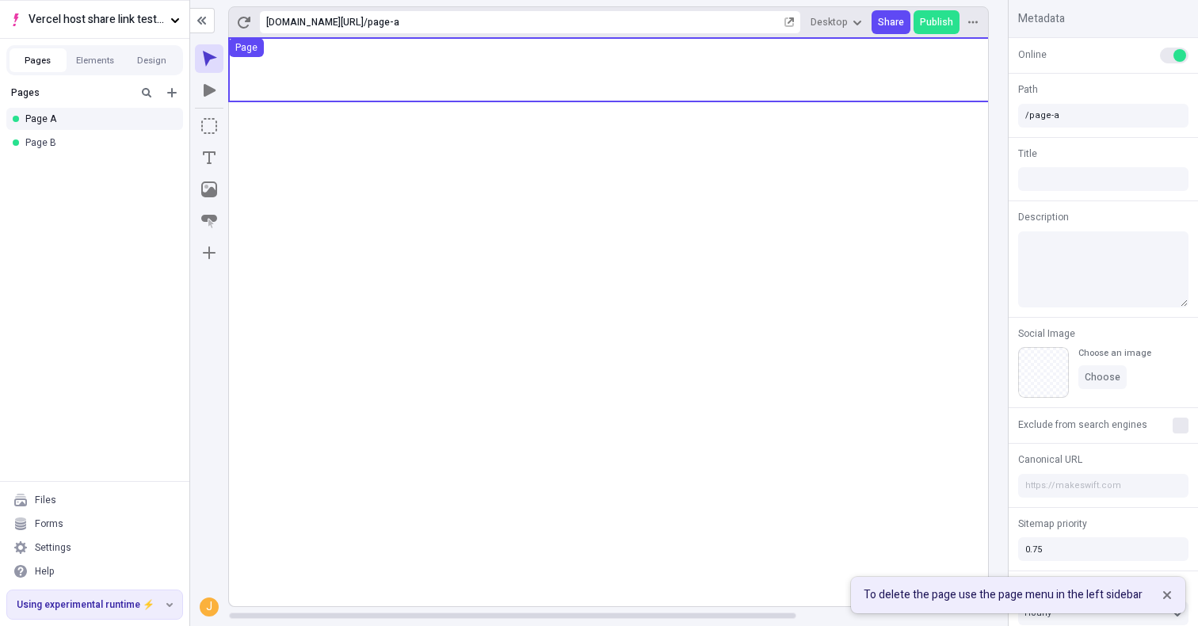
click at [490, 75] on use at bounding box center [736, 69] width 1015 height 63
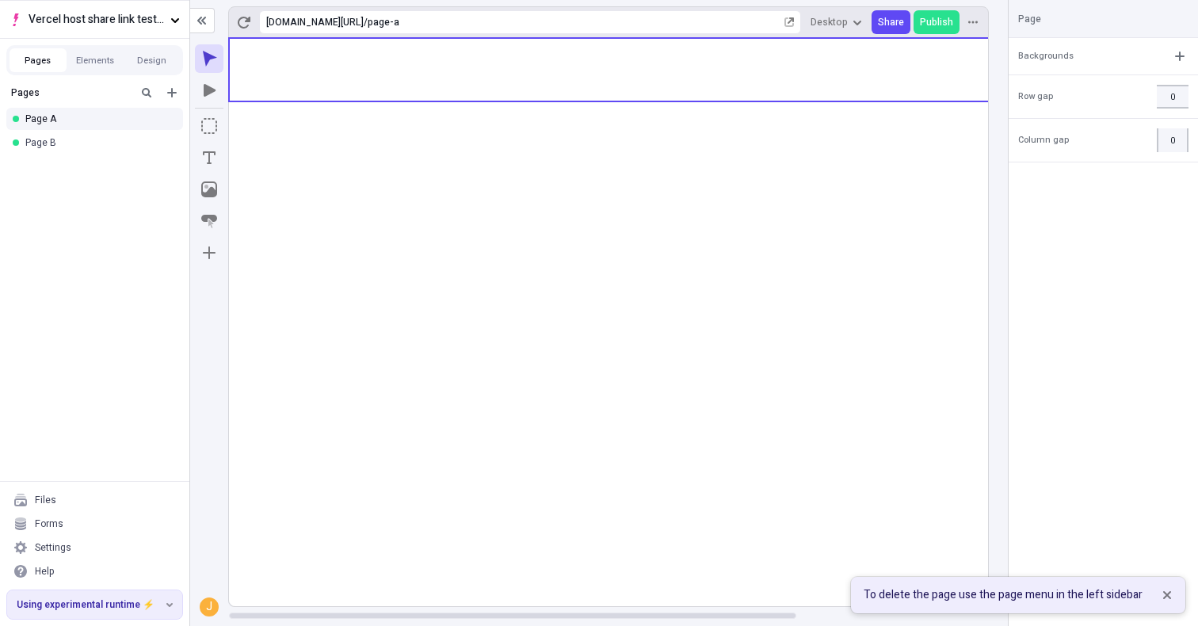
click at [571, 233] on rect at bounding box center [736, 322] width 1015 height 568
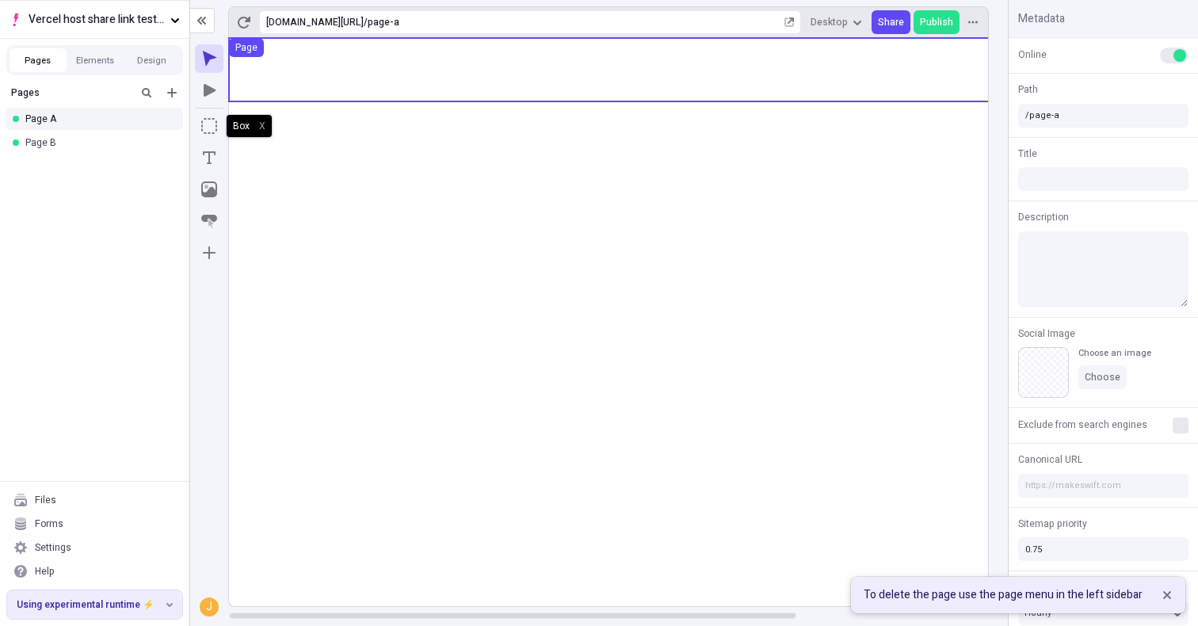
click at [361, 79] on use at bounding box center [736, 69] width 1015 height 63
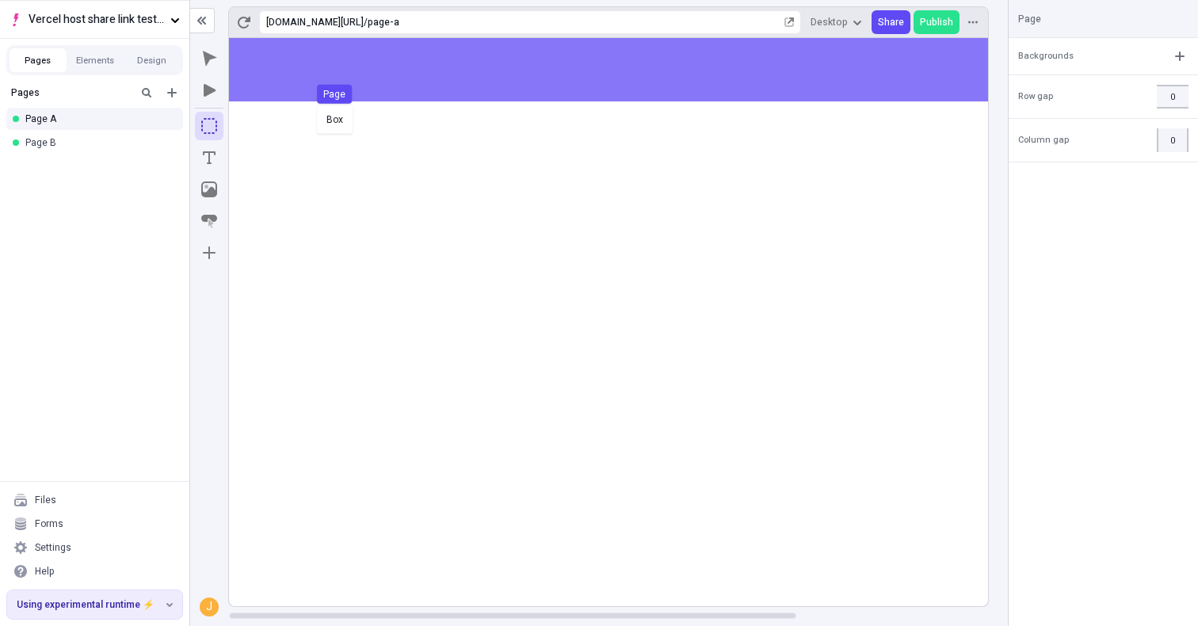
click at [449, 93] on body "Vercel host share link test - app router Pages Elements Design Pages Page A Pag…" at bounding box center [599, 313] width 1198 height 626
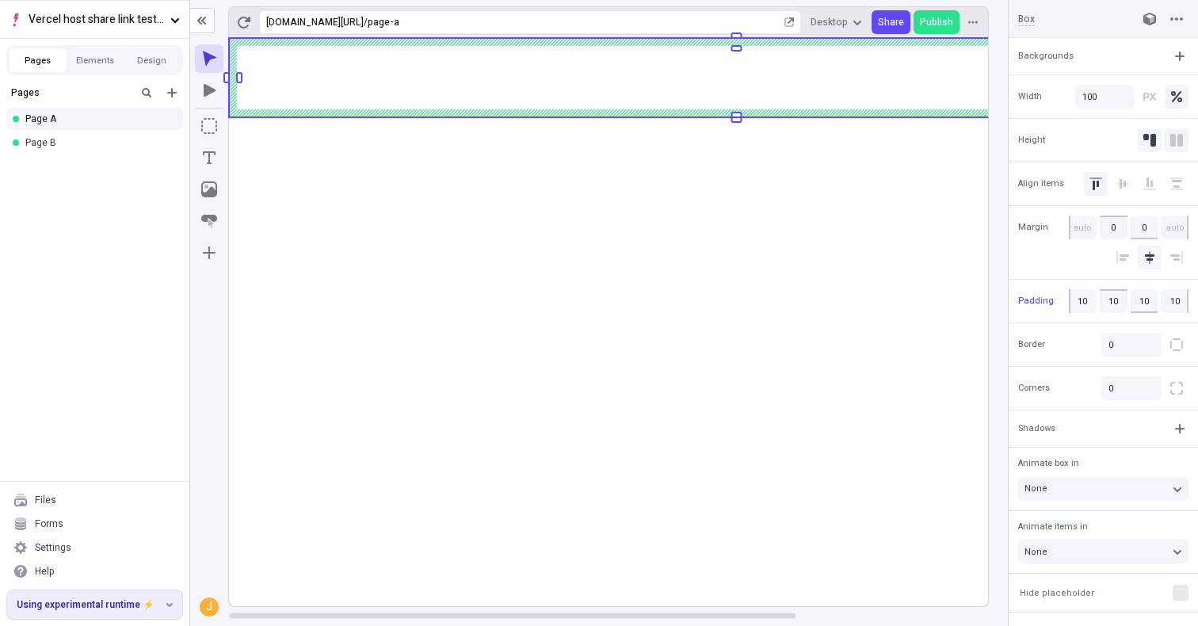
click at [1172, 139] on icon "Stretch" at bounding box center [1176, 140] width 13 height 13
click at [1145, 139] on icon "Auto" at bounding box center [1150, 140] width 13 height 13
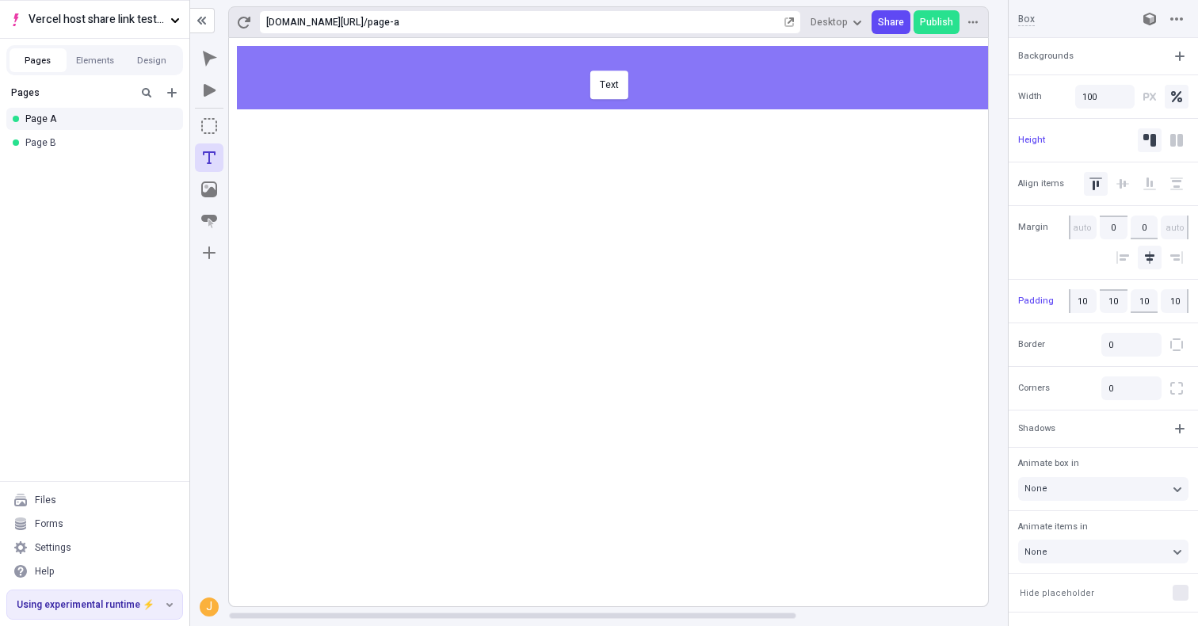
click at [586, 69] on body "Vercel host share link test - app router Pages Elements Design Pages Page A Pag…" at bounding box center [599, 313] width 1198 height 626
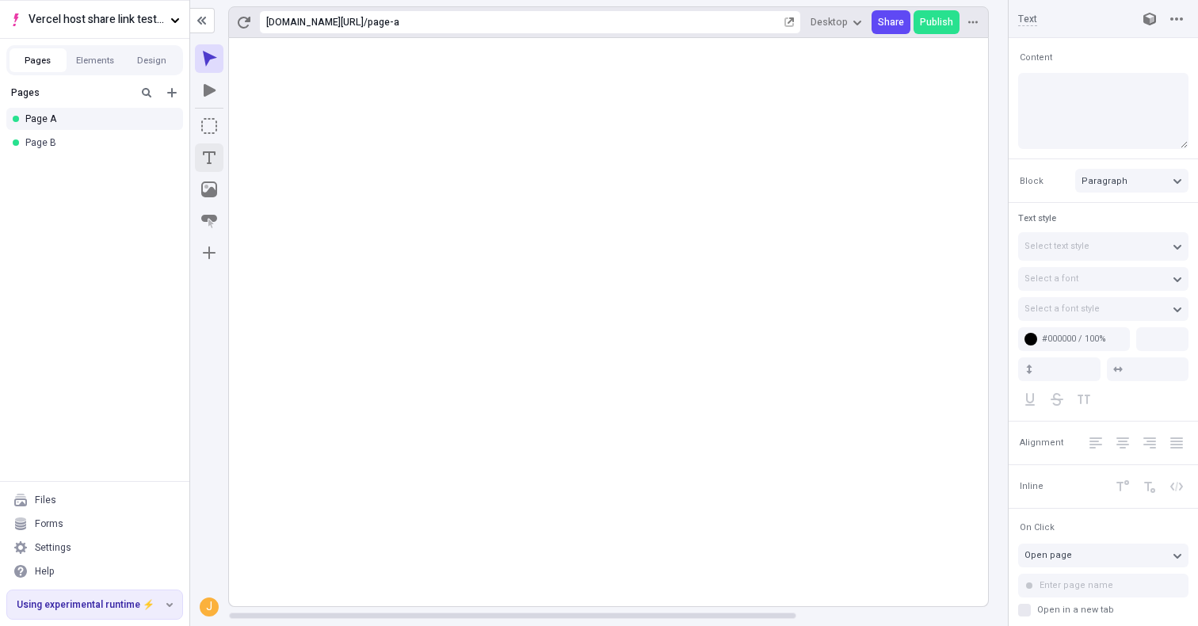
type input "18"
type input "1.5"
type textarea "Authoritatively mesh collaborative portals, and quickly maximize covalent nosql…"
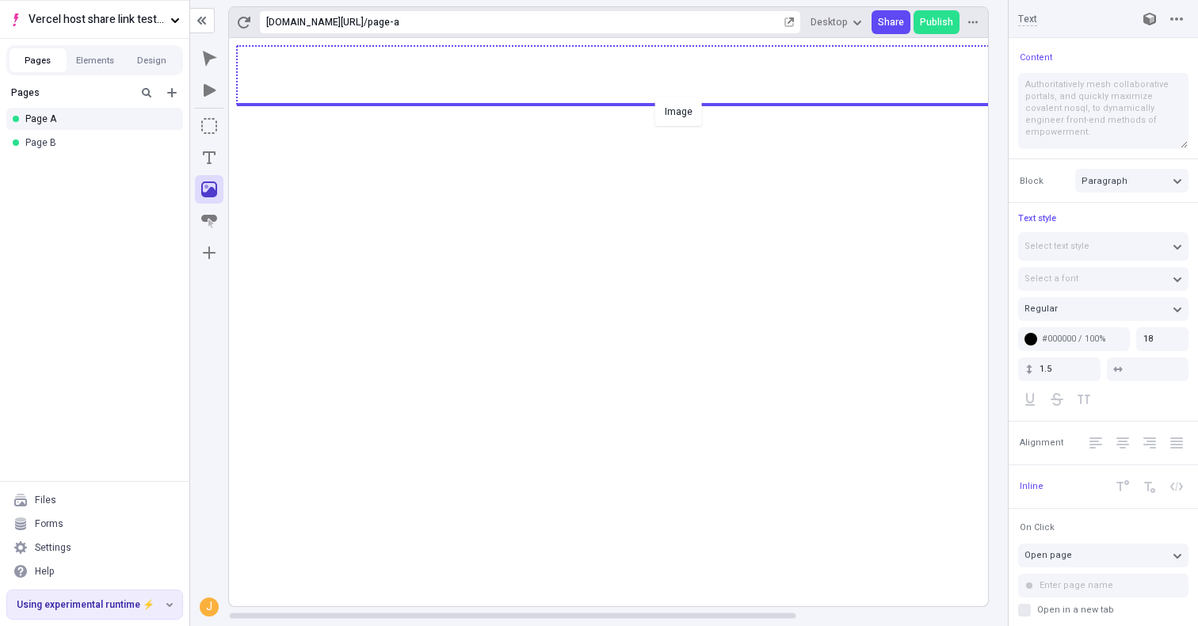
click at [651, 95] on body "Vercel host share link test - app router Pages Elements Design Pages Page A Pag…" at bounding box center [599, 313] width 1198 height 626
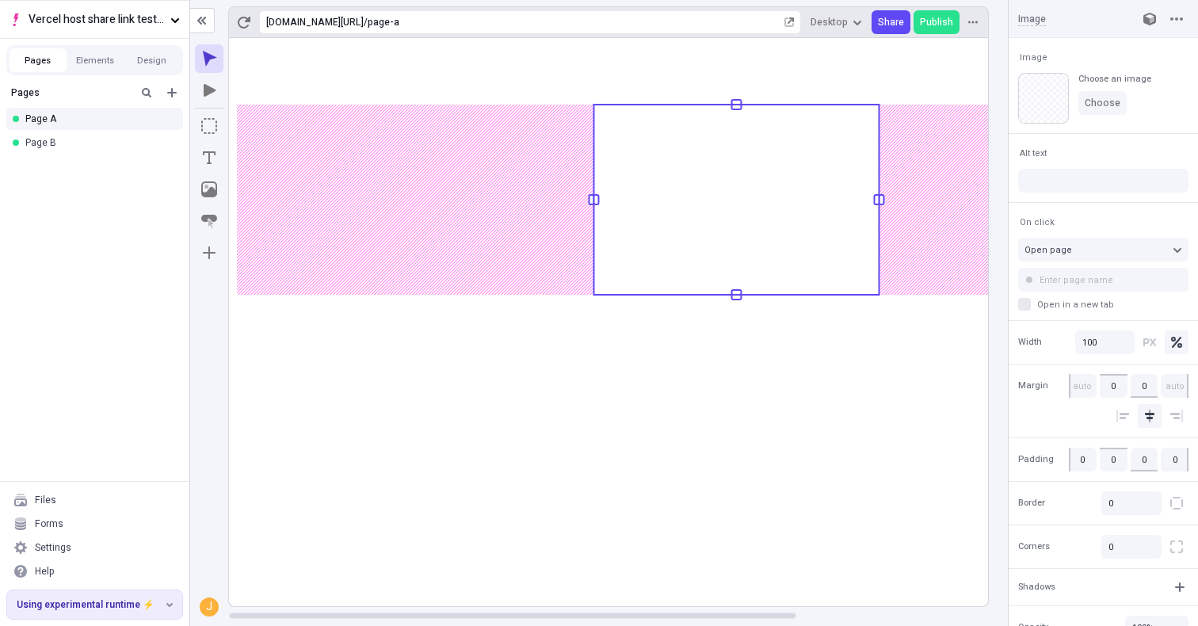
click at [522, 406] on rect at bounding box center [736, 322] width 1015 height 568
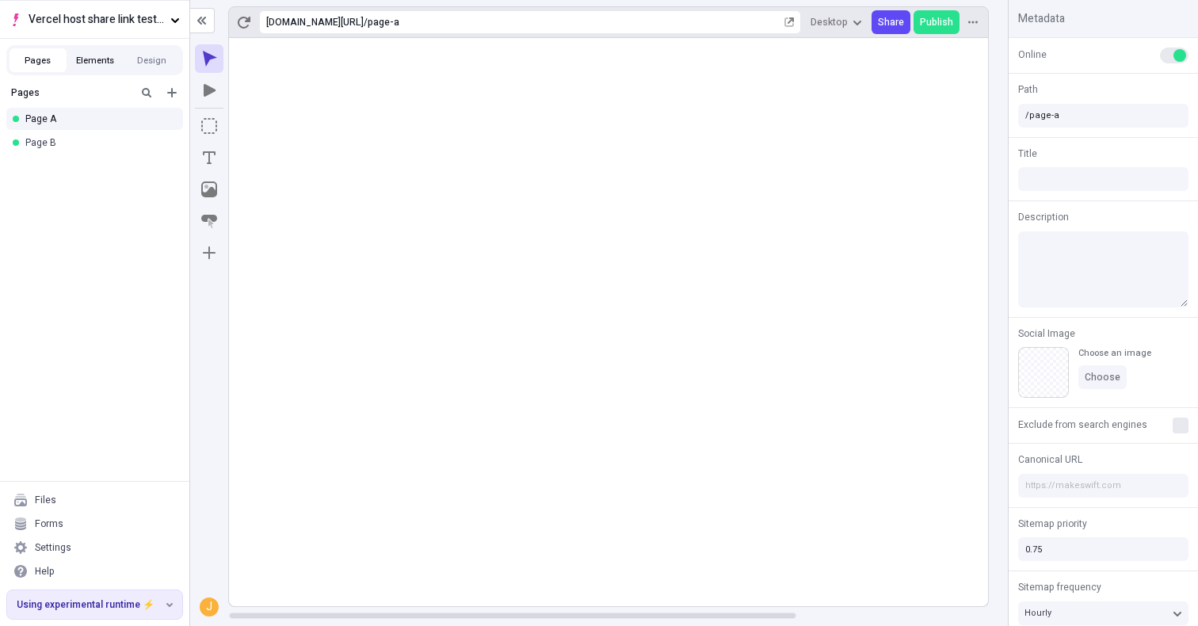
click at [97, 71] on button "Elements" at bounding box center [95, 60] width 57 height 24
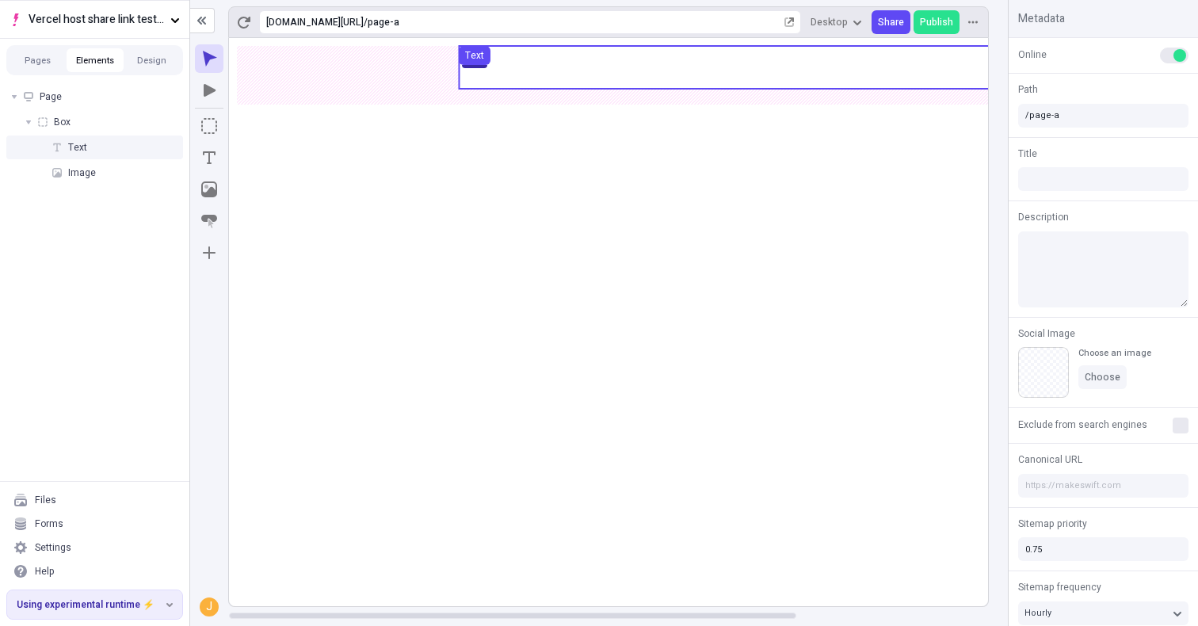
click at [559, 59] on use at bounding box center [736, 67] width 555 height 43
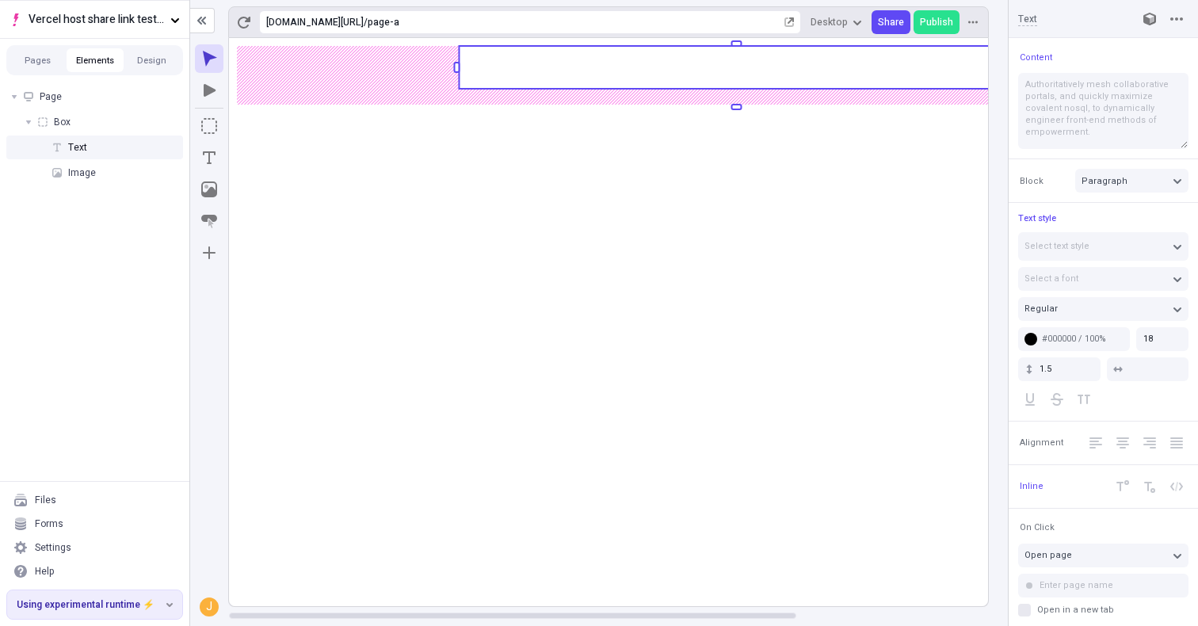
click at [559, 59] on rect at bounding box center [736, 67] width 555 height 43
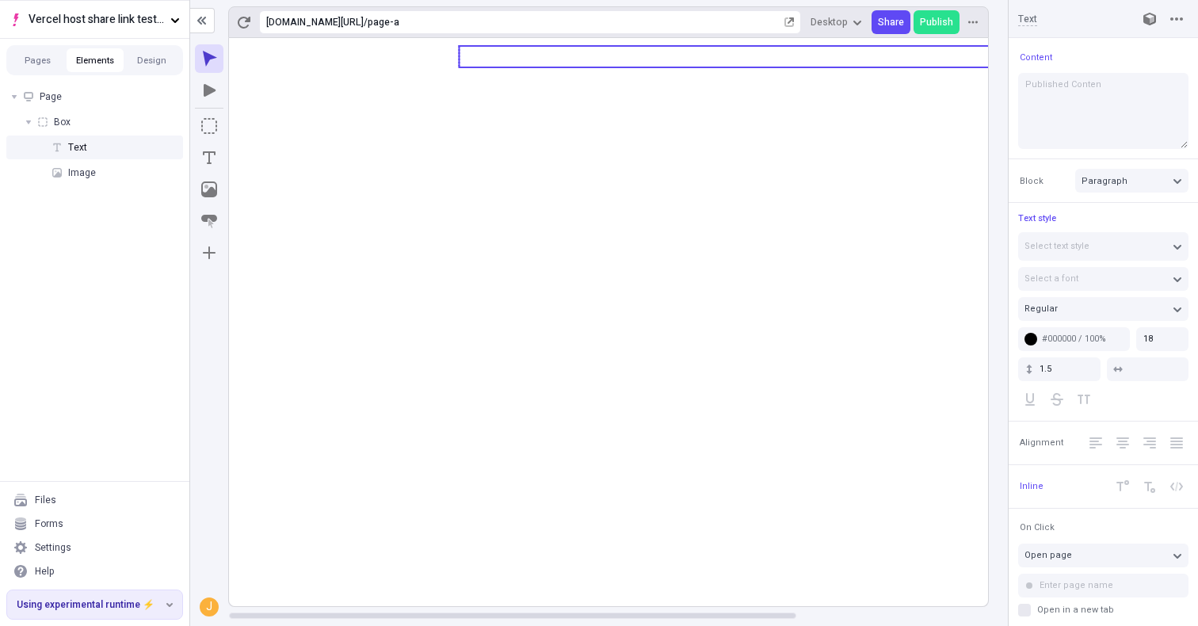
type textarea "Published Content"
click at [536, 405] on icon at bounding box center [736, 322] width 1015 height 568
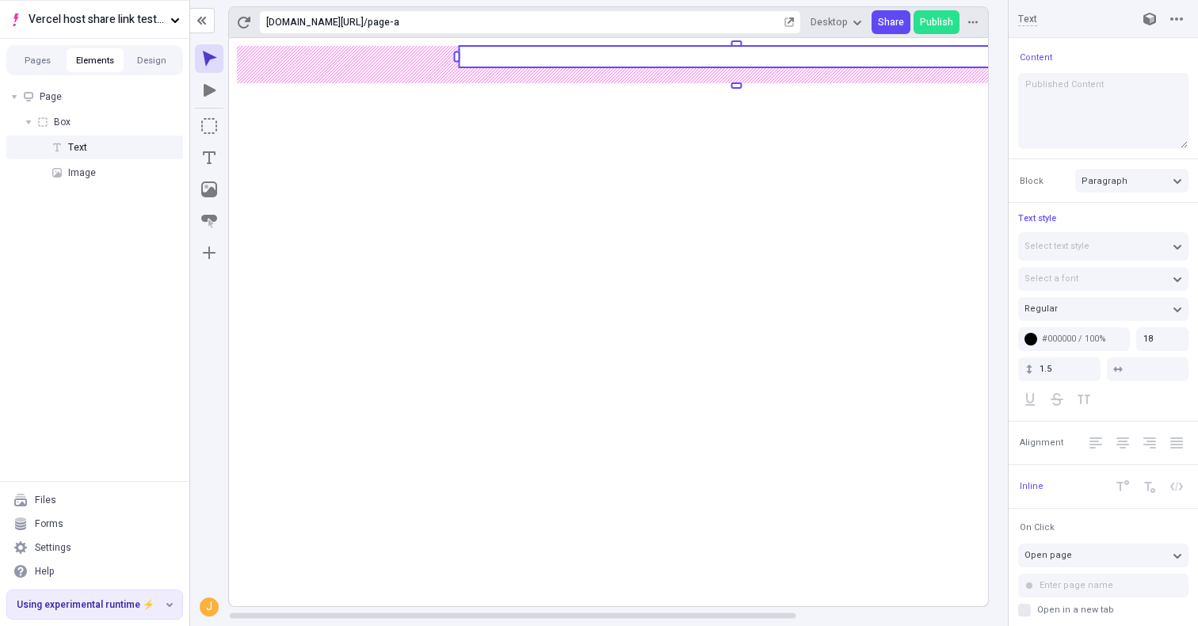
click at [536, 405] on rect at bounding box center [736, 322] width 1015 height 568
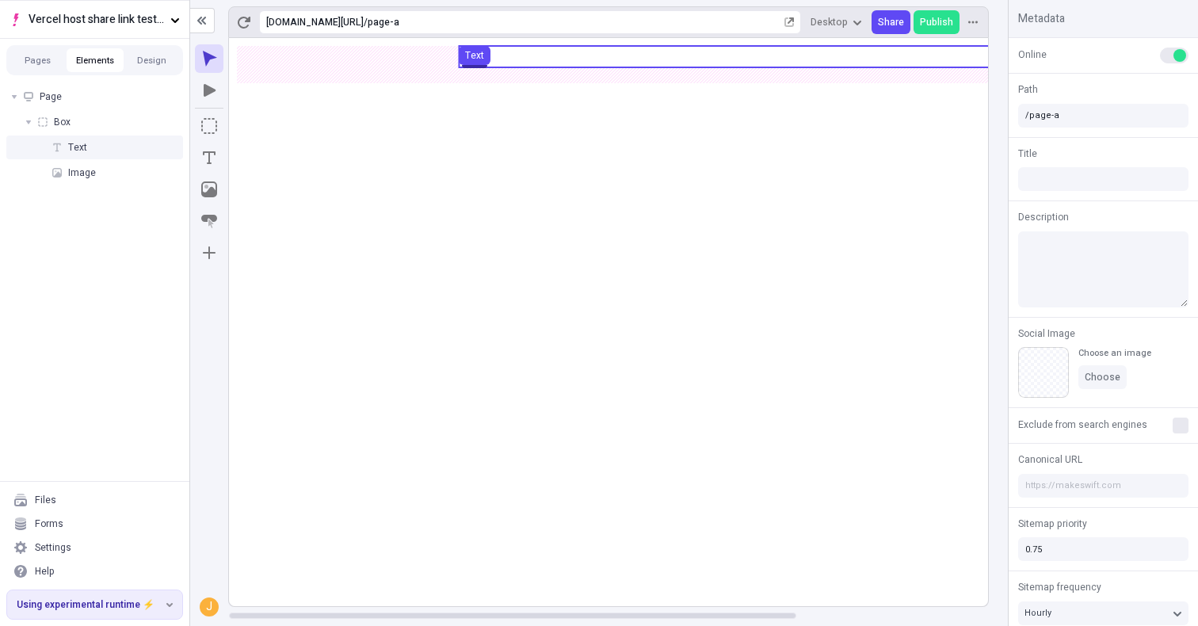
click at [513, 58] on use at bounding box center [736, 56] width 555 height 21
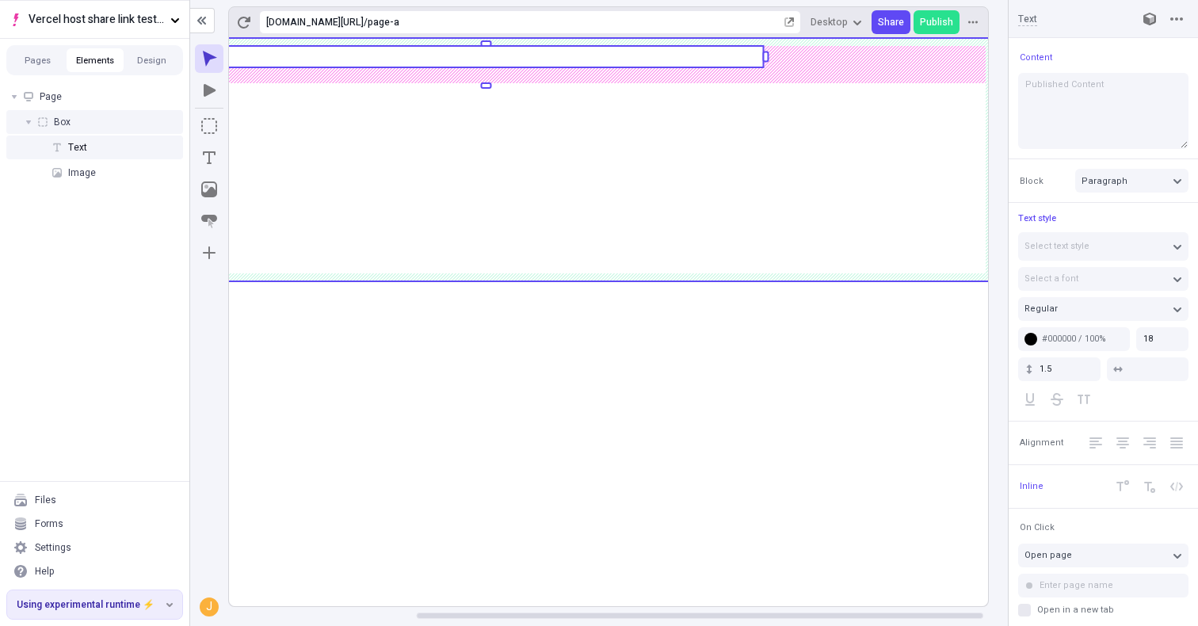
scroll to position [0, 78]
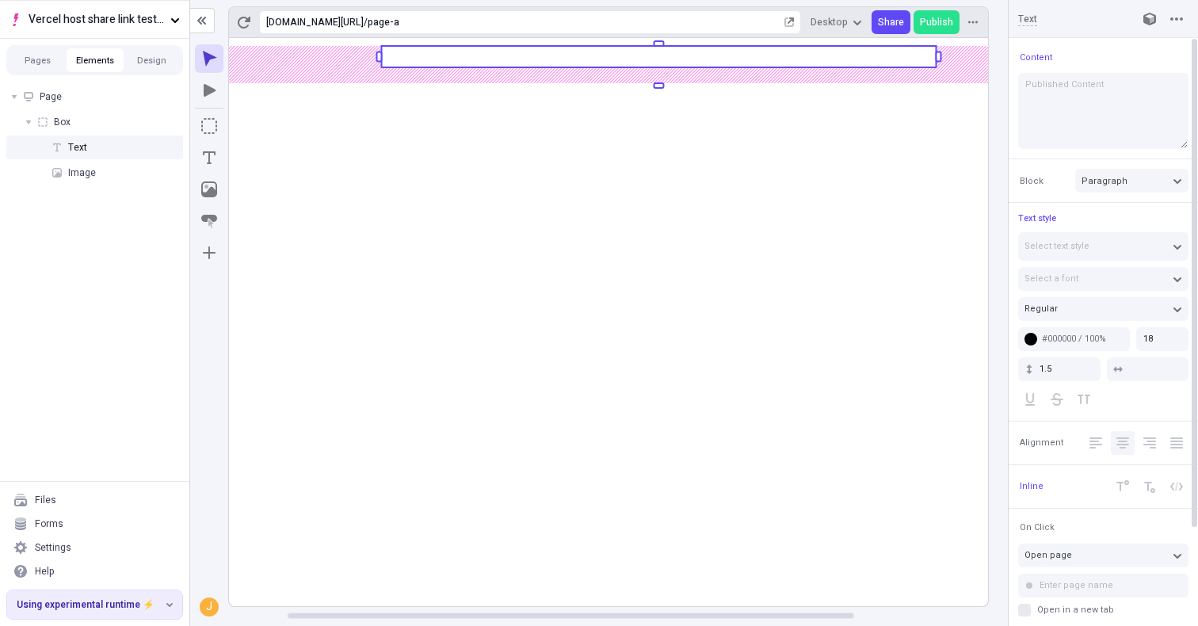
click at [1123, 441] on icon "Center Align" at bounding box center [1123, 442] width 13 height 11
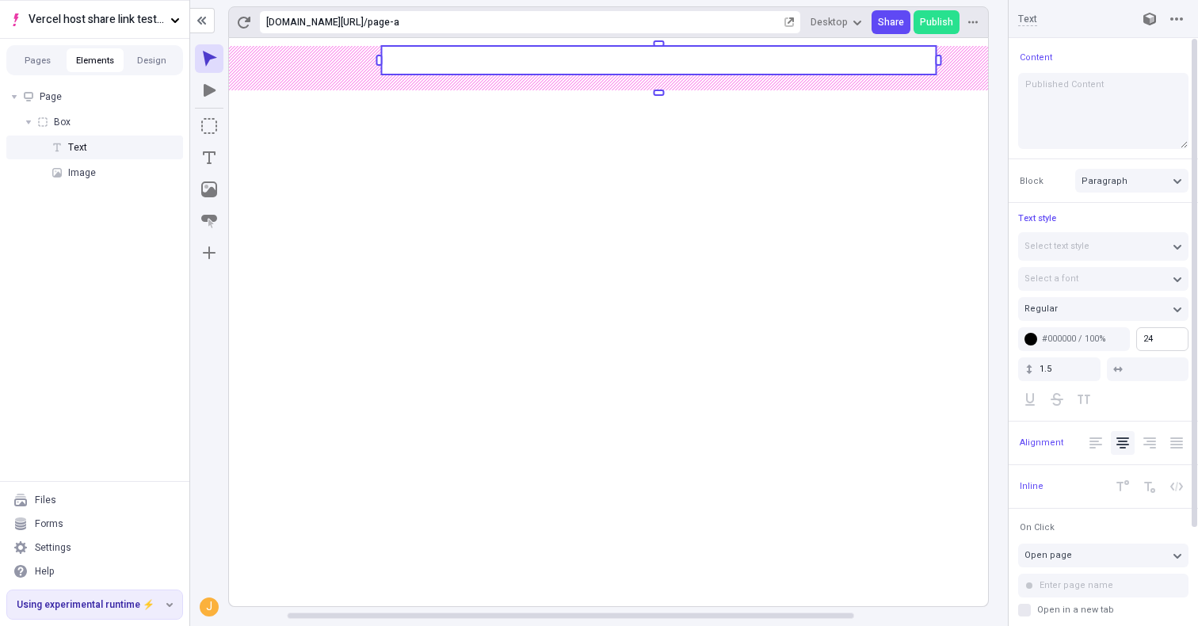
click at [1197, 338] on body "Vercel host share link test - app router Pages Elements Design Page Box Text Im…" at bounding box center [599, 313] width 1198 height 626
type input "28"
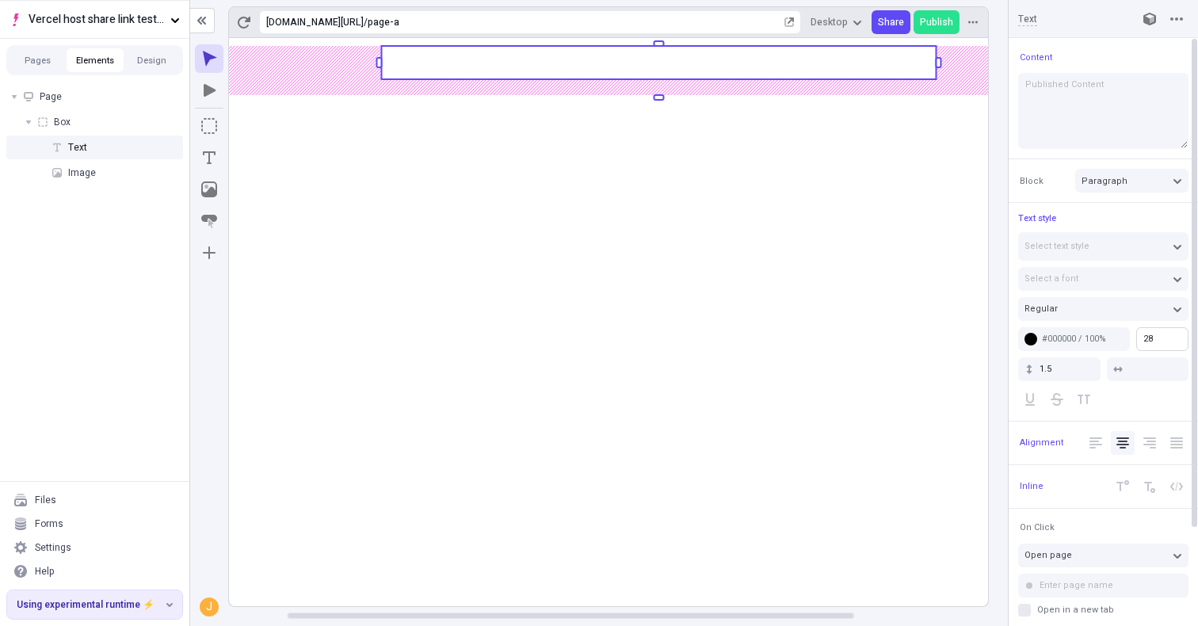
click at [1197, 340] on body "Vercel host share link test - app router Pages Elements Design Page Box Text Im…" at bounding box center [599, 313] width 1198 height 626
click at [835, 376] on rect at bounding box center [658, 322] width 1015 height 568
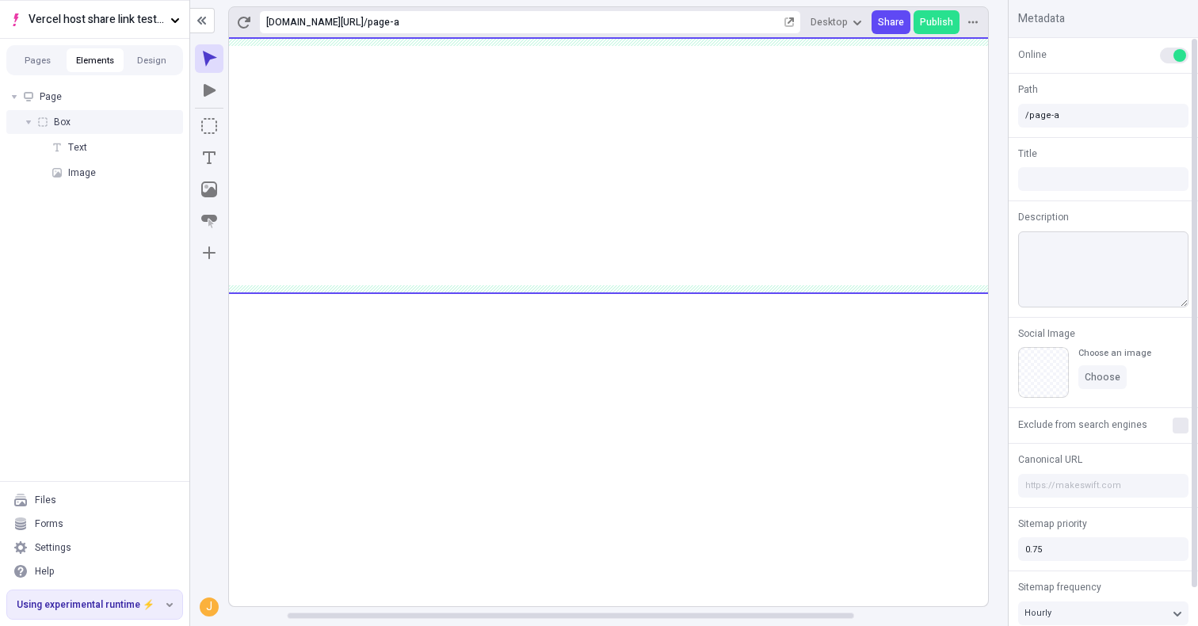
scroll to position [40, 0]
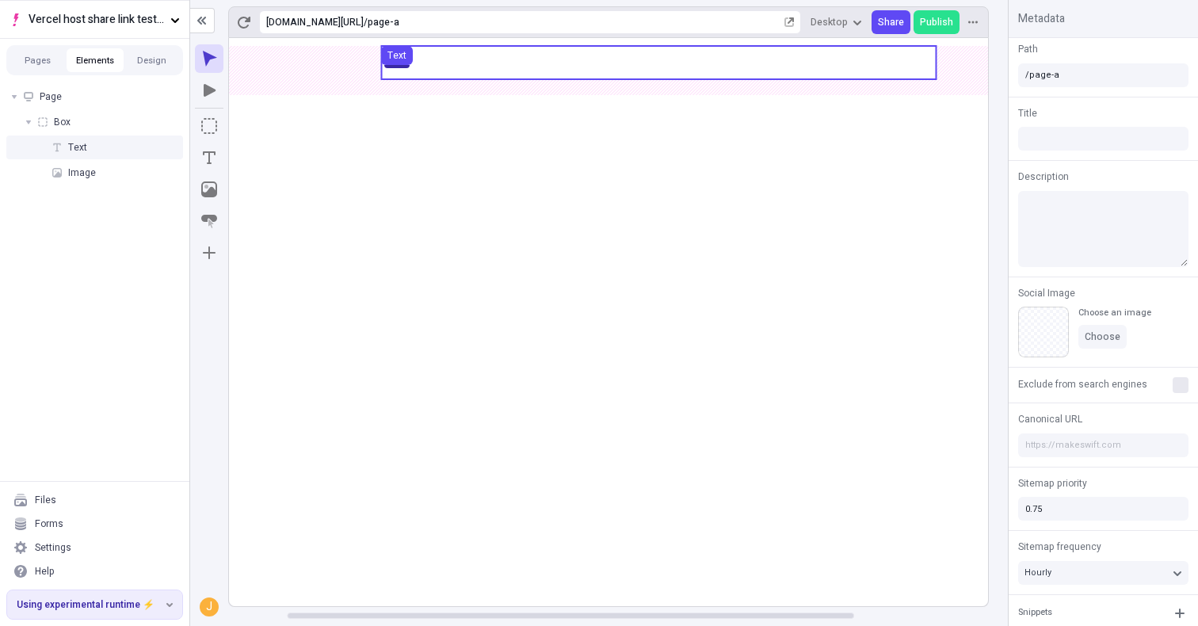
click at [640, 55] on use at bounding box center [658, 62] width 555 height 33
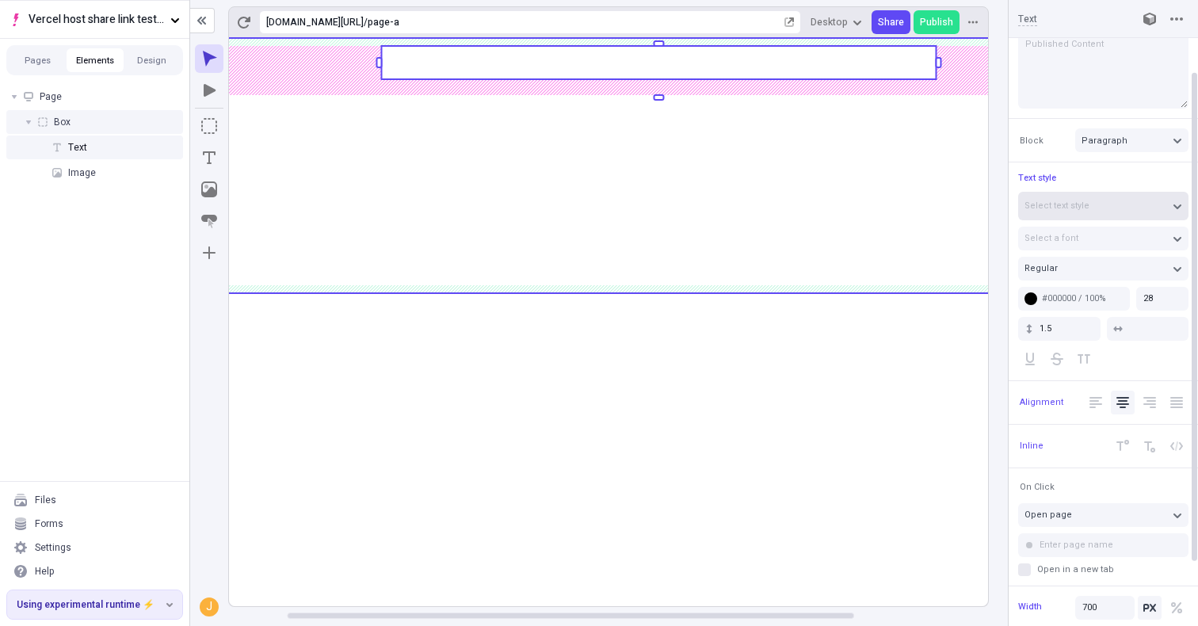
click at [1117, 195] on button "Select text style" at bounding box center [1103, 206] width 170 height 29
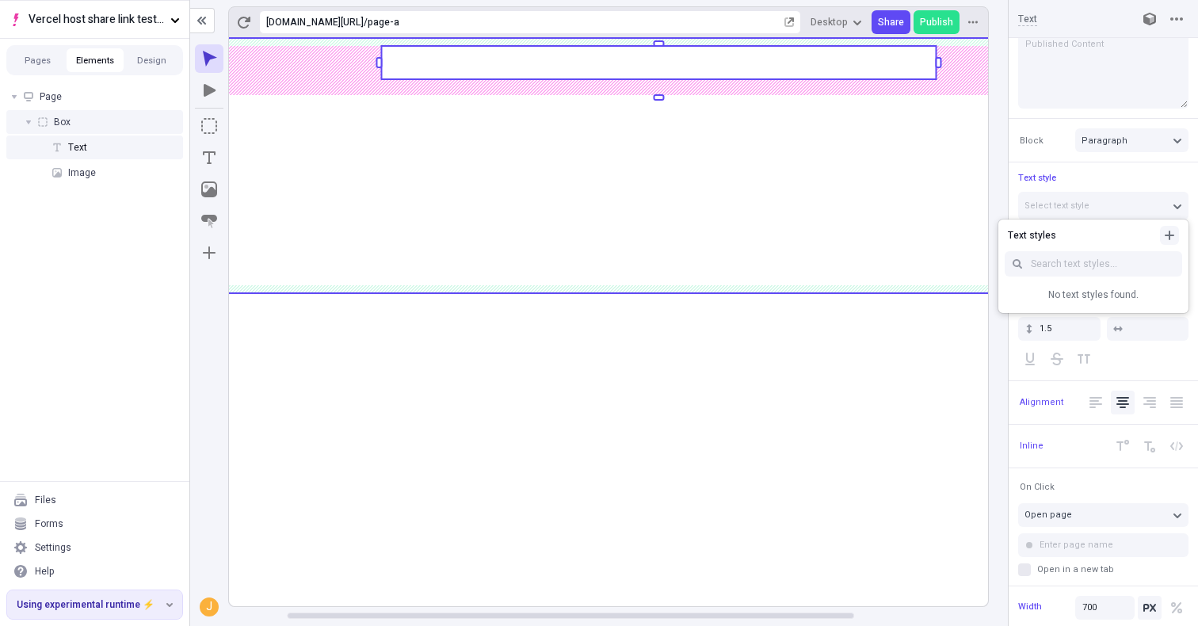
click at [1161, 235] on button "button" at bounding box center [1169, 235] width 19 height 19
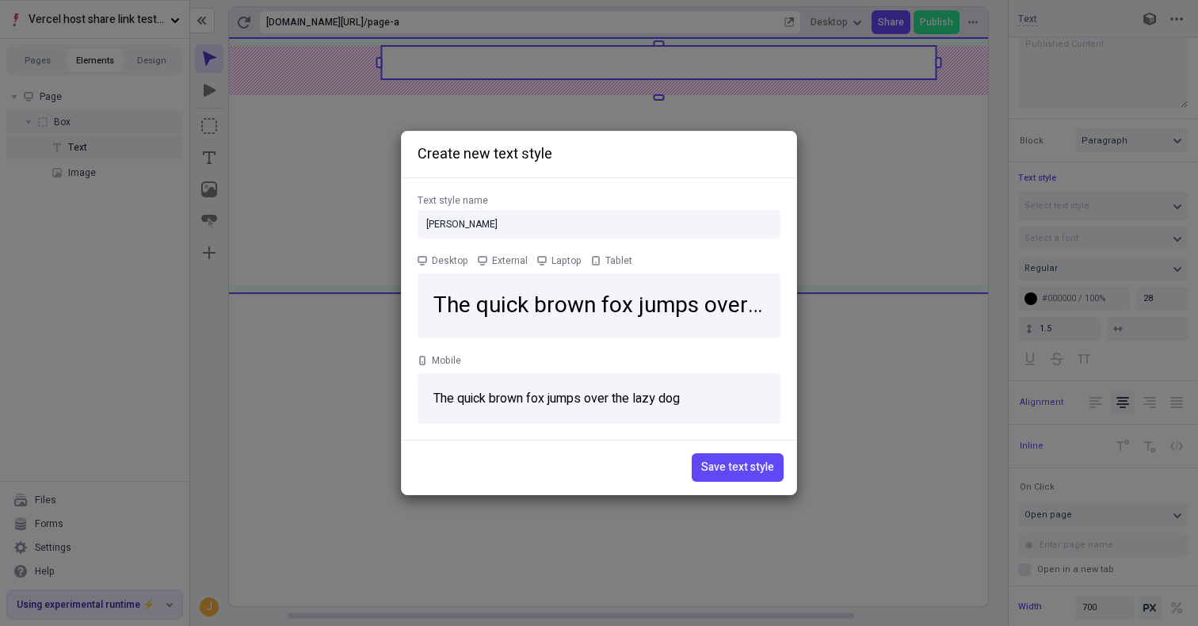
type input "T"
click at [549, 280] on div "The quick brown fox jumps over the lazy dog" at bounding box center [599, 305] width 363 height 65
click at [746, 473] on span "Save text style" at bounding box center [737, 467] width 73 height 17
type input "Untitled style"
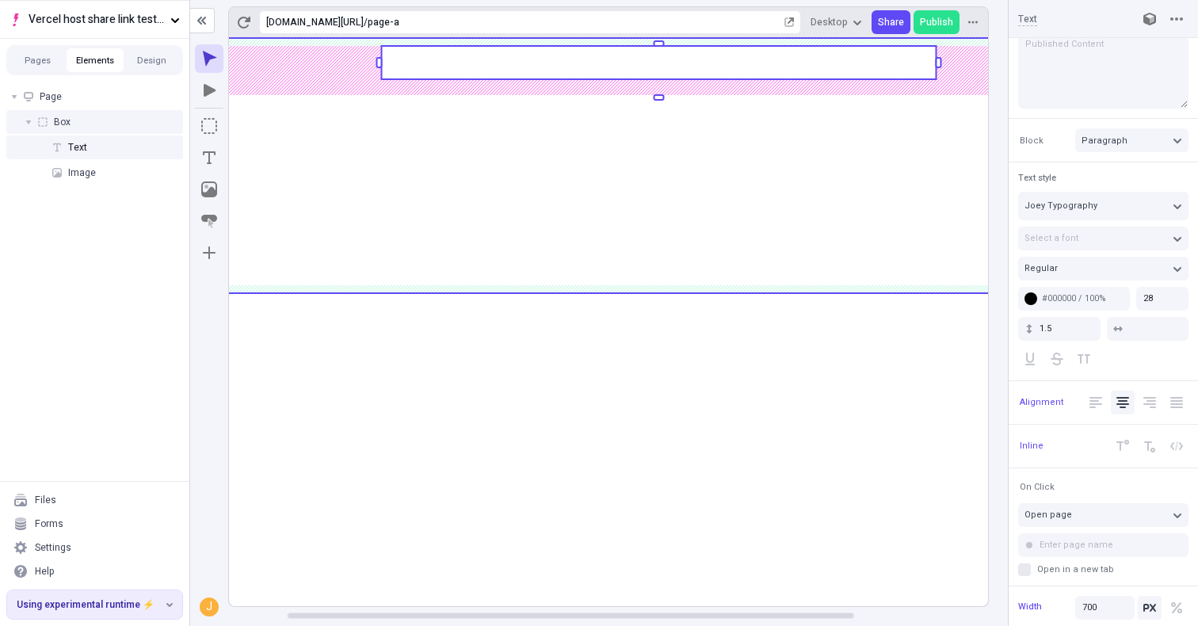
click at [804, 424] on rect at bounding box center [658, 322] width 1015 height 568
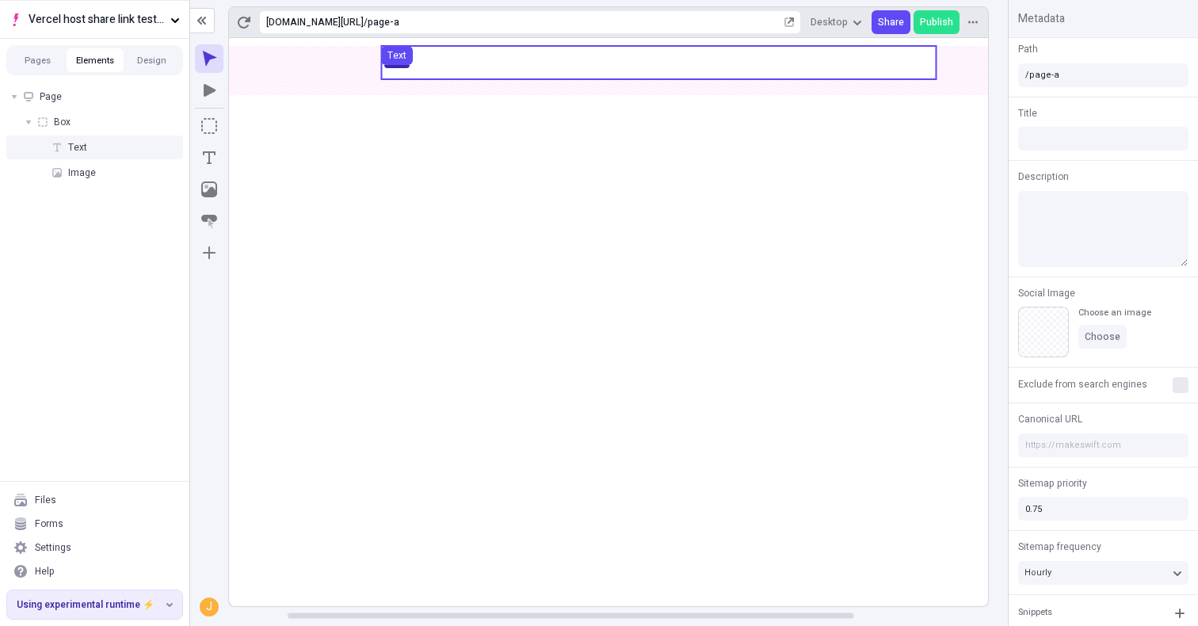
click at [683, 67] on use at bounding box center [658, 62] width 555 height 33
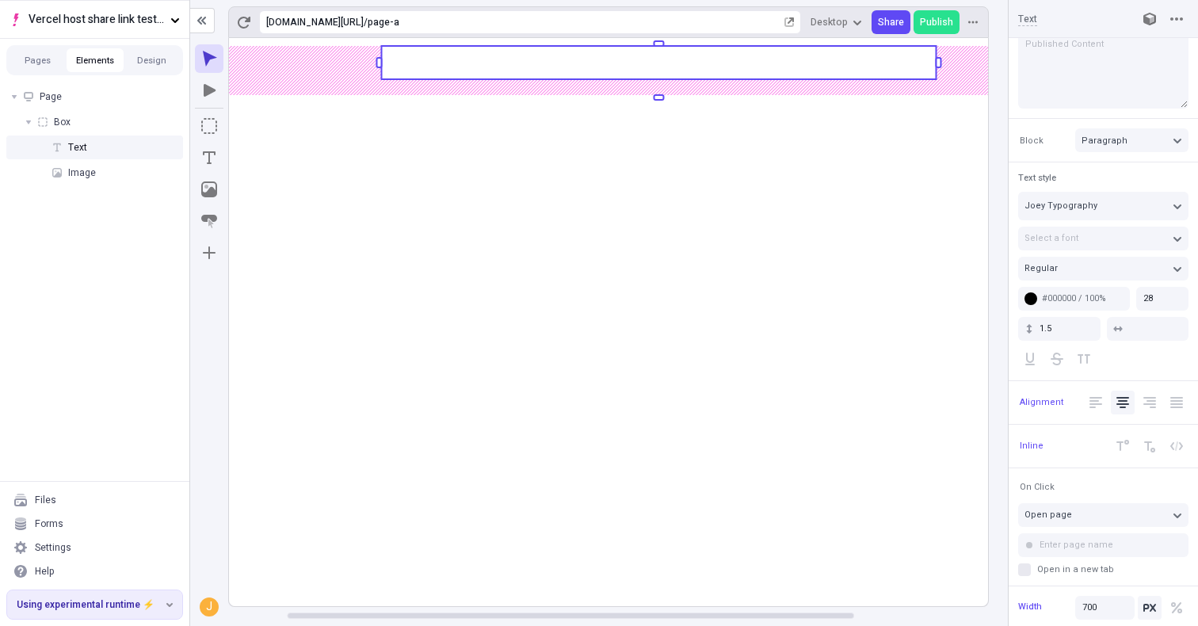
click at [902, 329] on rect at bounding box center [658, 322] width 1015 height 568
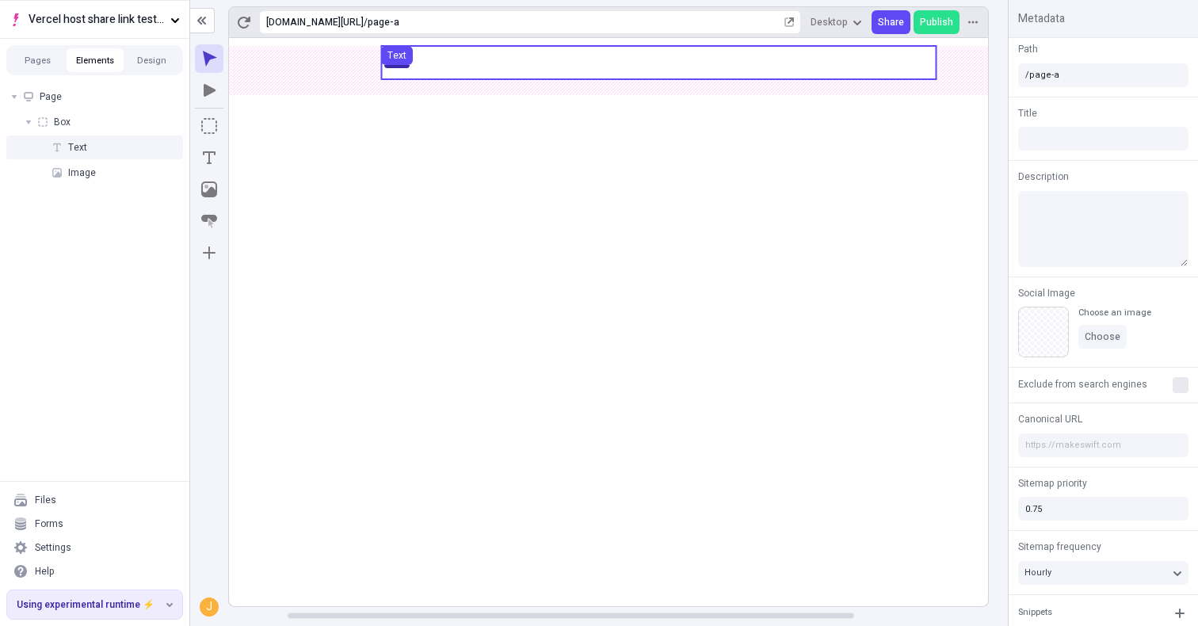
click at [658, 55] on use at bounding box center [658, 62] width 555 height 33
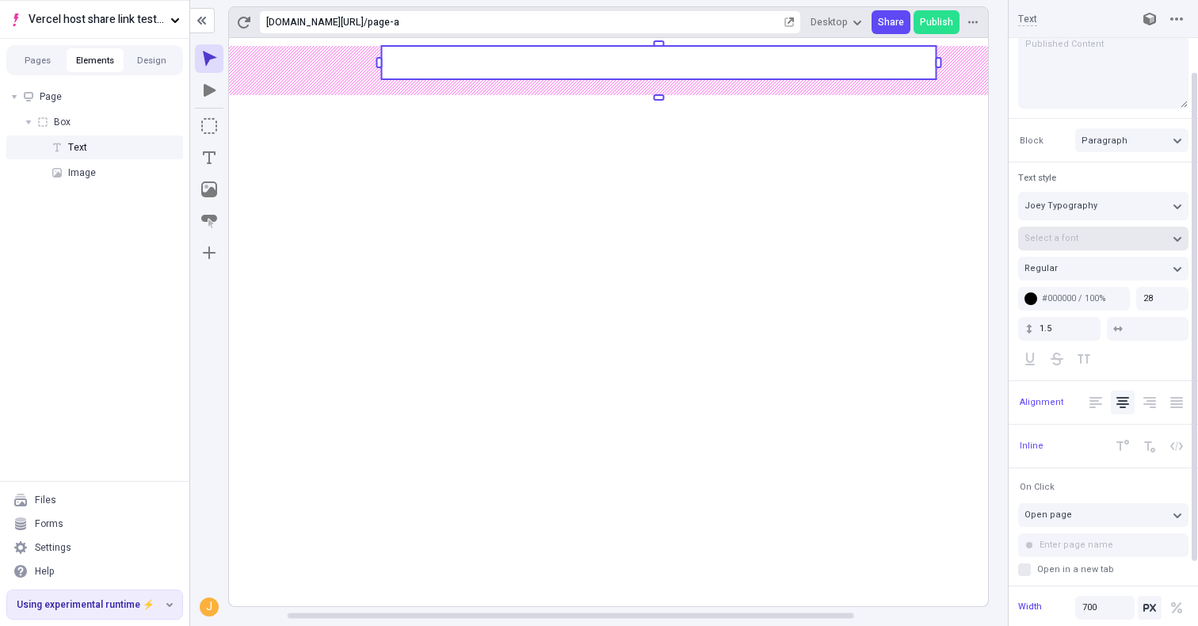
click at [1099, 240] on div "Select a font" at bounding box center [1096, 238] width 142 height 12
click at [1089, 269] on div "Manage site fonts" at bounding box center [1103, 268] width 145 height 12
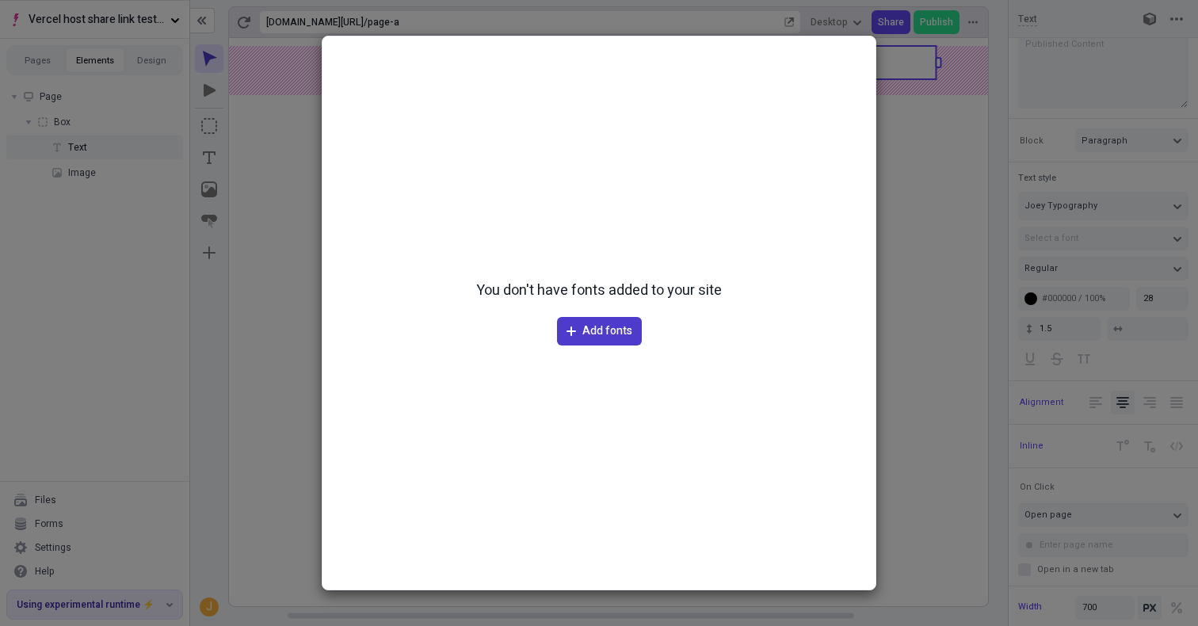
click at [604, 334] on span "Add fonts" at bounding box center [607, 331] width 50 height 17
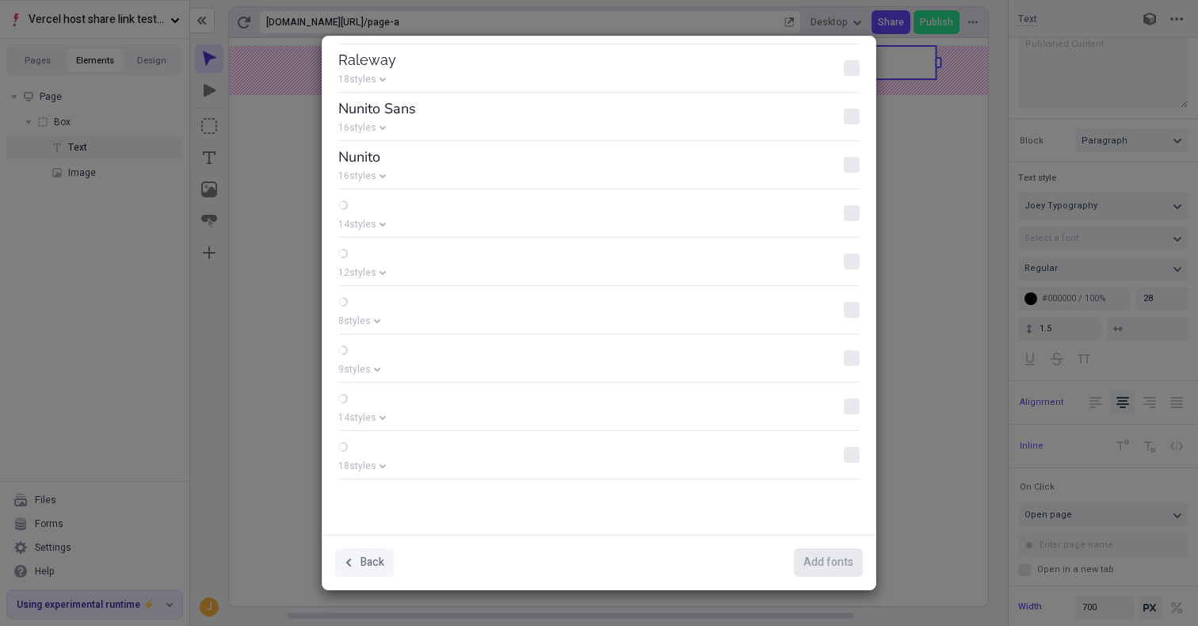
scroll to position [0, 0]
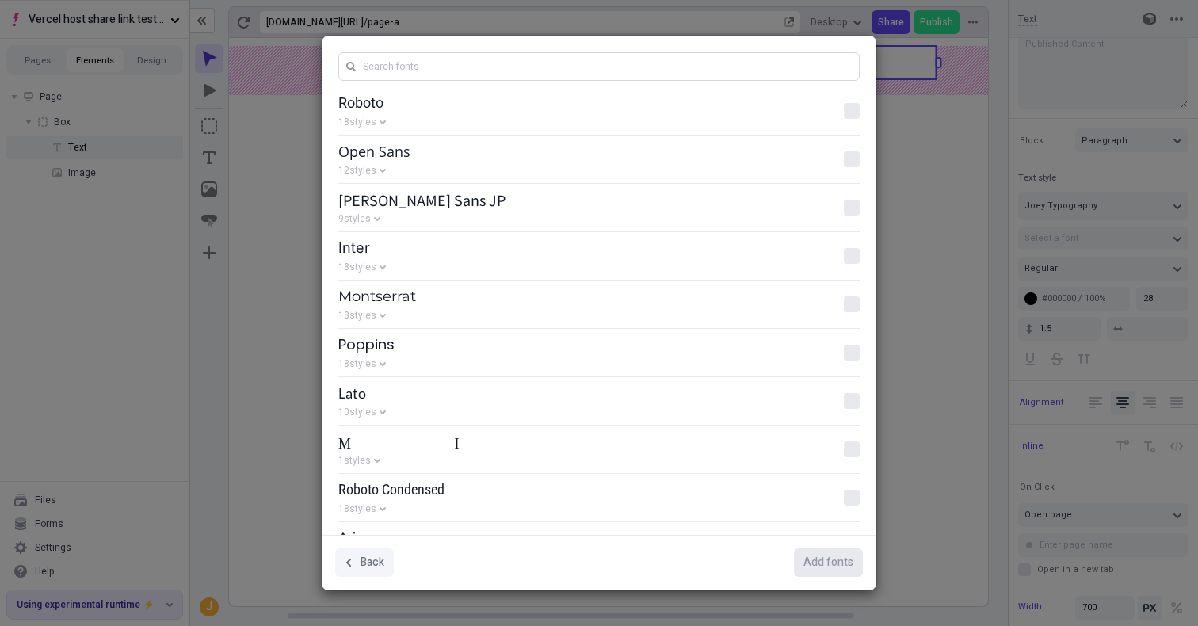
click at [608, 79] on input "Search" at bounding box center [598, 66] width 521 height 29
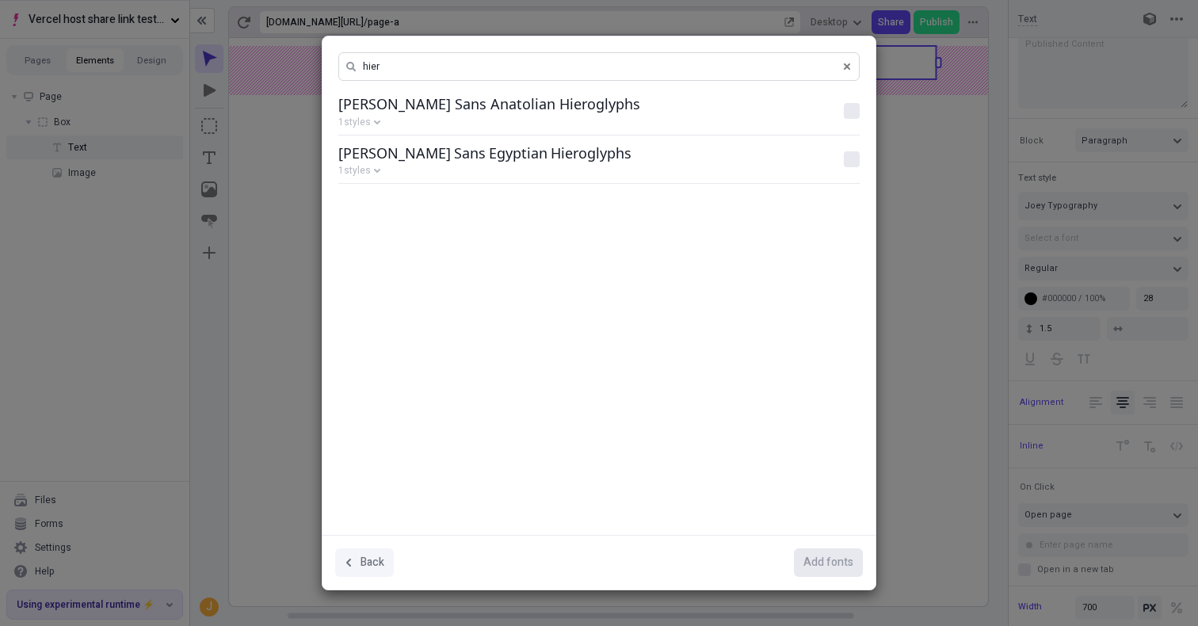
type input "hier"
click at [526, 107] on label "Noto Sans Anatolian Hieroglyphs" at bounding box center [591, 103] width 506 height 19
click at [852, 111] on Hieroglyphs "checkbox" at bounding box center [852, 111] width 1 height 1
click at [516, 109] on label "Noto Sans Anatolian Hieroglyphs" at bounding box center [591, 103] width 506 height 19
click at [852, 111] on Hieroglyphs "checkbox" at bounding box center [852, 111] width 1 height 1
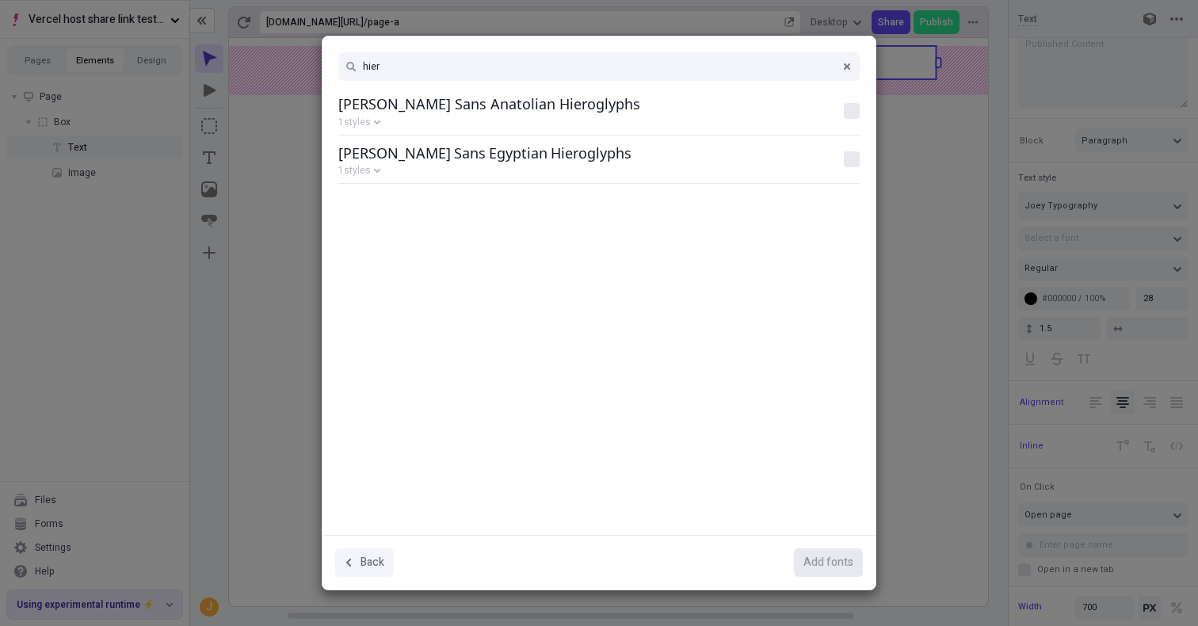
click at [378, 114] on div "Noto Sans Anatolian Hieroglyphs 1 styles" at bounding box center [591, 111] width 506 height 35
click at [378, 126] on button "1 styles" at bounding box center [591, 122] width 506 height 13
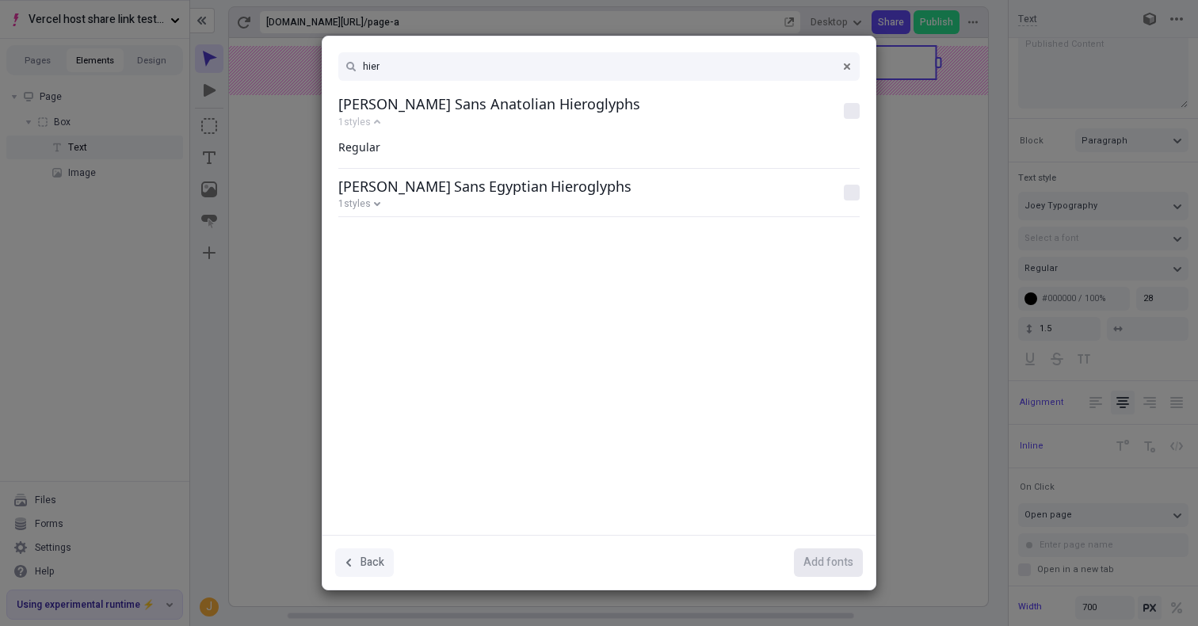
click at [378, 206] on icon at bounding box center [377, 203] width 6 height 6
click at [867, 193] on div "hier Noto Sans Anatolian Hieroglyphs 1 styles Regular Noto Sans Egyptian Hierog…" at bounding box center [599, 285] width 553 height 498
click at [855, 193] on div at bounding box center [852, 193] width 16 height 16
click at [853, 193] on Hieroglyphs "checkbox" at bounding box center [852, 193] width 1 height 1
click at [816, 572] on button "Add 1 font" at bounding box center [827, 562] width 72 height 29
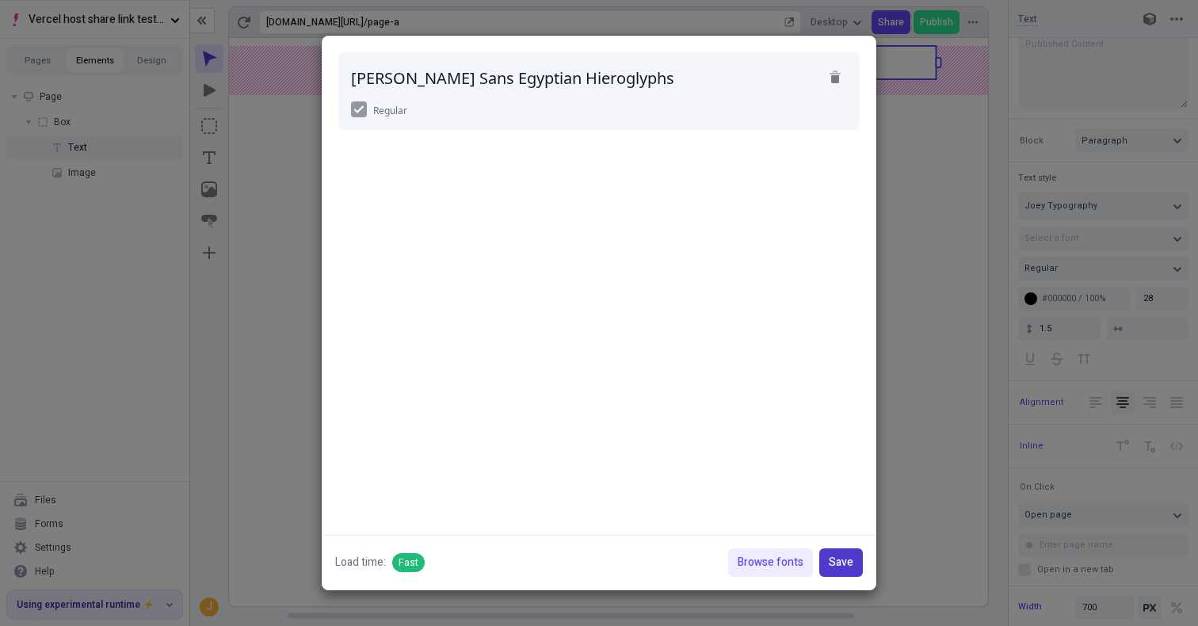
click at [848, 568] on span "Save" at bounding box center [841, 562] width 25 height 17
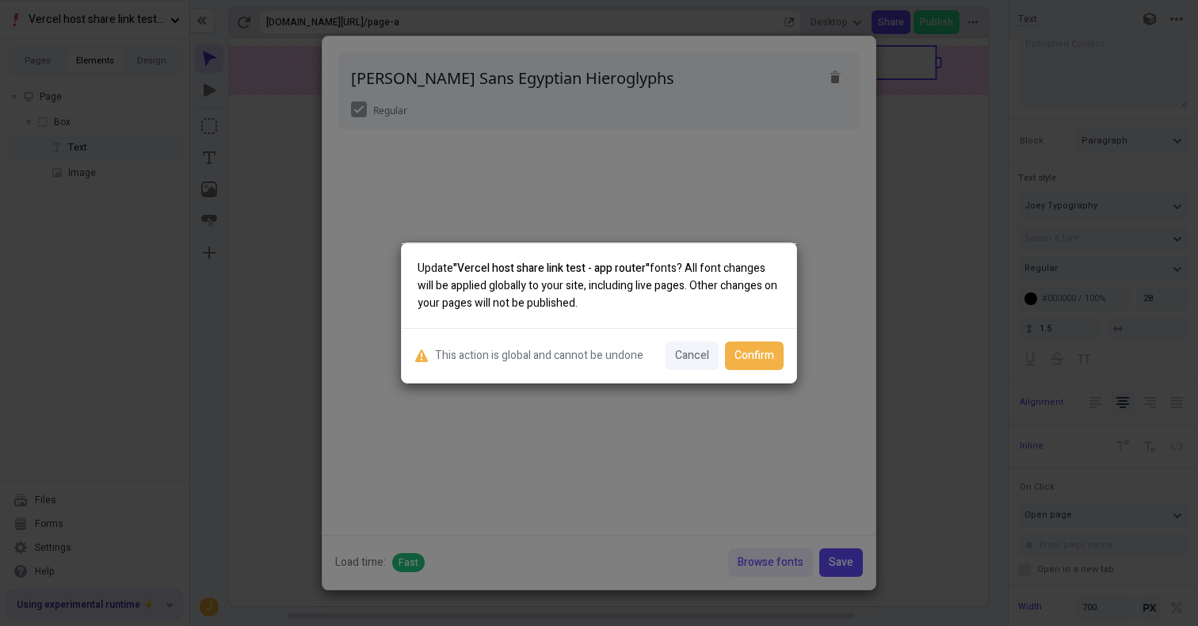
drag, startPoint x: 632, startPoint y: 247, endPoint x: 677, endPoint y: 315, distance: 81.1
click at [676, 314] on div "Update "Vercel host share link test - app router" fonts? All font changes will …" at bounding box center [599, 285] width 395 height 85
click at [677, 315] on div "Update "Vercel host share link test - app router" fonts? All font changes will …" at bounding box center [599, 285] width 395 height 85
drag, startPoint x: 677, startPoint y: 315, endPoint x: 650, endPoint y: 234, distance: 85.2
click at [650, 234] on div "Update "Vercel host share link test - app router" fonts? All font changes will …" at bounding box center [599, 313] width 1198 height 626
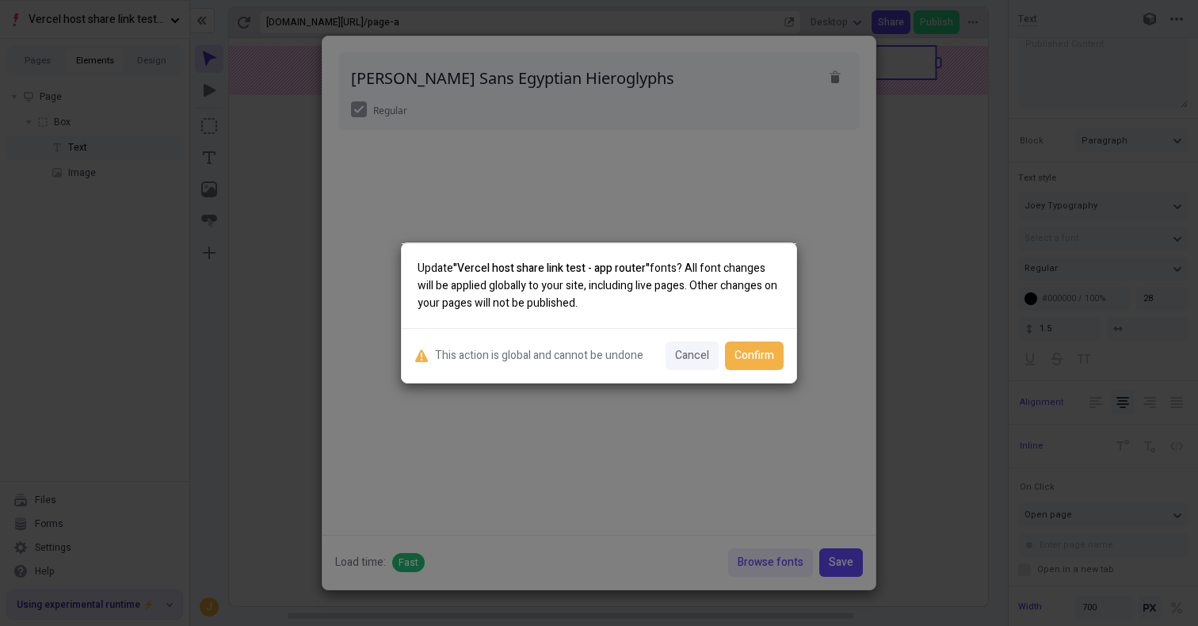
click at [650, 251] on div "Update "Vercel host share link test - app router" fonts? All font changes will …" at bounding box center [599, 285] width 395 height 85
click at [760, 361] on span "Confirm" at bounding box center [755, 355] width 40 height 17
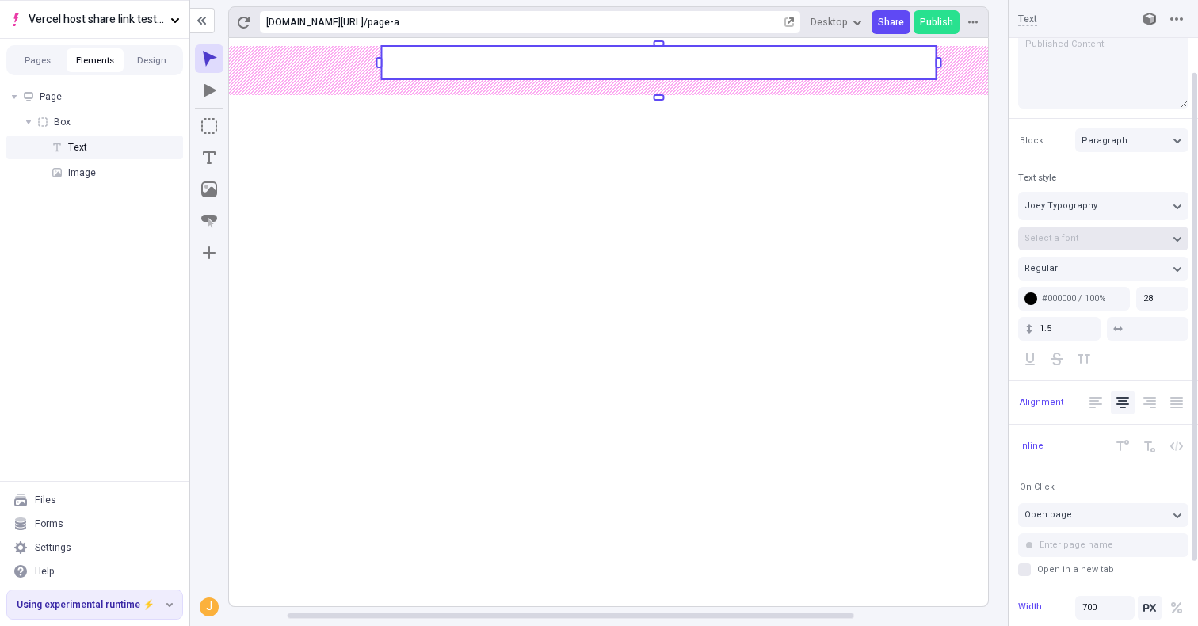
click at [1067, 239] on span "Select a font" at bounding box center [1052, 237] width 54 height 13
click at [1067, 262] on span "[PERSON_NAME] Sans Egyptian Hieroglyphs" at bounding box center [1147, 267] width 232 height 19
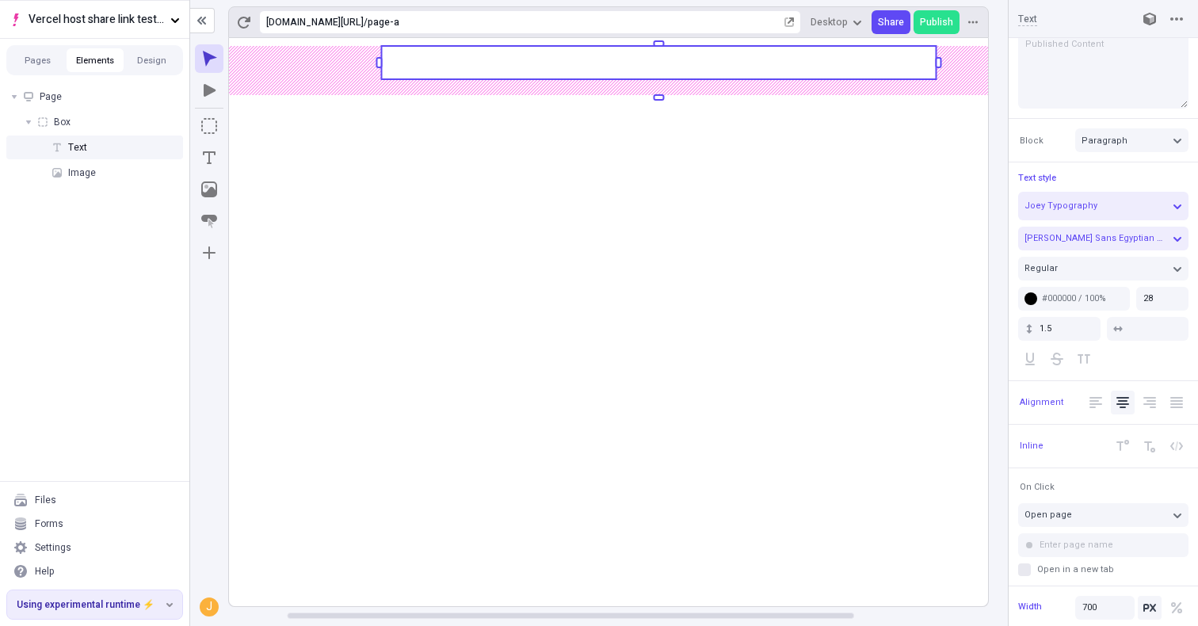
click at [739, 70] on rect at bounding box center [658, 62] width 555 height 33
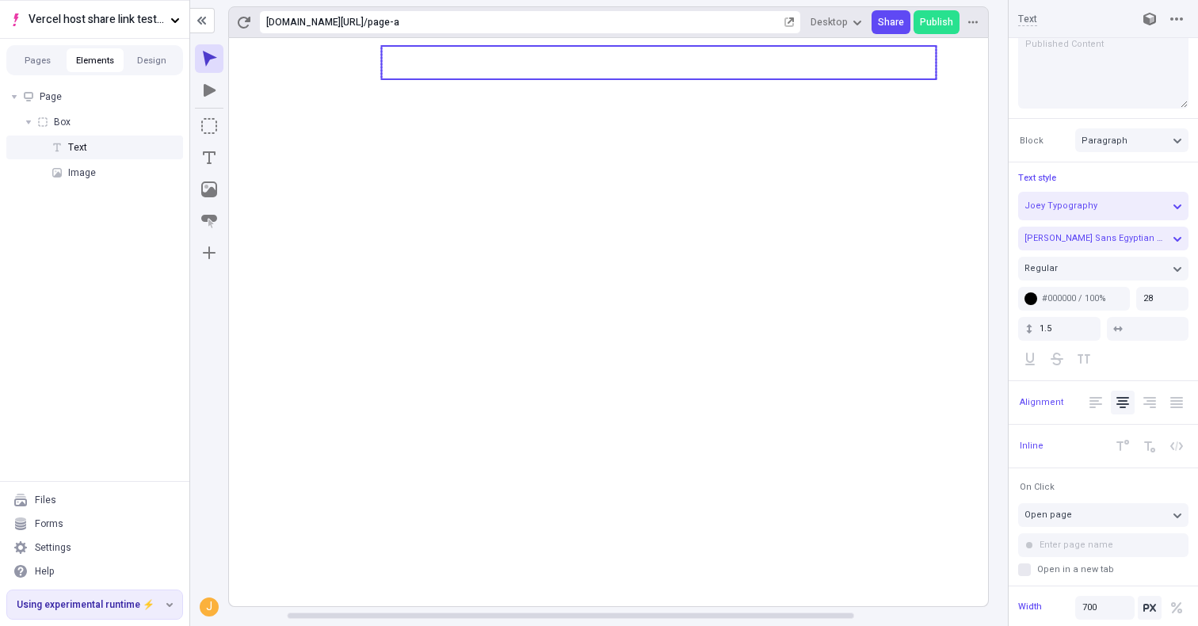
type textarea "Published Content"
click at [743, 407] on icon at bounding box center [658, 322] width 1015 height 568
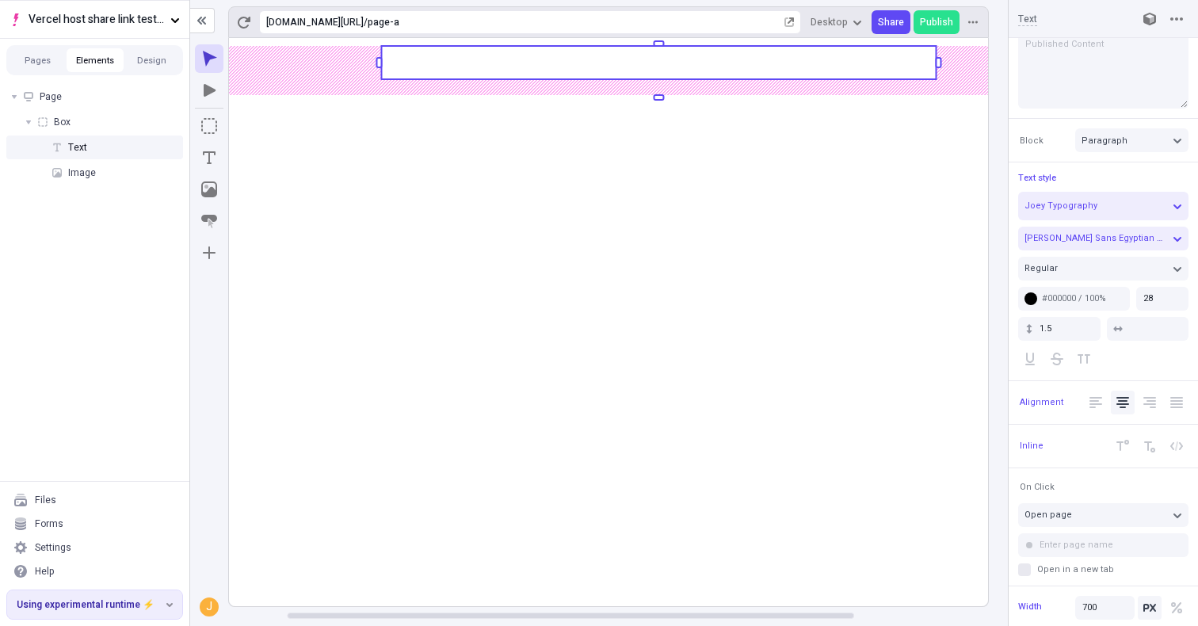
click at [838, 407] on rect at bounding box center [658, 322] width 1015 height 568
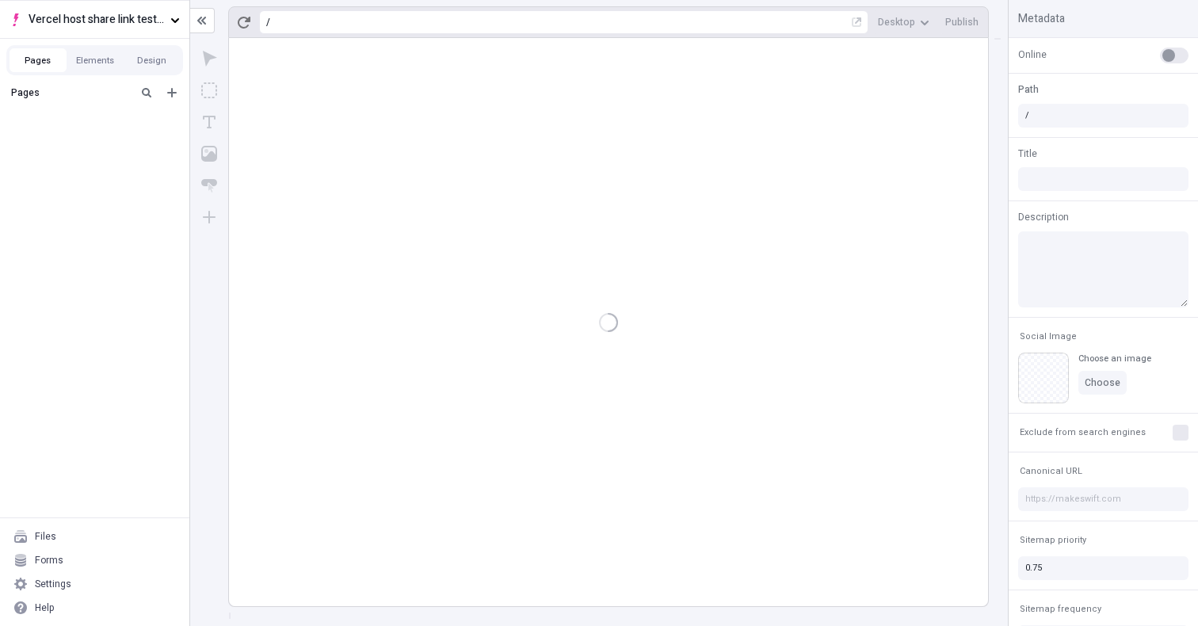
type input "/page-a"
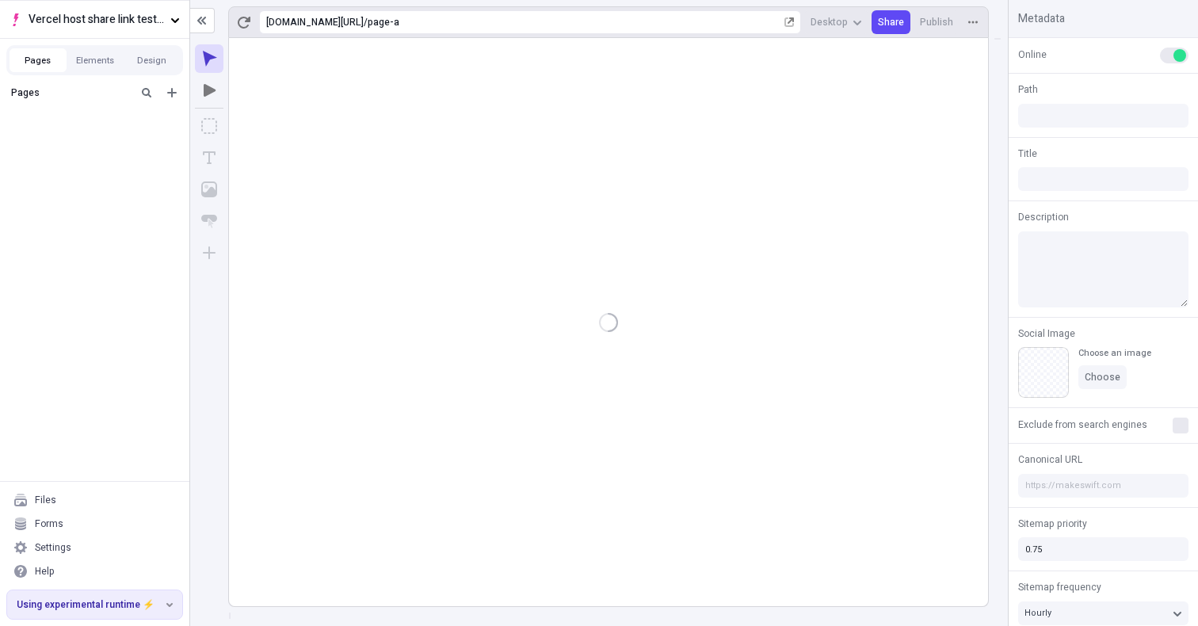
type input "/page-a"
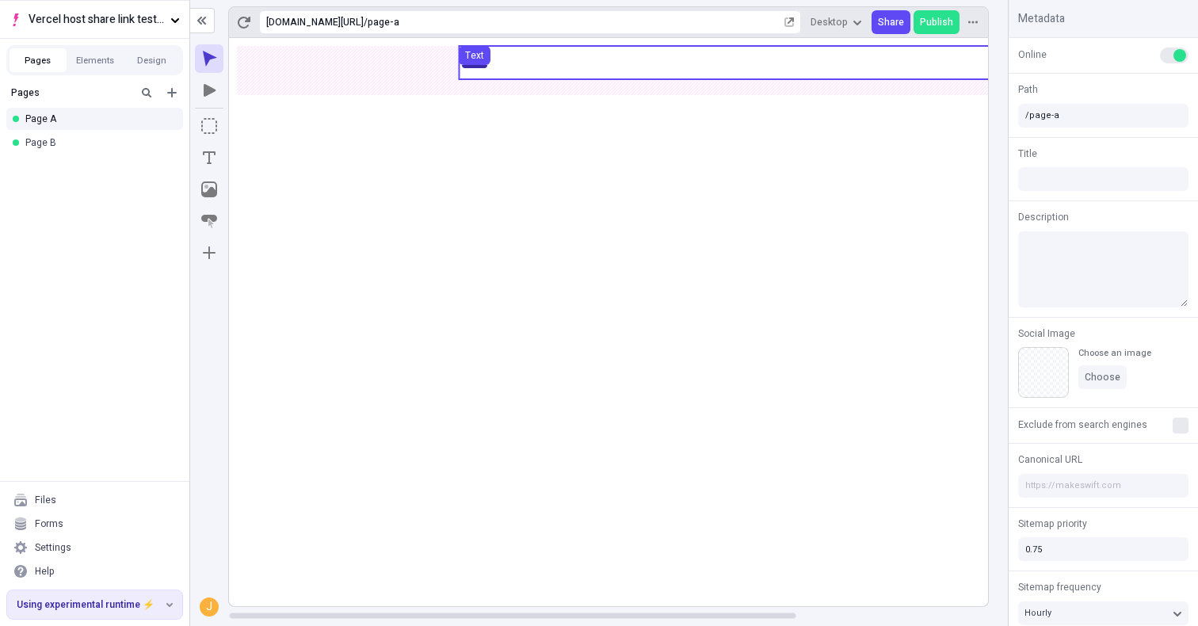
click at [819, 64] on use at bounding box center [736, 62] width 555 height 33
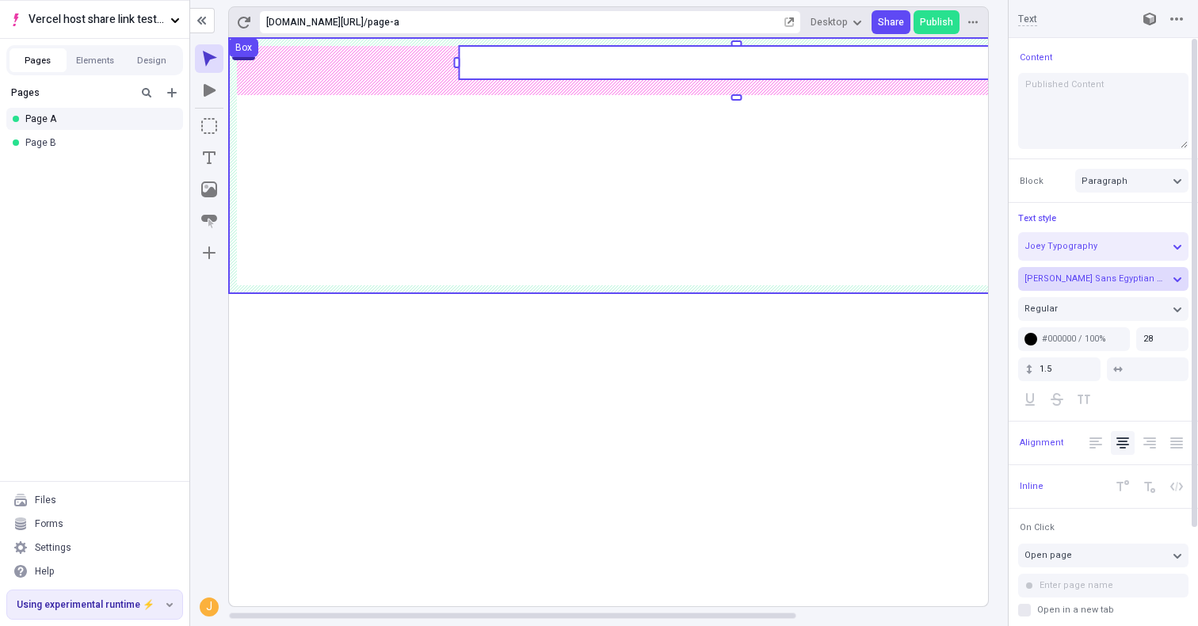
click at [1081, 275] on span "[PERSON_NAME] Sans Egyptian Hieroglyphs" at bounding box center [1116, 278] width 183 height 13
click at [1075, 368] on div "Manage site fonts" at bounding box center [1103, 370] width 145 height 12
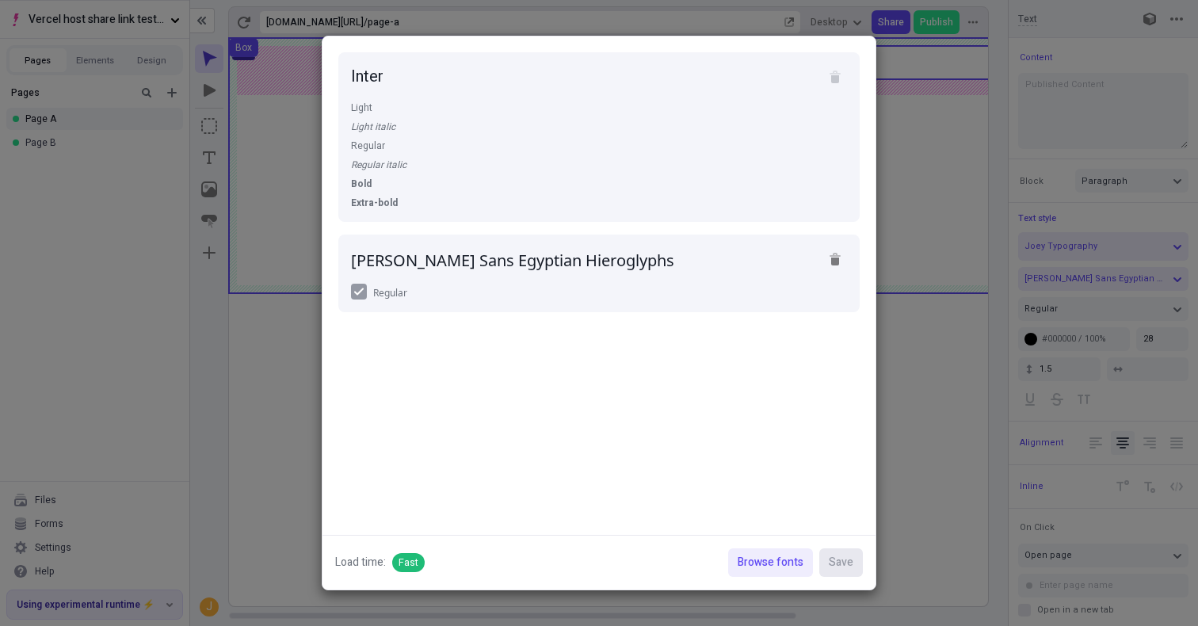
click at [739, 489] on div "Inter Light Light italic Regular Regular italic Bold Extra-bold [PERSON_NAME] S…" at bounding box center [599, 285] width 553 height 498
click at [692, 416] on div "Inter Light Light italic Regular Regular italic Bold Extra-bold [PERSON_NAME] S…" at bounding box center [599, 285] width 553 height 498
click at [481, 265] on div "[PERSON_NAME] Sans Egyptian Hieroglyphs" at bounding box center [512, 259] width 323 height 21
click at [802, 560] on span "Browse fonts" at bounding box center [771, 562] width 66 height 17
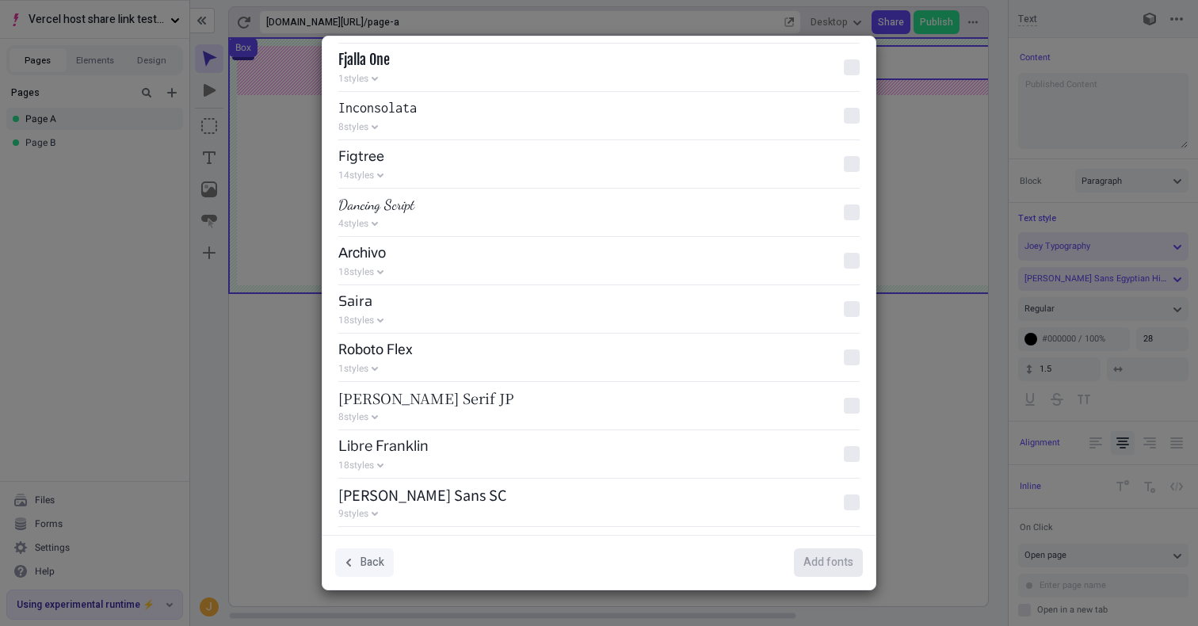
scroll to position [2360, 0]
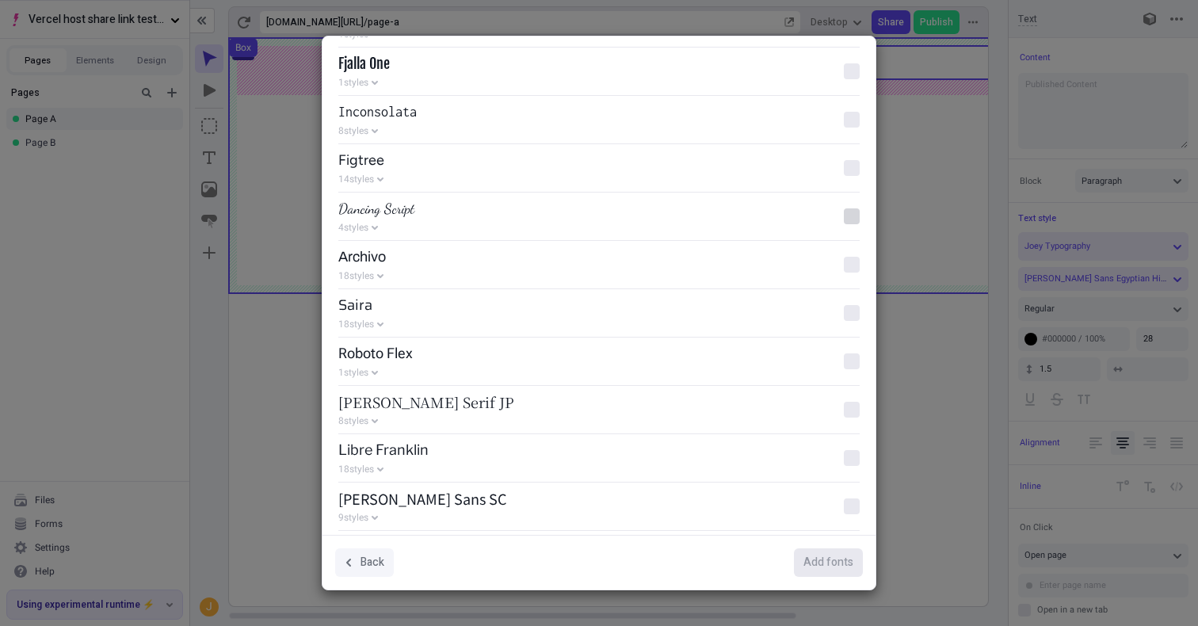
click at [850, 212] on div at bounding box center [852, 216] width 16 height 16
click at [852, 216] on Script "checkbox" at bounding box center [852, 216] width 1 height 1
click at [372, 223] on button "4 styles" at bounding box center [591, 227] width 506 height 13
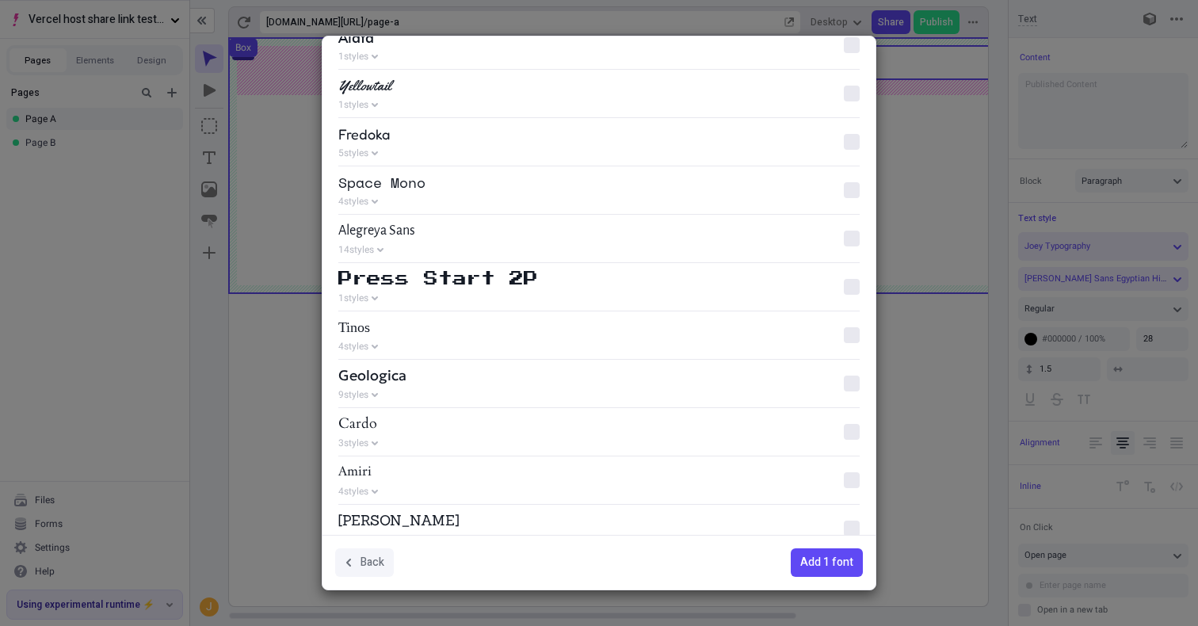
scroll to position [9052, 0]
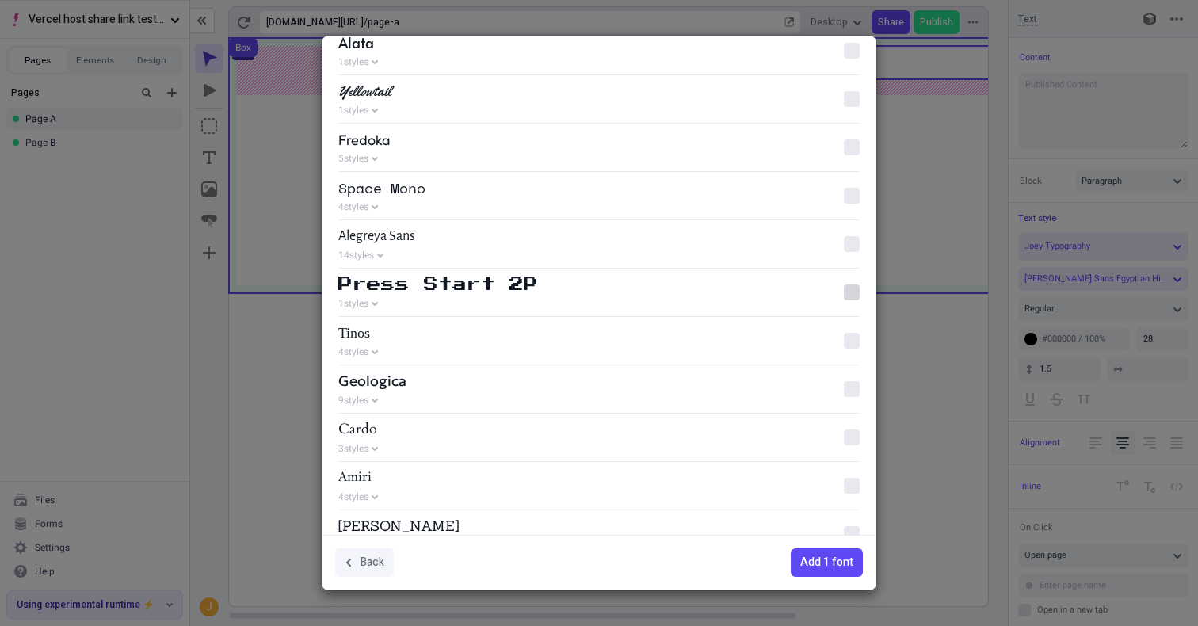
click at [852, 285] on div at bounding box center [852, 292] width 16 height 16
click at [852, 292] on 2P "checkbox" at bounding box center [852, 292] width 1 height 1
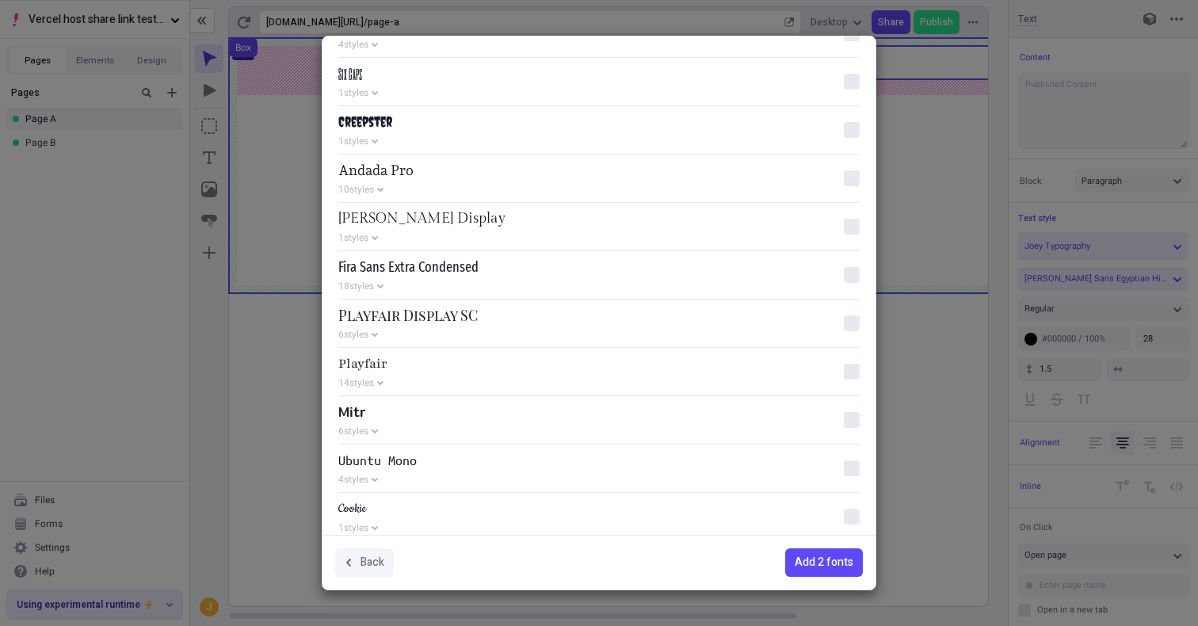
scroll to position [15200, 0]
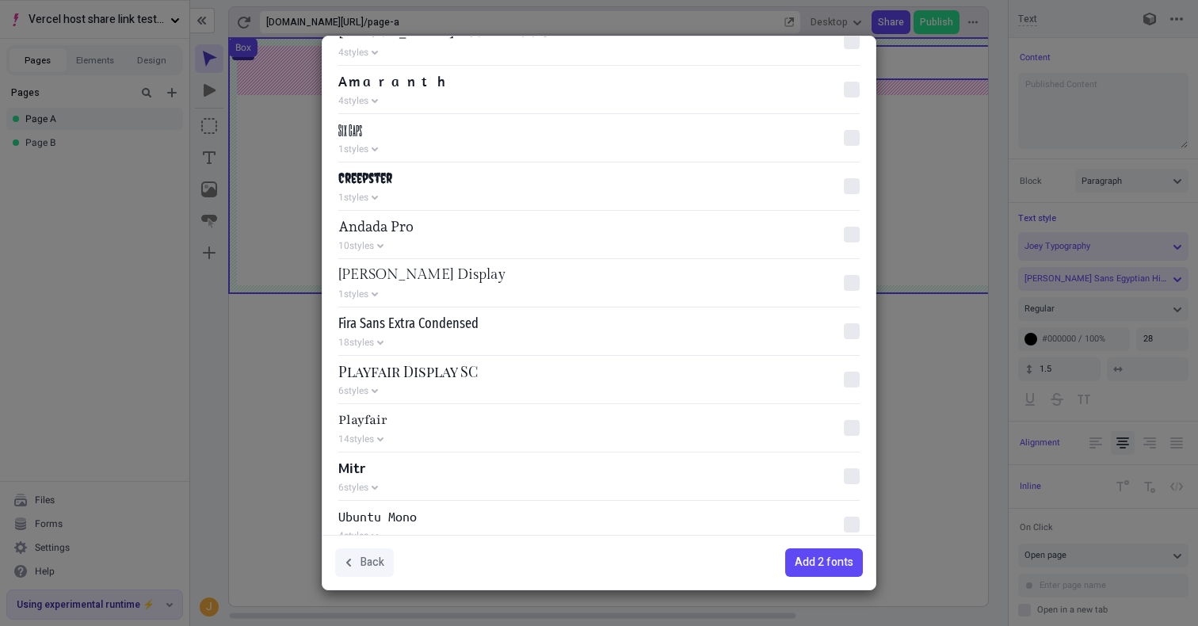
click at [853, 178] on div "Creepster 1 styles" at bounding box center [598, 186] width 521 height 48
click at [853, 189] on div at bounding box center [852, 186] width 16 height 16
click at [853, 187] on input "checkbox" at bounding box center [852, 186] width 1 height 1
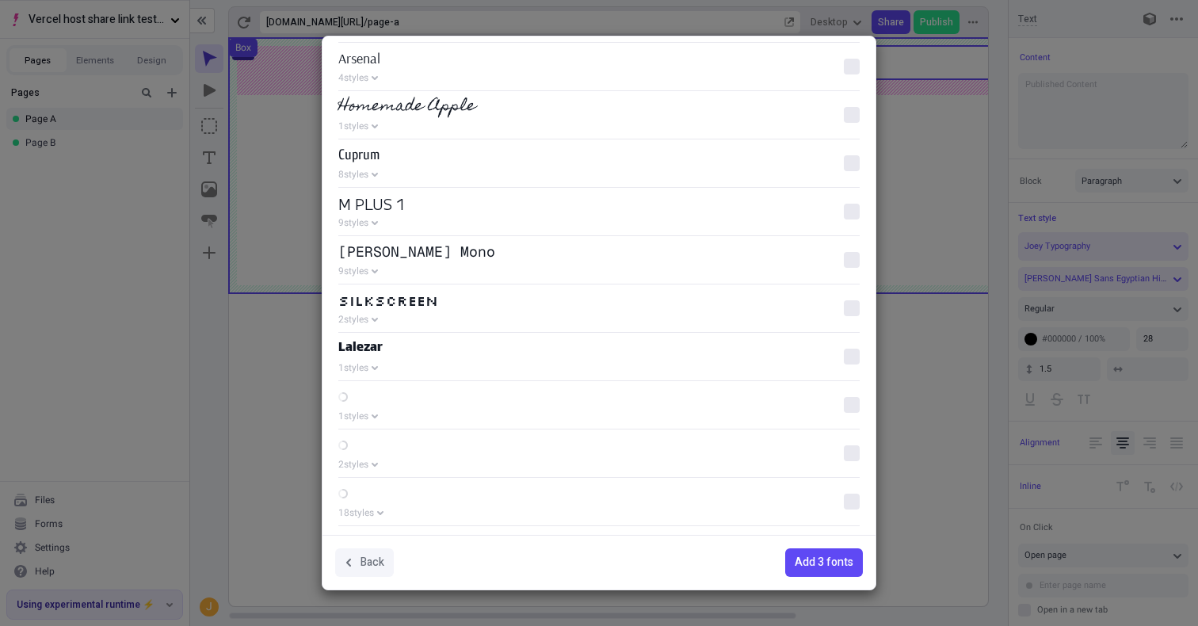
scroll to position [16479, 0]
click at [846, 307] on div at bounding box center [852, 309] width 16 height 16
click at [852, 309] on input "checkbox" at bounding box center [852, 309] width 1 height 1
click at [818, 559] on span "Add 4 fonts" at bounding box center [824, 562] width 59 height 17
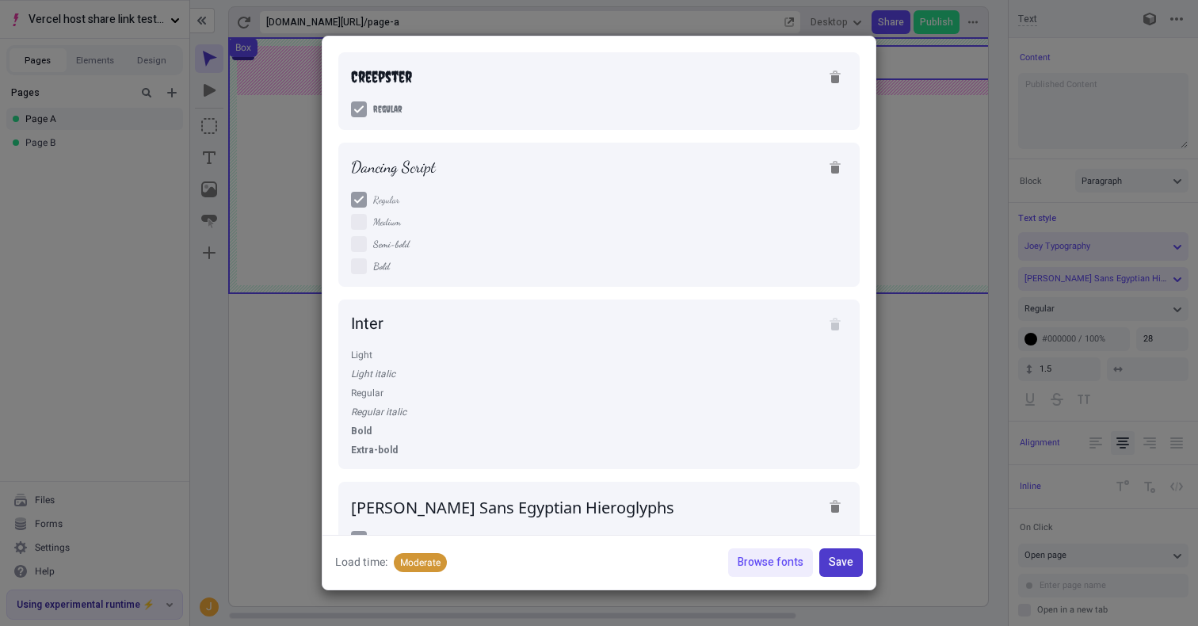
click at [841, 568] on span "Save" at bounding box center [841, 562] width 25 height 17
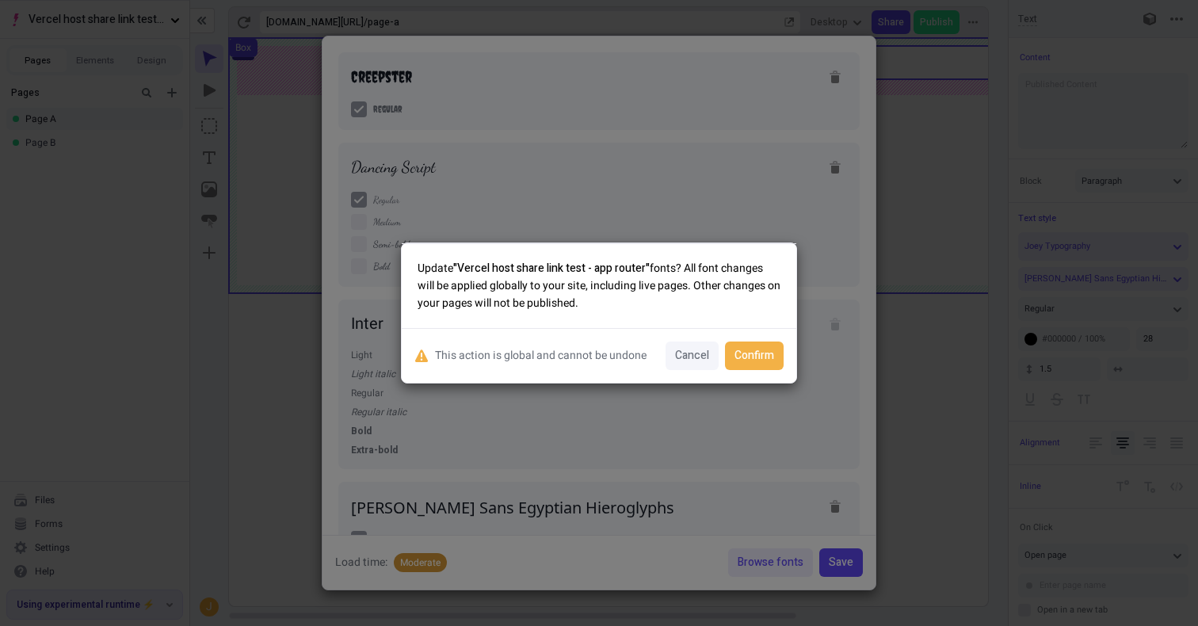
click at [769, 338] on div "This action is global and cannot be undone Cancel Confirm" at bounding box center [599, 355] width 395 height 55
click at [769, 356] on span "Confirm" at bounding box center [755, 355] width 40 height 17
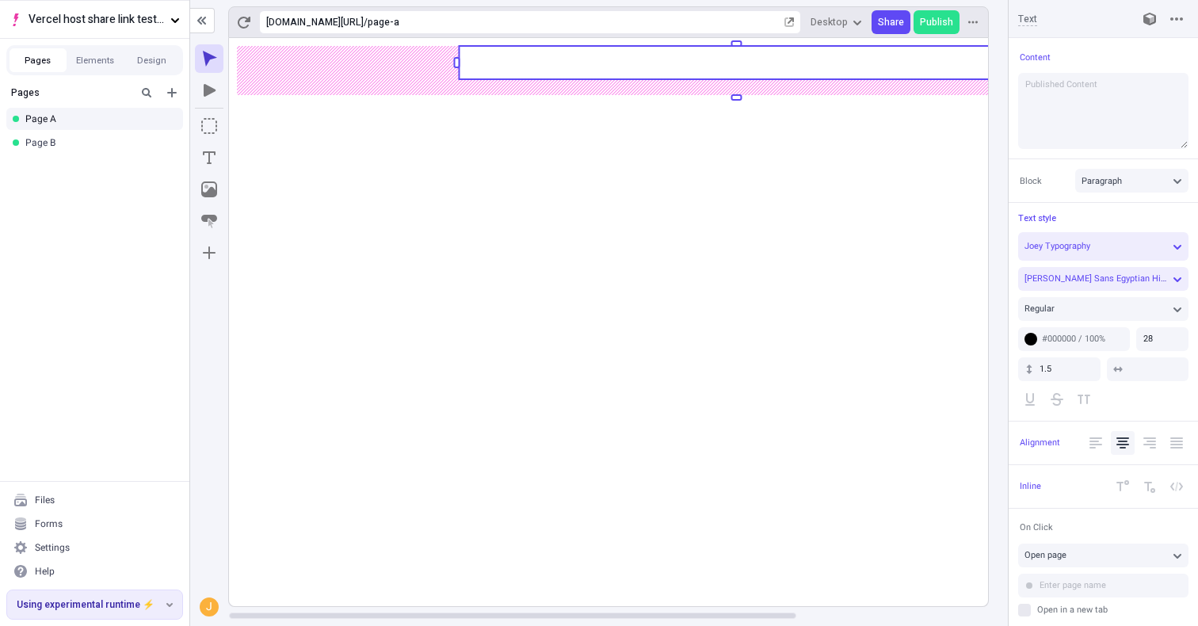
click at [769, 359] on rect at bounding box center [736, 322] width 1015 height 568
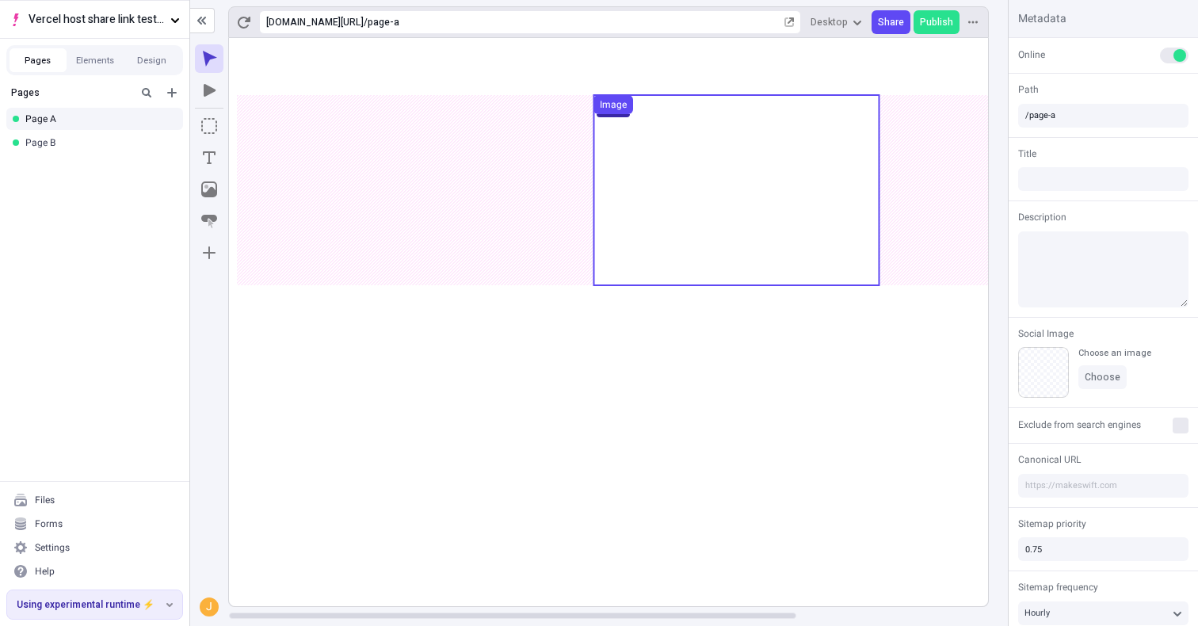
click at [757, 197] on use at bounding box center [736, 190] width 285 height 190
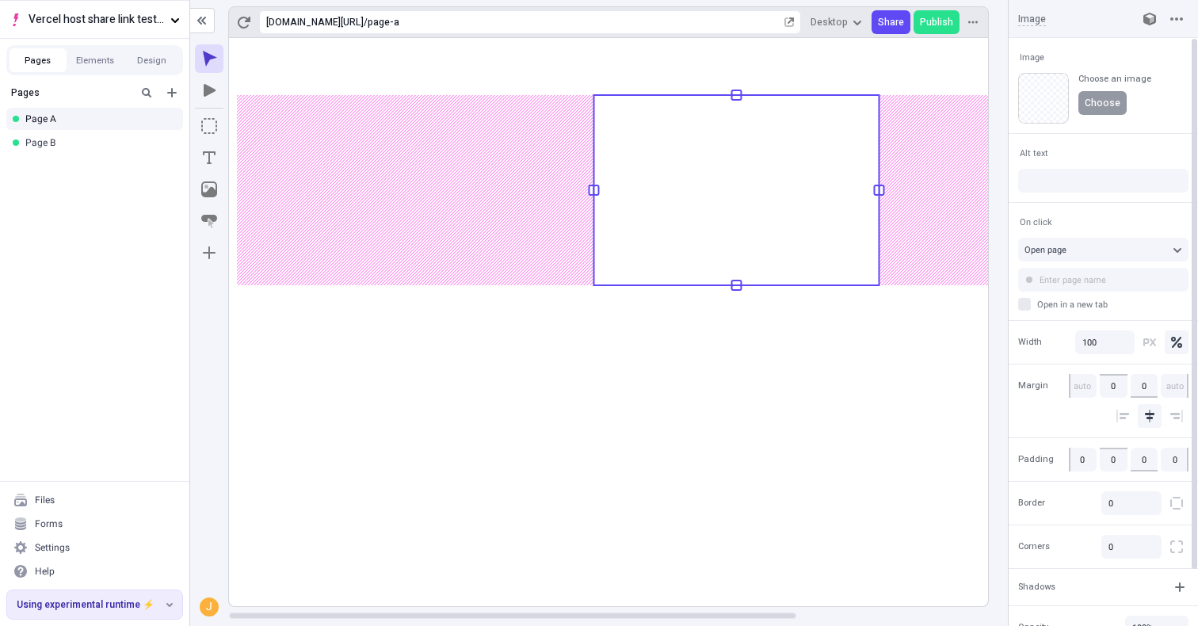
click at [1104, 100] on span "Choose" at bounding box center [1103, 103] width 36 height 13
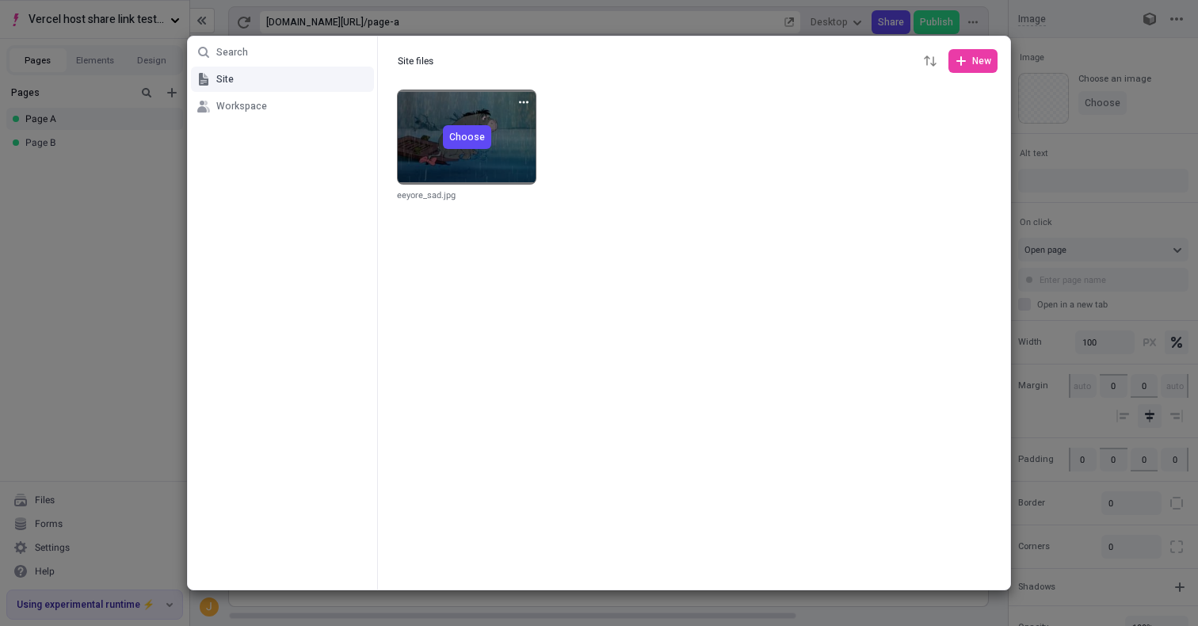
click at [464, 137] on span "Choose" at bounding box center [467, 137] width 36 height 13
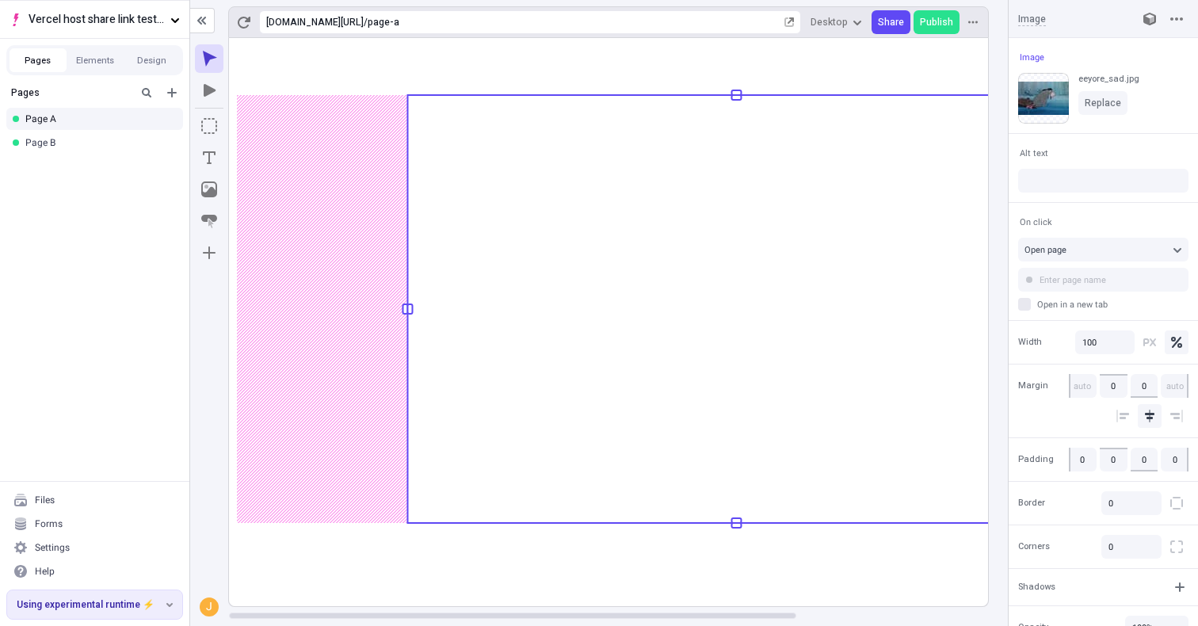
click at [801, 556] on rect at bounding box center [736, 322] width 1015 height 568
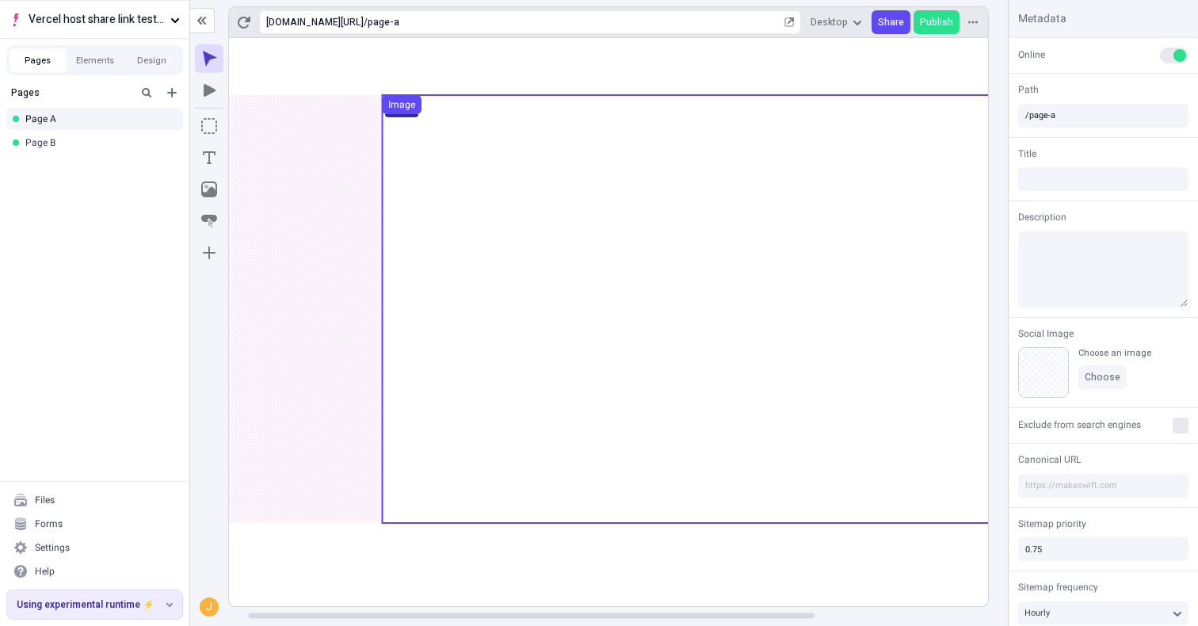
scroll to position [0, 256]
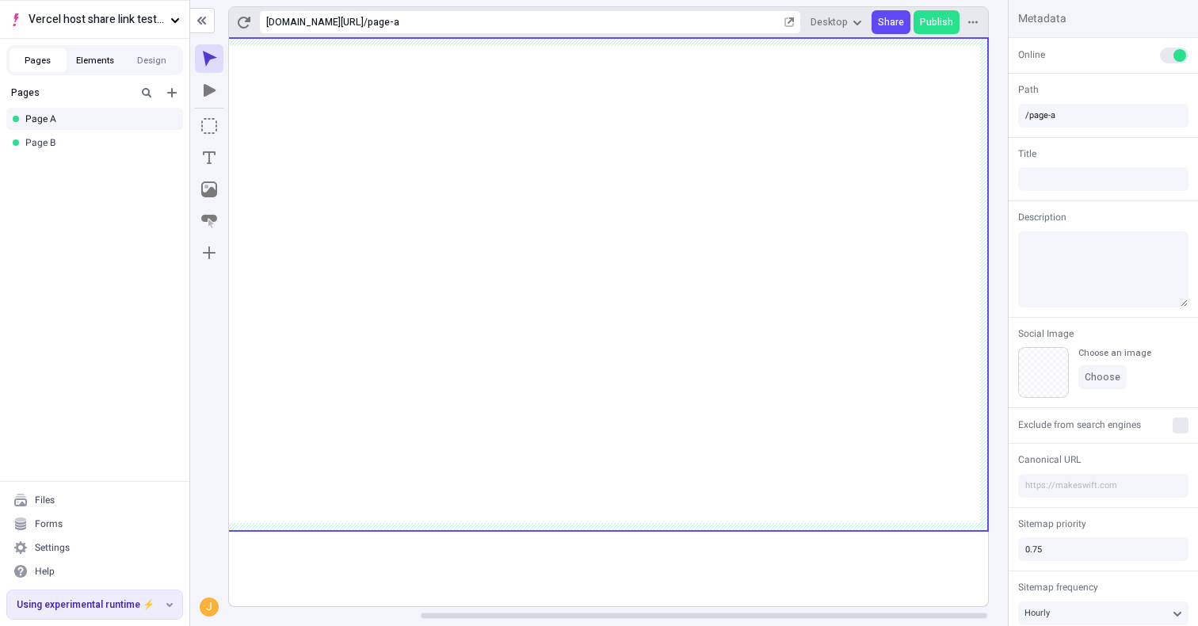
click at [107, 67] on button "Elements" at bounding box center [95, 60] width 57 height 24
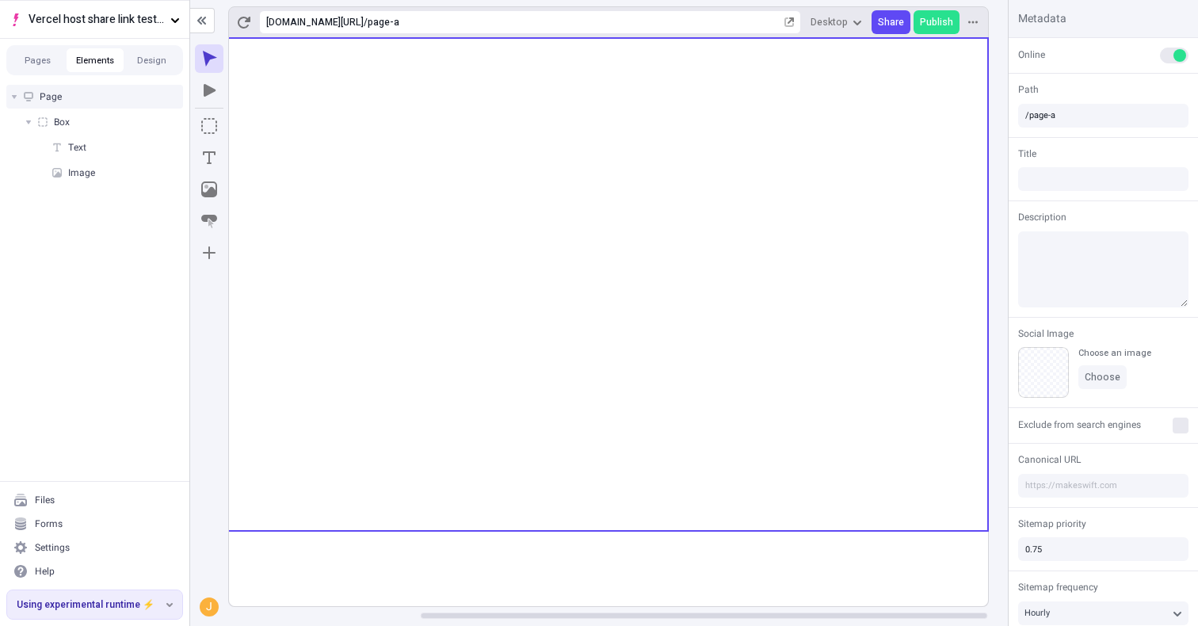
click at [82, 94] on div "Page" at bounding box center [94, 97] width 177 height 24
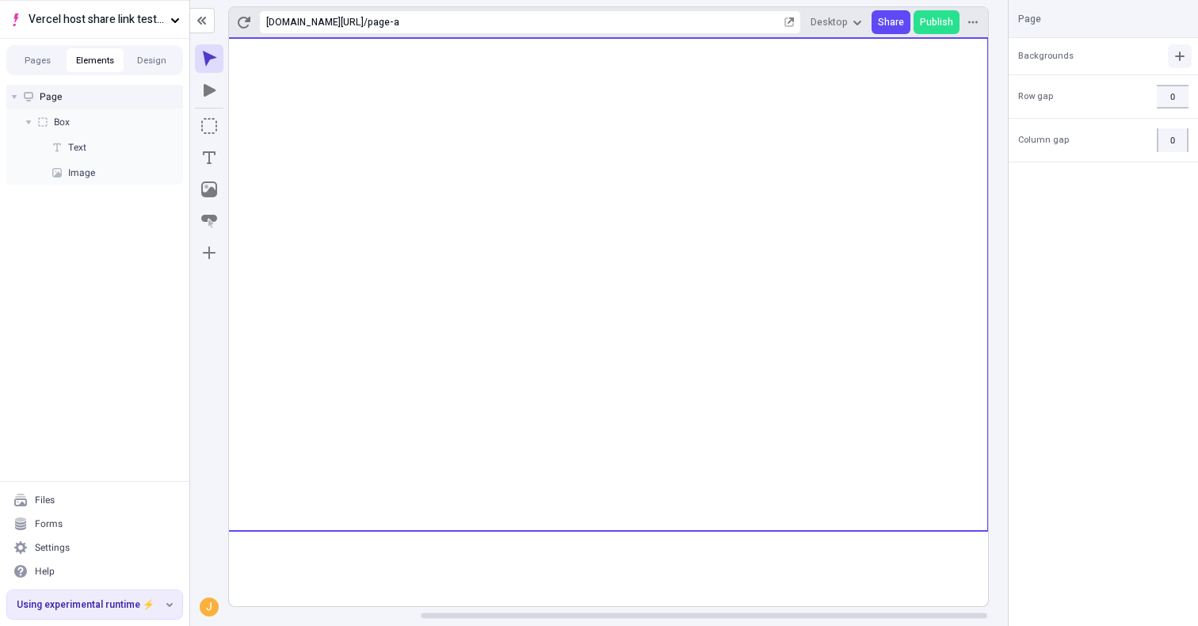
click at [1170, 54] on button "button" at bounding box center [1180, 56] width 24 height 24
click at [1144, 89] on div "Color" at bounding box center [1143, 89] width 23 height 13
click at [1027, 86] on div "button" at bounding box center [1031, 86] width 13 height 13
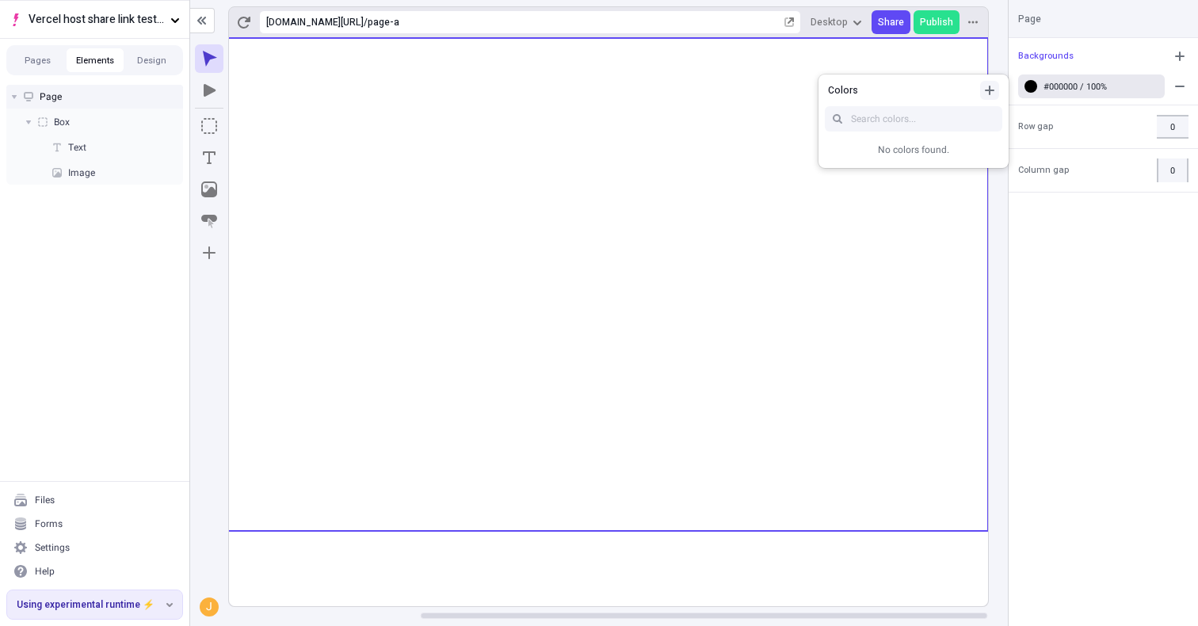
click at [988, 88] on icon "button" at bounding box center [989, 90] width 13 height 13
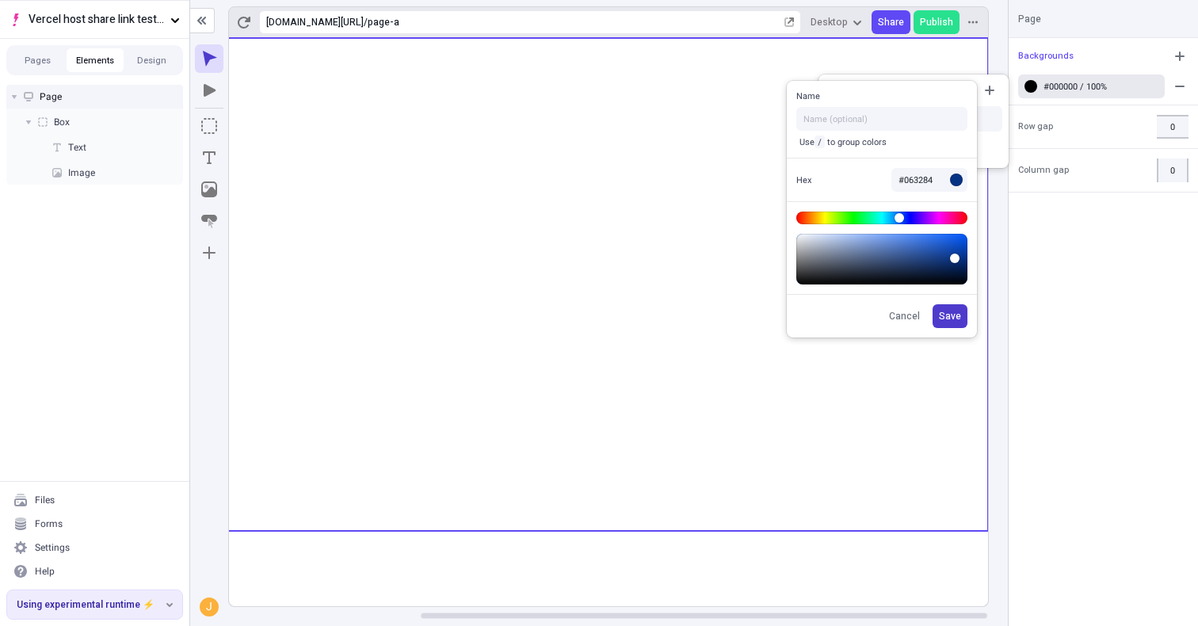
click at [966, 317] on button "Save" at bounding box center [950, 316] width 35 height 24
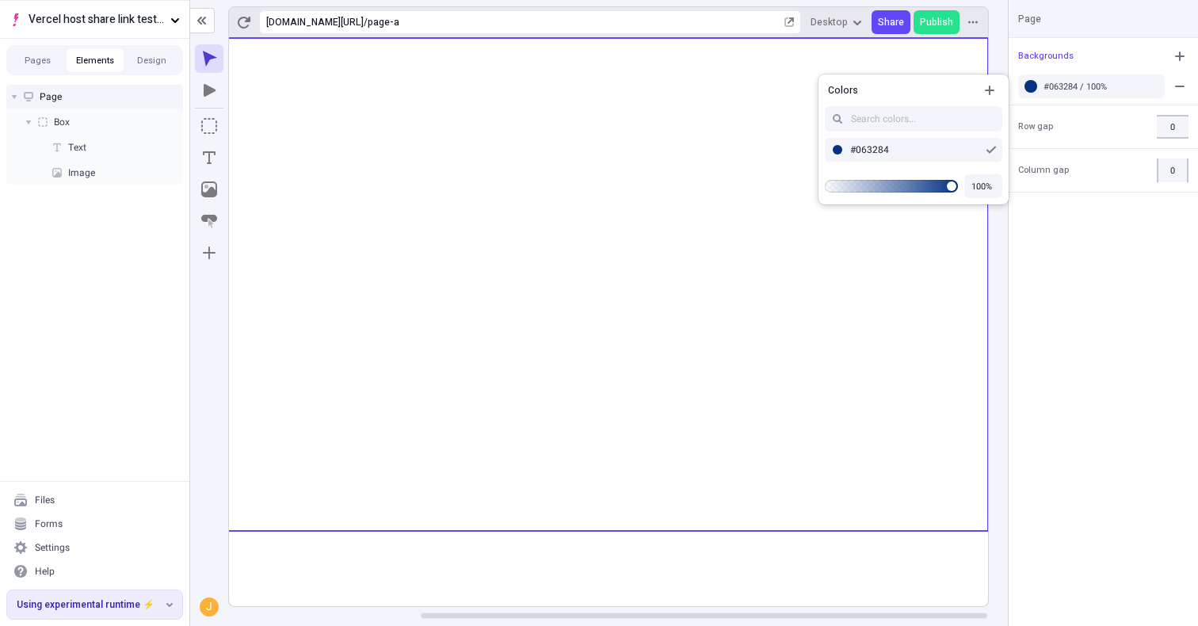
click at [1071, 328] on div "Backgrounds #063284 / 100% Row gap 0 Column gap 0" at bounding box center [1103, 332] width 189 height 588
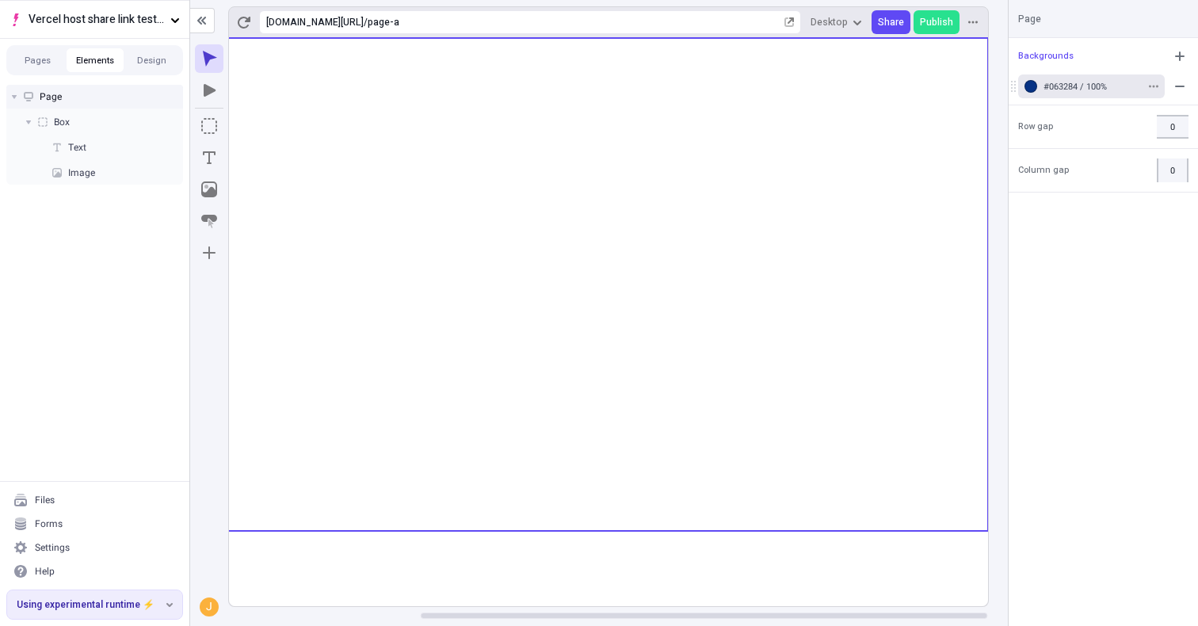
click at [1032, 89] on div "button" at bounding box center [1031, 86] width 13 height 13
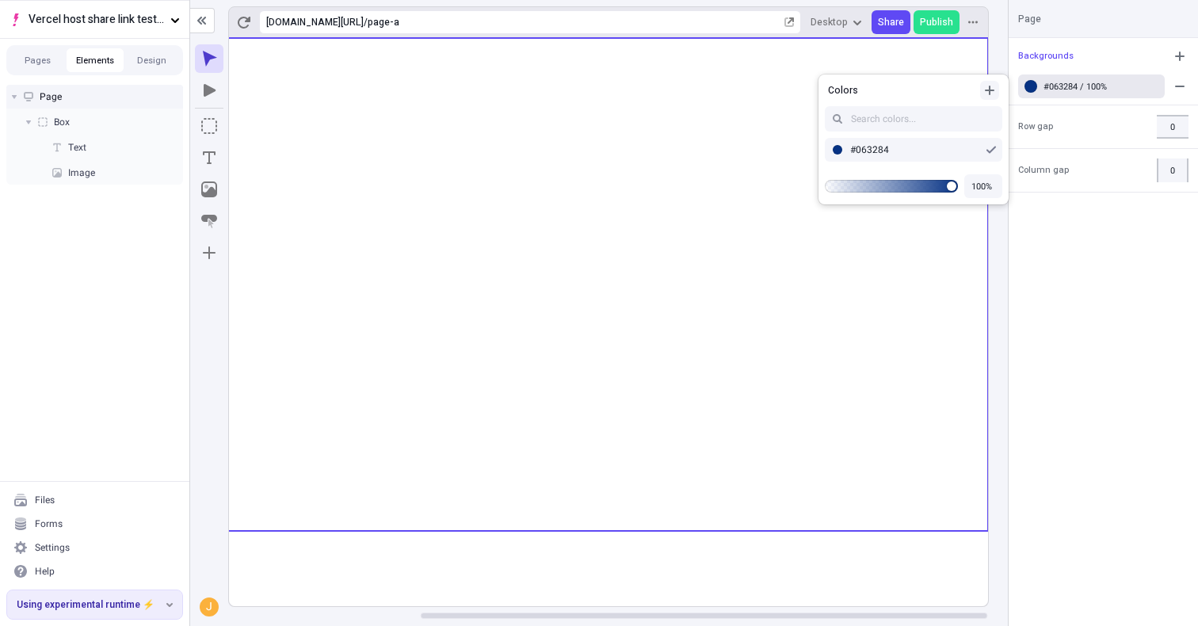
click at [997, 97] on button "button" at bounding box center [989, 90] width 19 height 19
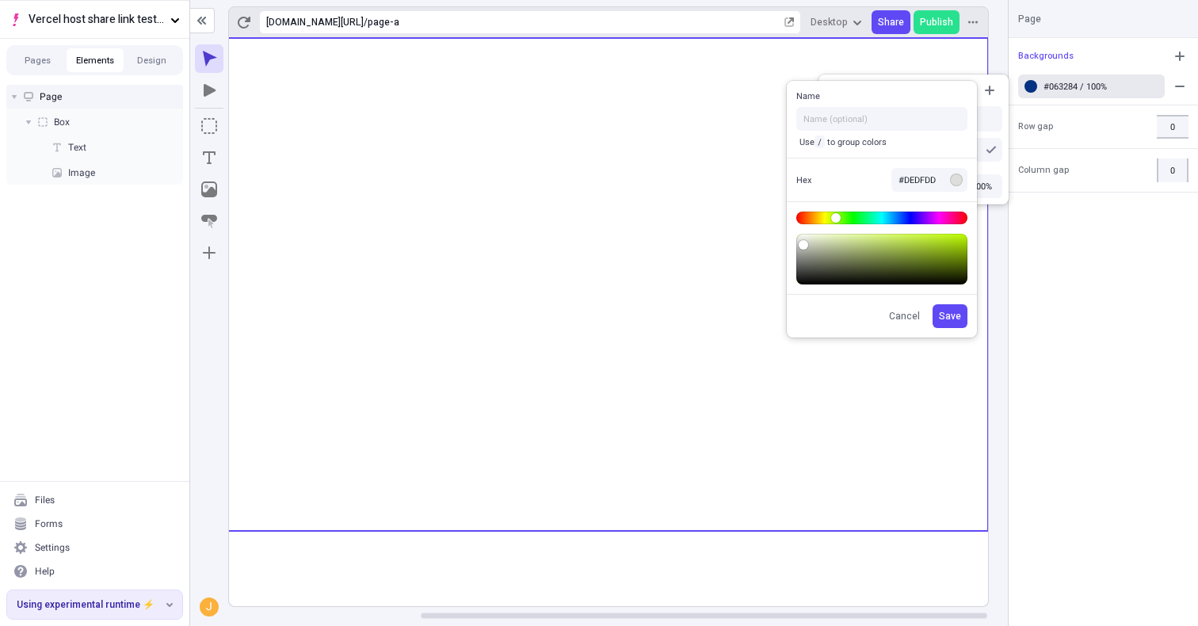
click at [956, 180] on div at bounding box center [956, 180] width 13 height 13
drag, startPoint x: 903, startPoint y: 206, endPoint x: 880, endPoint y: 212, distance: 23.1
click at [903, 207] on div at bounding box center [882, 247] width 190 height 93
click at [924, 185] on input "#DEDFDD" at bounding box center [930, 180] width 76 height 24
click at [951, 180] on div at bounding box center [956, 180] width 13 height 13
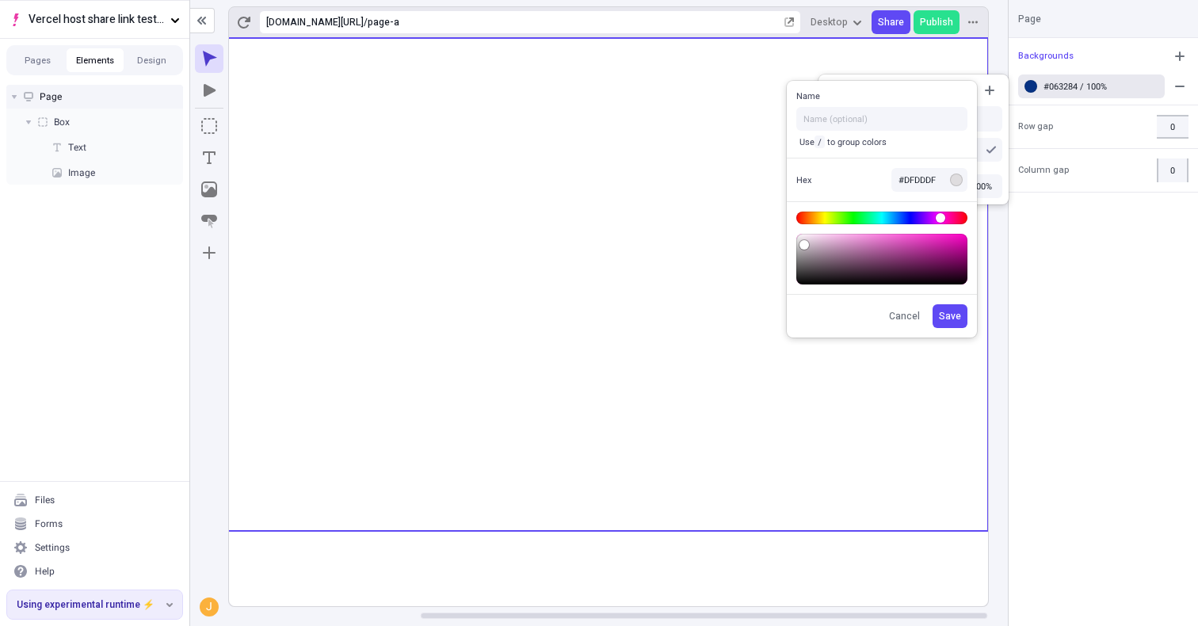
click at [938, 216] on body "Vercel host share link test - app router Pages Elements Design Page Box Text Im…" at bounding box center [599, 313] width 1198 height 626
type input "#FF00D9"
click at [1013, 200] on body "Vercel host share link test - app router Pages Elements Design Page Box Text Im…" at bounding box center [599, 313] width 1198 height 626
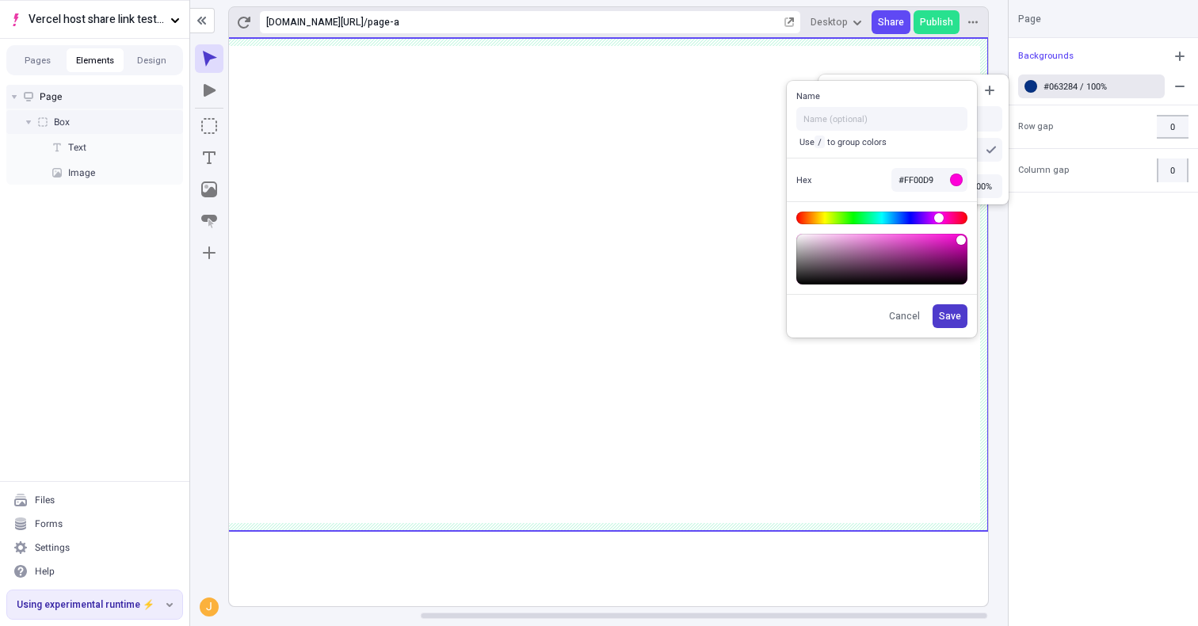
click at [940, 317] on span "Save" at bounding box center [950, 316] width 22 height 13
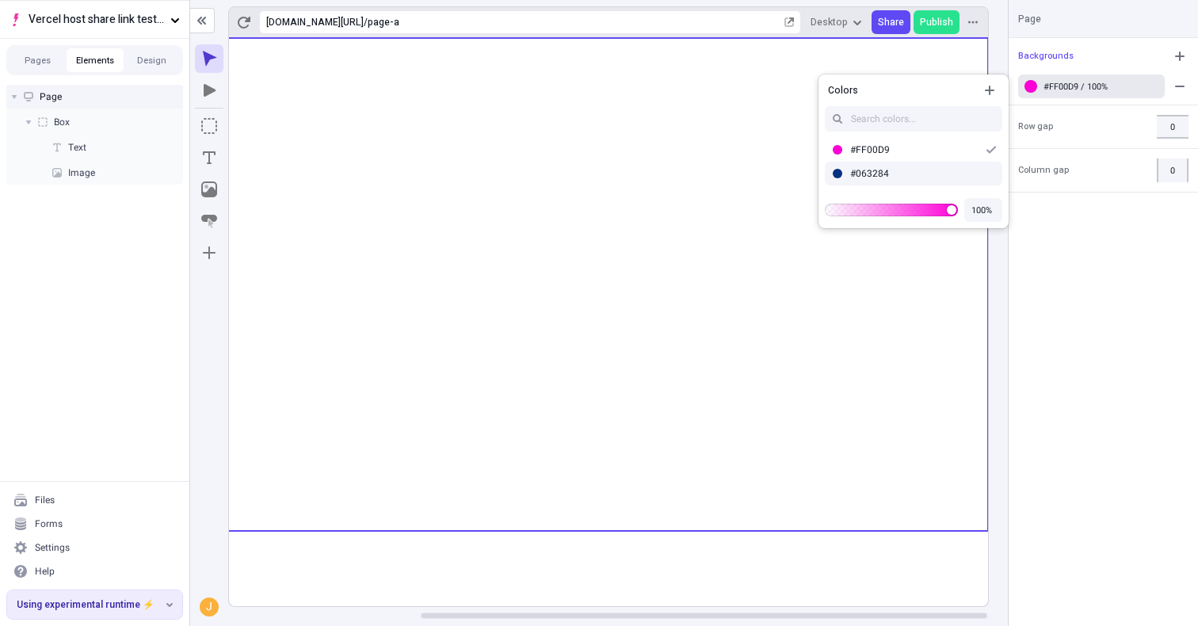
click at [962, 553] on body "Vercel host share link test - app router Pages Elements Design Page Box Text Im…" at bounding box center [599, 313] width 1198 height 626
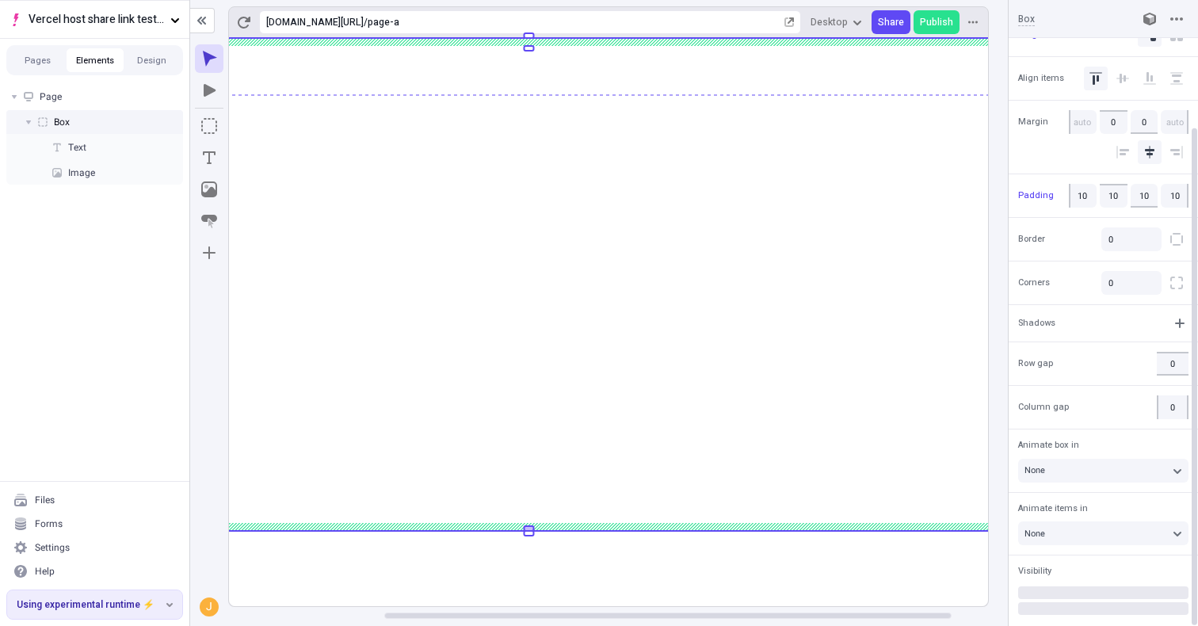
scroll to position [0, 0]
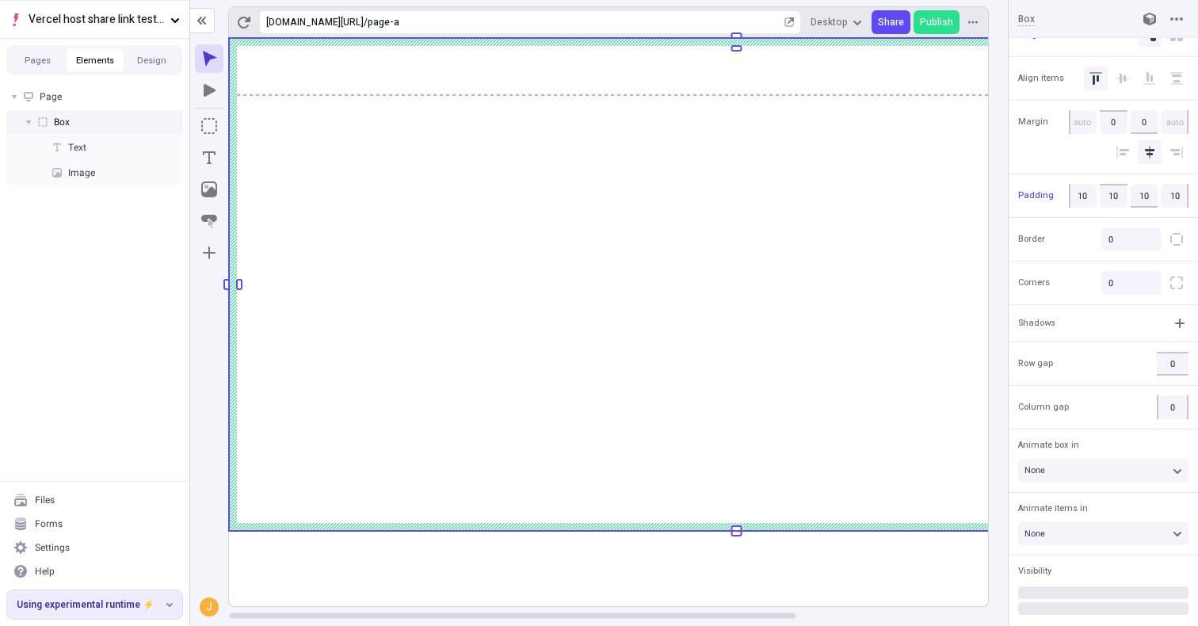
click at [493, 559] on rect at bounding box center [736, 322] width 1015 height 568
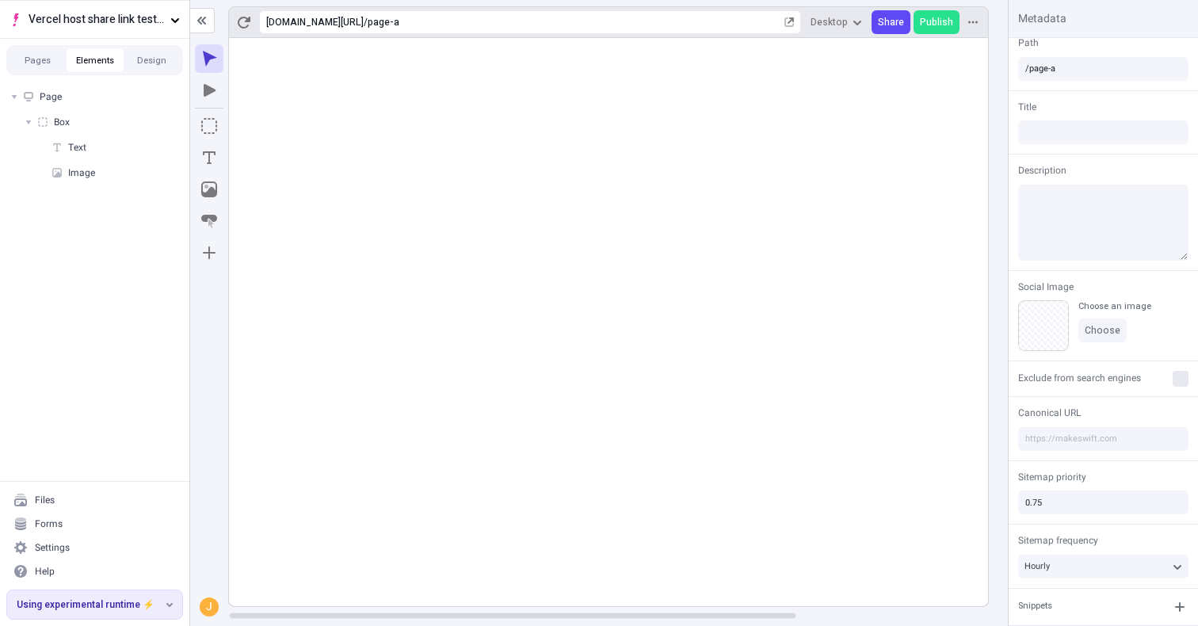
scroll to position [40, 0]
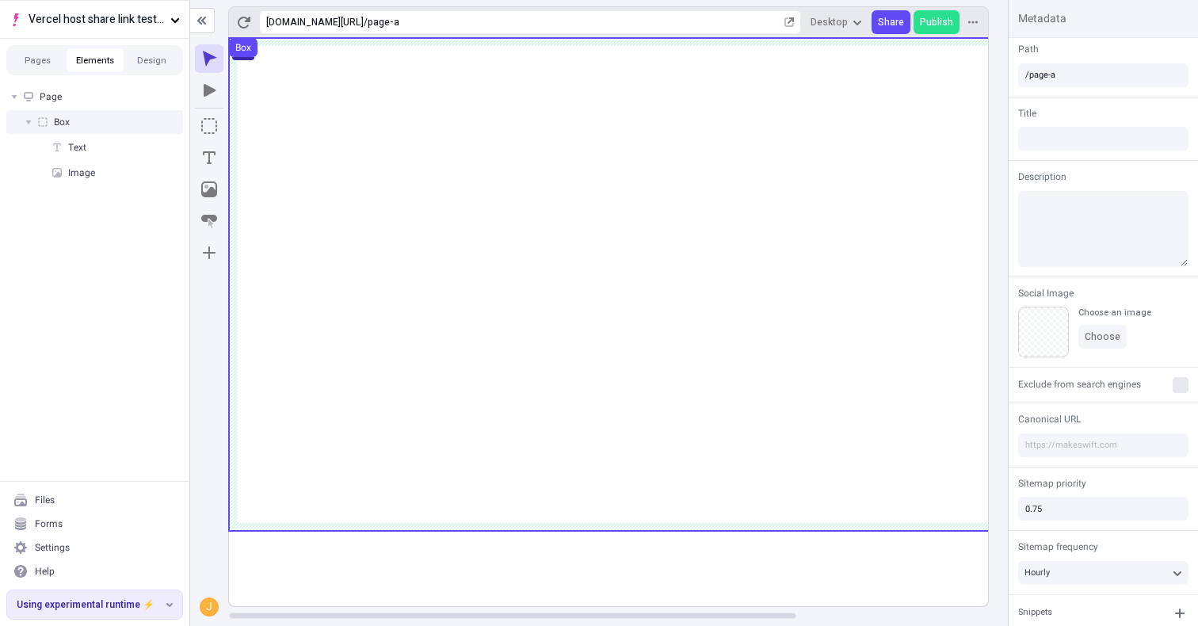
click at [85, 126] on div "Box" at bounding box center [94, 122] width 177 height 24
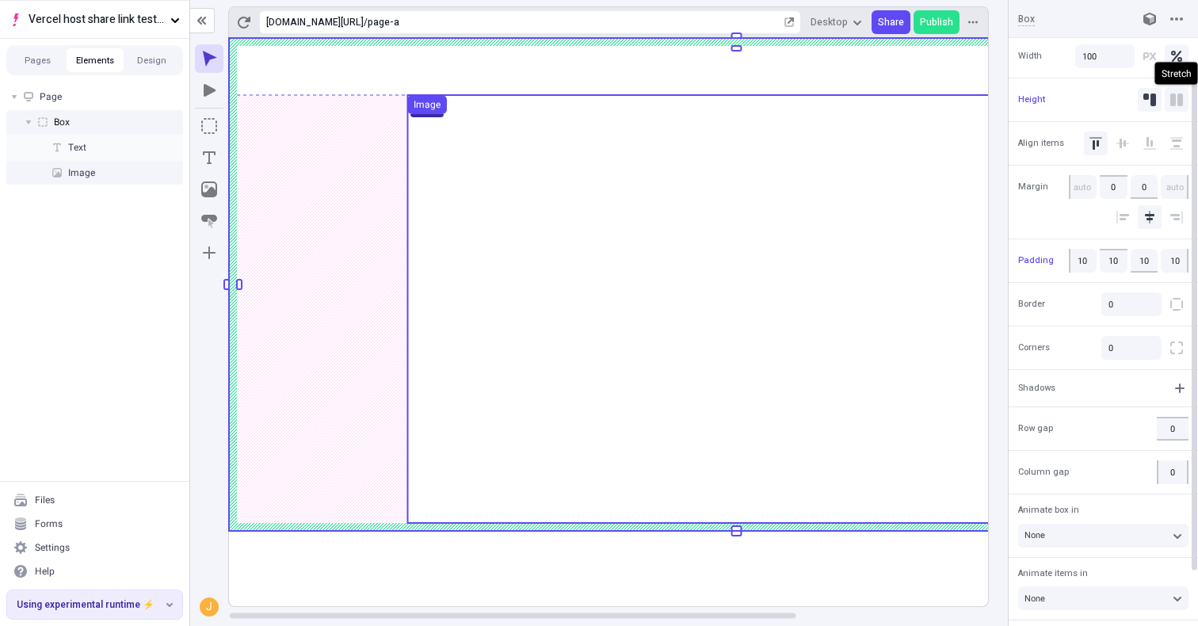
click at [1173, 98] on icon "Stretch" at bounding box center [1176, 100] width 13 height 13
click at [1153, 98] on icon "Auto" at bounding box center [1150, 100] width 13 height 13
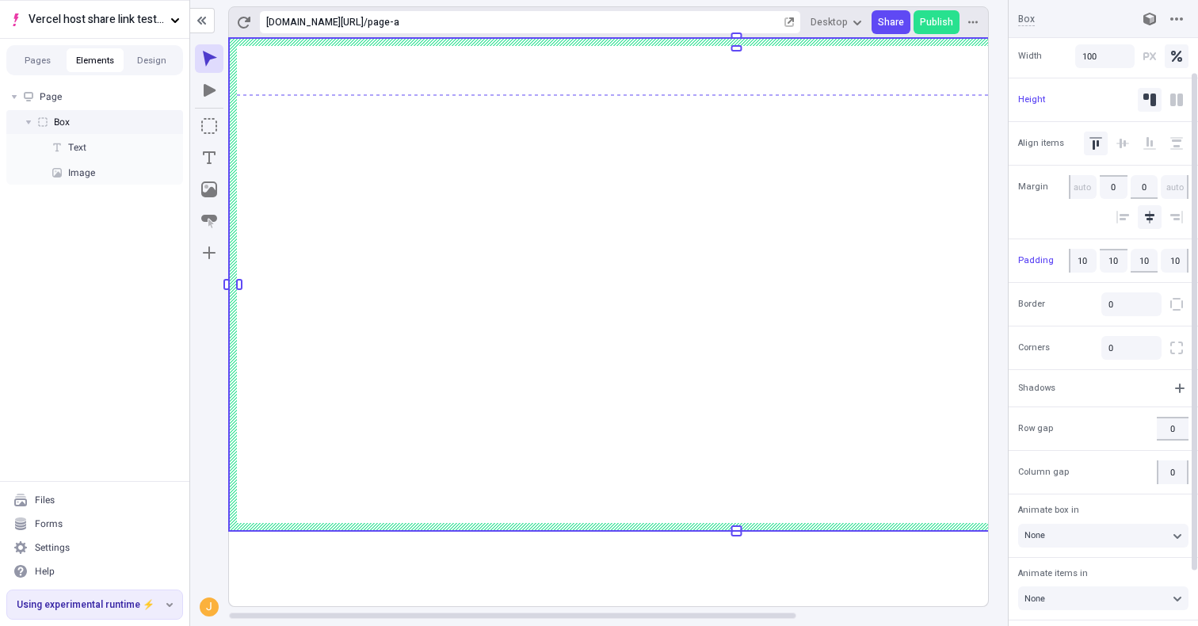
click at [441, 580] on rect at bounding box center [736, 322] width 1015 height 568
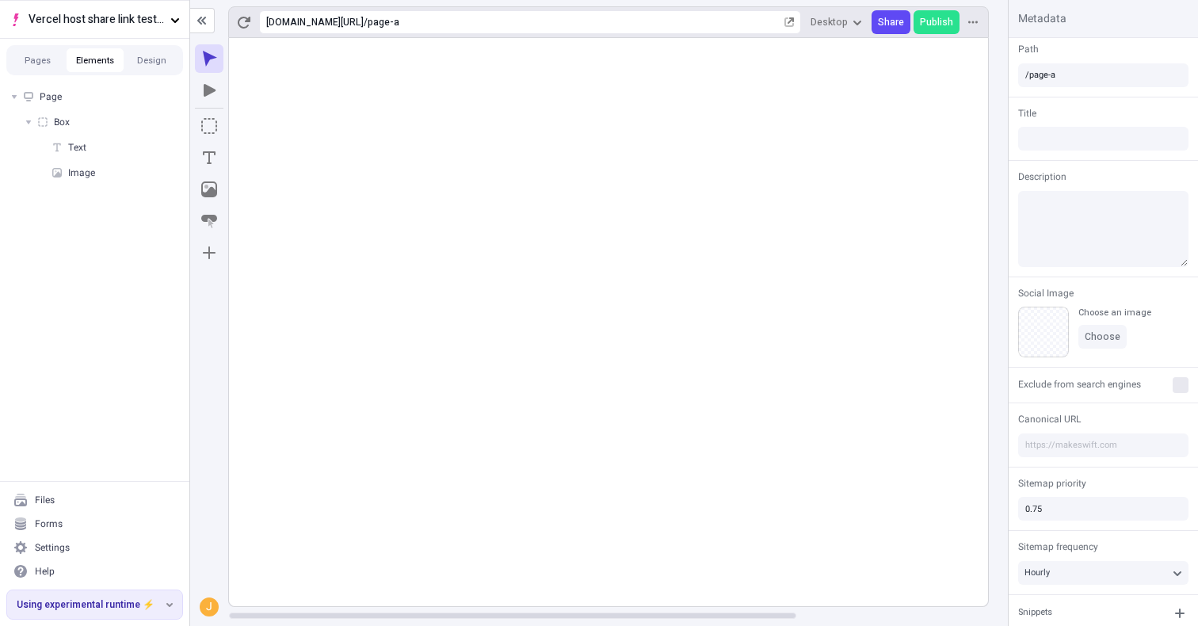
click at [319, 564] on rect at bounding box center [736, 322] width 1015 height 568
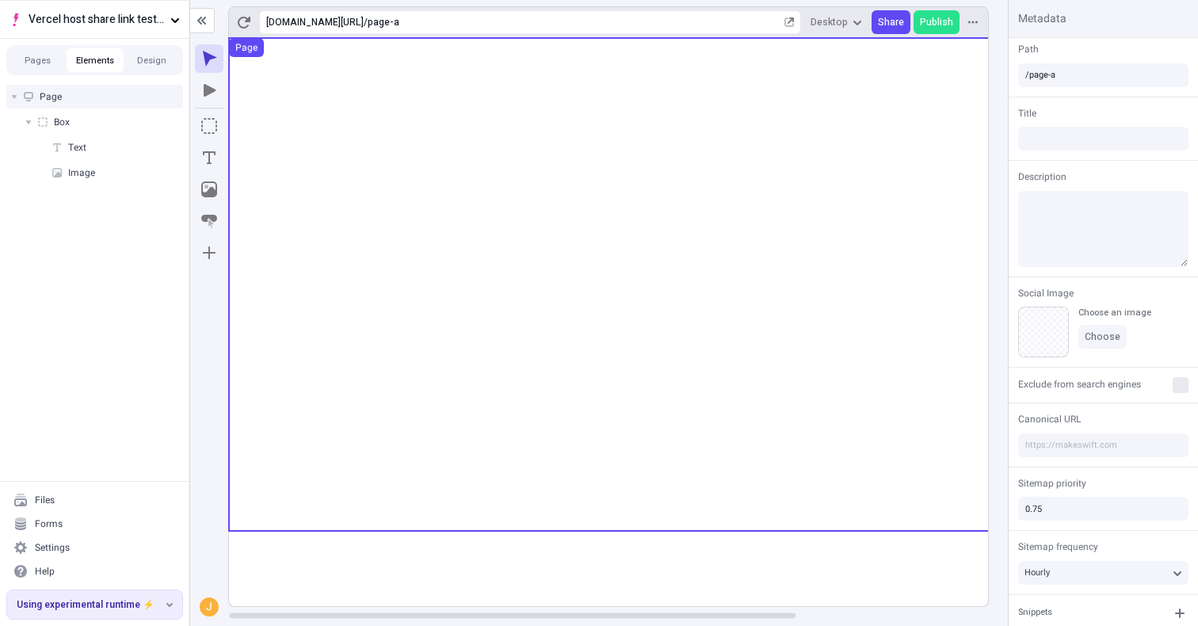
click at [85, 104] on div "Page" at bounding box center [94, 97] width 177 height 24
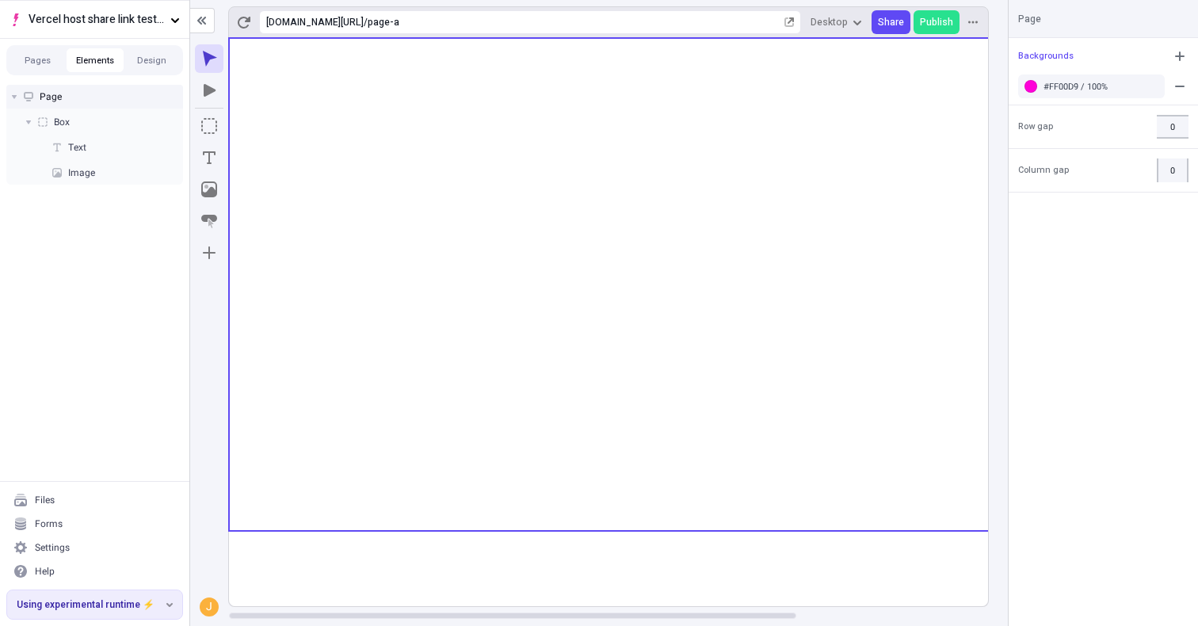
scroll to position [0, 0]
click at [387, 571] on rect at bounding box center [736, 322] width 1015 height 568
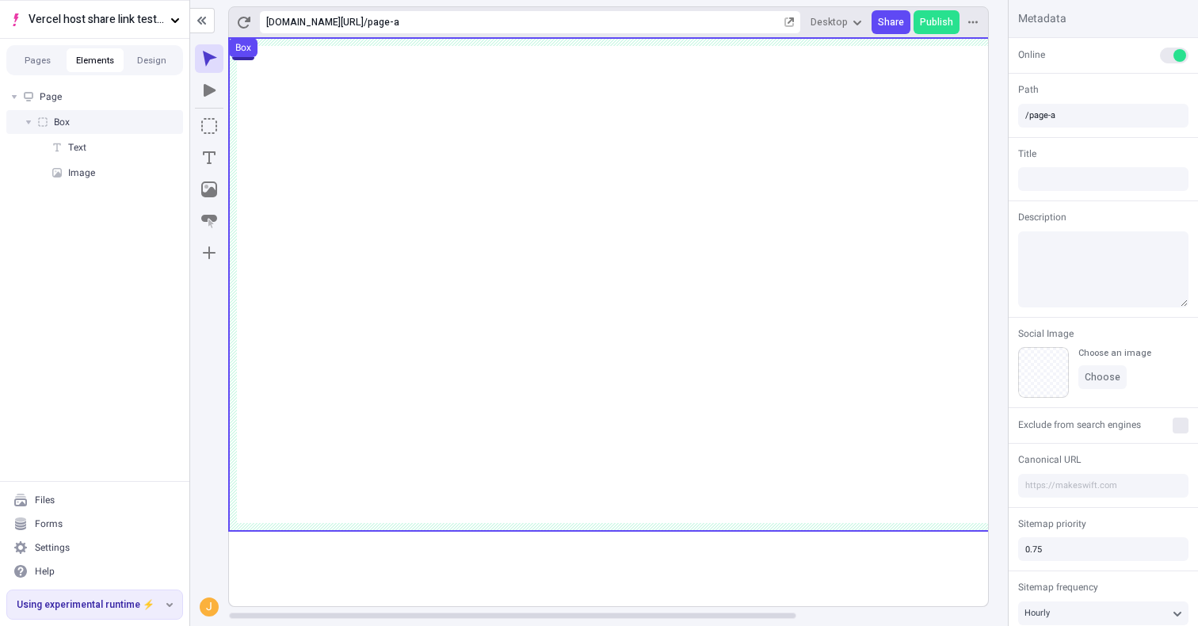
click at [353, 520] on use at bounding box center [736, 284] width 1015 height 493
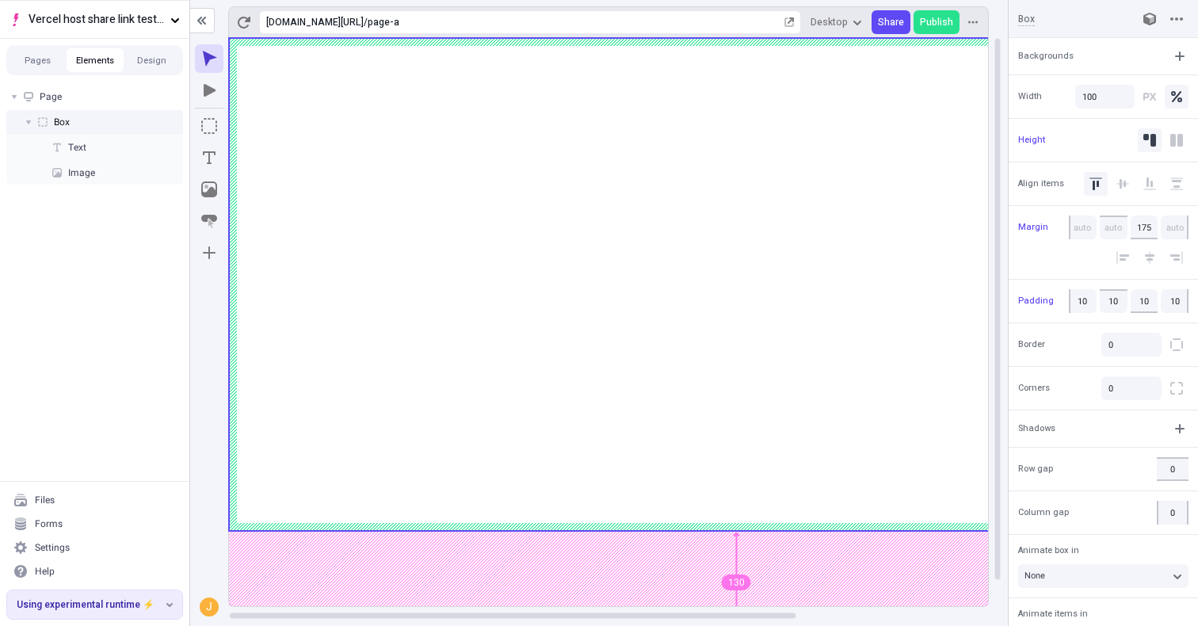
type input "180"
click at [750, 625] on html "Vercel host share link test - app router Pages Elements Design Page Box Text Im…" at bounding box center [599, 313] width 1198 height 626
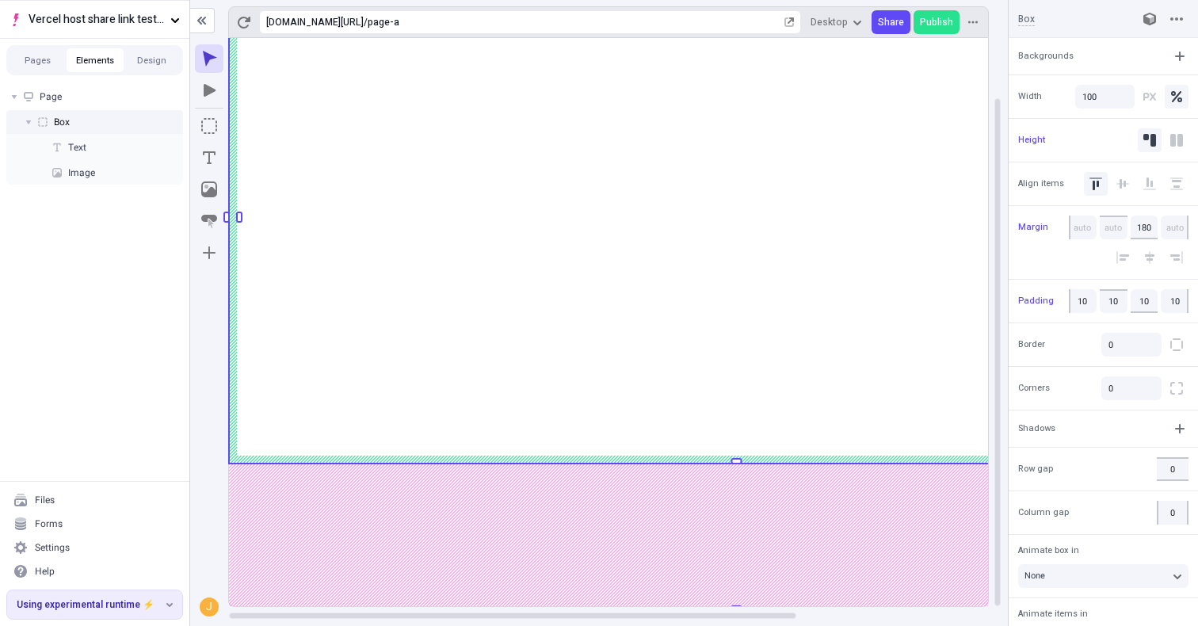
click at [995, 19] on div "[URL][DOMAIN_NAME] / page-a Desktop Share Publish" at bounding box center [599, 19] width 818 height 38
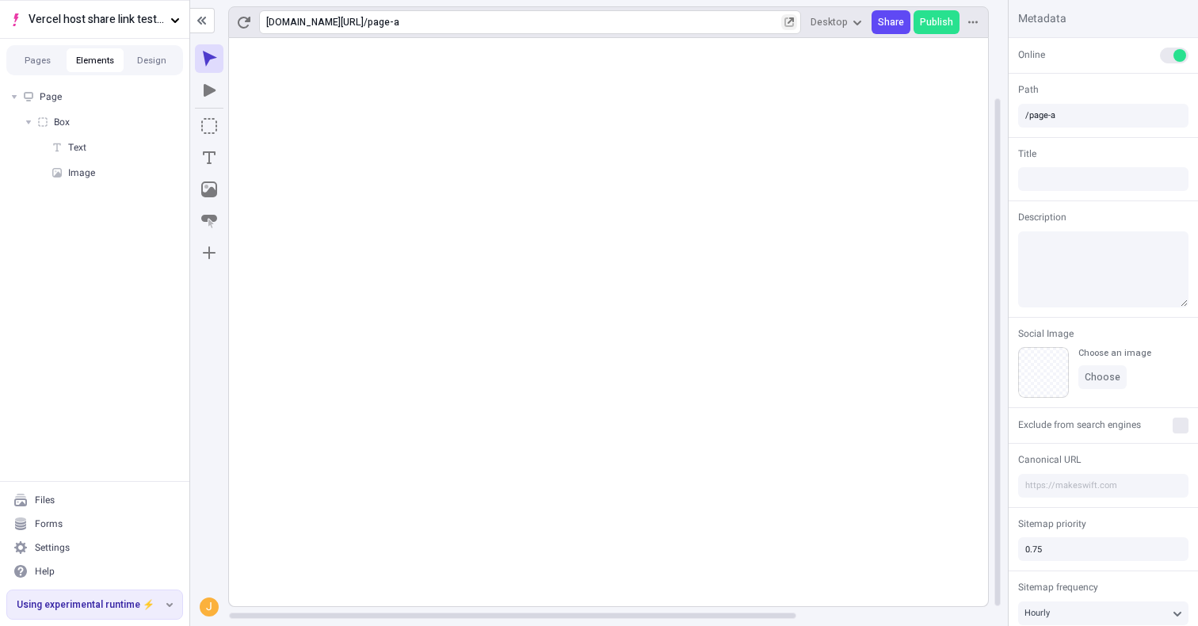
click at [797, 21] on button "button" at bounding box center [789, 22] width 16 height 16
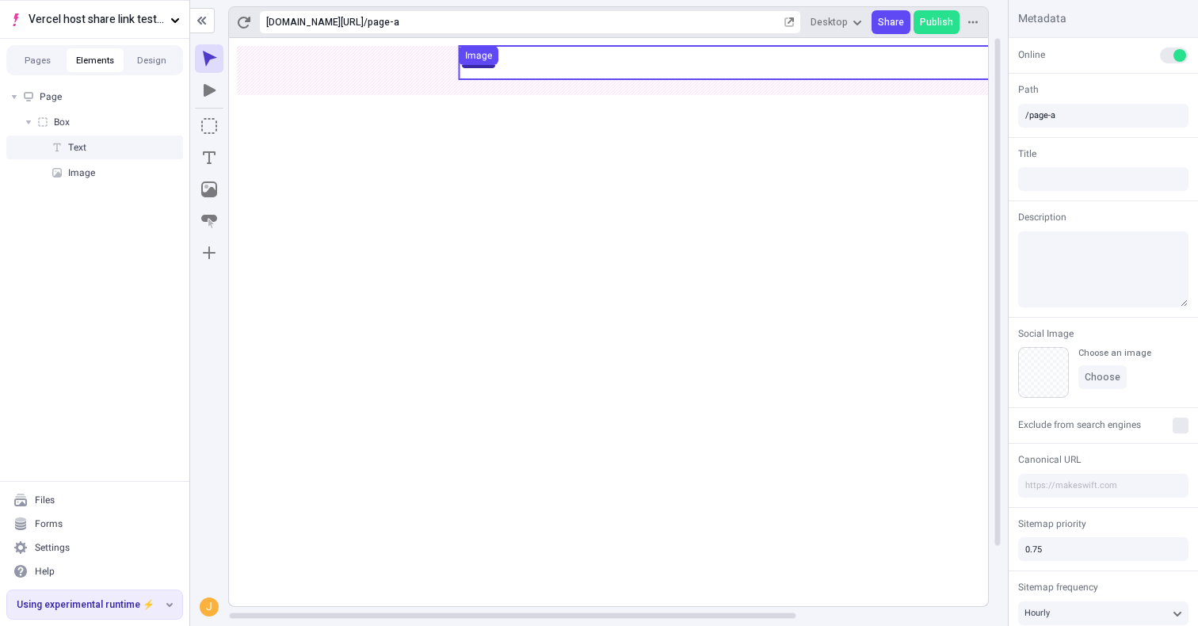
click at [701, 56] on use at bounding box center [736, 62] width 555 height 33
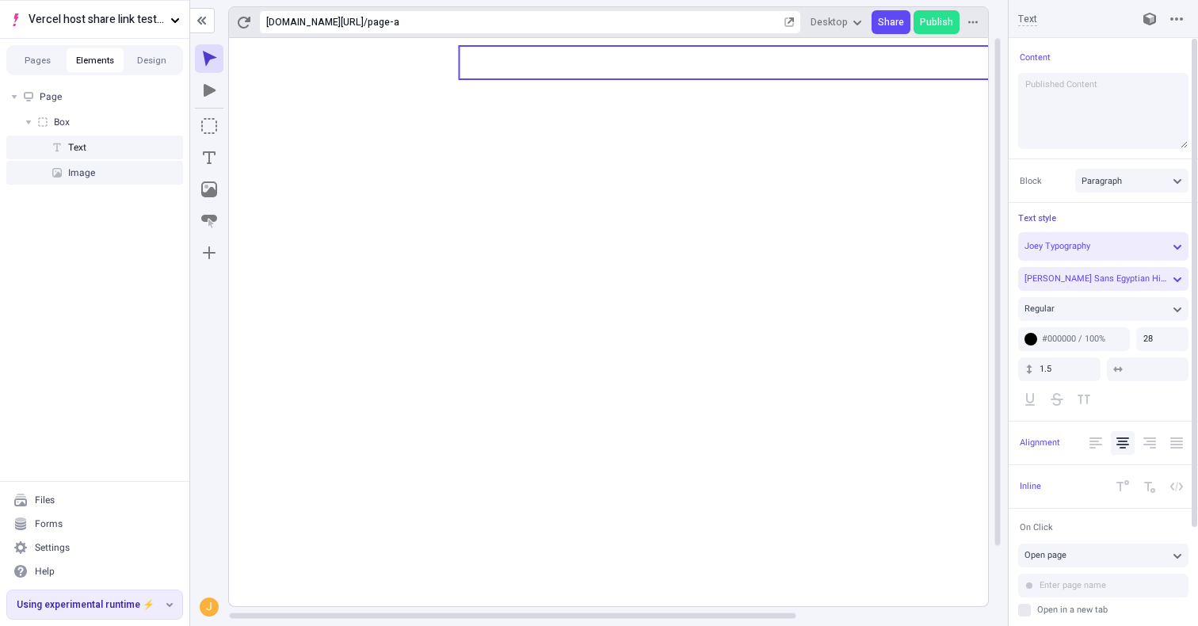
click at [1065, 185] on div "Block" at bounding box center [1043, 180] width 51 height 19
click at [1128, 271] on button "[PERSON_NAME] Sans Egyptian Hieroglyphs" at bounding box center [1103, 279] width 170 height 24
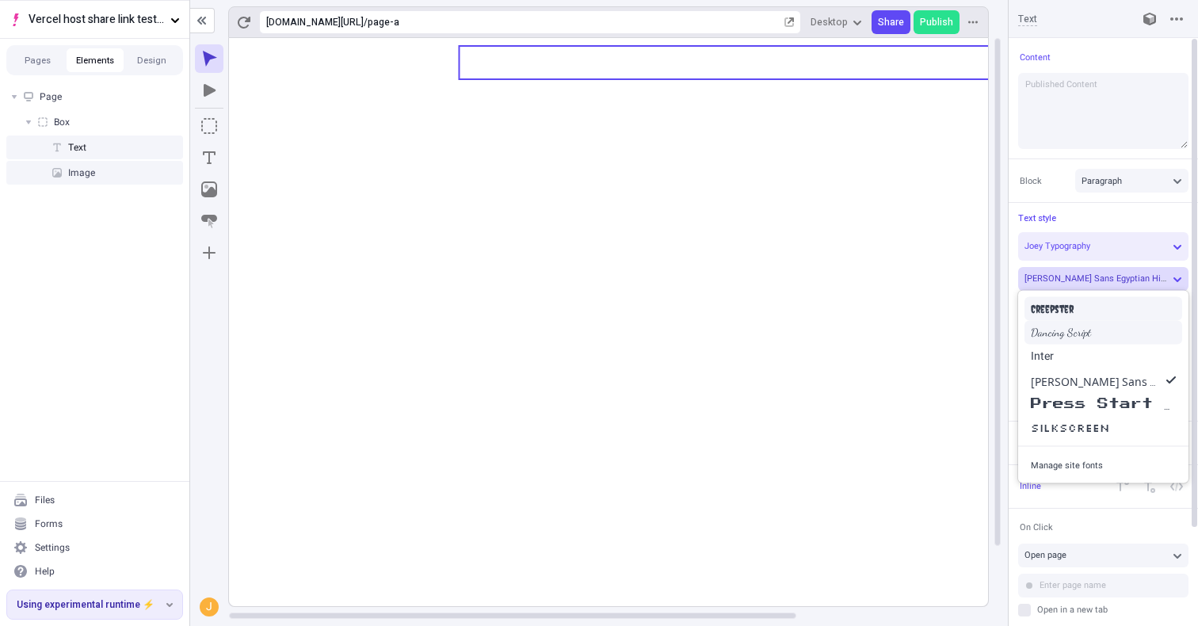
click at [1105, 314] on div "Creepster" at bounding box center [1103, 308] width 145 height 17
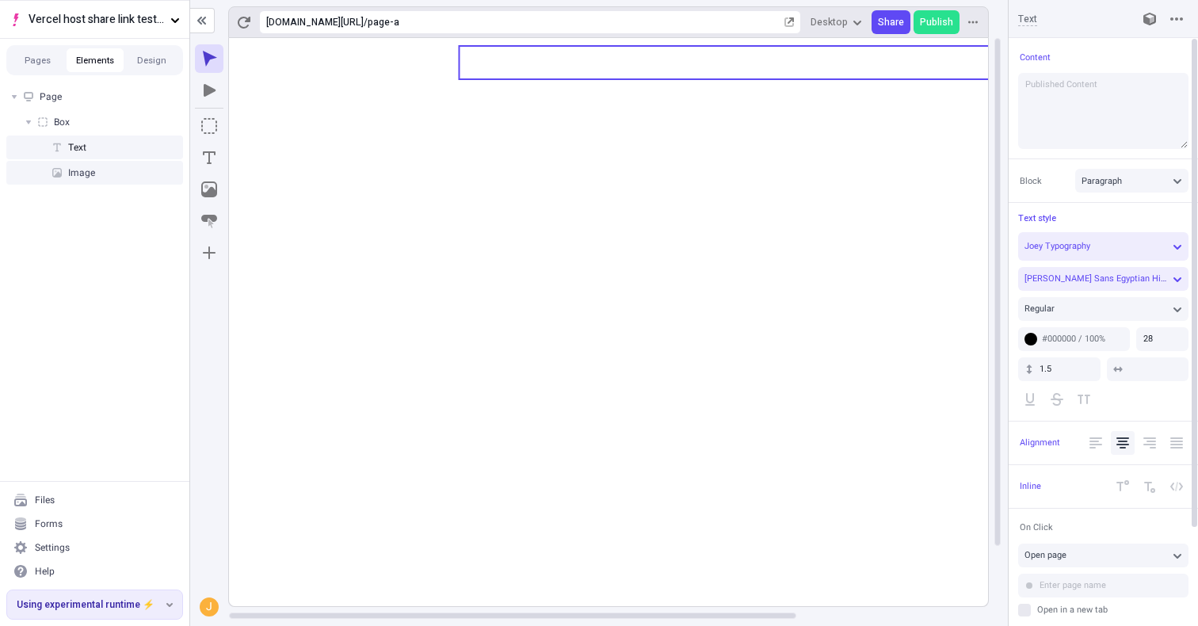
click at [815, 195] on icon at bounding box center [736, 356] width 1015 height 636
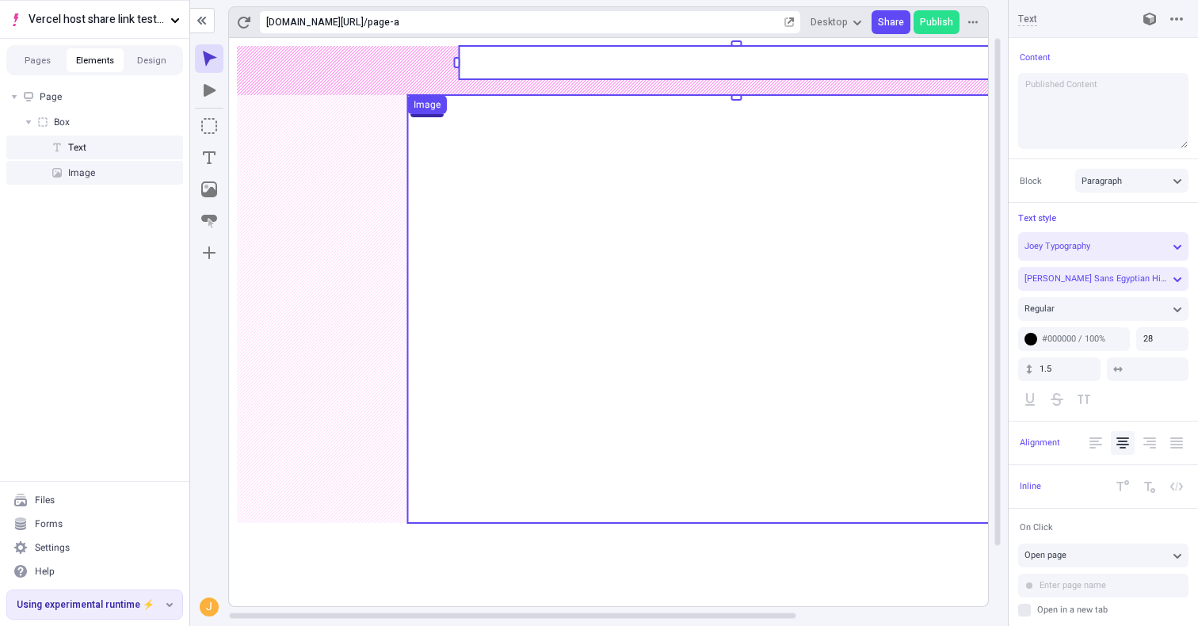
click at [814, 208] on use at bounding box center [736, 309] width 658 height 428
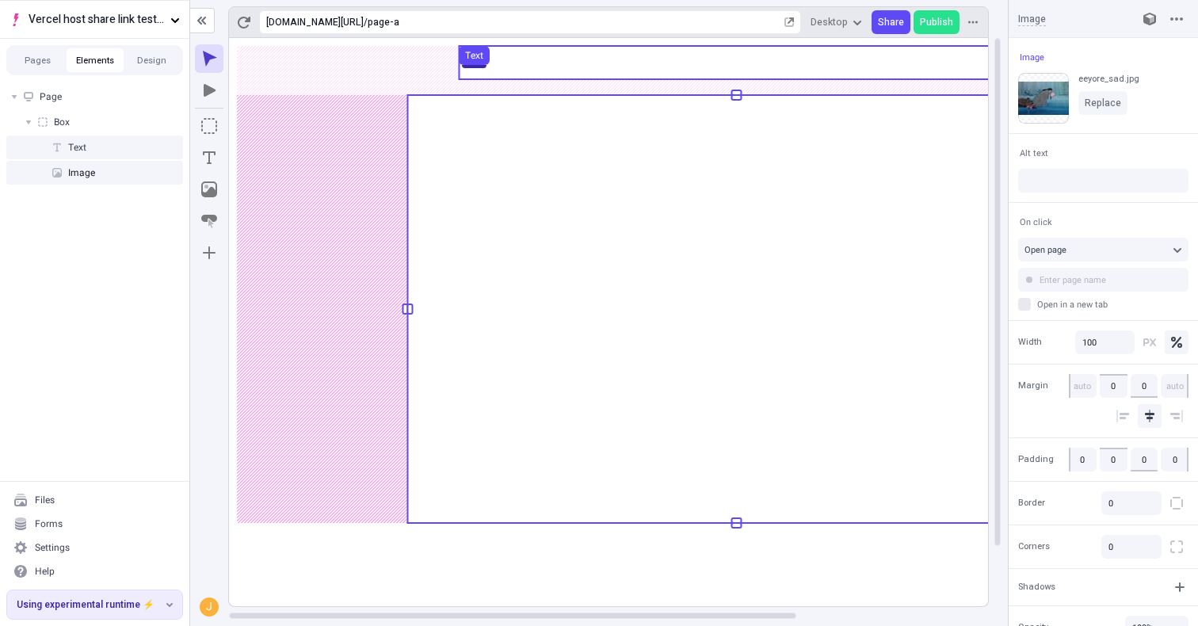
click at [768, 51] on use at bounding box center [736, 62] width 555 height 33
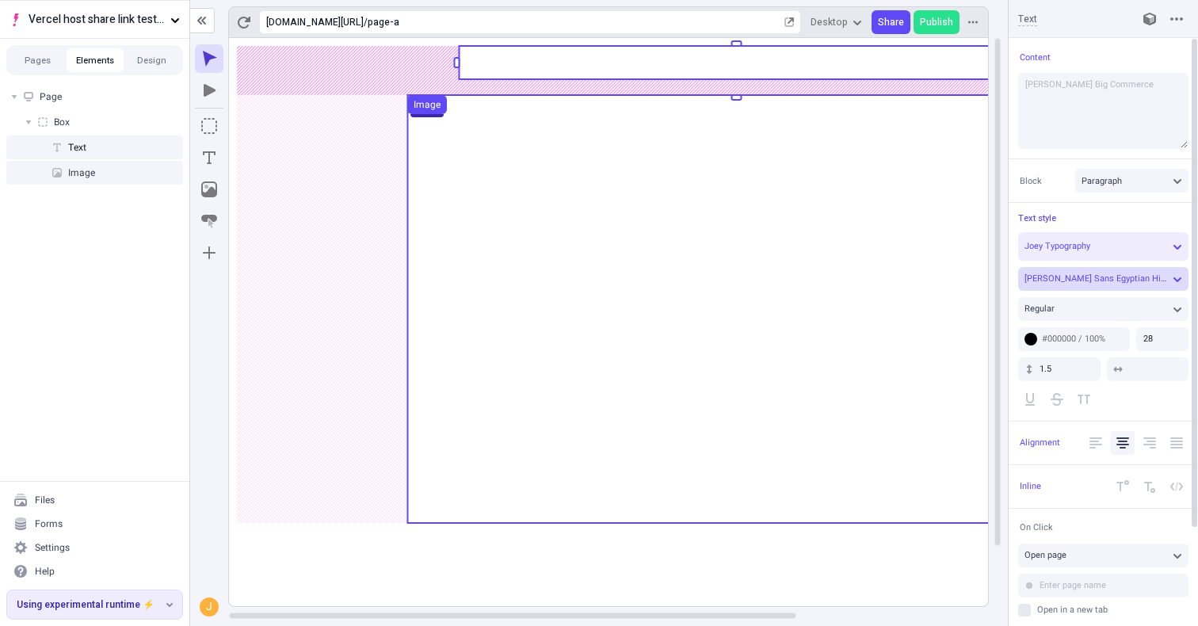
click at [1093, 284] on span "[PERSON_NAME] Sans Egyptian Hieroglyphs" at bounding box center [1112, 278] width 174 height 13
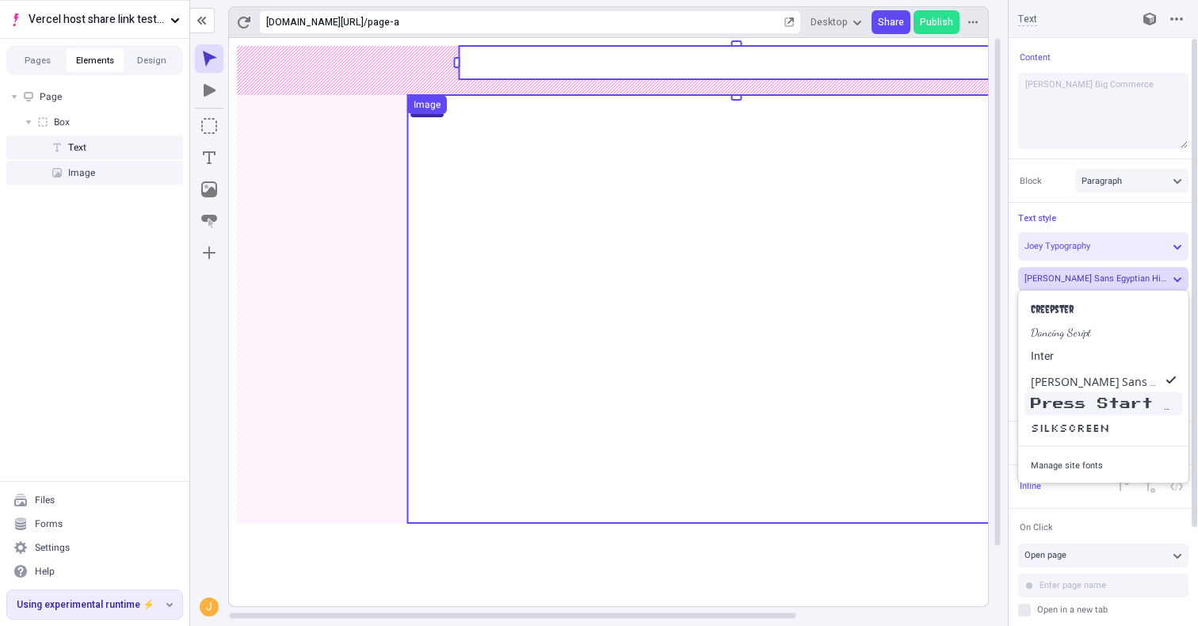
click at [1090, 400] on span "Press Start 2P" at bounding box center [1108, 406] width 155 height 15
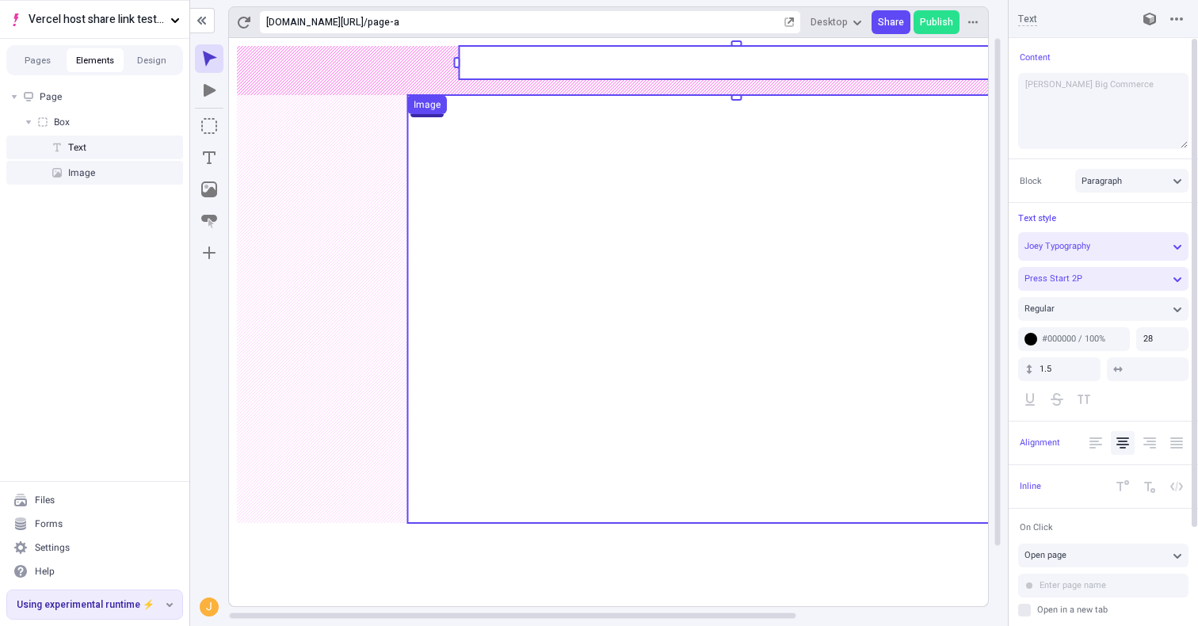
click at [1004, 300] on div "Page Box Image" at bounding box center [618, 332] width 780 height 588
click at [811, 365] on use at bounding box center [736, 309] width 658 height 428
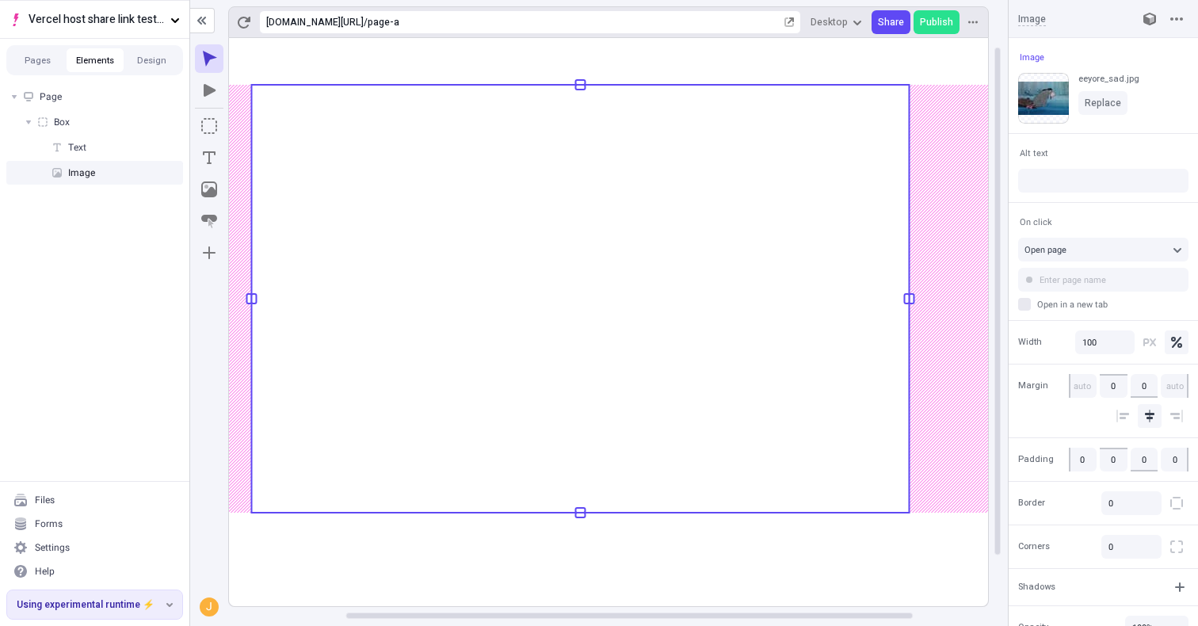
scroll to position [0, 151]
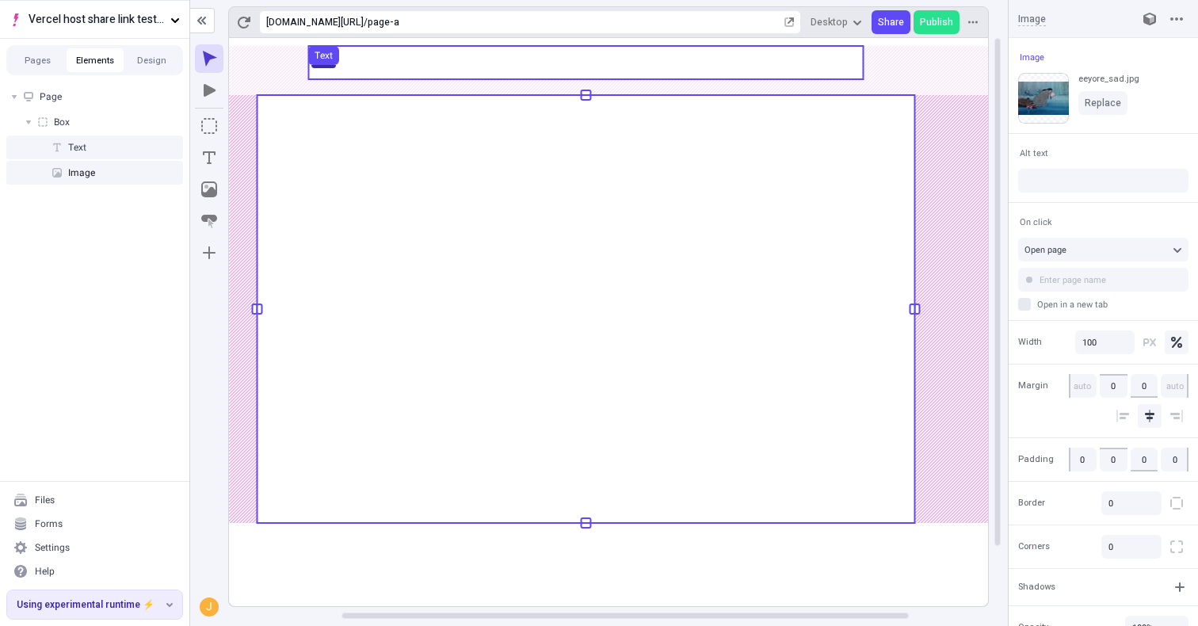
click at [667, 48] on use at bounding box center [585, 62] width 555 height 33
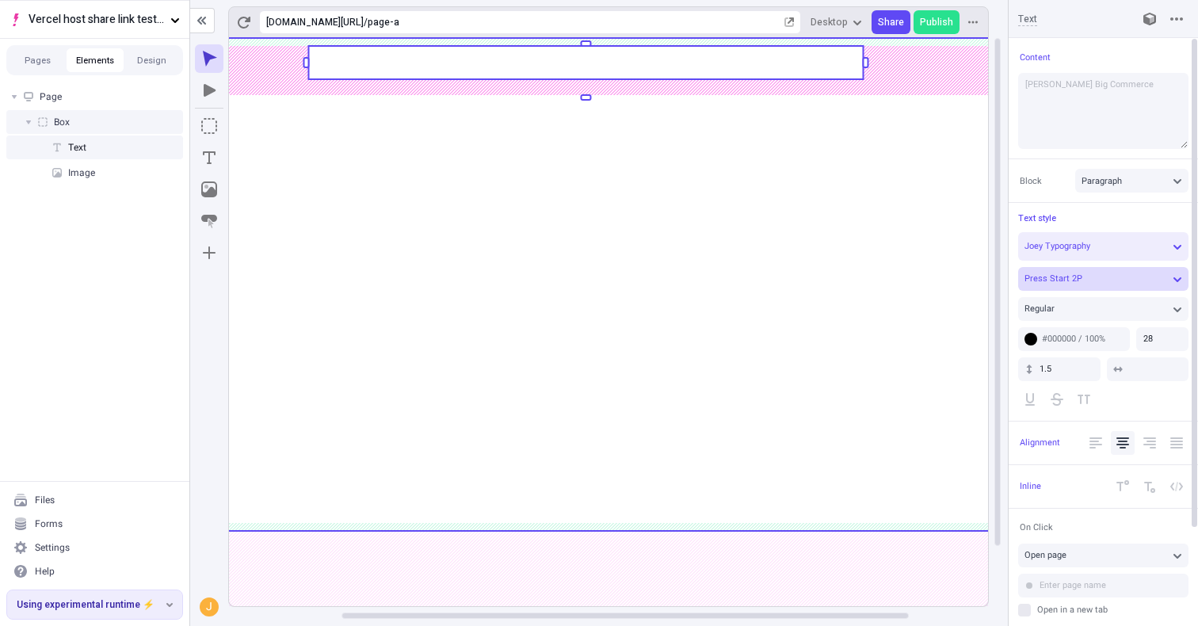
click at [1054, 275] on span "Press Start 2P" at bounding box center [1054, 278] width 58 height 13
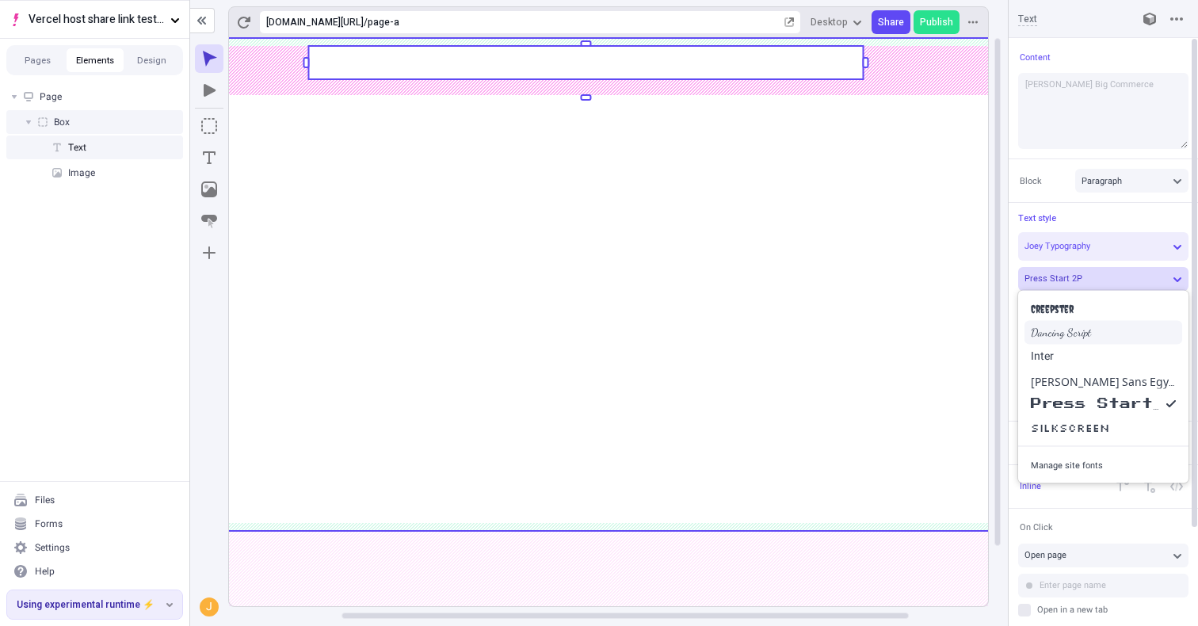
click at [1078, 331] on span "Dancing Script" at bounding box center [1061, 332] width 60 height 13
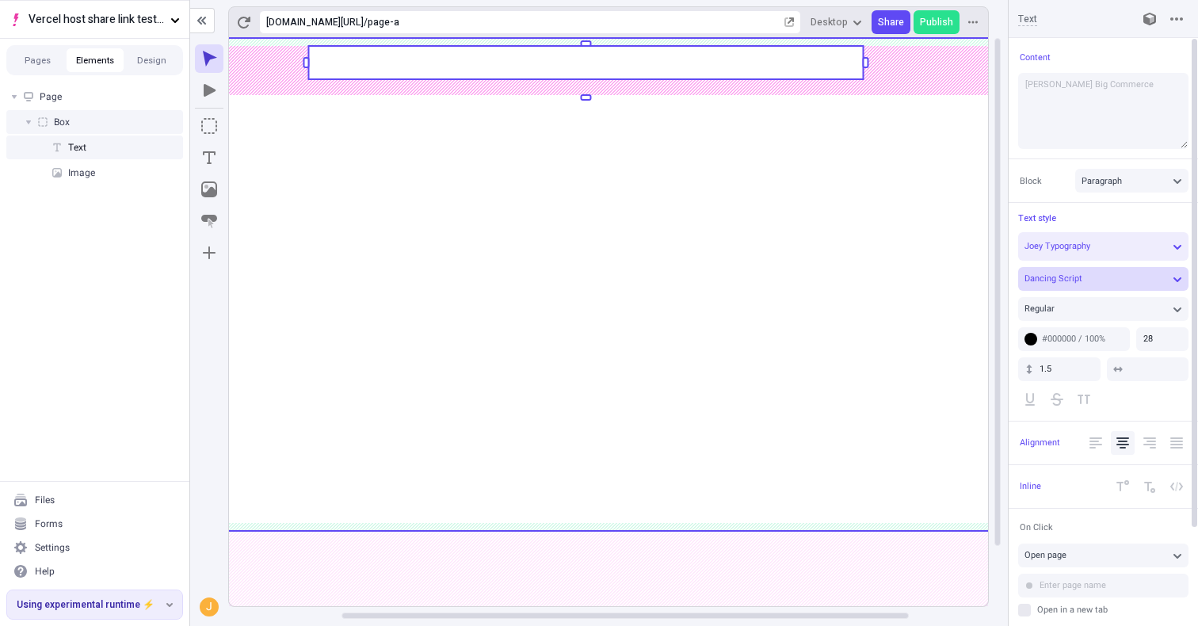
click at [1055, 282] on span "Dancing Script" at bounding box center [1054, 278] width 58 height 13
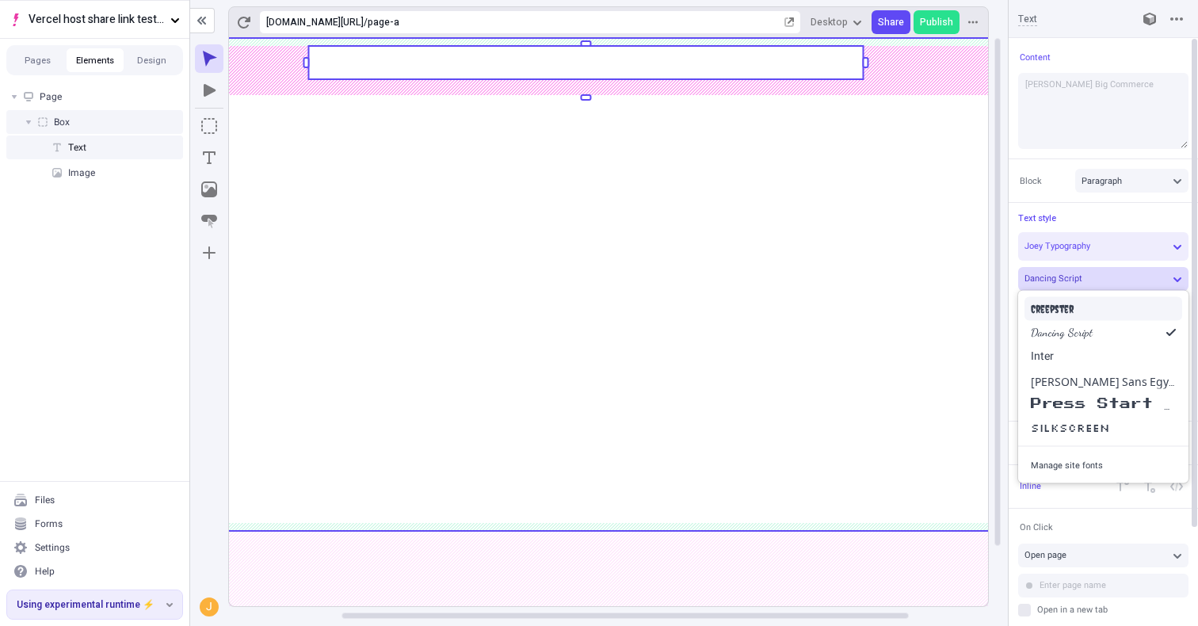
click at [1062, 304] on span "Creepster" at bounding box center [1052, 309] width 43 height 13
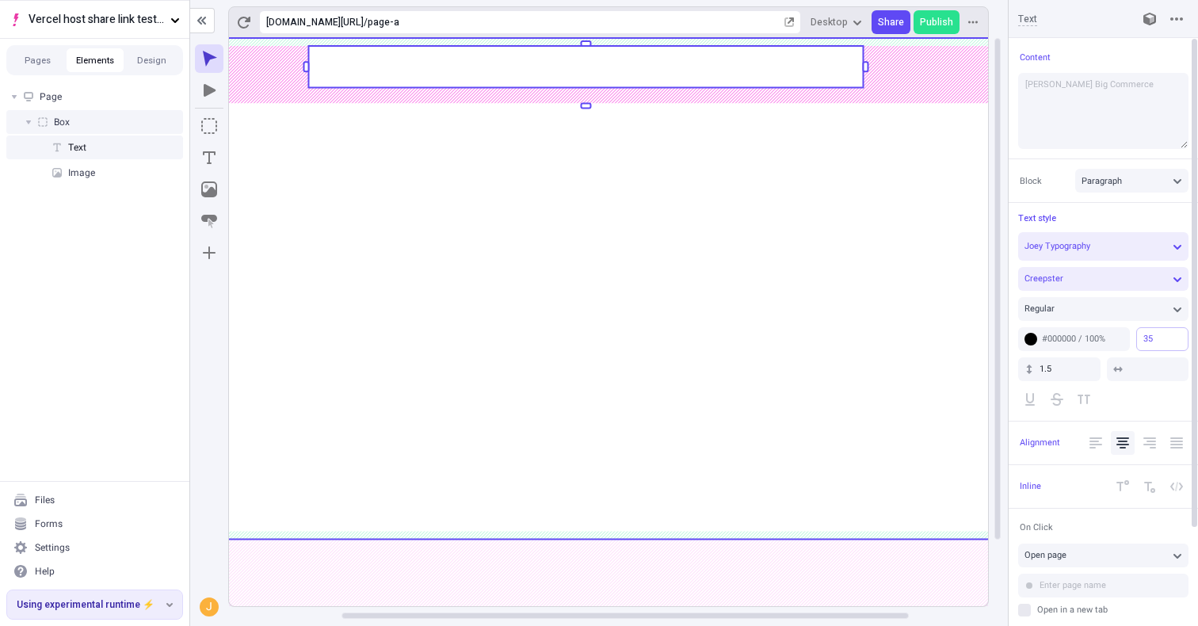
click at [1197, 351] on body "Vercel host share link test - app router Pages Elements Design Page Box Text Im…" at bounding box center [599, 313] width 1198 height 626
type input "42"
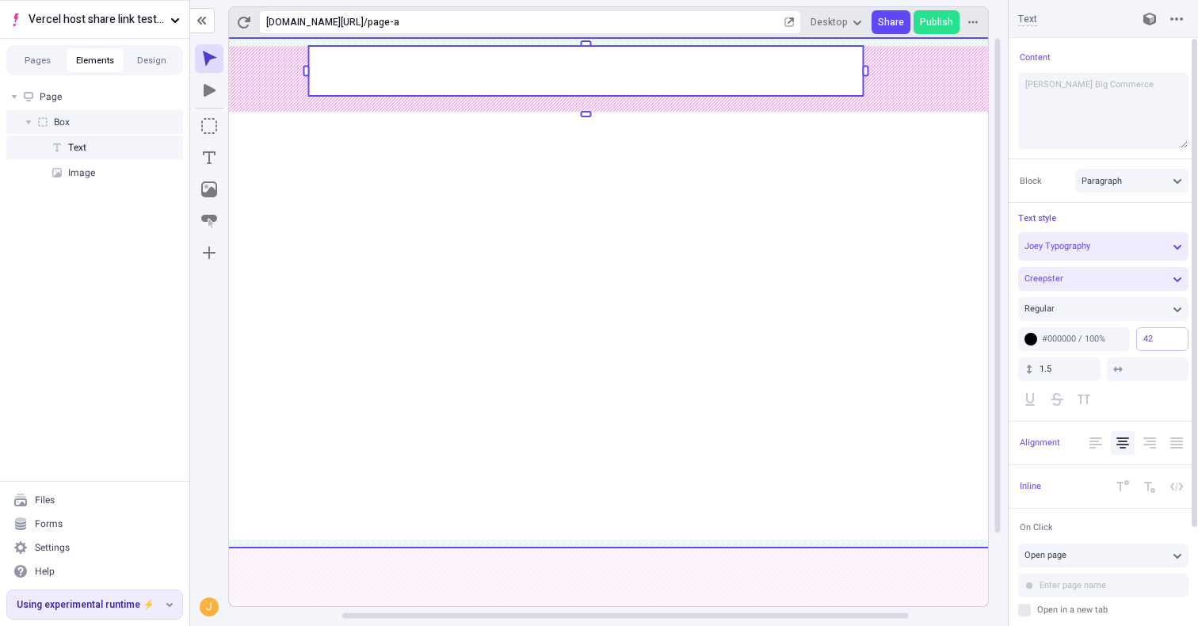
click at [1197, 342] on body "Vercel host share link test - app router Pages Elements Design Page Box Text Im…" at bounding box center [599, 313] width 1198 height 626
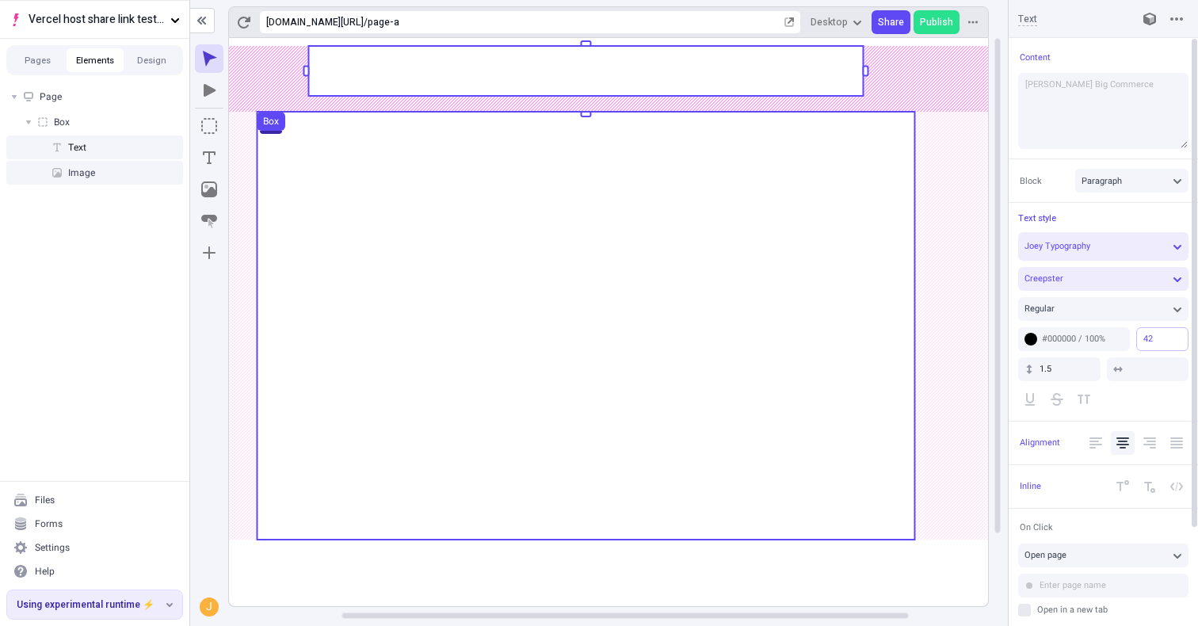
click at [852, 323] on use at bounding box center [586, 326] width 658 height 428
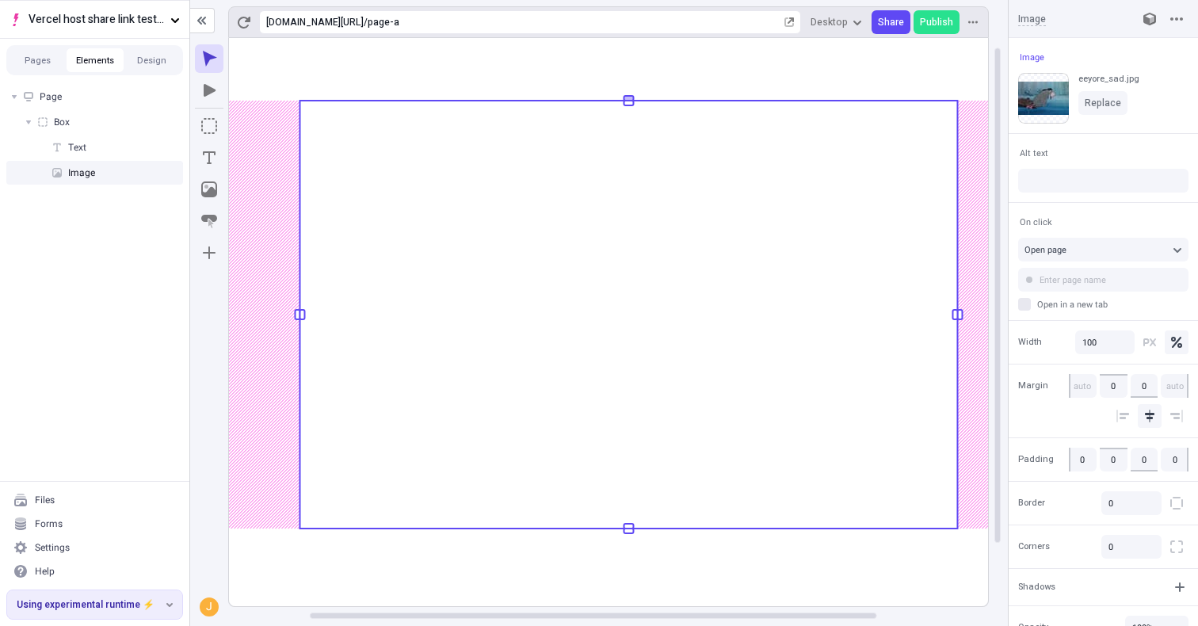
scroll to position [0, 109]
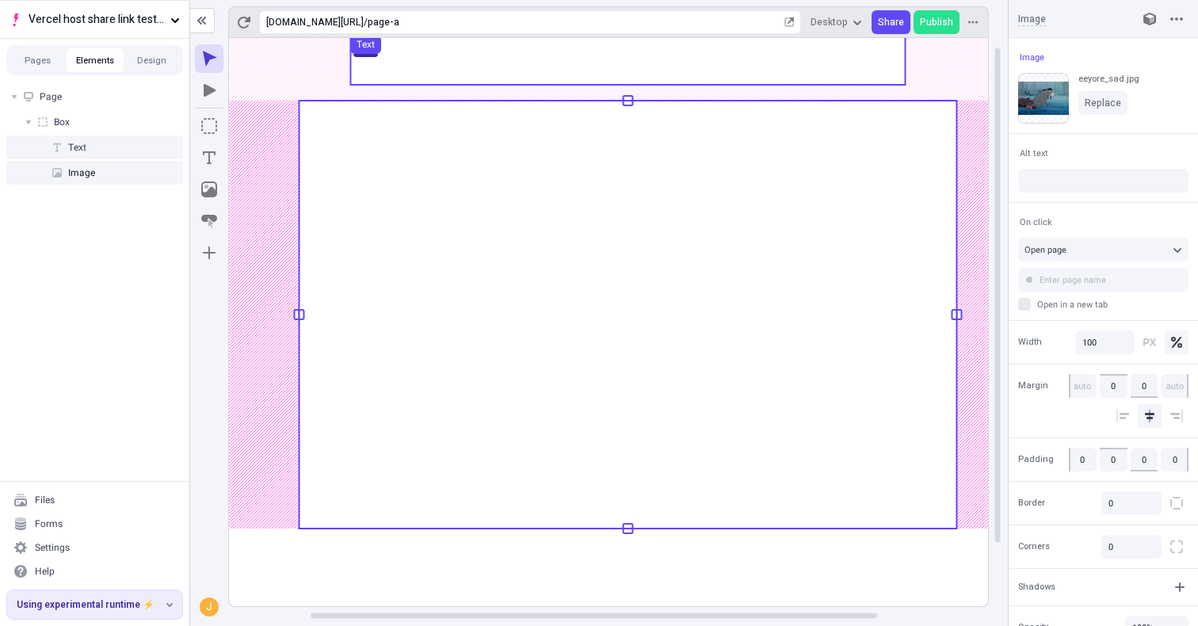
click at [668, 64] on use at bounding box center [627, 60] width 555 height 50
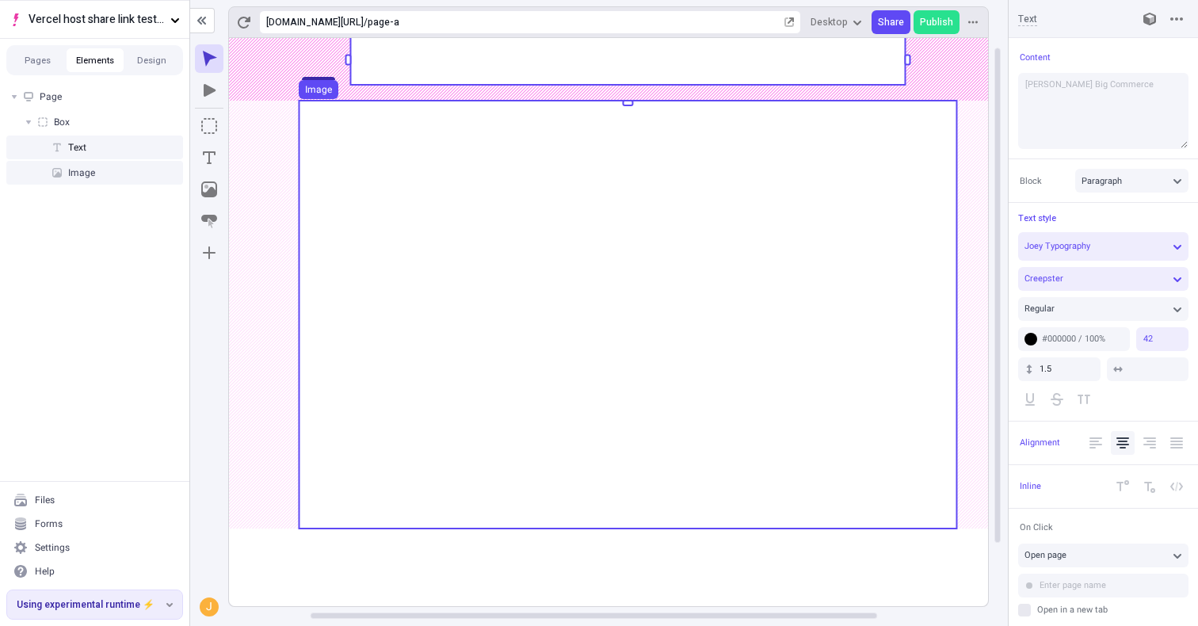
click at [588, 146] on use at bounding box center [628, 315] width 658 height 428
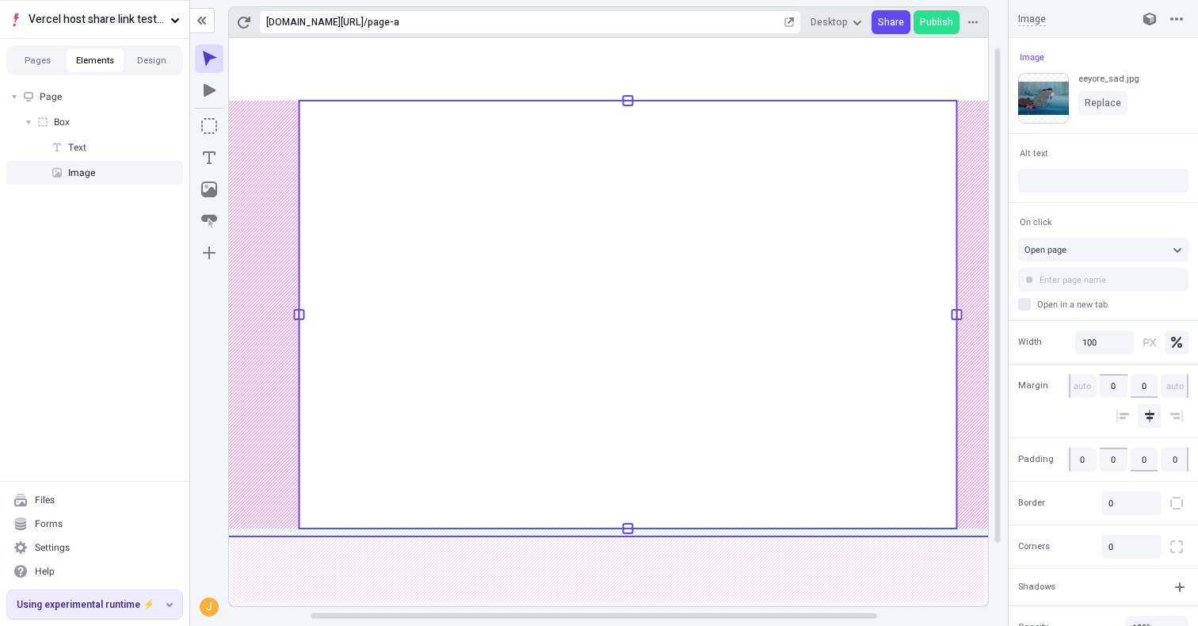
click at [586, 71] on use at bounding box center [627, 282] width 1015 height 510
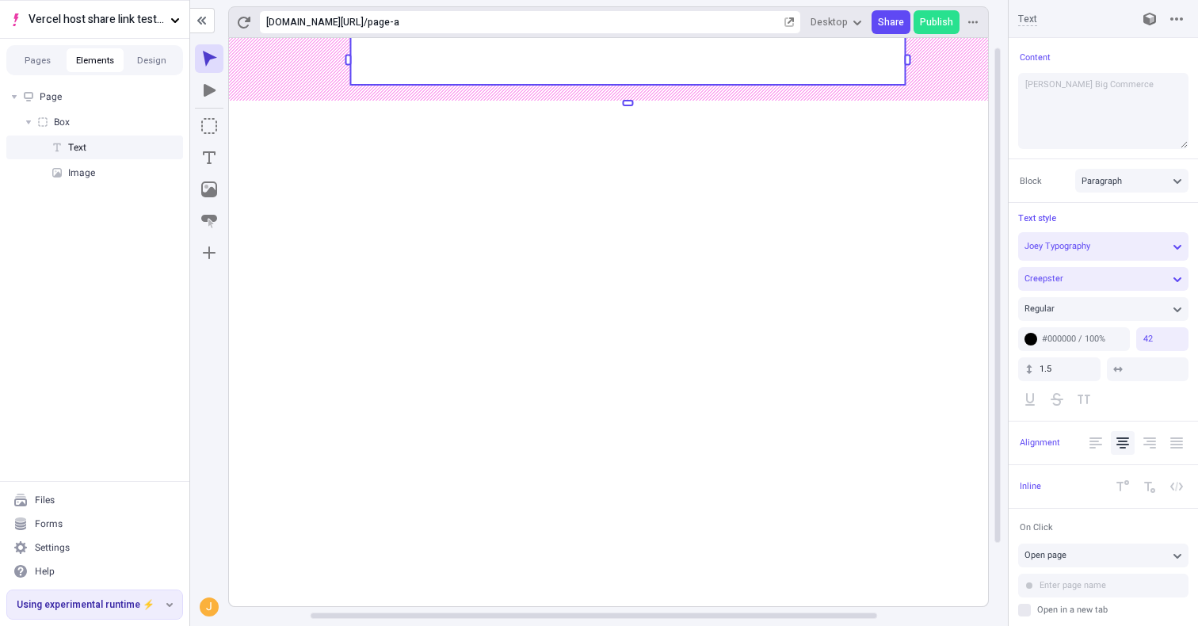
click at [586, 71] on rect at bounding box center [627, 60] width 555 height 50
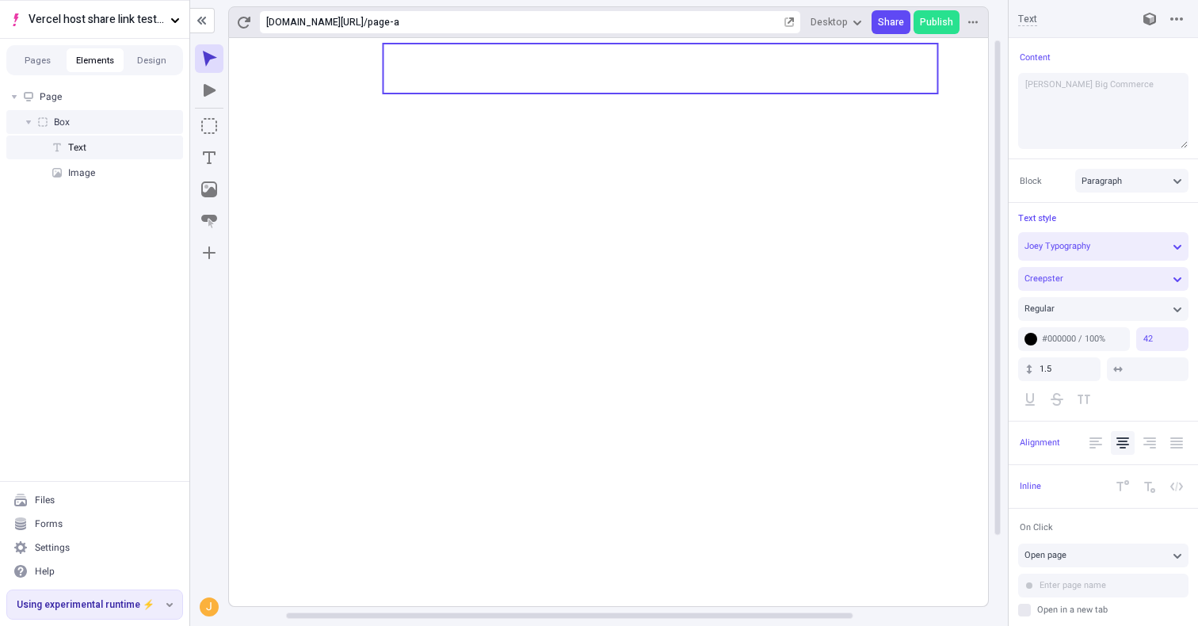
scroll to position [0, 0]
click at [354, 521] on icon at bounding box center [736, 364] width 1015 height 652
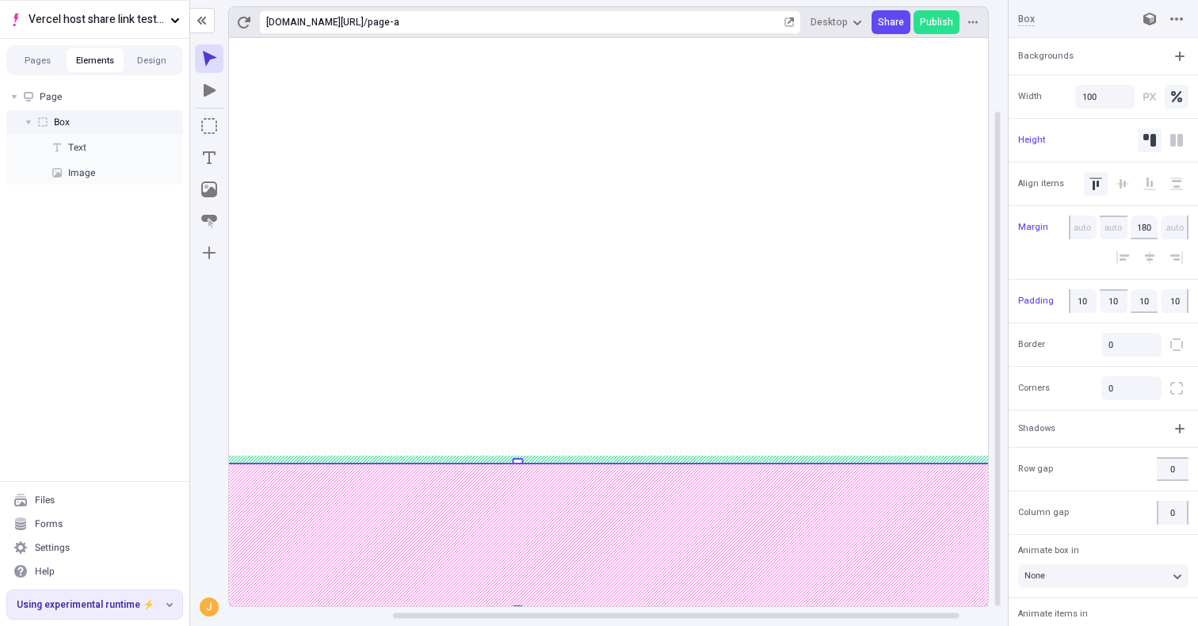
scroll to position [0, 256]
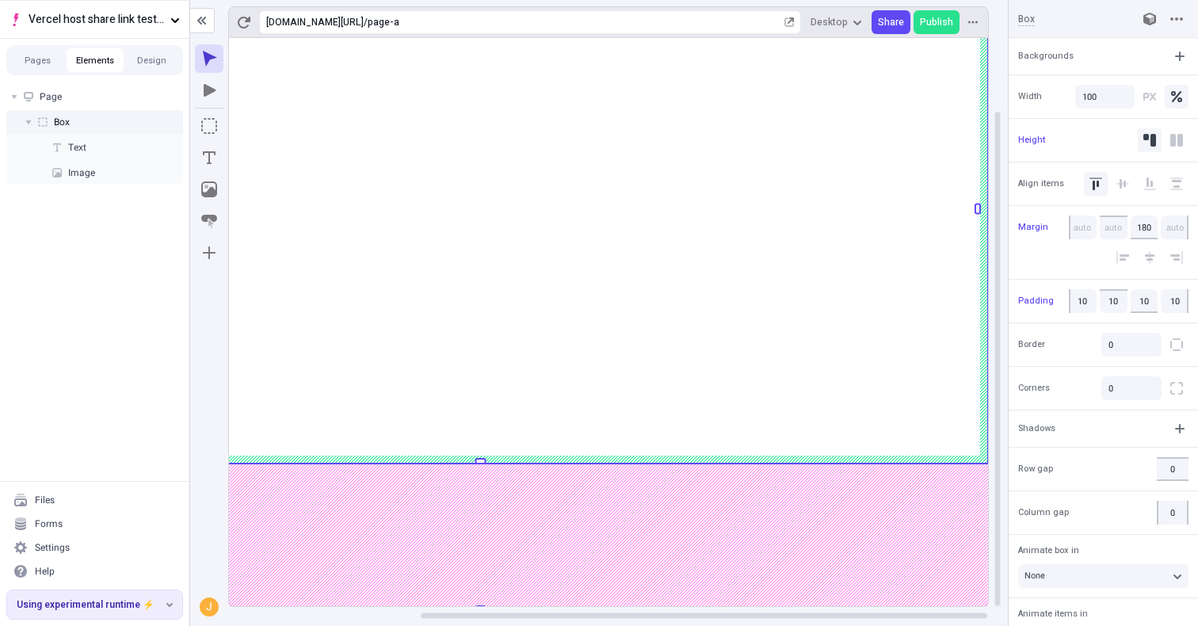
click at [968, 497] on rect at bounding box center [480, 280] width 1015 height 652
click at [910, 551] on rect at bounding box center [480, 280] width 1015 height 652
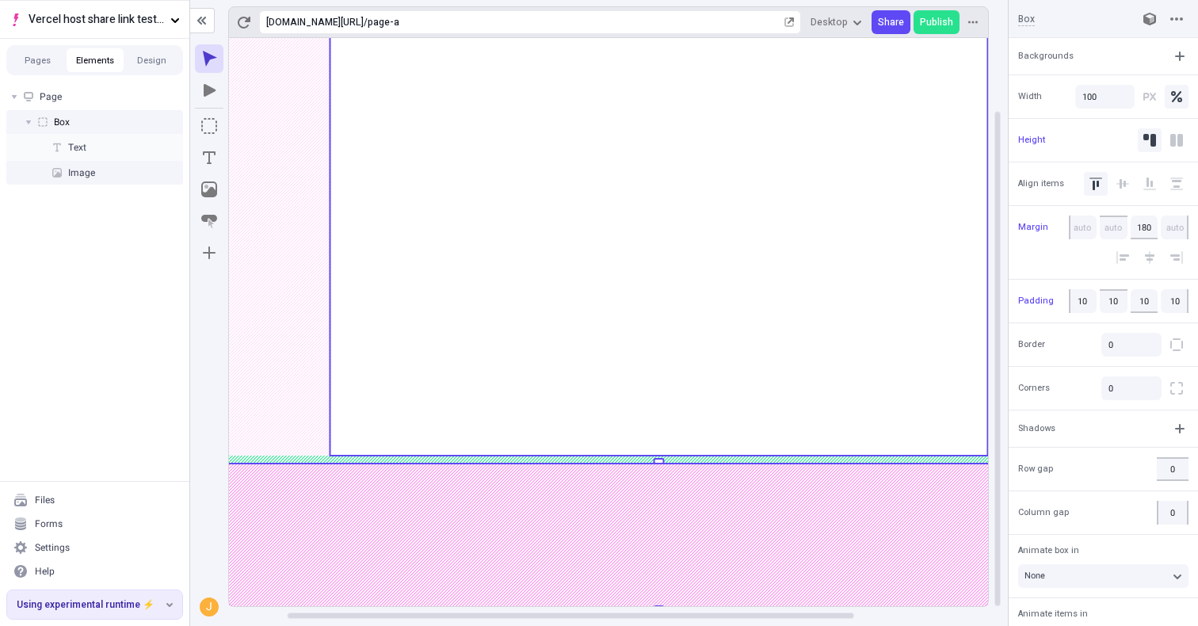
scroll to position [0, 0]
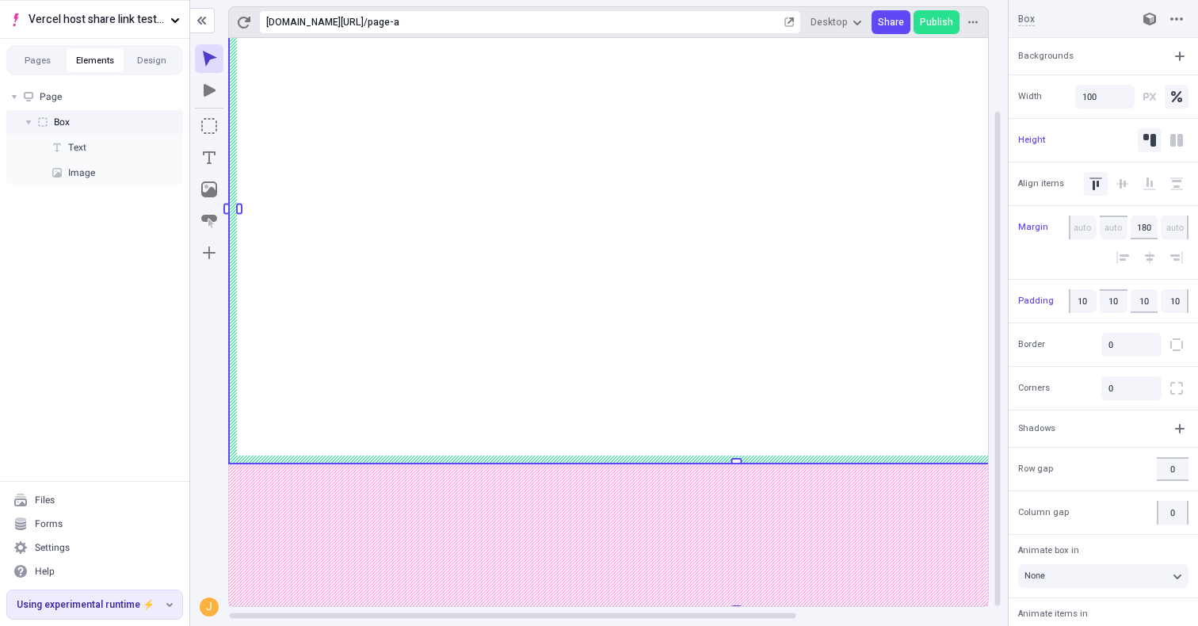
click at [208, 431] on div "J" at bounding box center [209, 332] width 38 height 588
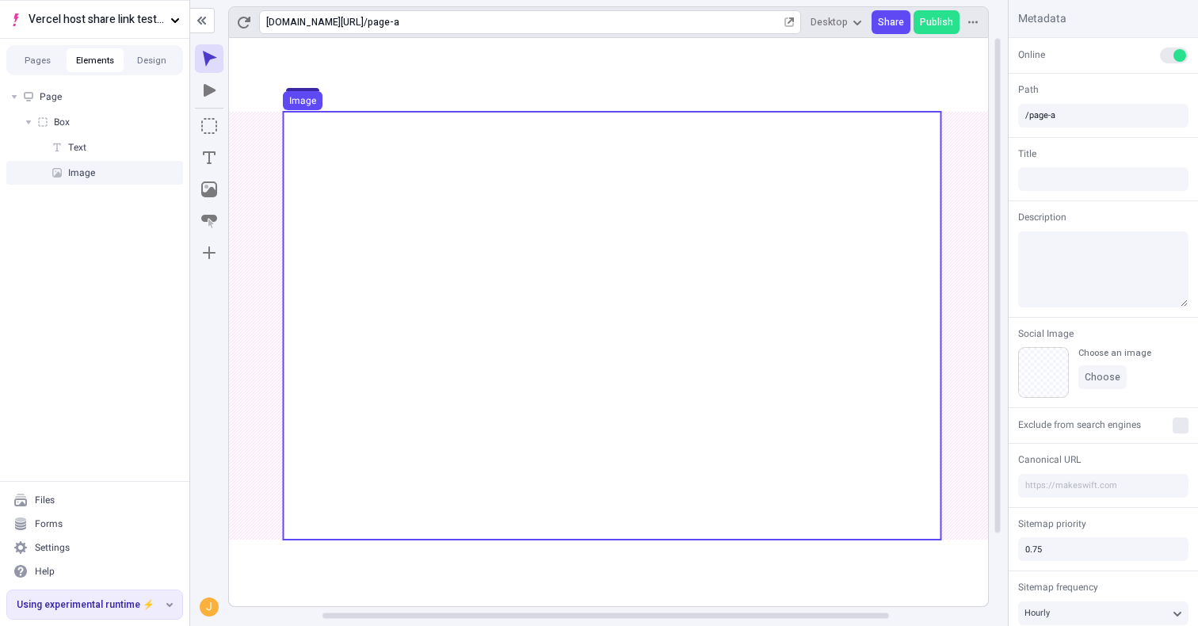
scroll to position [0, 132]
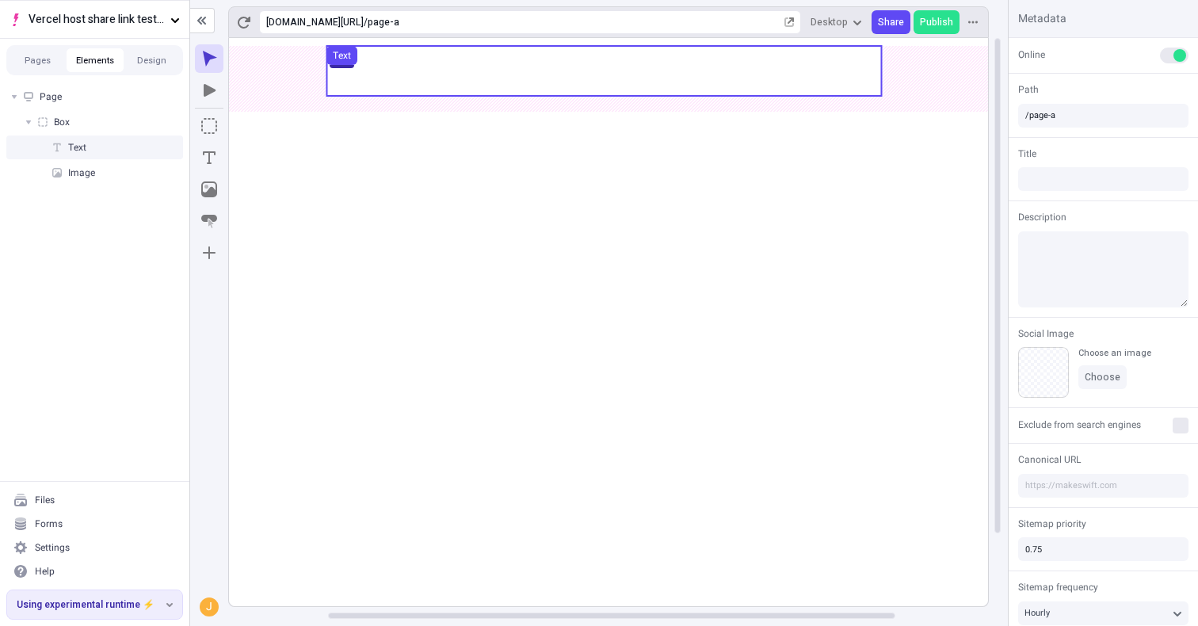
click at [670, 72] on use at bounding box center [603, 71] width 555 height 50
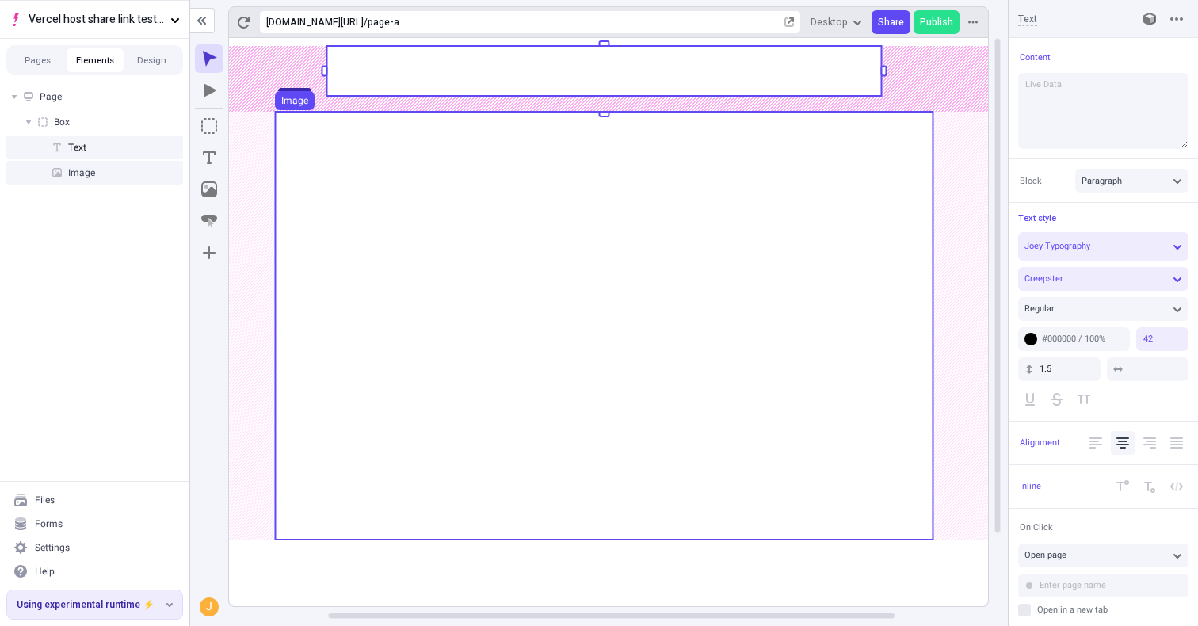
click at [384, 540] on use at bounding box center [604, 326] width 658 height 428
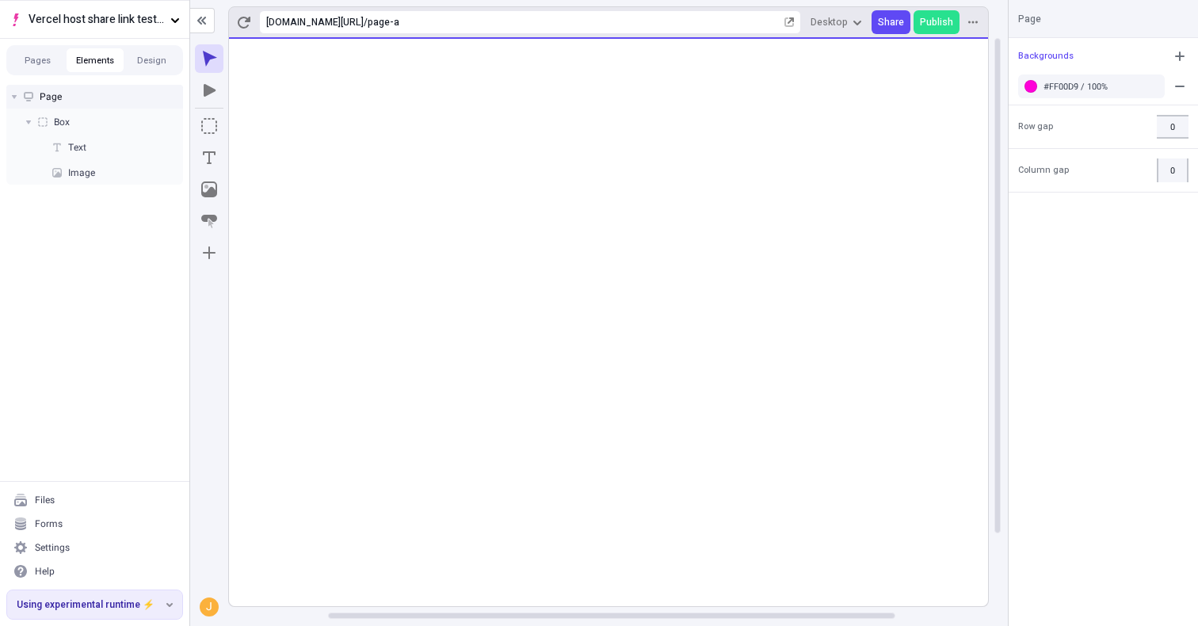
scroll to position [0, 0]
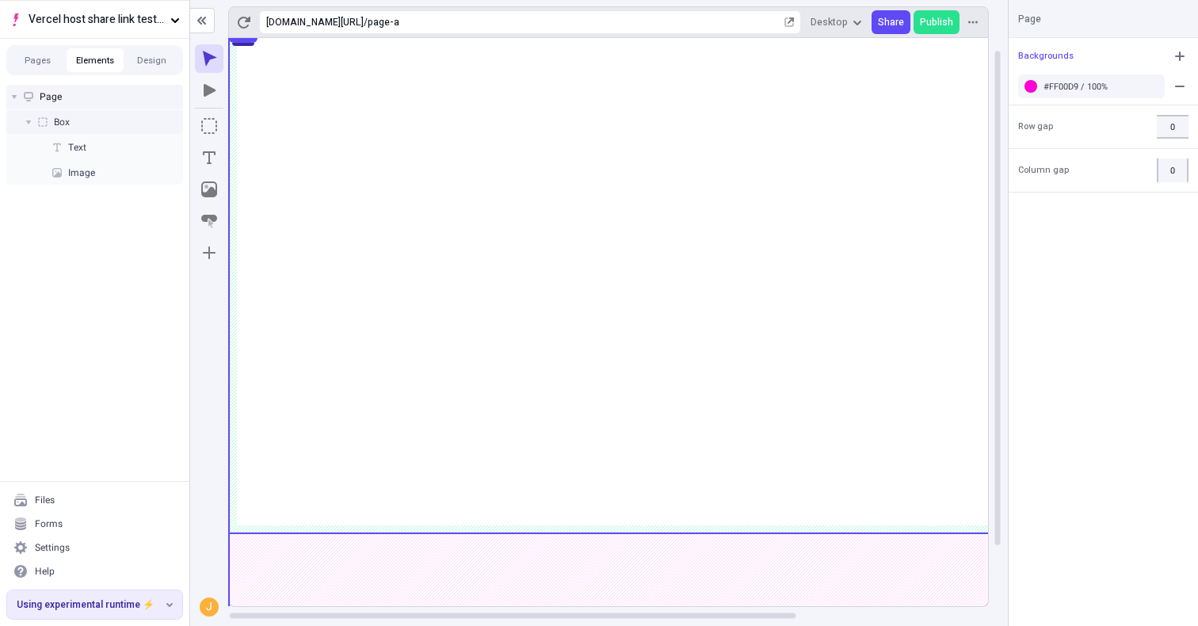
click at [302, 245] on use at bounding box center [736, 279] width 1015 height 510
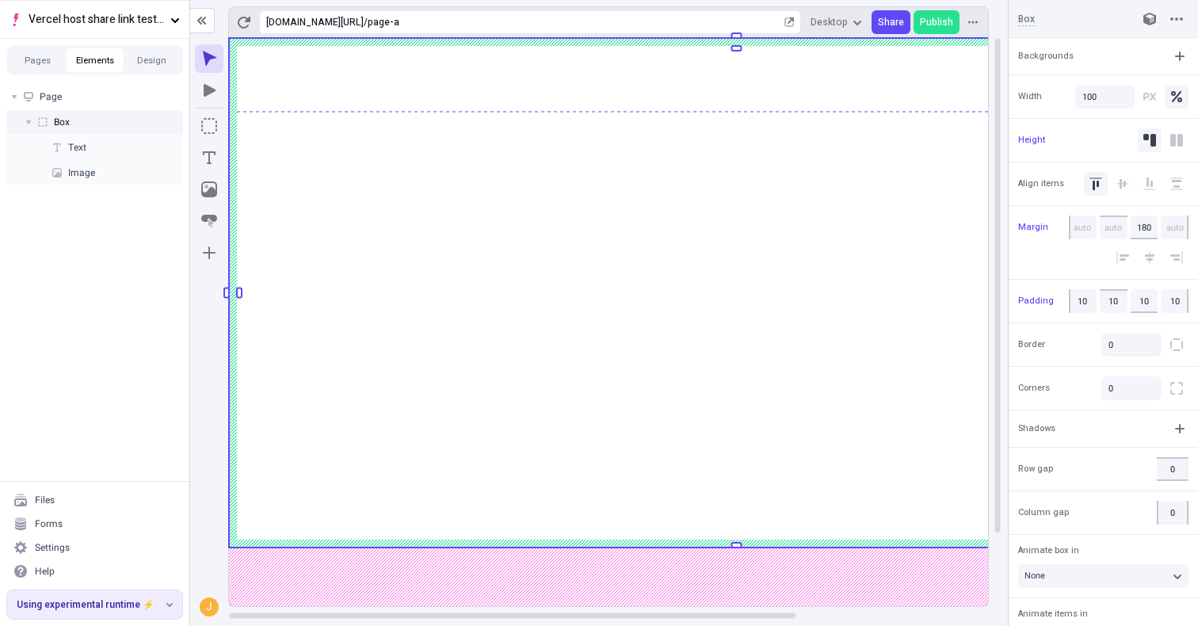
click at [212, 355] on div "J" at bounding box center [209, 332] width 38 height 588
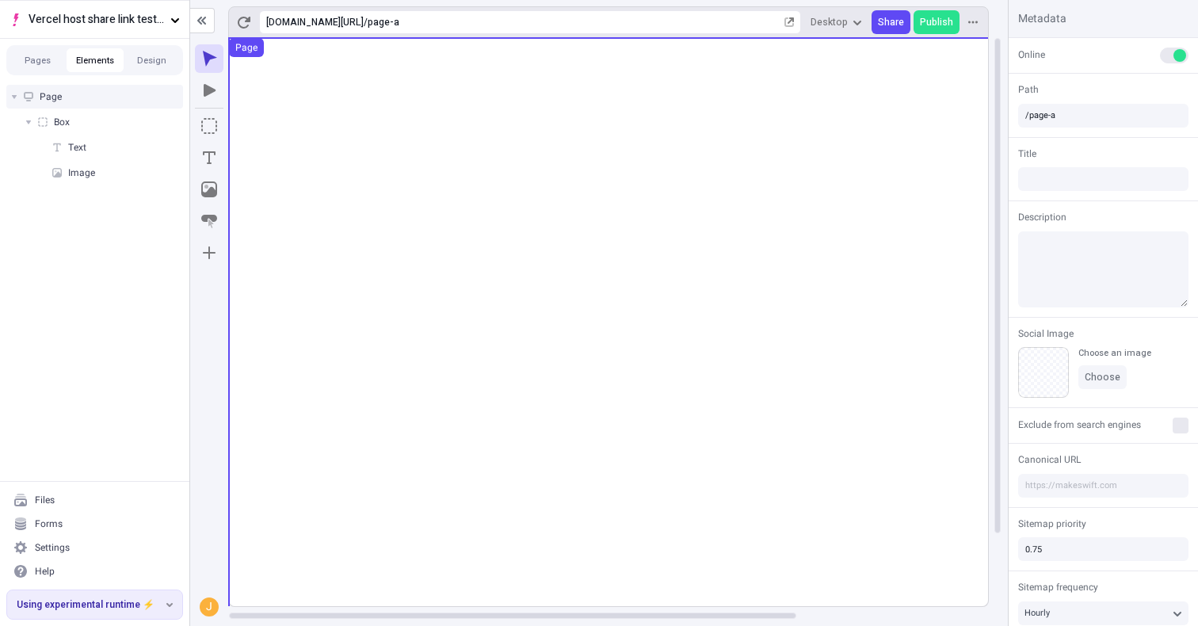
click at [267, 575] on use at bounding box center [736, 364] width 1015 height 652
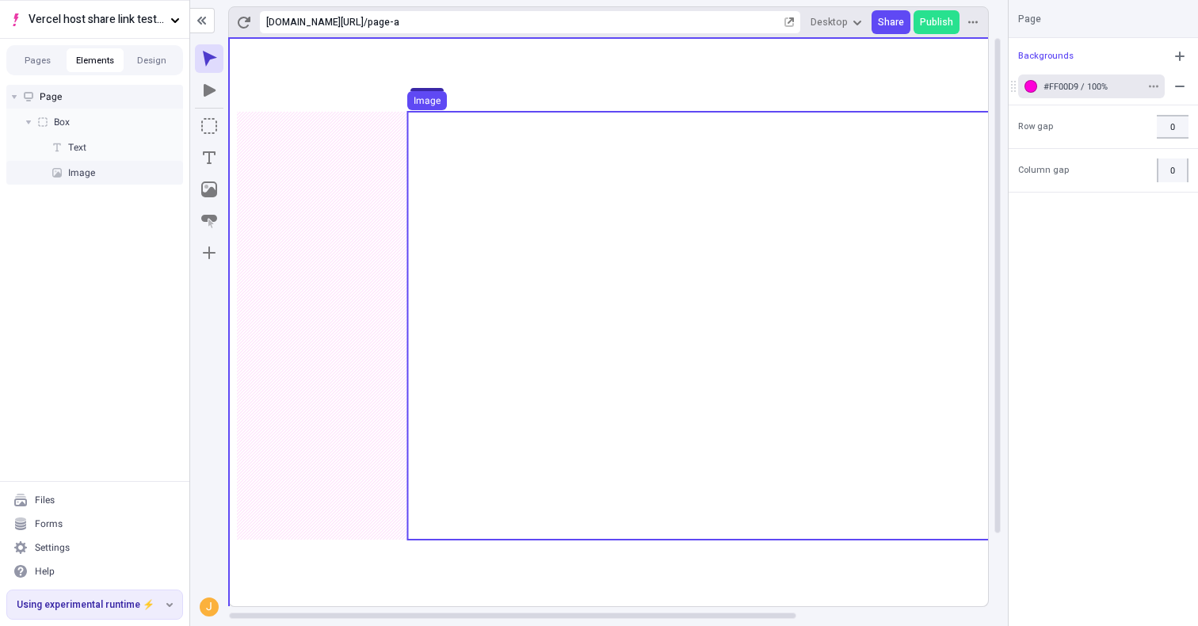
click at [1051, 90] on div "#FF00D9 / 100%" at bounding box center [1093, 87] width 99 height 12
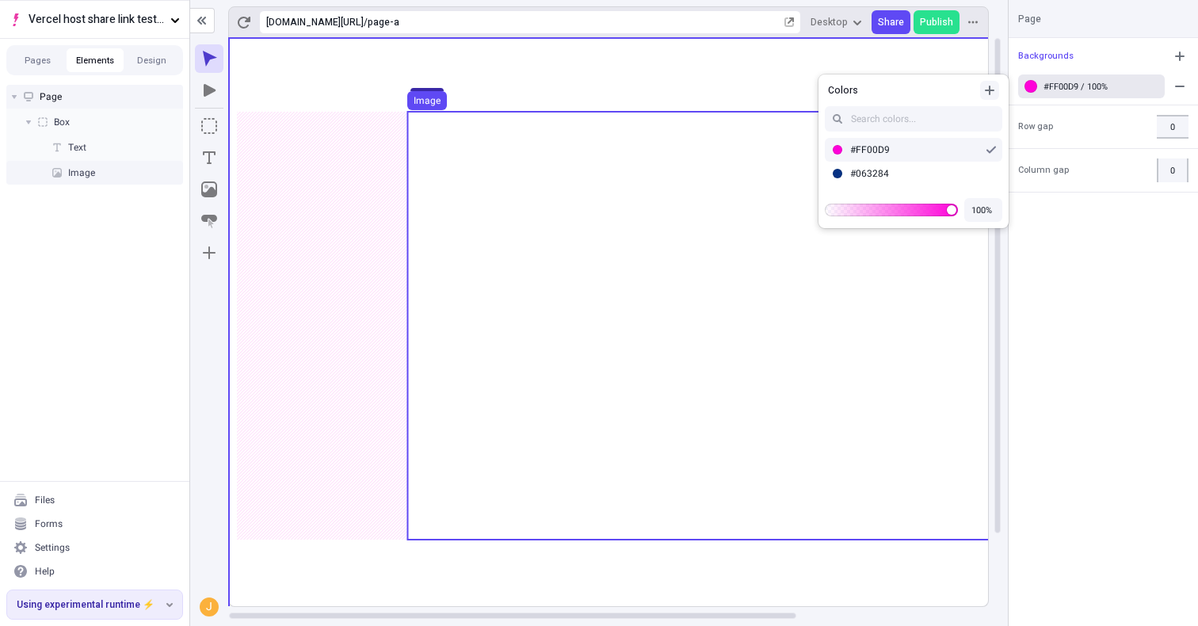
click at [988, 95] on icon "button" at bounding box center [989, 90] width 13 height 13
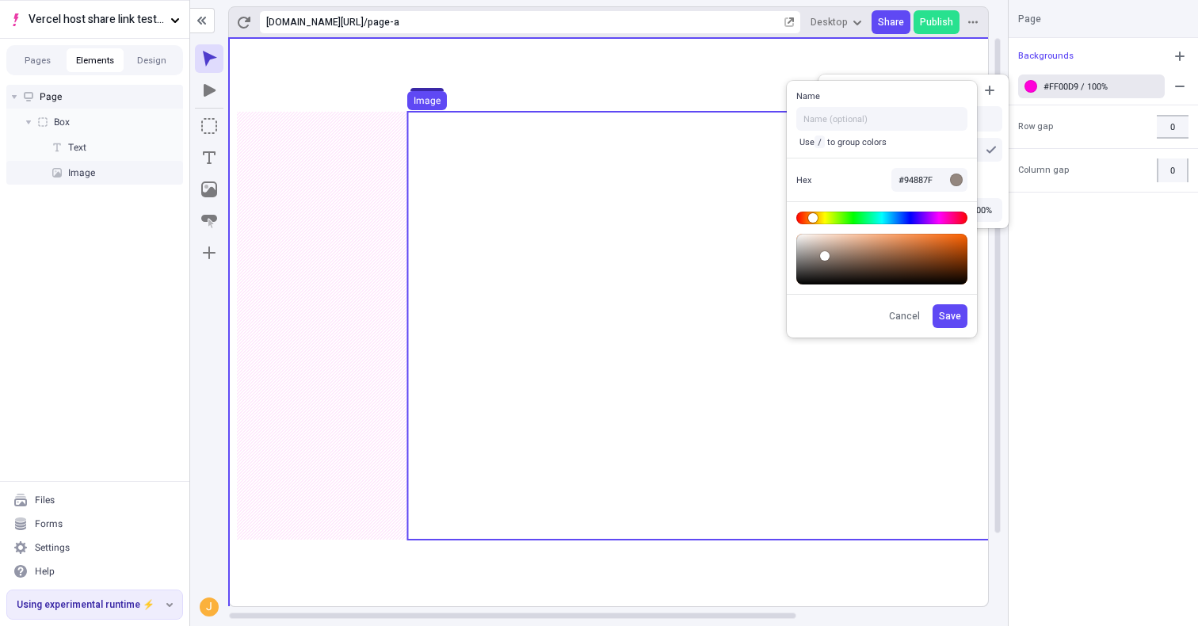
click at [815, 217] on body "Vercel host share link test - app router Pages Elements Design Page Box Text Im…" at bounding box center [599, 313] width 1198 height 626
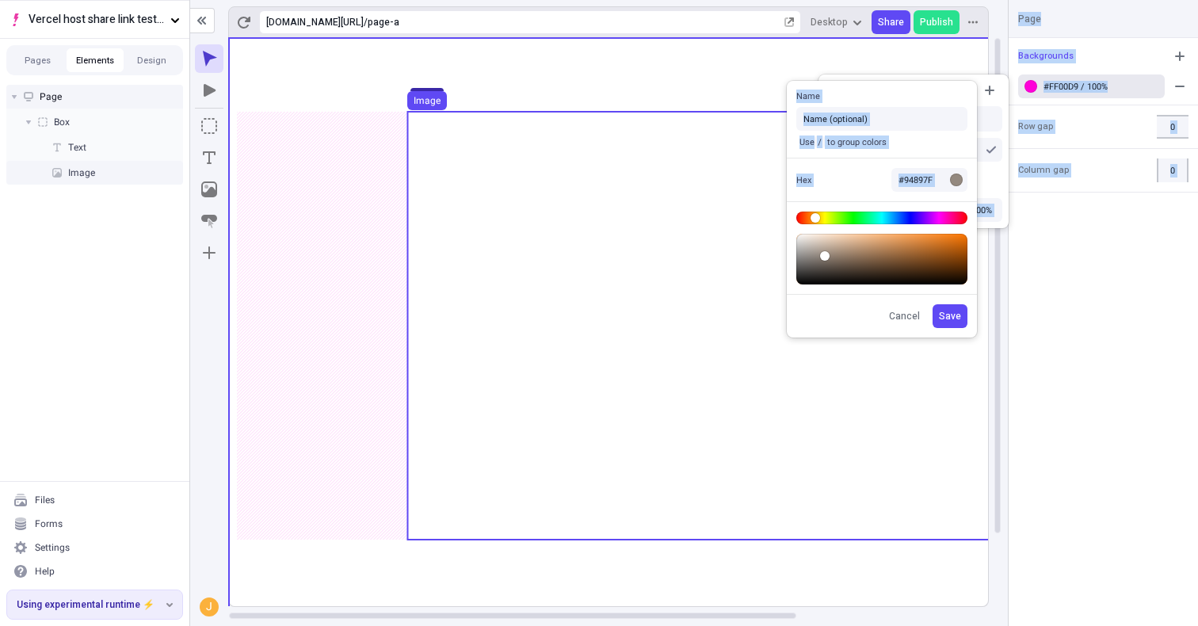
click at [987, 264] on body "Vercel host share link test - app router Pages Elements Design Page Box Text Im…" at bounding box center [599, 313] width 1198 height 626
click at [860, 220] on body "Vercel host share link test - app router Pages Elements Design Page Box Text Im…" at bounding box center [599, 313] width 1198 height 626
click at [1034, 217] on body "Vercel host share link test - app router Pages Elements Design Page Box Text Im…" at bounding box center [599, 313] width 1198 height 626
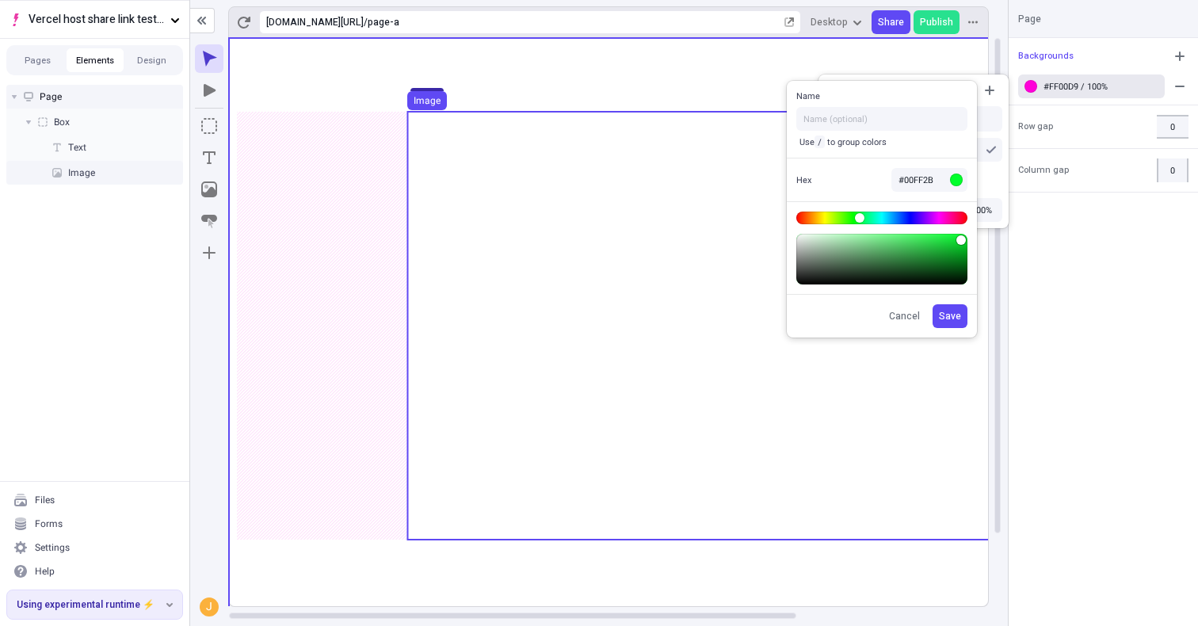
drag, startPoint x: 968, startPoint y: 242, endPoint x: 953, endPoint y: 242, distance: 15.8
click at [960, 242] on div at bounding box center [882, 247] width 190 height 93
type input "#00E827"
click at [987, 242] on body "Vercel host share link test - app router Pages Elements Design Page Box Text Im…" at bounding box center [599, 313] width 1198 height 626
click at [955, 310] on span "Save" at bounding box center [950, 316] width 22 height 13
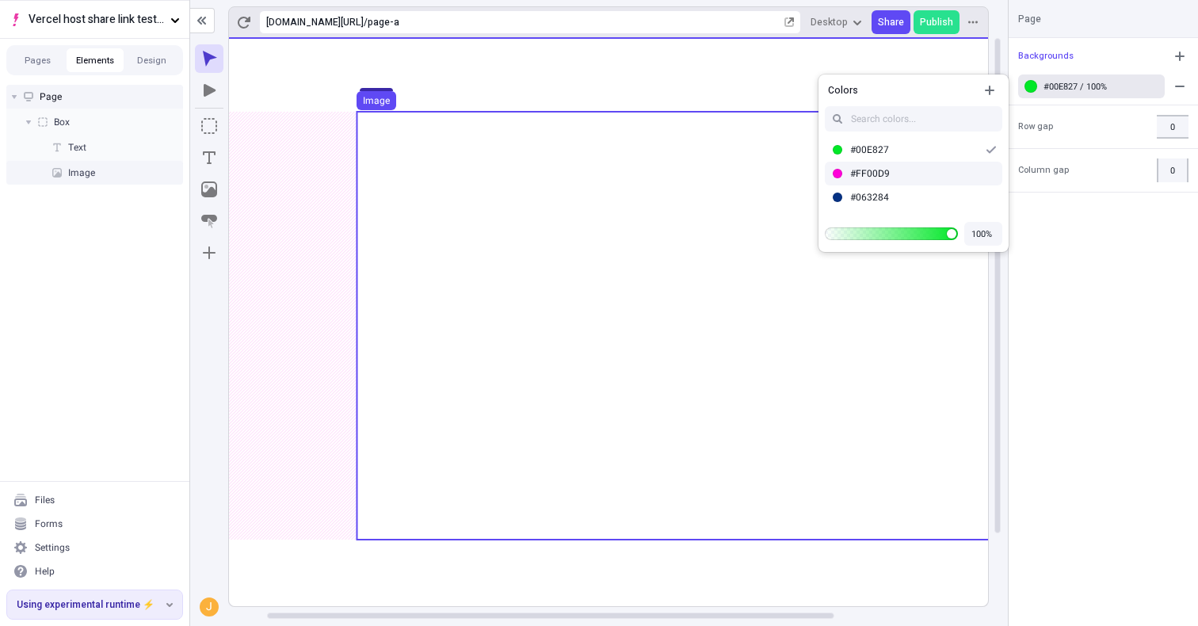
scroll to position [0, 256]
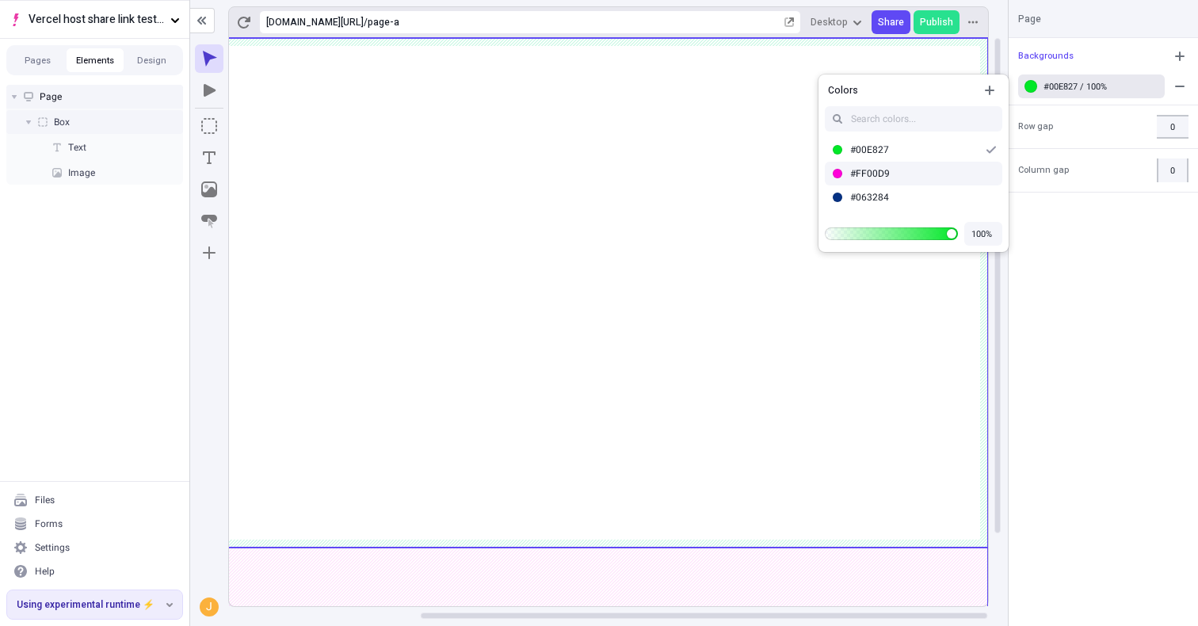
click at [893, 440] on use at bounding box center [480, 293] width 1015 height 510
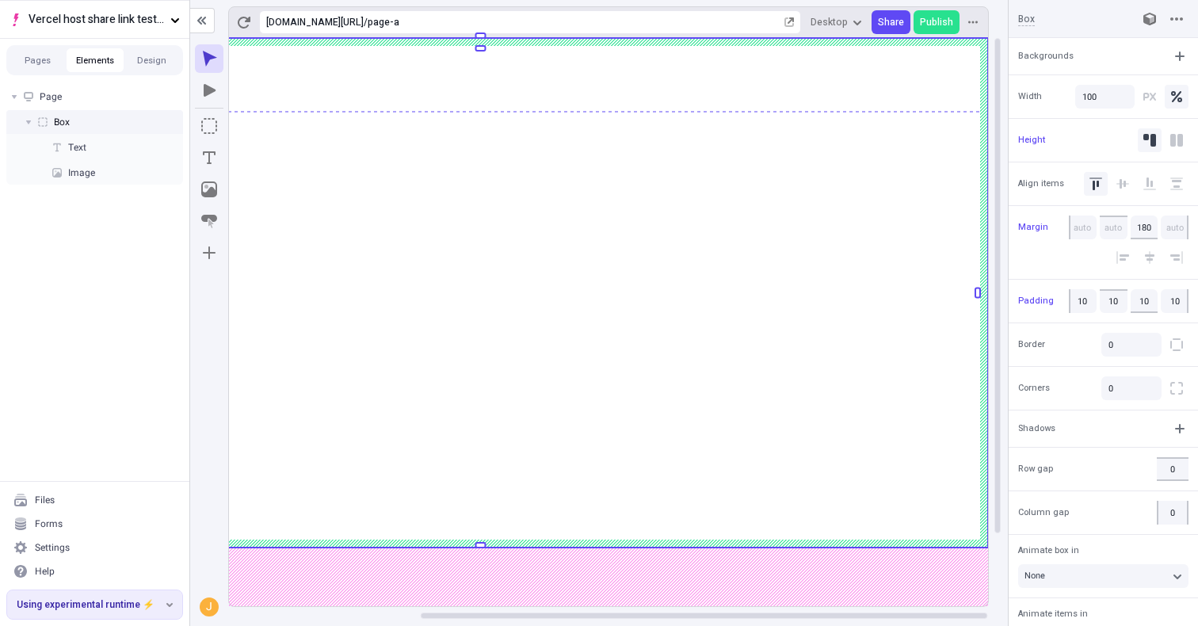
click at [991, 387] on div at bounding box center [618, 332] width 780 height 588
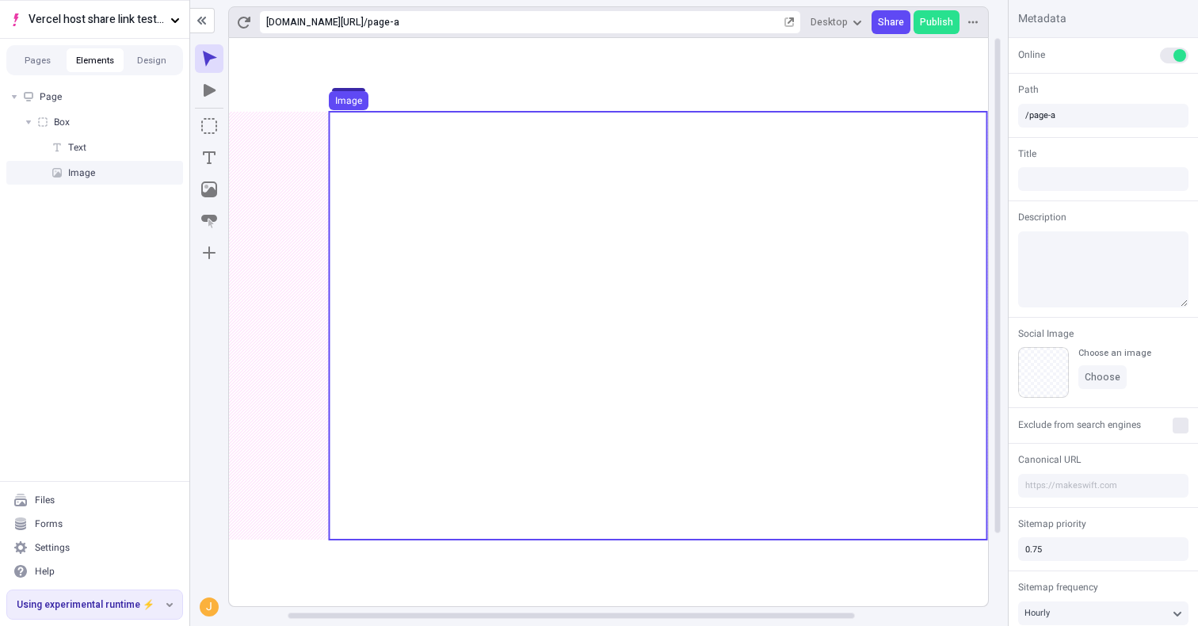
scroll to position [0, 0]
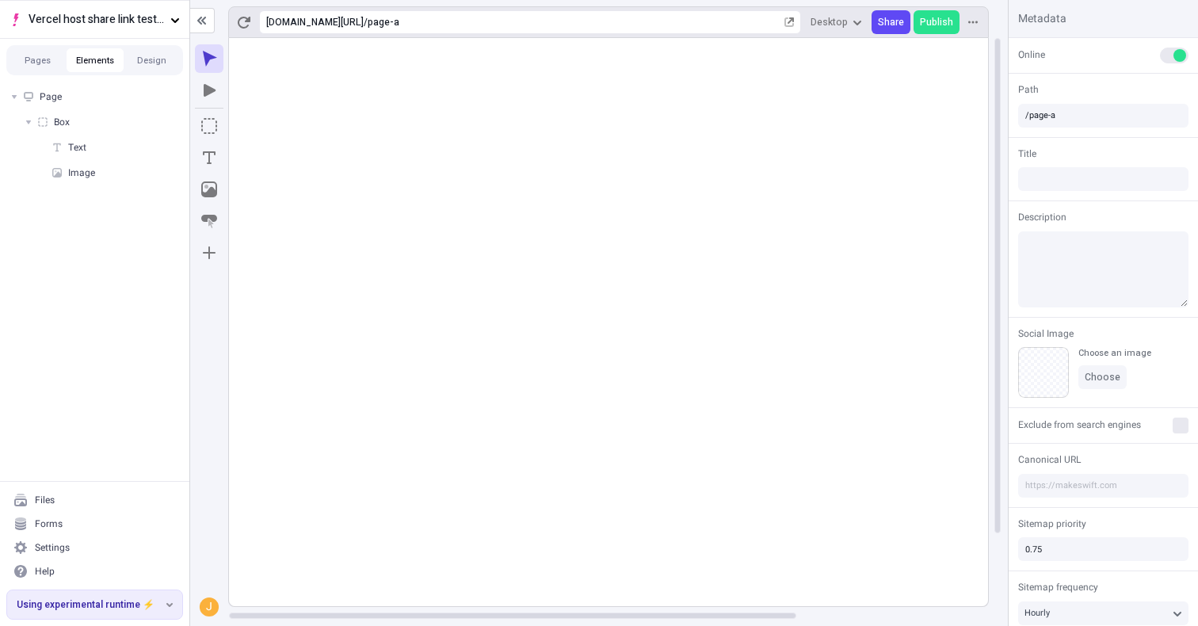
click at [126, 325] on div "Page Box Text Image" at bounding box center [94, 279] width 189 height 403
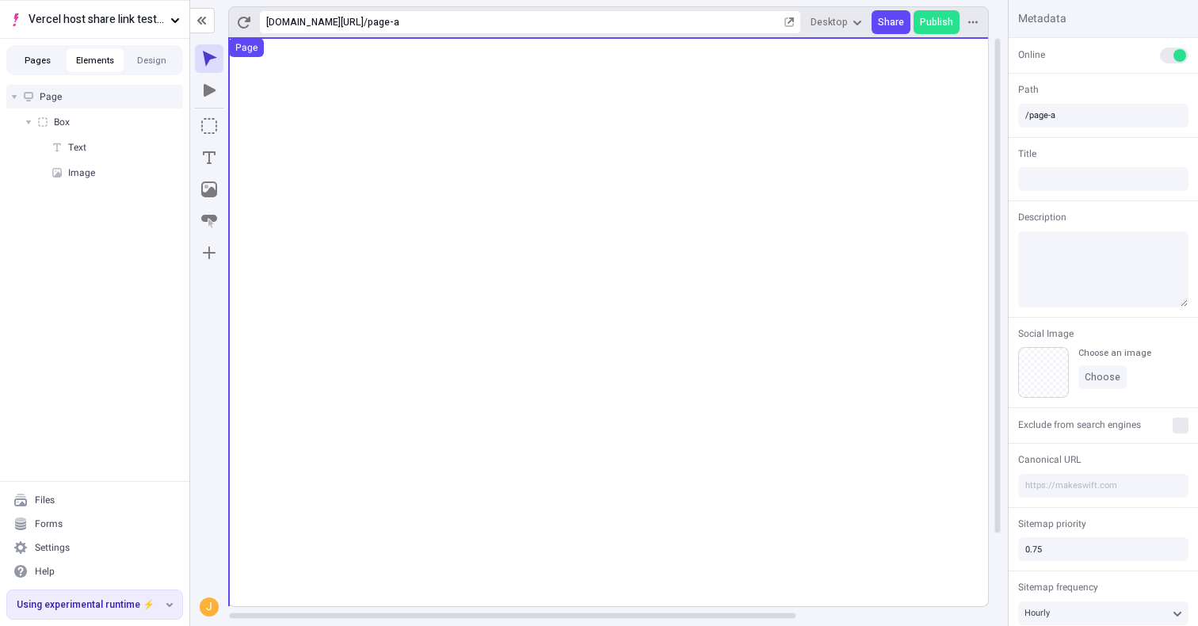
click at [38, 67] on button "Pages" at bounding box center [38, 60] width 57 height 24
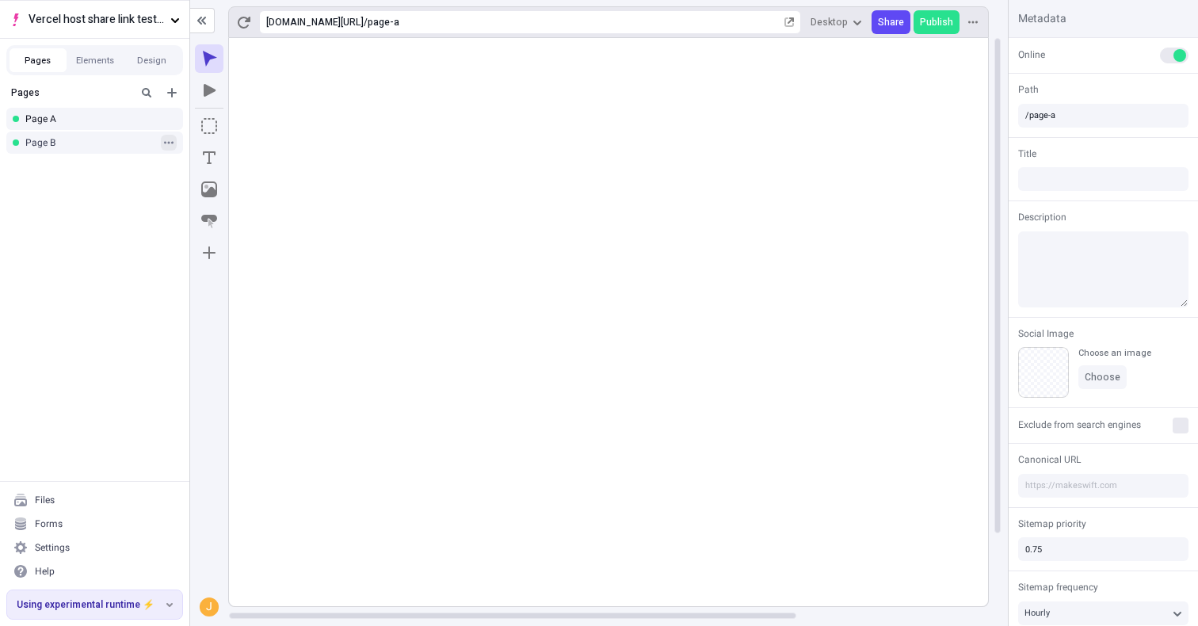
click at [173, 135] on button "button" at bounding box center [169, 143] width 16 height 16
click at [209, 297] on span "Delete" at bounding box center [268, 295] width 120 height 13
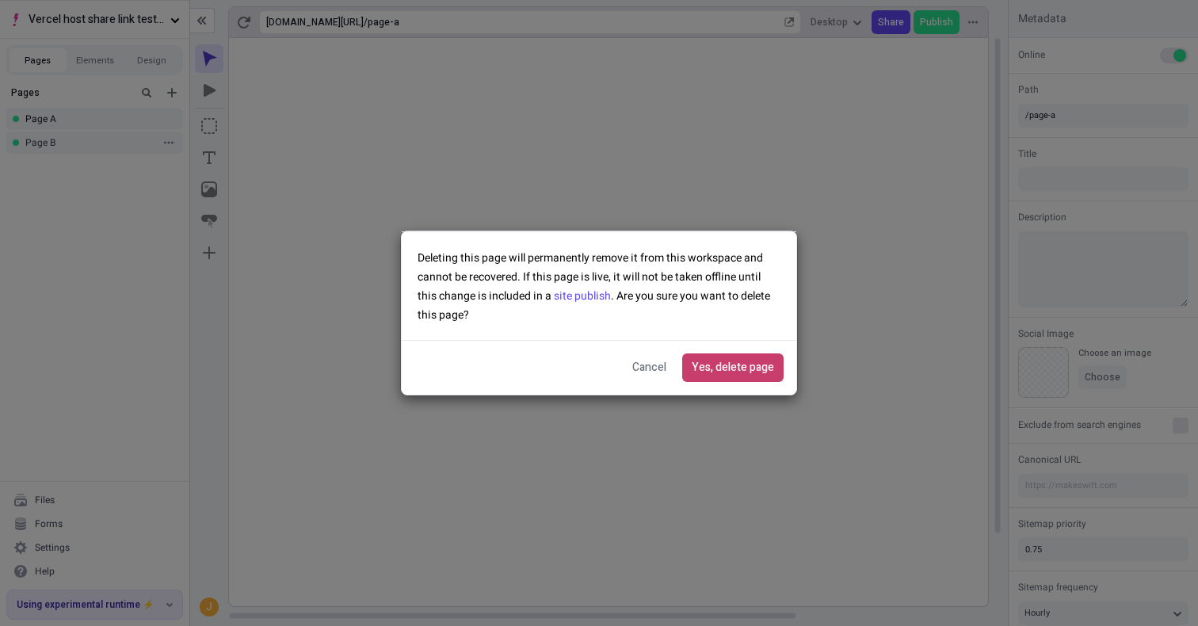
click at [724, 361] on span "Yes, delete page" at bounding box center [733, 367] width 82 height 17
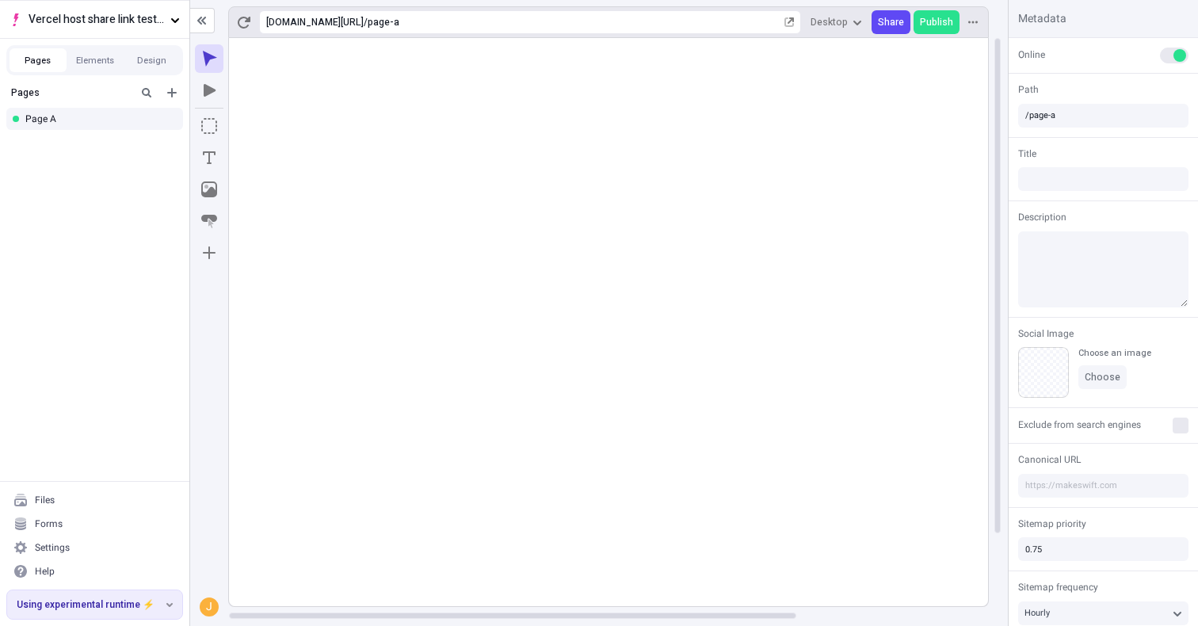
click at [86, 202] on div "Pages Page A" at bounding box center [94, 279] width 189 height 403
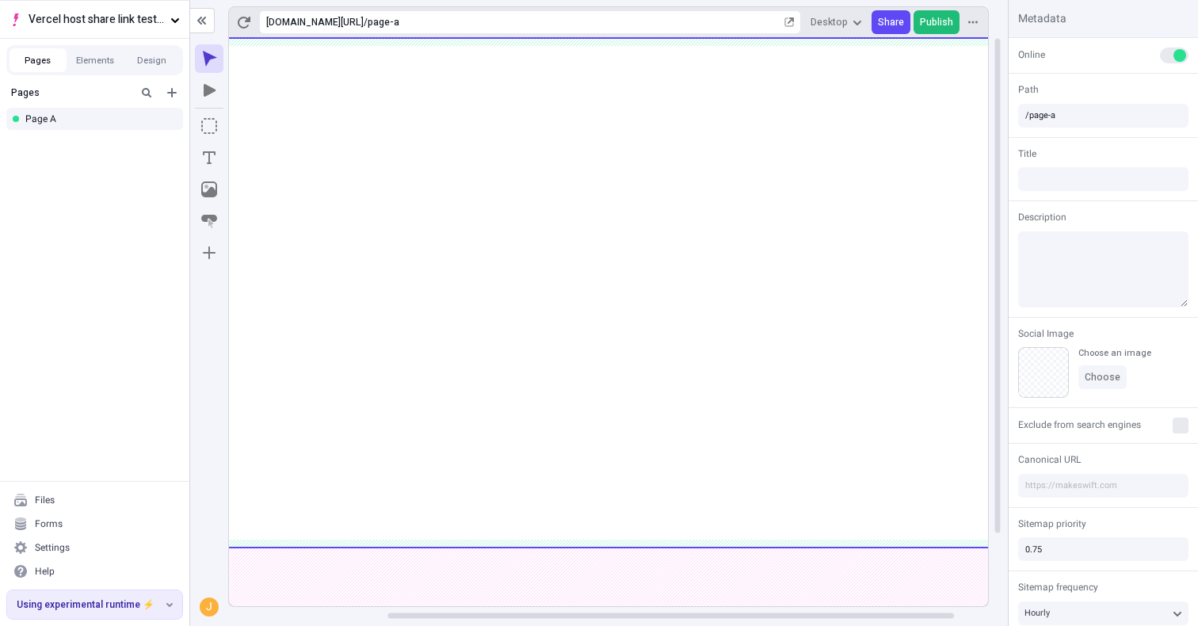
scroll to position [0, 219]
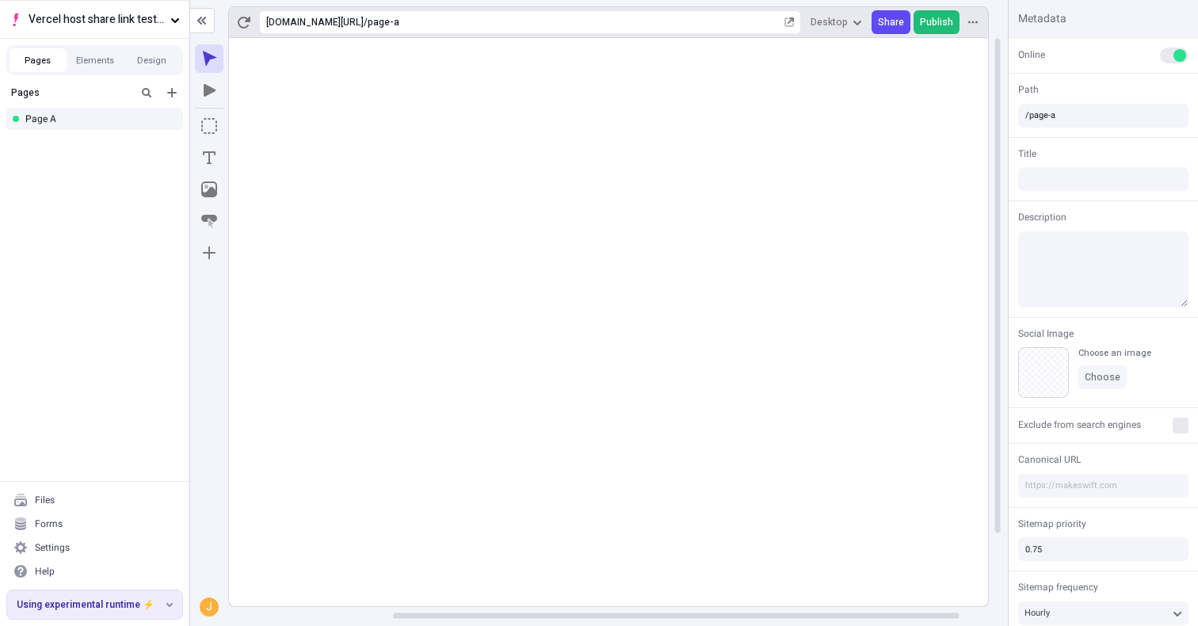
click at [941, 24] on span "Publish" at bounding box center [936, 22] width 33 height 13
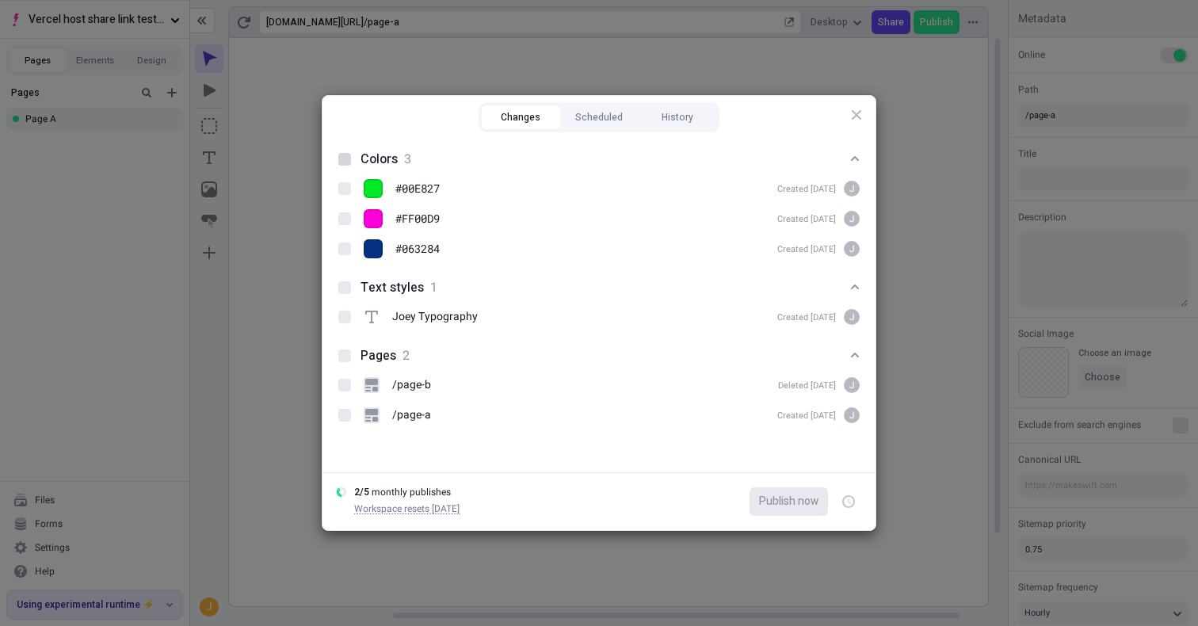
click at [345, 156] on div at bounding box center [344, 159] width 13 height 13
checkbox input "true"
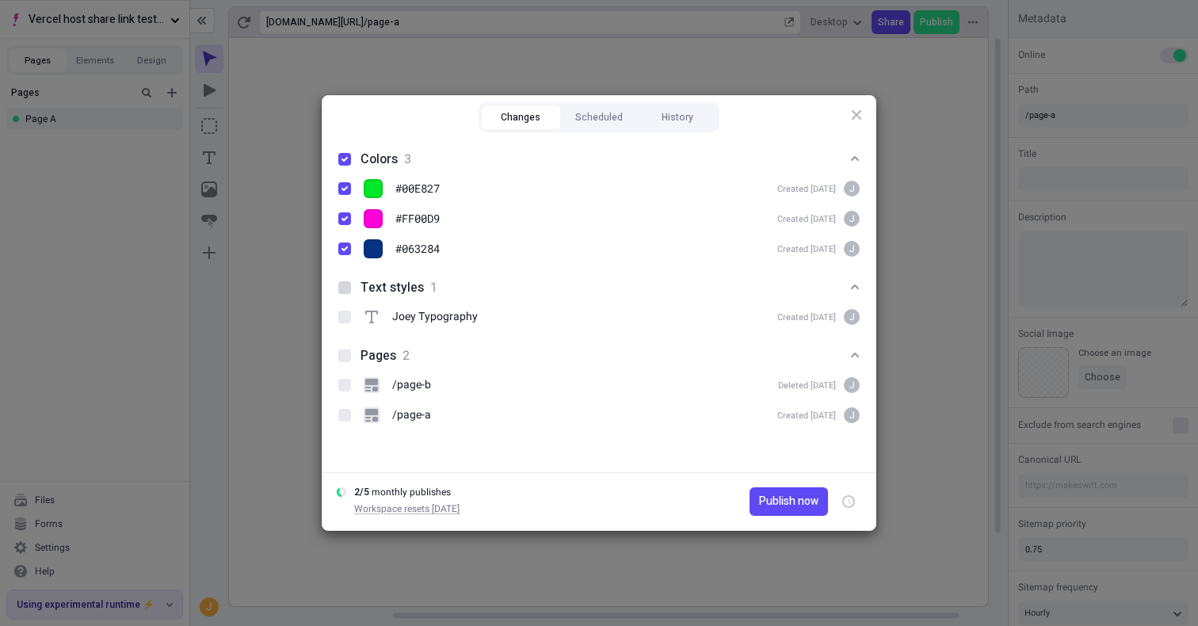
click at [345, 284] on div at bounding box center [344, 287] width 13 height 13
checkbox input "true"
click at [344, 349] on div at bounding box center [344, 355] width 13 height 13
checkbox input "true"
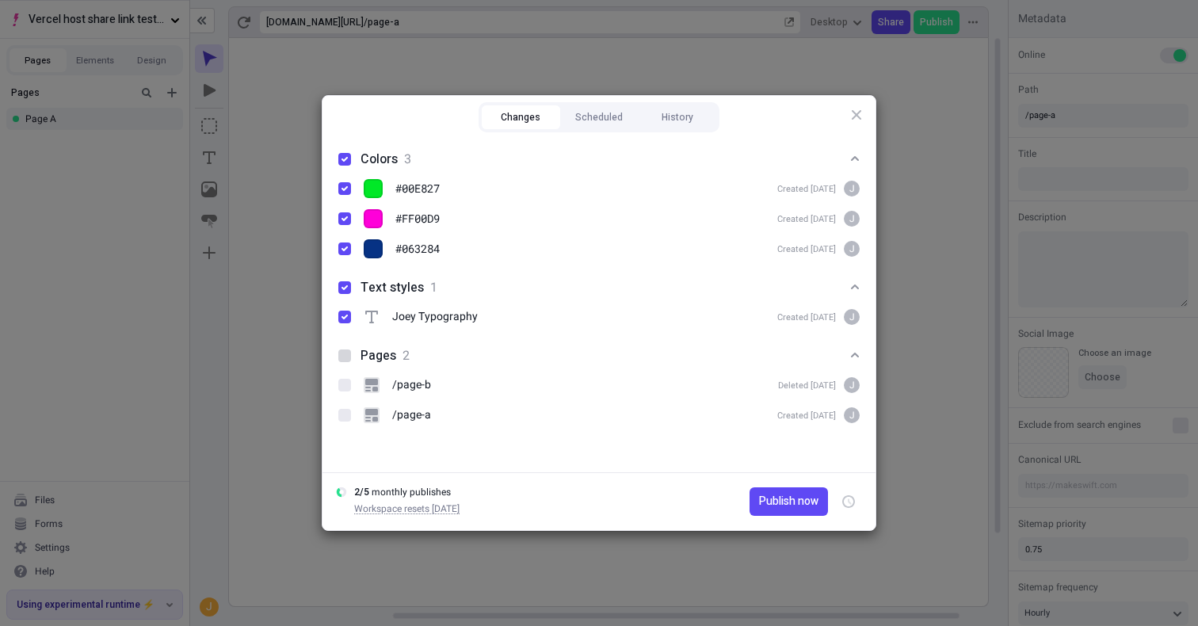
checkbox input "true"
click at [779, 506] on span "Publish now" at bounding box center [788, 501] width 59 height 17
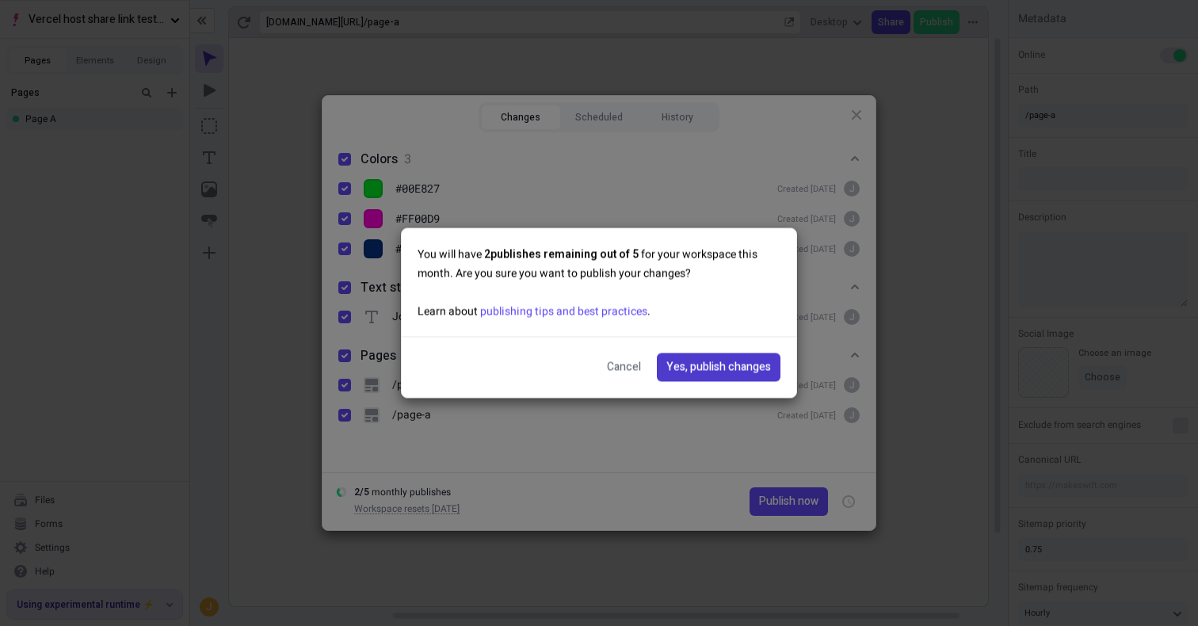
click at [750, 359] on span "Yes, publish changes" at bounding box center [718, 367] width 105 height 17
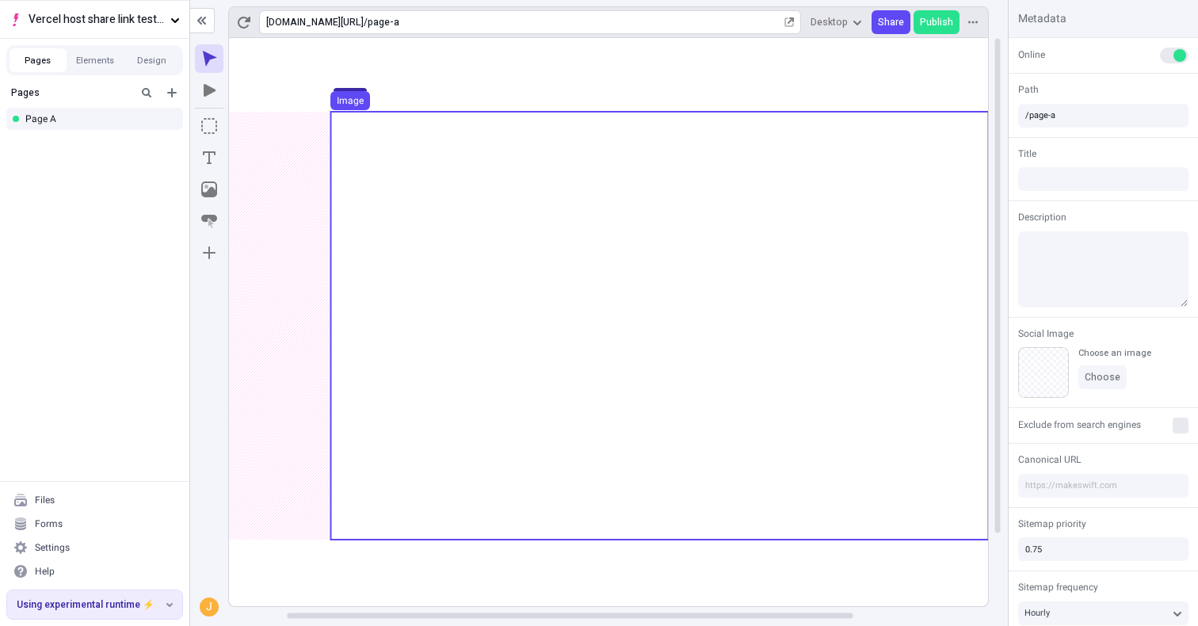
scroll to position [0, 67]
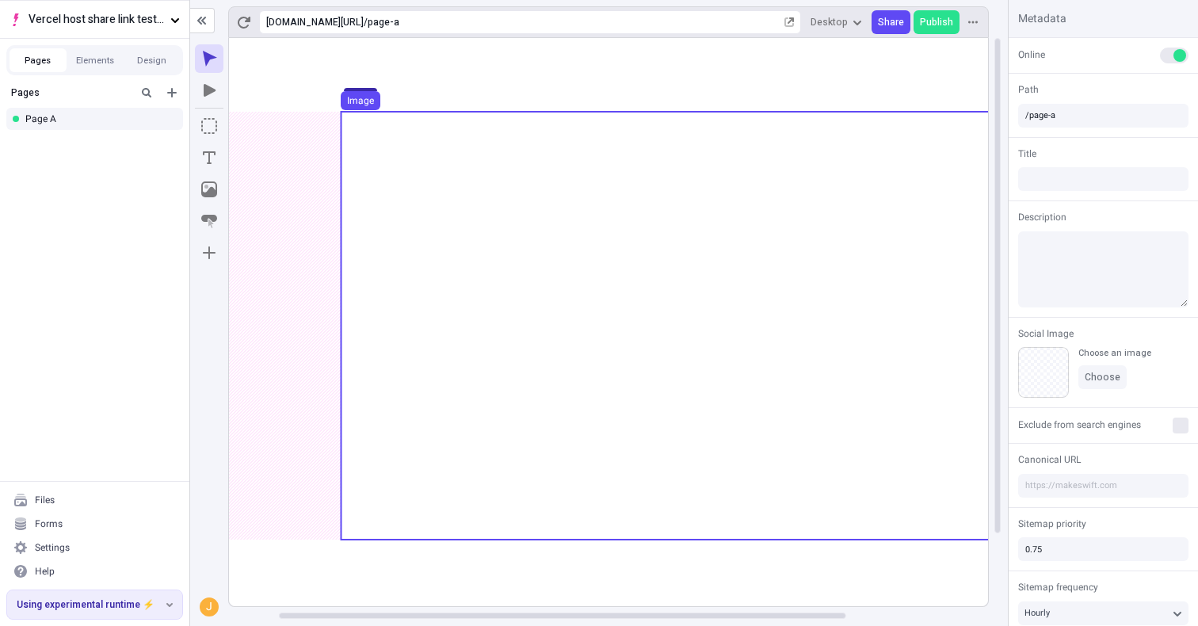
click at [754, 205] on use at bounding box center [670, 326] width 658 height 428
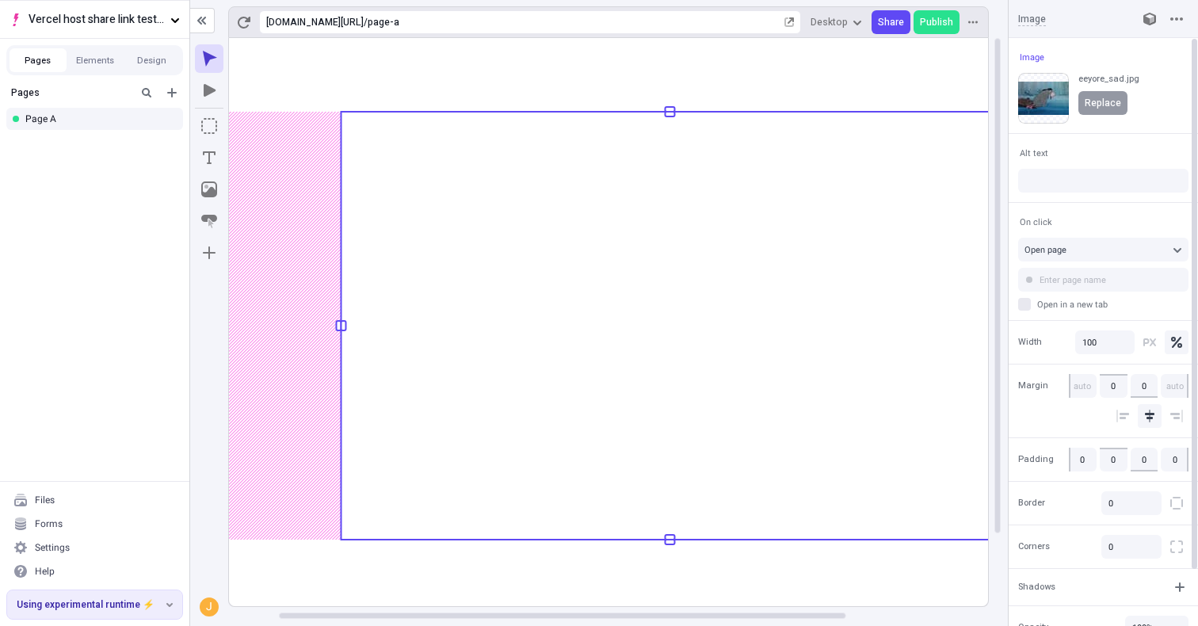
click at [1100, 102] on span "Replace" at bounding box center [1103, 103] width 36 height 13
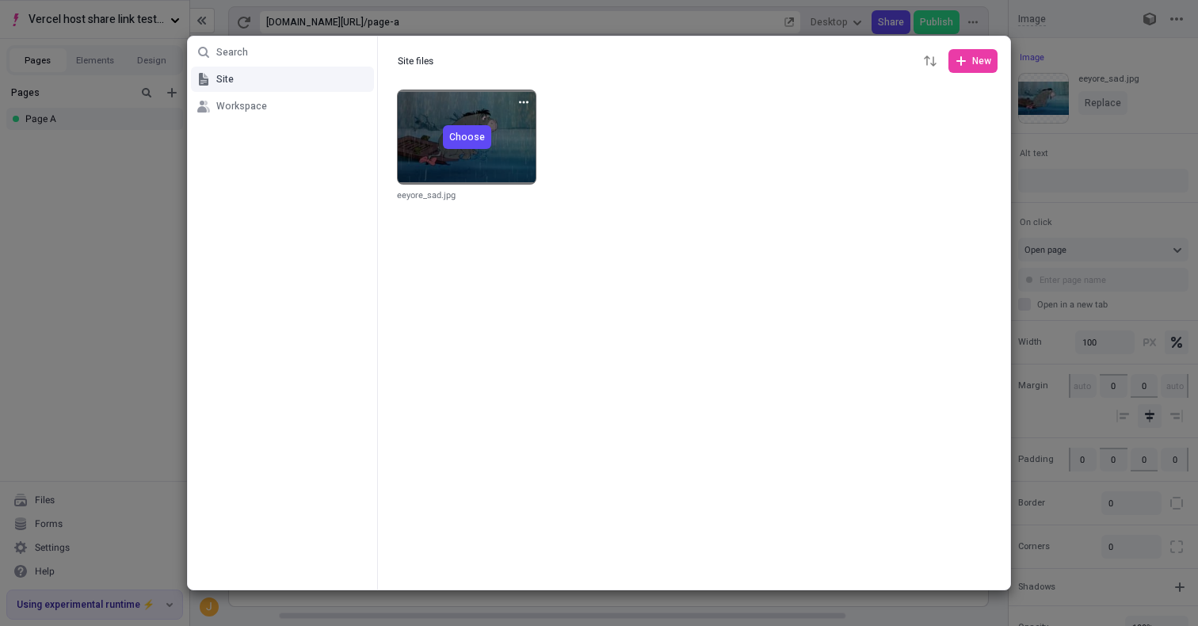
click at [470, 136] on span "Choose" at bounding box center [467, 137] width 36 height 13
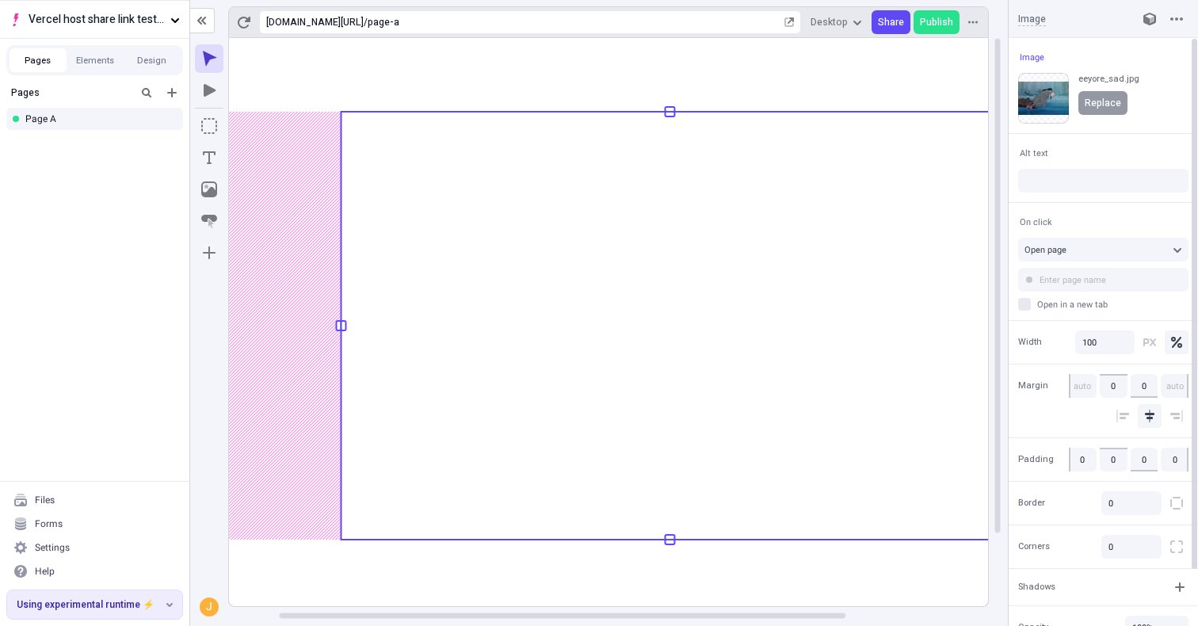
click at [1089, 105] on span "Replace" at bounding box center [1103, 103] width 36 height 13
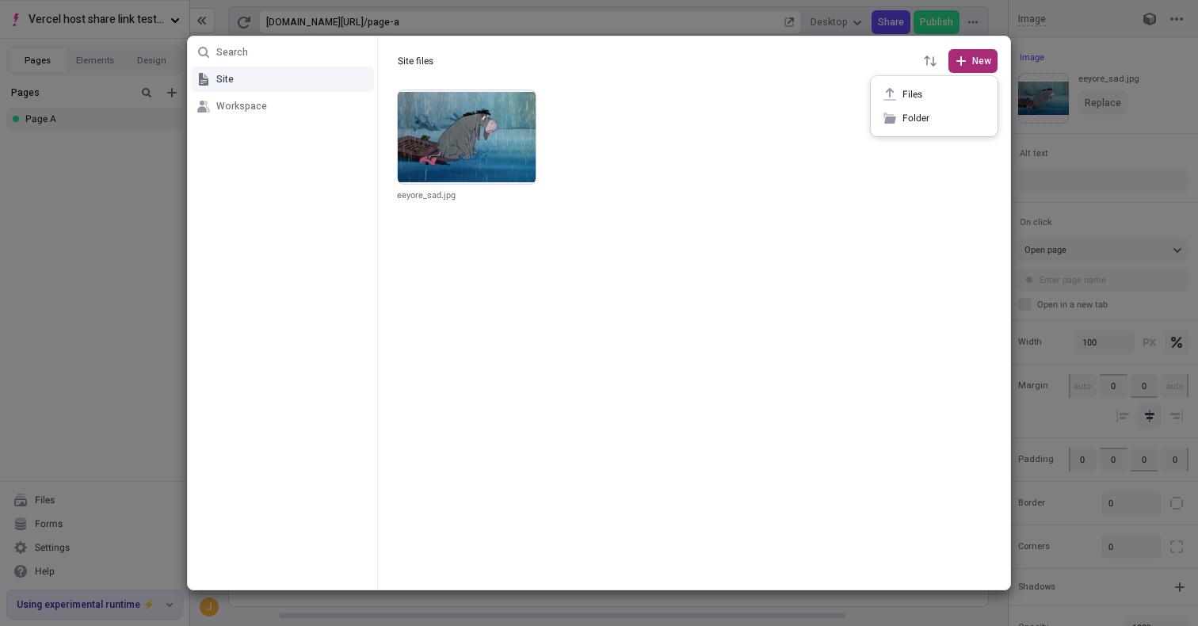
click at [974, 62] on span "New" at bounding box center [981, 61] width 19 height 13
click at [918, 90] on span "Files" at bounding box center [944, 94] width 82 height 13
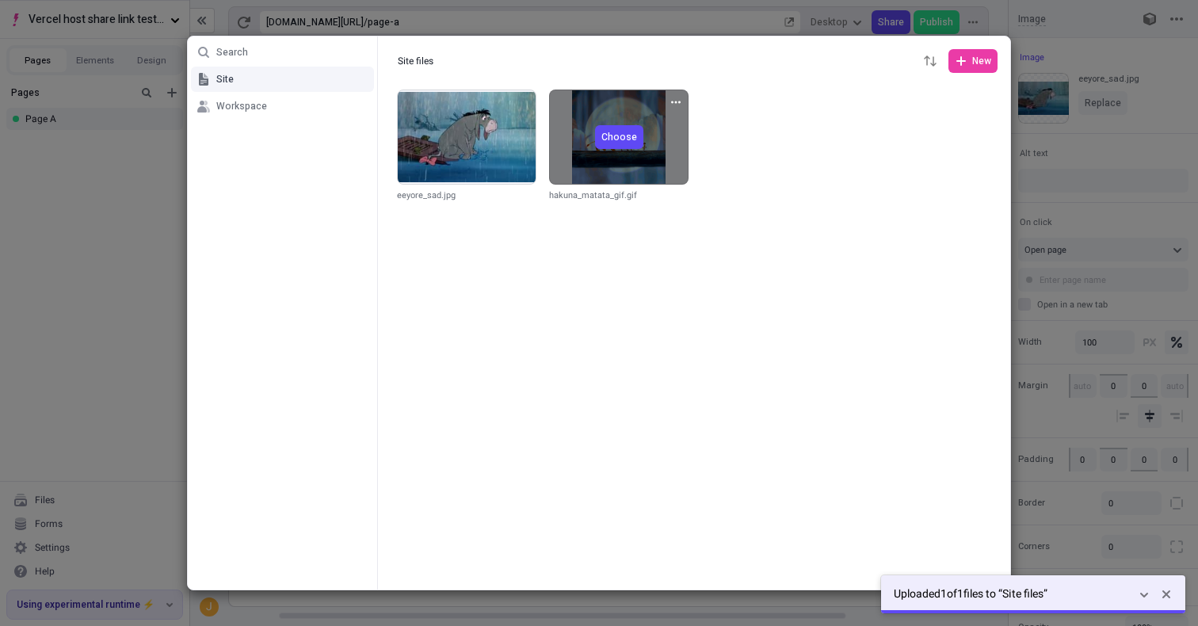
click at [628, 136] on span "Choose" at bounding box center [619, 137] width 36 height 13
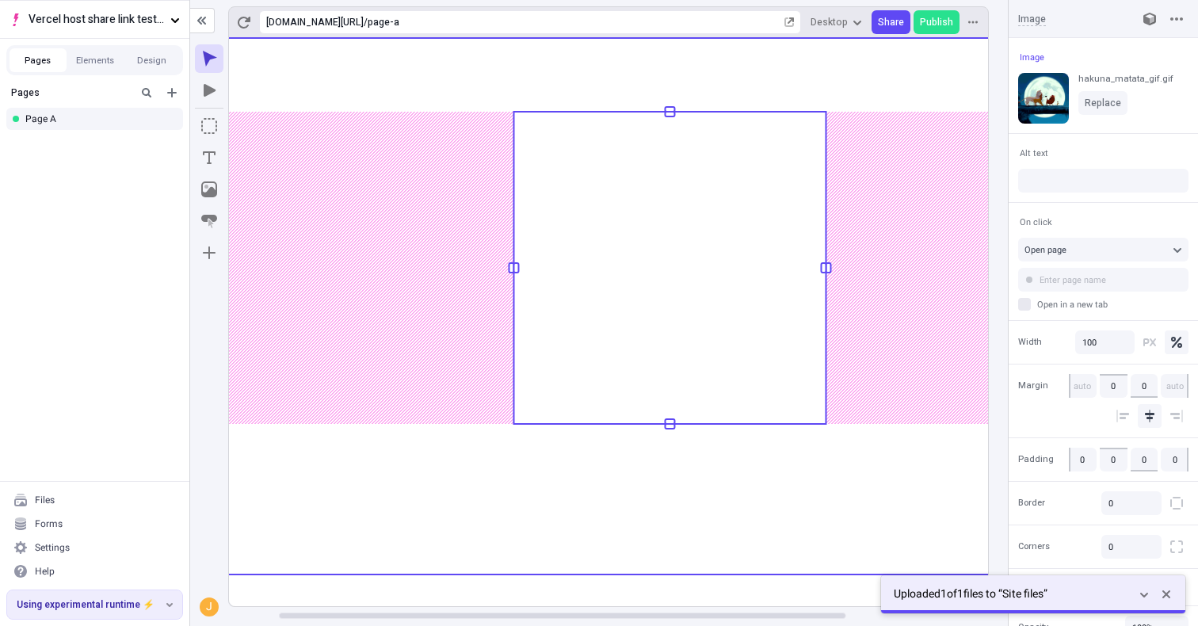
click at [630, 531] on use at bounding box center [669, 306] width 1015 height 537
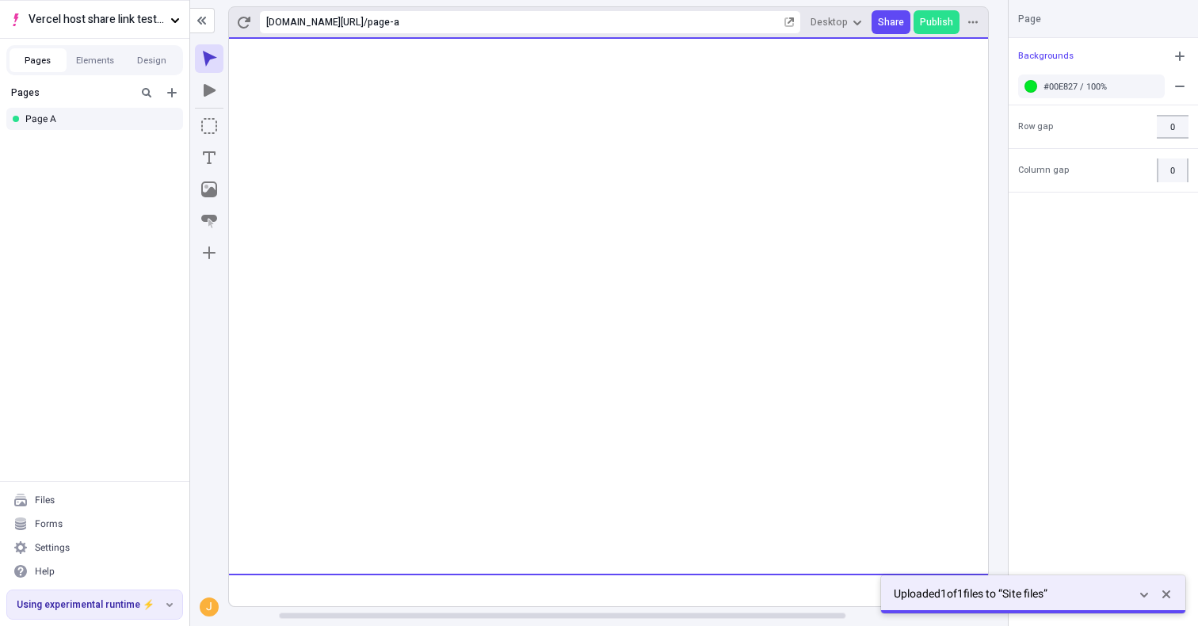
click at [431, 538] on rect at bounding box center [669, 322] width 1015 height 568
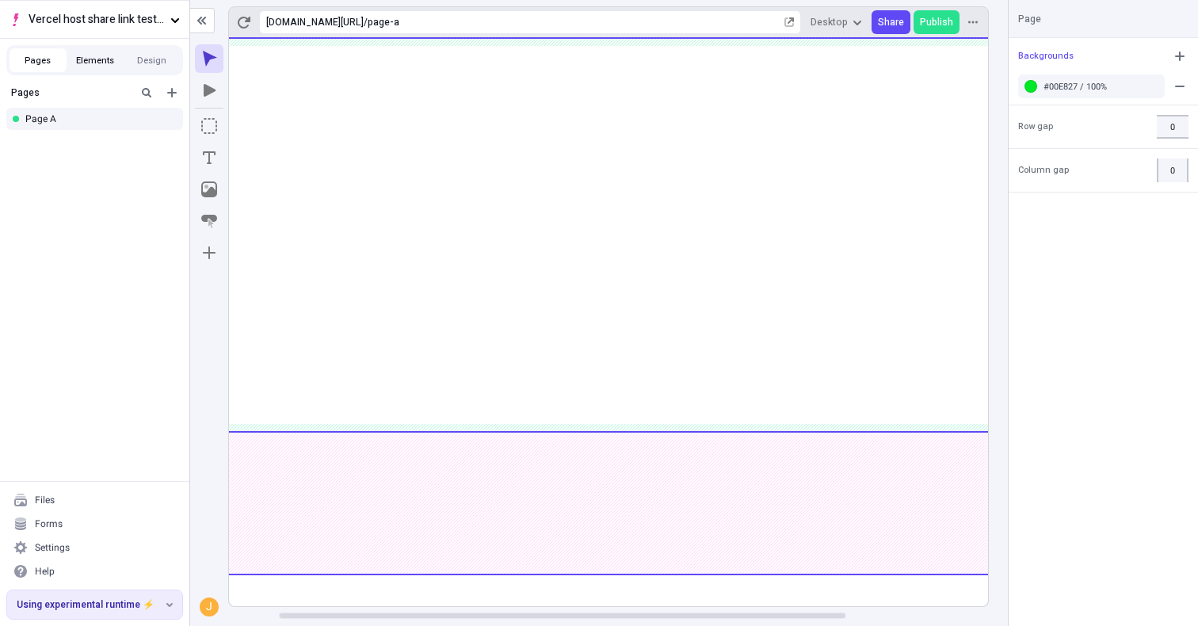
click at [97, 63] on button "Elements" at bounding box center [95, 60] width 57 height 24
click at [58, 63] on button "Pages" at bounding box center [38, 60] width 57 height 24
click at [189, 60] on div at bounding box center [189, 313] width 6 height 625
click at [150, 59] on button "Design" at bounding box center [152, 60] width 57 height 24
click at [52, 64] on button "Pages" at bounding box center [38, 60] width 57 height 24
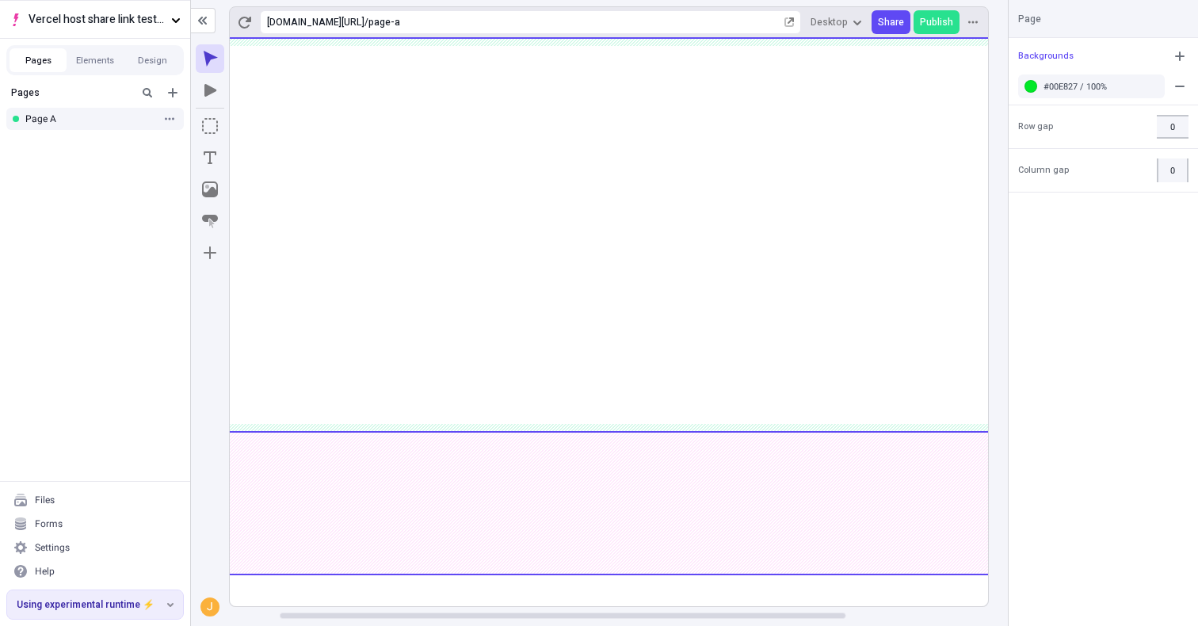
click at [75, 110] on div "Page A" at bounding box center [95, 119] width 190 height 24
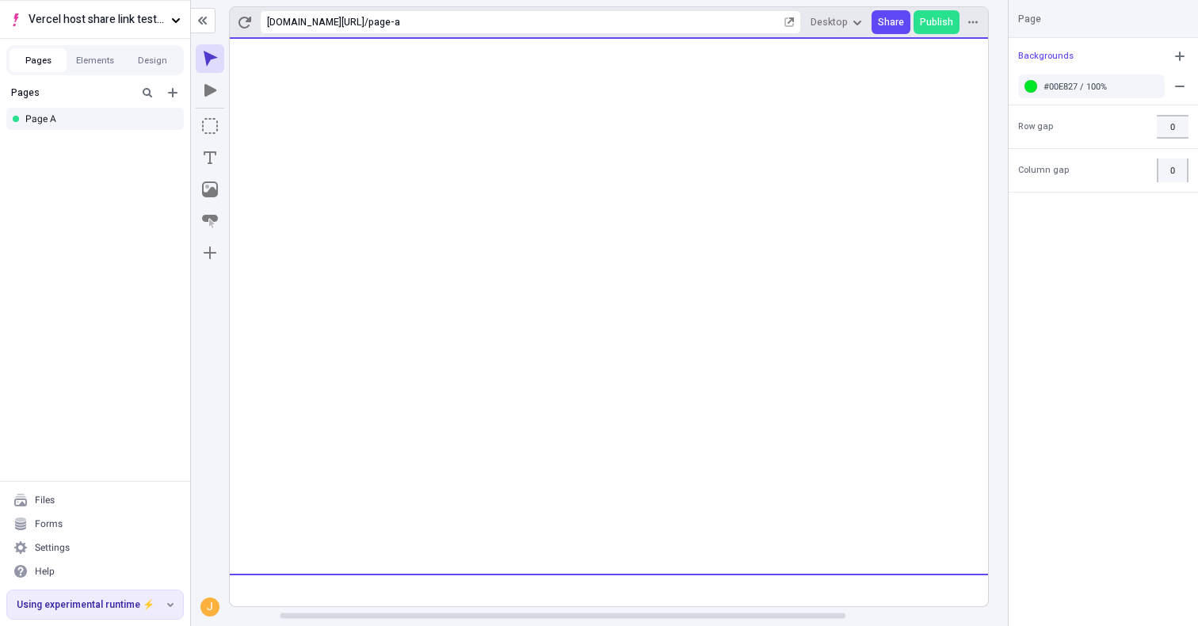
click at [367, 533] on rect at bounding box center [670, 322] width 1015 height 568
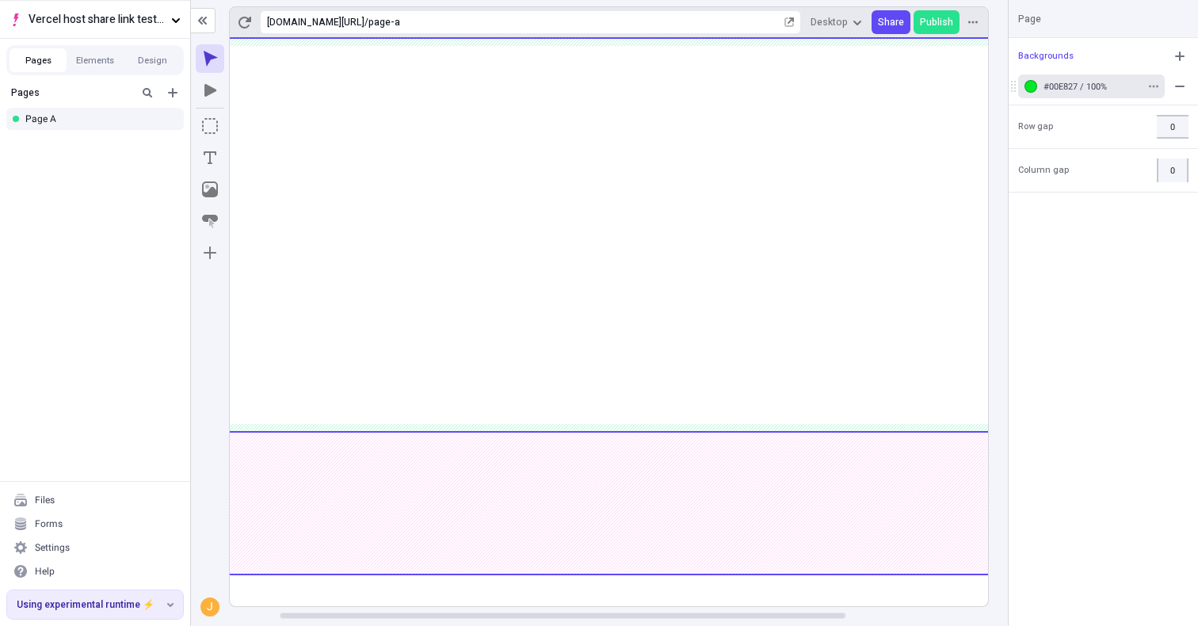
click at [1030, 83] on div "button" at bounding box center [1031, 86] width 13 height 13
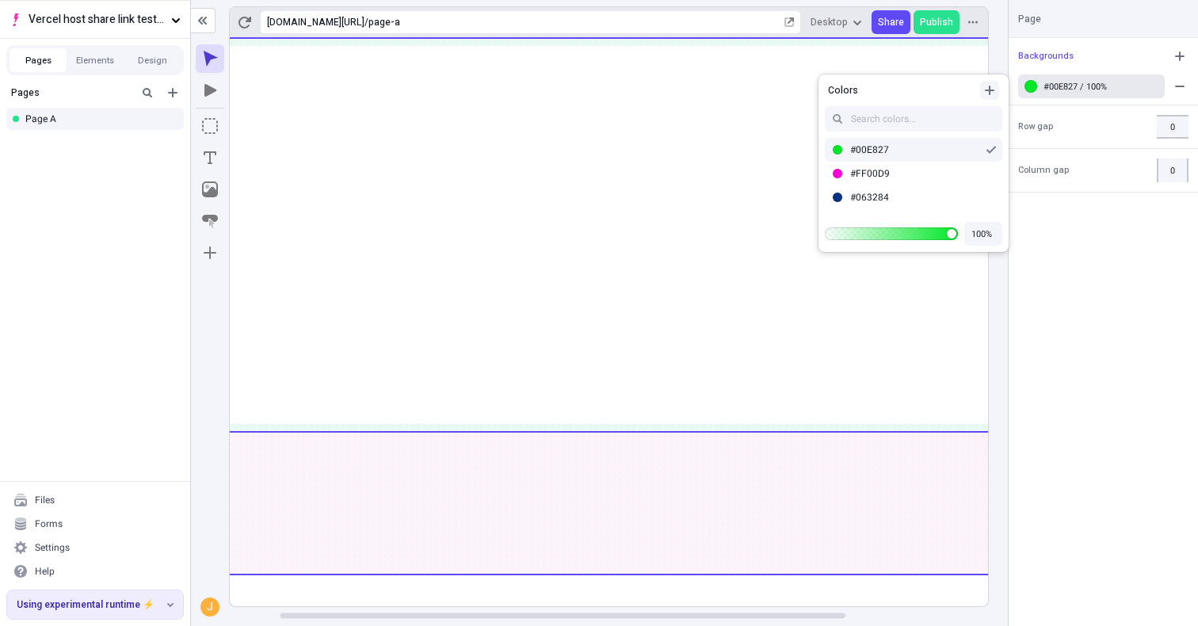
drag, startPoint x: 998, startPoint y: 104, endPoint x: 987, endPoint y: 90, distance: 18.1
click at [998, 101] on div "#00E827 #FF00D9 #063284" at bounding box center [914, 158] width 190 height 116
click at [978, 82] on div "Colors" at bounding box center [914, 86] width 190 height 25
click at [989, 84] on icon "button" at bounding box center [989, 90] width 13 height 13
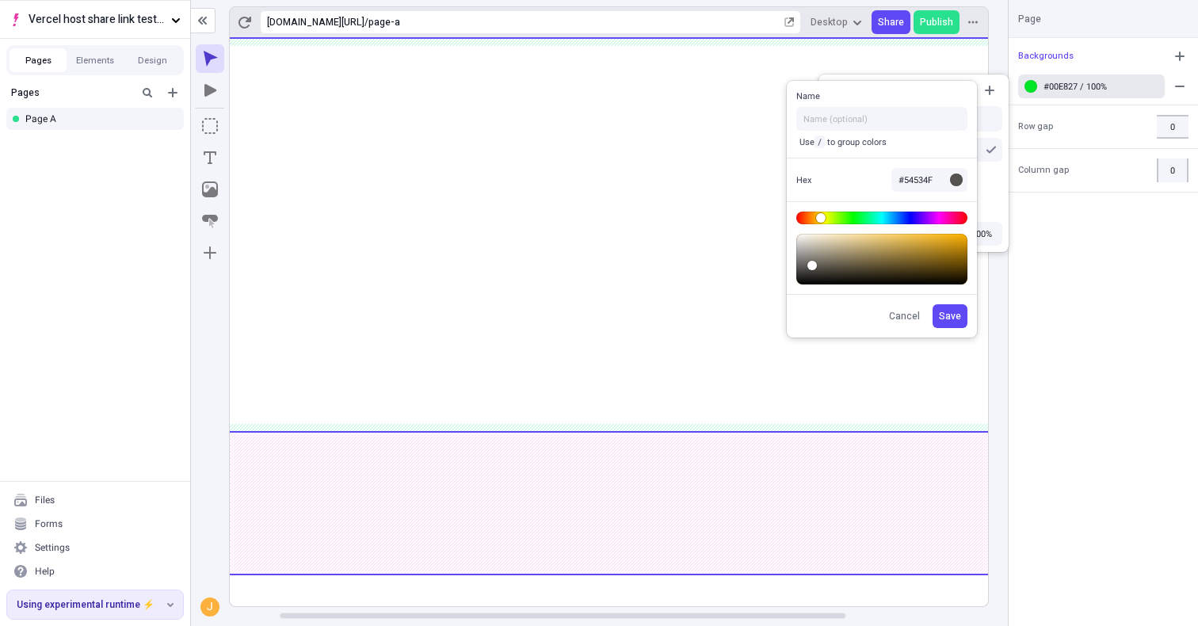
click at [821, 219] on body "Vercel host share link test - app router Pages Elements Design Pages Page A Fil…" at bounding box center [599, 313] width 1198 height 626
type input "#FFB300"
click at [1010, 220] on body "Vercel host share link test - app router Pages Elements Design Pages Page A Fil…" at bounding box center [599, 313] width 1198 height 626
click at [953, 314] on span "Save" at bounding box center [950, 316] width 22 height 13
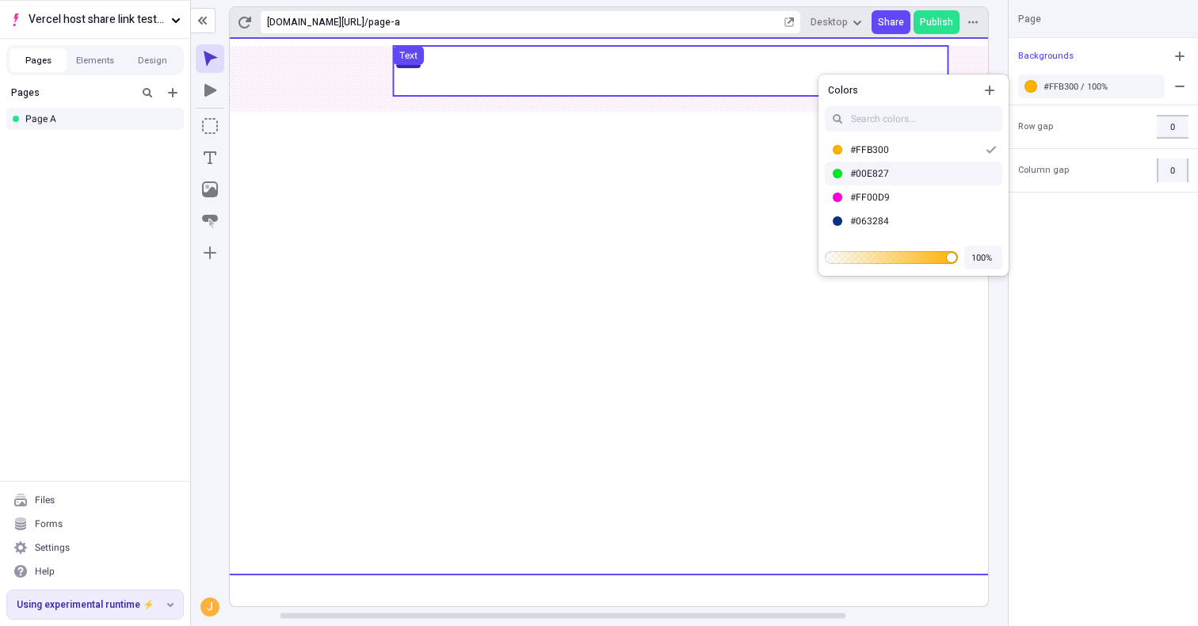
click at [685, 61] on use at bounding box center [670, 71] width 555 height 50
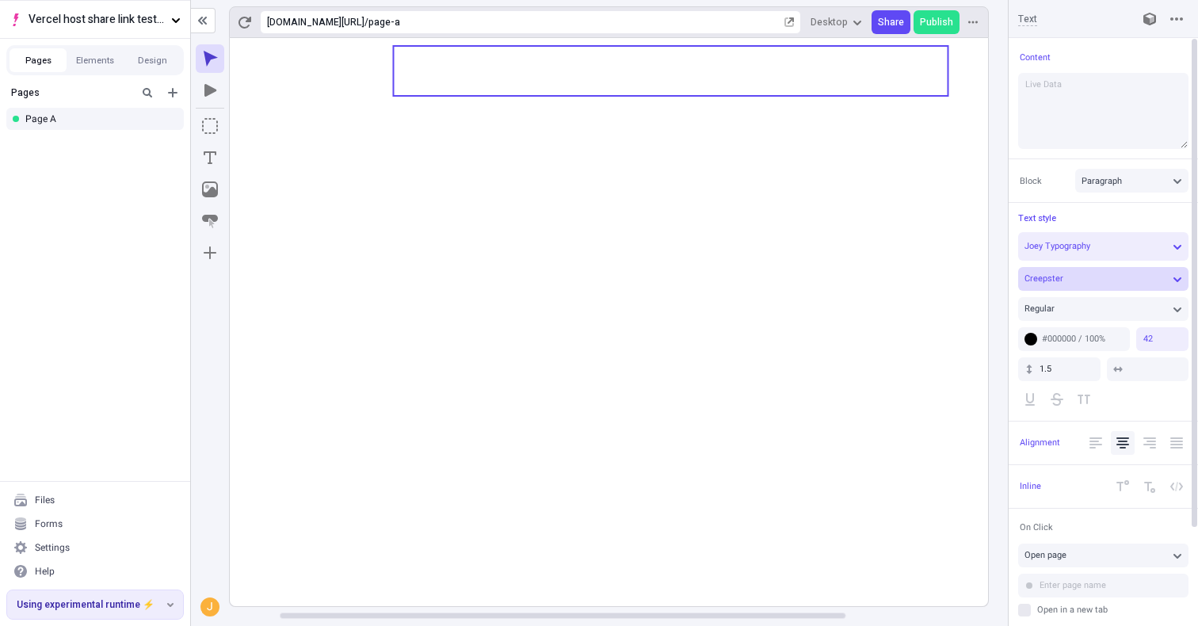
click at [1102, 275] on div "Creepster" at bounding box center [1096, 279] width 142 height 12
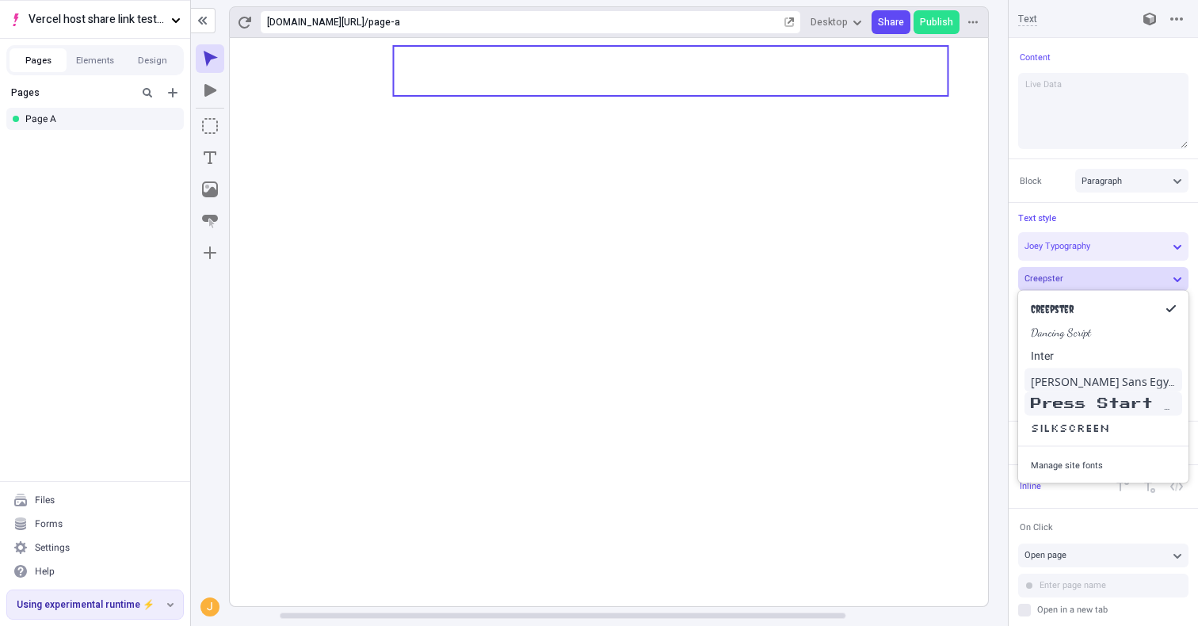
click at [1078, 395] on div "Press Start 2P" at bounding box center [1103, 403] width 145 height 17
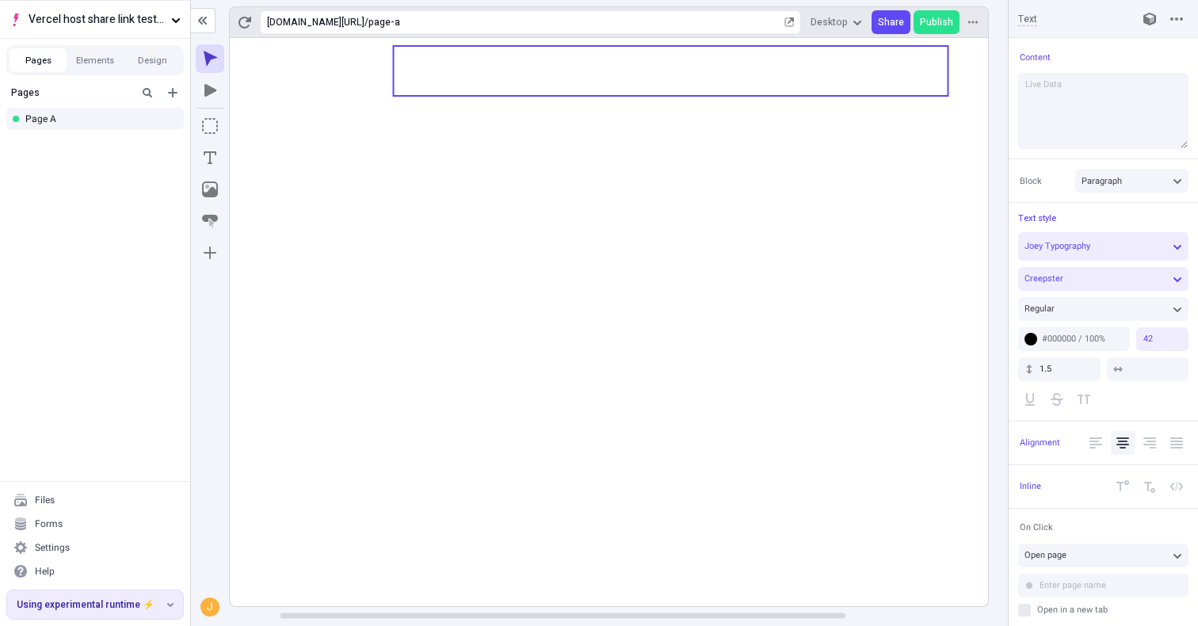
click at [912, 315] on icon at bounding box center [670, 322] width 1015 height 568
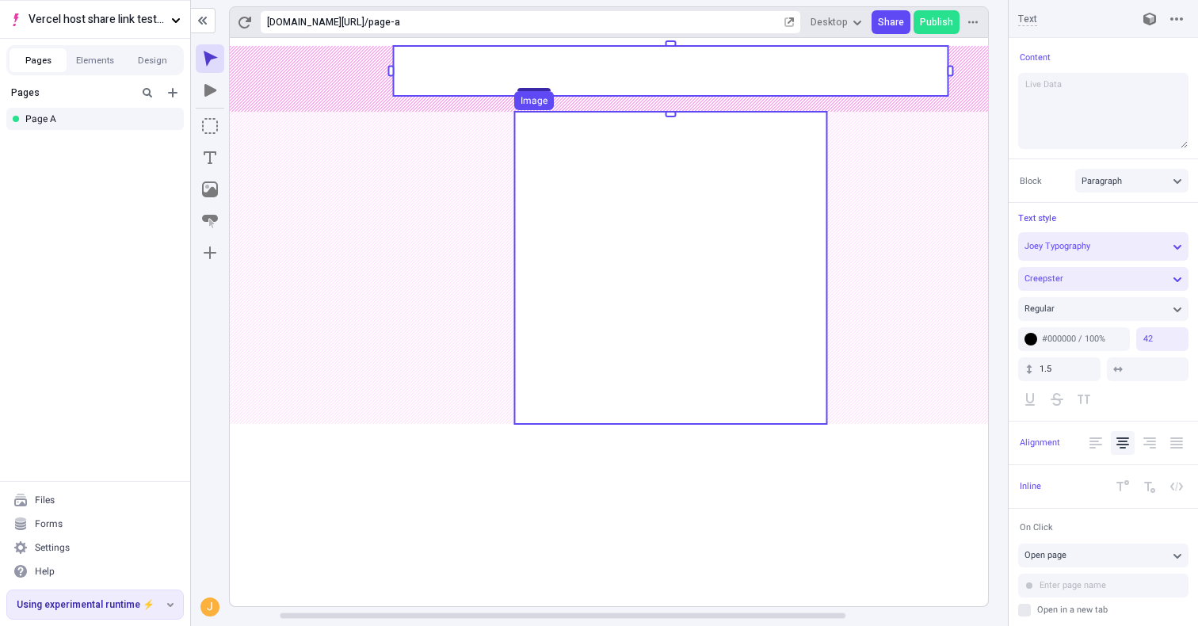
click at [811, 374] on use at bounding box center [670, 268] width 312 height 312
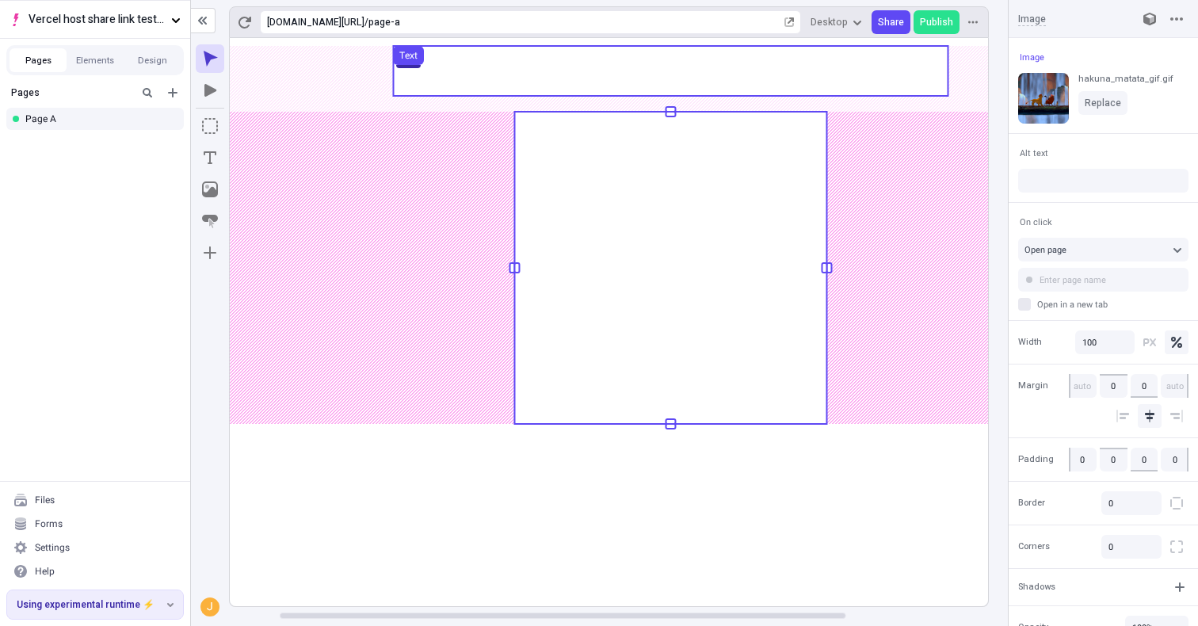
click at [748, 76] on use at bounding box center [670, 71] width 555 height 50
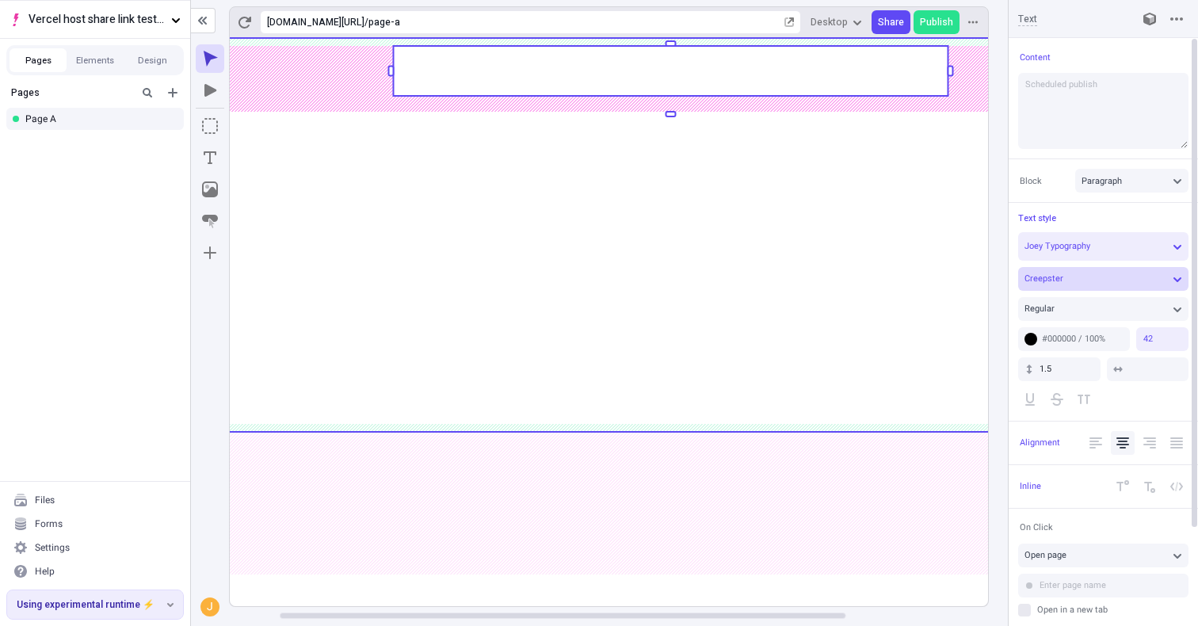
click at [1063, 288] on button "Creepster" at bounding box center [1103, 279] width 170 height 24
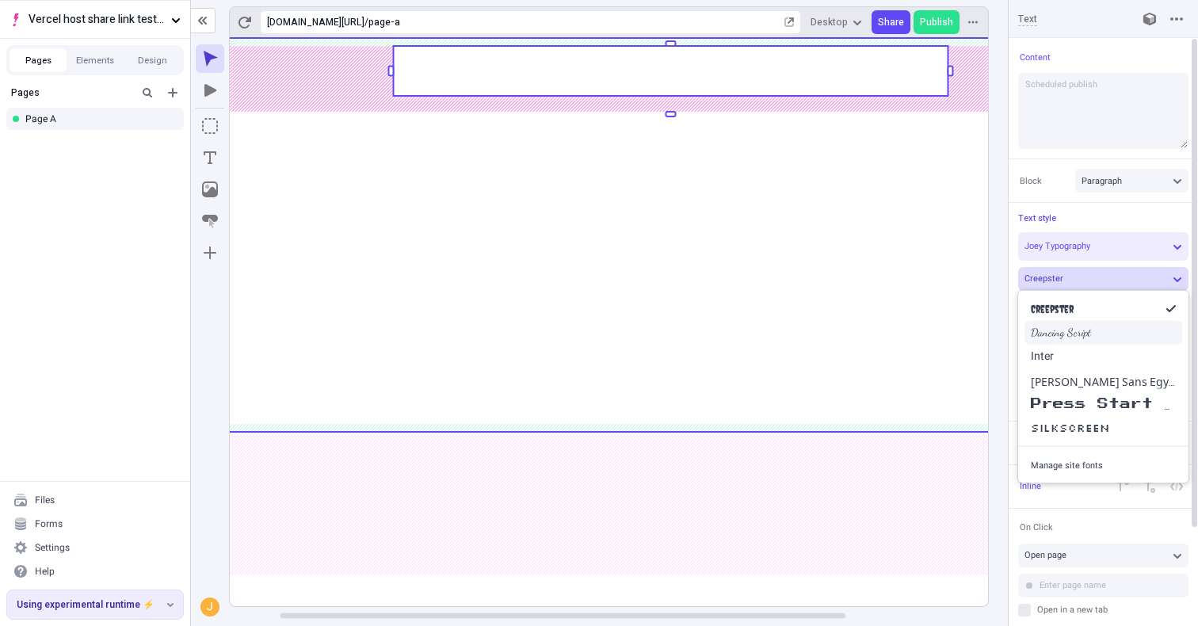
click at [1080, 338] on span "Dancing Script" at bounding box center [1061, 332] width 60 height 13
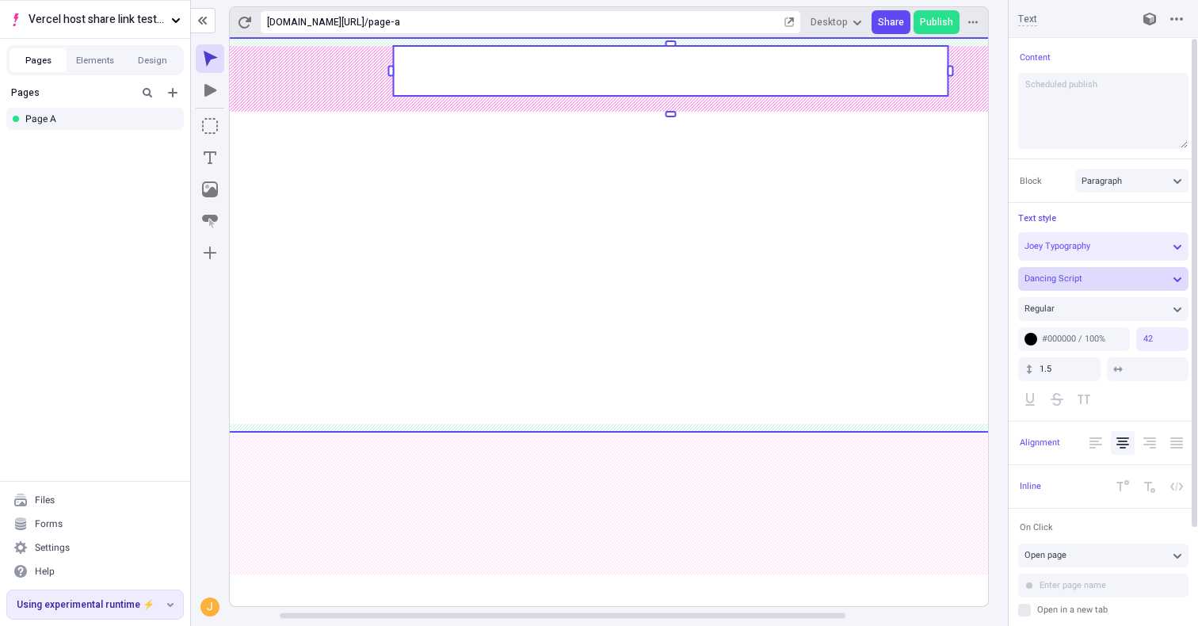
click at [1077, 267] on button "Dancing Script" at bounding box center [1103, 279] width 170 height 24
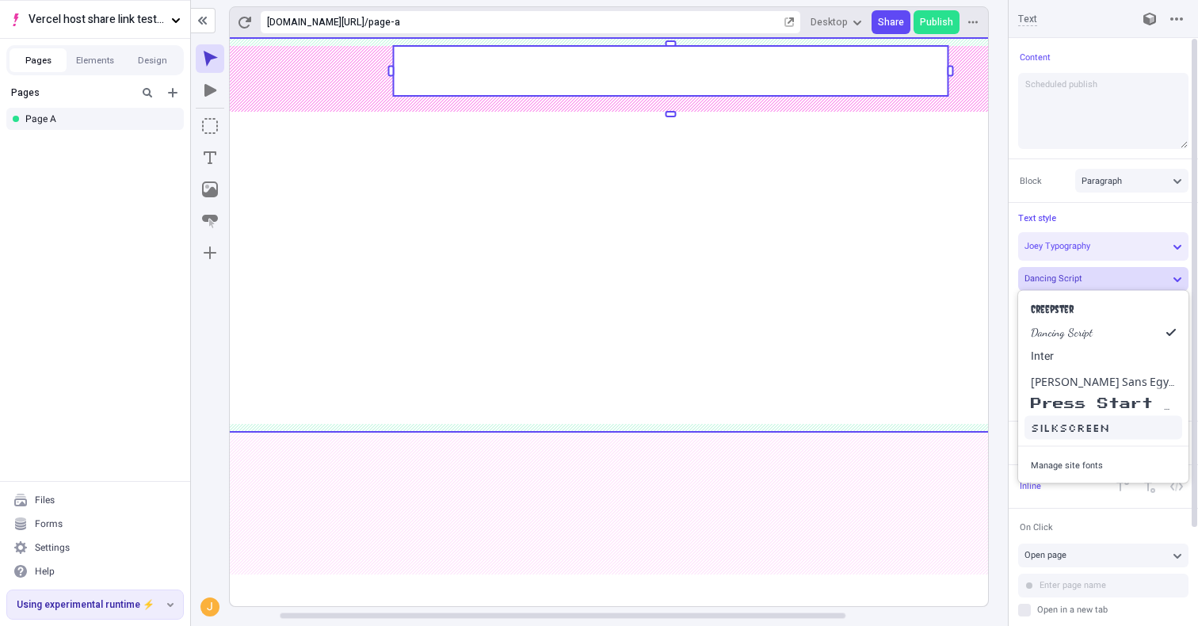
click at [1079, 421] on span "Silkscreen" at bounding box center [1070, 428] width 78 height 14
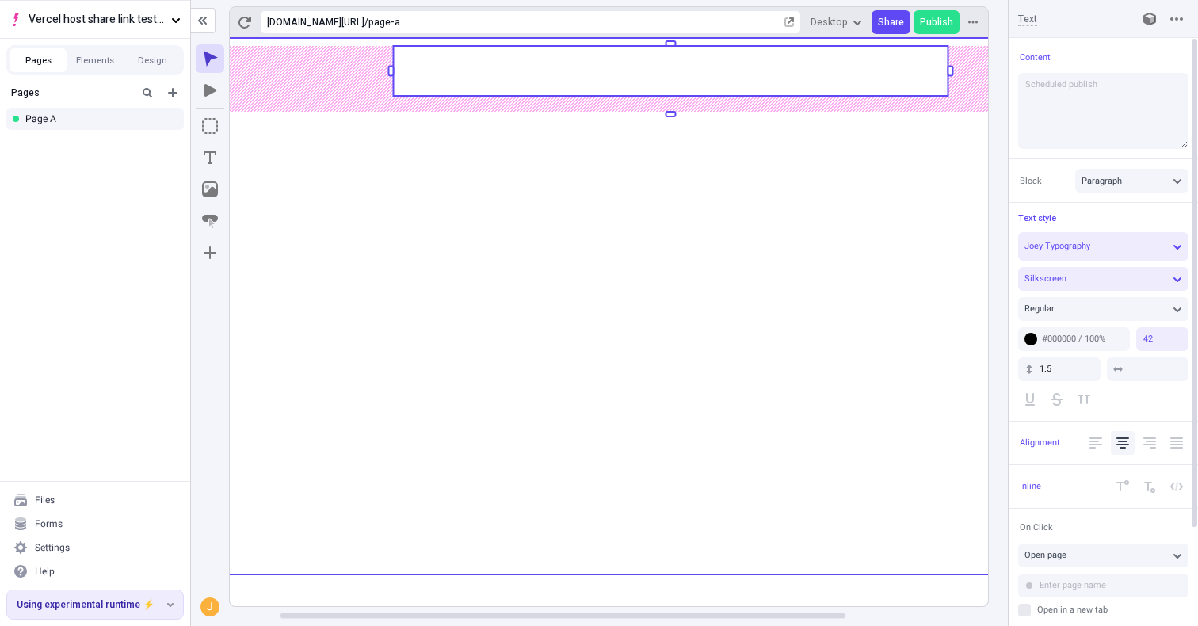
click at [838, 534] on use at bounding box center [670, 306] width 1015 height 537
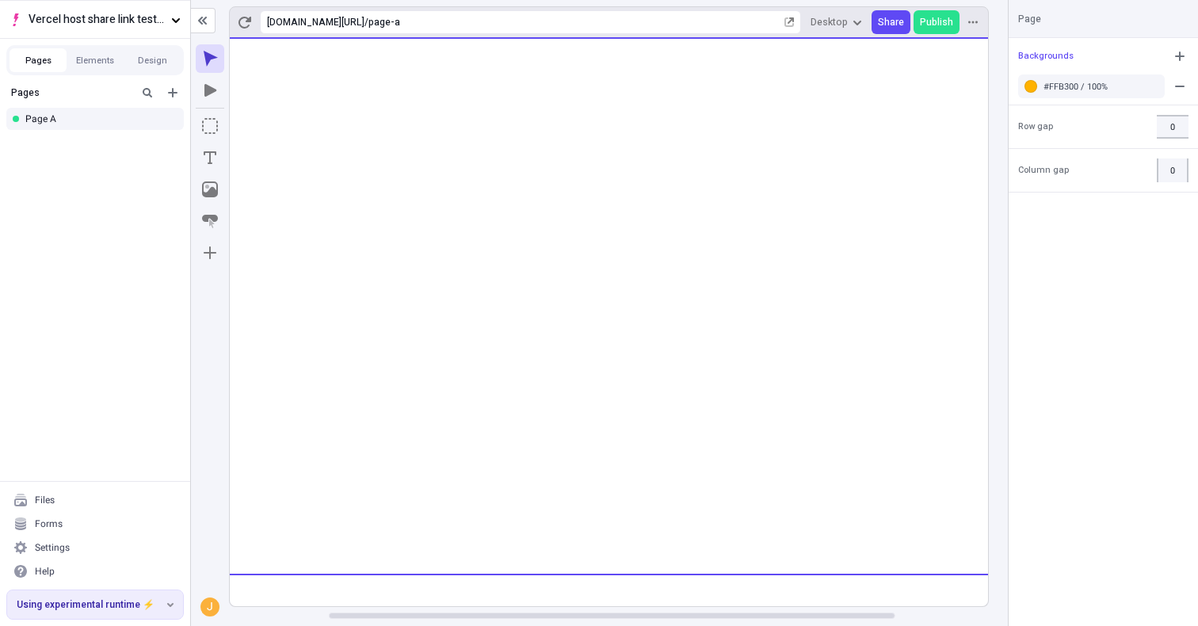
scroll to position [0, 135]
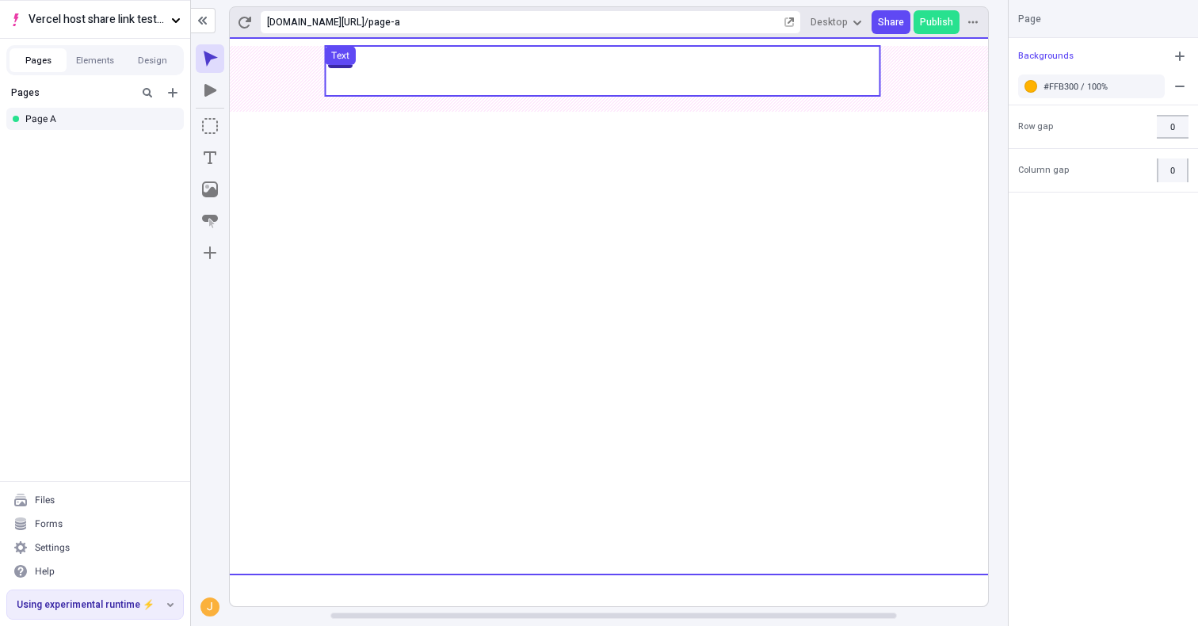
click at [739, 67] on use at bounding box center [602, 71] width 555 height 50
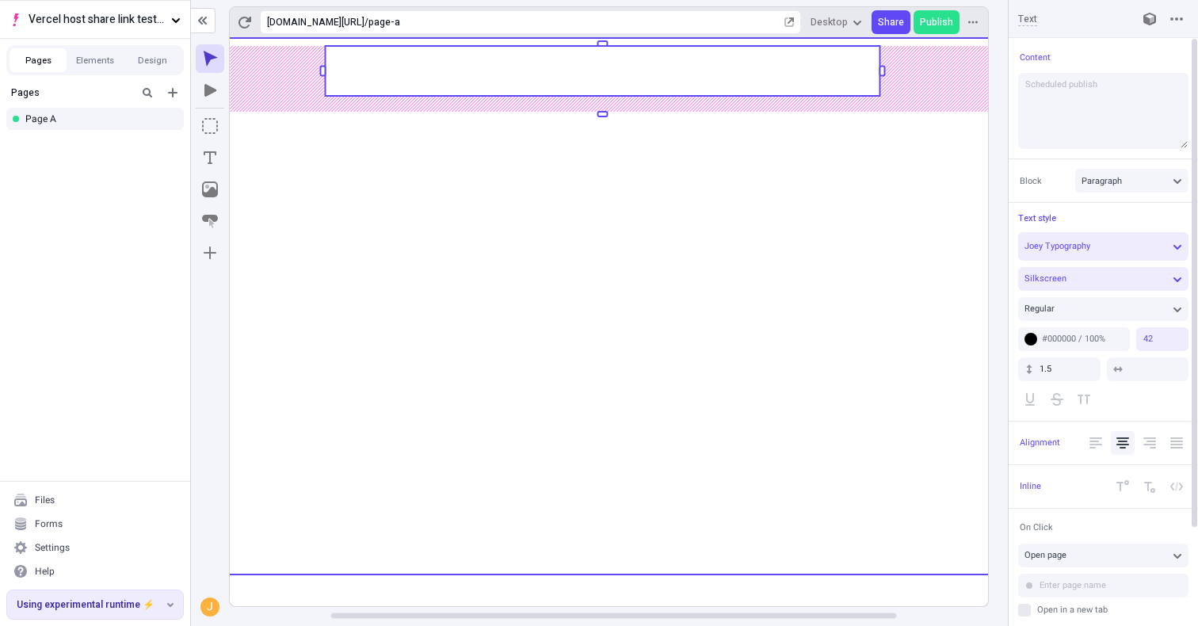
click at [786, 533] on use at bounding box center [602, 306] width 1015 height 537
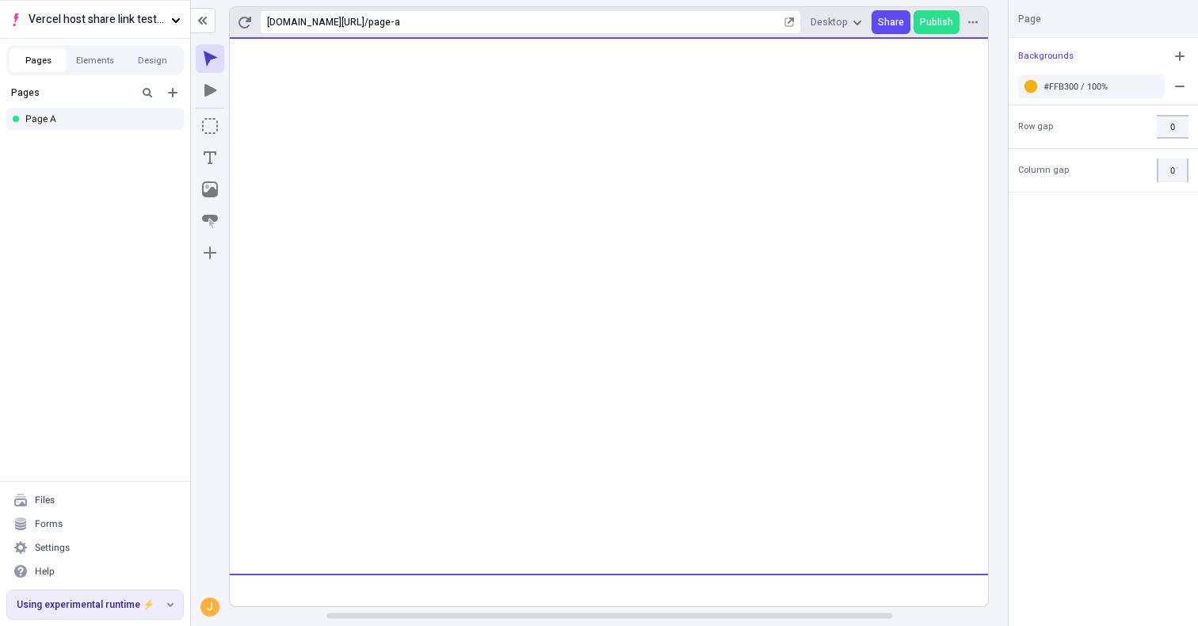
scroll to position [0, 129]
click at [941, 17] on span "Publish" at bounding box center [936, 22] width 33 height 13
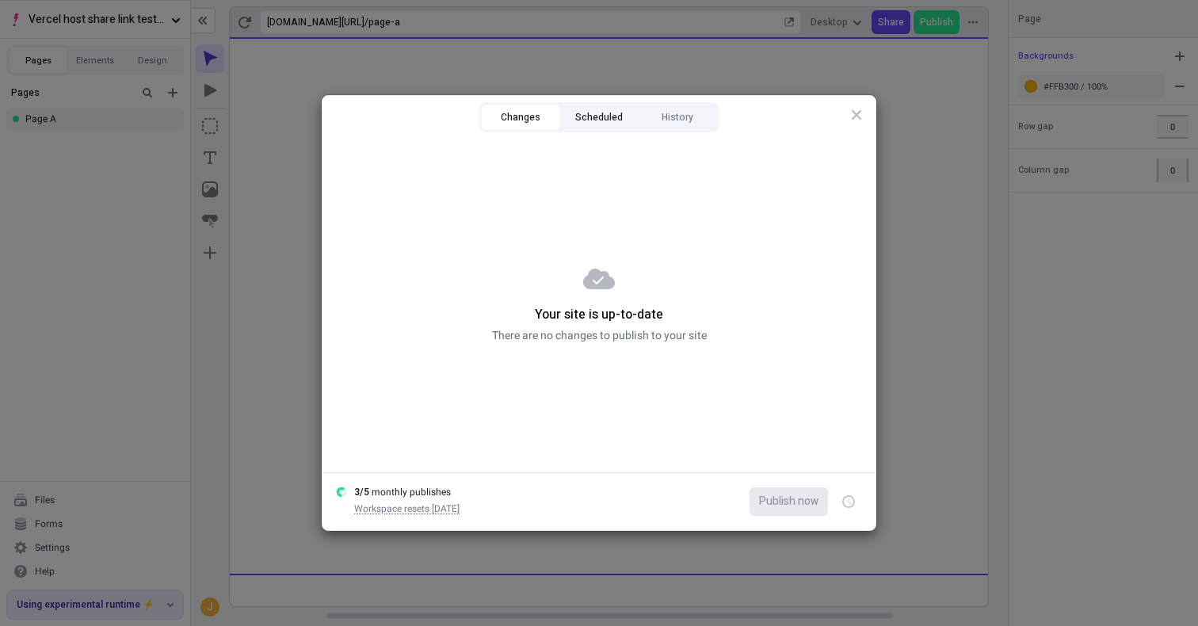
click at [594, 109] on button "Scheduled" at bounding box center [599, 117] width 78 height 24
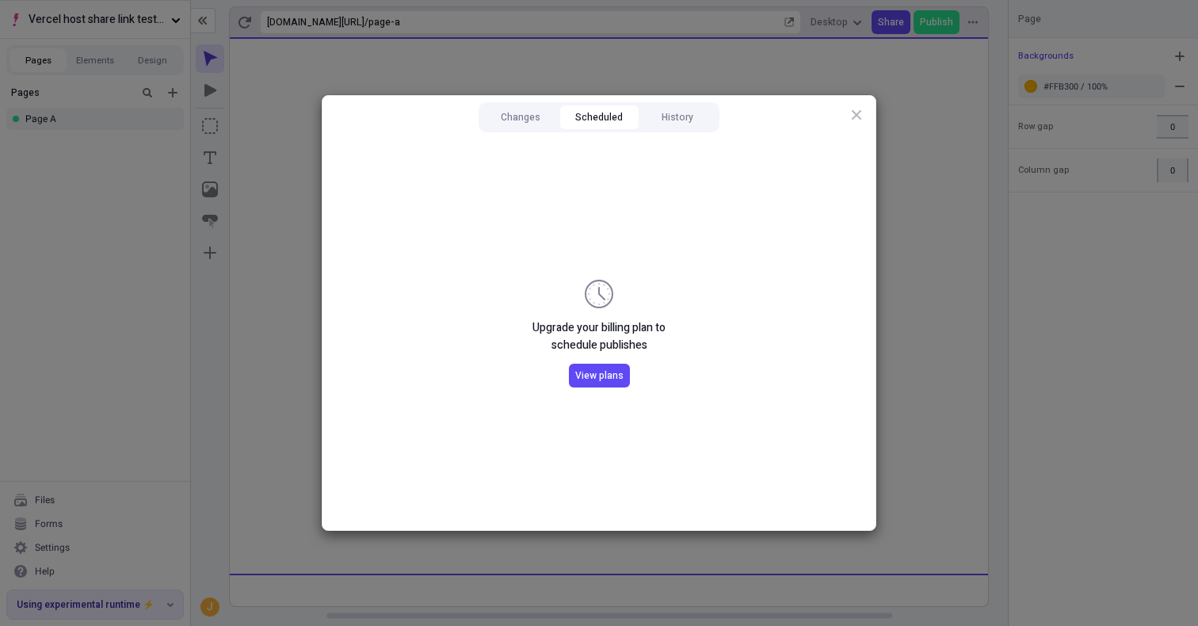
click at [519, 105] on div "Changes Scheduled History" at bounding box center [599, 117] width 241 height 30
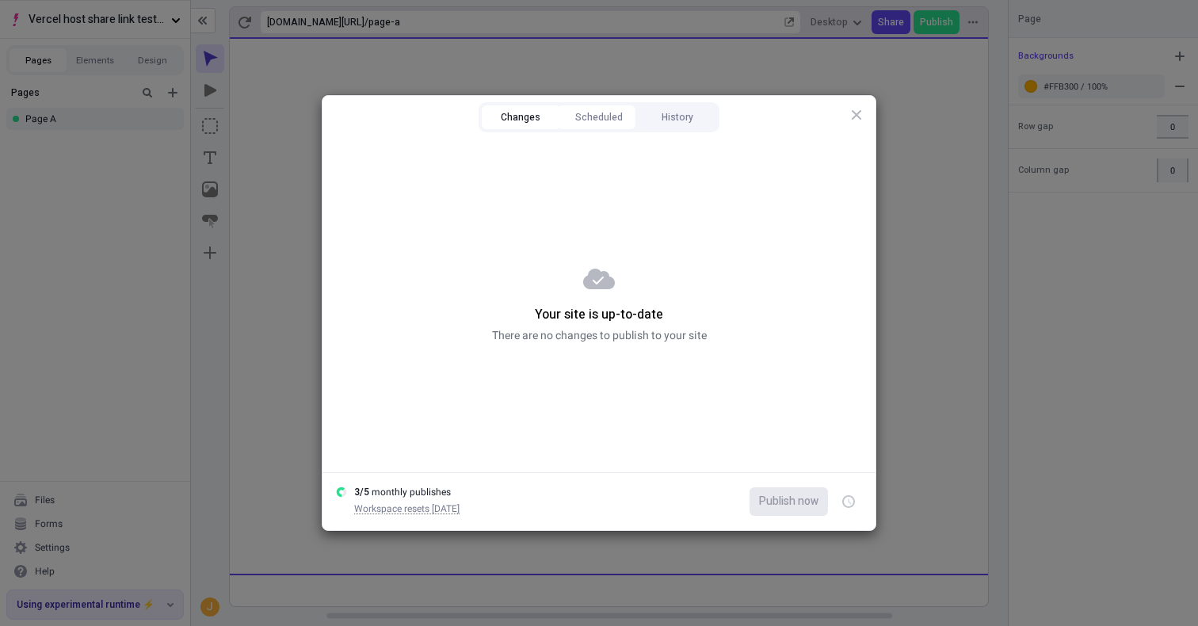
click at [522, 116] on button "Changes" at bounding box center [521, 117] width 78 height 24
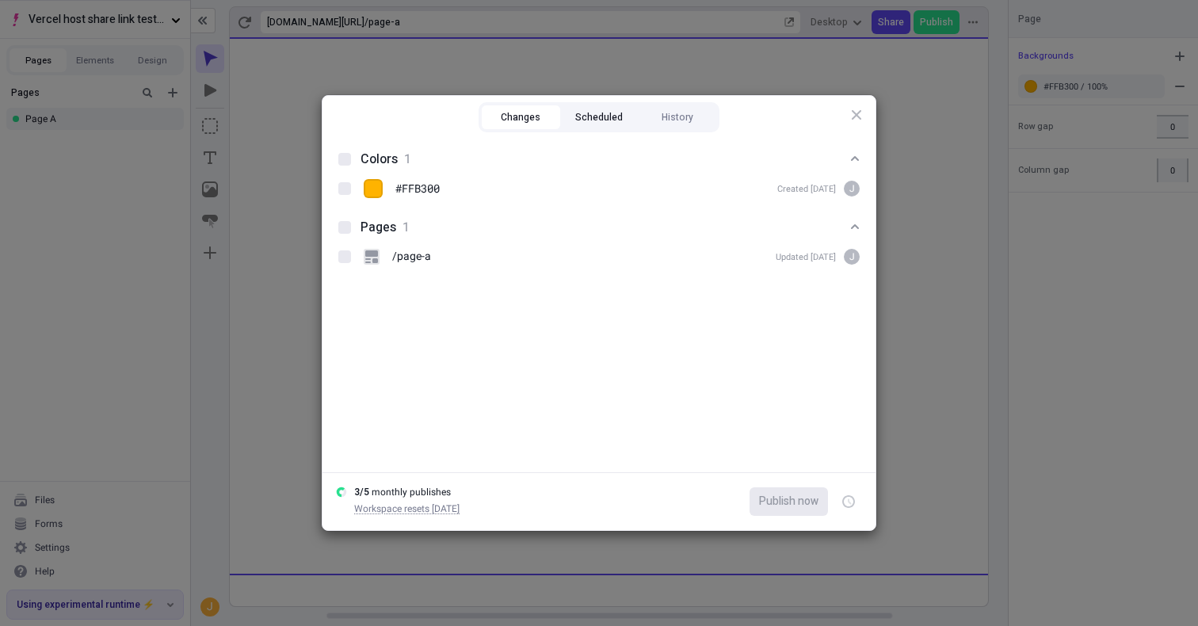
click at [575, 106] on button "Scheduled" at bounding box center [599, 117] width 78 height 24
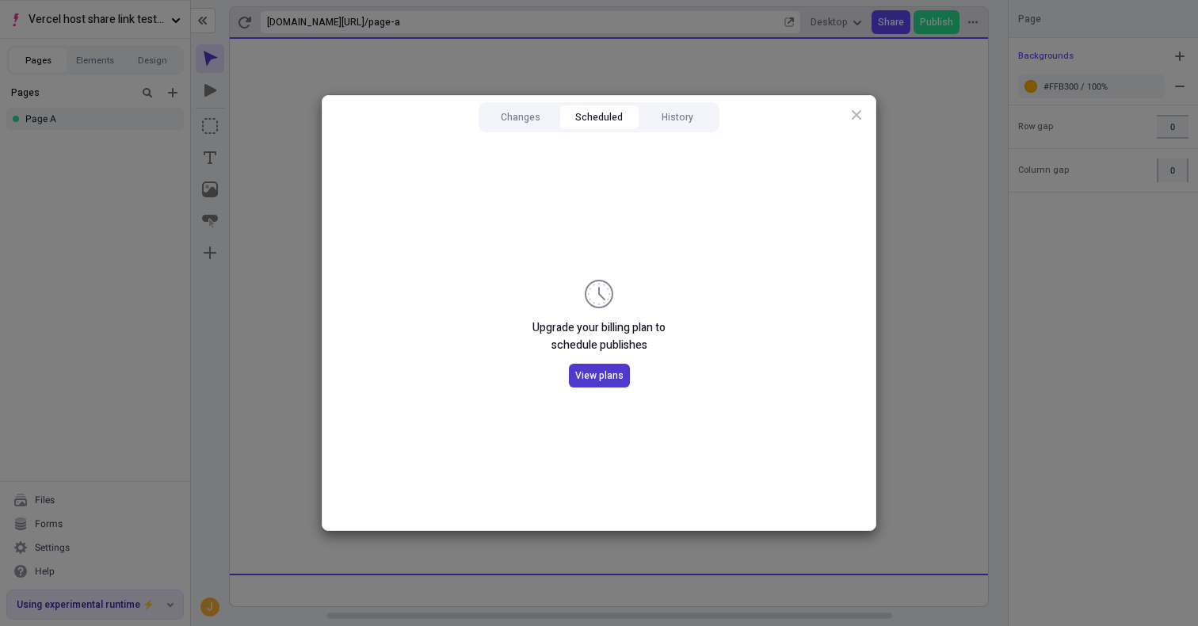
click at [617, 375] on span "View plans" at bounding box center [599, 375] width 48 height 13
drag, startPoint x: 506, startPoint y: 99, endPoint x: 514, endPoint y: 113, distance: 15.2
click at [507, 99] on div "Changes Scheduled History" at bounding box center [599, 116] width 254 height 40
click at [514, 117] on button "Changes" at bounding box center [521, 117] width 78 height 24
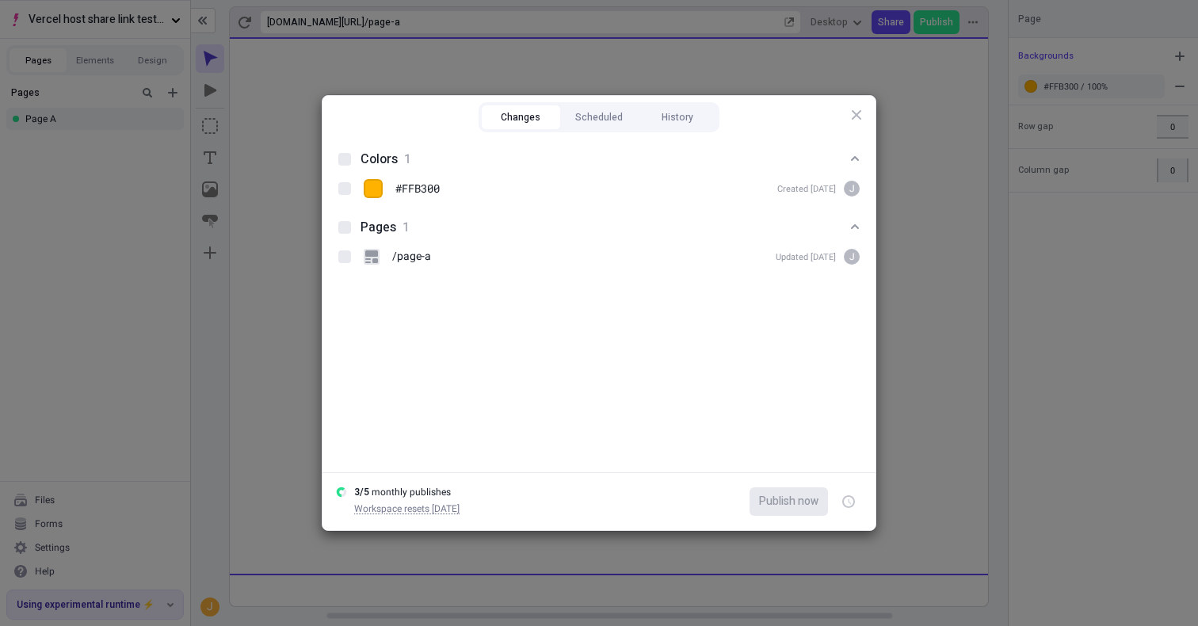
click at [452, 89] on div "Changes Scheduled History Colors 1 #FFB300 Created [DATE] J Pages 1 /page-a Upd…" at bounding box center [599, 313] width 1198 height 626
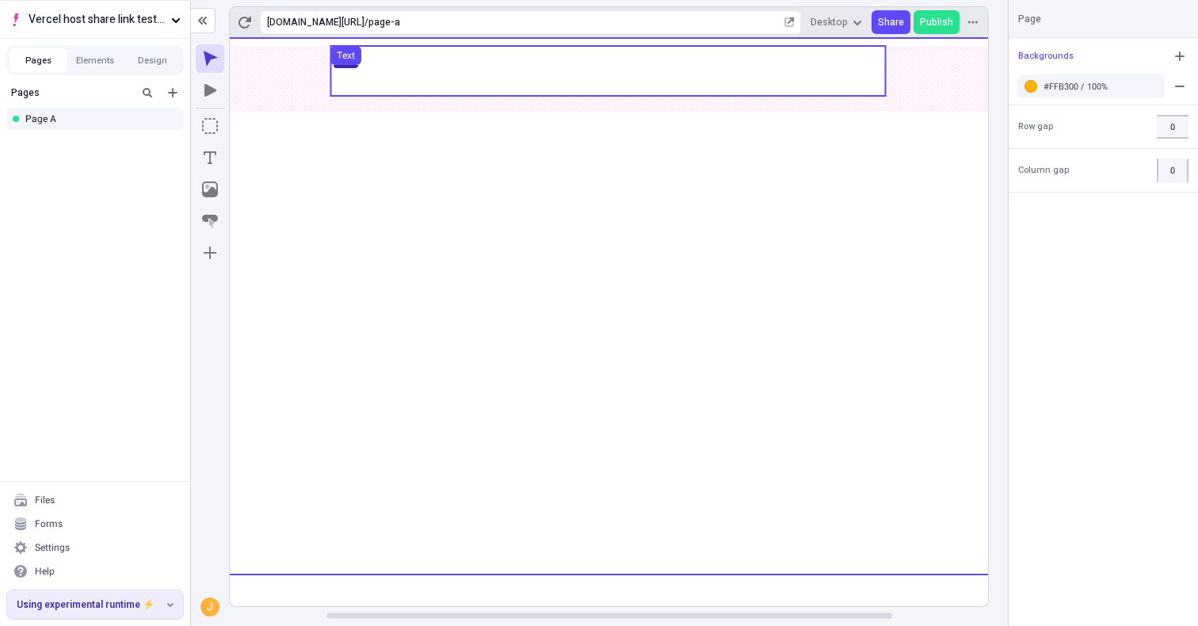
click at [397, 60] on use at bounding box center [607, 71] width 555 height 50
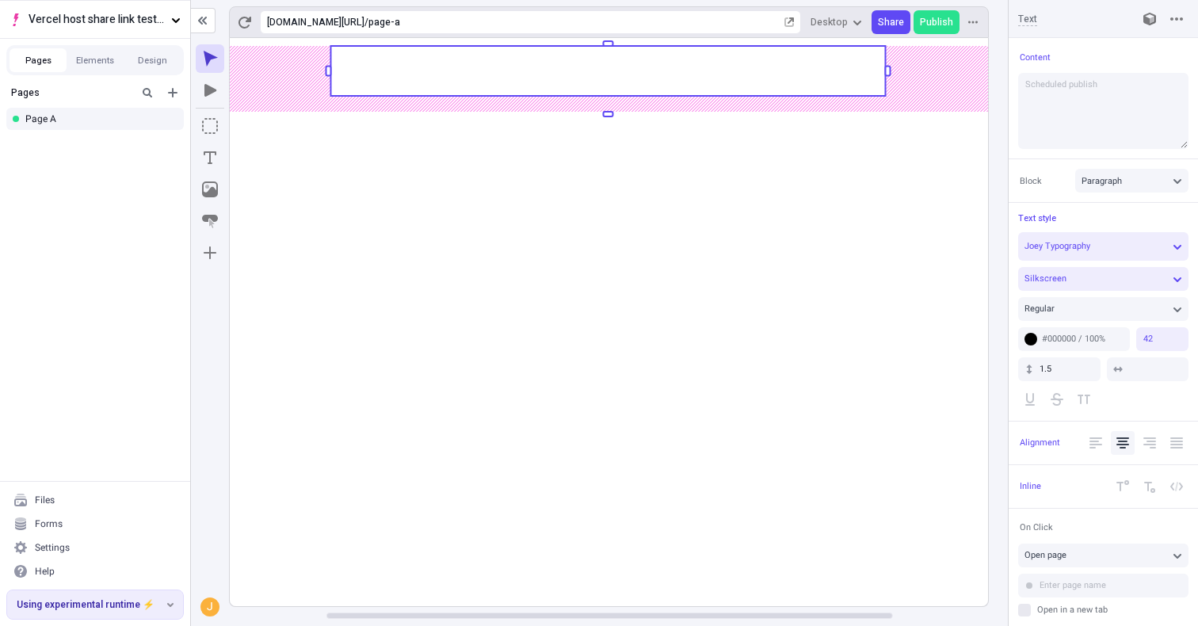
click at [605, 65] on rect at bounding box center [607, 71] width 555 height 50
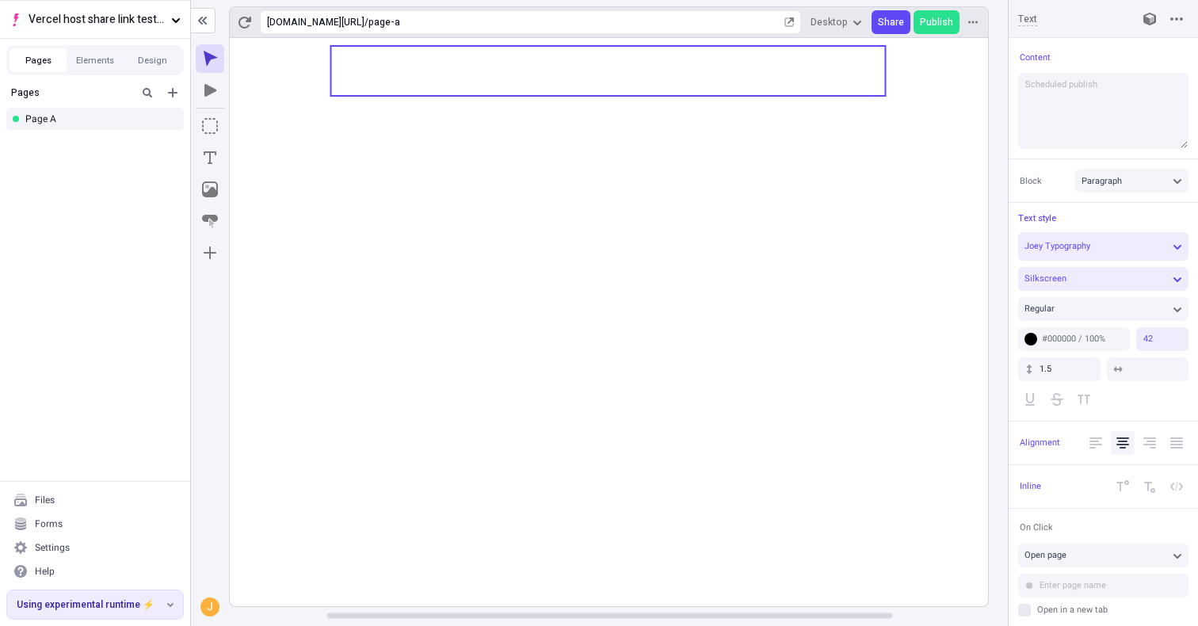
click at [955, 237] on icon at bounding box center [608, 322] width 1015 height 568
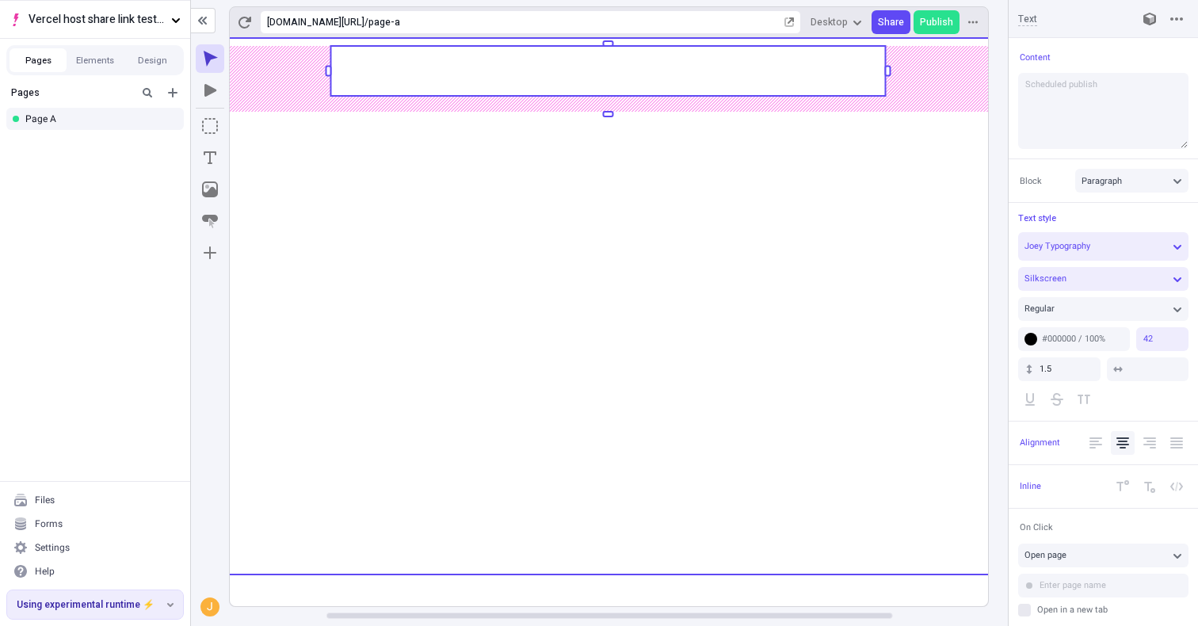
click at [865, 498] on use at bounding box center [608, 306] width 1015 height 537
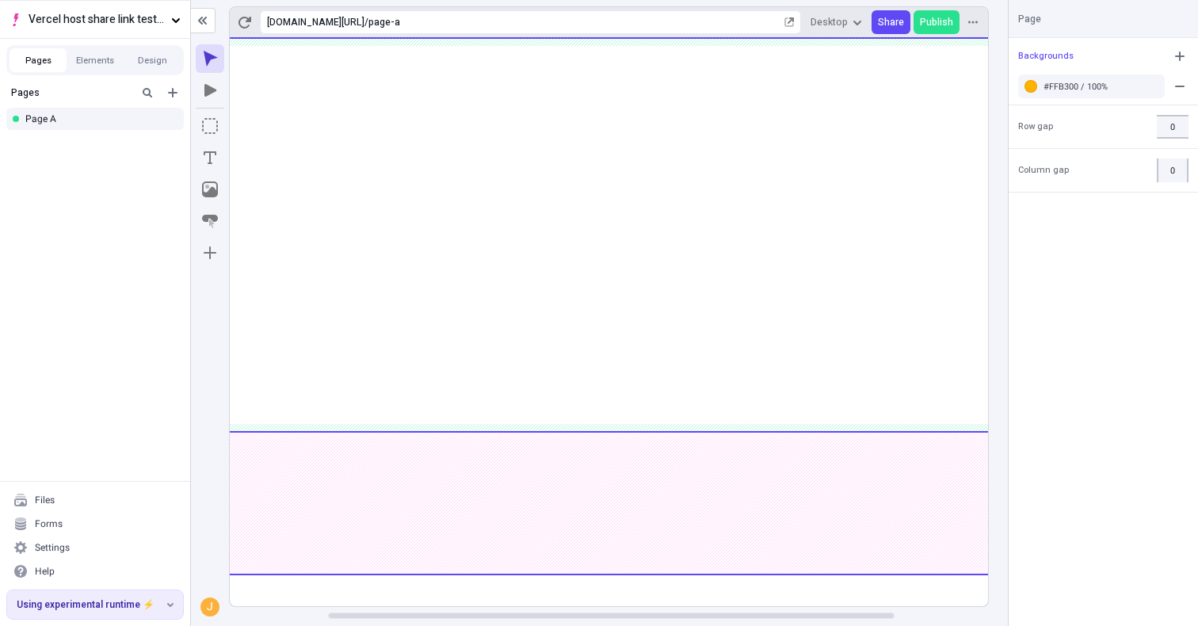
scroll to position [0, 257]
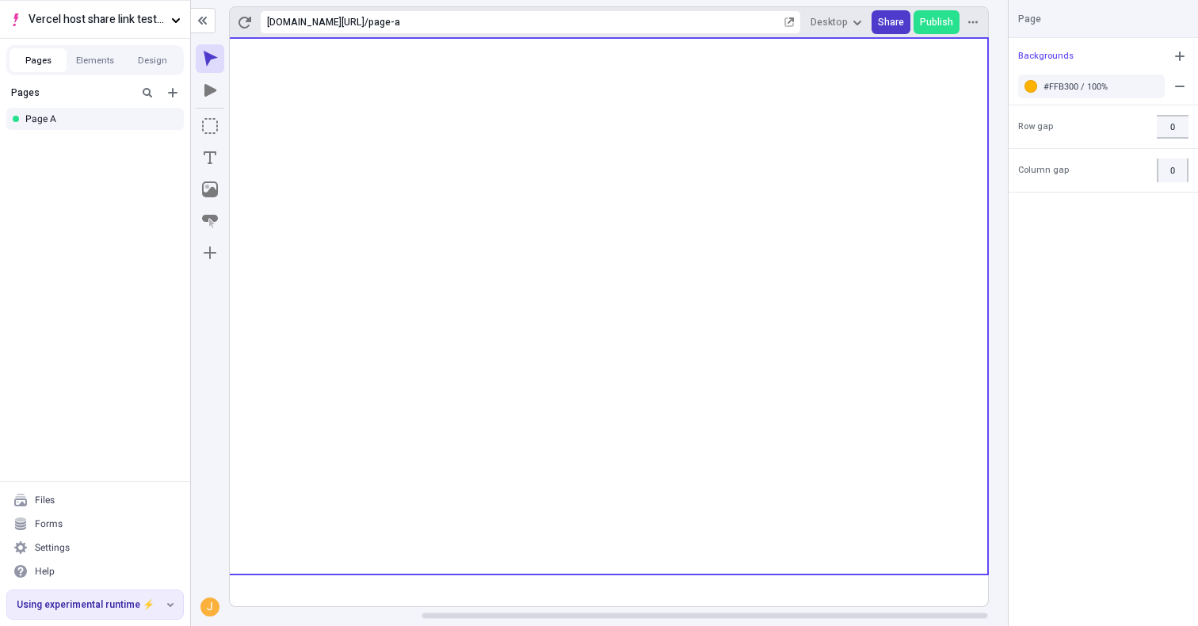
click at [895, 24] on span "Share" at bounding box center [891, 22] width 26 height 13
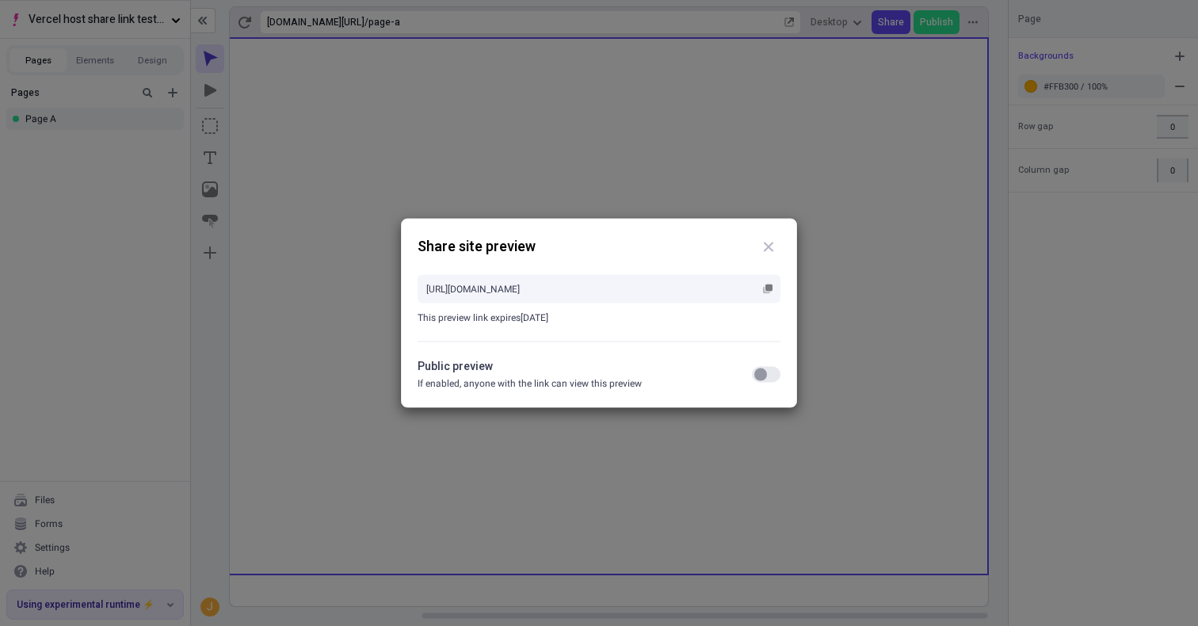
click at [764, 381] on button "button" at bounding box center [766, 375] width 29 height 16
click at [776, 288] on button "button" at bounding box center [767, 289] width 19 height 19
click at [217, 298] on div "Share site preview [URL][DOMAIN_NAME] This preview link expires [DATE] Public p…" at bounding box center [599, 313] width 1198 height 626
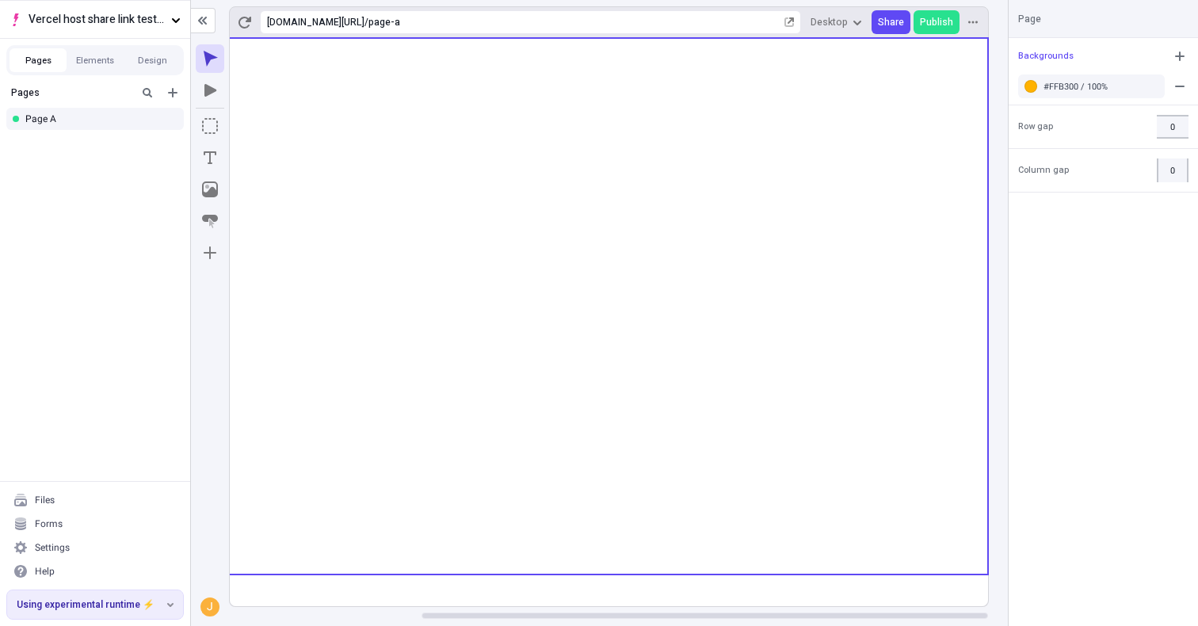
click at [766, 509] on rect at bounding box center [480, 322] width 1015 height 568
click at [523, 576] on body "Vercel host share link test - app router Pages Elements Design Pages Page A Fil…" at bounding box center [599, 313] width 1198 height 626
click at [500, 541] on rect at bounding box center [480, 322] width 1015 height 568
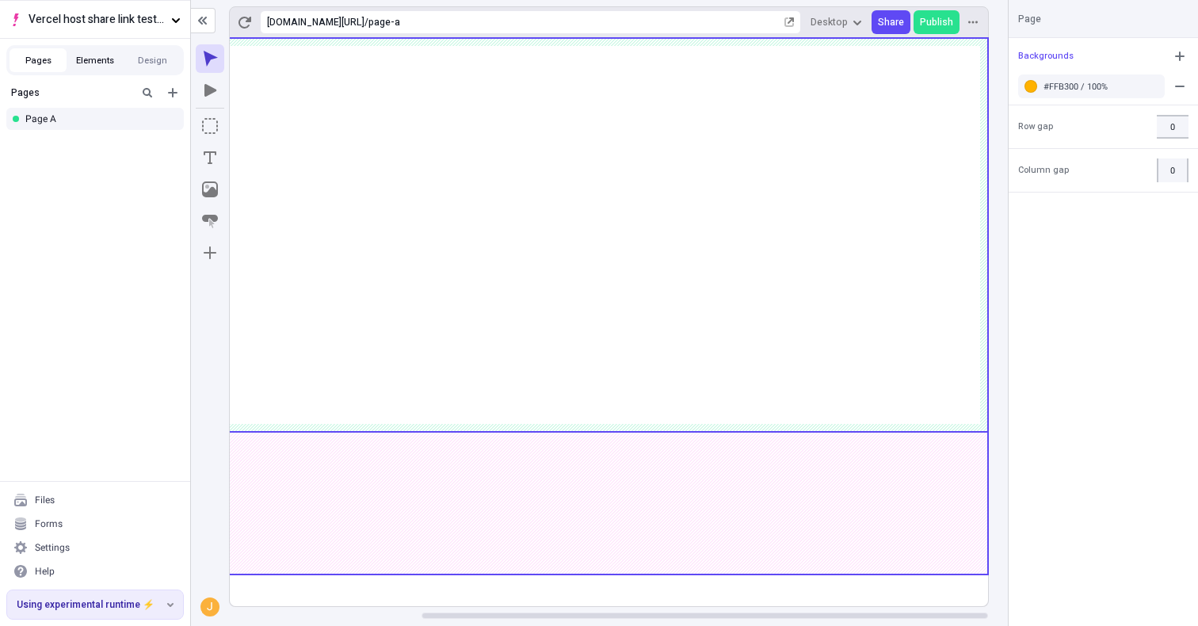
click at [94, 63] on button "Elements" at bounding box center [95, 60] width 57 height 24
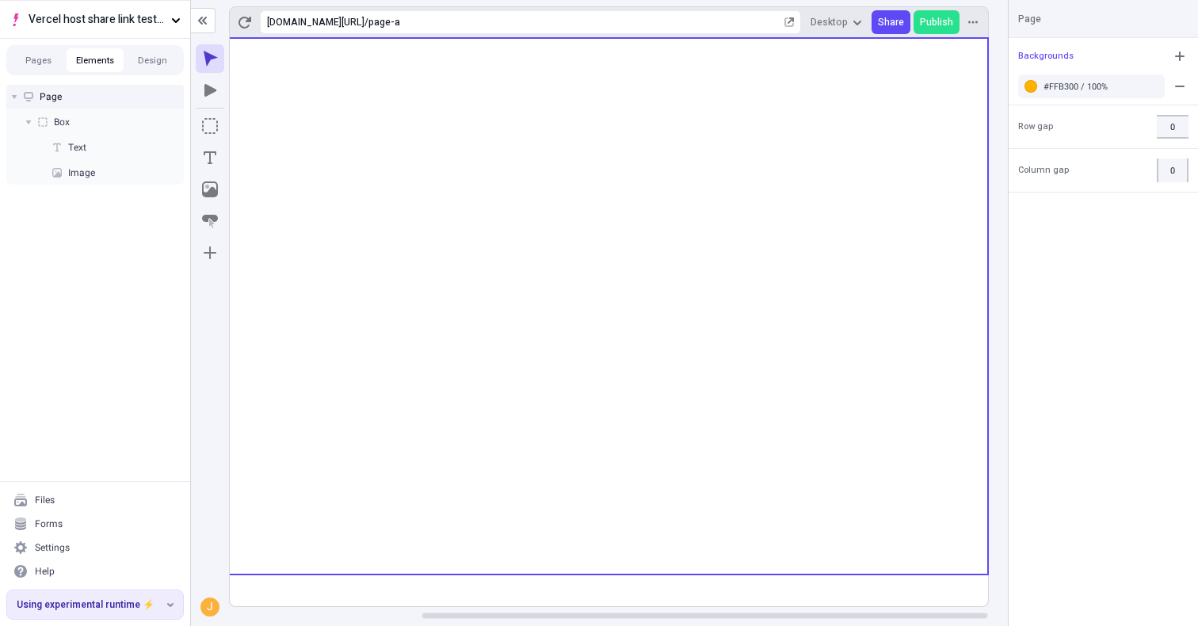
click at [82, 88] on div "Page" at bounding box center [95, 97] width 178 height 24
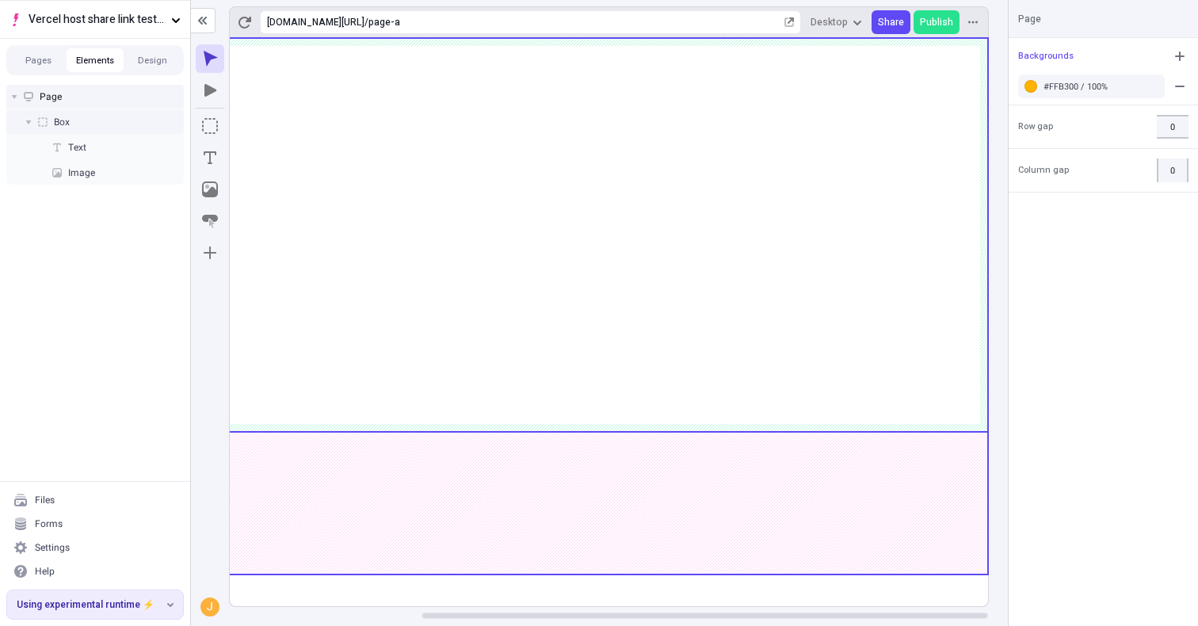
click at [97, 117] on div "Box" at bounding box center [95, 122] width 178 height 24
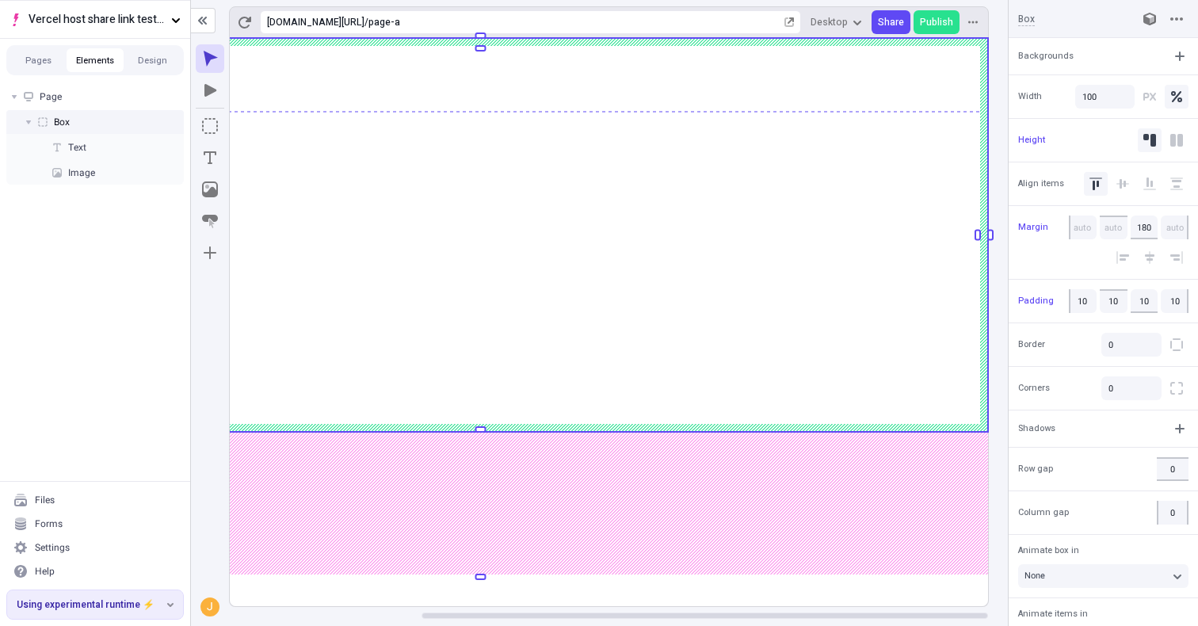
click at [94, 110] on div "Box" at bounding box center [95, 122] width 178 height 24
click at [95, 103] on div "Page" at bounding box center [95, 97] width 178 height 24
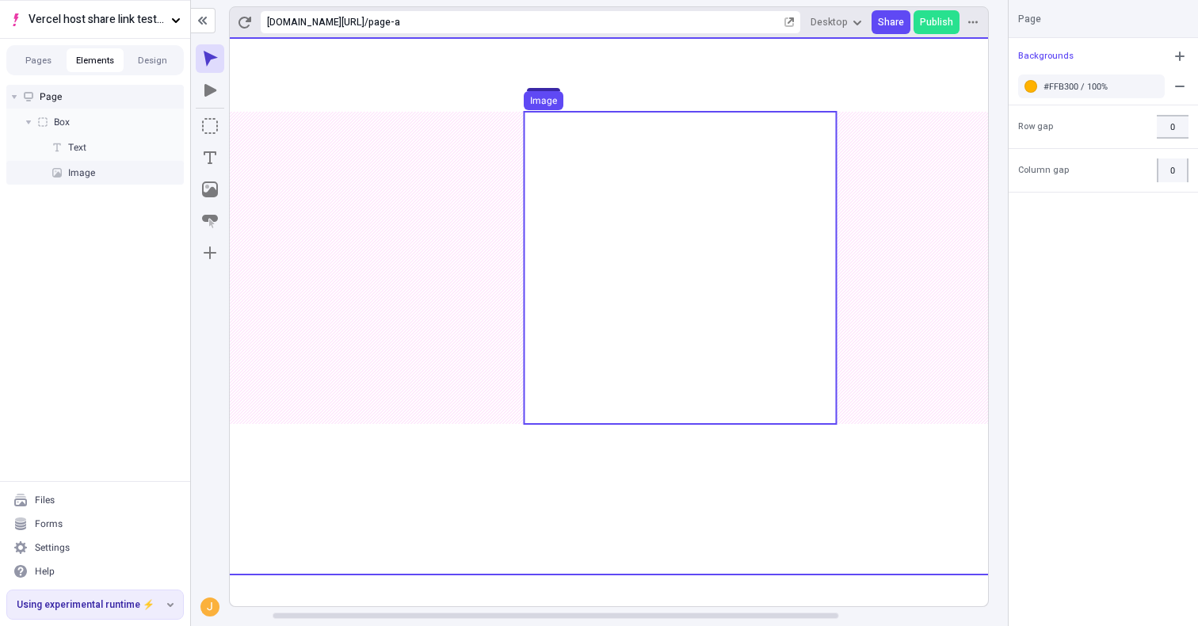
scroll to position [0, 38]
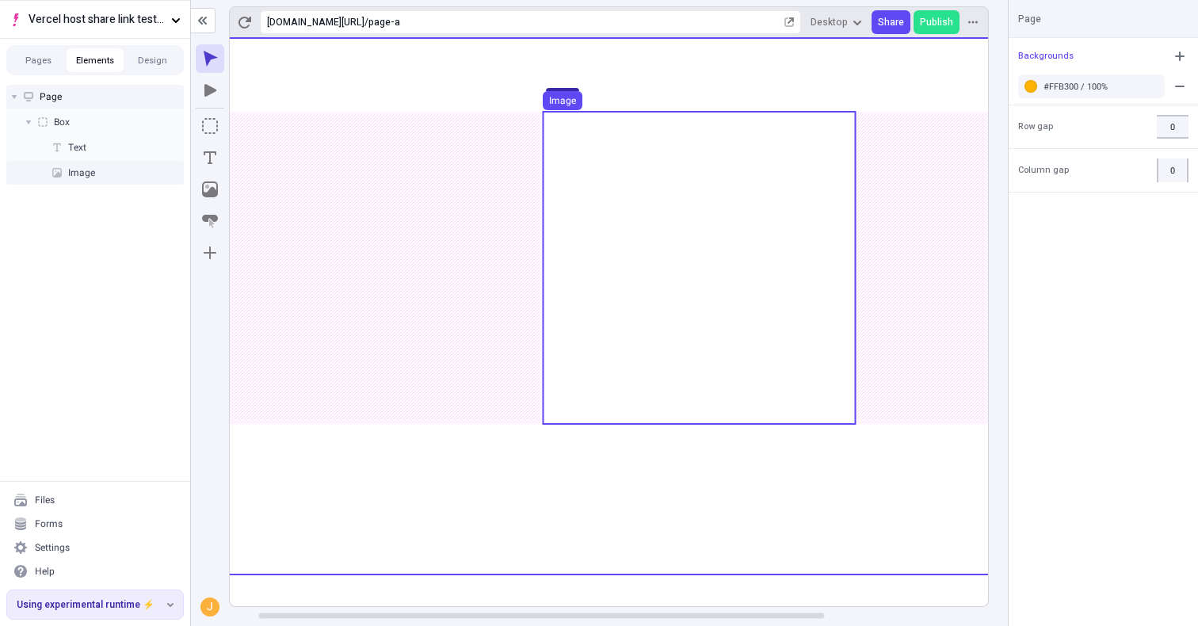
click at [662, 365] on use at bounding box center [699, 268] width 312 height 312
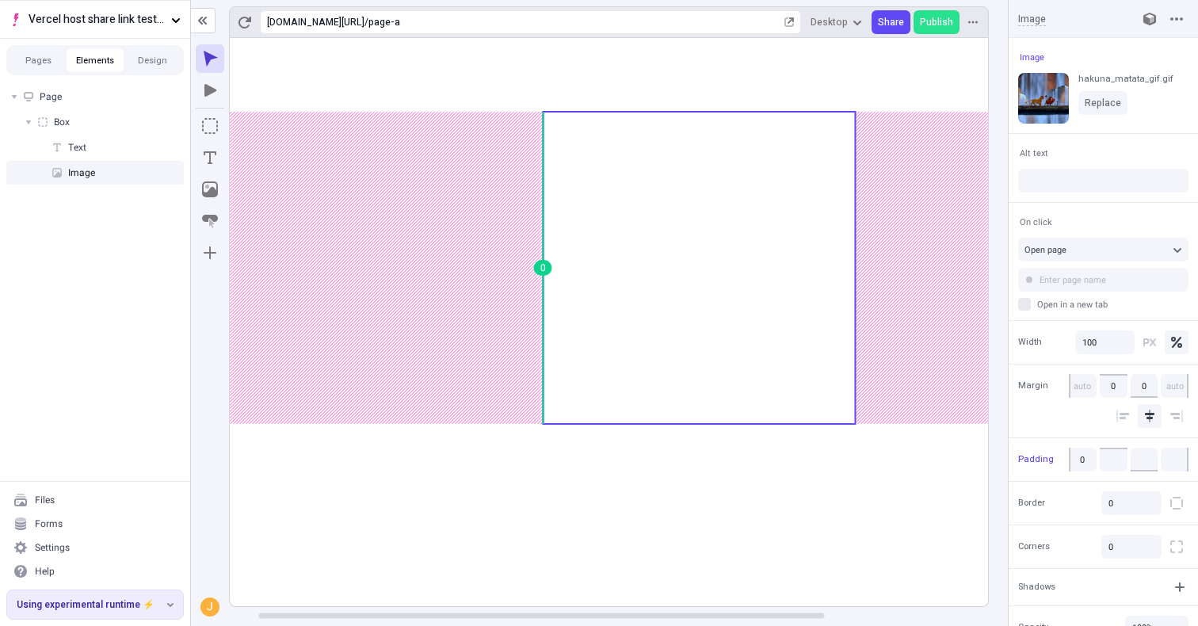
click at [487, 273] on body "Vercel host share link test - app router Pages Elements Design Page Box Text Im…" at bounding box center [599, 313] width 1198 height 626
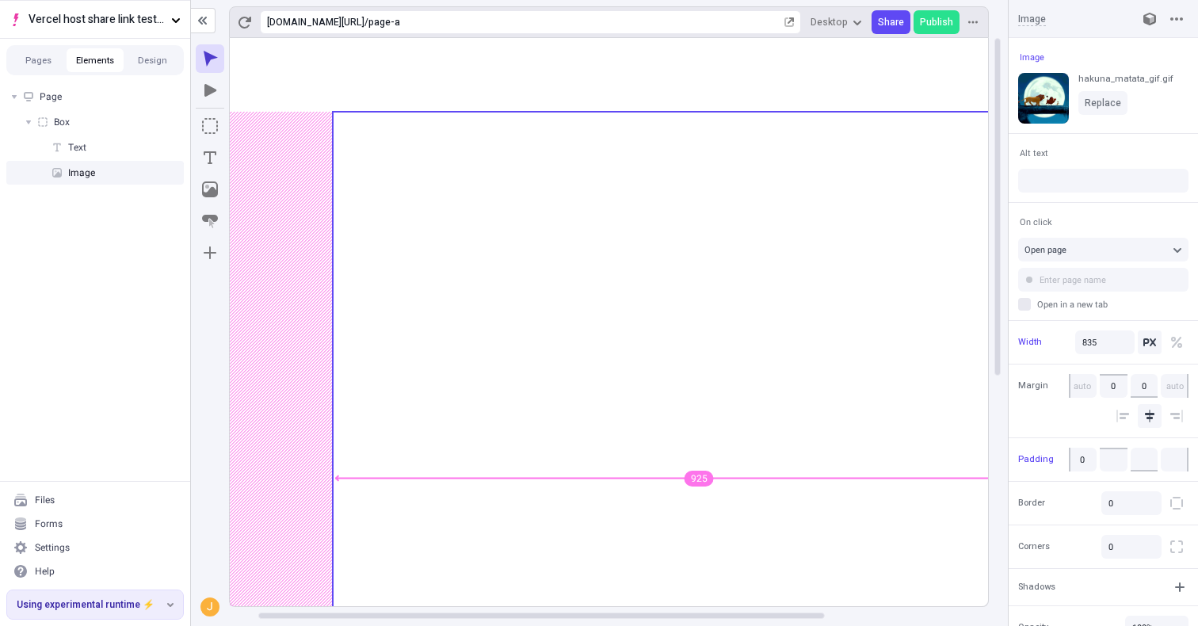
type input "830"
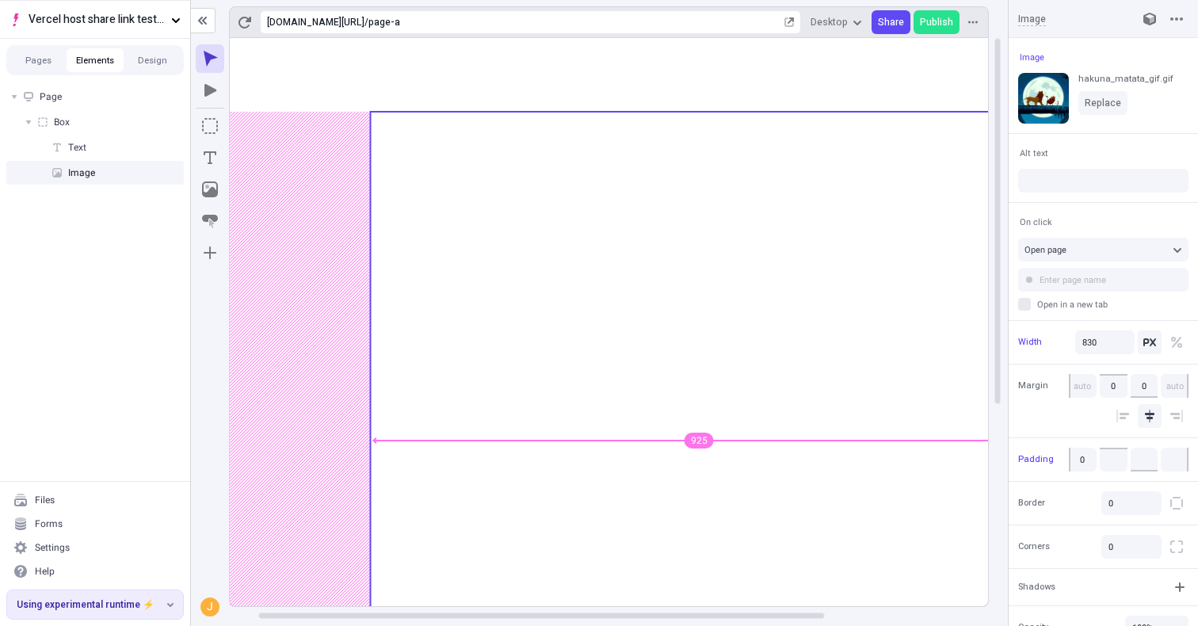
click at [363, 301] on body "Vercel host share link test - app router Pages Elements Design Page Box Text Im…" at bounding box center [599, 313] width 1198 height 626
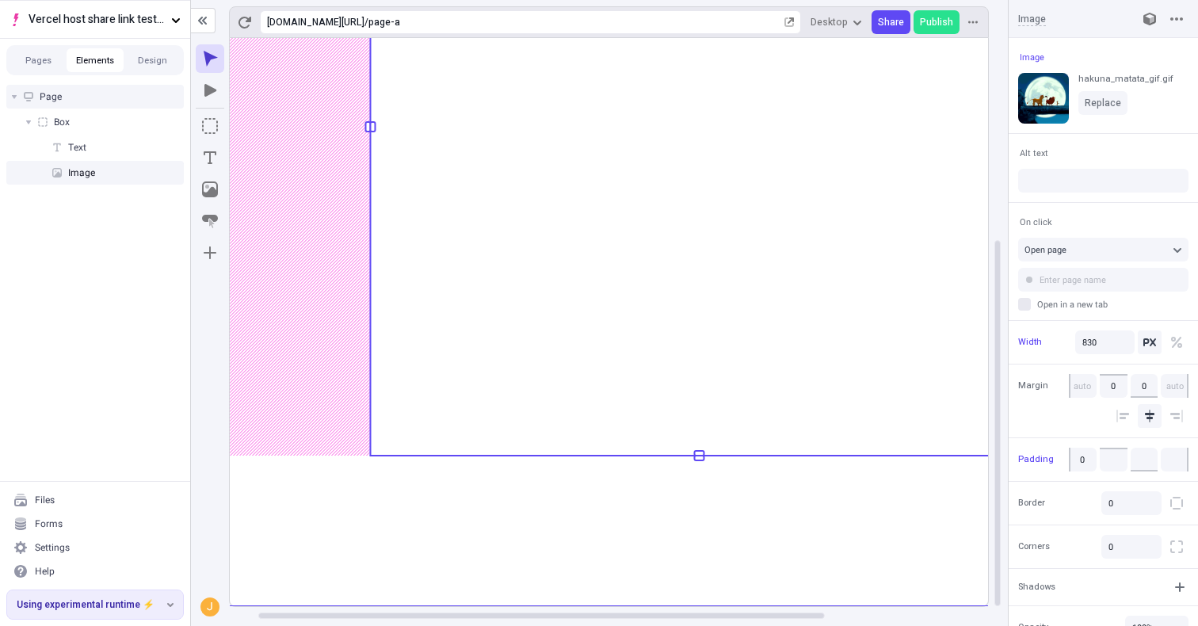
click at [885, 556] on use at bounding box center [699, 165] width 1015 height 882
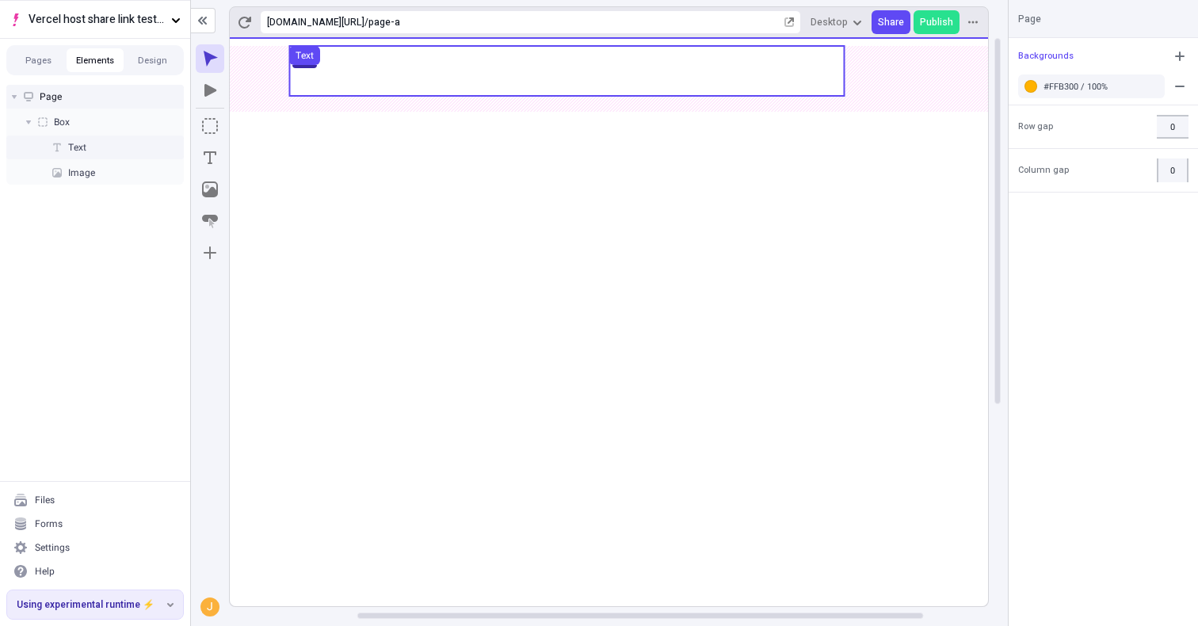
scroll to position [0, 170]
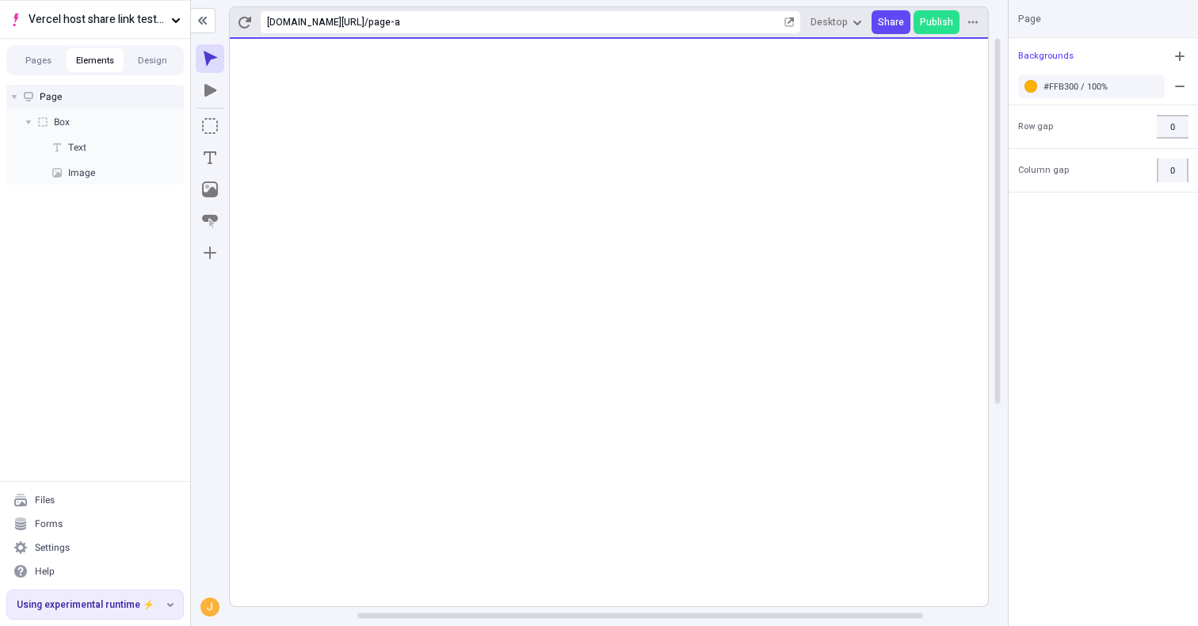
click at [566, 78] on body "Vercel host share link test - app router Pages Elements Design Page Box Text Im…" at bounding box center [599, 313] width 1198 height 626
click at [1020, 289] on div "Backgrounds #FFB300 / 100% Row gap 0 Column gap 0" at bounding box center [1103, 332] width 189 height 588
click at [938, 326] on use at bounding box center [566, 407] width 1015 height 739
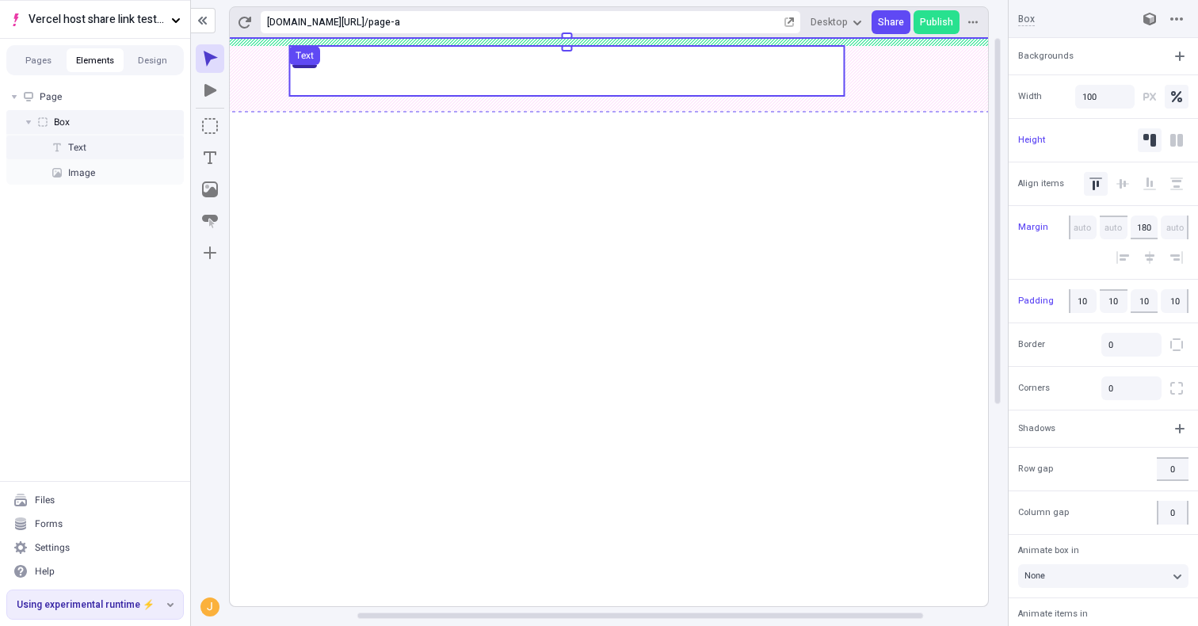
click at [601, 87] on use at bounding box center [566, 71] width 555 height 50
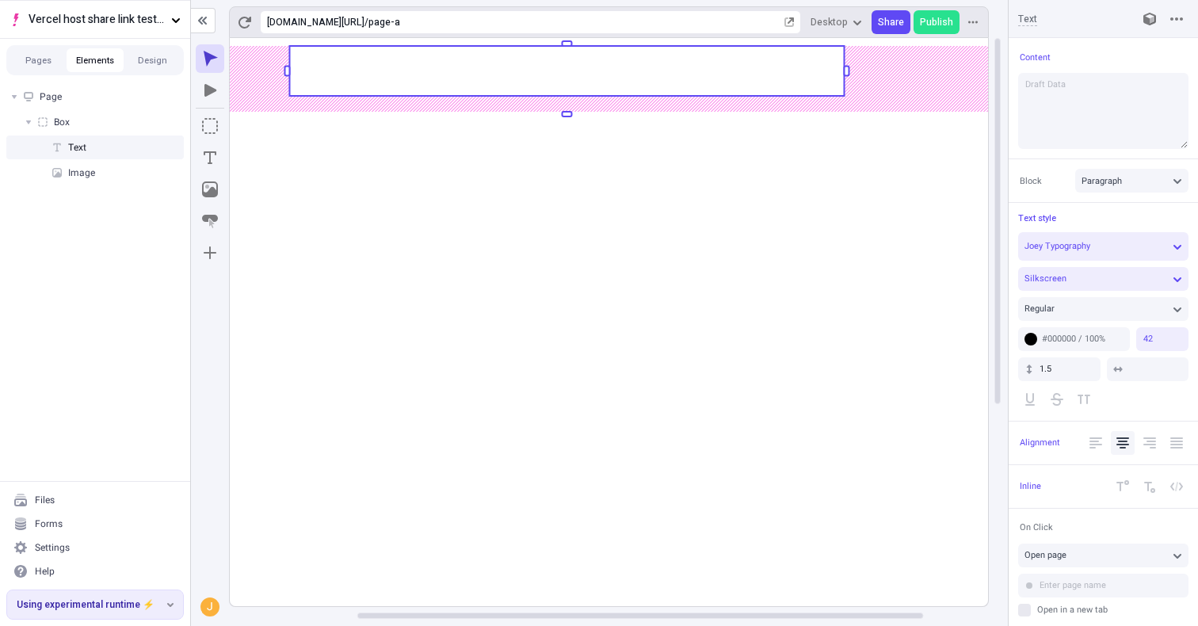
click at [563, 80] on rect at bounding box center [566, 71] width 555 height 50
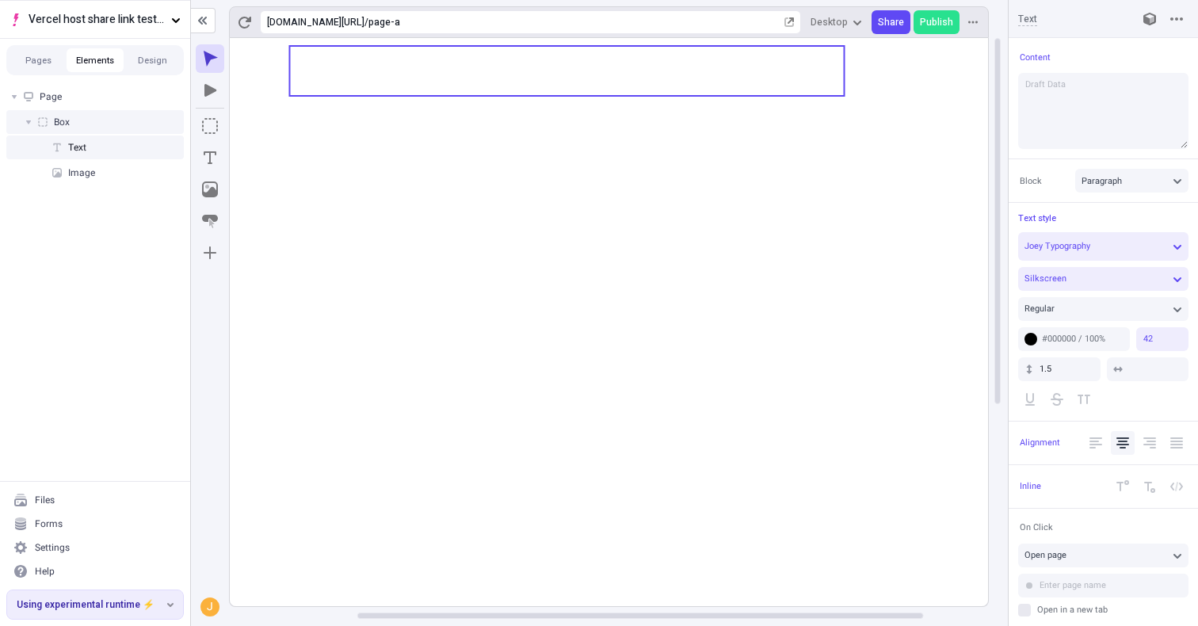
click at [987, 204] on icon at bounding box center [566, 479] width 1015 height 882
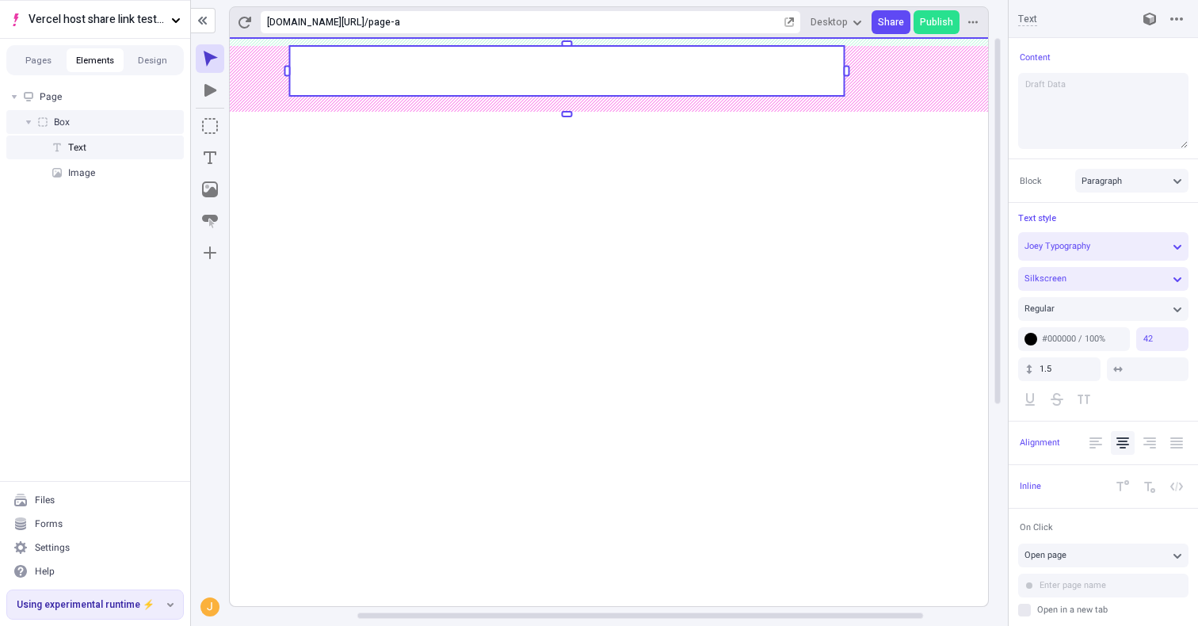
click at [987, 204] on use at bounding box center [566, 407] width 1015 height 739
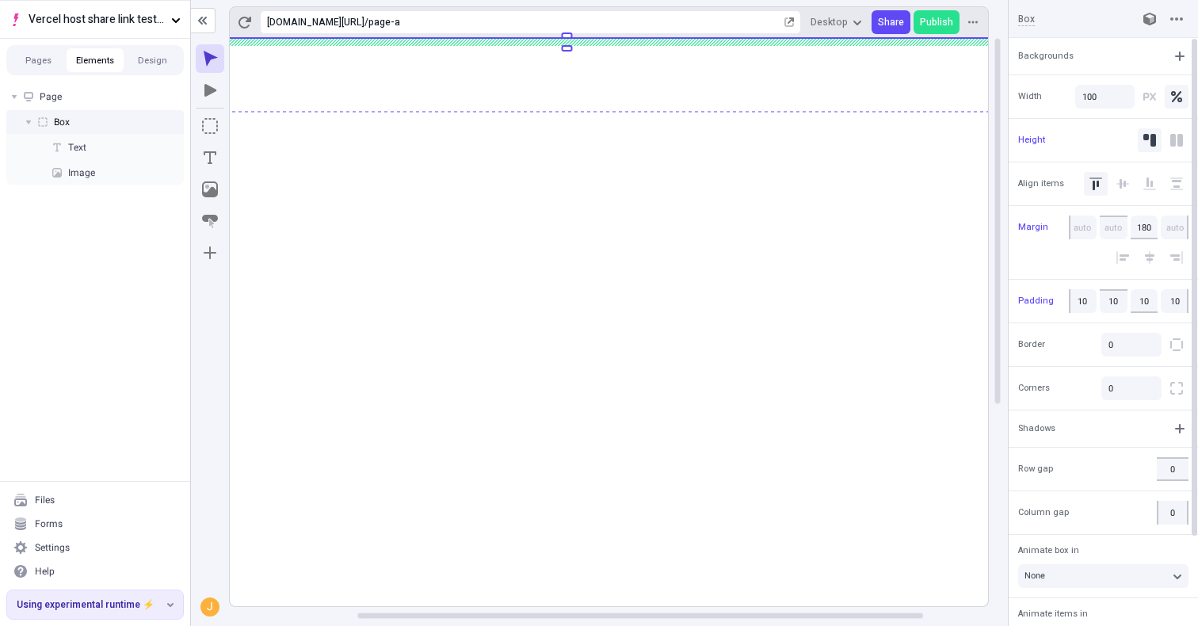
click at [1098, 7] on div "Box" at bounding box center [1103, 19] width 189 height 38
click at [1117, 56] on div "Backgrounds" at bounding box center [1103, 56] width 189 height 24
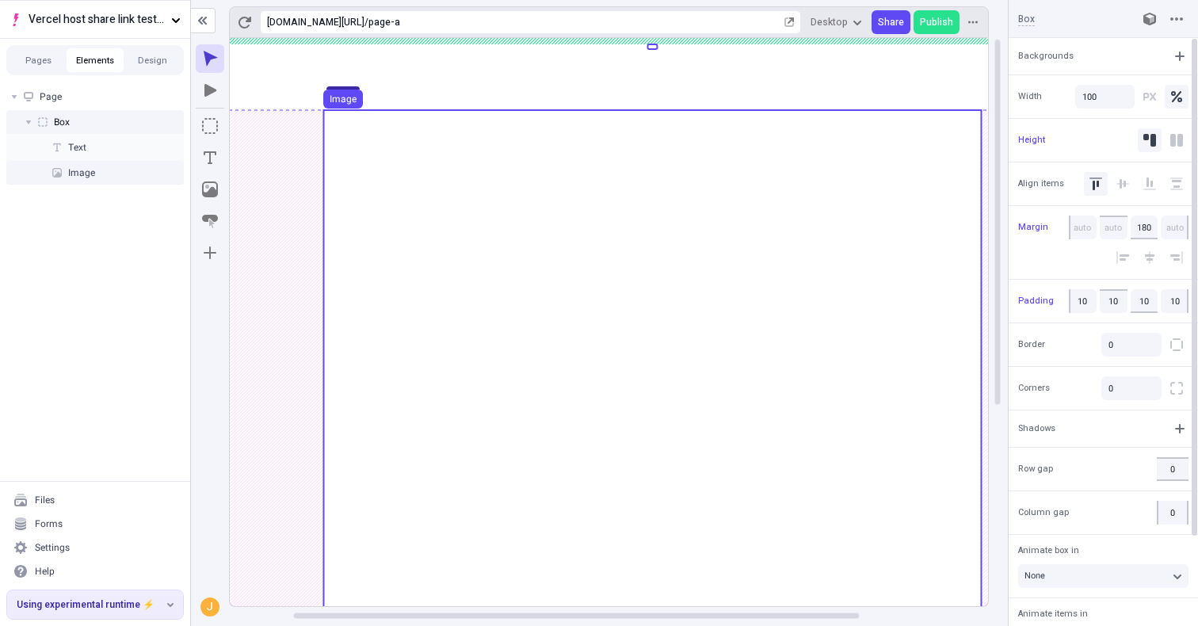
scroll to position [0, 0]
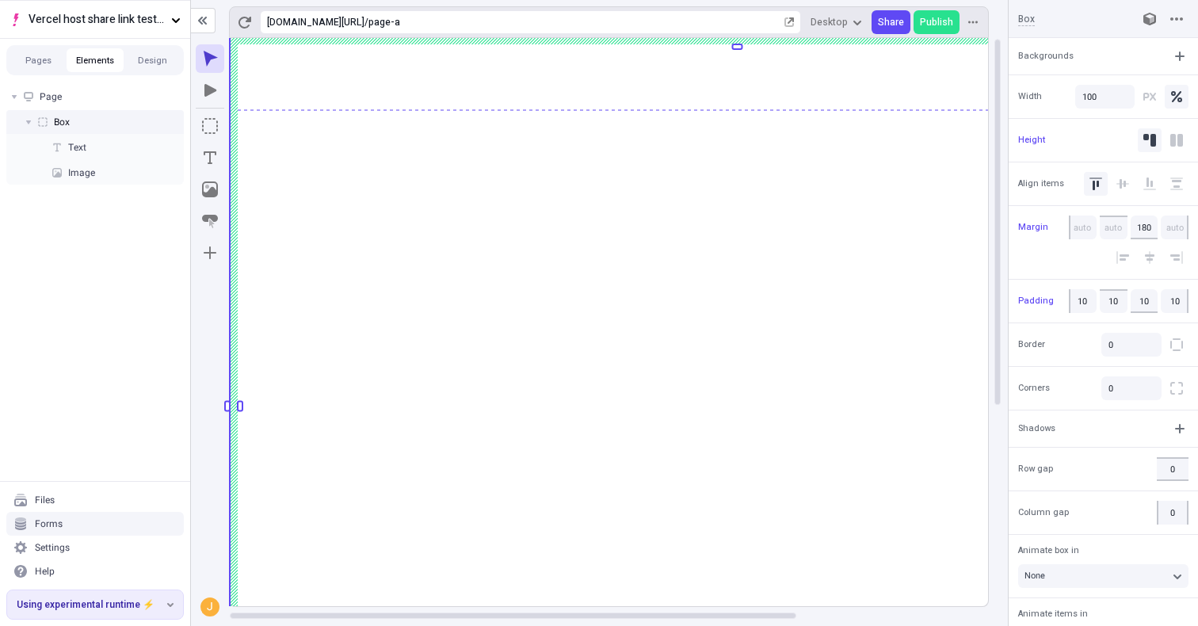
click at [207, 523] on div "J" at bounding box center [210, 332] width 38 height 588
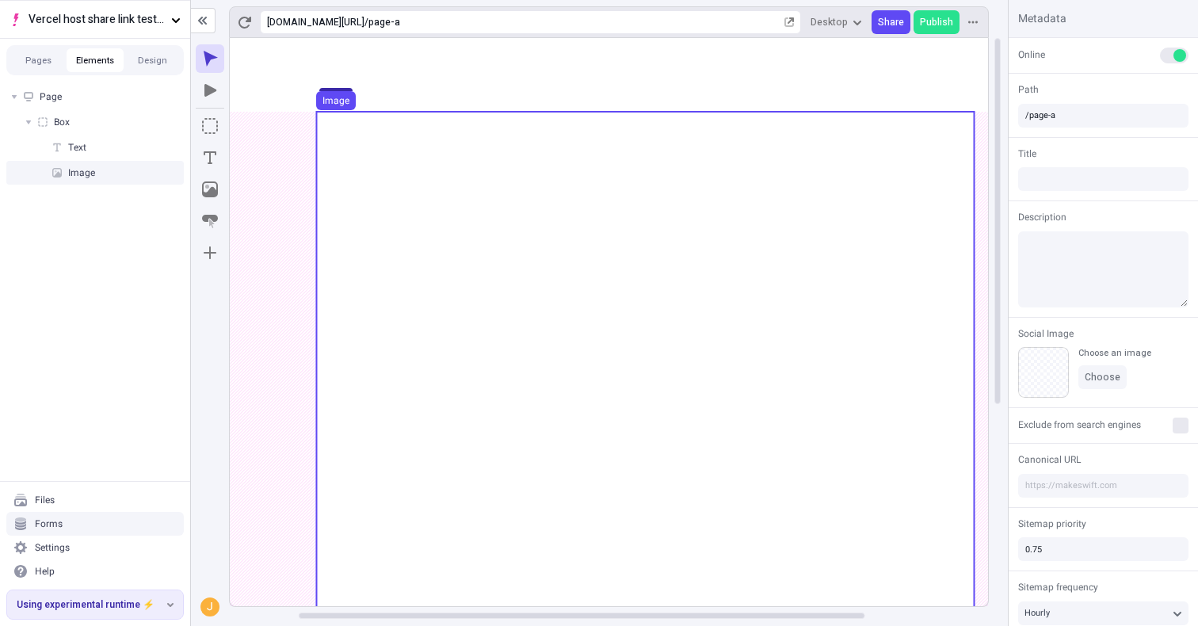
scroll to position [0, 180]
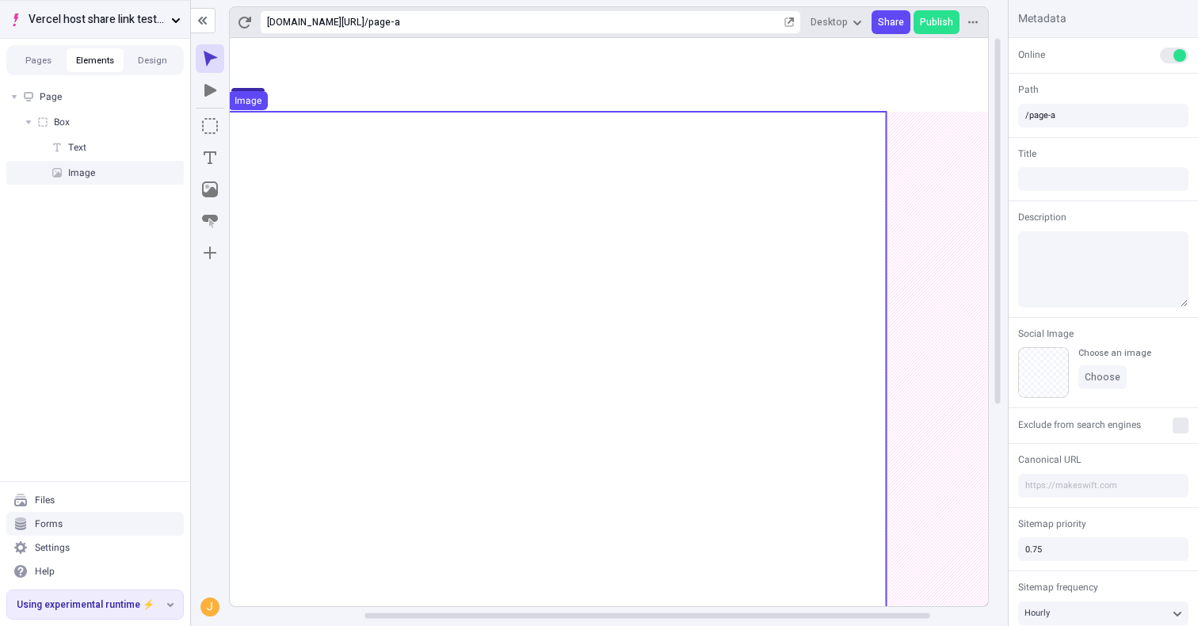
click at [174, 21] on icon "button" at bounding box center [176, 20] width 10 height 10
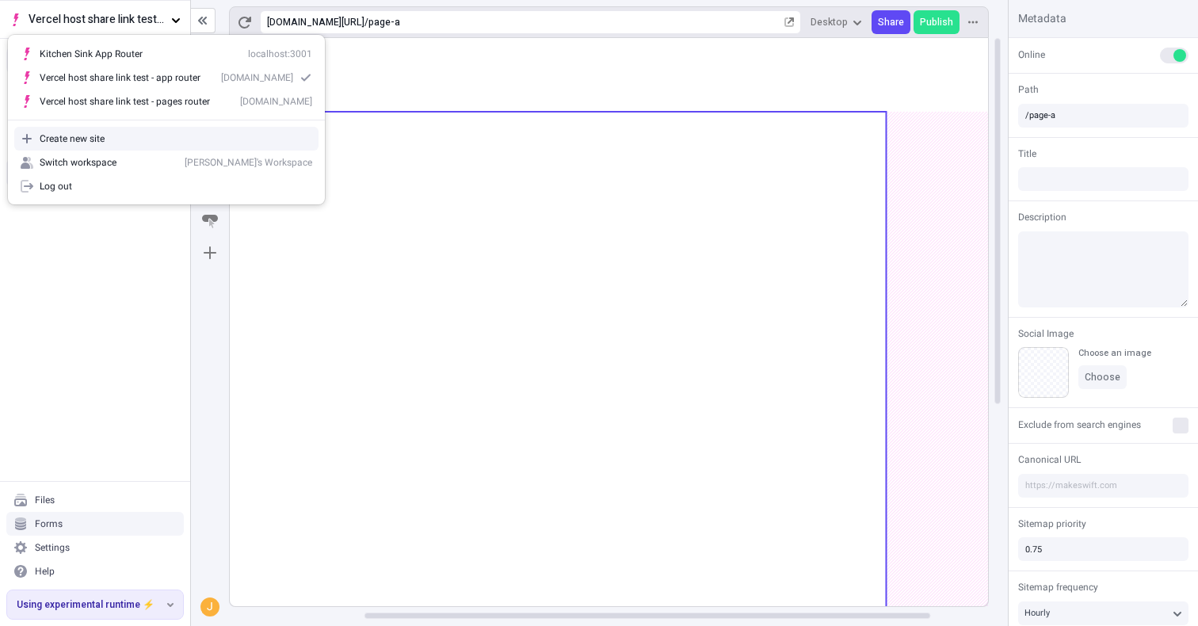
click at [98, 134] on div "Create new site" at bounding box center [176, 138] width 273 height 13
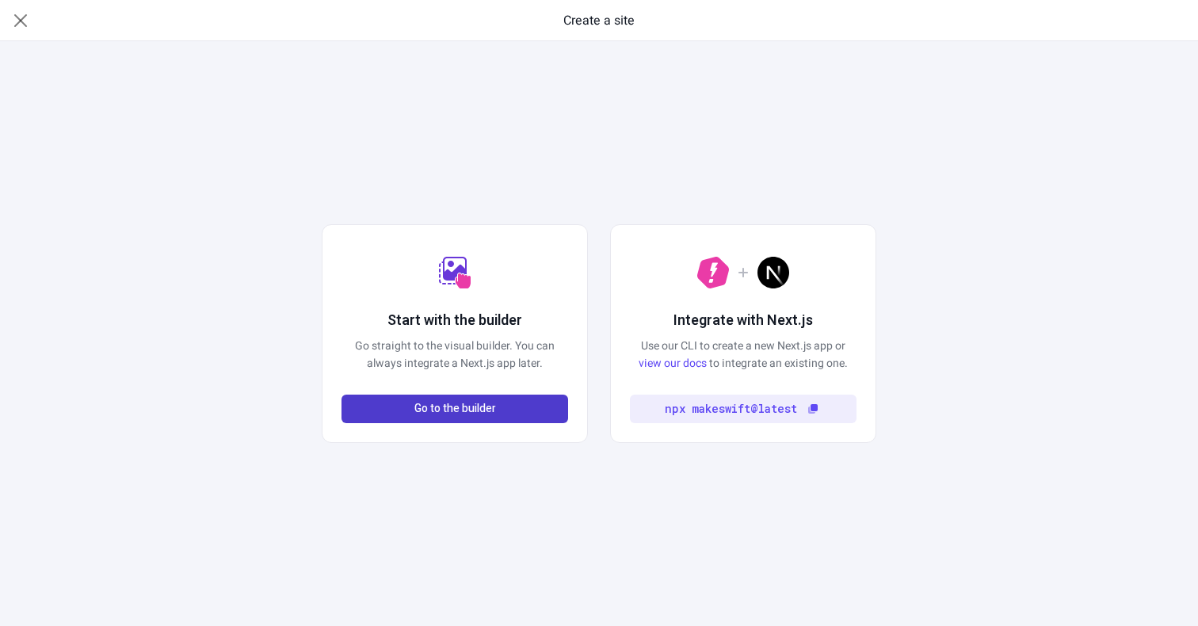
click at [461, 409] on span "Go to the builder" at bounding box center [455, 408] width 82 height 17
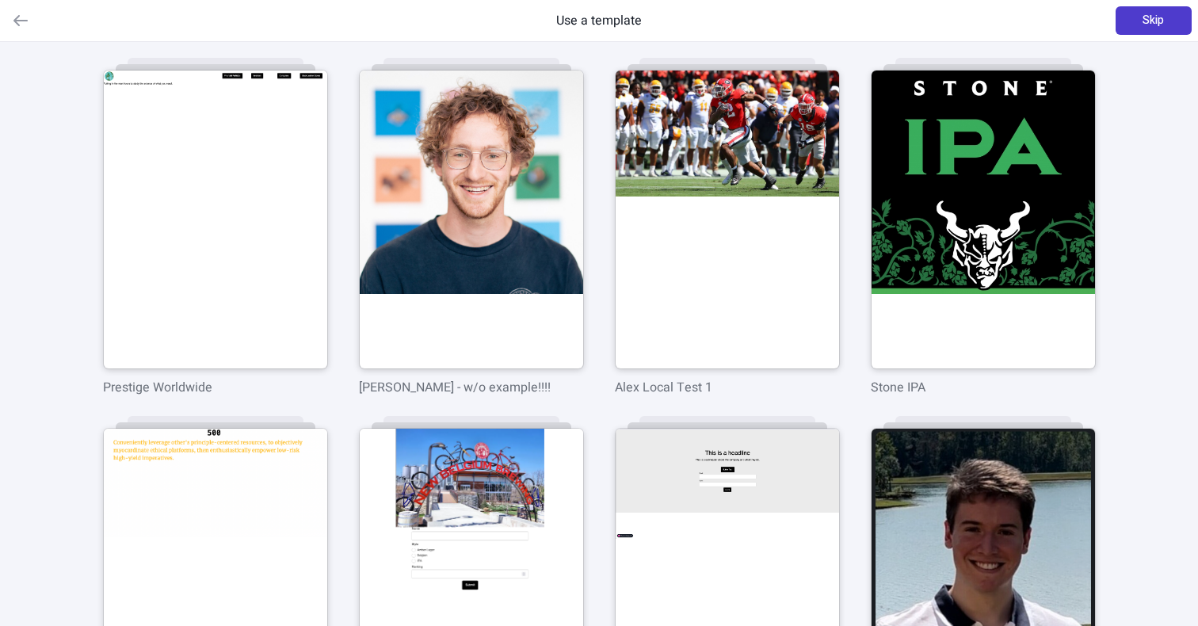
click at [1150, 18] on span "Skip" at bounding box center [1153, 20] width 21 height 17
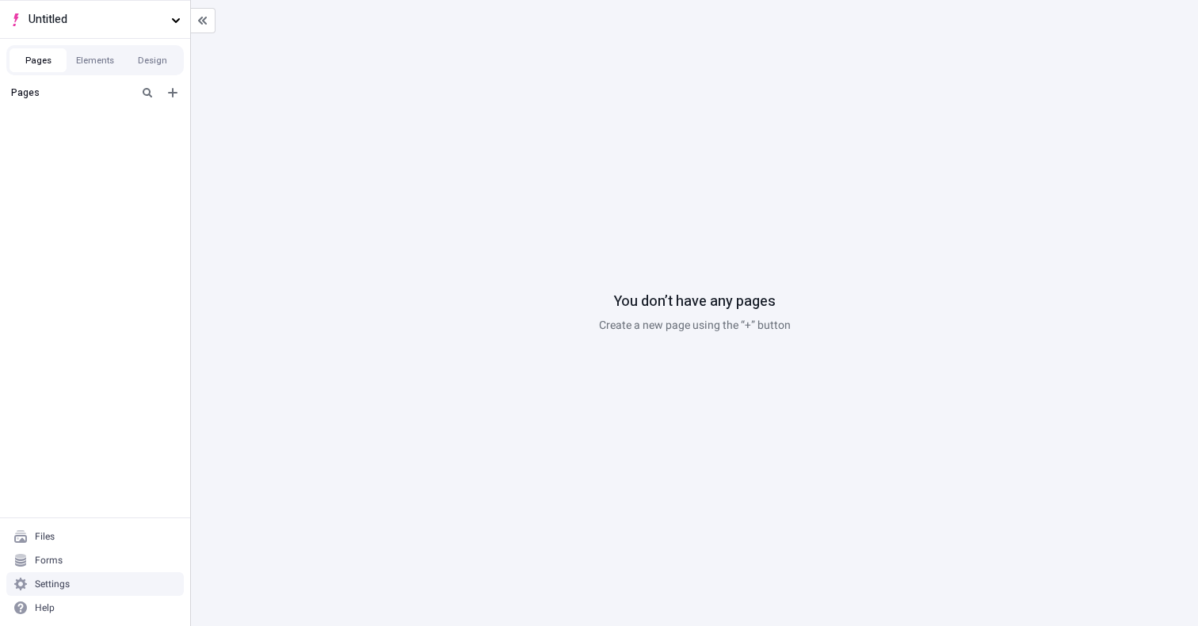
click at [72, 576] on div "Settings" at bounding box center [95, 584] width 178 height 24
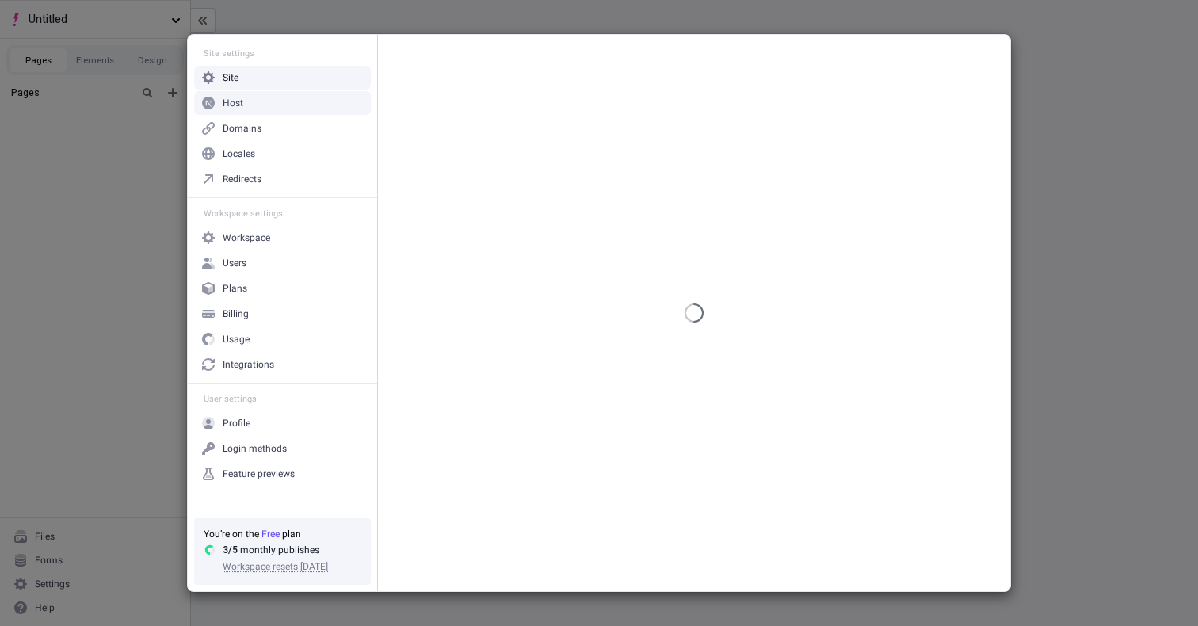
click at [262, 107] on div "Host" at bounding box center [282, 103] width 177 height 24
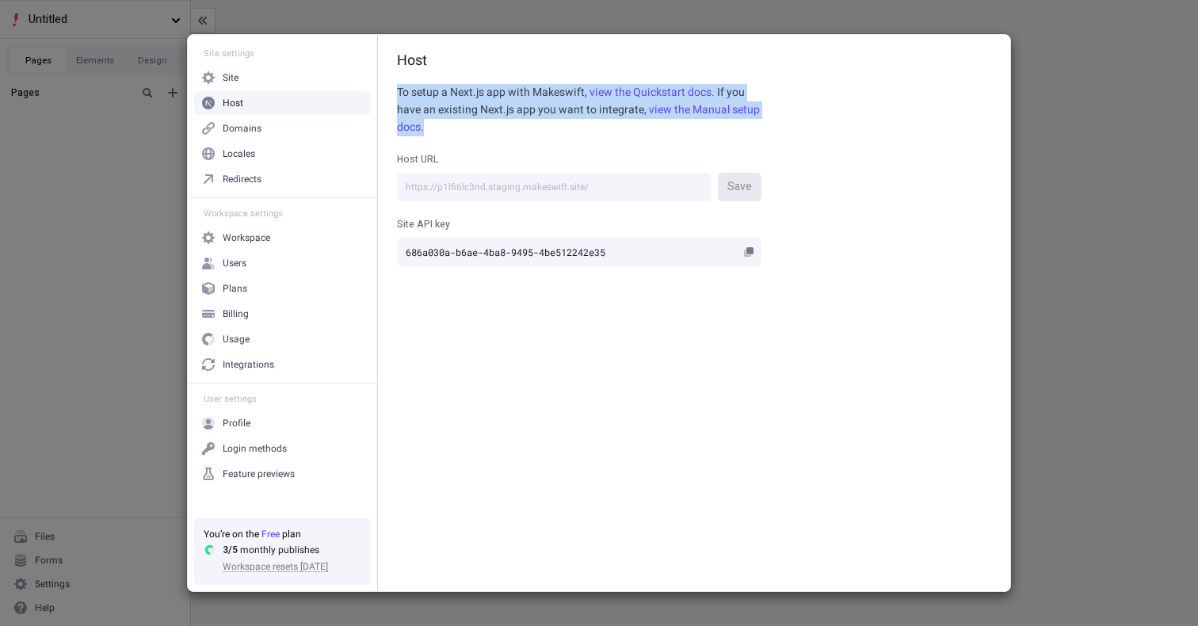
drag, startPoint x: 522, startPoint y: 63, endPoint x: 550, endPoint y: 130, distance: 72.1
click at [550, 130] on div "Host To setup a Next.js app with Makeswift, view the Quickstart docs. If you ha…" at bounding box center [694, 313] width 632 height 556
click at [550, 130] on p "To setup a Next.js app with Makeswift, view the Quickstart docs. If you have an…" at bounding box center [579, 110] width 365 height 52
drag, startPoint x: 547, startPoint y: 136, endPoint x: 547, endPoint y: 76, distance: 59.4
click at [547, 77] on div "Host To setup a Next.js app with Makeswift, view the Quickstart docs. If you ha…" at bounding box center [694, 313] width 632 height 556
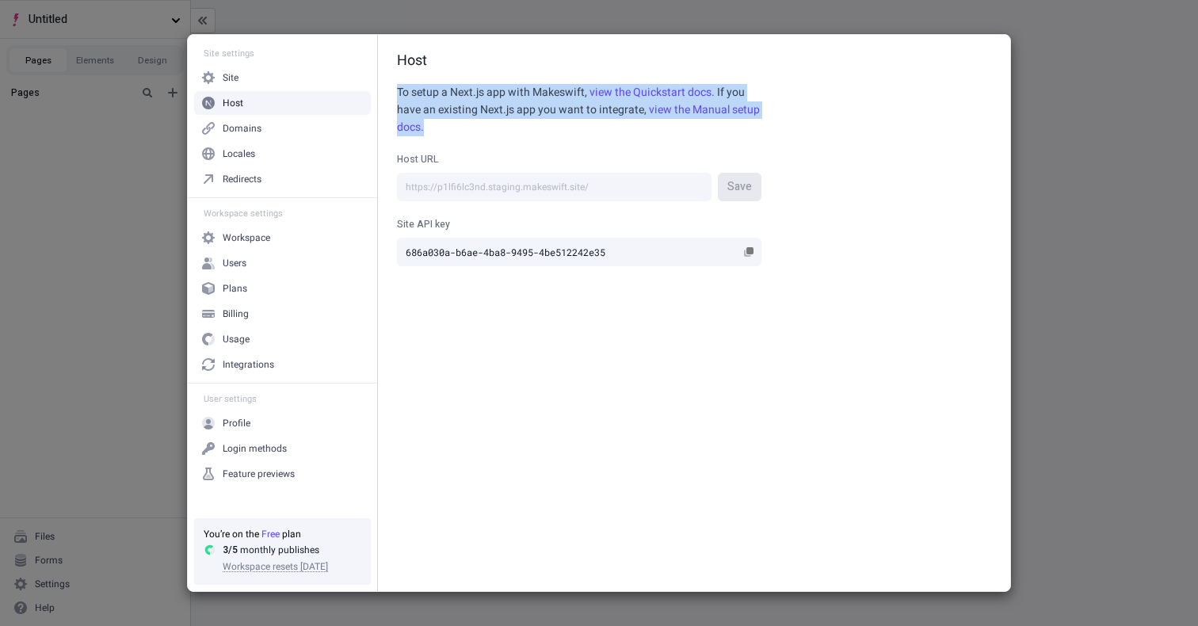
click at [547, 76] on div "Host To setup a Next.js app with Makeswift, view the Quickstart docs. If you ha…" at bounding box center [694, 313] width 632 height 556
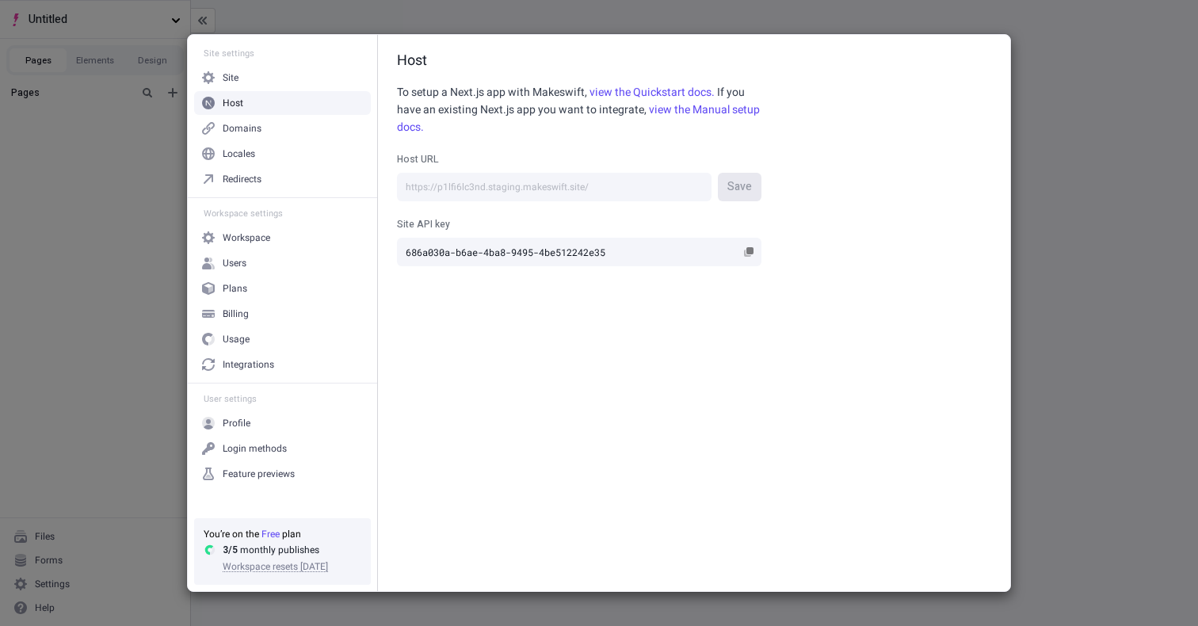
click at [116, 188] on div "Site settings Site Host Domains Locales Redirects Workspace settings Workspace …" at bounding box center [599, 313] width 1198 height 626
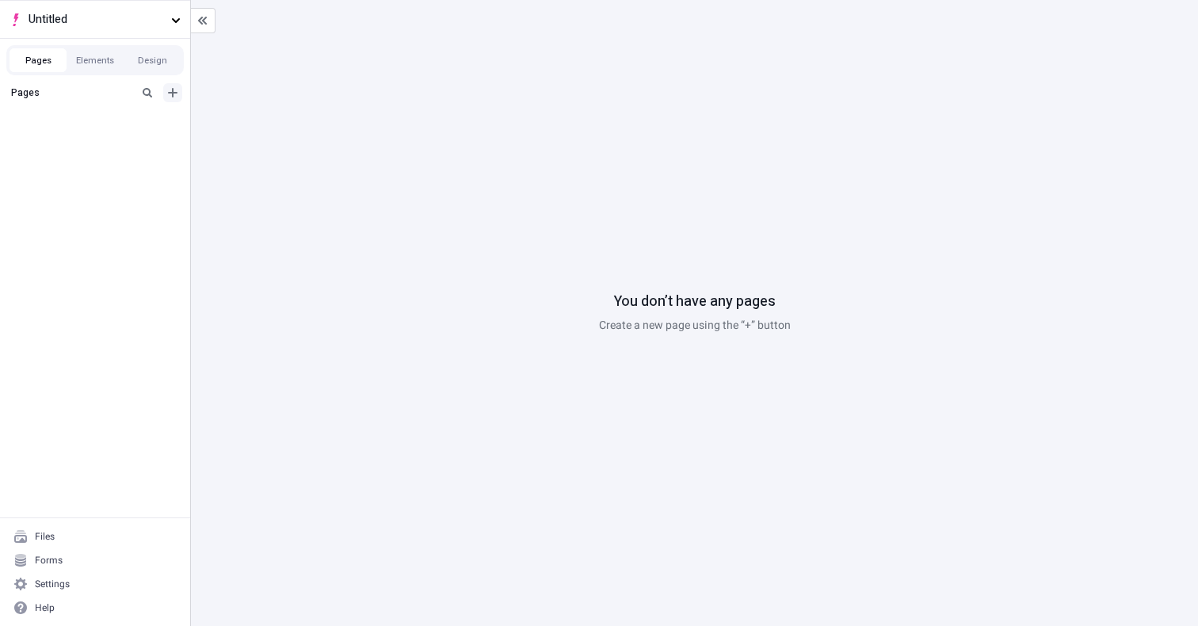
click at [170, 86] on button "Add new" at bounding box center [172, 92] width 19 height 19
click at [155, 113] on div "Blank page" at bounding box center [100, 121] width 152 height 24
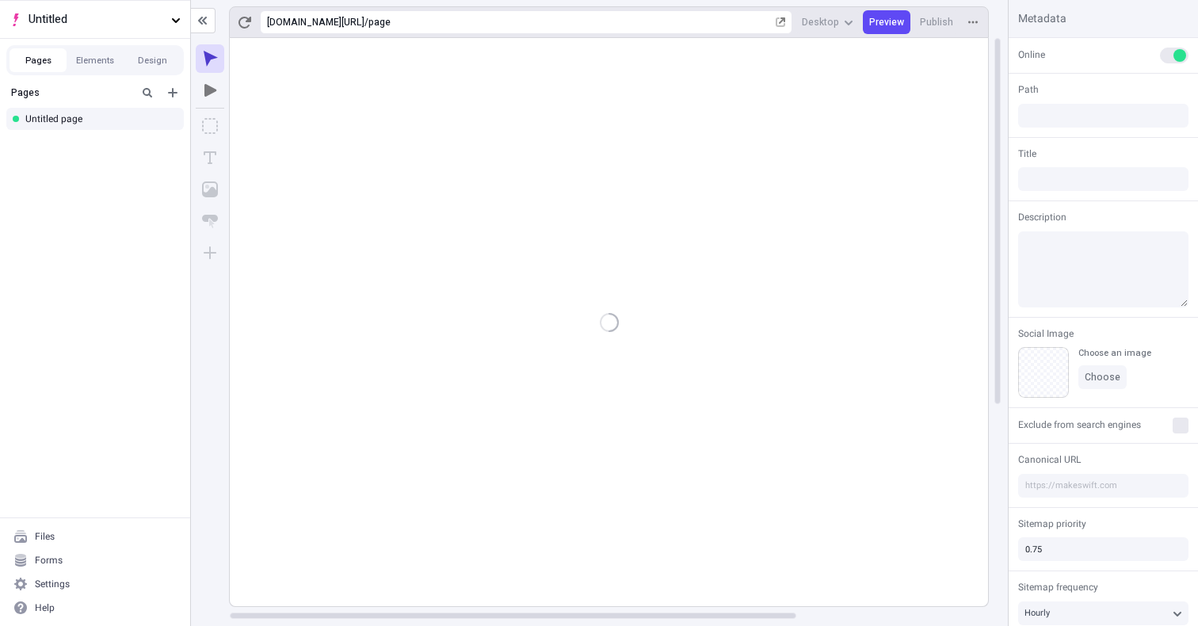
type input "/page"
click at [357, 393] on rect at bounding box center [737, 479] width 1015 height 882
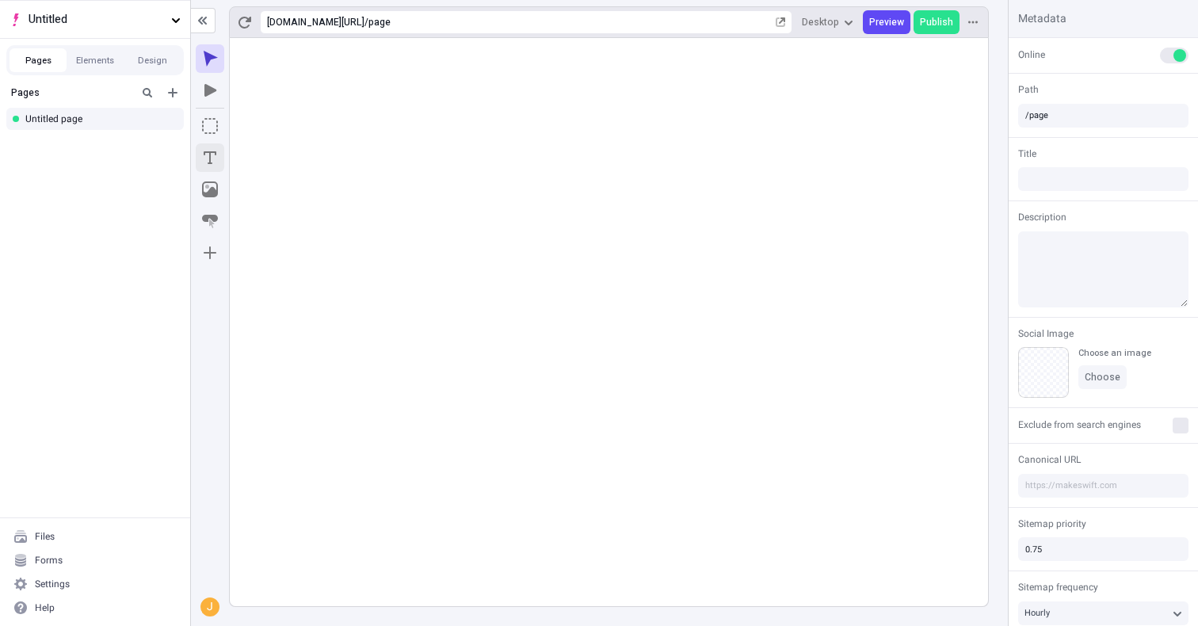
click at [489, 102] on body "Untitled Pages Elements Design Pages Untitled page Files Forms Settings Help [U…" at bounding box center [599, 313] width 1198 height 626
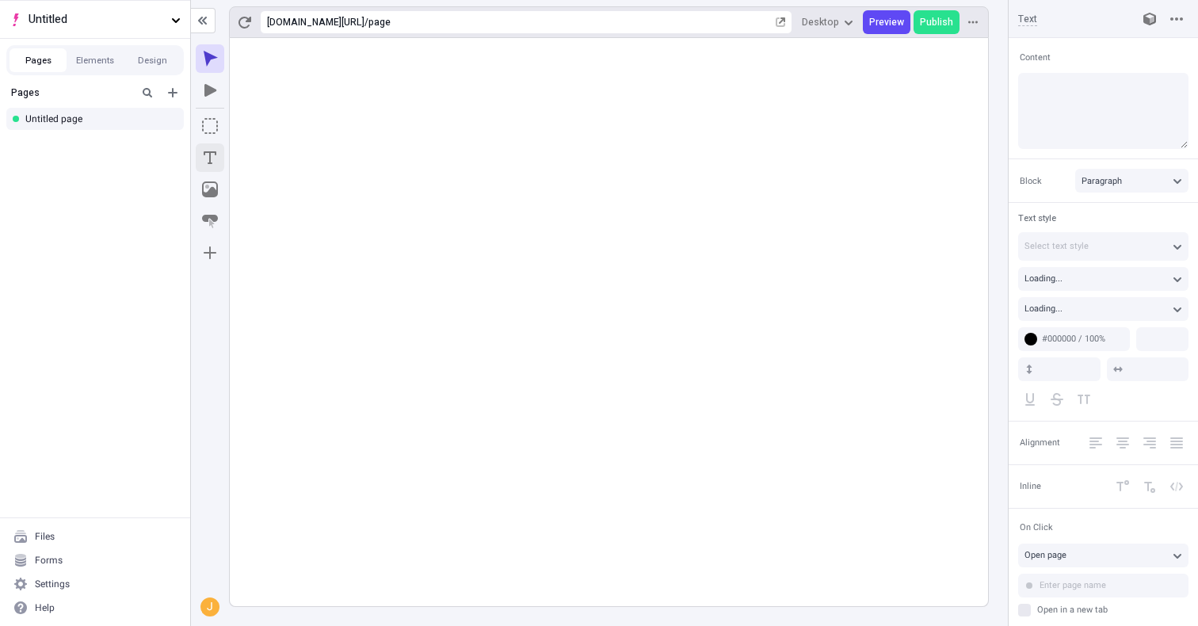
type input "18"
type input "1.5"
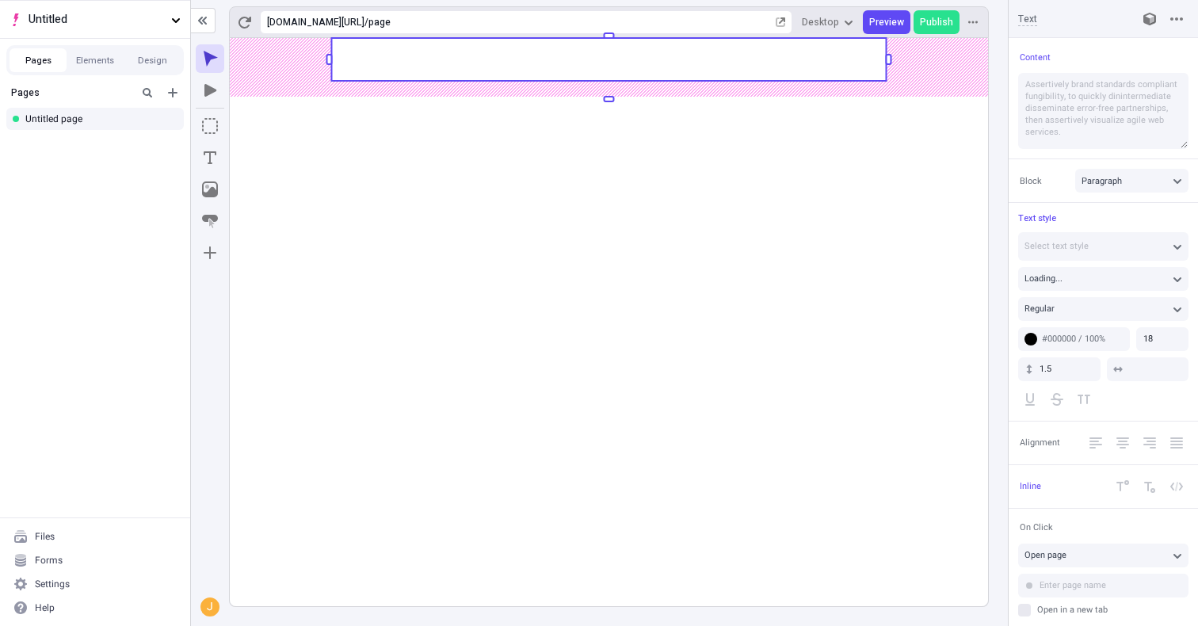
click at [563, 77] on rect at bounding box center [608, 59] width 555 height 43
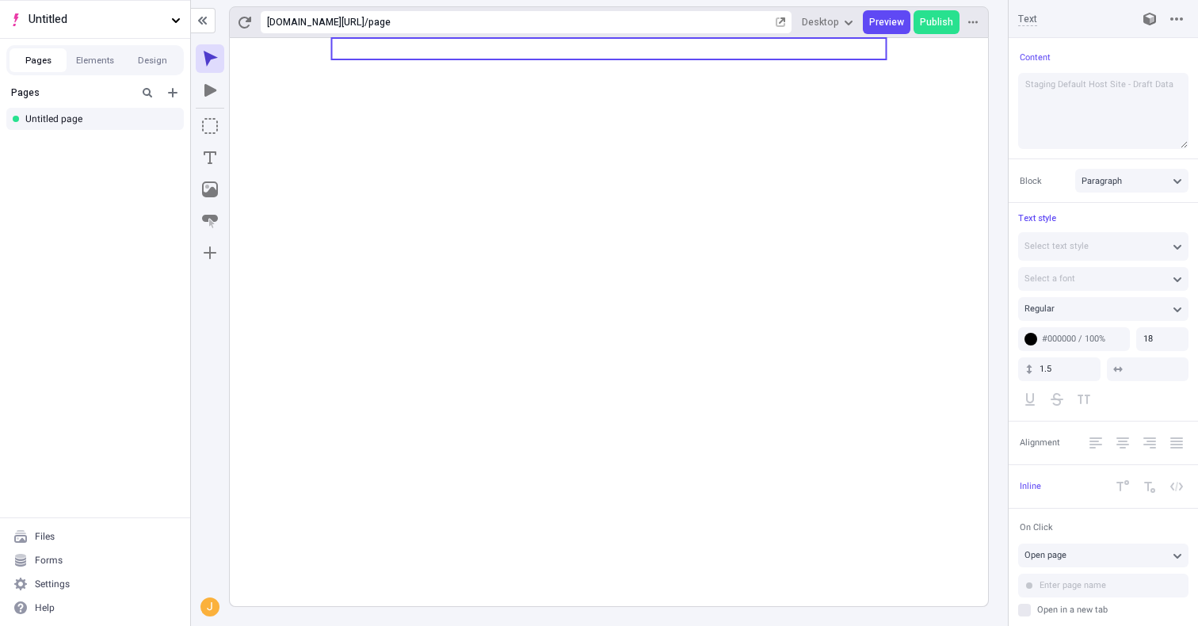
click at [548, 226] on icon at bounding box center [609, 322] width 758 height 568
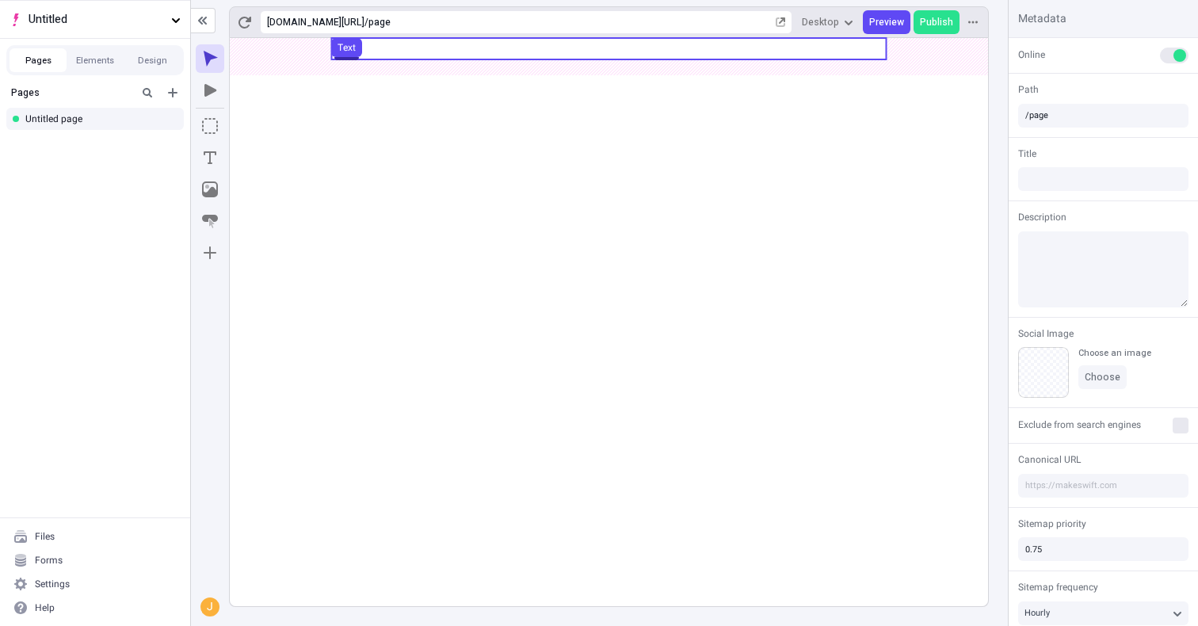
click at [480, 50] on use at bounding box center [608, 48] width 555 height 21
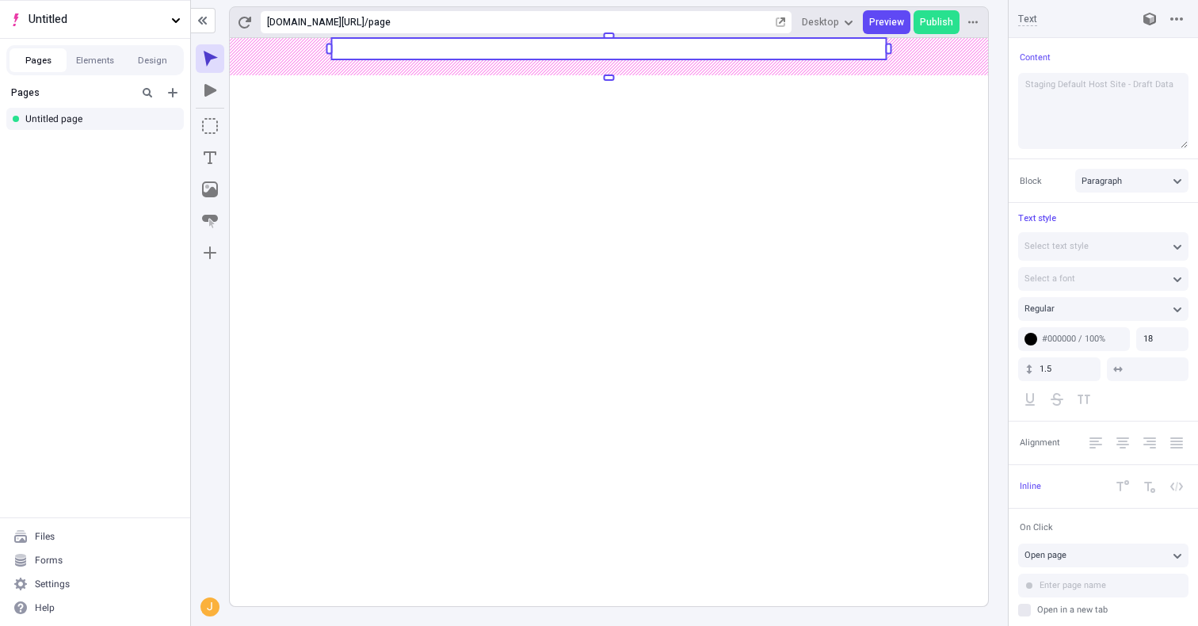
click at [480, 151] on rect at bounding box center [609, 322] width 758 height 568
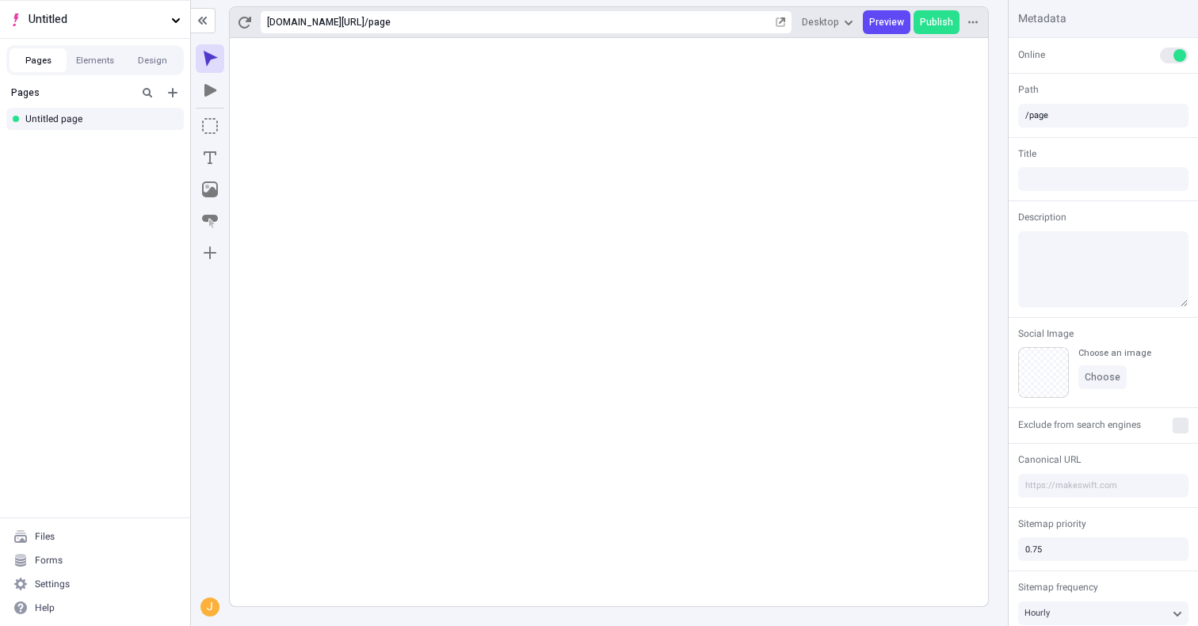
click at [413, 206] on rect at bounding box center [609, 322] width 758 height 568
click at [785, 20] on icon "button" at bounding box center [782, 20] width 6 height 6
click at [752, 92] on rect at bounding box center [609, 322] width 758 height 568
click at [590, 147] on rect at bounding box center [609, 322] width 758 height 568
click at [682, 196] on rect at bounding box center [609, 322] width 758 height 568
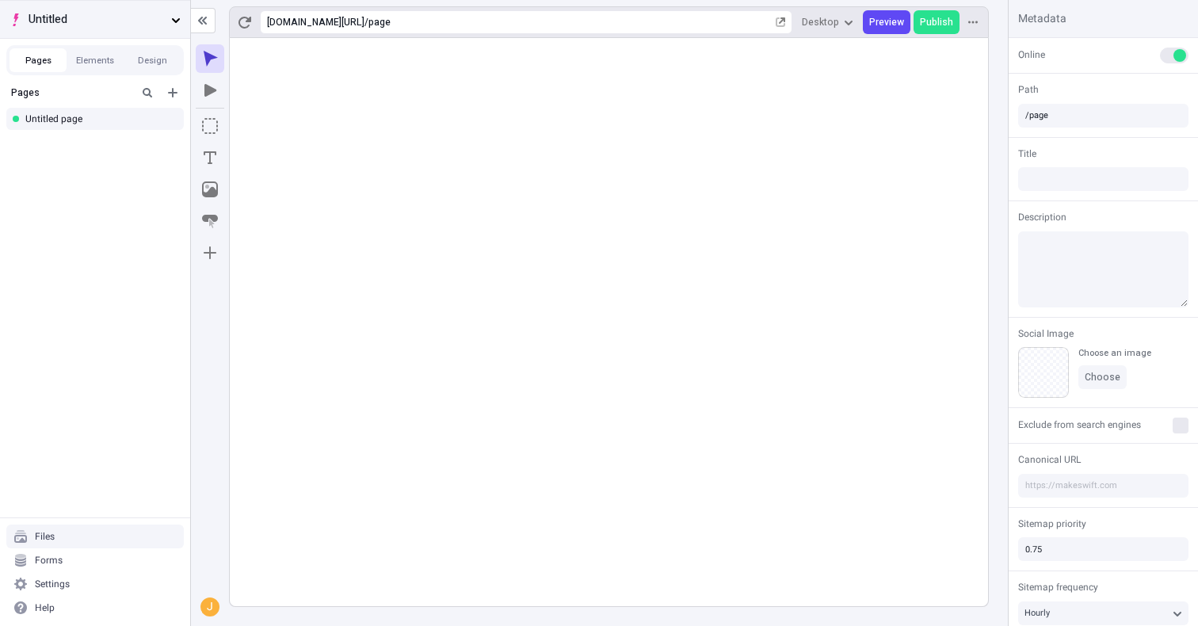
click at [172, 30] on button "Untitled" at bounding box center [95, 19] width 190 height 38
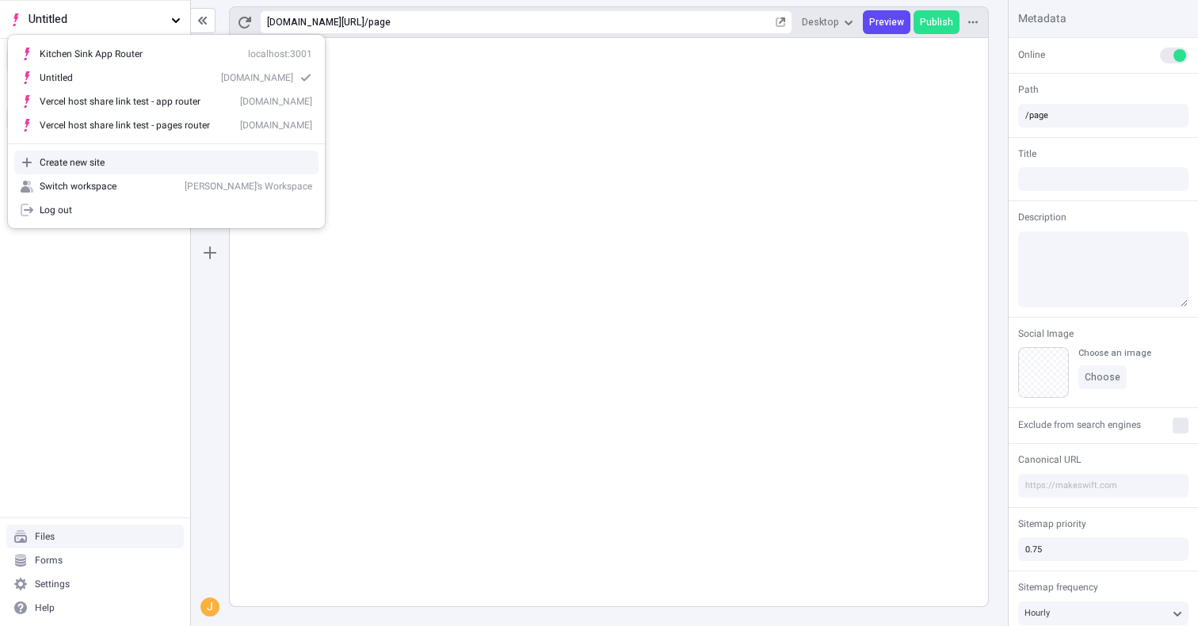
click at [491, 212] on rect at bounding box center [609, 322] width 758 height 568
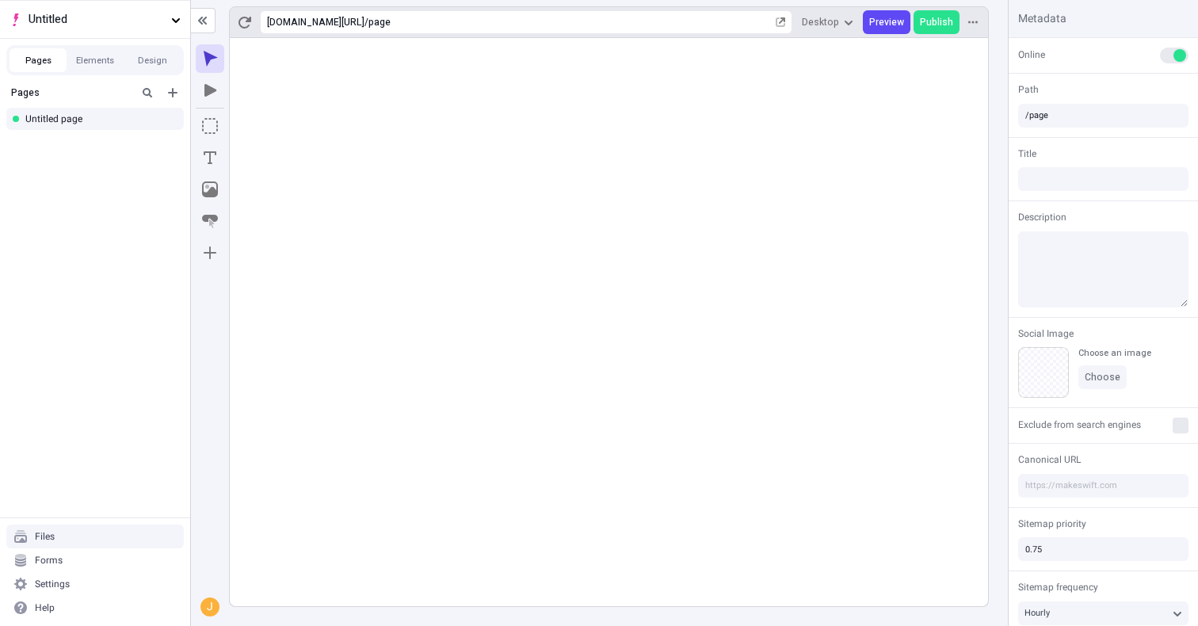
click at [544, 170] on rect at bounding box center [609, 322] width 758 height 568
click at [157, 11] on span "Untitled" at bounding box center [97, 19] width 136 height 17
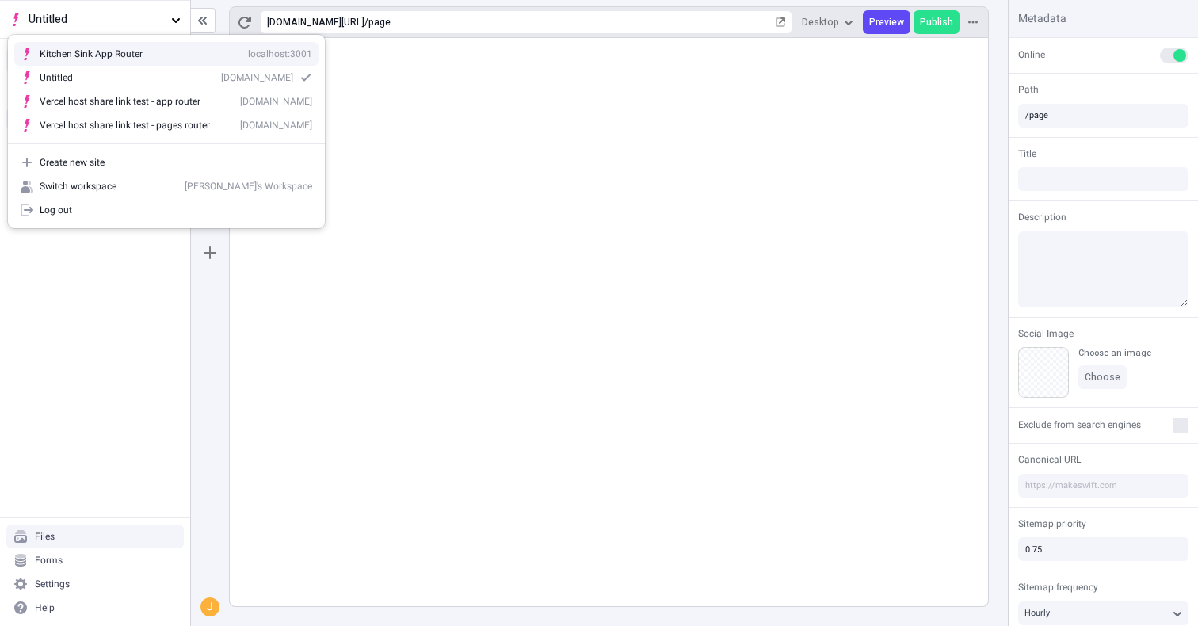
click at [128, 57] on div "Kitchen Sink App Router" at bounding box center [91, 54] width 103 height 13
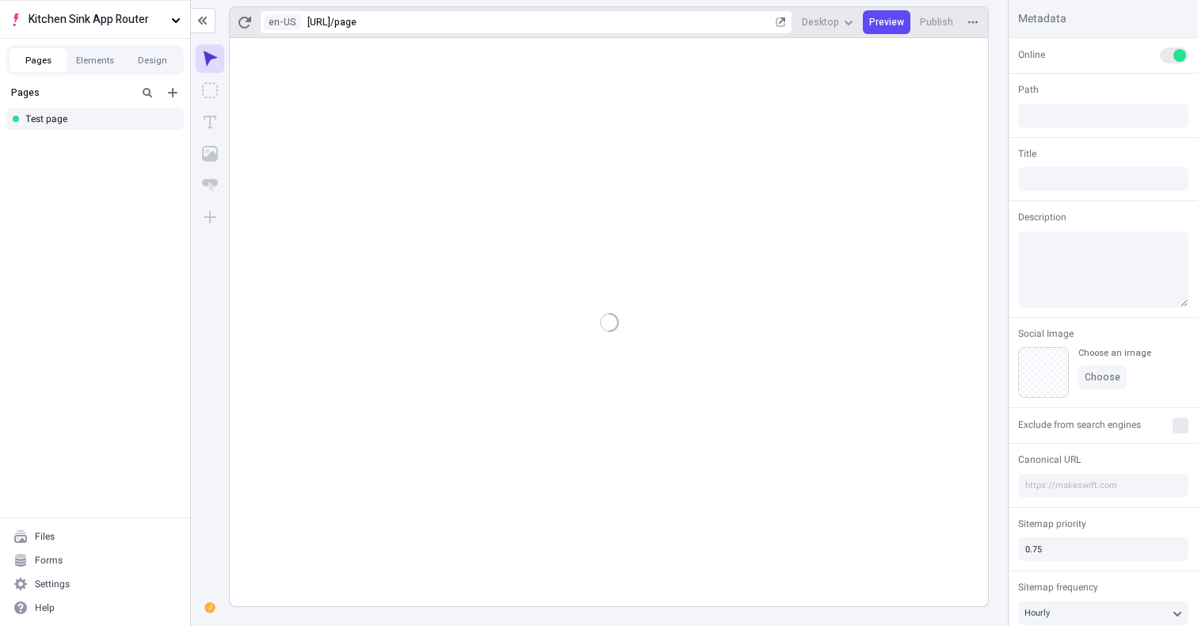
type input "/page"
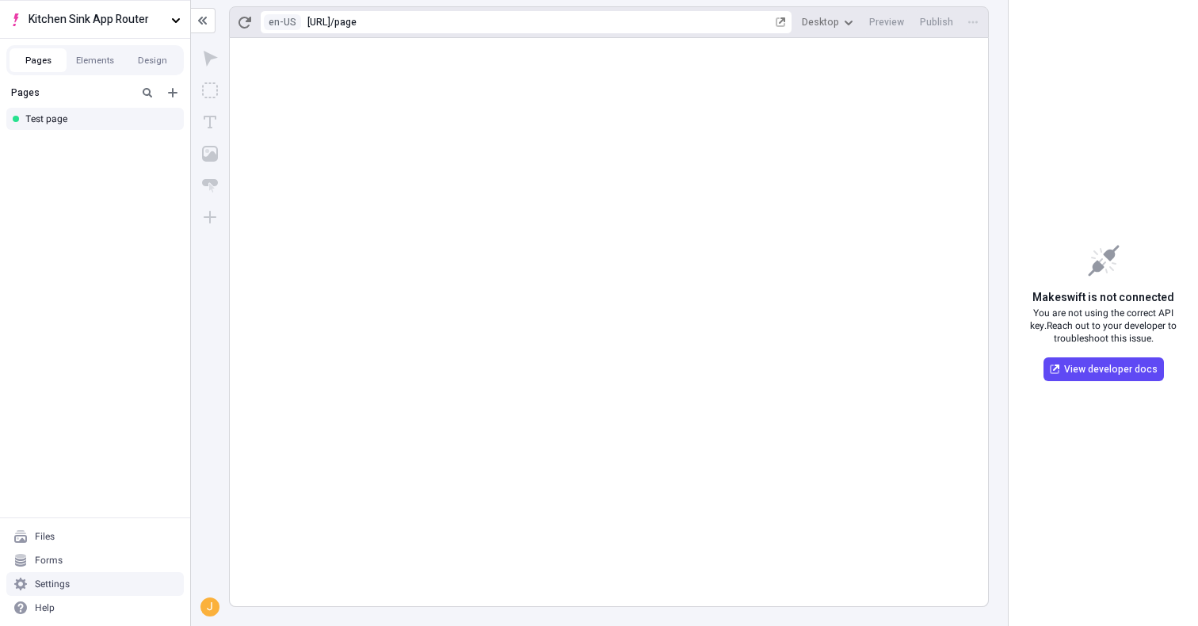
click at [86, 576] on div "Settings" at bounding box center [95, 584] width 178 height 24
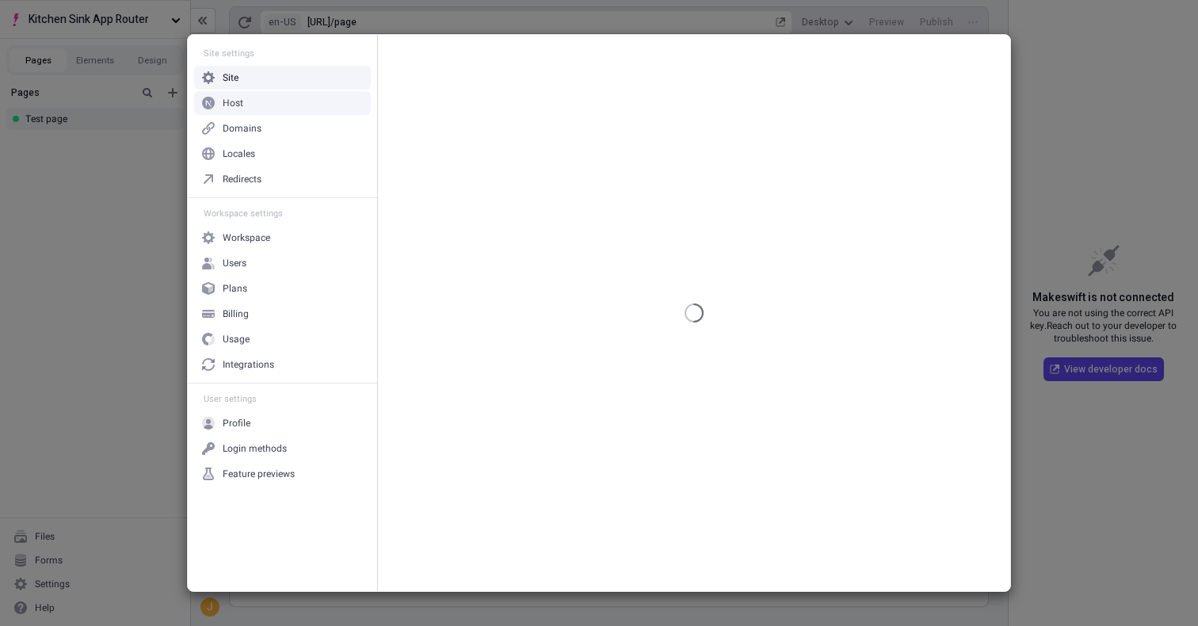
click at [250, 105] on div "Host" at bounding box center [282, 103] width 177 height 24
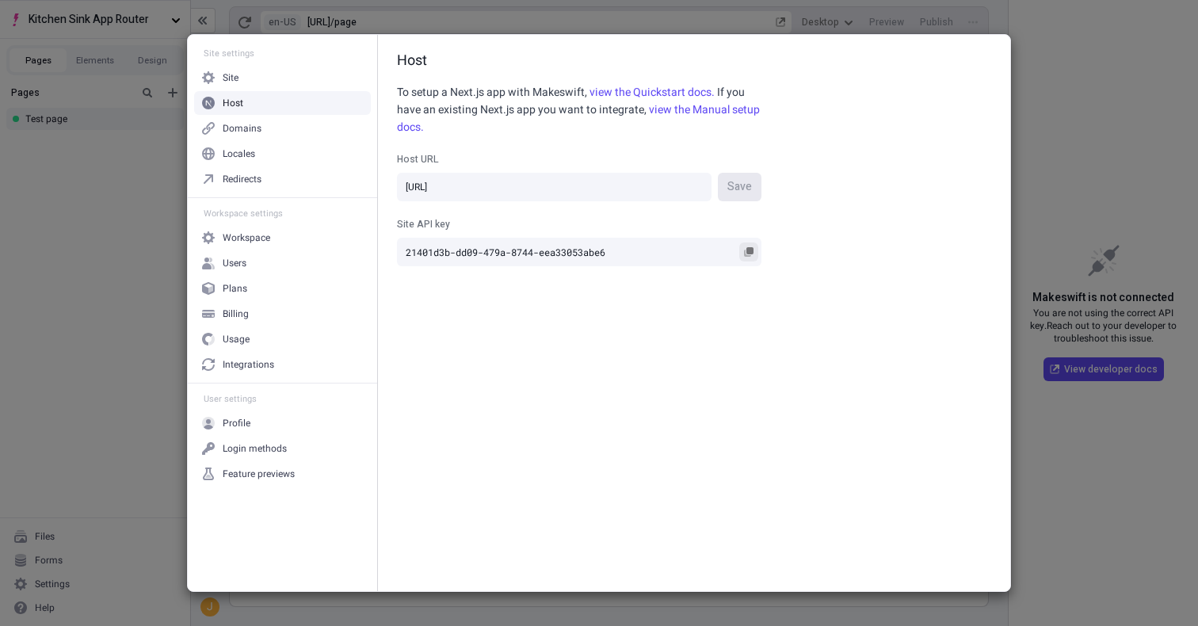
click at [747, 246] on button "Site API key 21401d3b-dd09-479a-8744-eea33053abe6" at bounding box center [748, 251] width 19 height 19
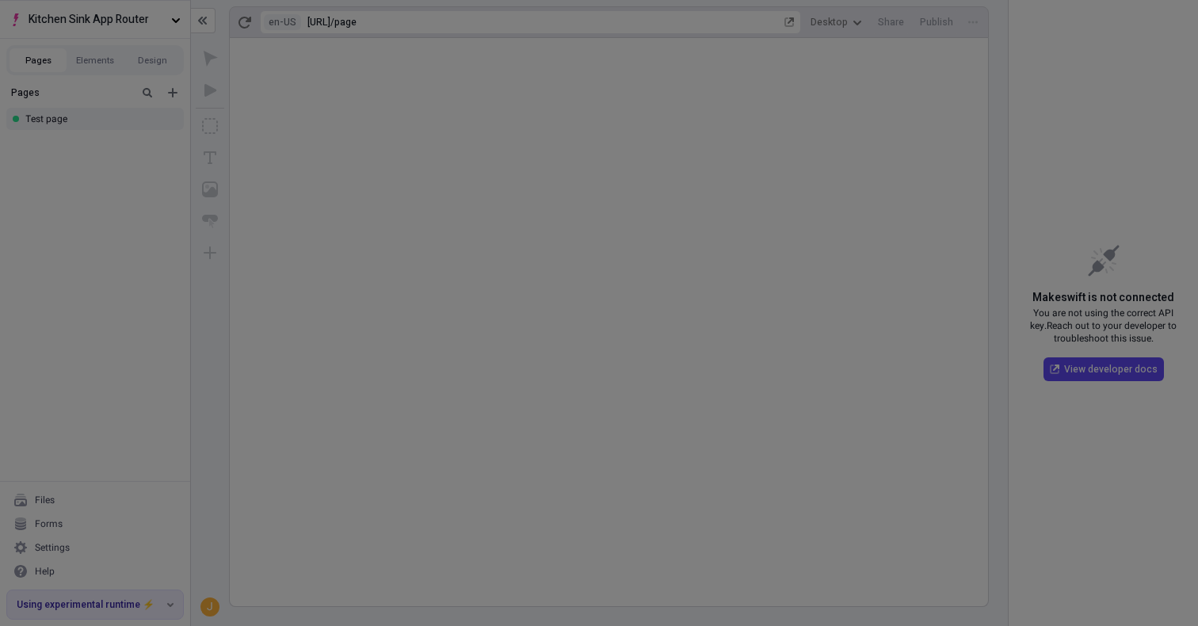
click at [90, 296] on div "Site settings Site Host Domains Locales Redirects Workspace settings Workspace …" at bounding box center [599, 313] width 1198 height 626
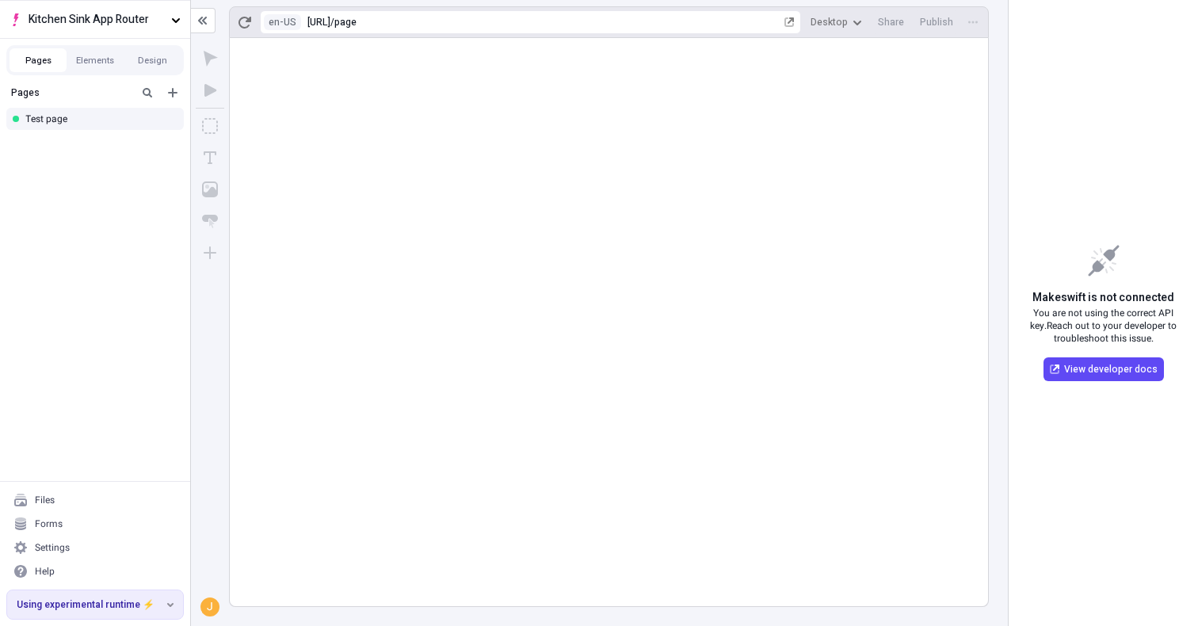
click at [425, 226] on rect at bounding box center [609, 322] width 758 height 568
click at [244, 16] on icon "button" at bounding box center [245, 22] width 13 height 13
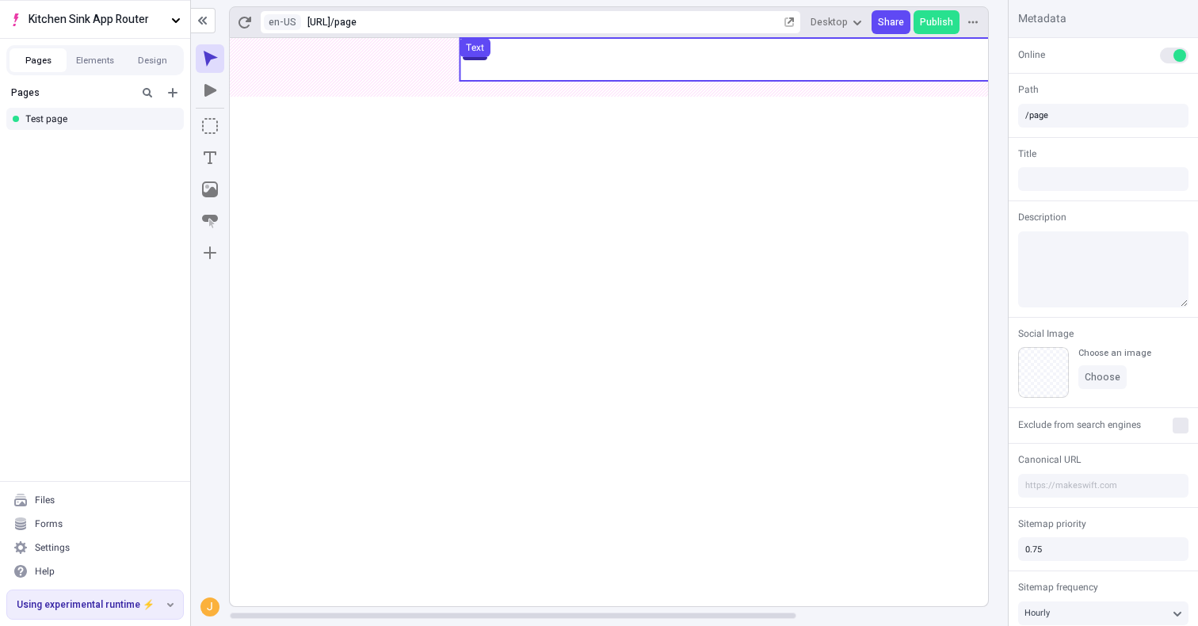
click at [529, 53] on use at bounding box center [737, 59] width 555 height 43
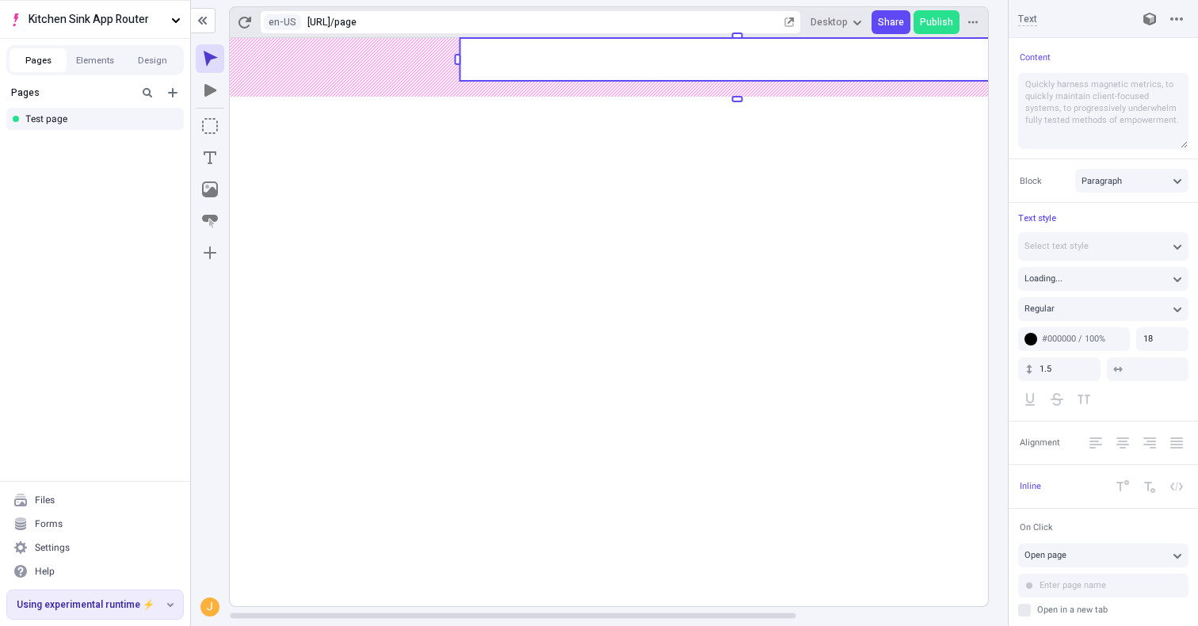
type input "30"
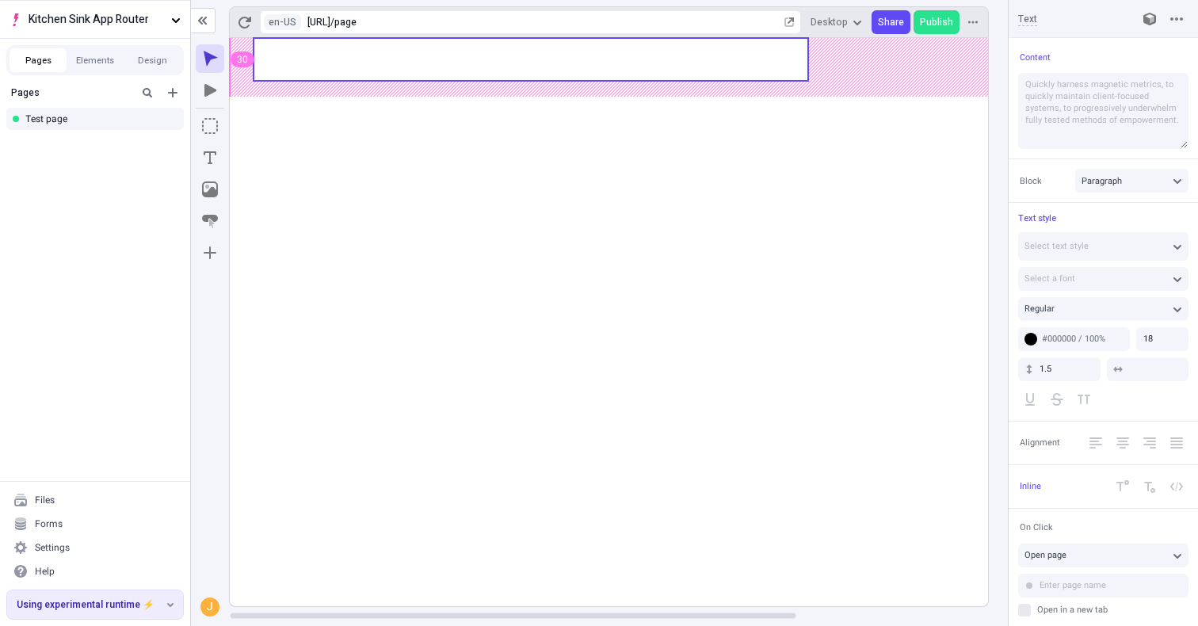
click at [366, 59] on body "Kitchen Sink App Router Pages Elements Design Pages Test page Files Forms Setti…" at bounding box center [599, 313] width 1198 height 626
click at [366, 59] on rect at bounding box center [531, 59] width 555 height 43
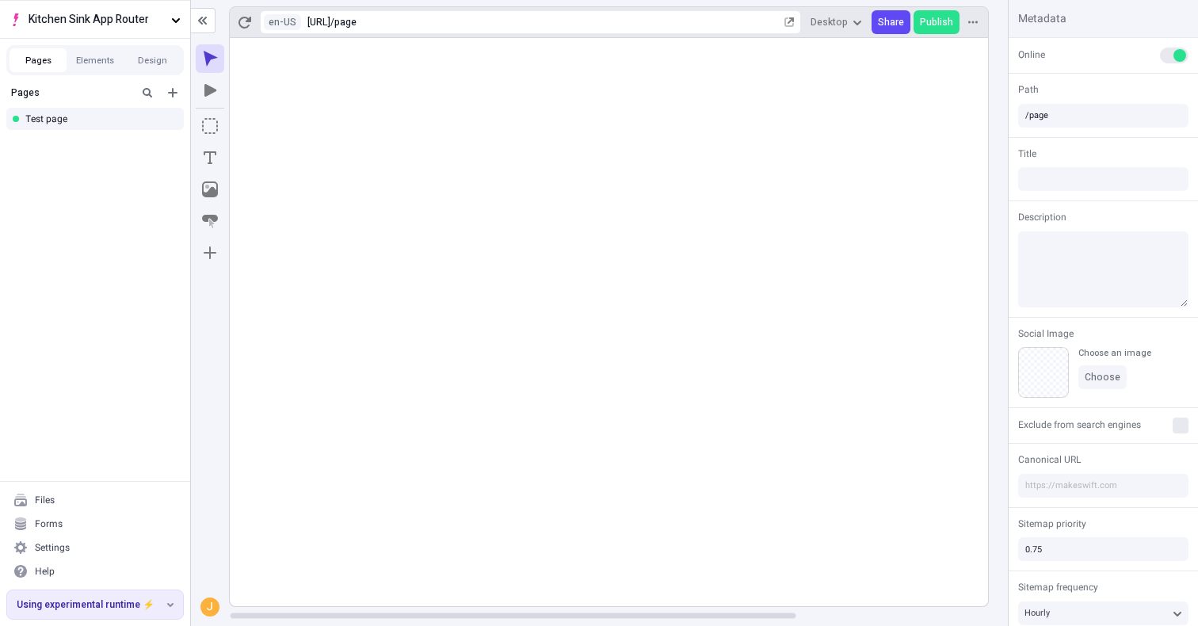
click at [366, 59] on rect at bounding box center [737, 322] width 1015 height 568
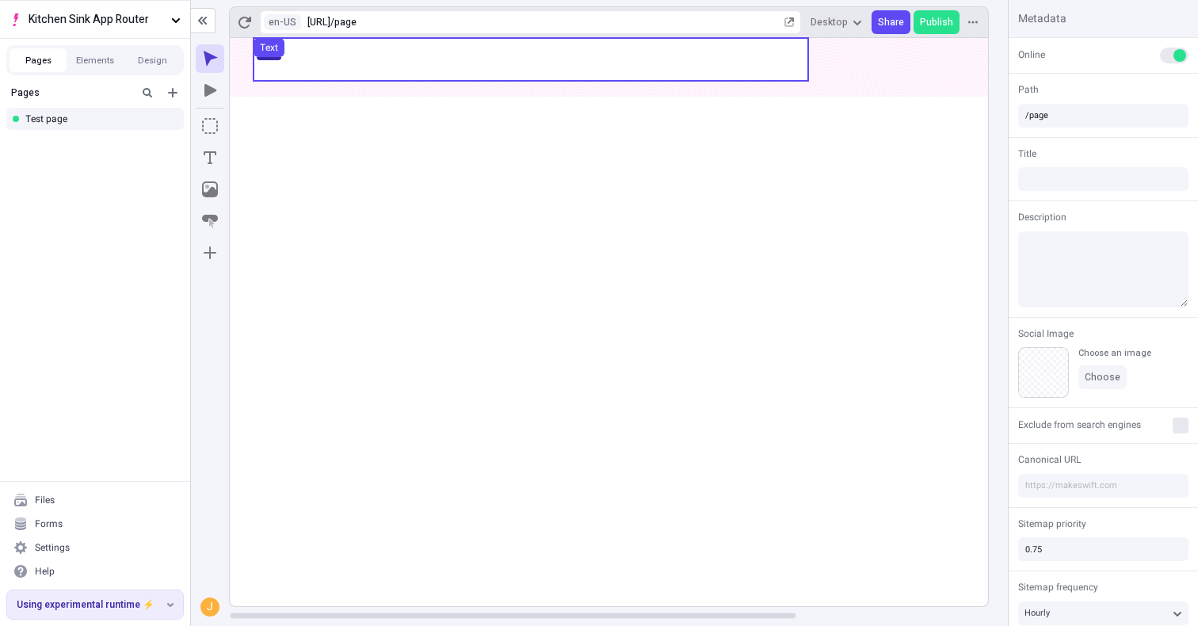
click at [362, 48] on use at bounding box center [531, 59] width 555 height 43
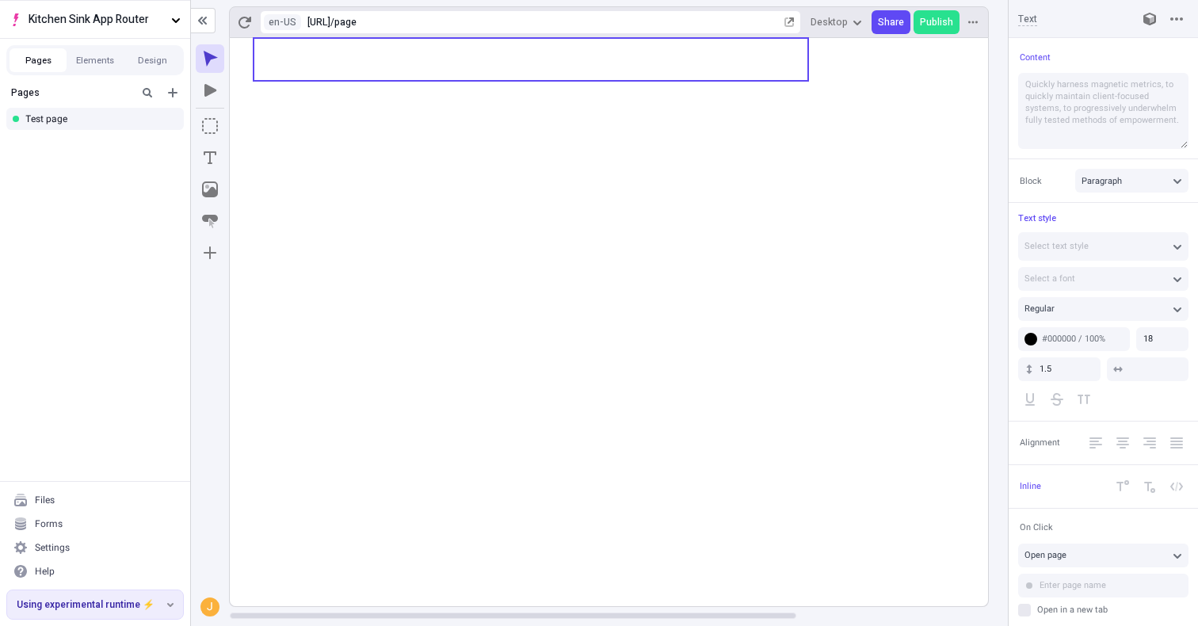
click at [393, 159] on icon at bounding box center [737, 322] width 1015 height 568
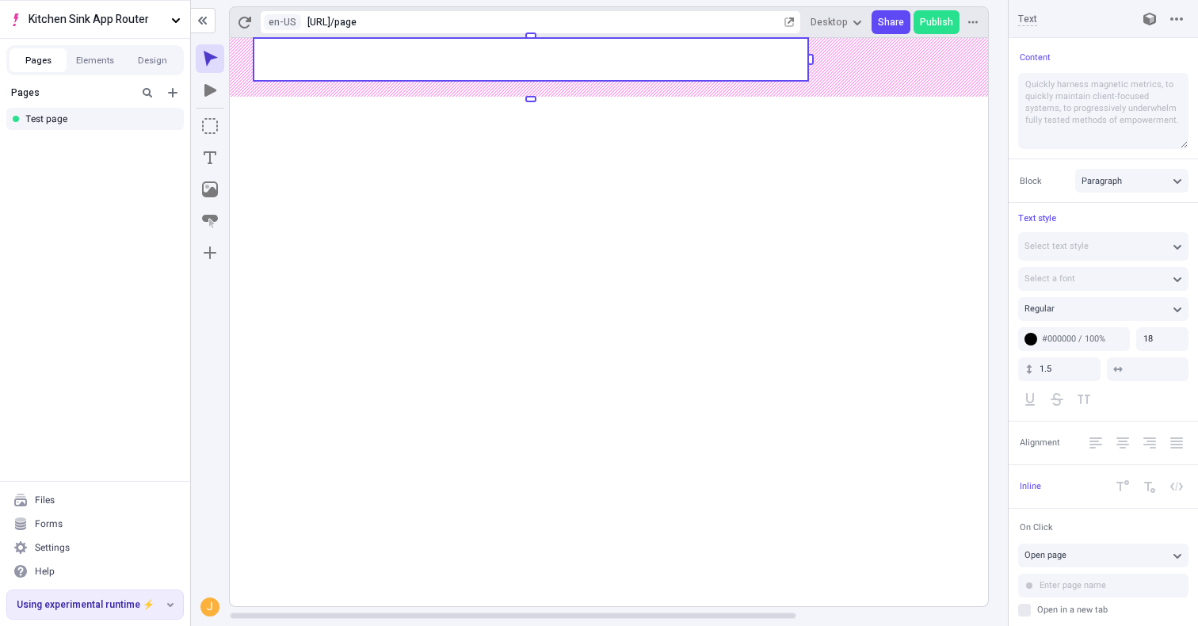
click at [393, 159] on rect at bounding box center [737, 322] width 1015 height 568
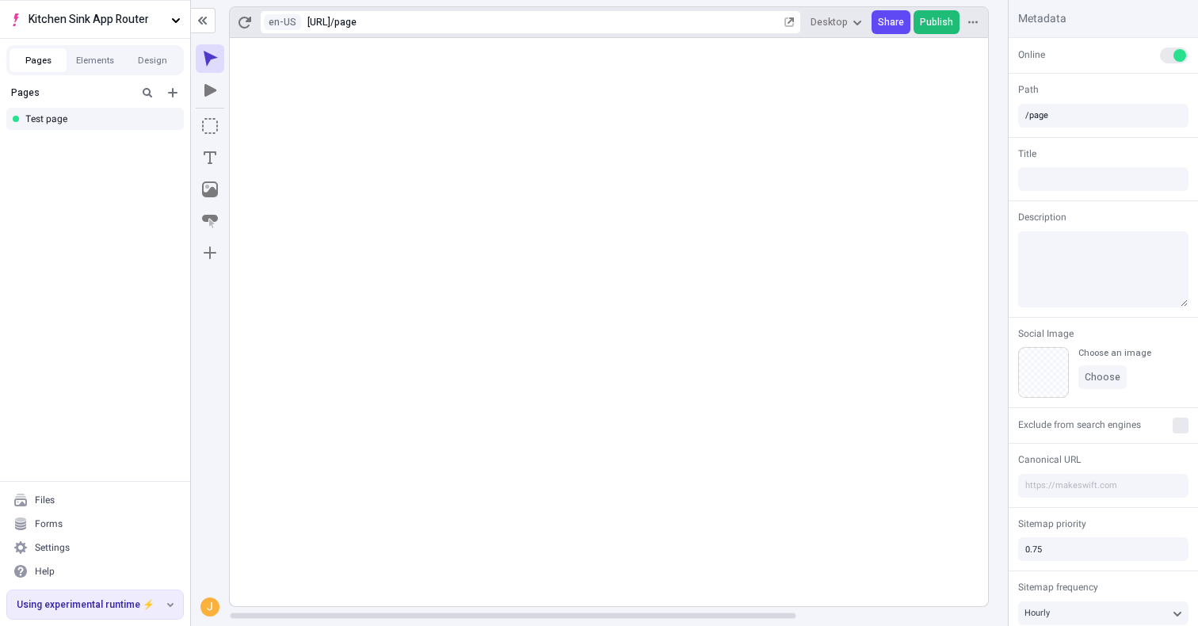
click at [952, 25] on span "Publish" at bounding box center [936, 22] width 33 height 13
click at [74, 65] on button "Elements" at bounding box center [95, 60] width 57 height 24
click at [43, 64] on button "Pages" at bounding box center [38, 60] width 57 height 24
click at [940, 22] on span "Publish" at bounding box center [936, 22] width 33 height 13
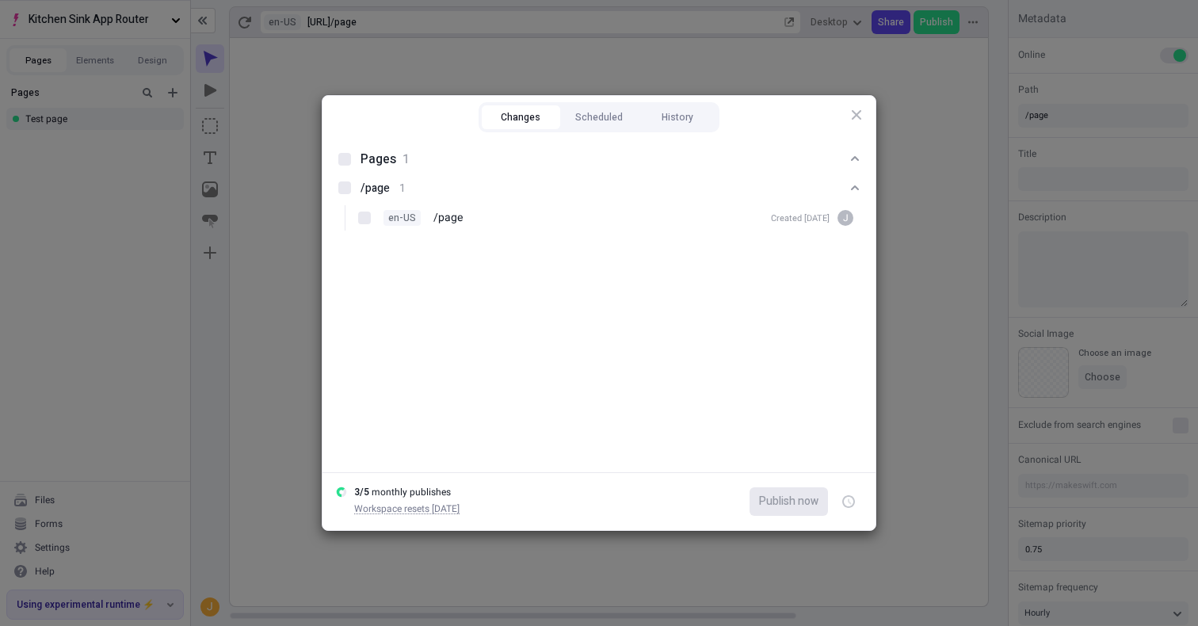
click at [258, 384] on div "Changes Scheduled History Pages 1 /page 1 en-US /page Created [DATE] J 3 / 5 mo…" at bounding box center [599, 313] width 1198 height 626
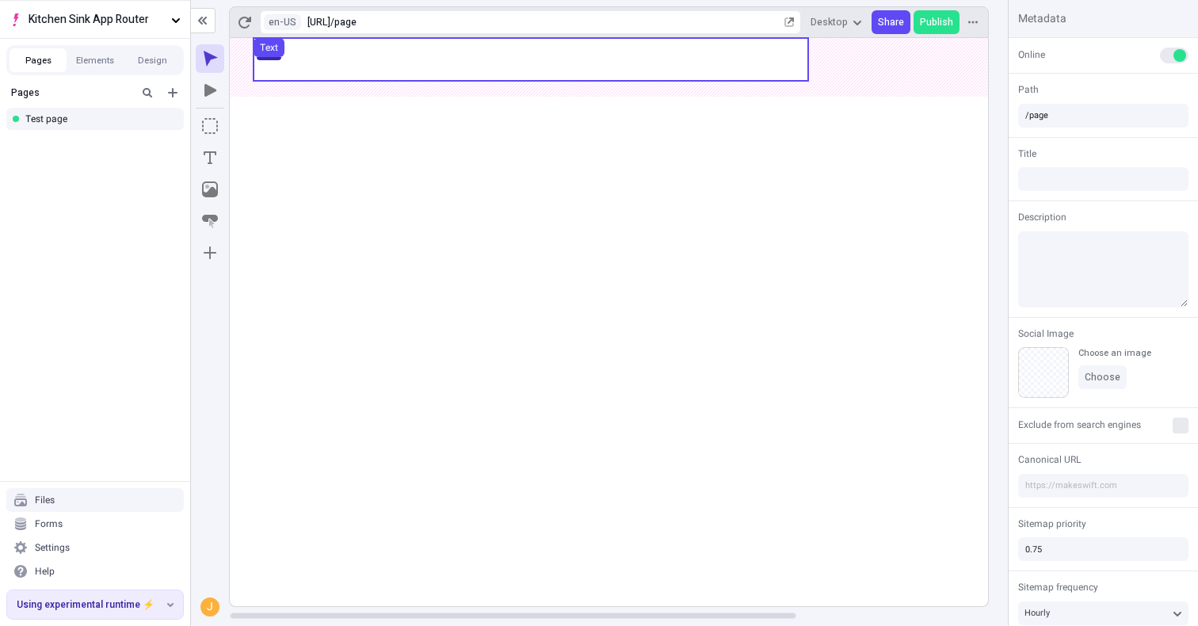
click at [371, 202] on rect at bounding box center [737, 322] width 1015 height 568
